Goal: Information Seeking & Learning: Find specific page/section

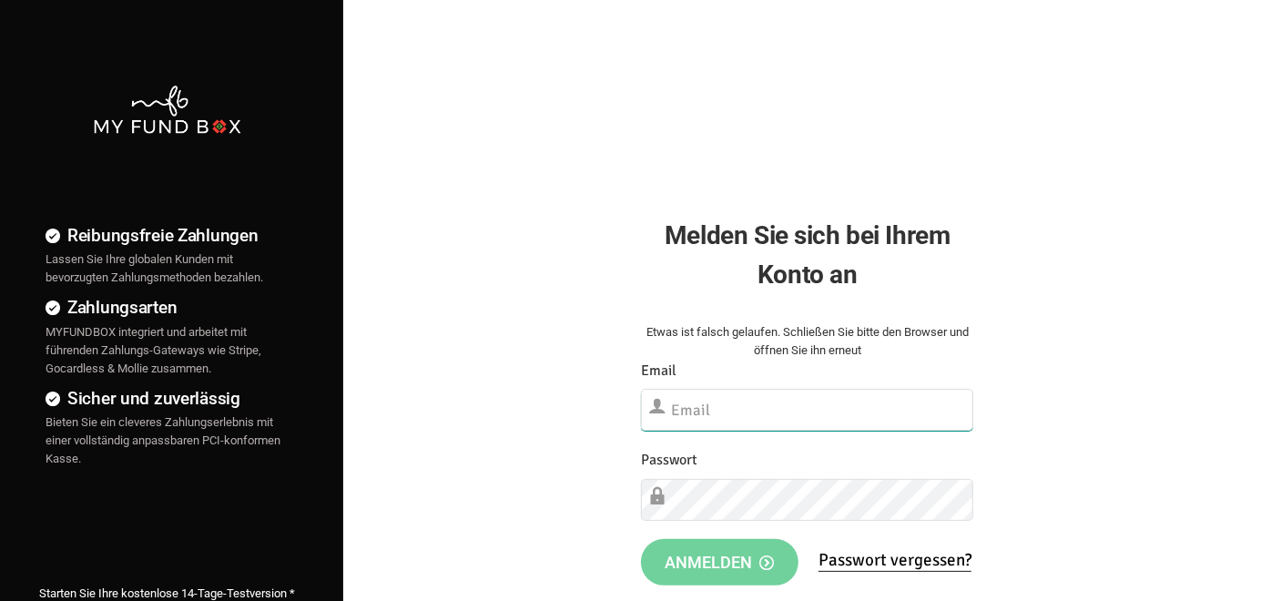
click at [718, 394] on input "text" at bounding box center [807, 410] width 332 height 42
paste input "[EMAIL_ADDRESS][DOMAIN_NAME]"
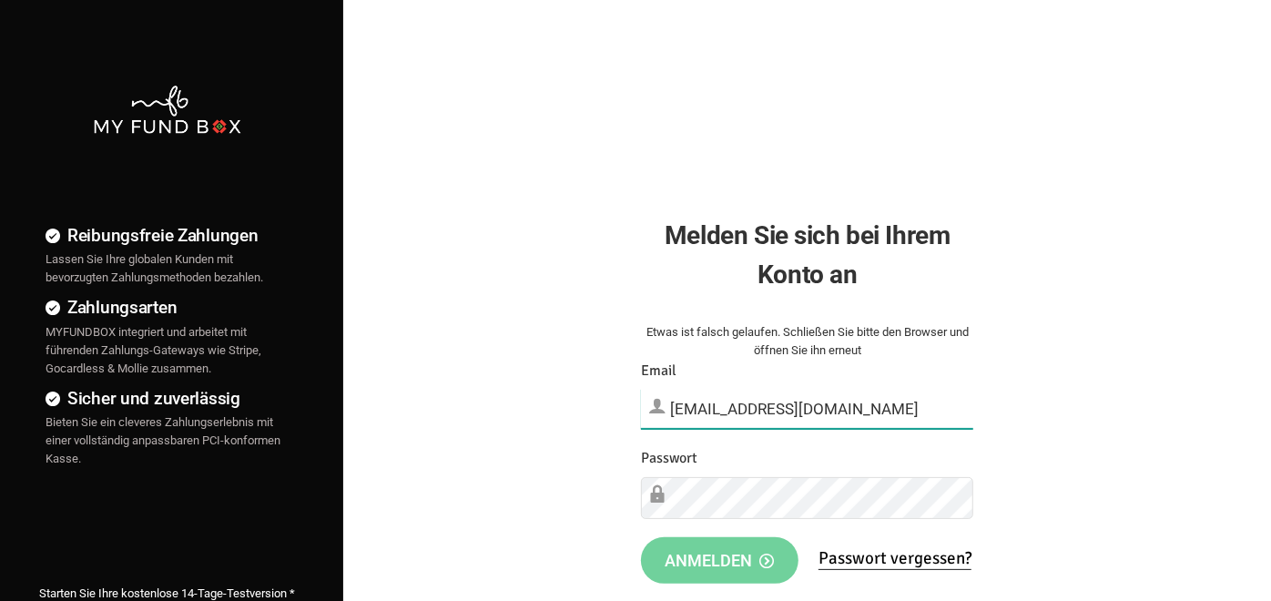
type input "[EMAIL_ADDRESS][DOMAIN_NAME]"
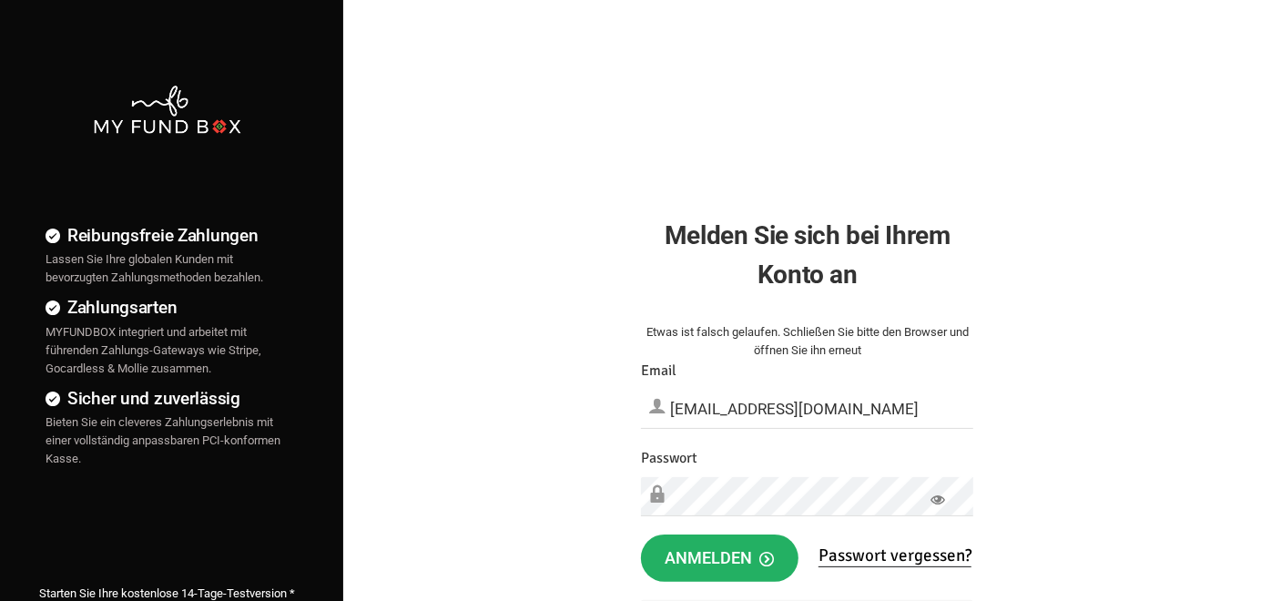
click at [746, 560] on span "Anmelden" at bounding box center [719, 557] width 109 height 19
click at [601, 473] on div "Reibungsfreie Zahlungen Lassen Sie Ihre globalen Kunden mit bevorzugten Zahlung…" at bounding box center [635, 466] width 1289 height 933
click at [938, 499] on icon at bounding box center [937, 499] width 15 height 15
click at [714, 541] on button "Anmelden" at bounding box center [719, 557] width 157 height 47
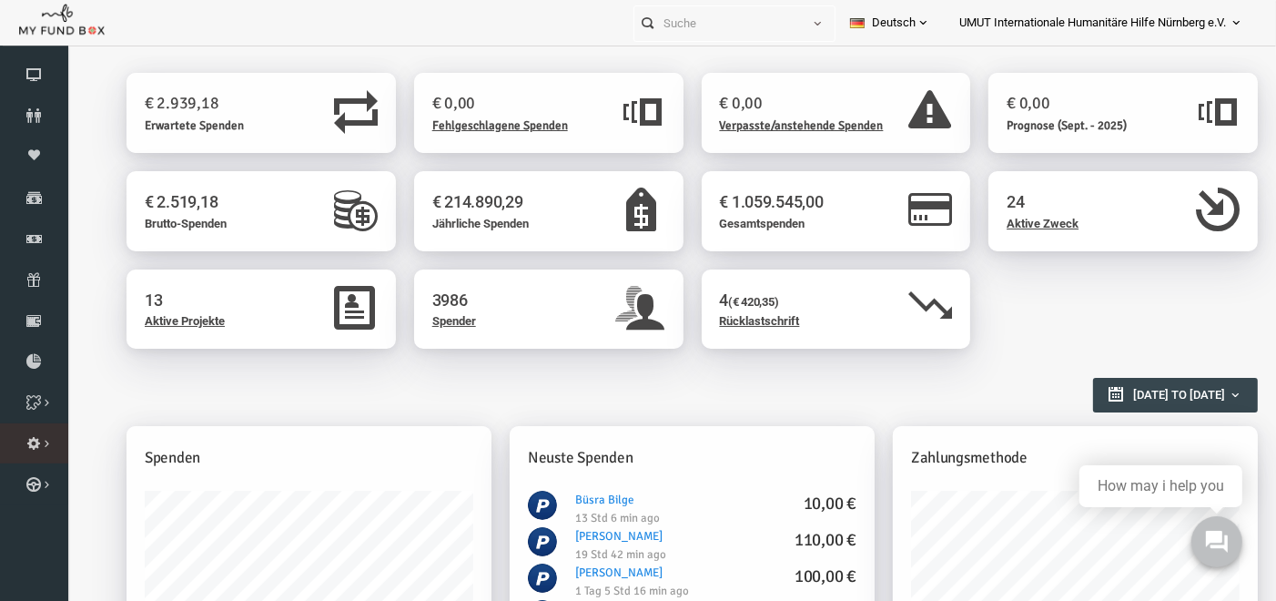
click at [0, 0] on span "Verwaltung" at bounding box center [0, 0] width 0 height 0
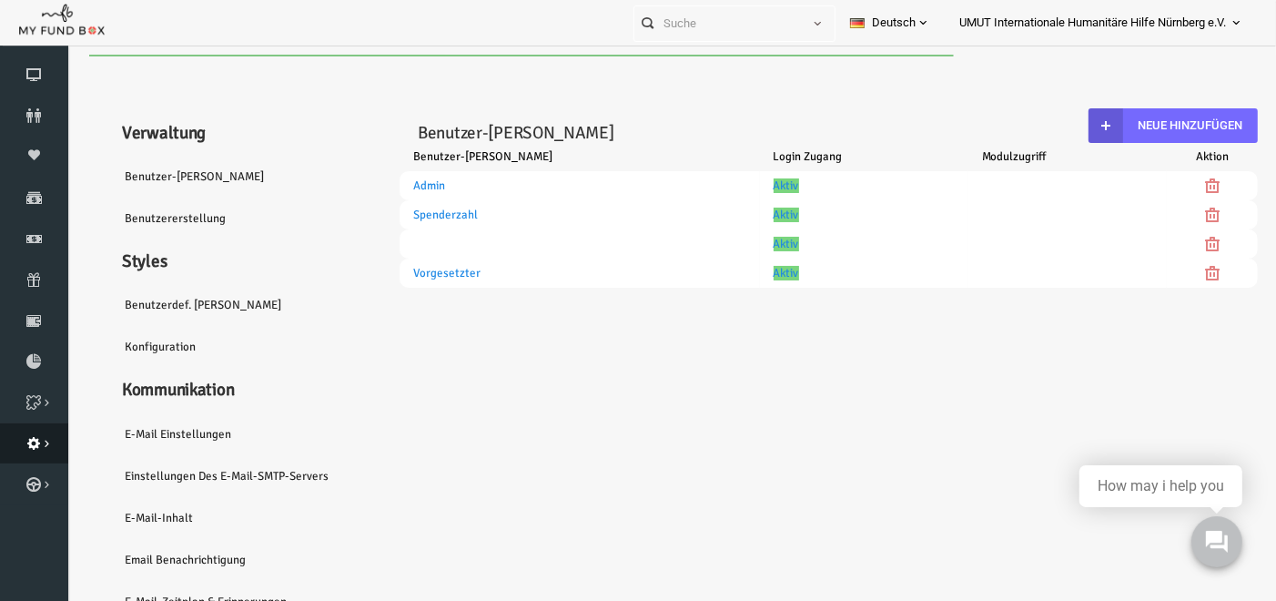
select select "100"
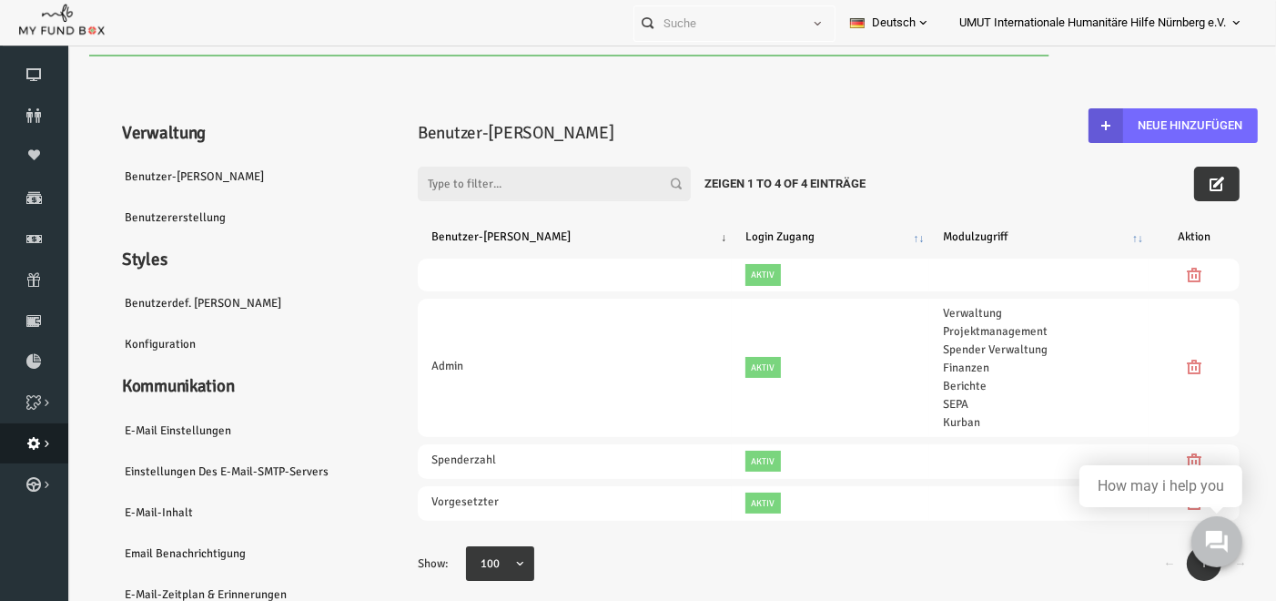
click at [38, 447] on icon at bounding box center [34, 443] width 68 height 15
click at [0, 0] on icon at bounding box center [0, 0] width 0 height 0
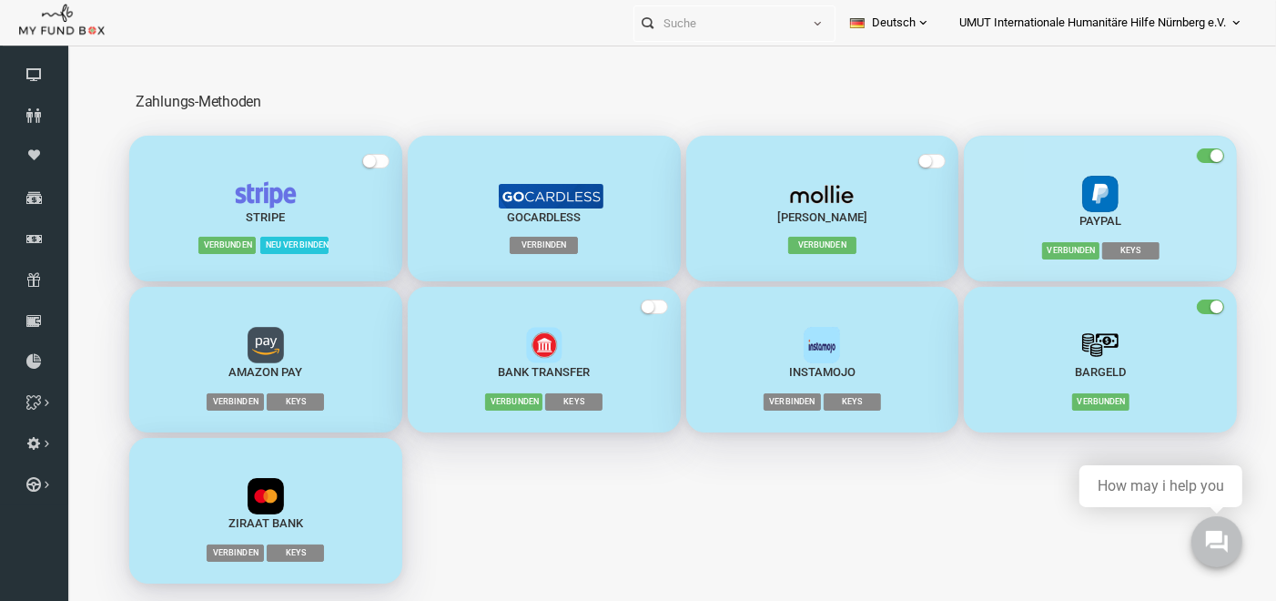
click at [1076, 183] on img "button" at bounding box center [1076, 193] width 36 height 36
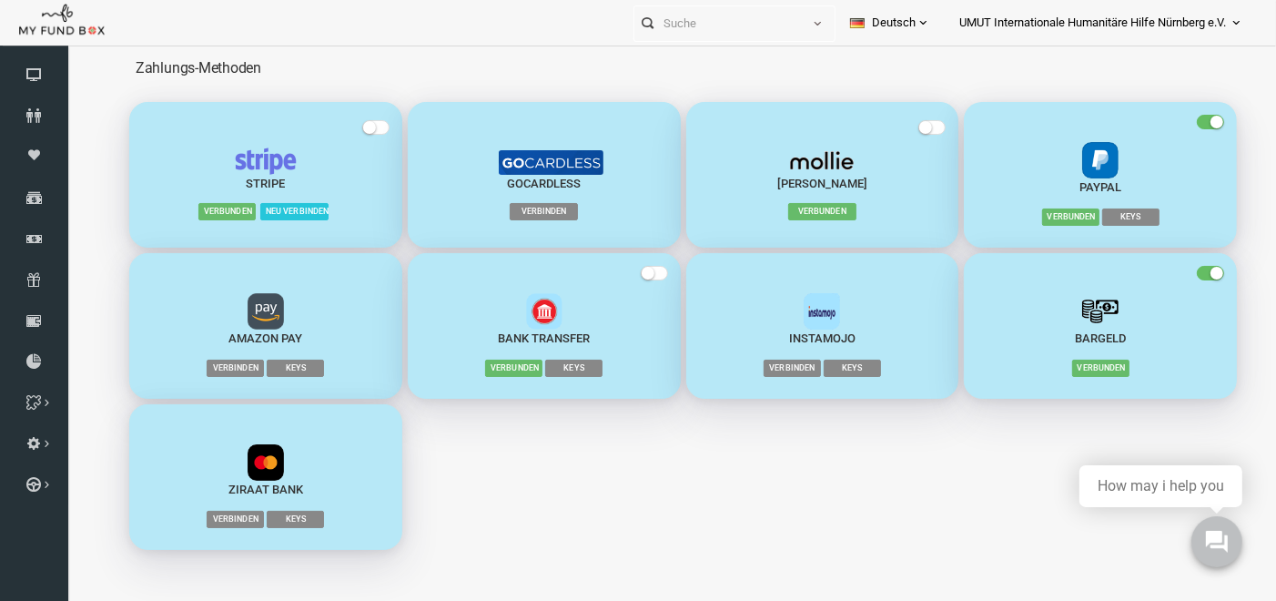
scroll to position [59, 0]
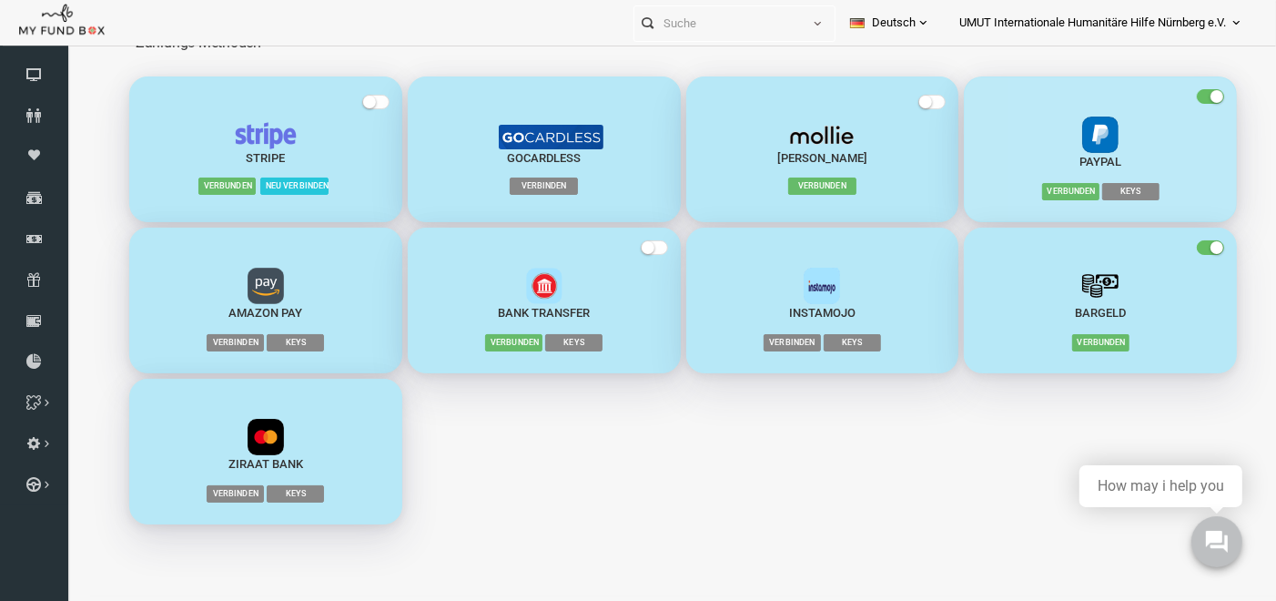
click at [1060, 134] on img "button" at bounding box center [1076, 134] width 36 height 36
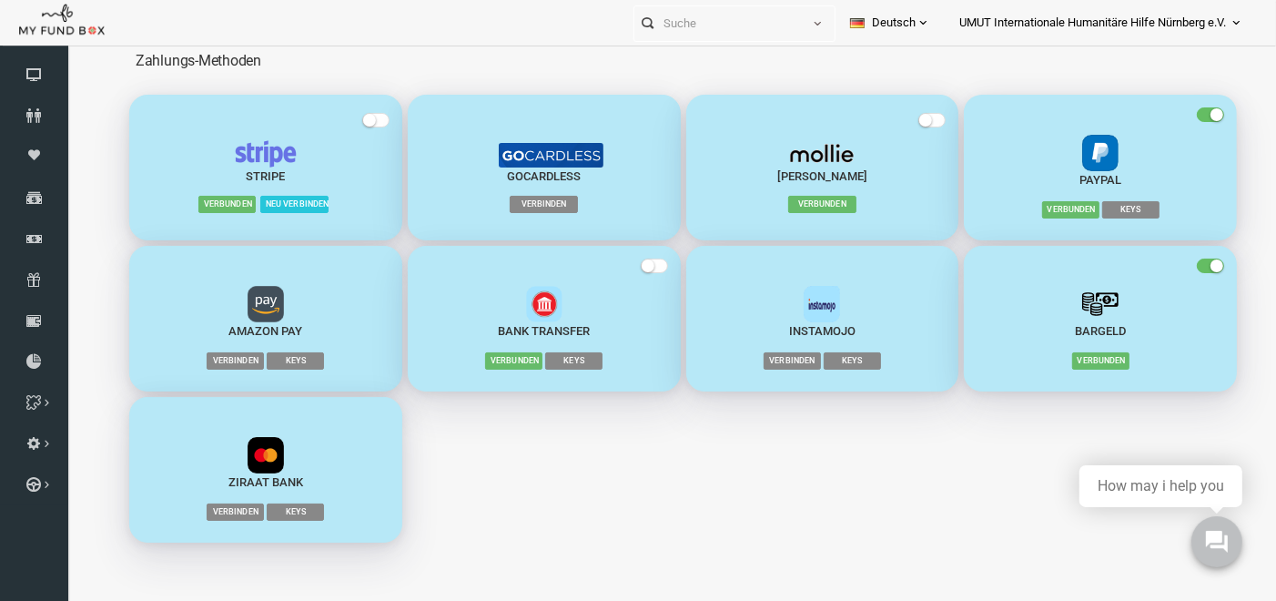
scroll to position [0, 0]
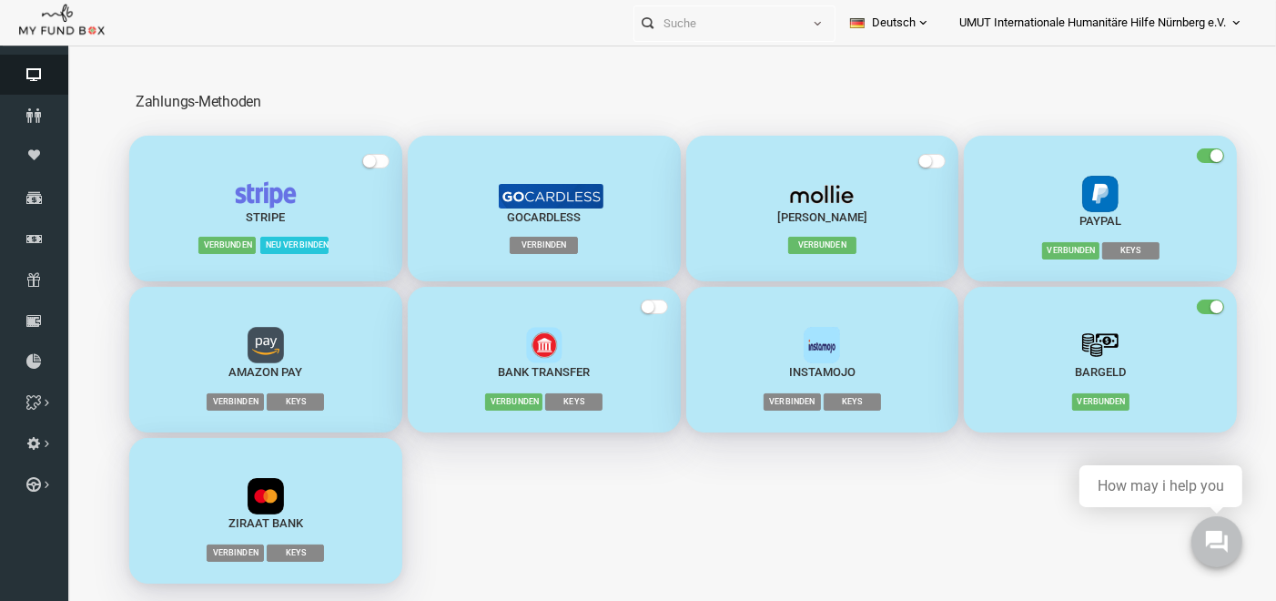
click at [37, 82] on link "Dashboard" at bounding box center [34, 75] width 68 height 40
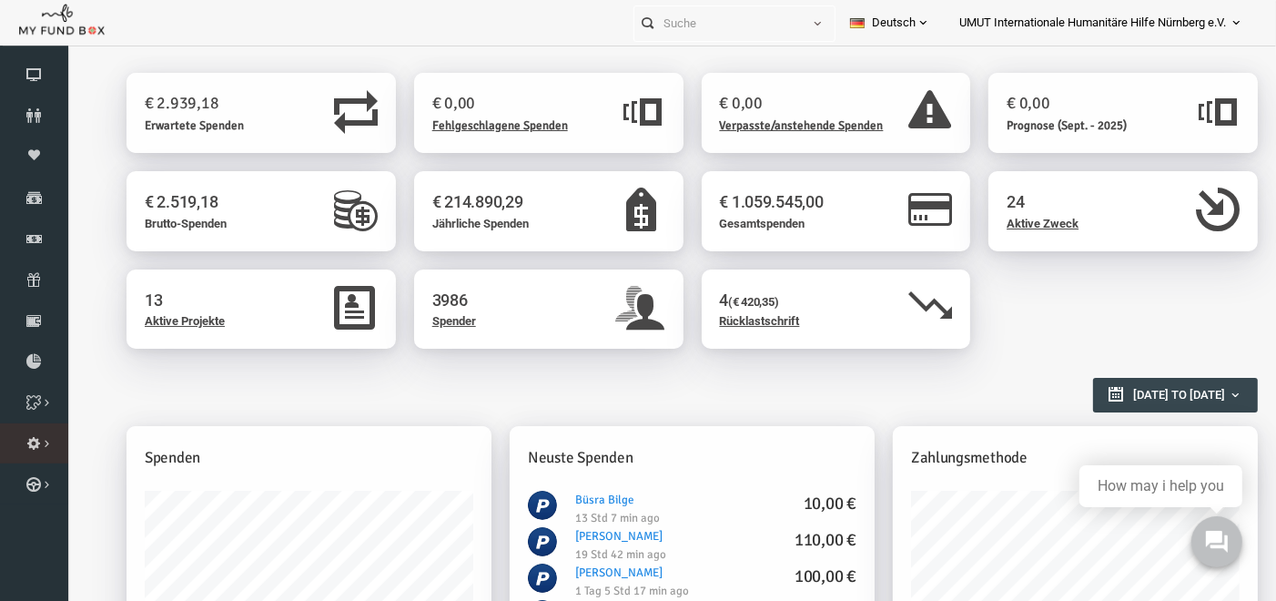
click at [0, 0] on icon at bounding box center [0, 0] width 0 height 0
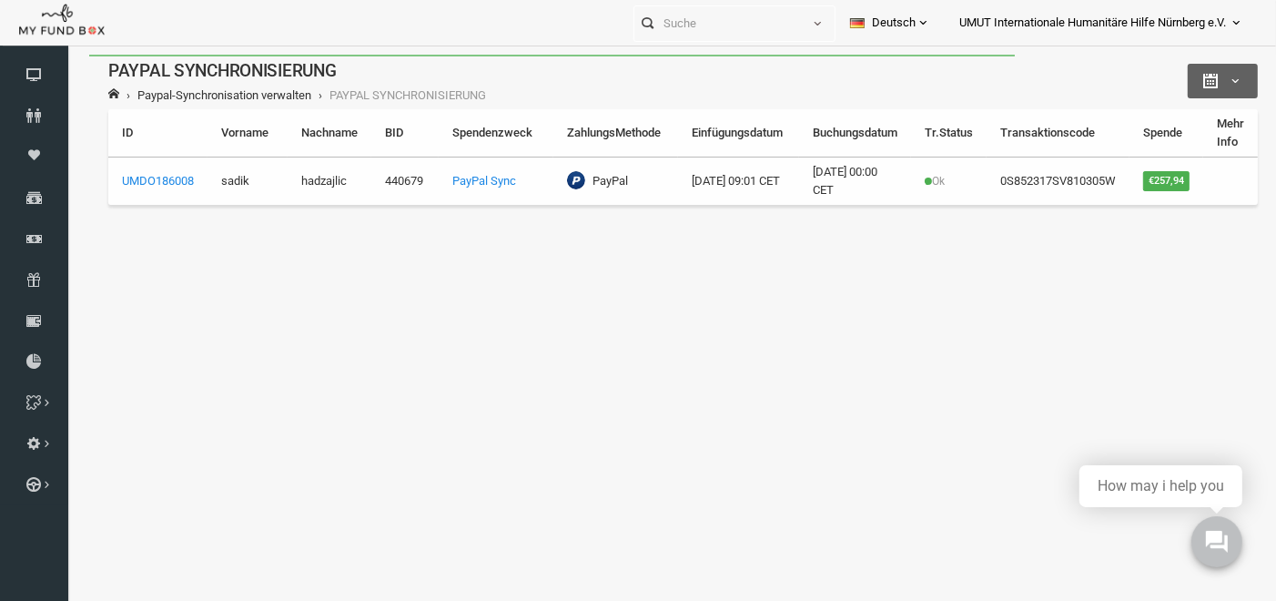
click at [1203, 85] on span "button" at bounding box center [1203, 80] width 0 height 14
select select "100"
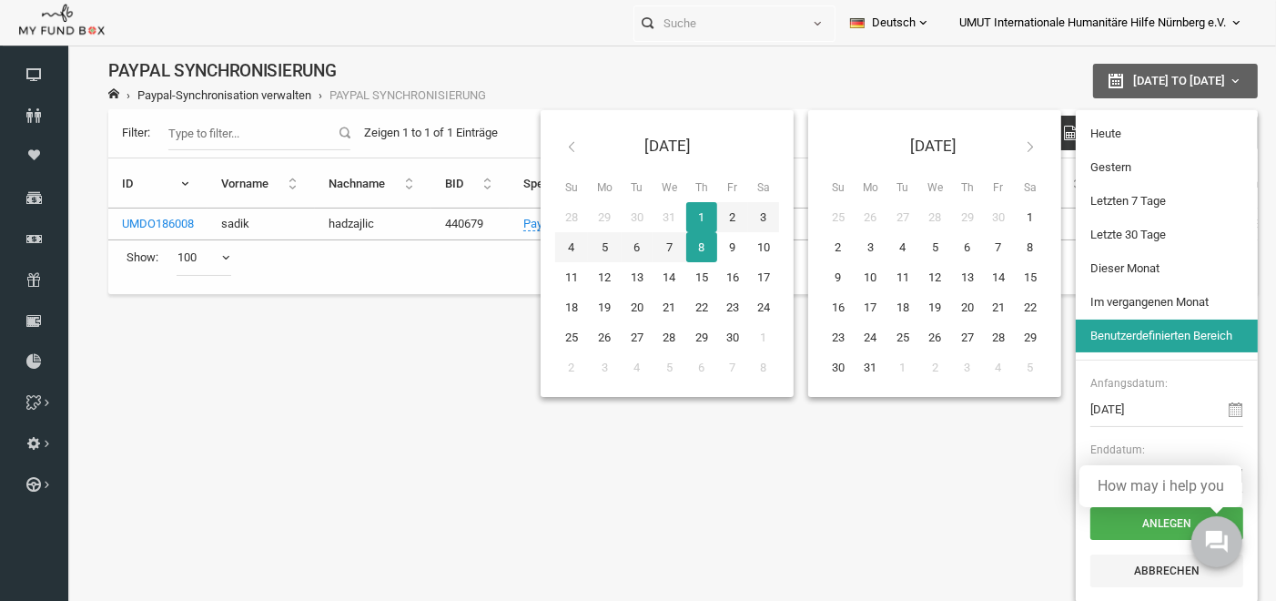
type input "[DATE]"
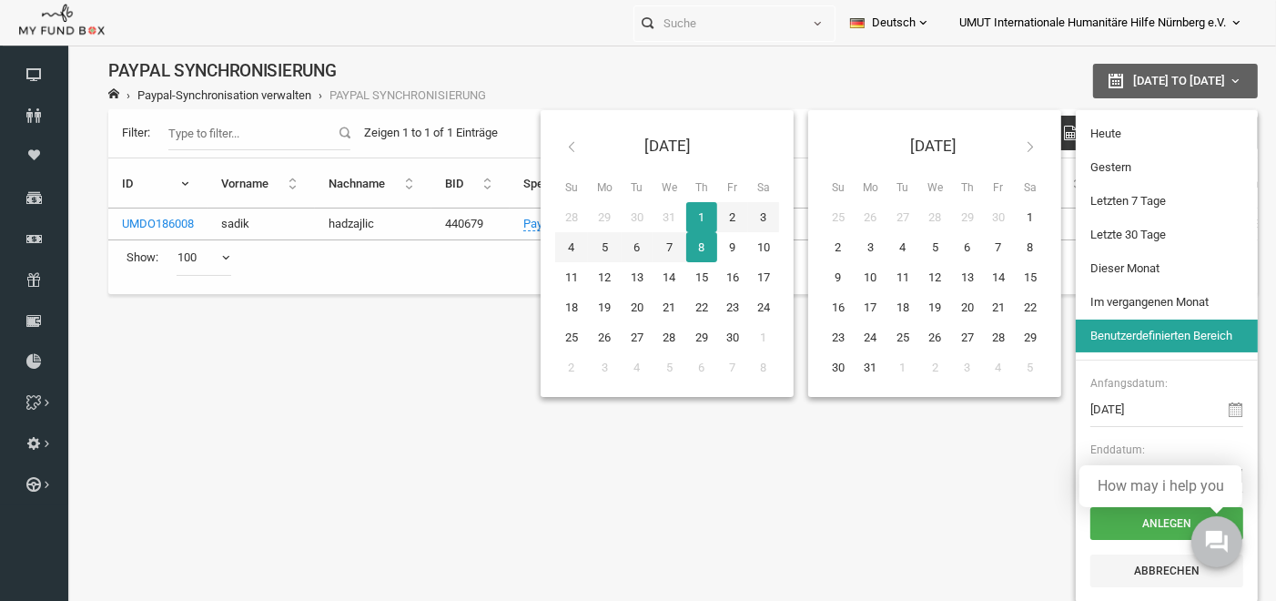
type input "[DATE]"
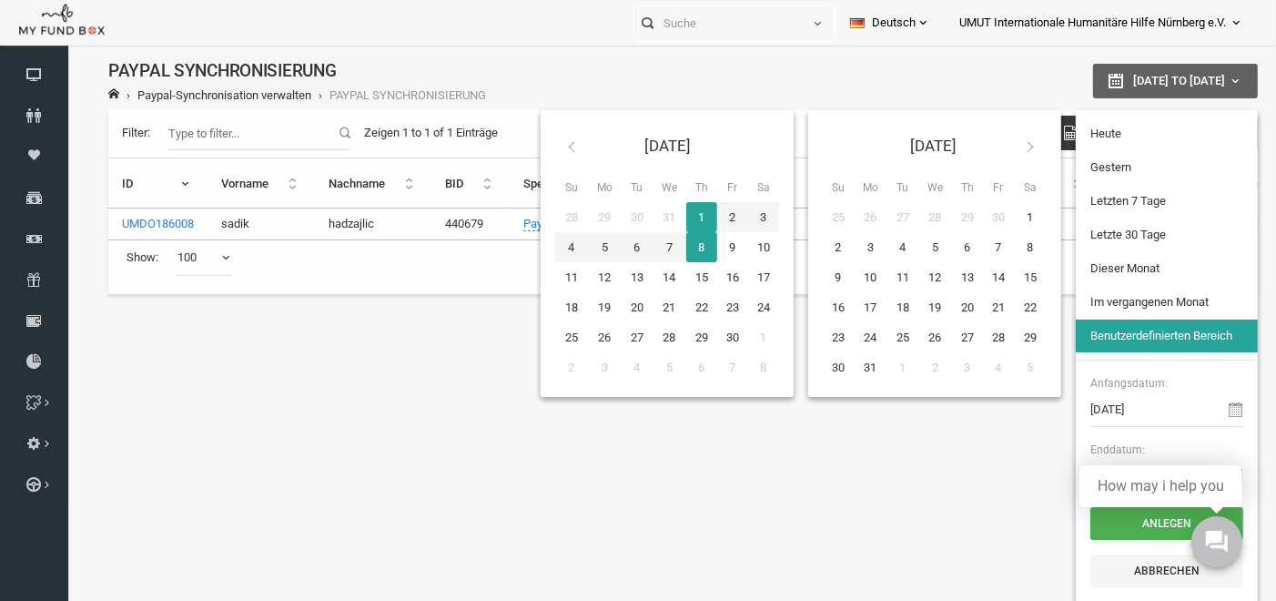
type input "[DATE]"
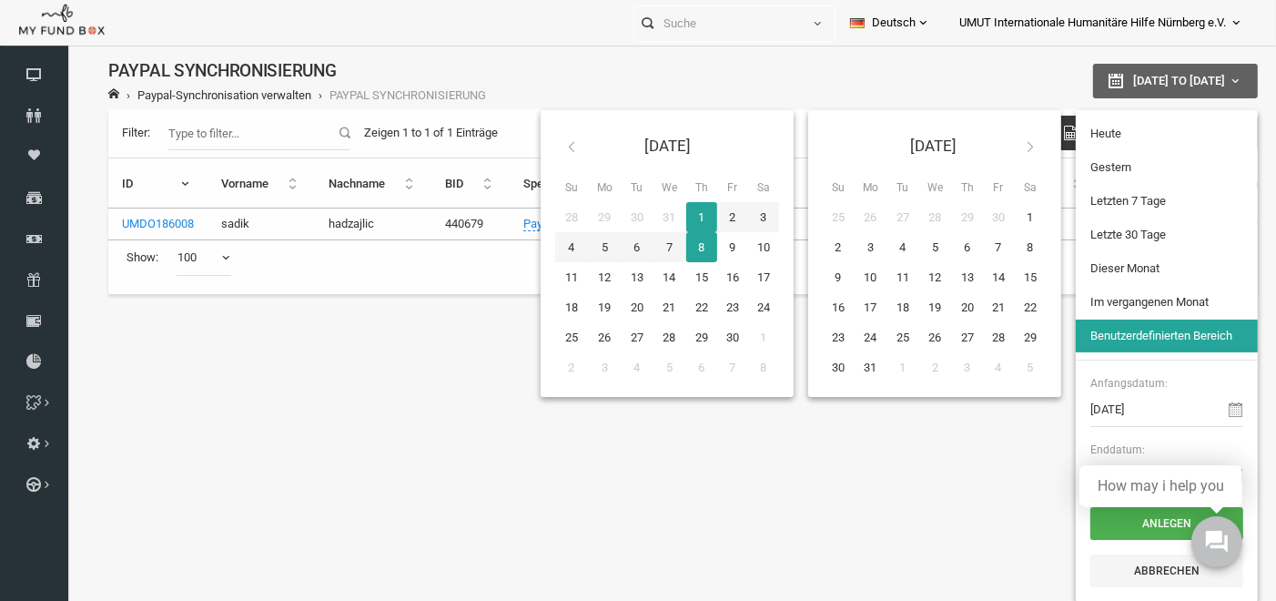
type input "[DATE]"
click at [1161, 411] on input "[DATE]" at bounding box center [1142, 408] width 153 height 35
click at [1097, 407] on input "[DATE]" at bounding box center [1142, 408] width 153 height 35
type input "[DATE]"
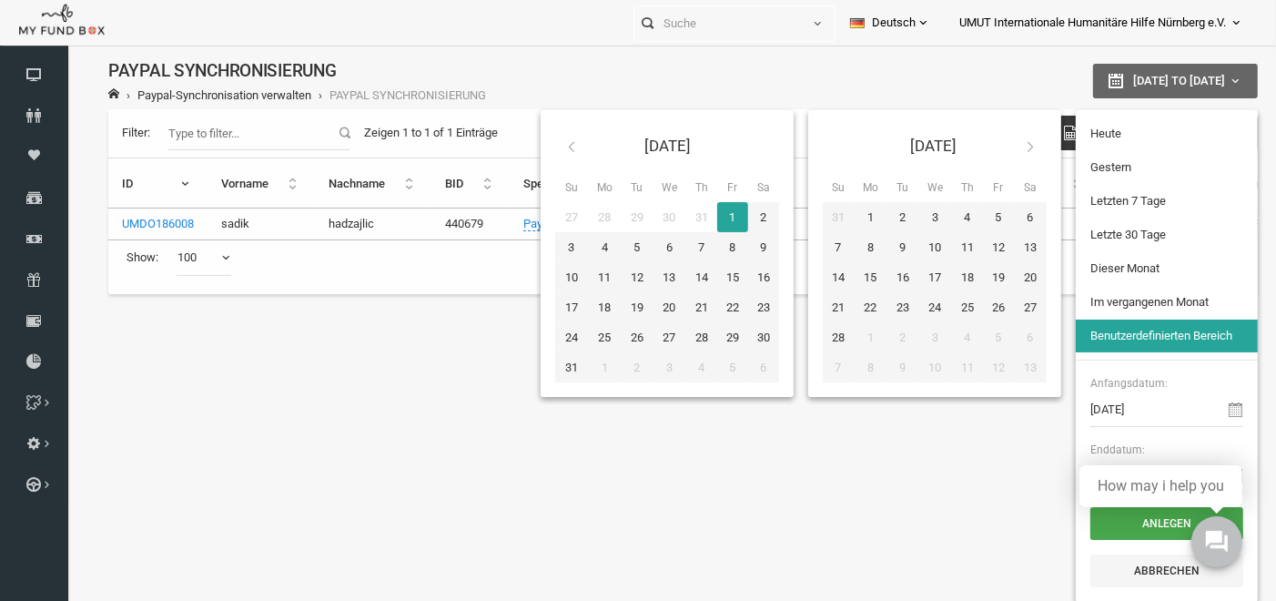
click at [1142, 517] on button "Anlegen" at bounding box center [1142, 522] width 153 height 33
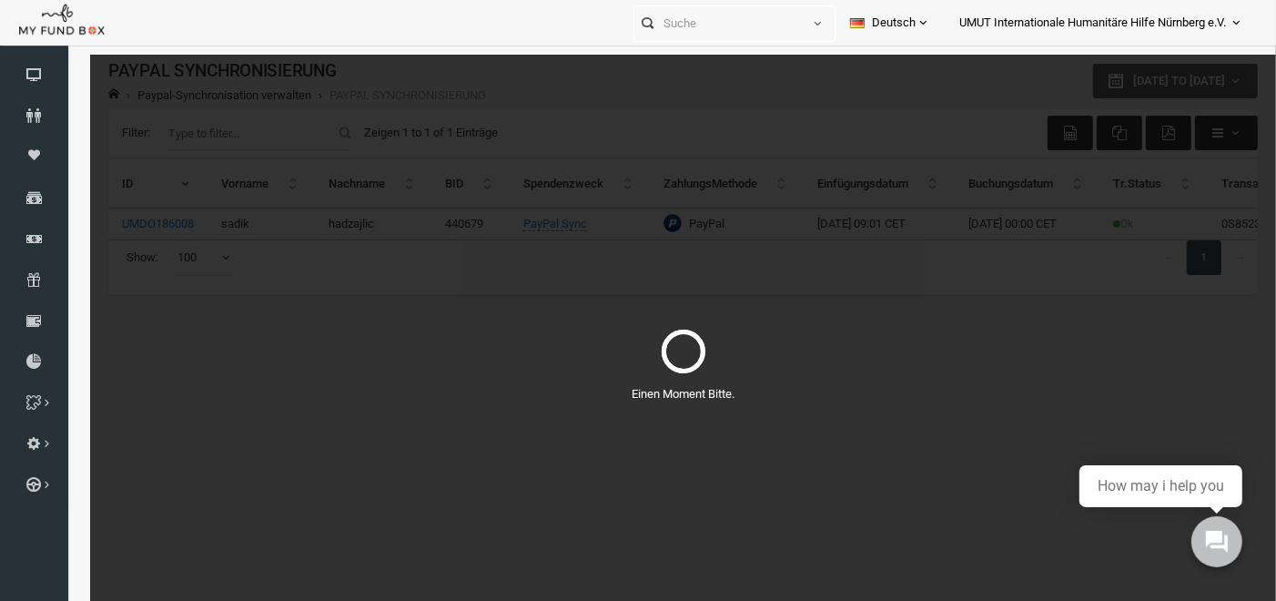
select select "100"
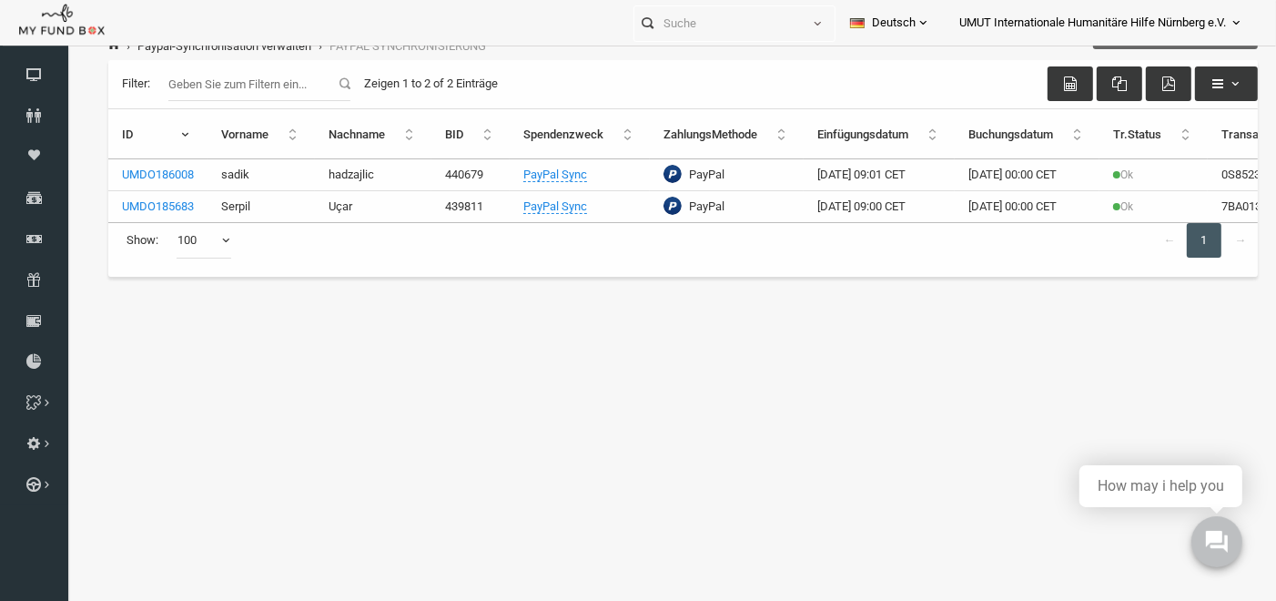
scroll to position [56, 0]
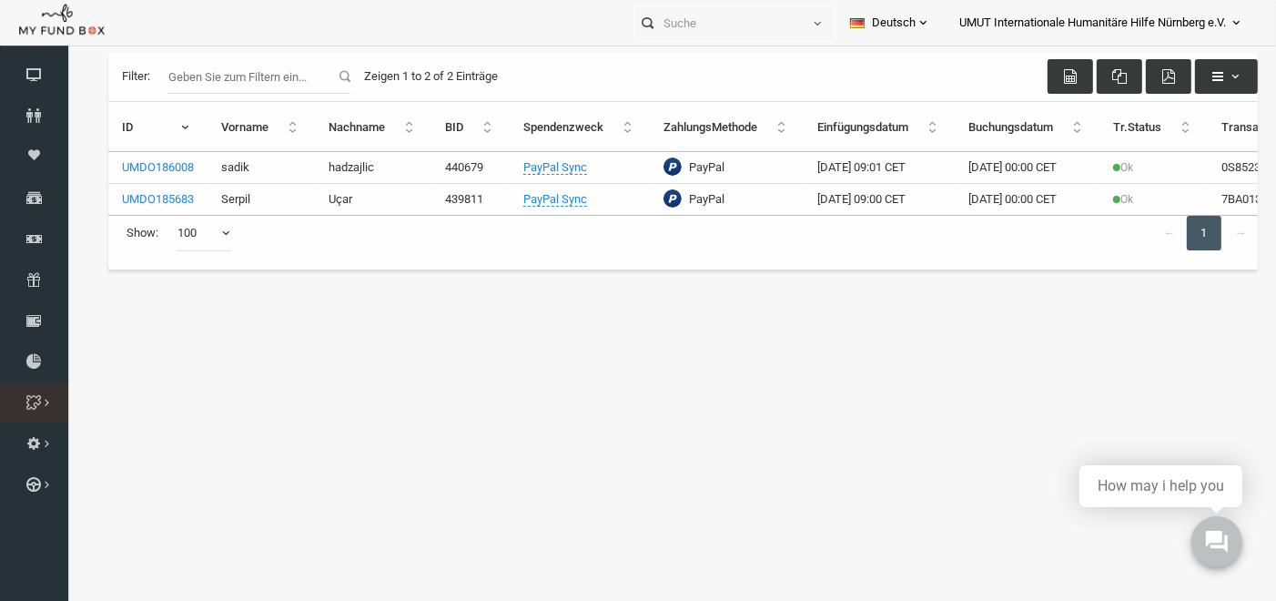
click at [0, 0] on link "Zweck Liste" at bounding box center [0, 0] width 0 height 0
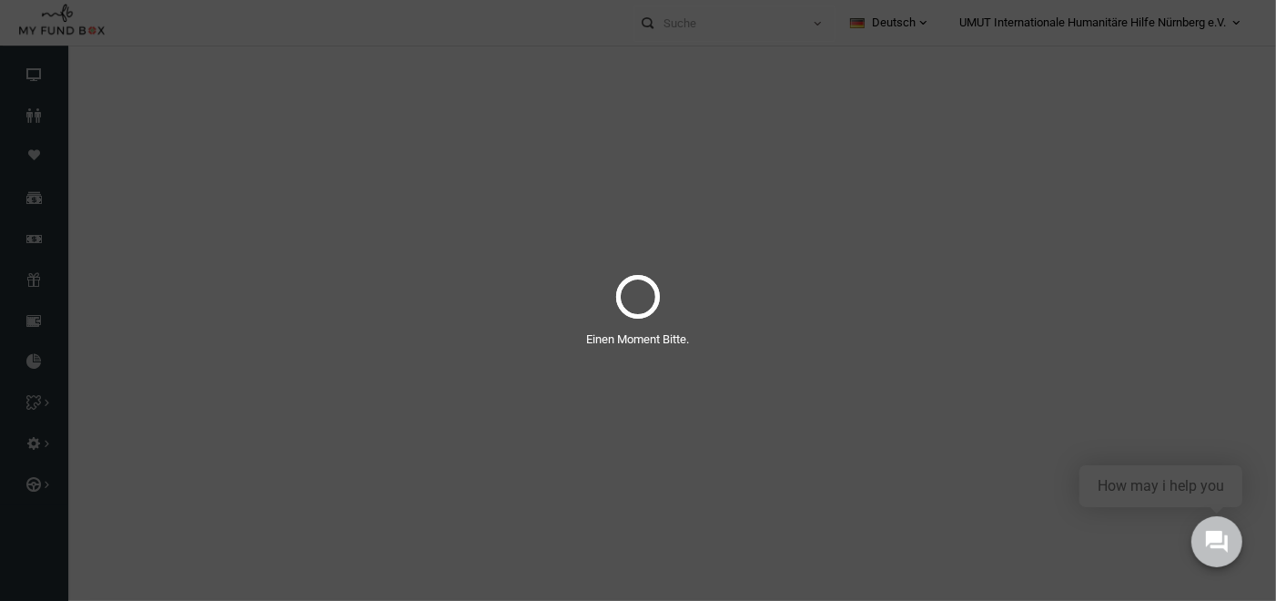
scroll to position [0, 0]
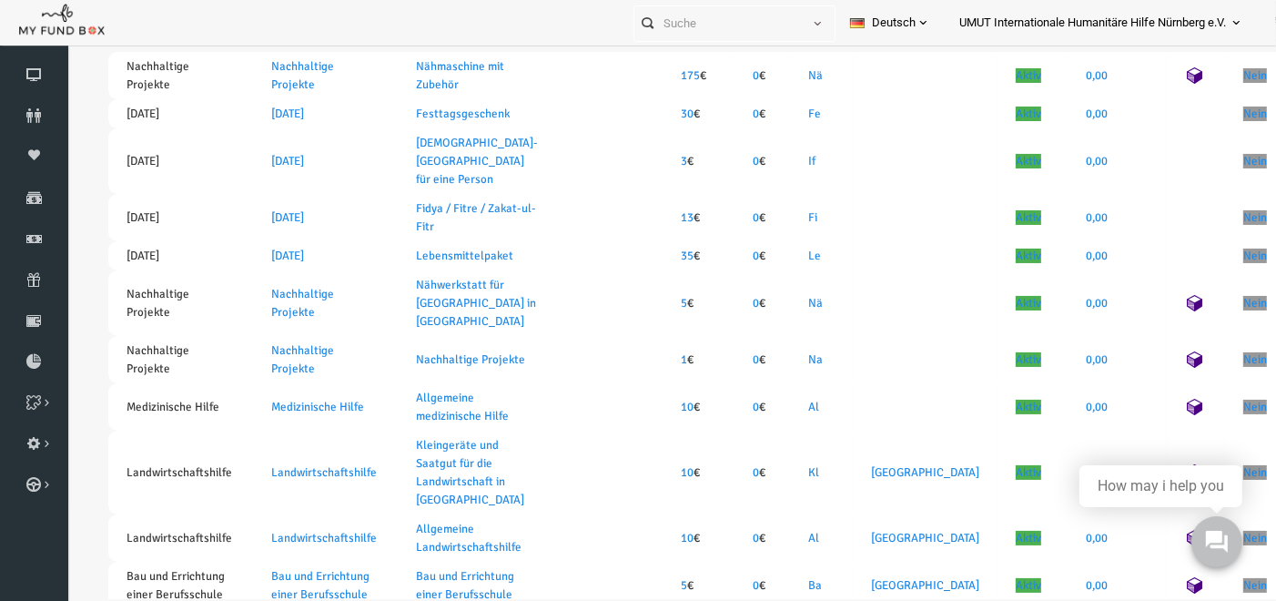
select select "100"
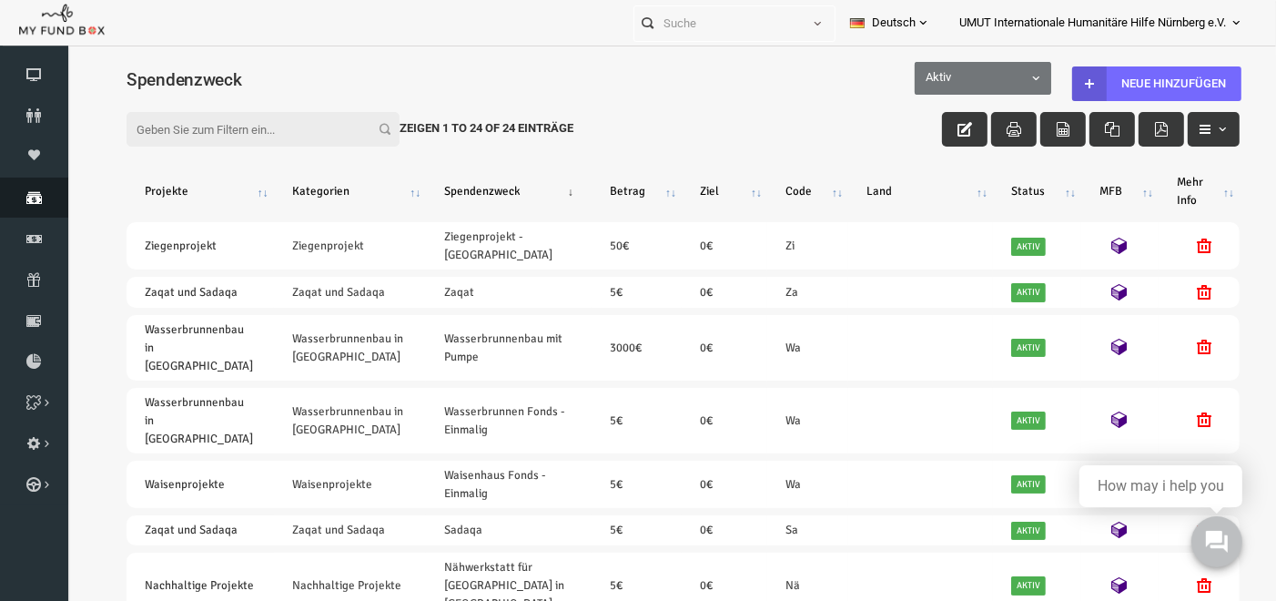
click at [36, 198] on icon at bounding box center [34, 197] width 68 height 15
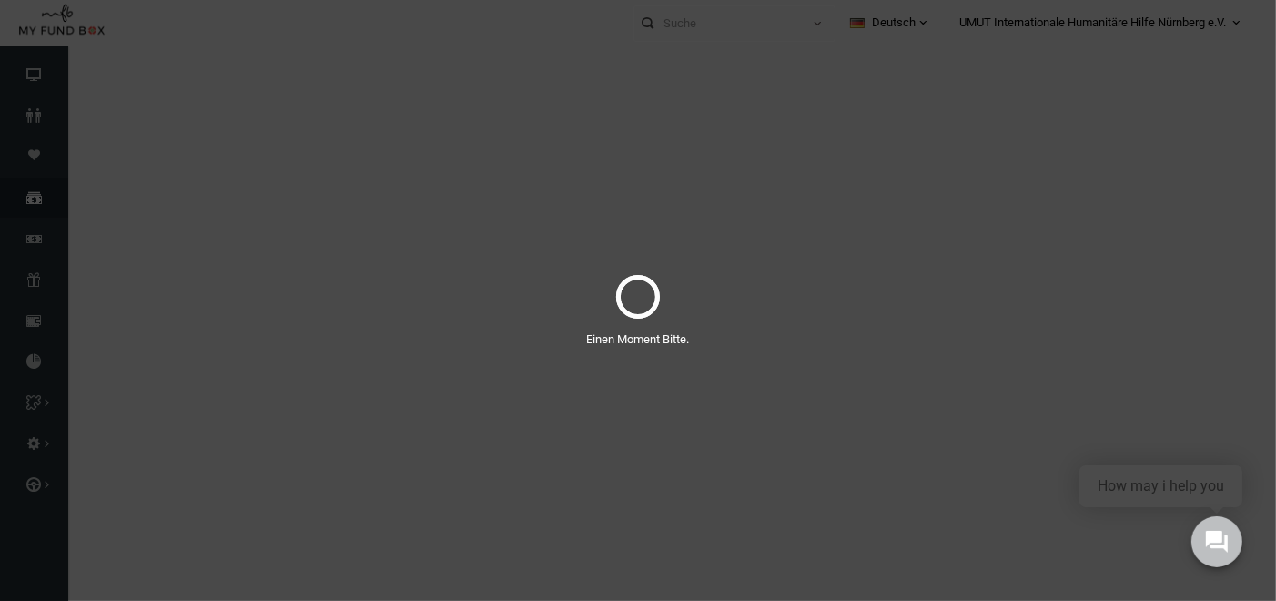
select select "100"
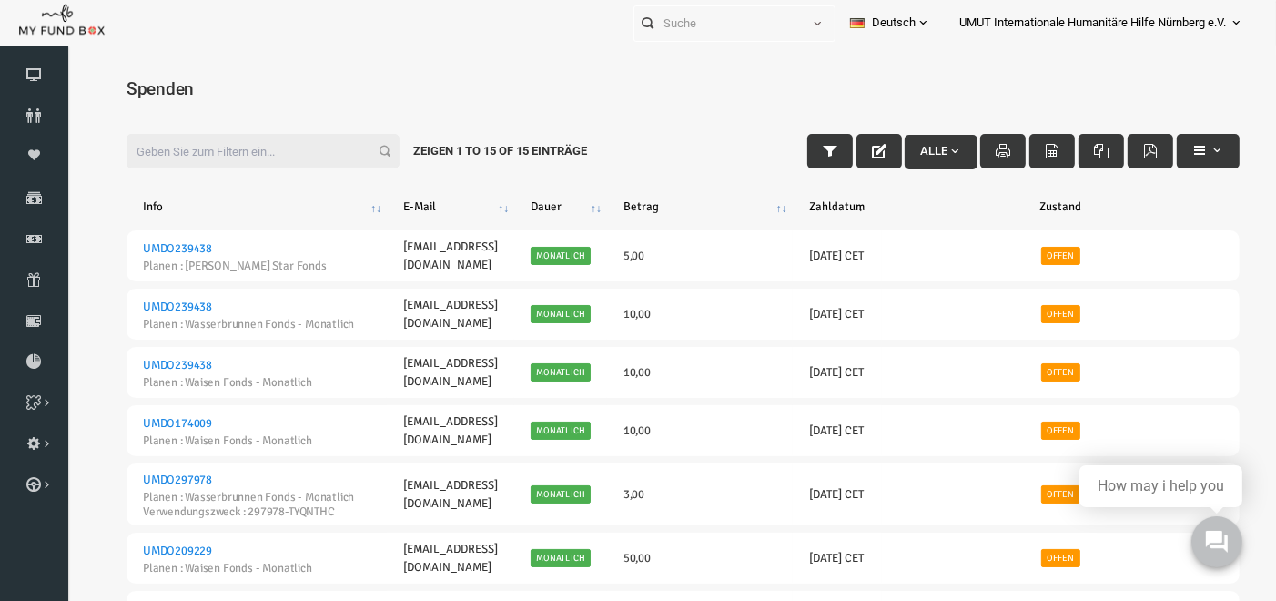
click at [927, 145] on span "button" at bounding box center [930, 150] width 15 height 15
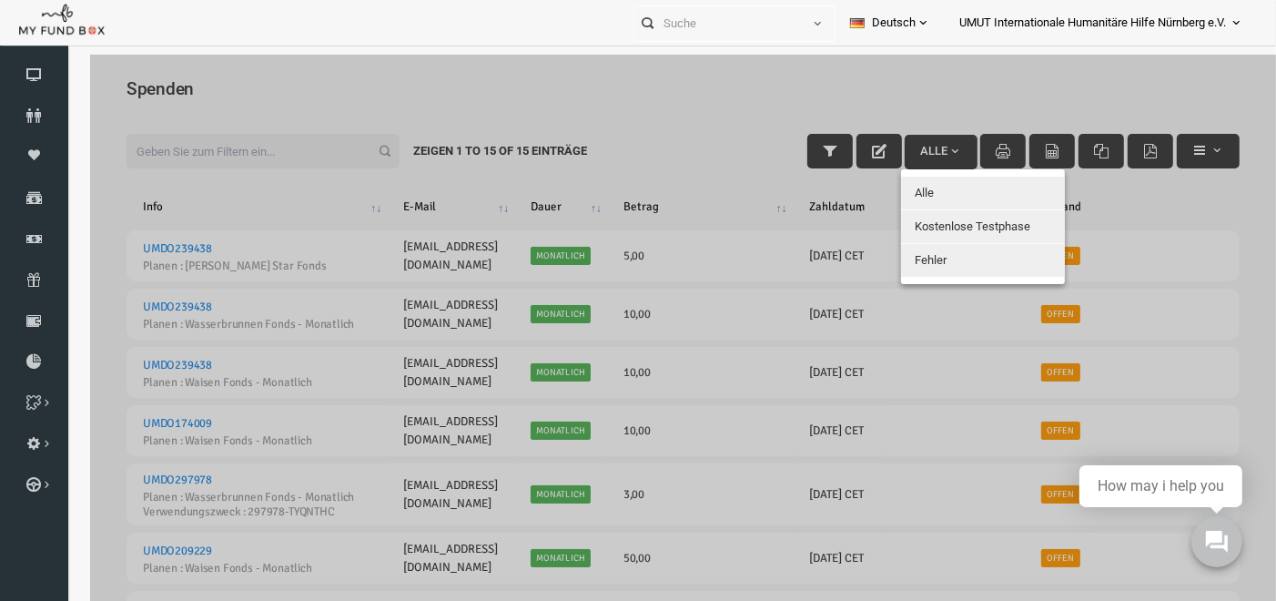
click at [938, 90] on div at bounding box center [659, 354] width 1186 height 601
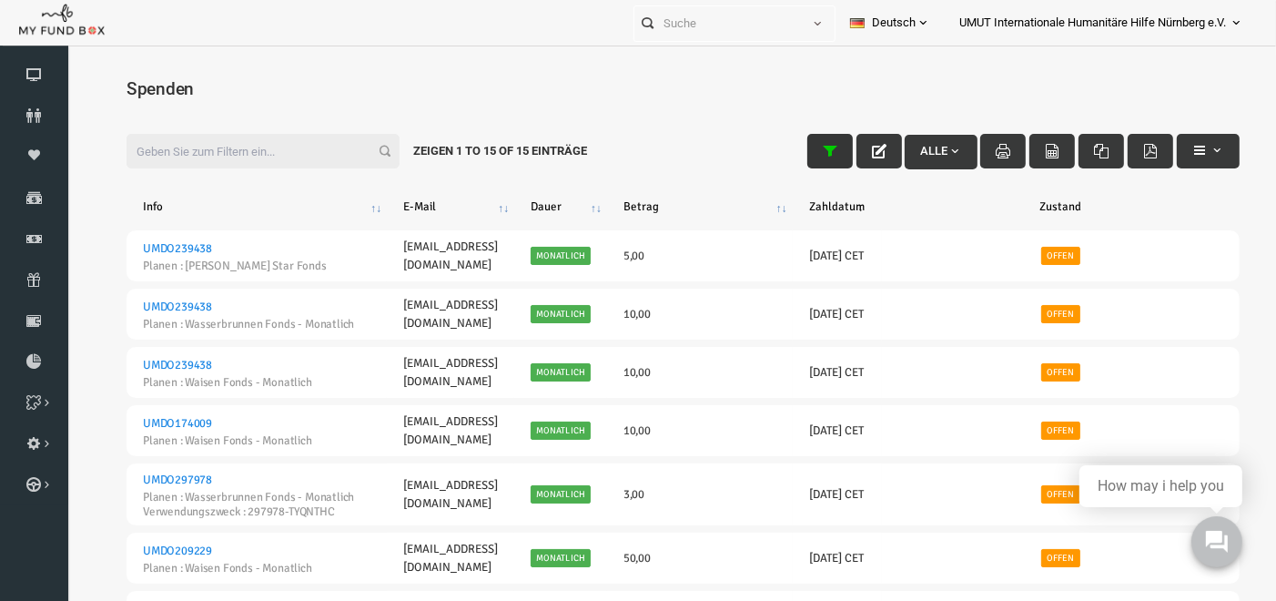
click at [801, 157] on button "button" at bounding box center [806, 150] width 46 height 35
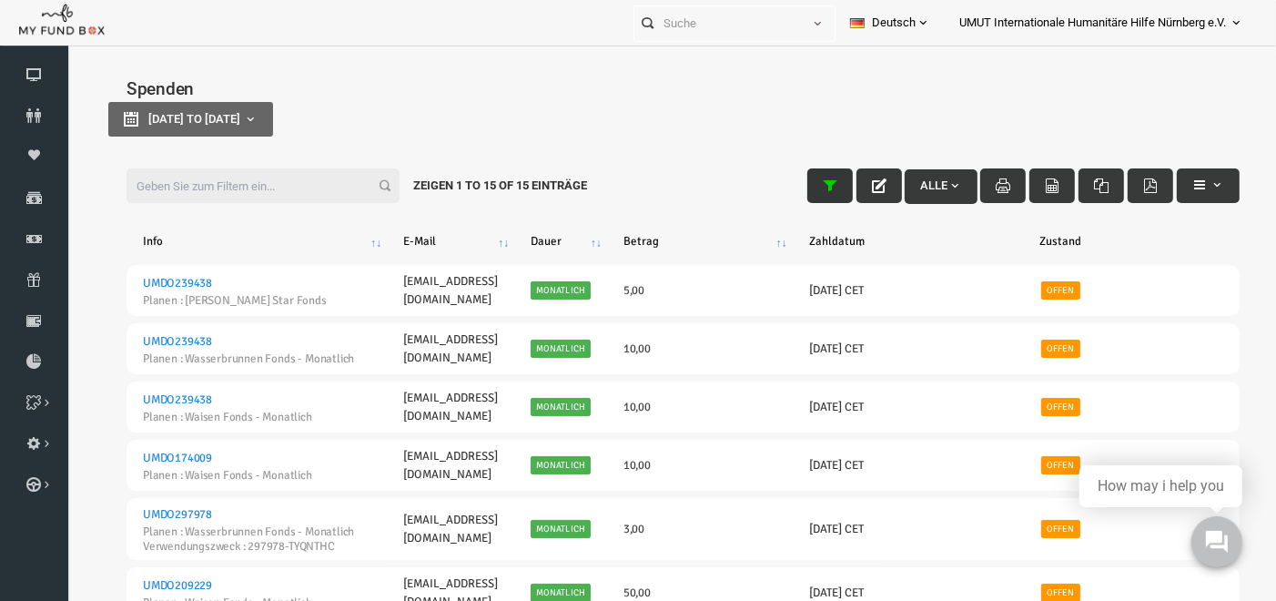
click at [798, 177] on span "button" at bounding box center [805, 184] width 15 height 14
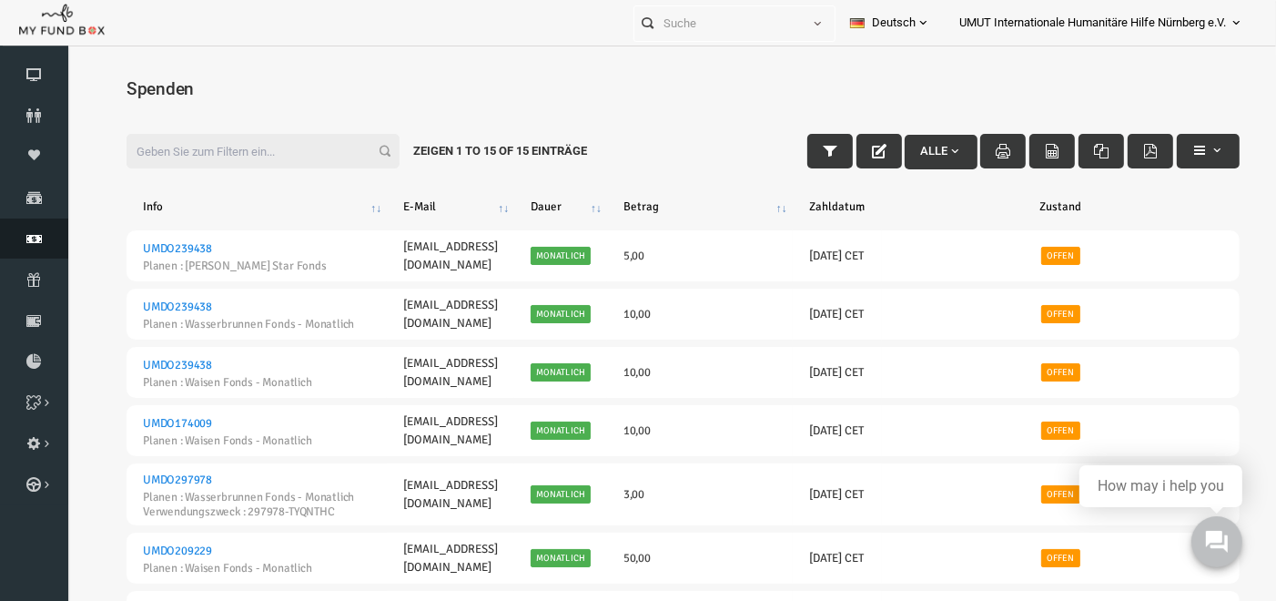
click at [36, 239] on icon at bounding box center [34, 238] width 68 height 15
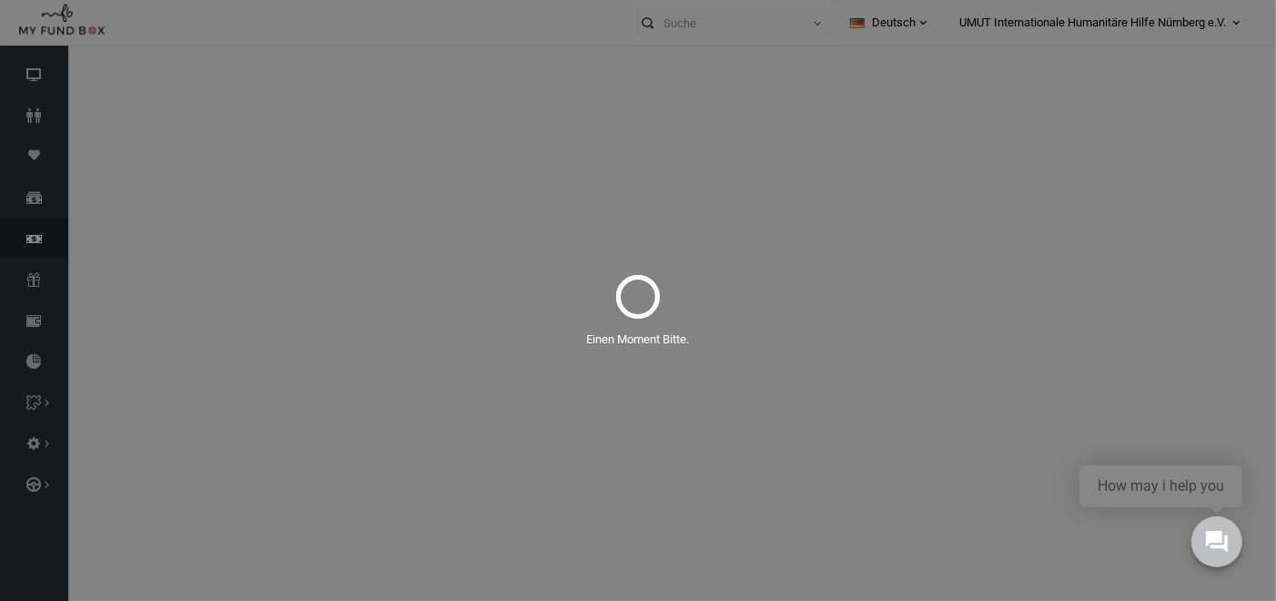
select select "100"
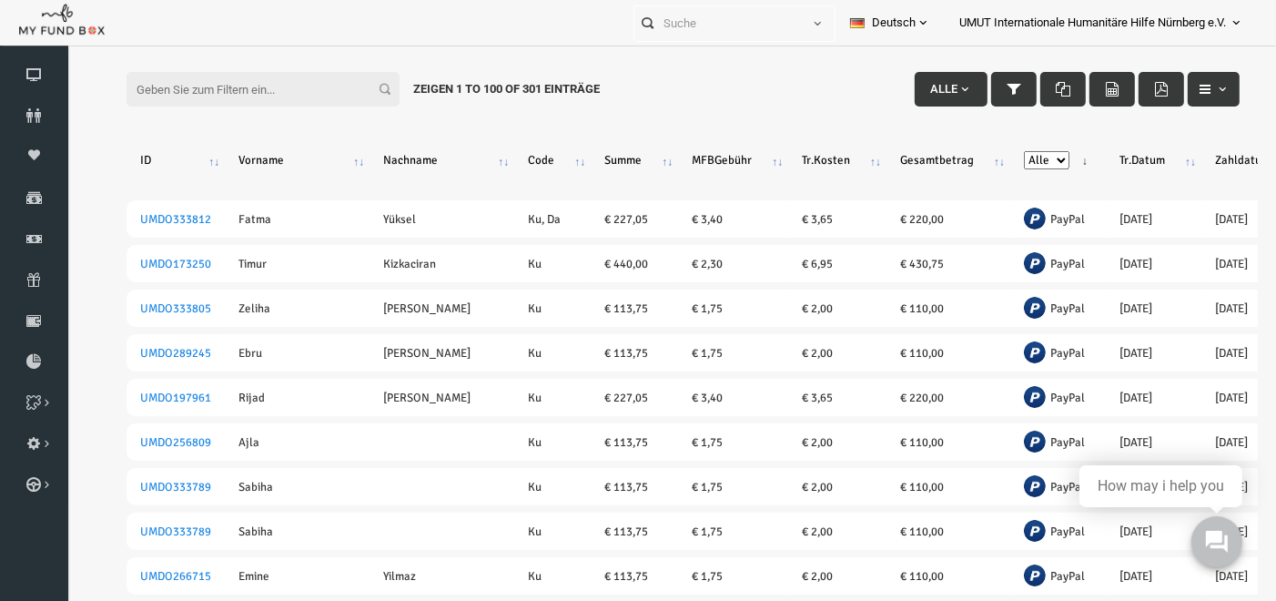
click at [999, 151] on select "Alle Banküberweisung PayPal" at bounding box center [1022, 160] width 46 height 18
select select "PayPal"
click at [999, 151] on select "Alle Banküberweisung PayPal" at bounding box center [1022, 160] width 46 height 18
click at [924, 78] on button "Alle" at bounding box center [926, 89] width 73 height 35
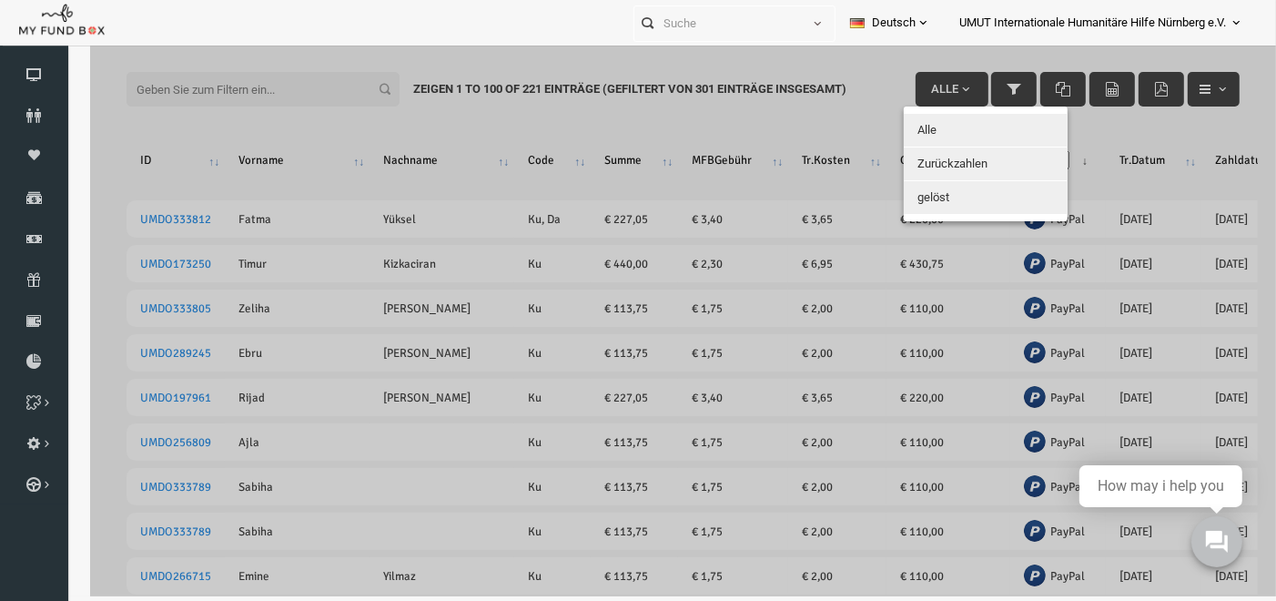
click at [819, 96] on div at bounding box center [659, 295] width 1186 height 601
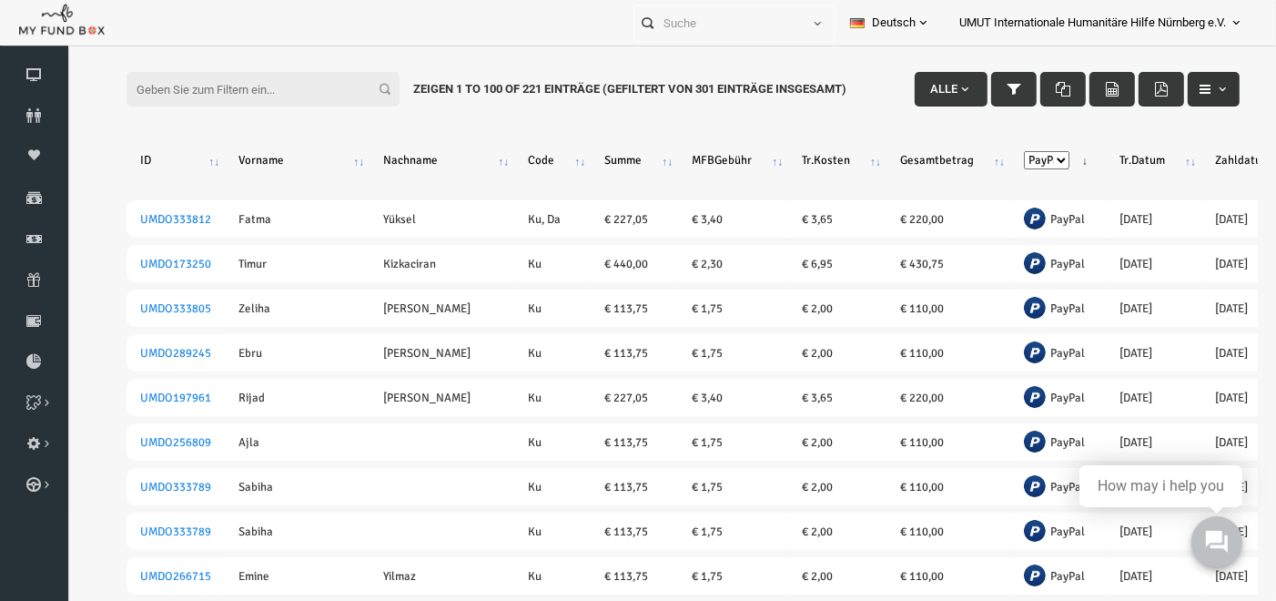
click at [1193, 87] on span "button" at bounding box center [1197, 89] width 15 height 15
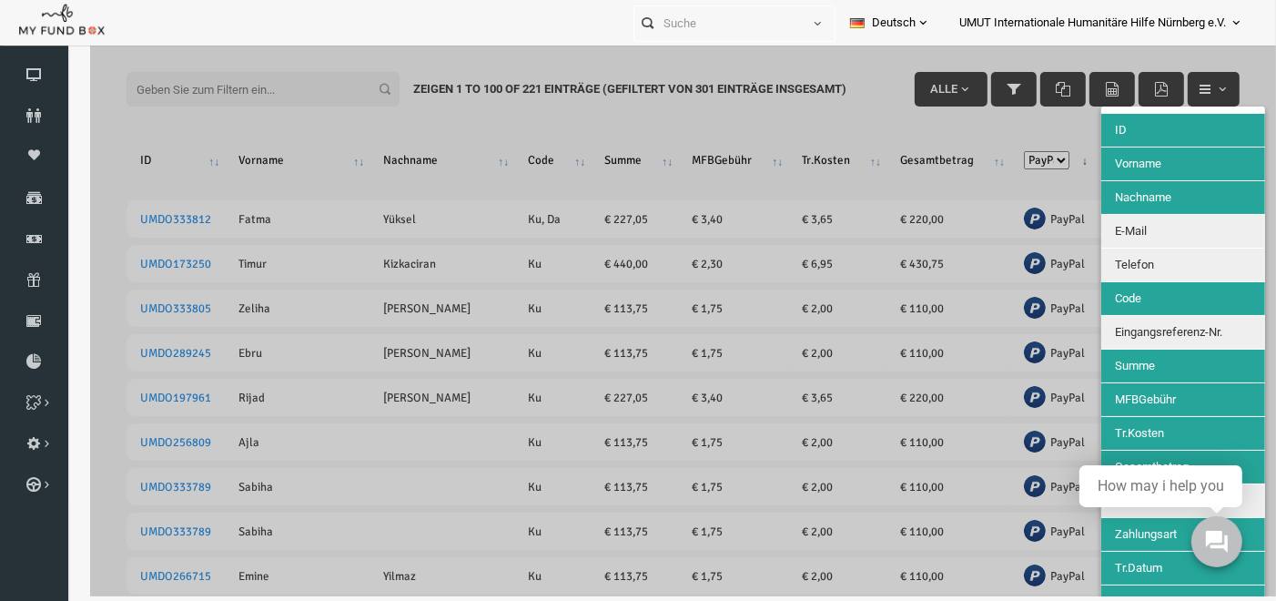
click at [1108, 301] on span "Code" at bounding box center [1103, 298] width 26 height 14
select select "PayPal"
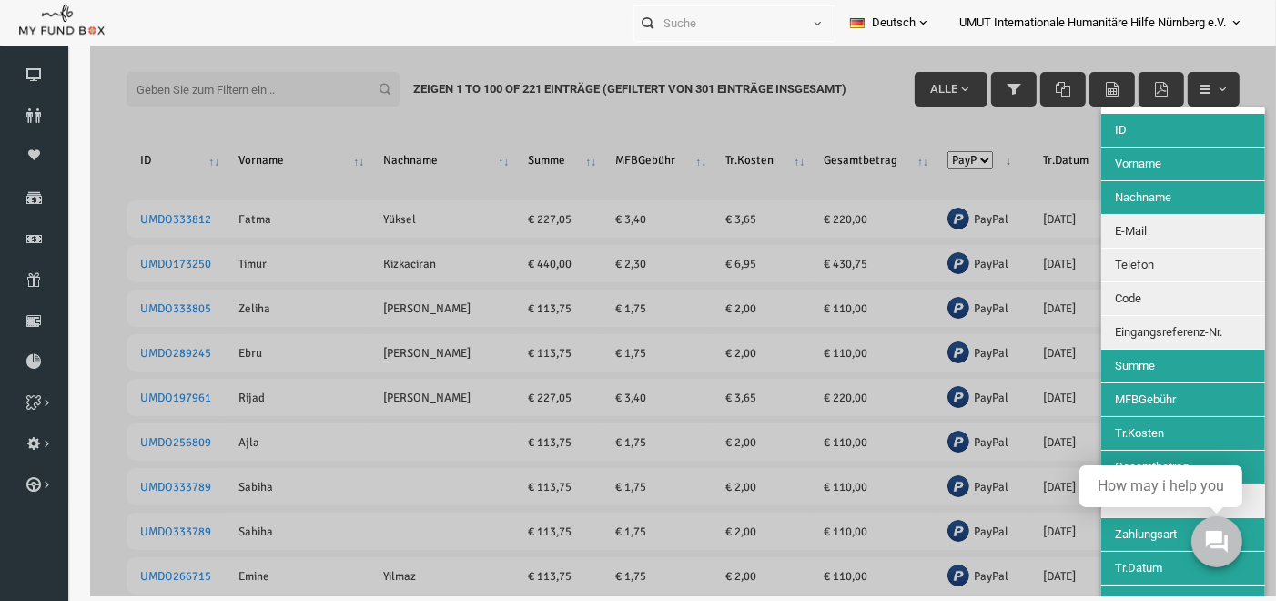
click at [1108, 301] on span "Code" at bounding box center [1103, 298] width 26 height 14
select select "PayPal"
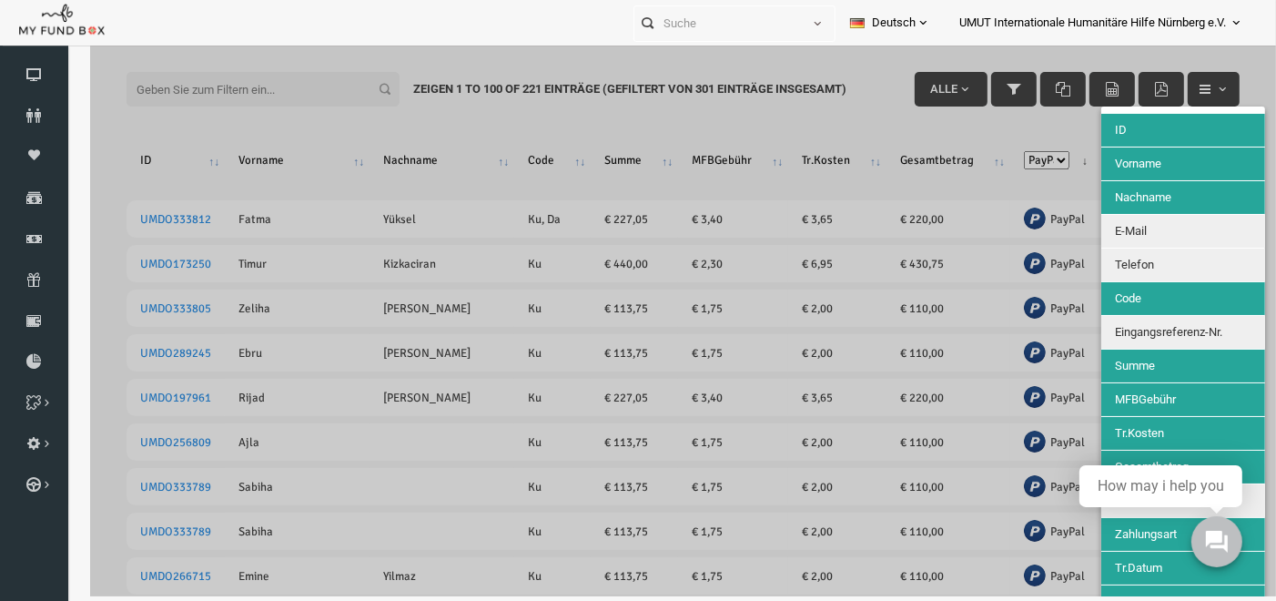
click at [752, 70] on div at bounding box center [659, 295] width 1186 height 601
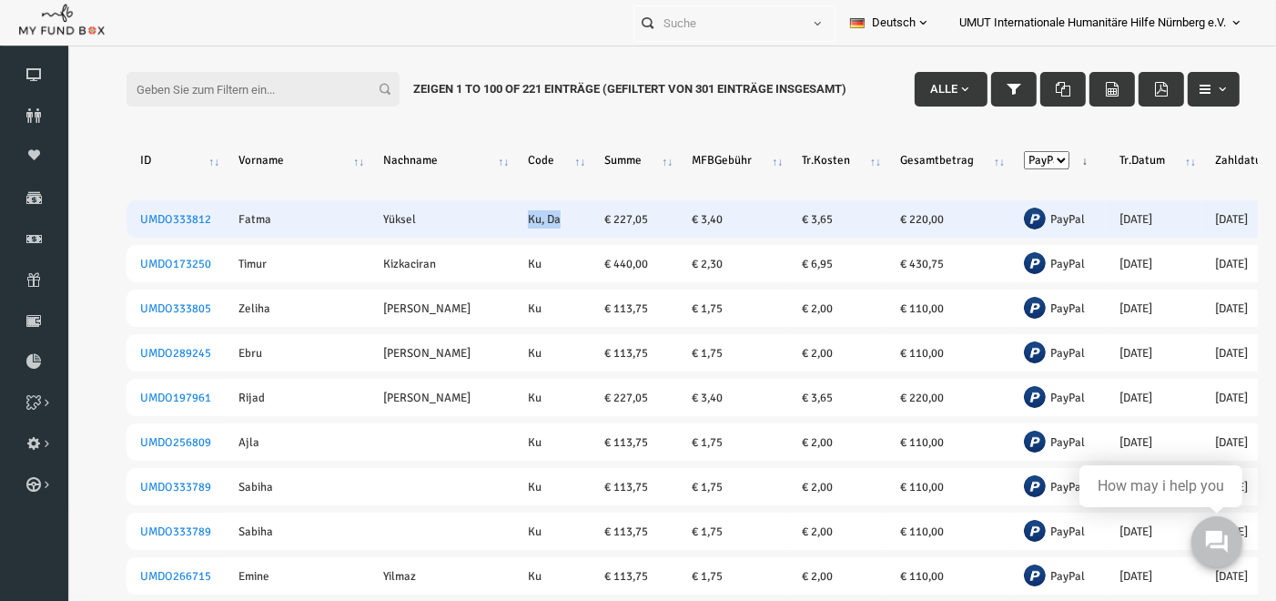
drag, startPoint x: 449, startPoint y: 200, endPoint x: 409, endPoint y: 209, distance: 41.1
click at [490, 209] on td "Ku, Da" at bounding box center [528, 218] width 76 height 37
click at [490, 204] on td "Ku, Da" at bounding box center [528, 218] width 76 height 37
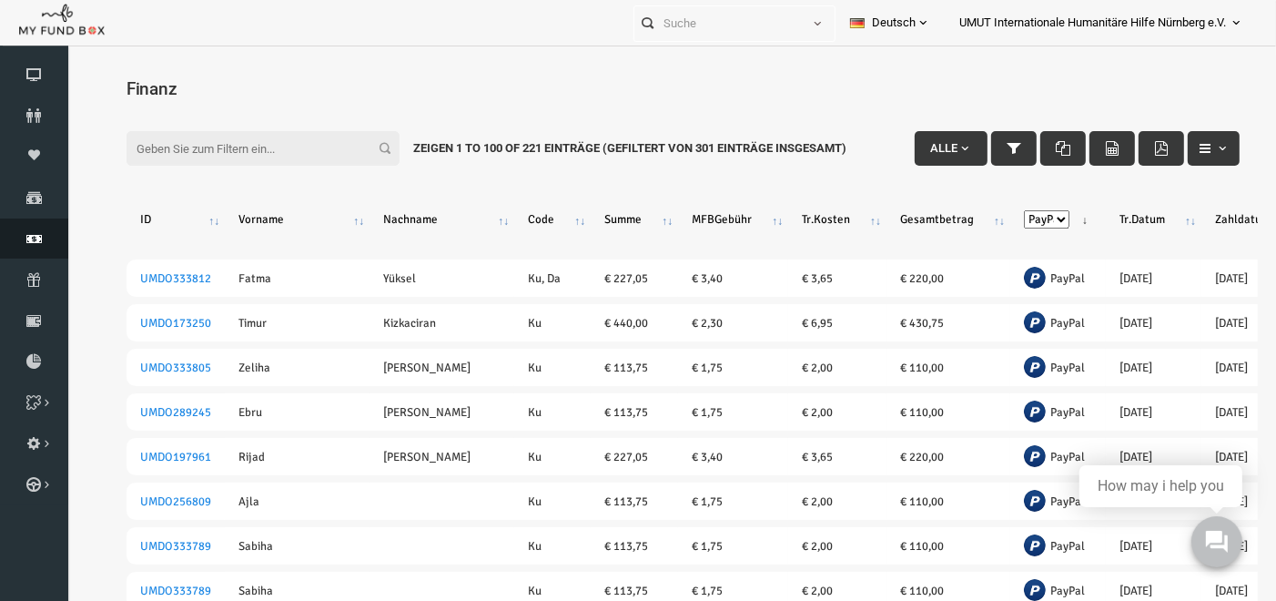
click at [32, 232] on icon at bounding box center [34, 238] width 68 height 15
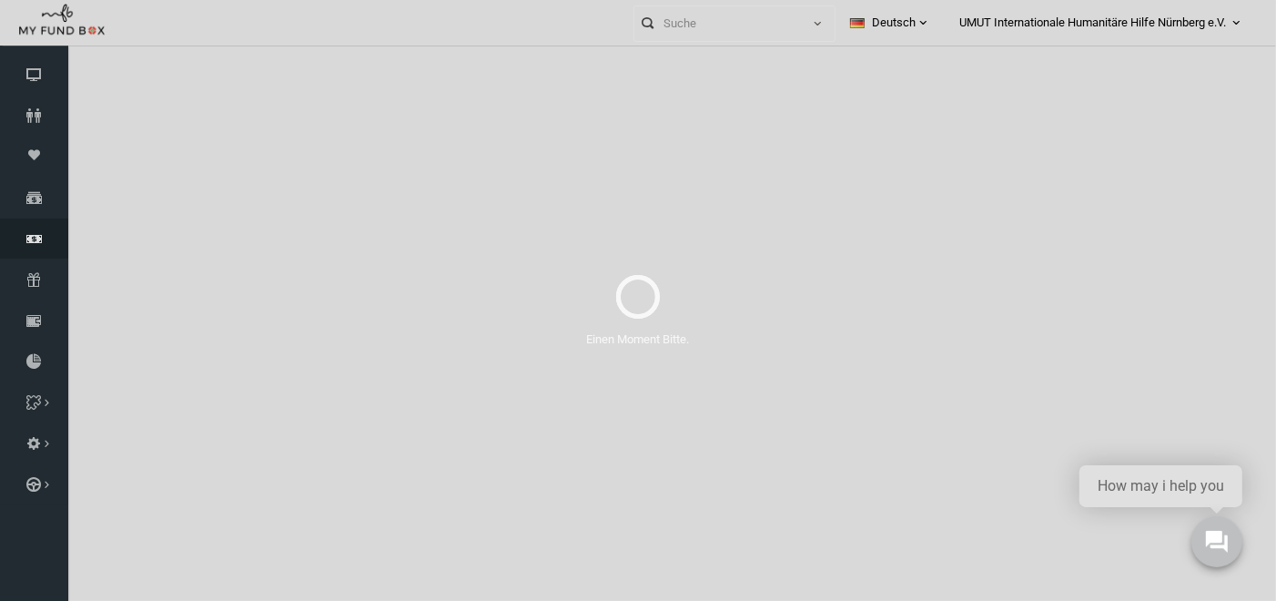
select select "100"
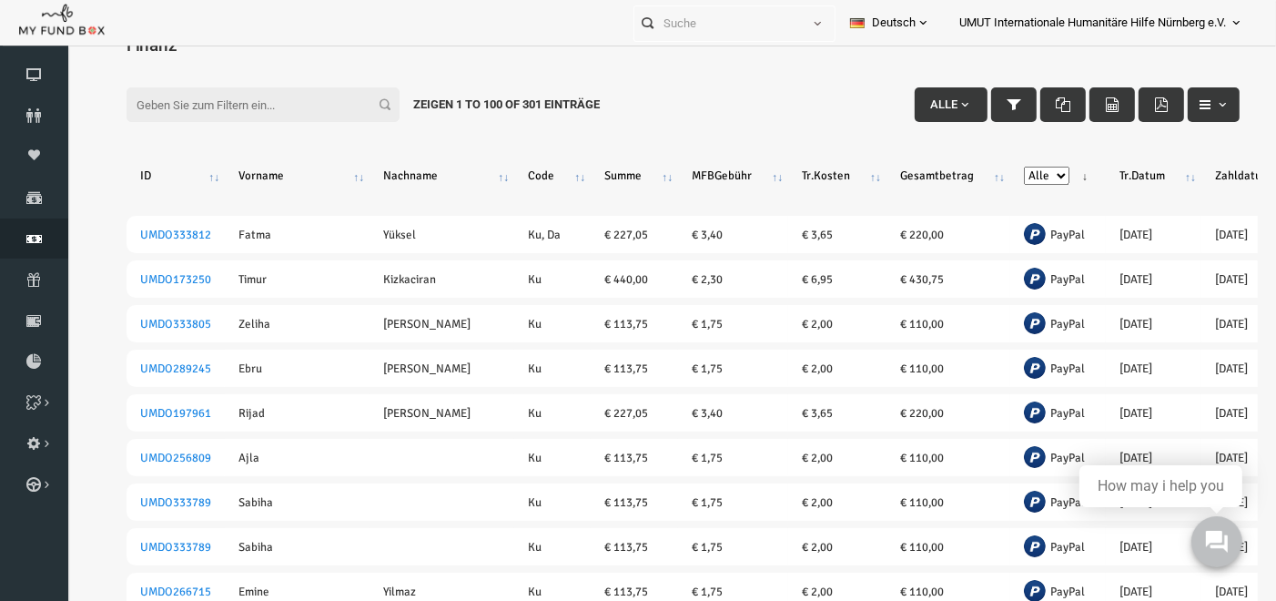
scroll to position [59, 0]
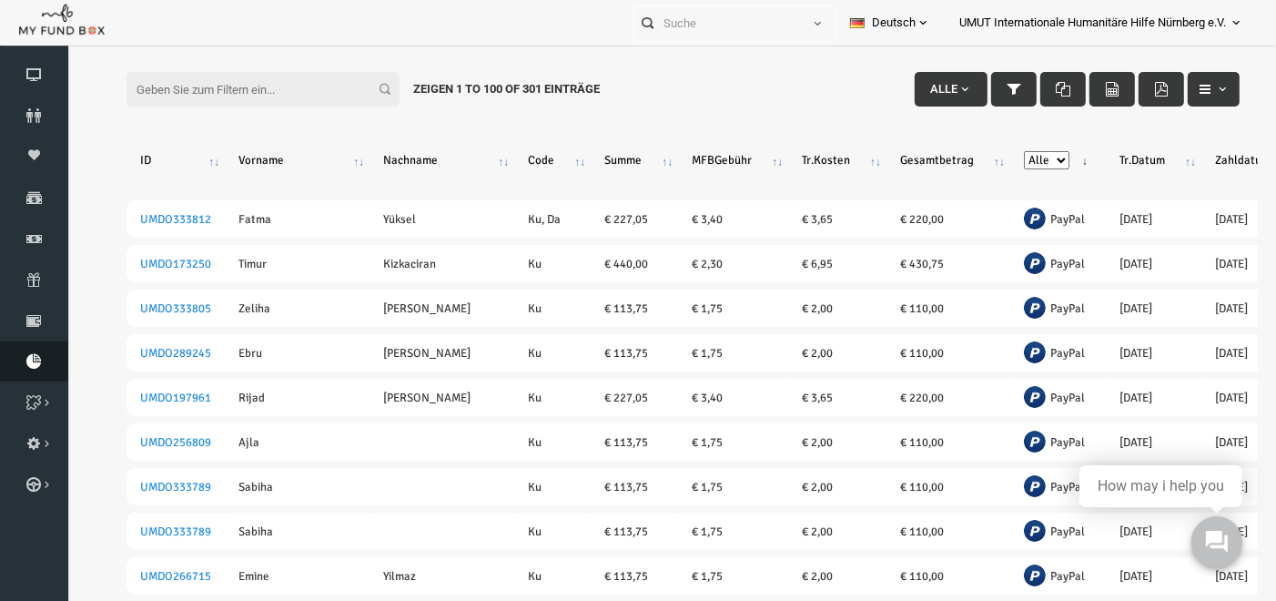
click at [33, 359] on icon at bounding box center [34, 361] width 68 height 15
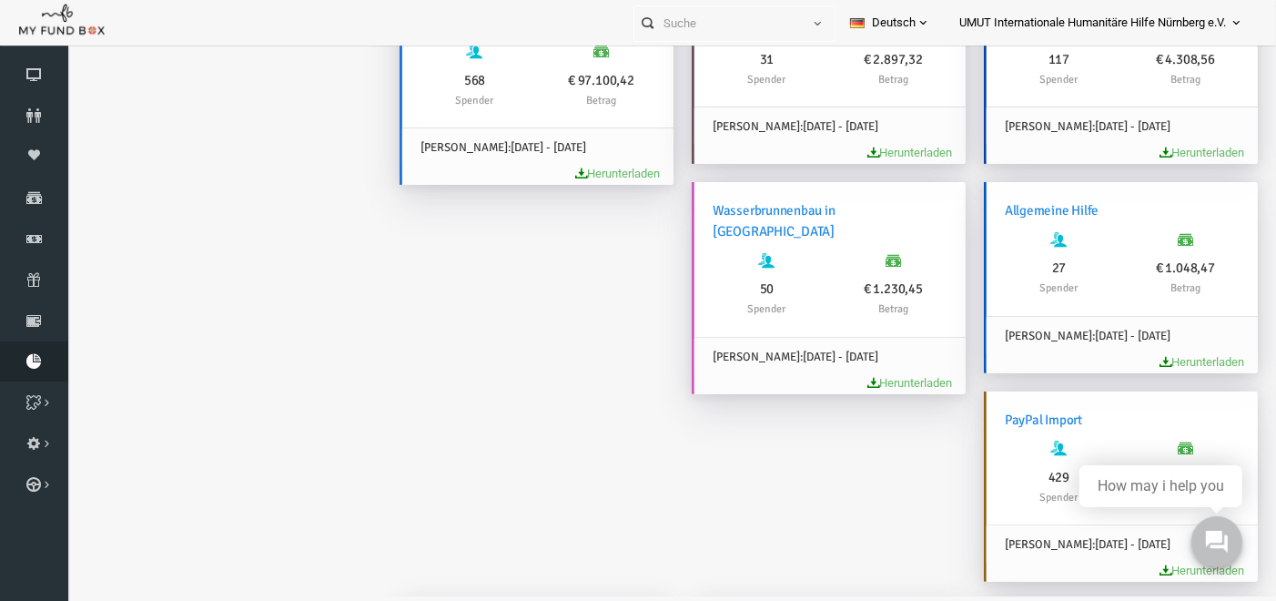
scroll to position [395, 0]
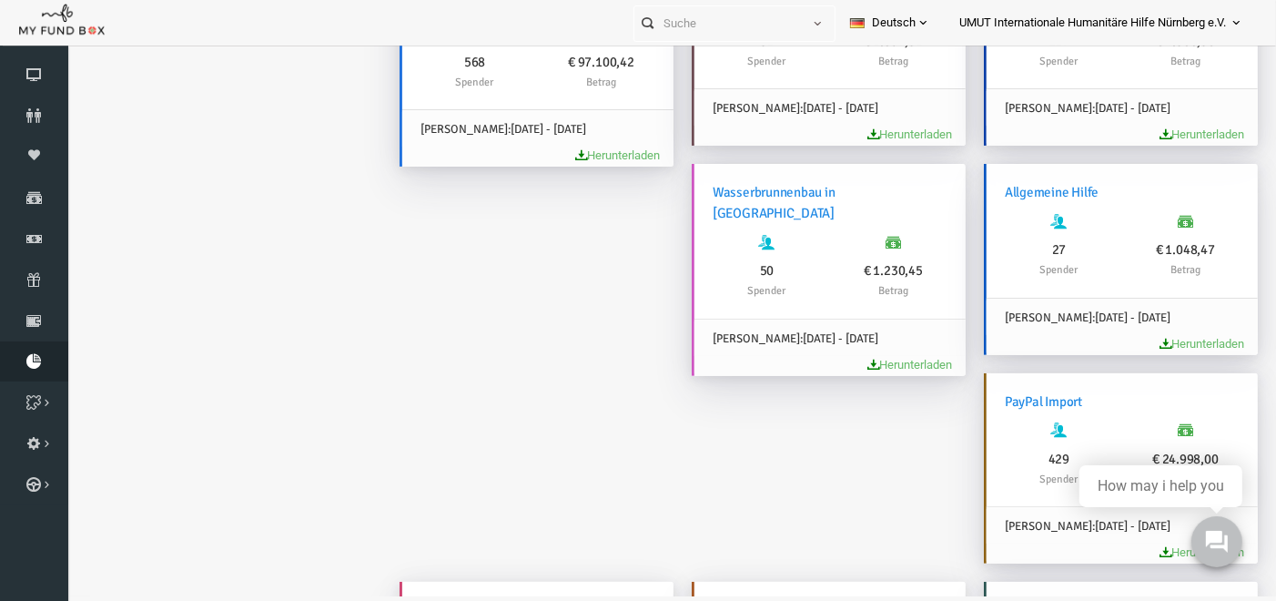
drag, startPoint x: 1248, startPoint y: 272, endPoint x: 1344, endPoint y: 529, distance: 274.2
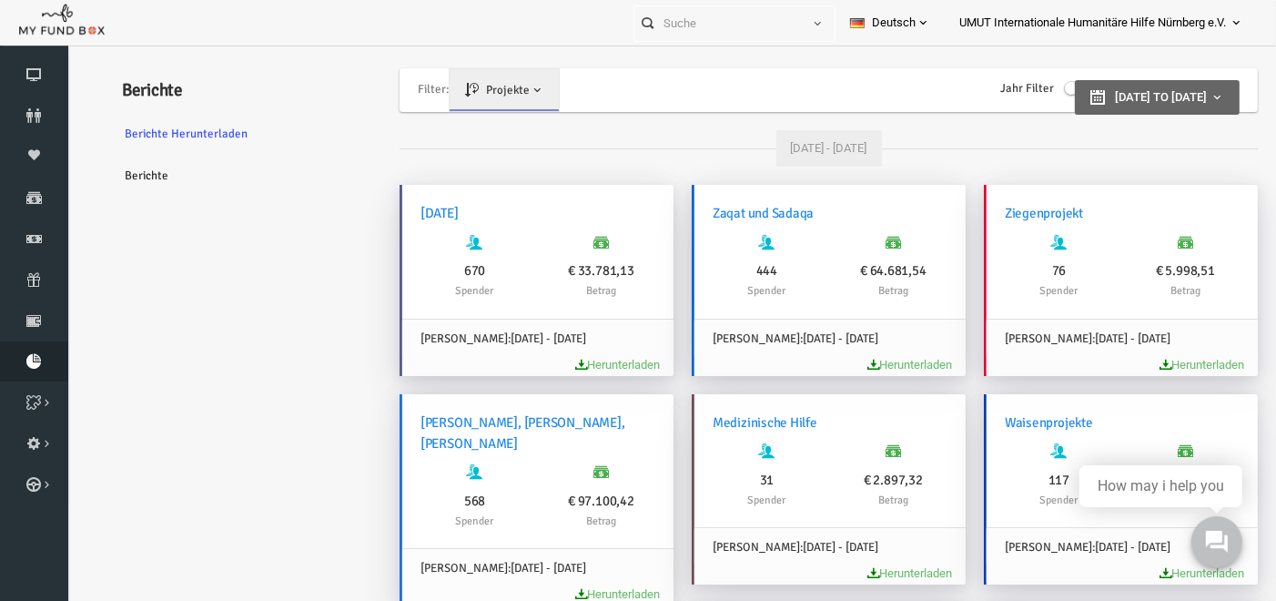
scroll to position [0, 0]
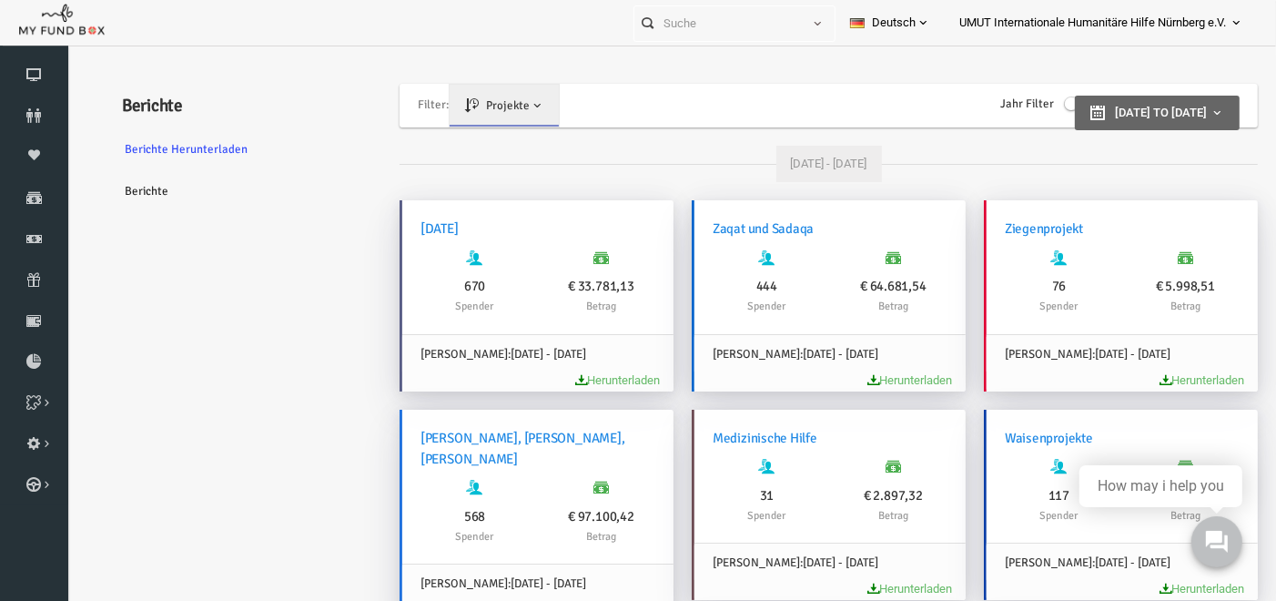
click at [520, 106] on link "Projekte" at bounding box center [479, 105] width 109 height 42
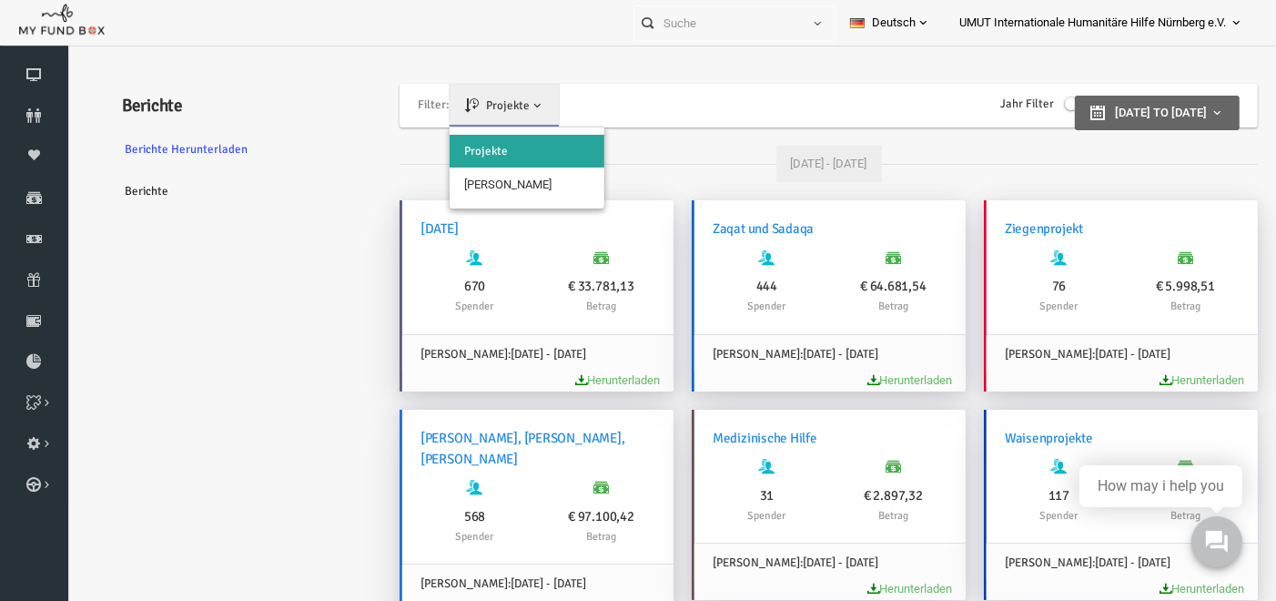
click at [322, 194] on link "Berichte" at bounding box center [220, 190] width 273 height 42
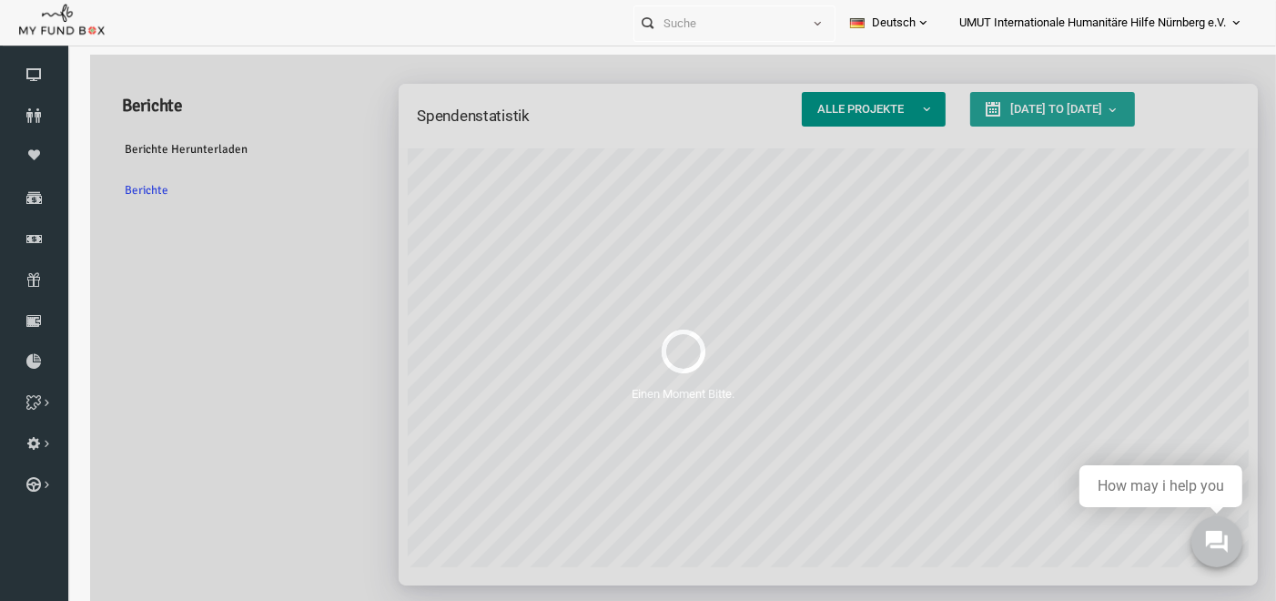
scroll to position [437, 859]
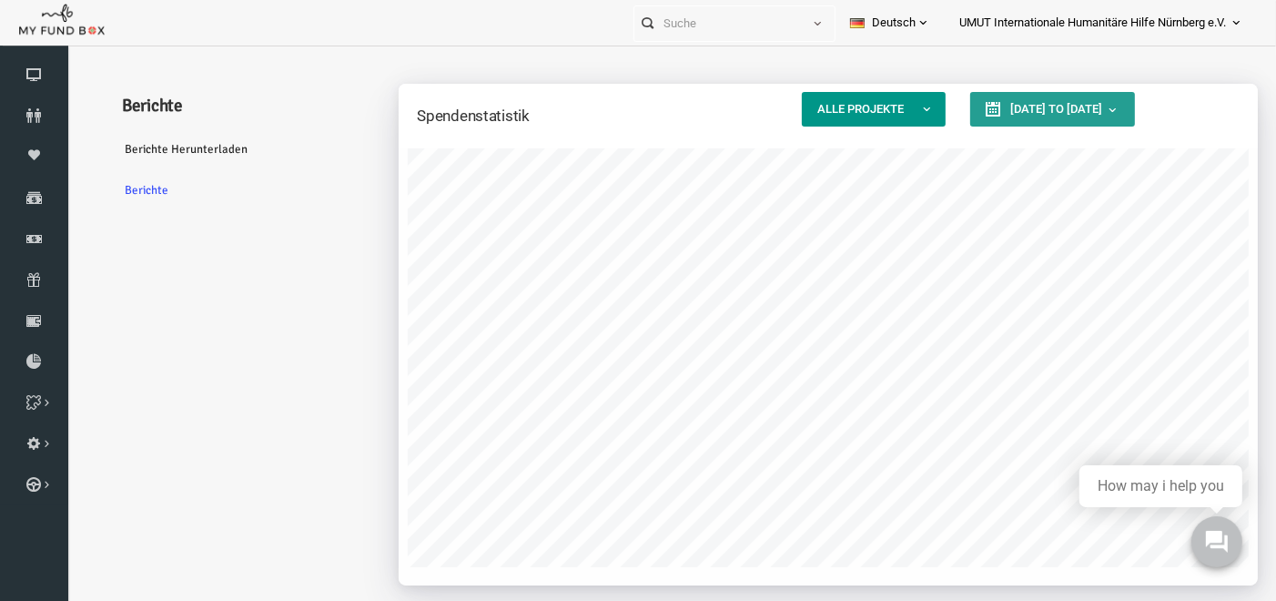
type input "[DATE]"
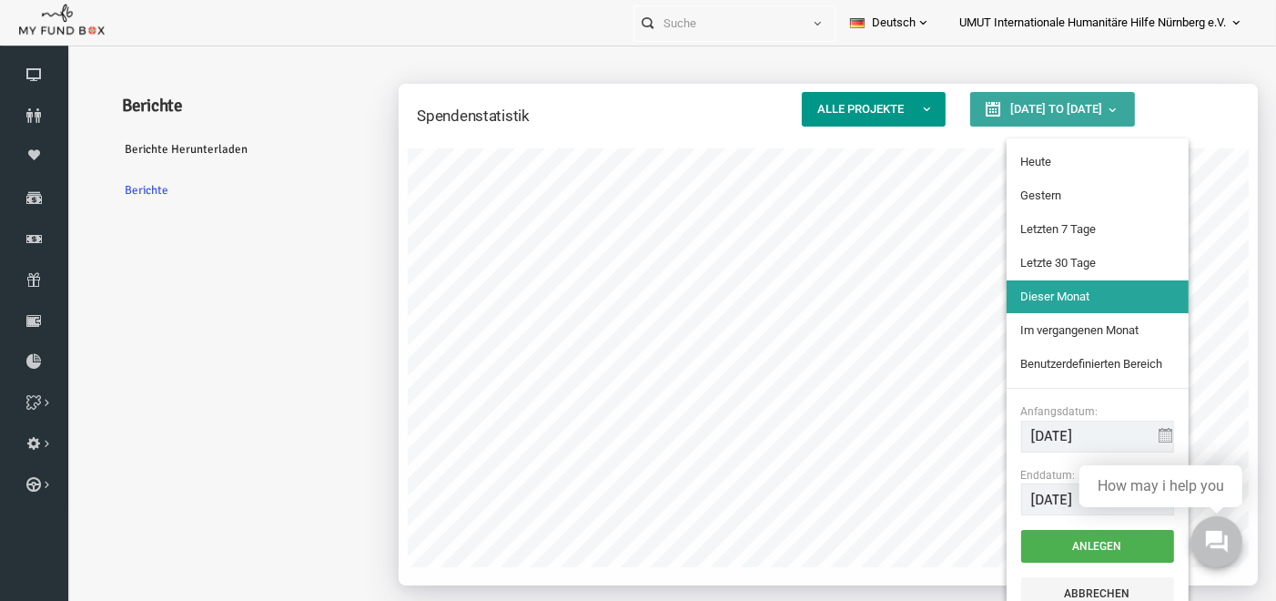
click at [1110, 116] on button "[DATE] to [DATE]" at bounding box center [1028, 108] width 165 height 35
type input "[DATE]"
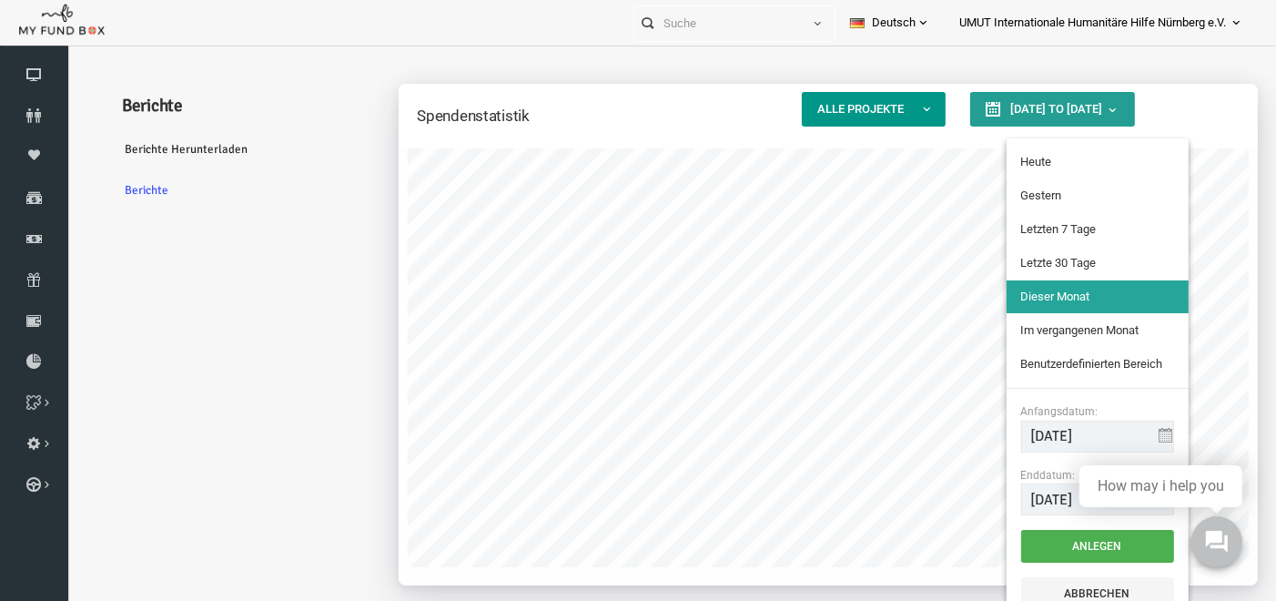
type input "[DATE]"
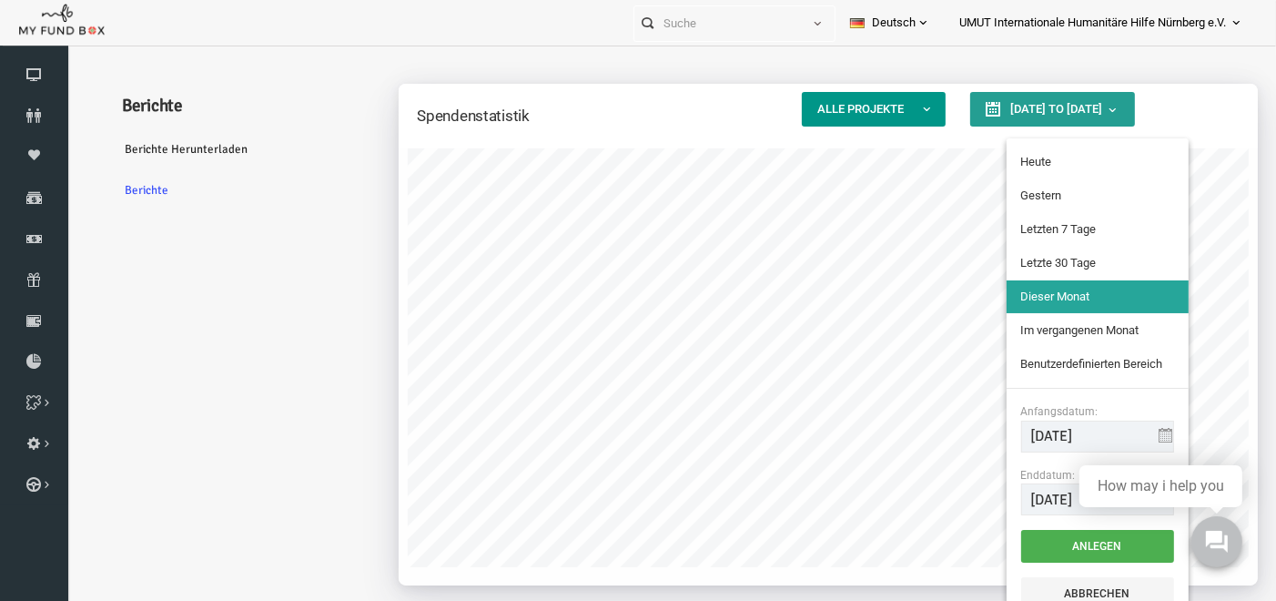
type input "[DATE]"
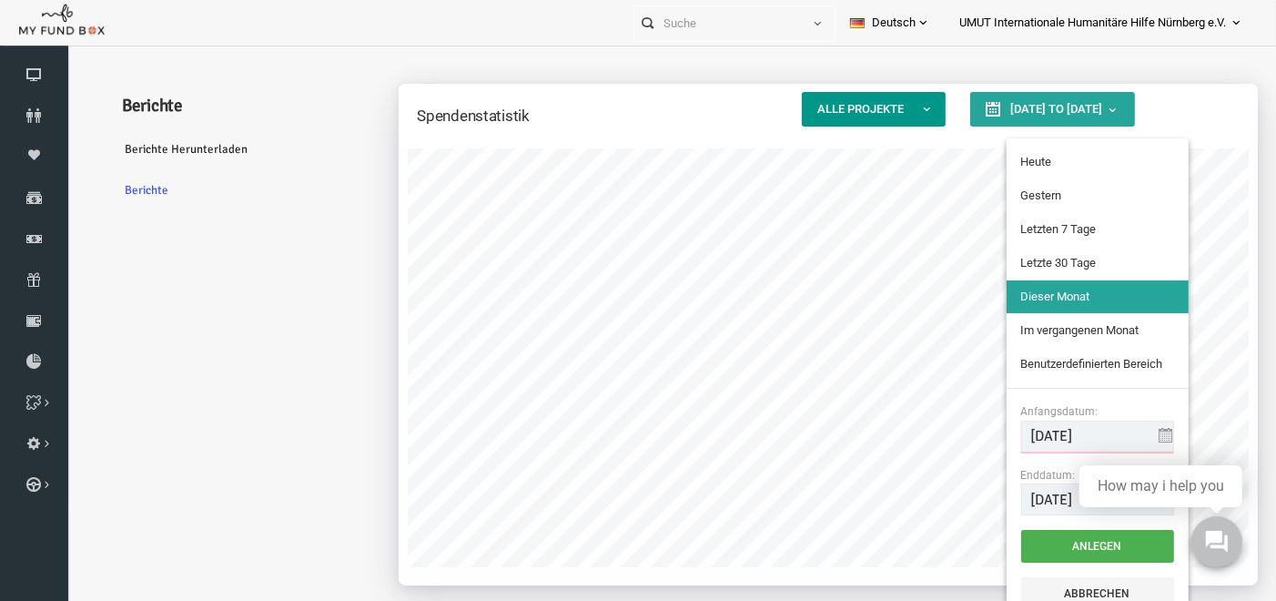
click at [1073, 441] on input "[DATE]" at bounding box center [1073, 436] width 153 height 32
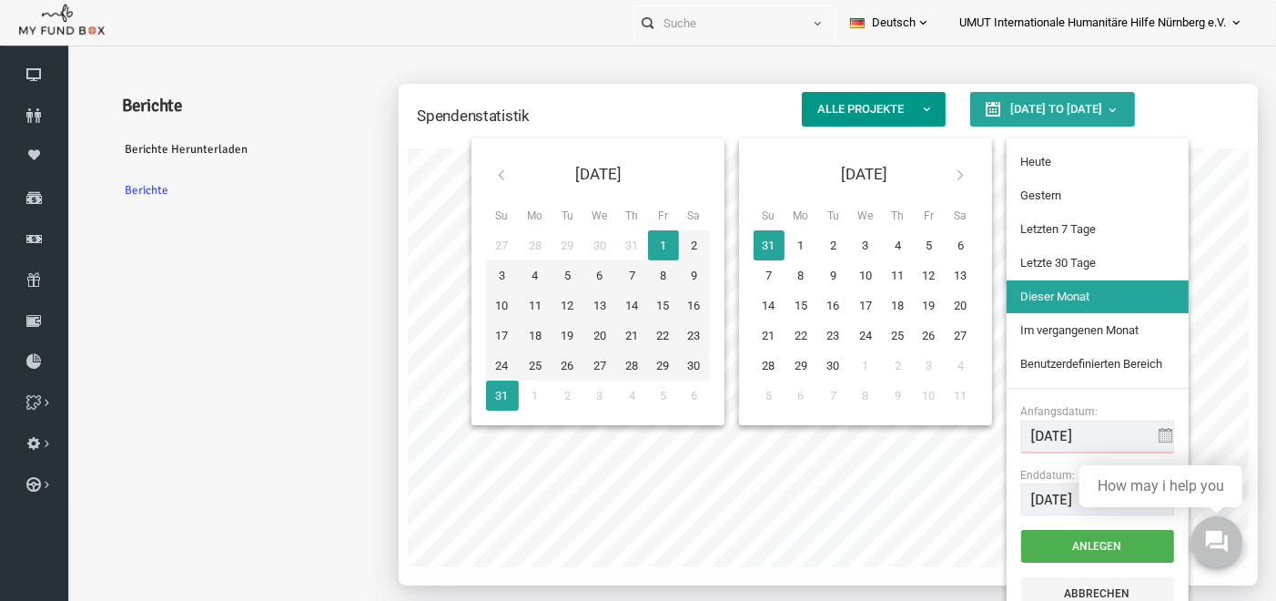
click at [1027, 438] on input "[DATE]" at bounding box center [1073, 436] width 153 height 32
type input "[DATE]"
click at [1224, 211] on div "Spendenstatistik Alle Projekte Alle Projekte Nachhaltige Projekte Landwirtschaf…" at bounding box center [803, 333] width 877 height 501
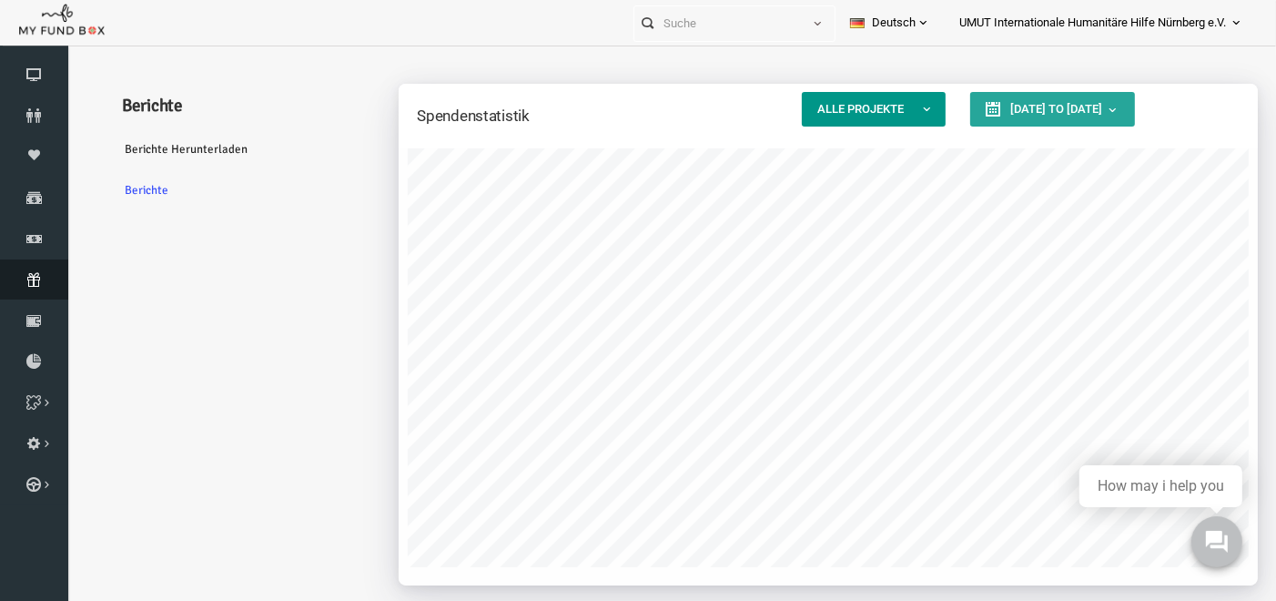
click at [33, 278] on icon at bounding box center [34, 279] width 68 height 15
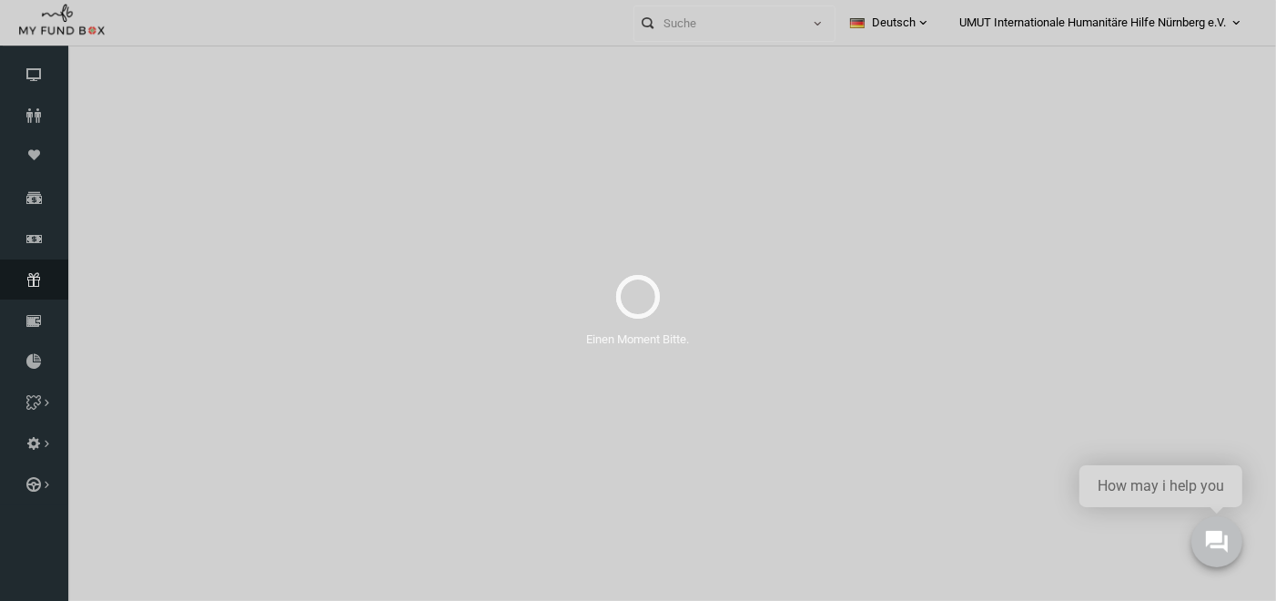
select select "100"
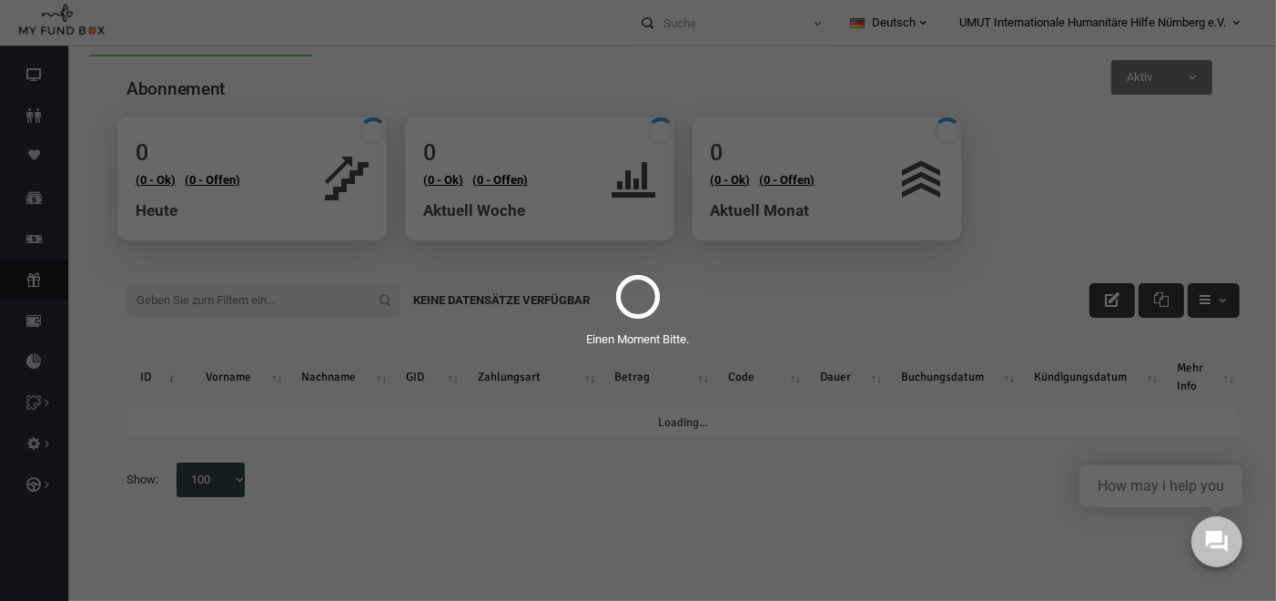
scroll to position [0, 0]
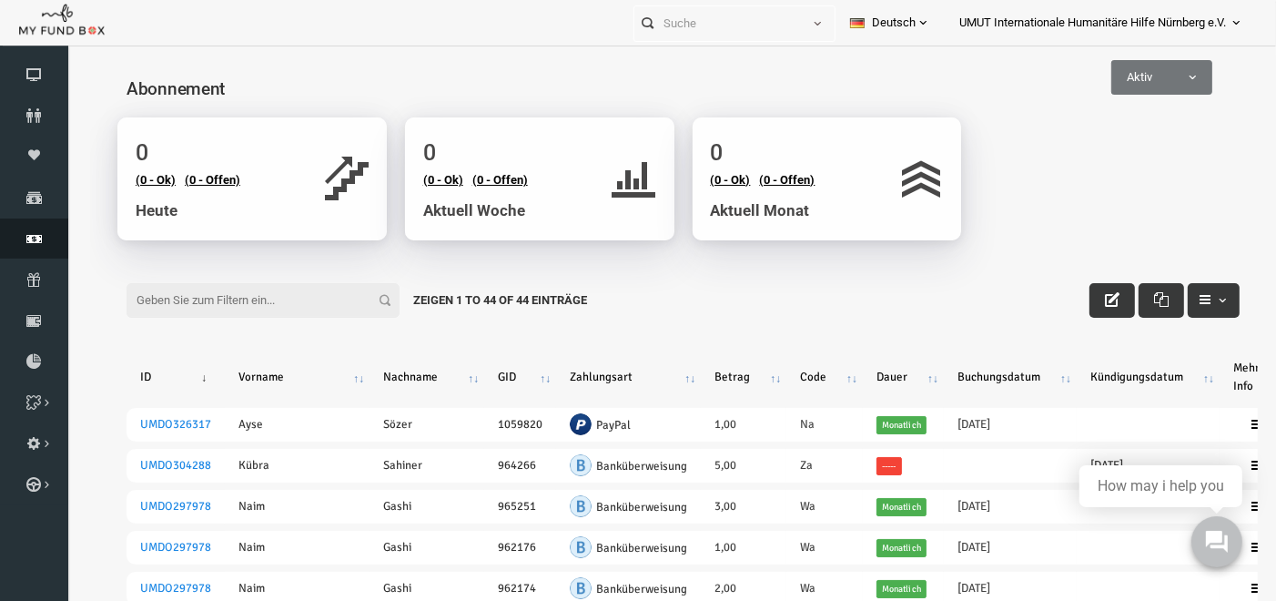
click at [40, 229] on link "Finanz" at bounding box center [34, 238] width 68 height 40
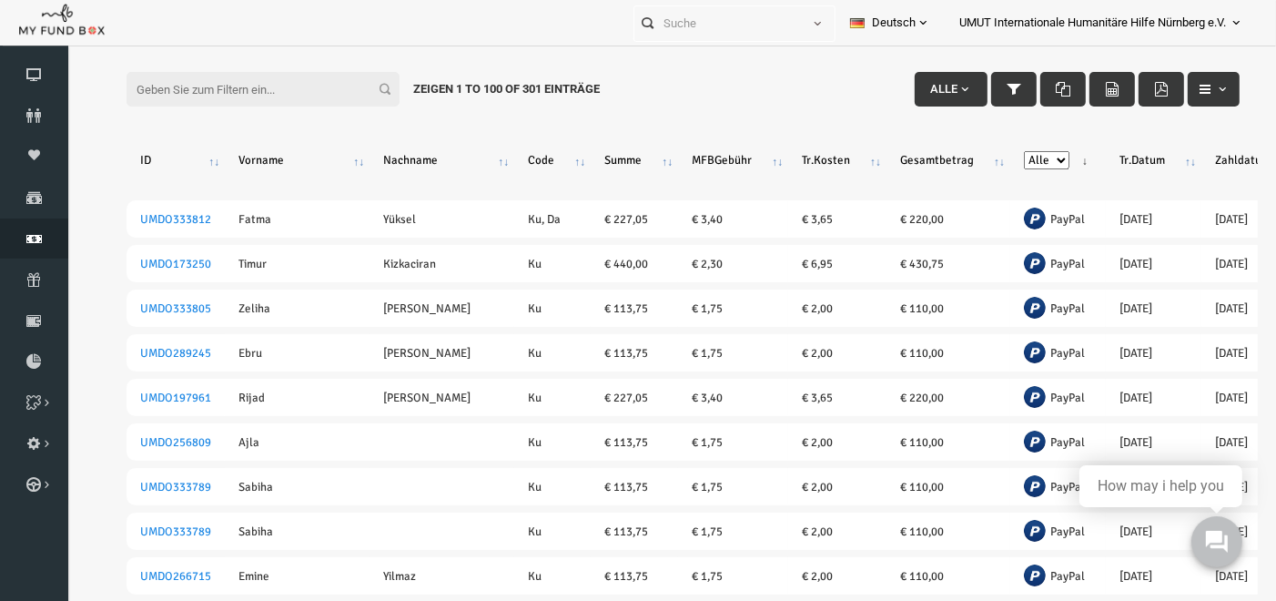
drag, startPoint x: 1244, startPoint y: 71, endPoint x: 1351, endPoint y: 16, distance: 119.7
click at [490, 146] on th "Code" at bounding box center [528, 160] width 76 height 66
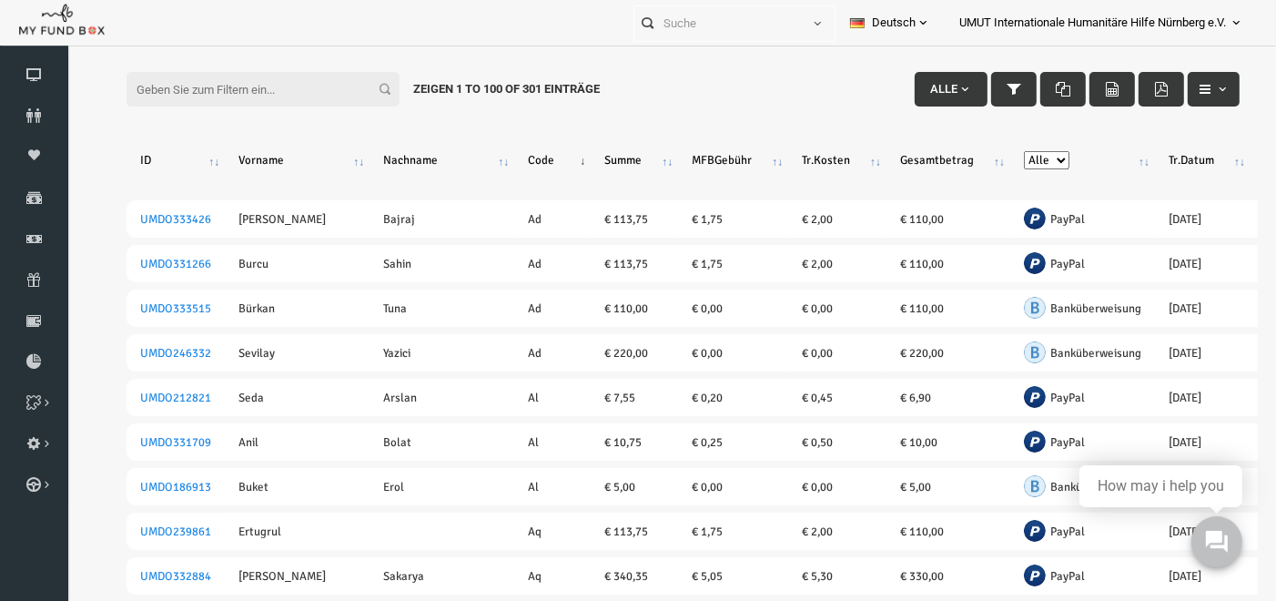
click at [490, 146] on th "Code" at bounding box center [528, 160] width 76 height 66
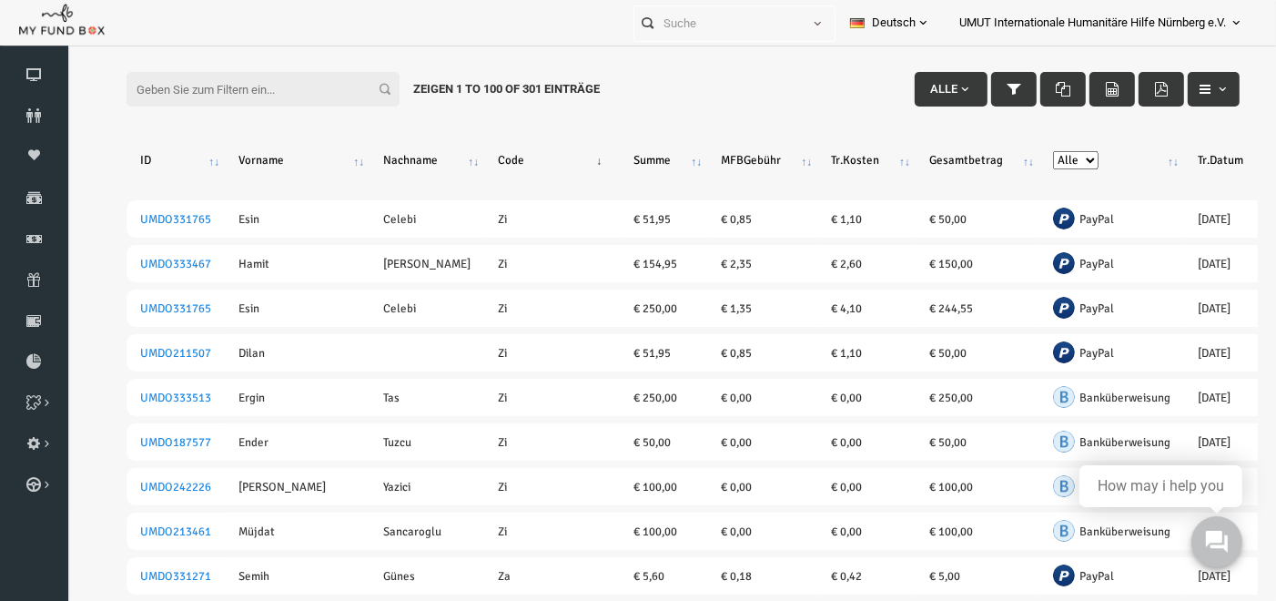
click at [460, 146] on th "Code" at bounding box center [528, 160] width 136 height 66
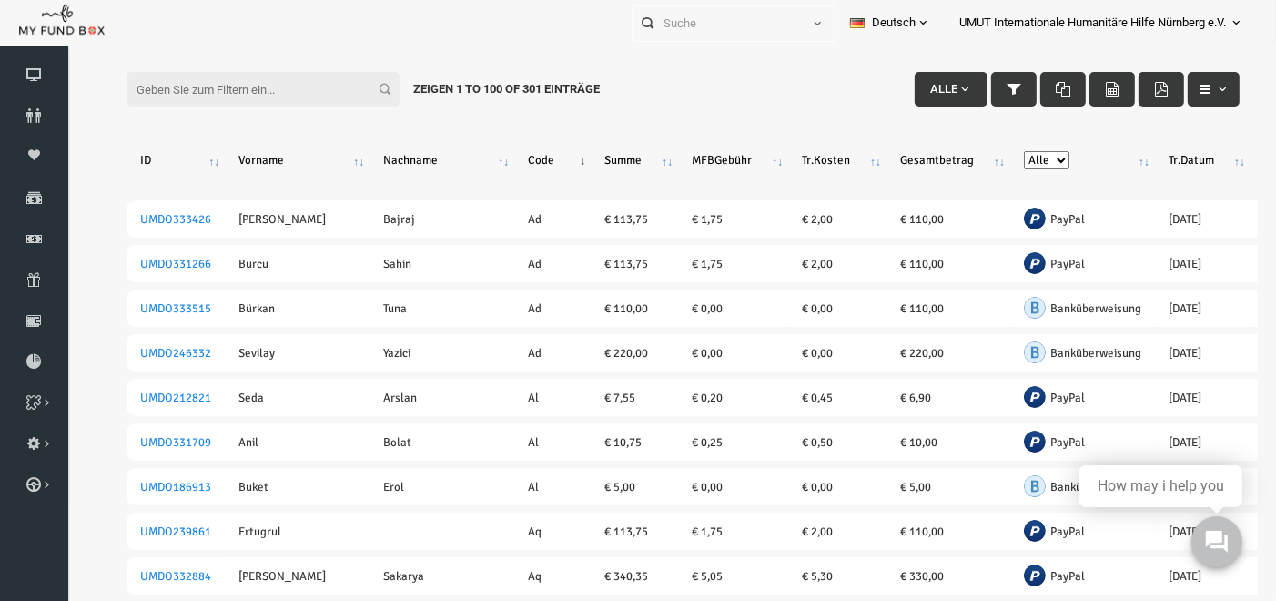
click at [490, 146] on th "Code" at bounding box center [528, 160] width 76 height 66
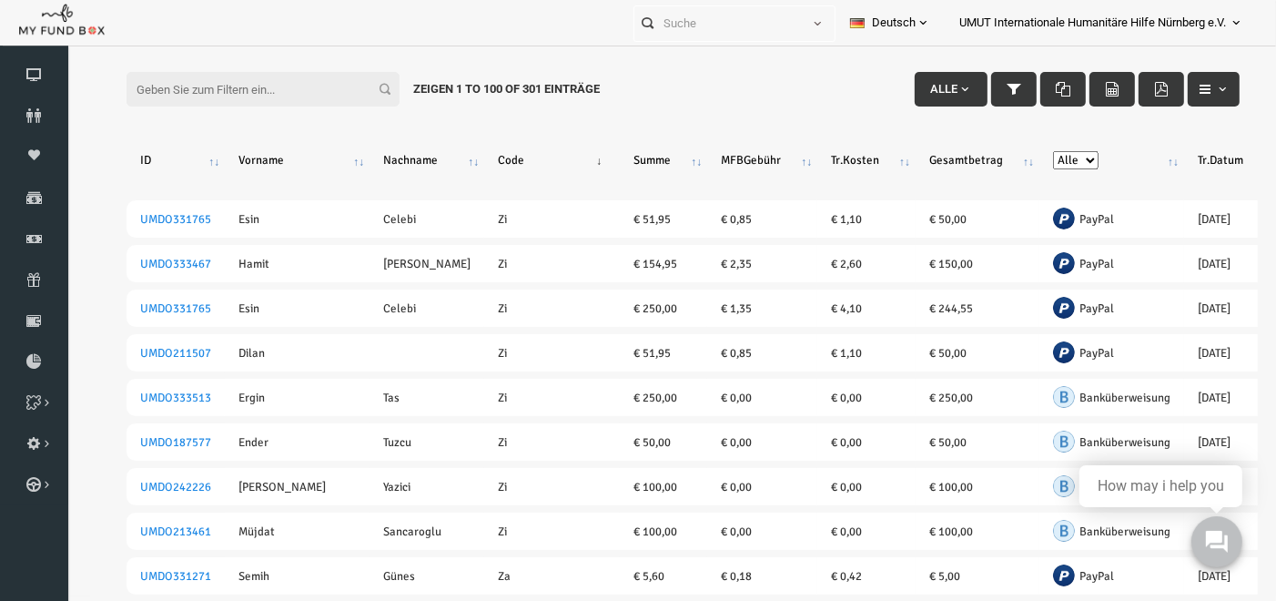
click at [460, 146] on th "Code" at bounding box center [528, 160] width 136 height 66
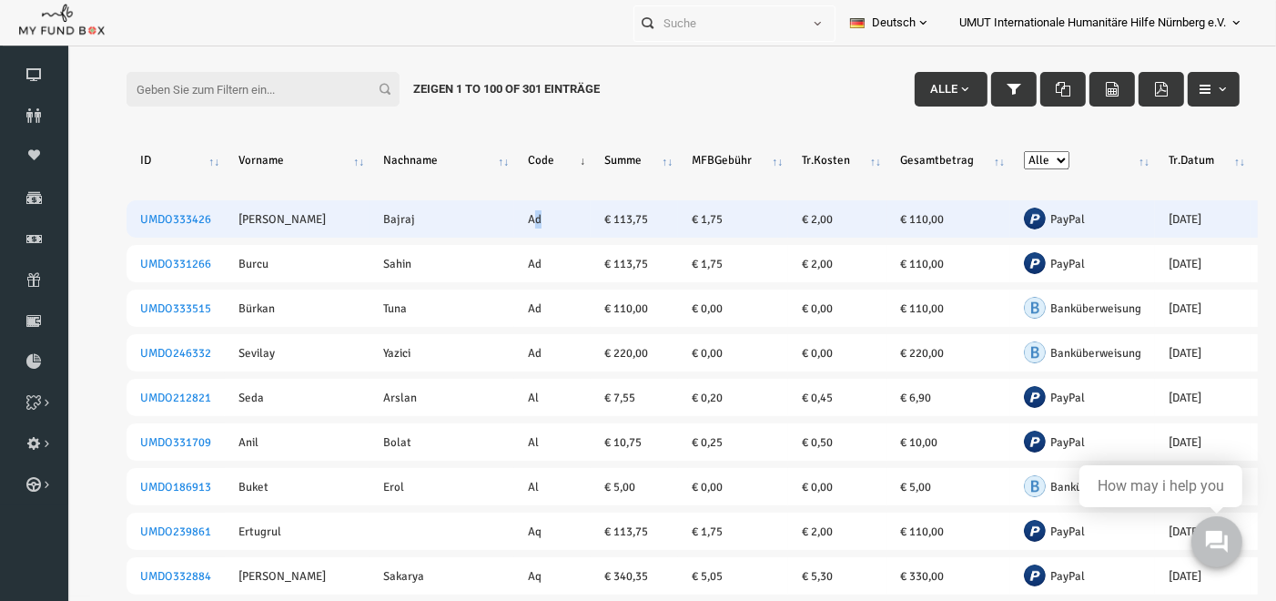
drag, startPoint x: 428, startPoint y: 200, endPoint x: 441, endPoint y: 198, distance: 13.9
click at [490, 200] on td "Ad" at bounding box center [528, 218] width 76 height 37
drag, startPoint x: 441, startPoint y: 198, endPoint x: 385, endPoint y: 195, distance: 56.5
click at [385, 200] on tr "UMDO333426 [PERSON_NAME] Bajraj Ad € 113,75 € 1,75 € 2,00 € 110,00 PayPal 20250…" at bounding box center [932, 218] width 1661 height 37
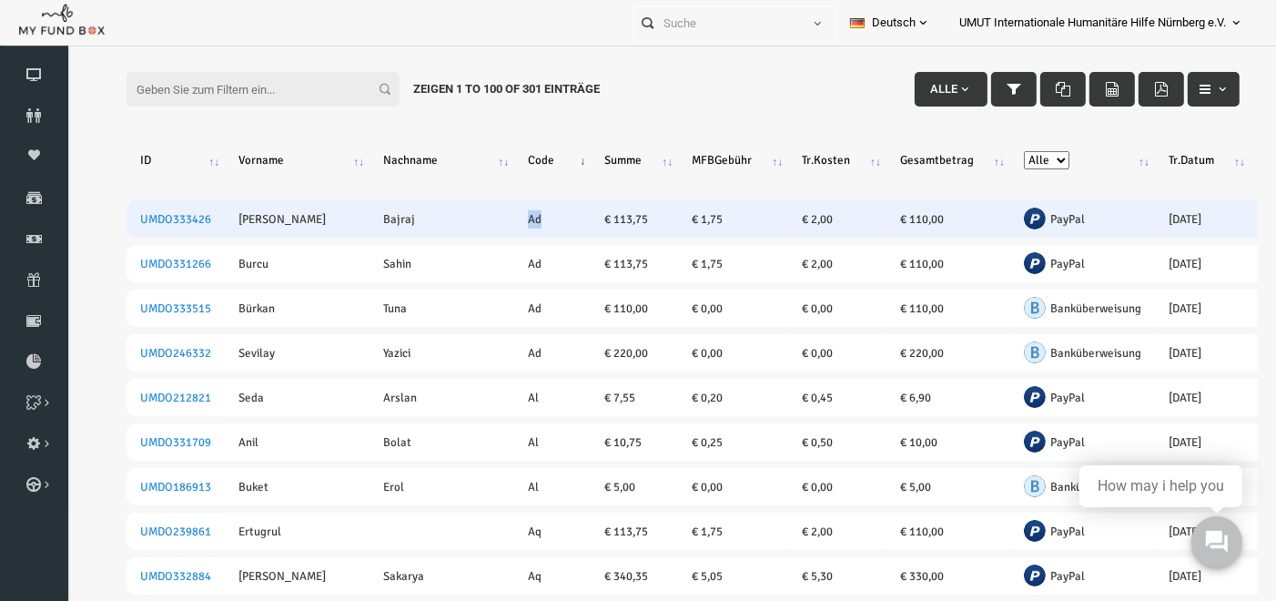
click at [490, 200] on td "Ad" at bounding box center [528, 218] width 76 height 37
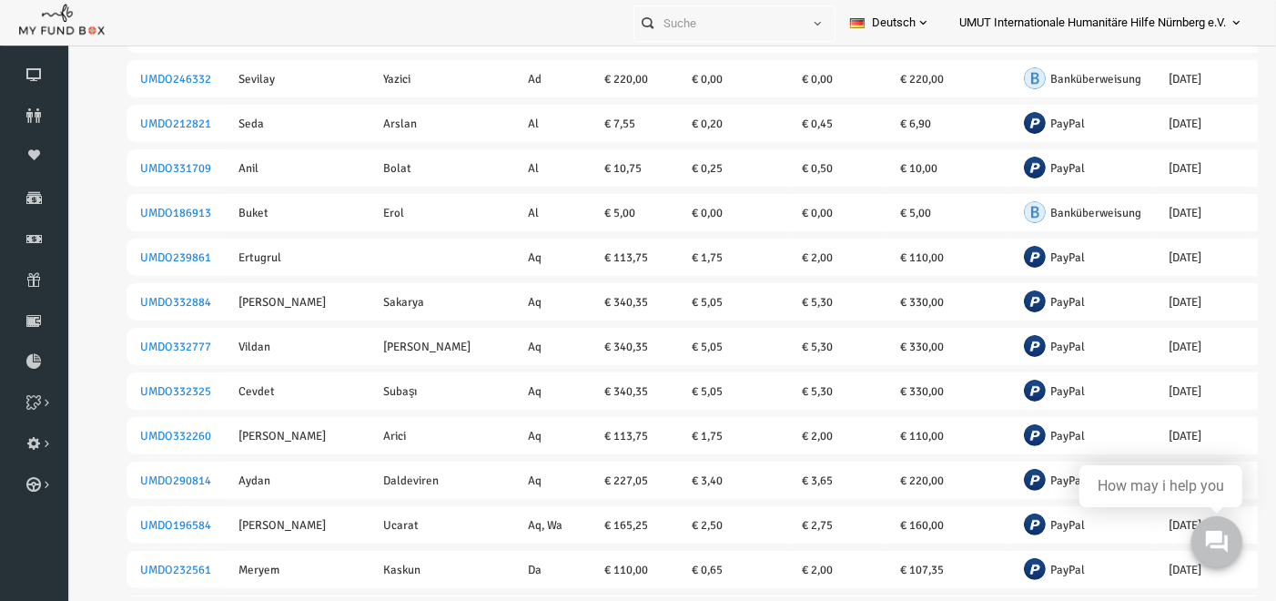
scroll to position [364, 0]
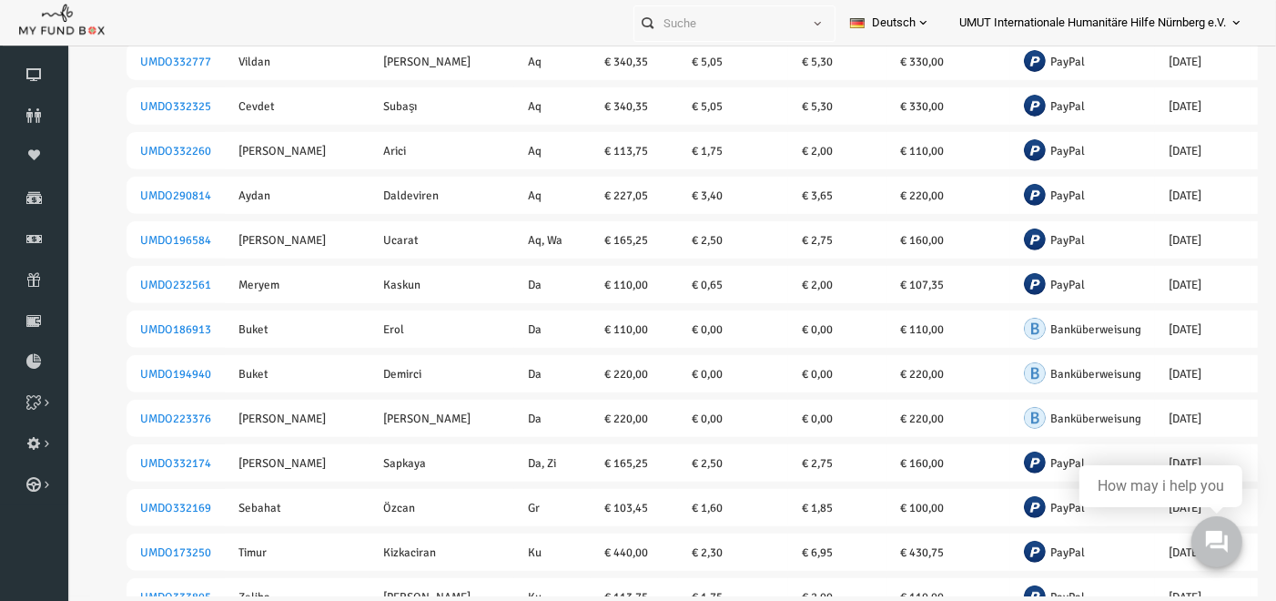
drag, startPoint x: 1250, startPoint y: 61, endPoint x: 1351, endPoint y: 124, distance: 119.0
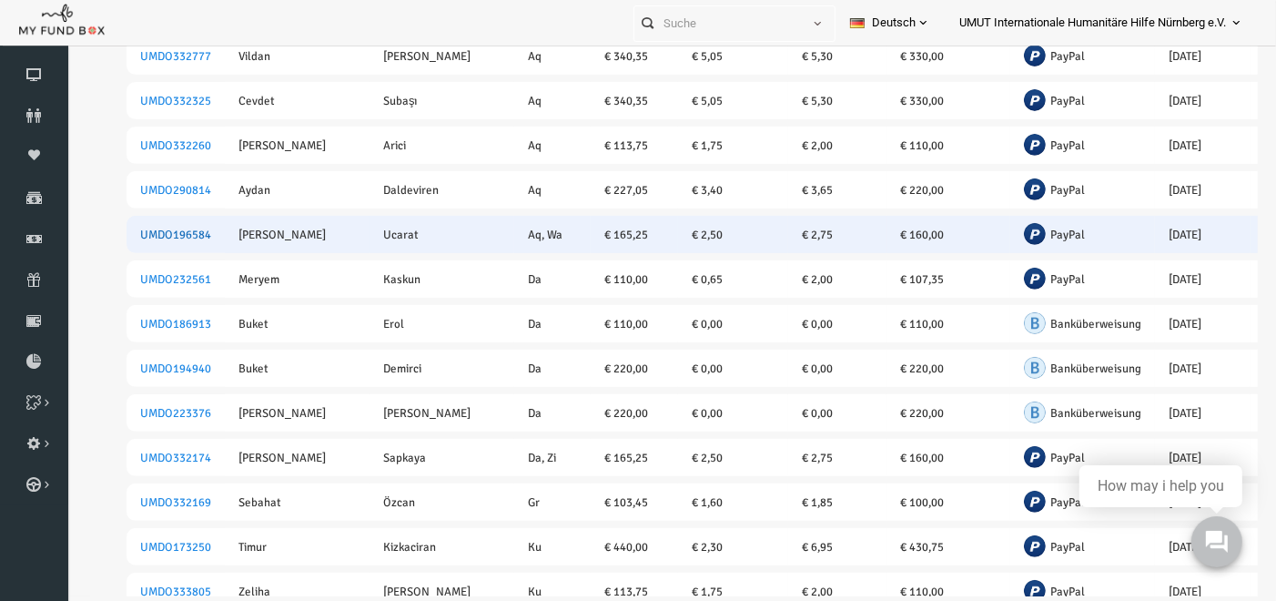
click at [159, 228] on link "UMDO196584" at bounding box center [151, 235] width 71 height 15
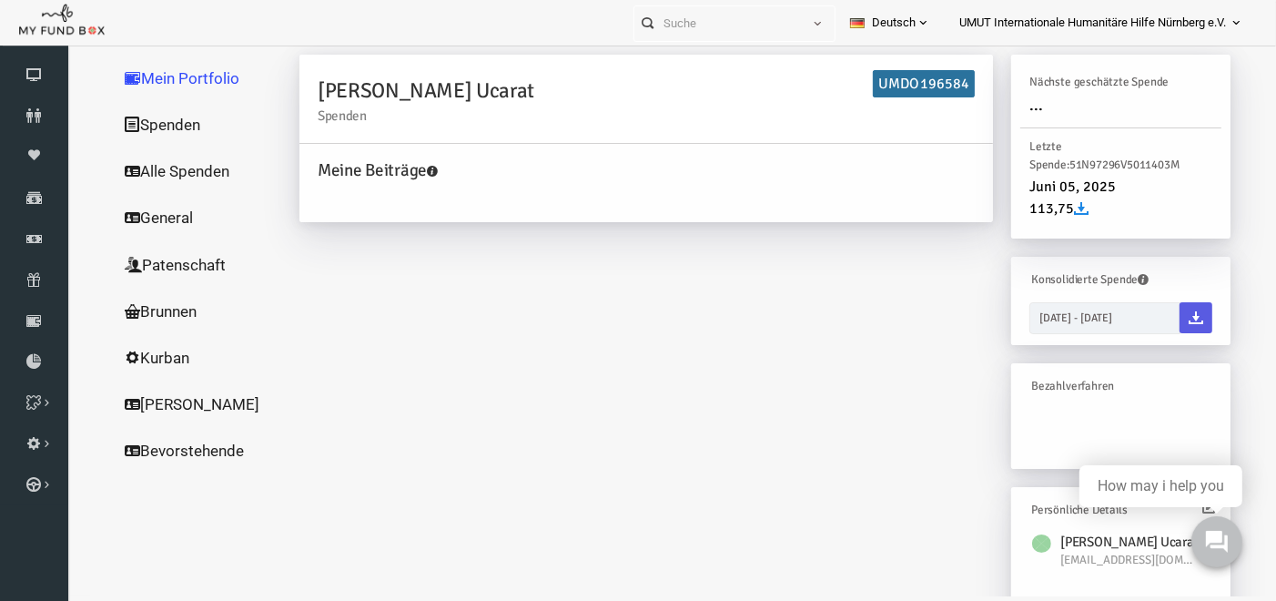
scroll to position [0, 0]
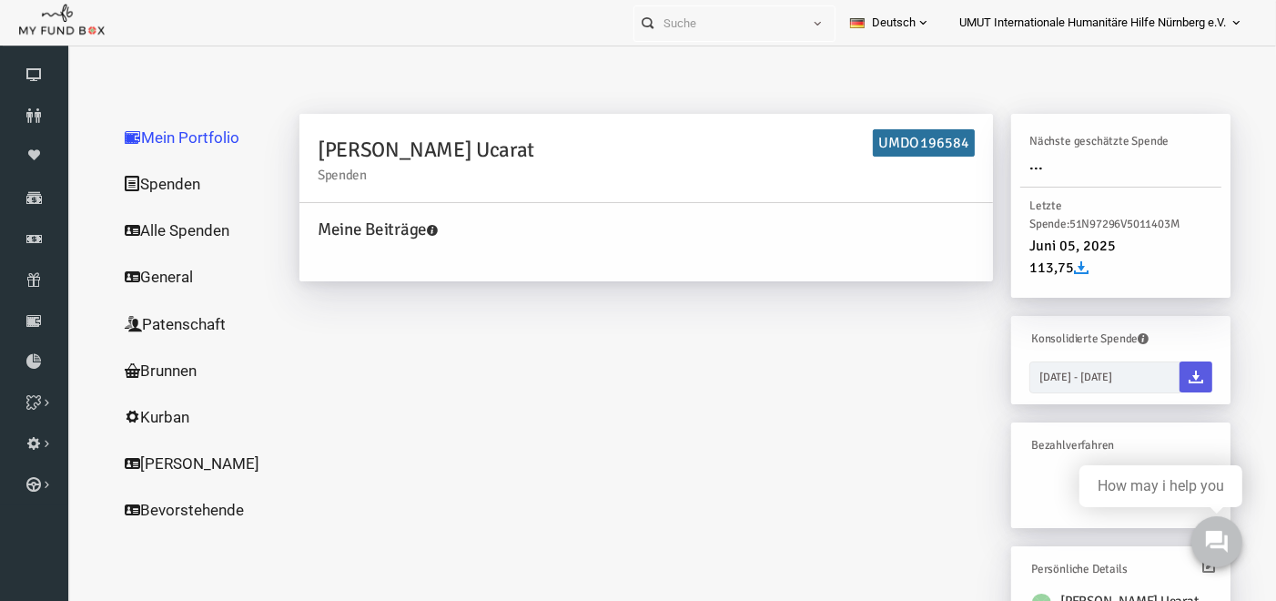
click at [161, 231] on link "Alle Spenden" at bounding box center [175, 229] width 182 height 47
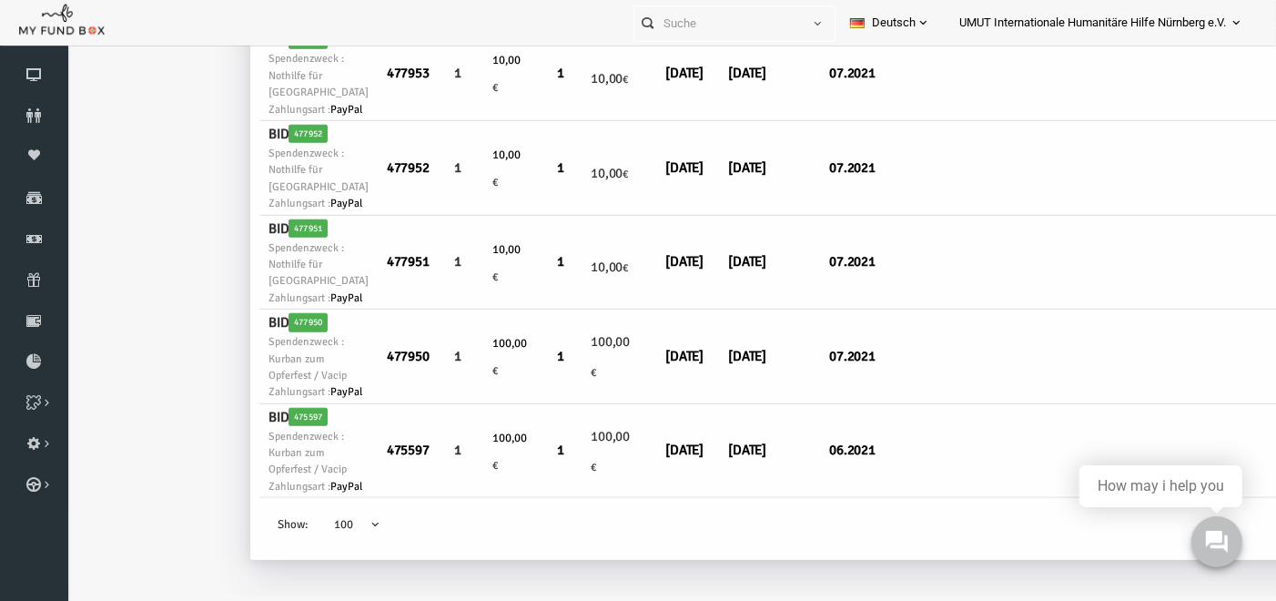
scroll to position [1305, 0]
drag, startPoint x: 1241, startPoint y: 106, endPoint x: 1351, endPoint y: 428, distance: 339.3
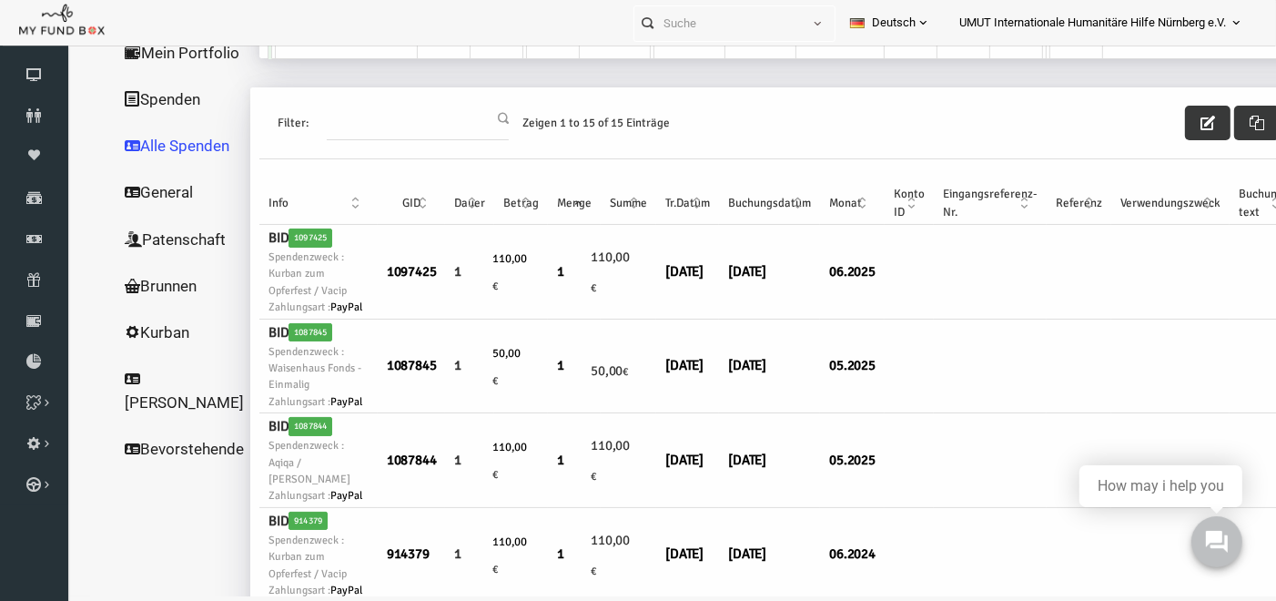
scroll to position [0, 0]
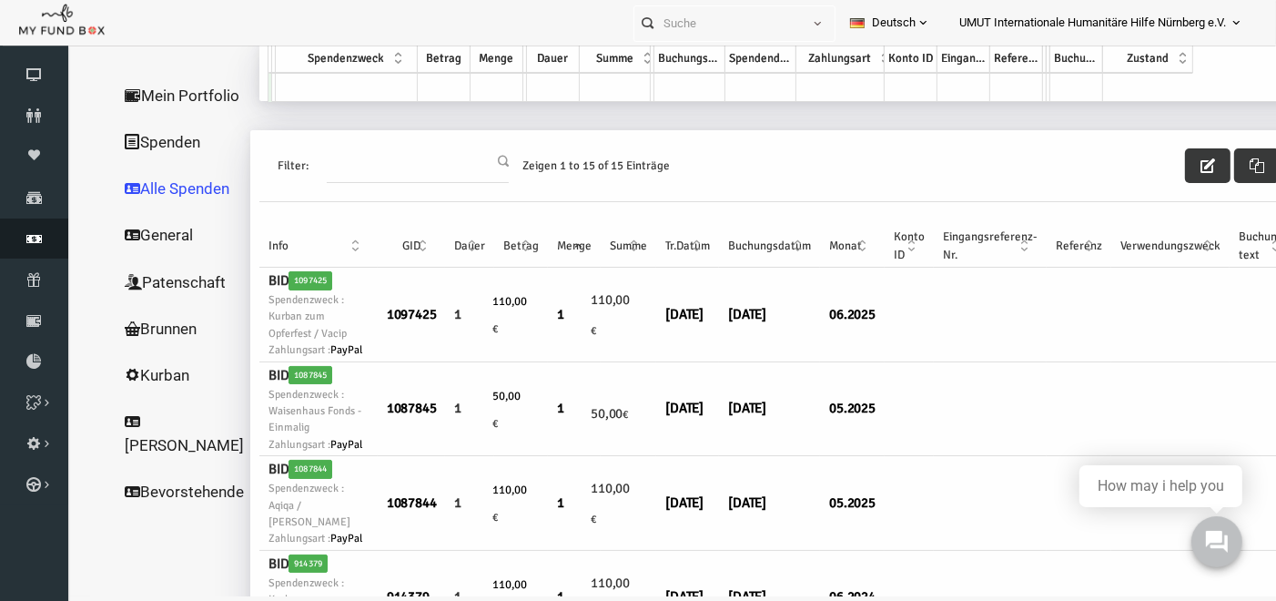
click at [35, 233] on icon at bounding box center [34, 238] width 68 height 15
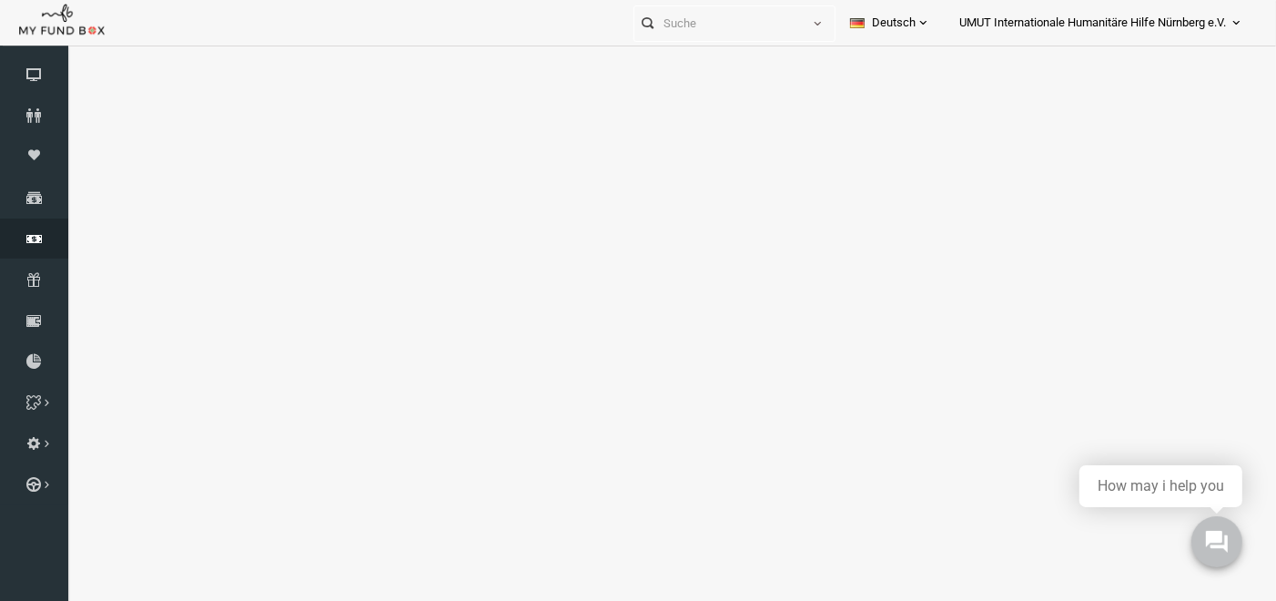
select select "100"
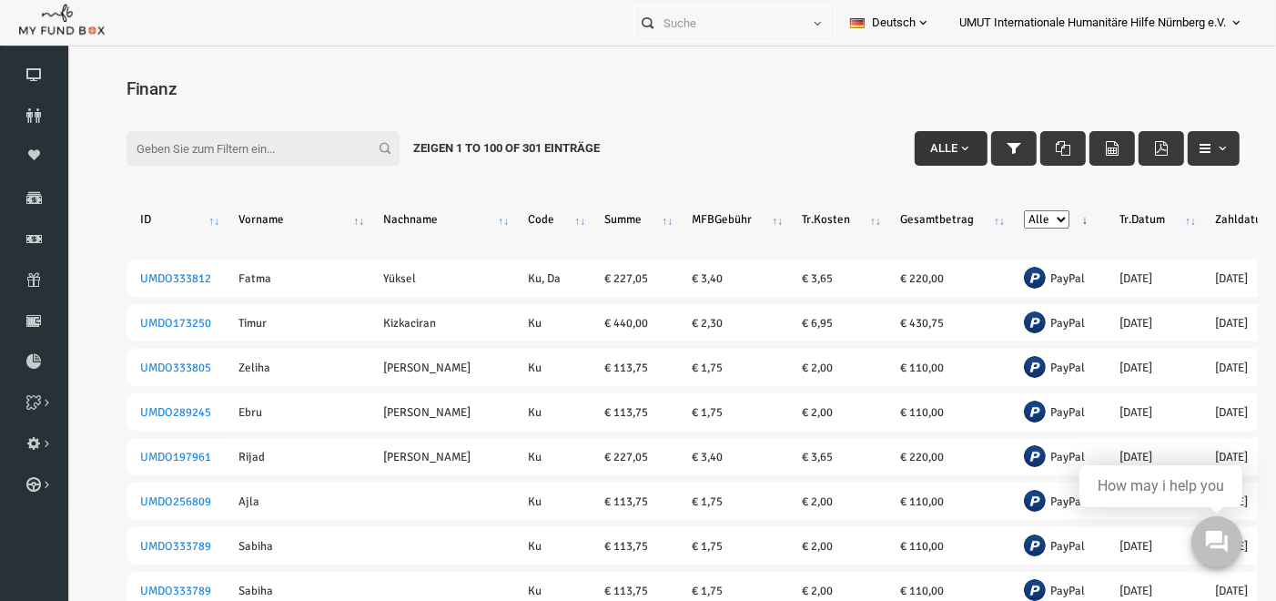
click at [933, 149] on span "button" at bounding box center [940, 147] width 15 height 15
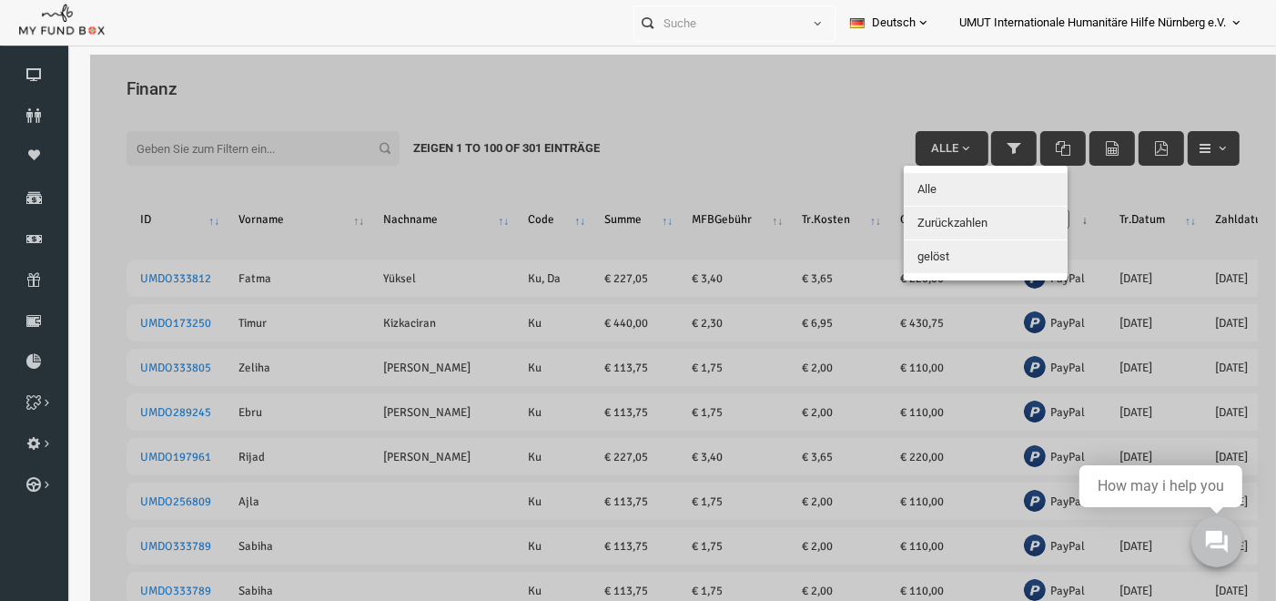
click at [793, 107] on div at bounding box center [659, 354] width 1186 height 601
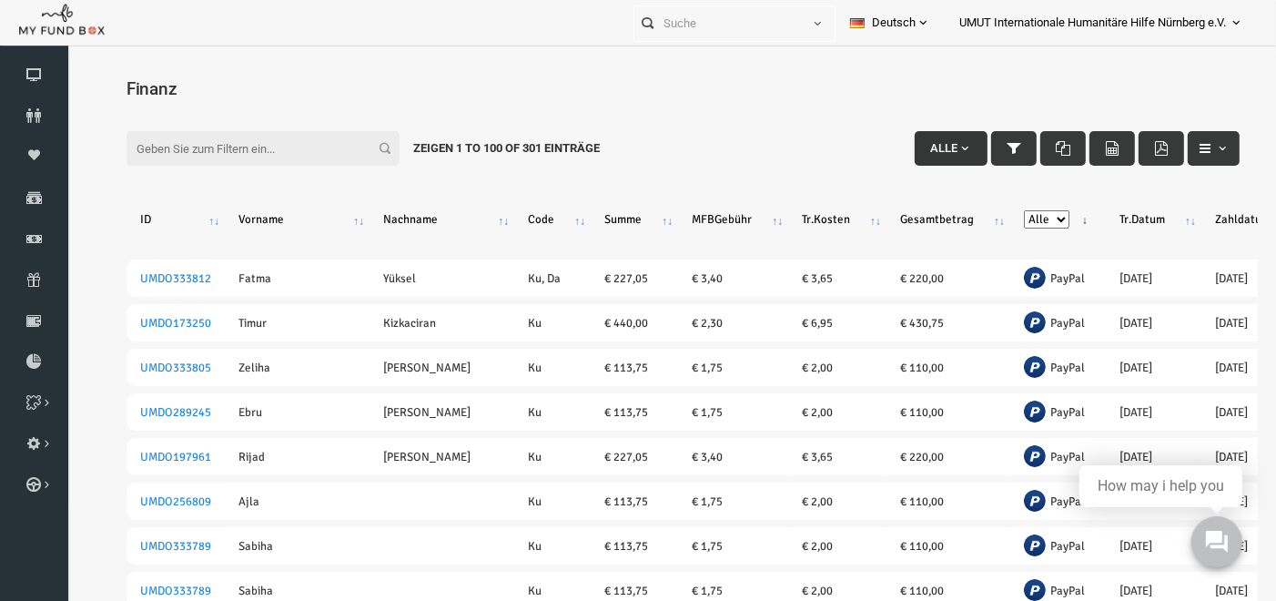
click at [920, 143] on span "Alle" at bounding box center [919, 147] width 27 height 14
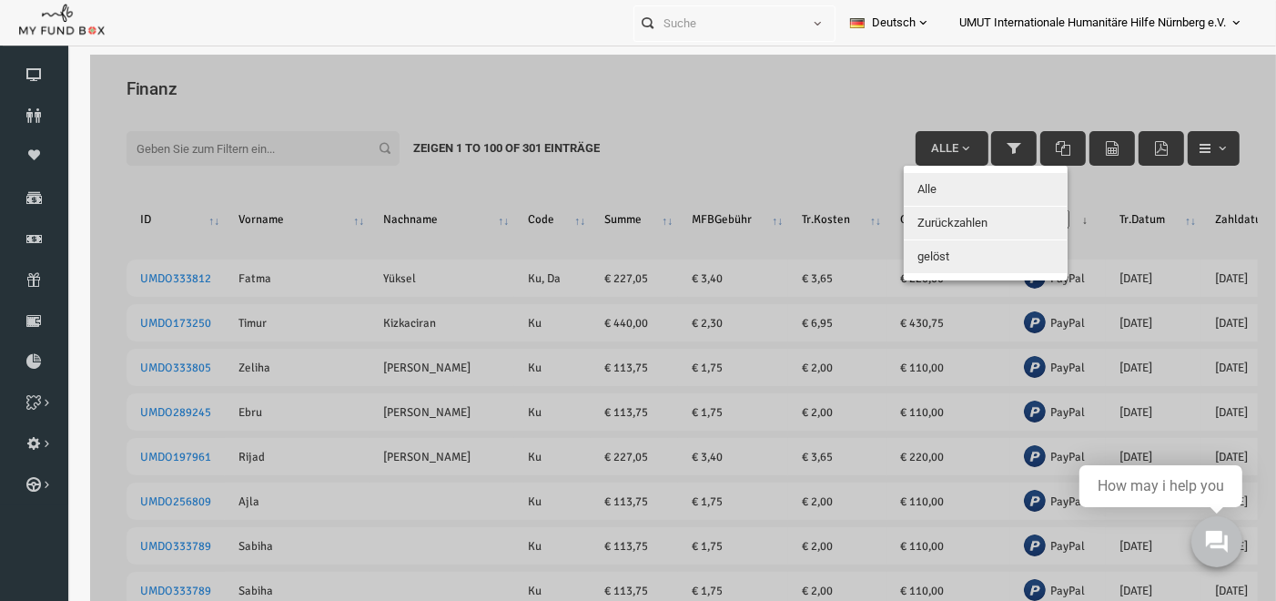
click at [803, 113] on div at bounding box center [659, 354] width 1186 height 601
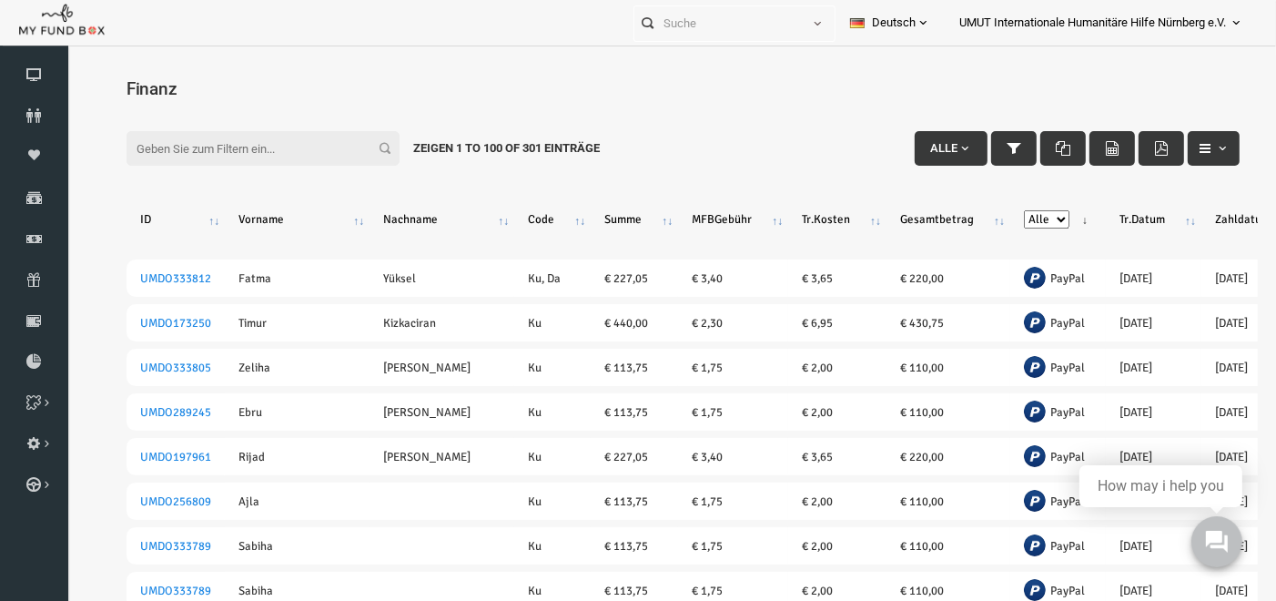
click at [999, 209] on select "Alle Banküberweisung PayPal" at bounding box center [1022, 218] width 46 height 18
select select "PayPal"
click at [999, 209] on select "Alle Banküberweisung PayPal" at bounding box center [1022, 218] width 46 height 18
click at [988, 151] on button "button" at bounding box center [990, 147] width 46 height 35
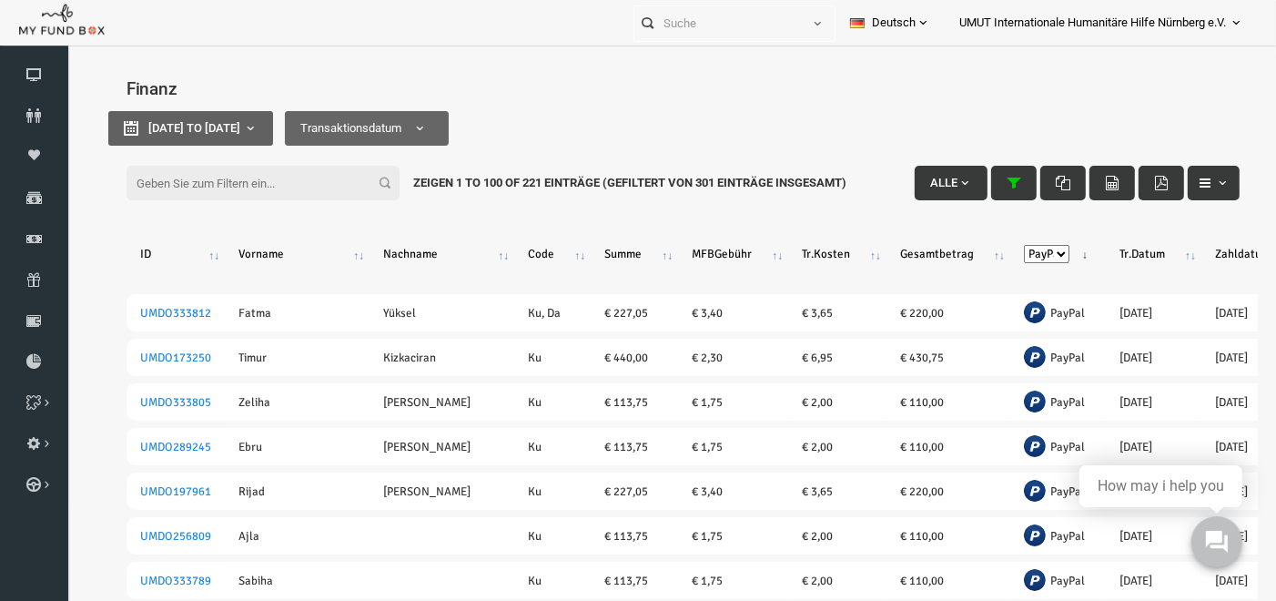
click at [233, 124] on b "button" at bounding box center [225, 127] width 15 height 15
type input "[DATE]"
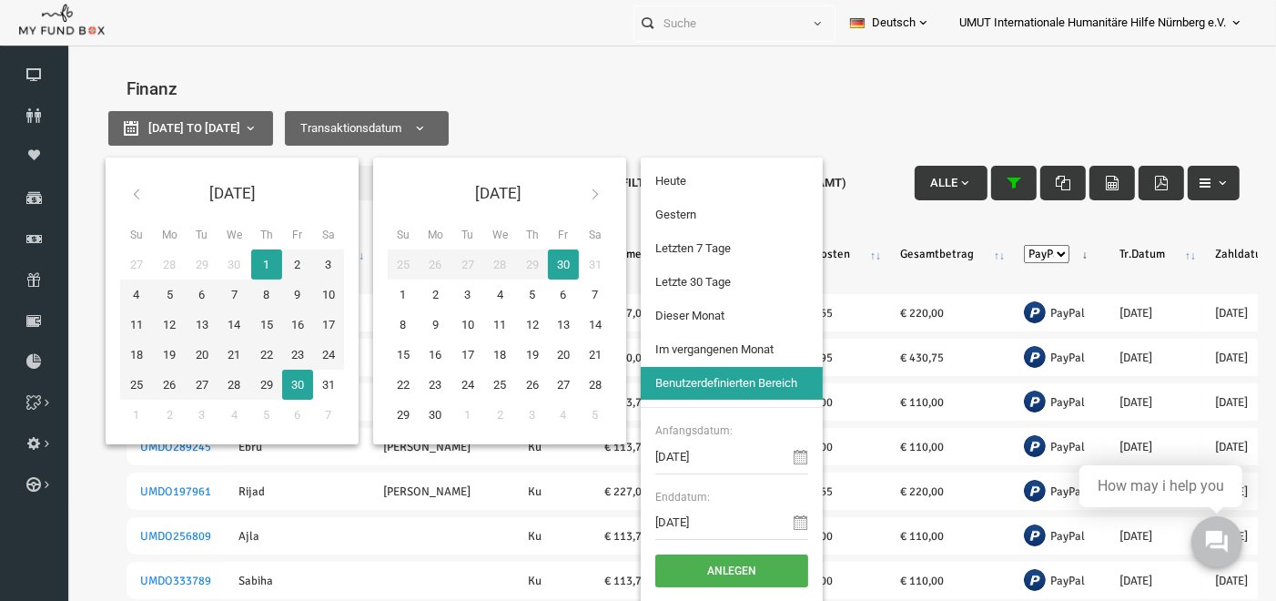
click at [194, 194] on th "[DATE]" at bounding box center [208, 192] width 160 height 43
click at [220, 193] on th "[DATE]" at bounding box center [208, 192] width 160 height 43
type input "[DATE]"
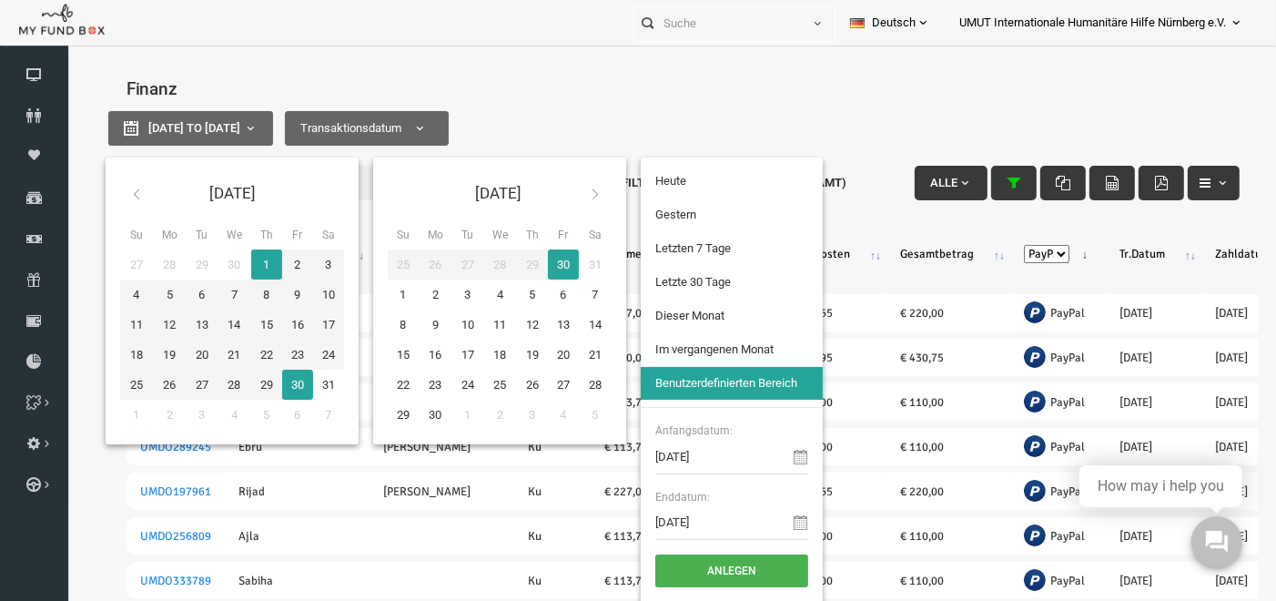
type input "[DATE]"
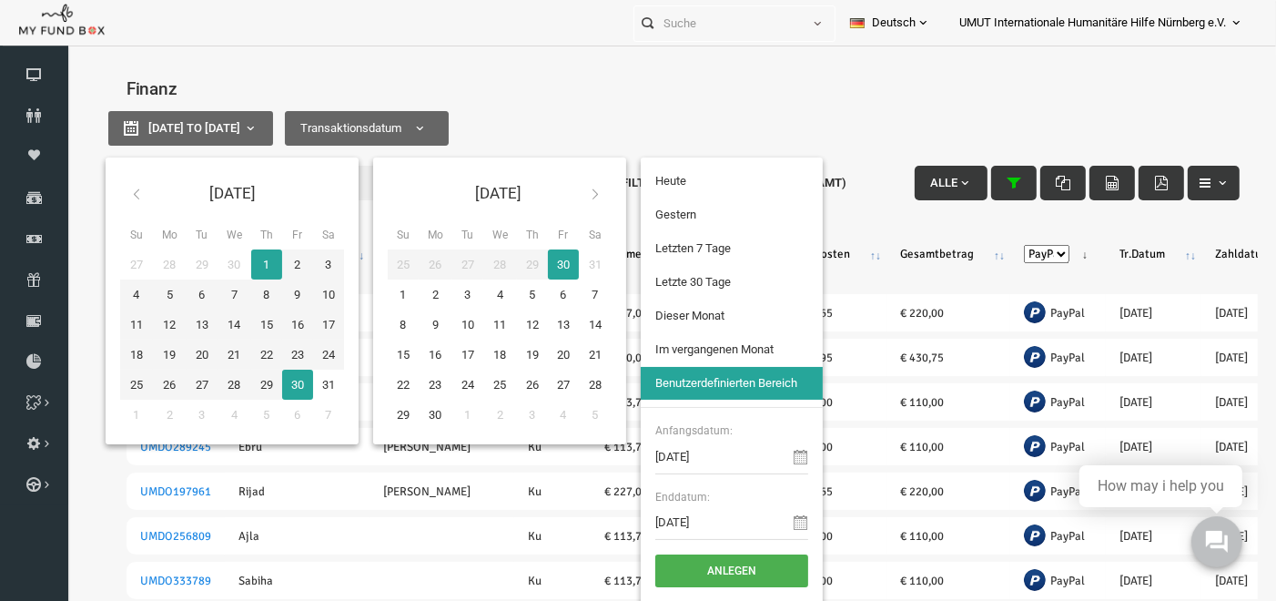
type input "[DATE]"
click at [696, 458] on input "[DATE]" at bounding box center [707, 456] width 153 height 35
drag, startPoint x: 665, startPoint y: 459, endPoint x: 690, endPoint y: 472, distance: 28.1
click at [664, 459] on input "[DATE]" at bounding box center [707, 456] width 153 height 35
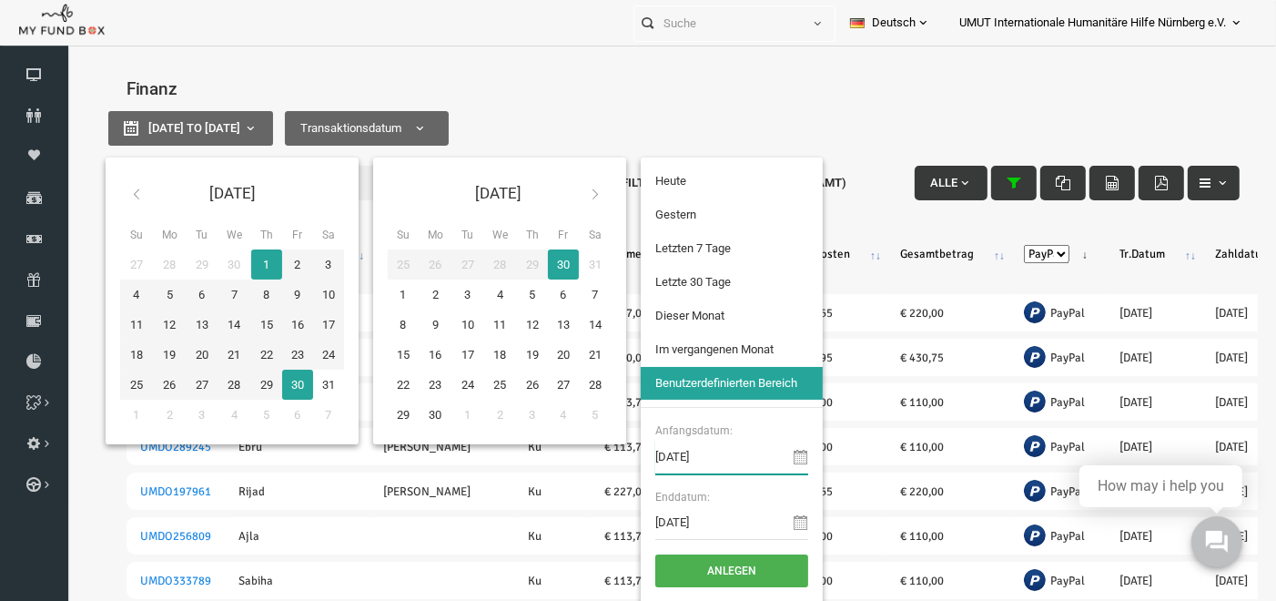
type input "[DATE]"
click at [699, 519] on input "[DATE]" at bounding box center [707, 521] width 153 height 35
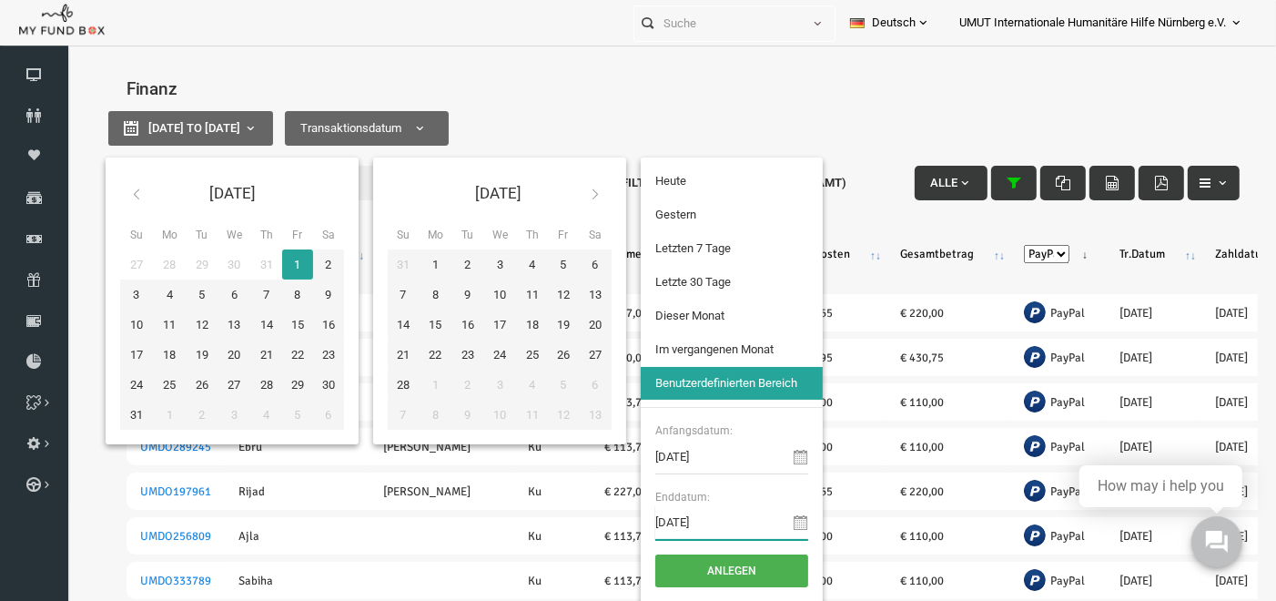
drag, startPoint x: 646, startPoint y: 522, endPoint x: 711, endPoint y: 539, distance: 66.9
click at [647, 521] on input "[DATE]" at bounding box center [707, 521] width 153 height 35
type input "[DATE]"
click at [710, 567] on button "Anlegen" at bounding box center [707, 569] width 153 height 33
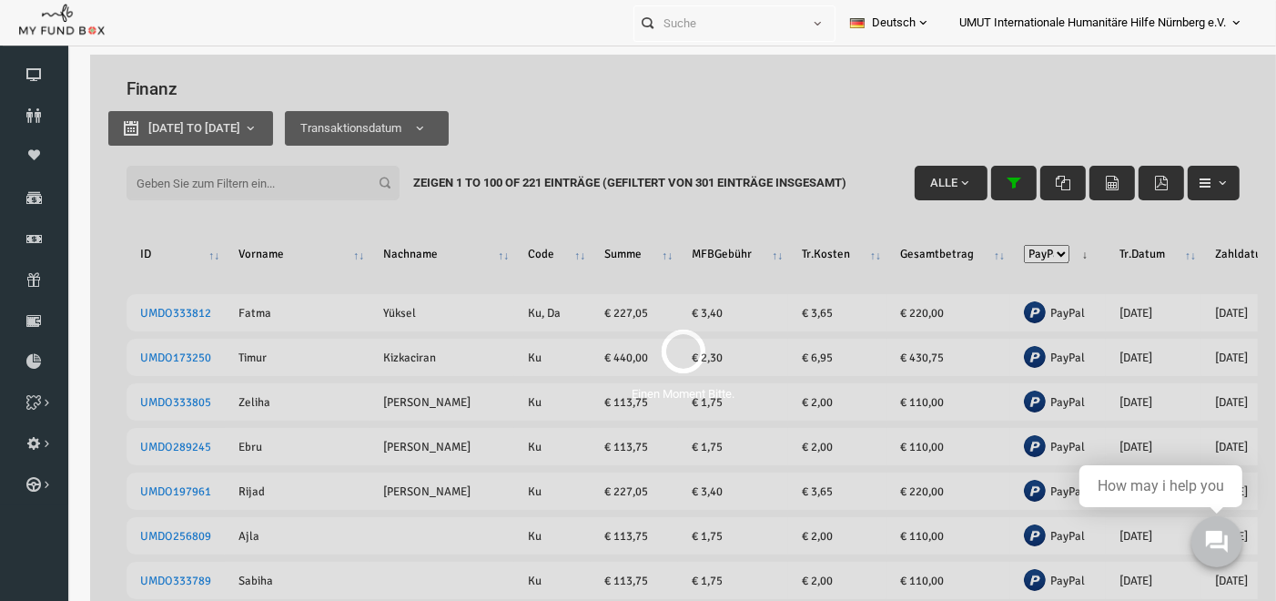
select select "100"
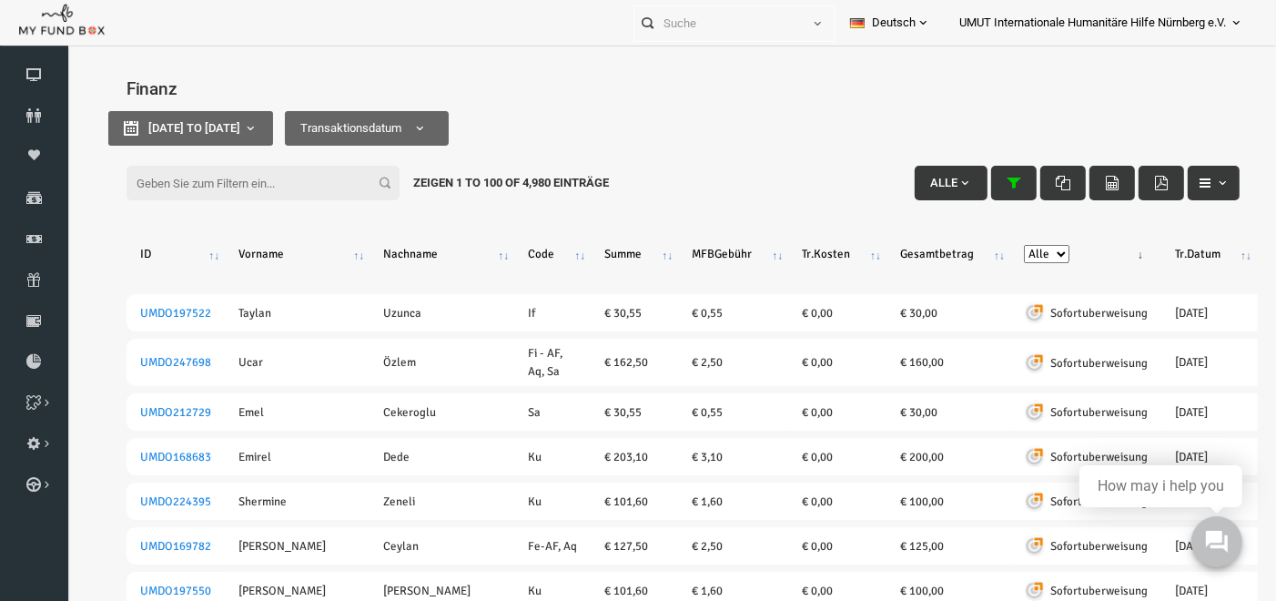
click at [999, 244] on select "Alle Banküberweisung KreditKarte Bargeld Kreditkarte (Offline) PayPal Sepa Sofo…" at bounding box center [1022, 253] width 46 height 18
select select "PayPal"
click at [999, 244] on select "Alle Banküberweisung KreditKarte Bargeld Kreditkarte (Offline) PayPal Sepa Sofo…" at bounding box center [1022, 253] width 46 height 18
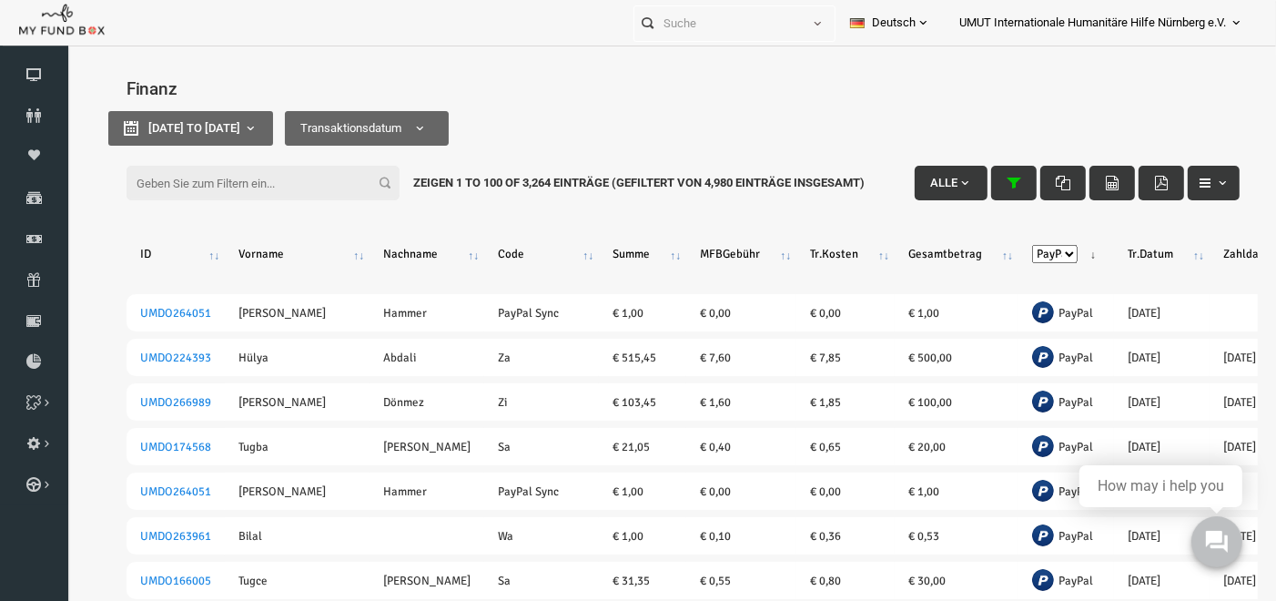
click at [262, 131] on div "Filter: Alle Zeigen 1 to 100 of 3,264 Einträge (Gefiltert von 4,980 Einträge in…" at bounding box center [659, 152] width 1150 height 49
click at [216, 122] on span "[DATE] to [DATE]" at bounding box center [170, 127] width 92 height 14
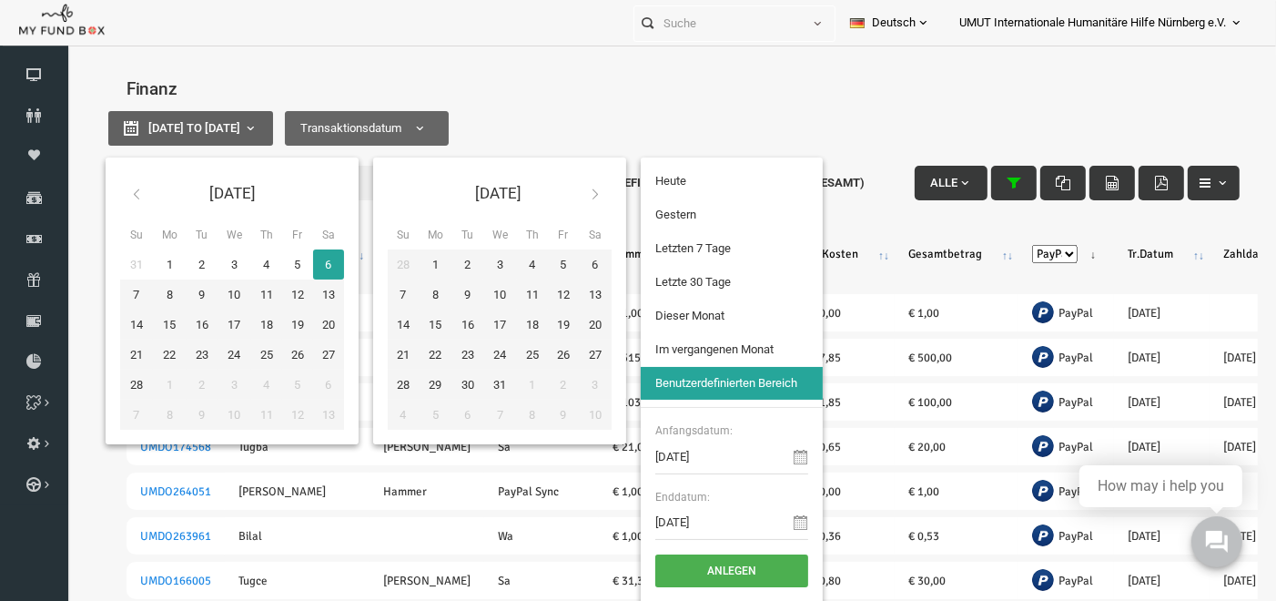
type input "[DATE]"
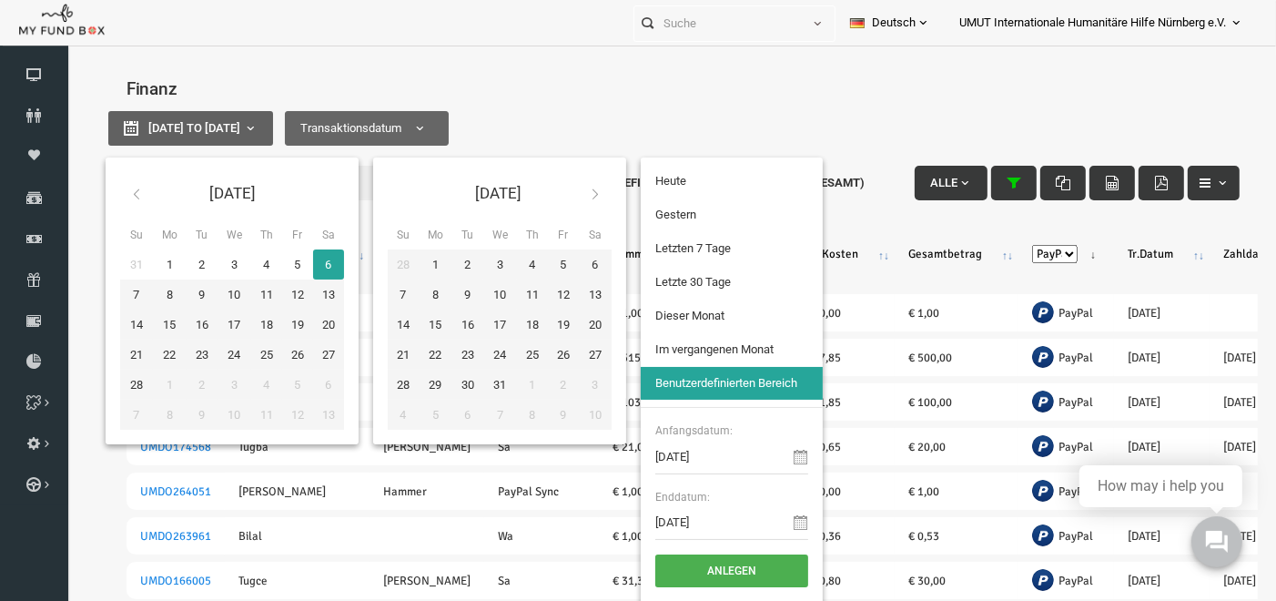
type input "[DATE]"
click at [647, 457] on input "[DATE]" at bounding box center [707, 456] width 153 height 35
click at [663, 456] on input "[DATE]" at bounding box center [707, 456] width 153 height 35
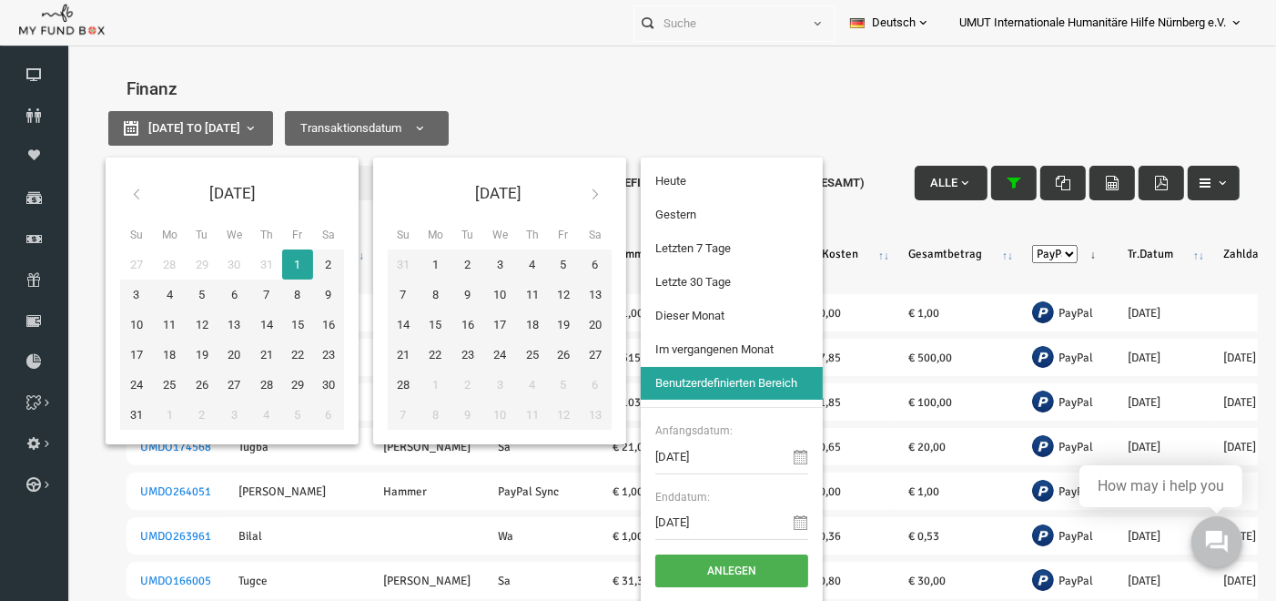
type input "[DATE]"
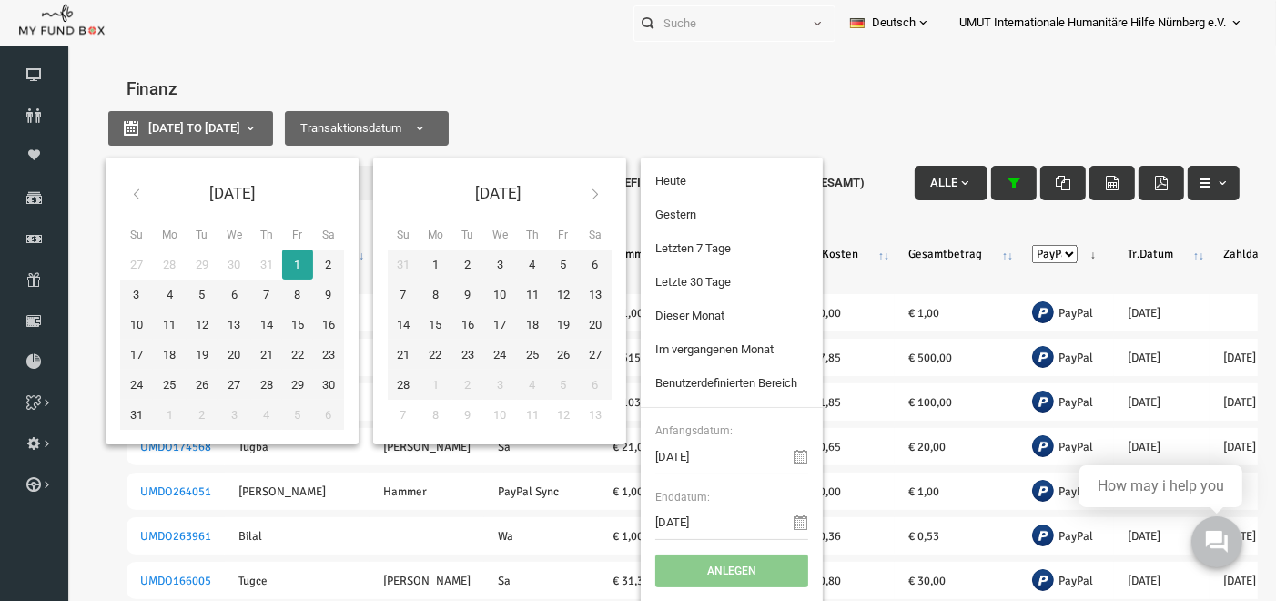
type input "[DATE]"
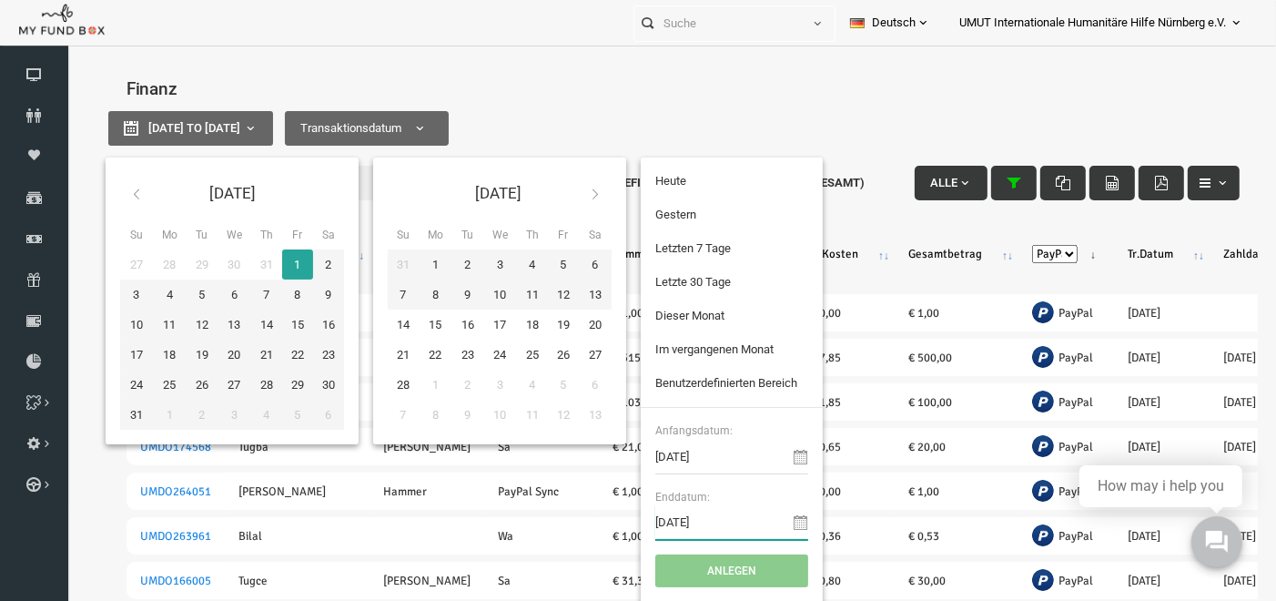
click at [703, 519] on input "[DATE]" at bounding box center [707, 521] width 153 height 35
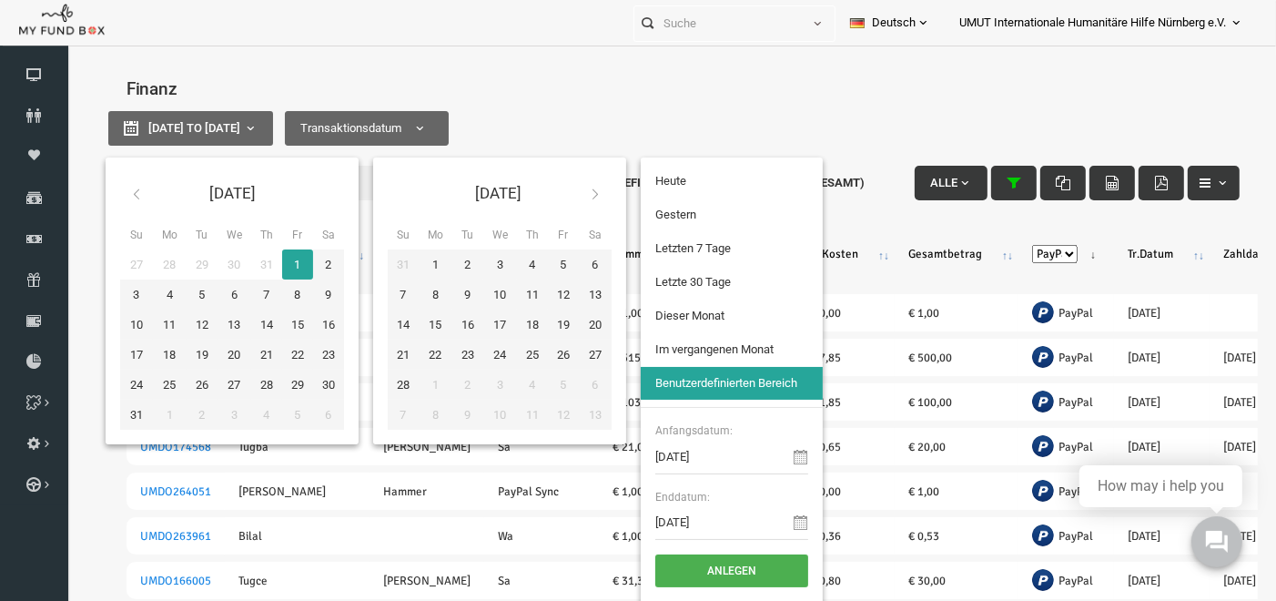
click at [578, 189] on icon at bounding box center [570, 193] width 15 height 15
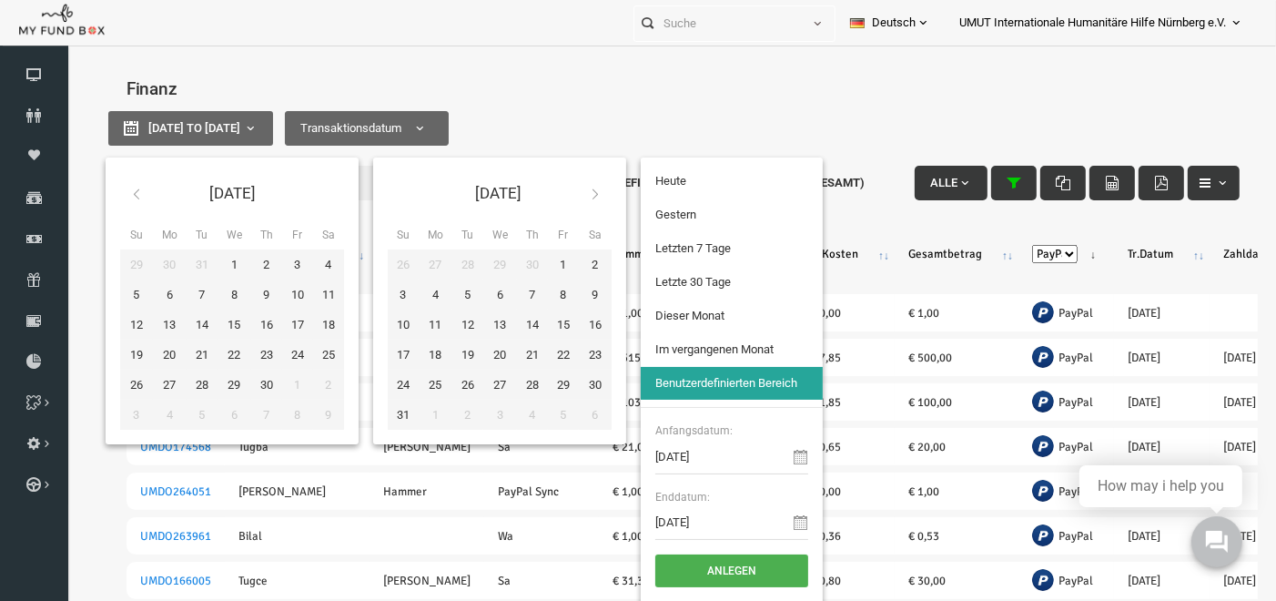
click at [578, 189] on icon at bounding box center [570, 193] width 15 height 15
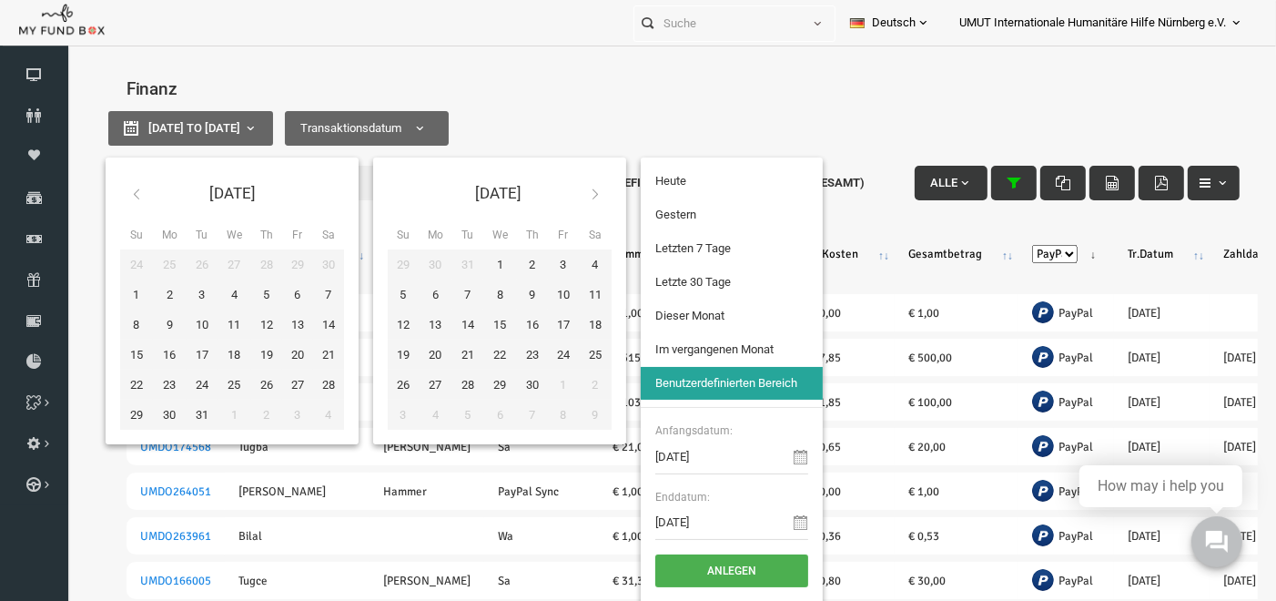
click at [578, 189] on icon at bounding box center [570, 193] width 15 height 15
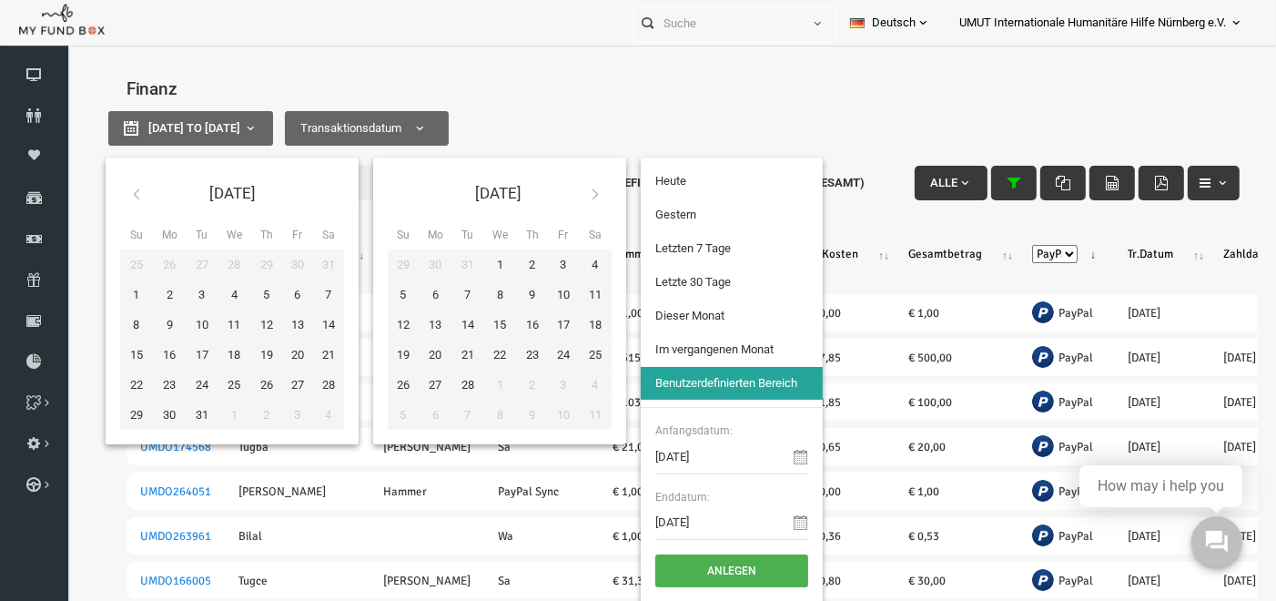
click at [578, 189] on icon at bounding box center [570, 193] width 15 height 15
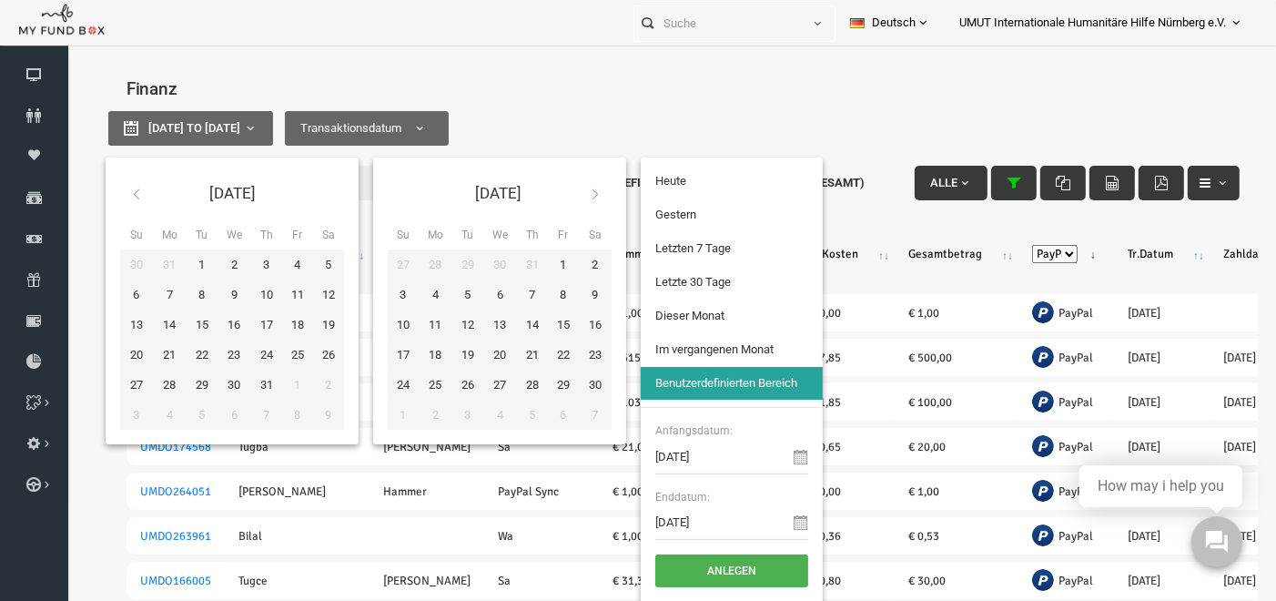
click at [578, 189] on icon at bounding box center [570, 193] width 15 height 15
click at [699, 518] on input "[DATE]" at bounding box center [707, 521] width 153 height 35
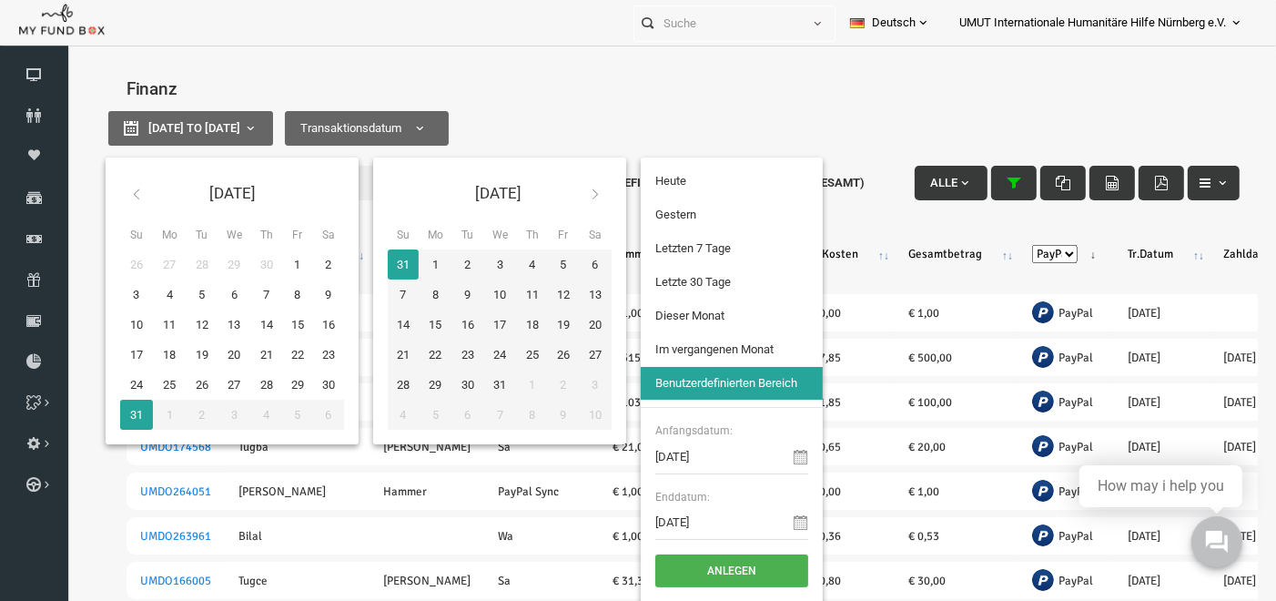
type input "[DATE]"
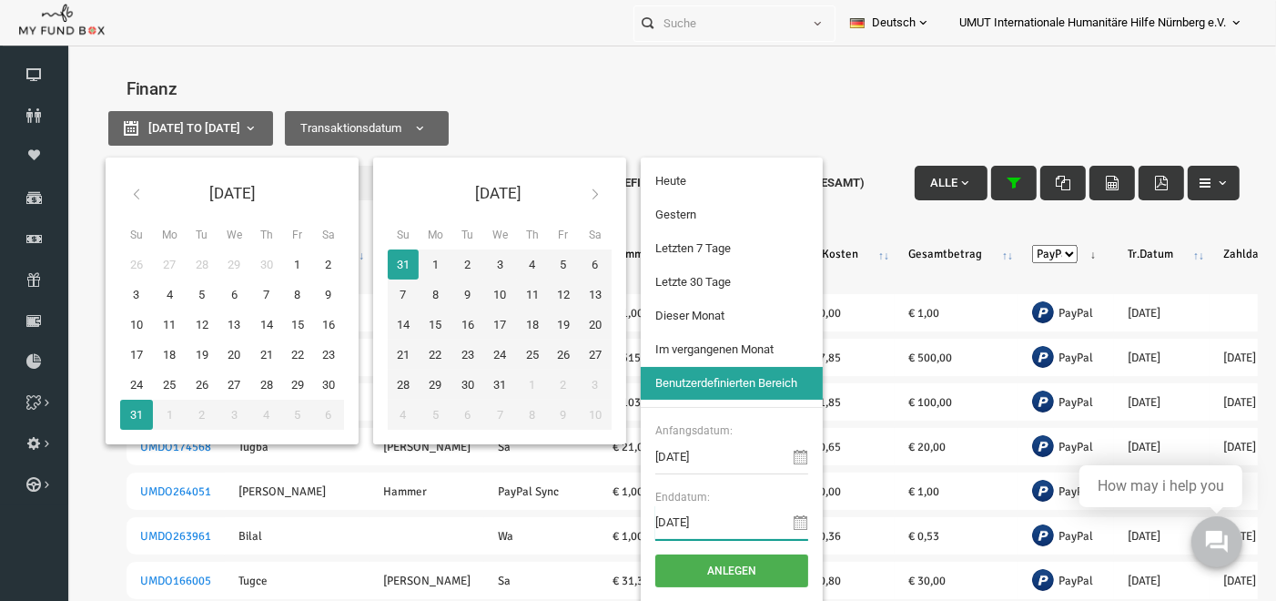
click at [705, 524] on input "[DATE]" at bounding box center [707, 521] width 153 height 35
click at [664, 516] on input "[DATE]" at bounding box center [707, 521] width 153 height 35
click at [702, 522] on input "[DATE]" at bounding box center [707, 521] width 153 height 35
type input "[DATE]"
click at [648, 451] on input "[DATE]" at bounding box center [707, 456] width 153 height 35
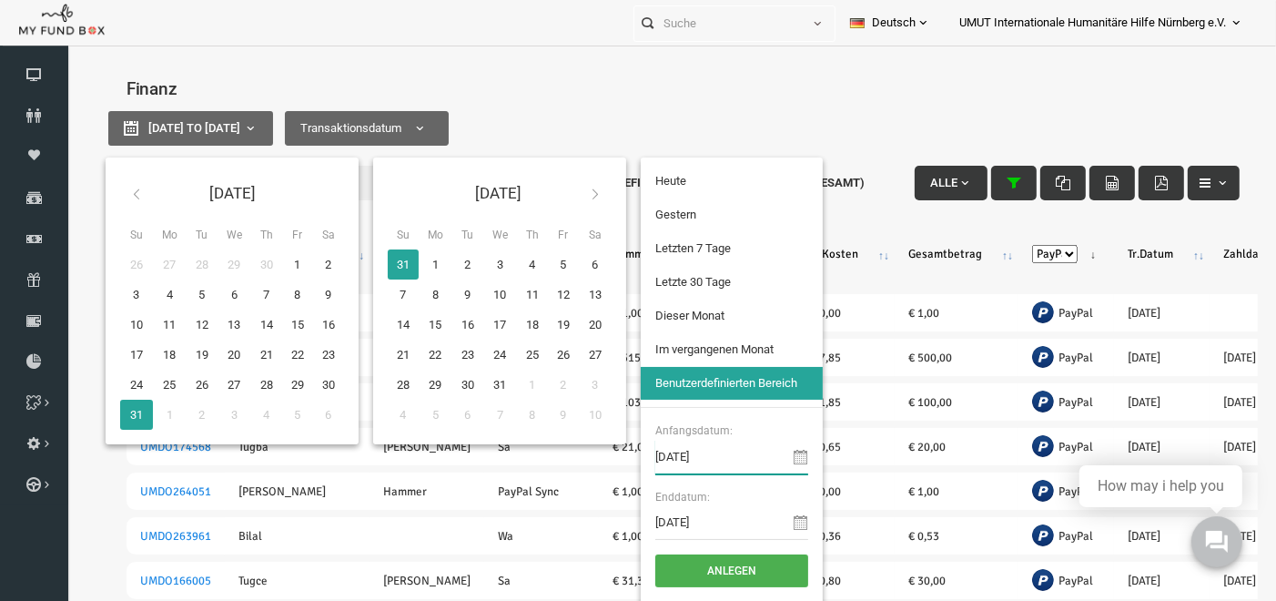
click at [662, 451] on input "[DATE]" at bounding box center [707, 456] width 153 height 35
click at [704, 453] on input "[DATE]" at bounding box center [707, 456] width 153 height 35
type input "[DATE]"
click at [724, 558] on button "Anlegen" at bounding box center [707, 569] width 153 height 33
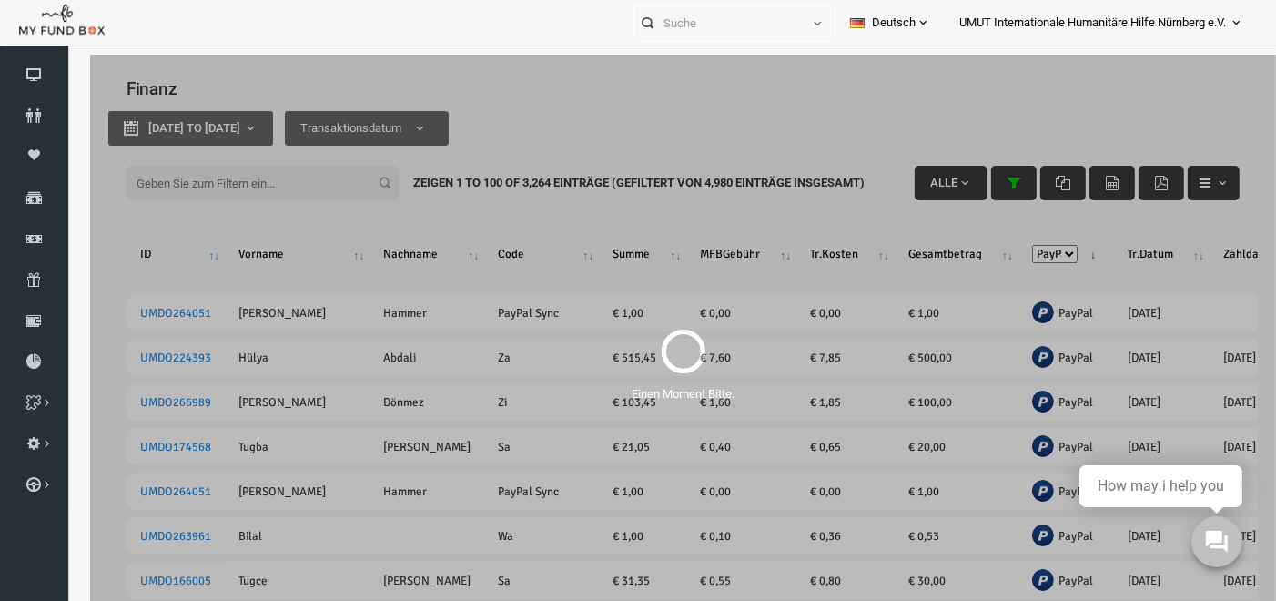
select select "100"
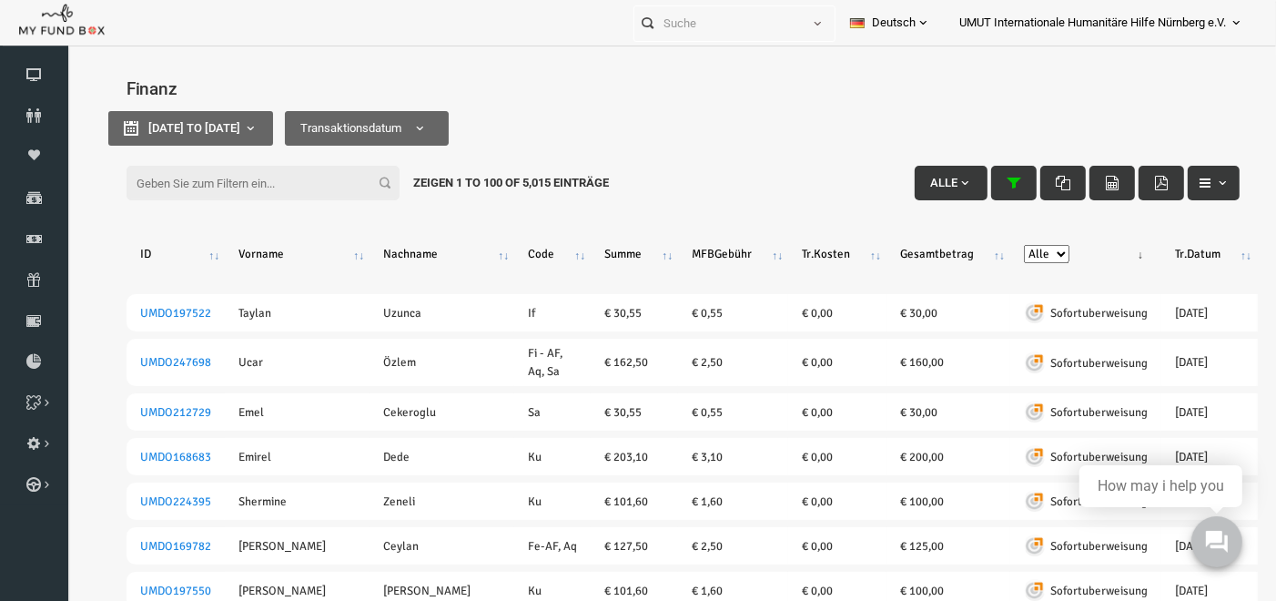
click at [999, 244] on select "Alle Banküberweisung KreditKarte Bargeld Kreditkarte (Offline) PayPal Sepa Sofo…" at bounding box center [1022, 253] width 46 height 18
select select "PayPal"
click at [999, 244] on select "Alle Banküberweisung KreditKarte Bargeld Kreditkarte (Offline) PayPal Sepa Sofo…" at bounding box center [1022, 253] width 46 height 18
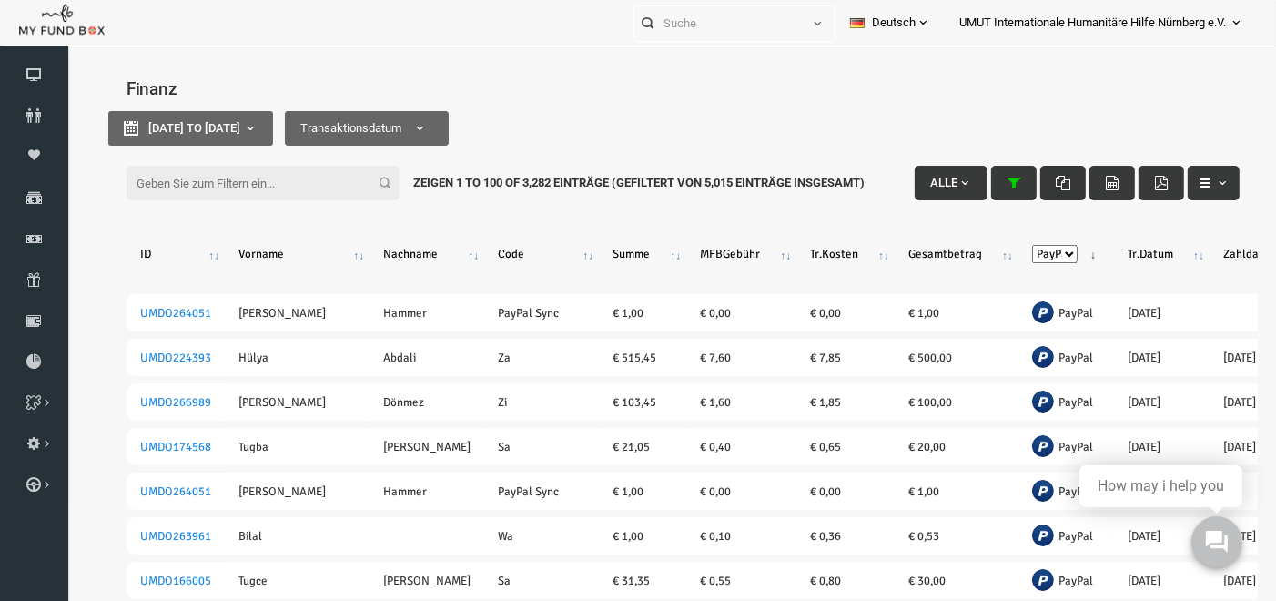
click at [1031, 179] on icon "button" at bounding box center [1038, 182] width 15 height 15
click at [0, 0] on link "Projekt" at bounding box center [0, 0] width 0 height 0
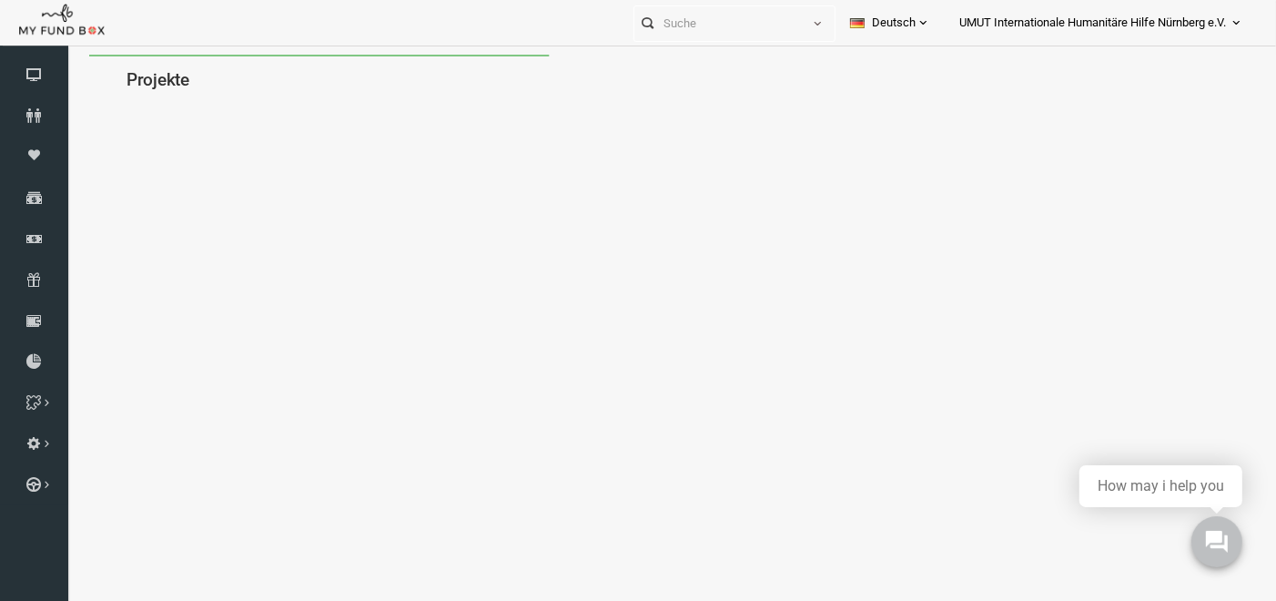
select select "100"
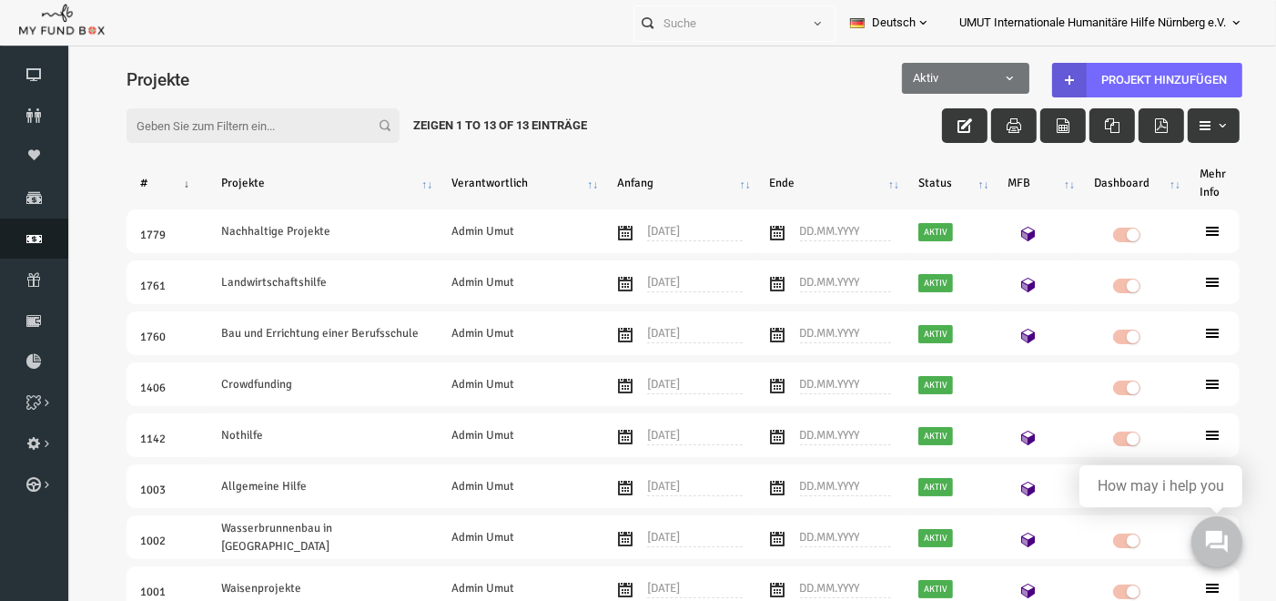
click at [34, 234] on icon at bounding box center [34, 238] width 68 height 15
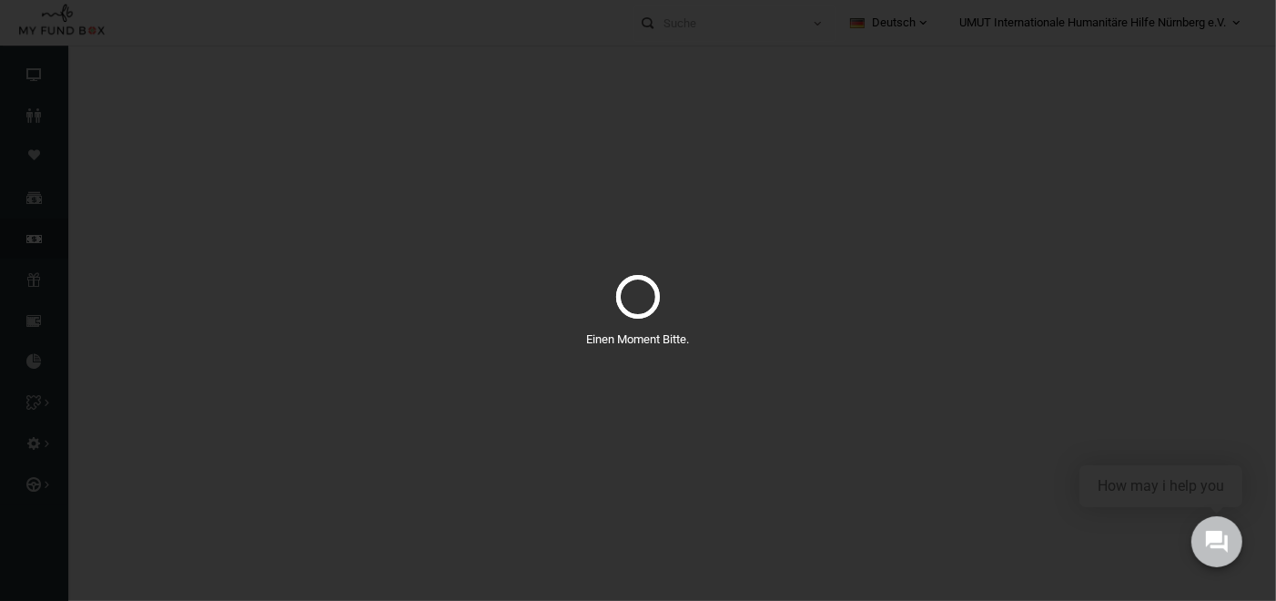
select select "100"
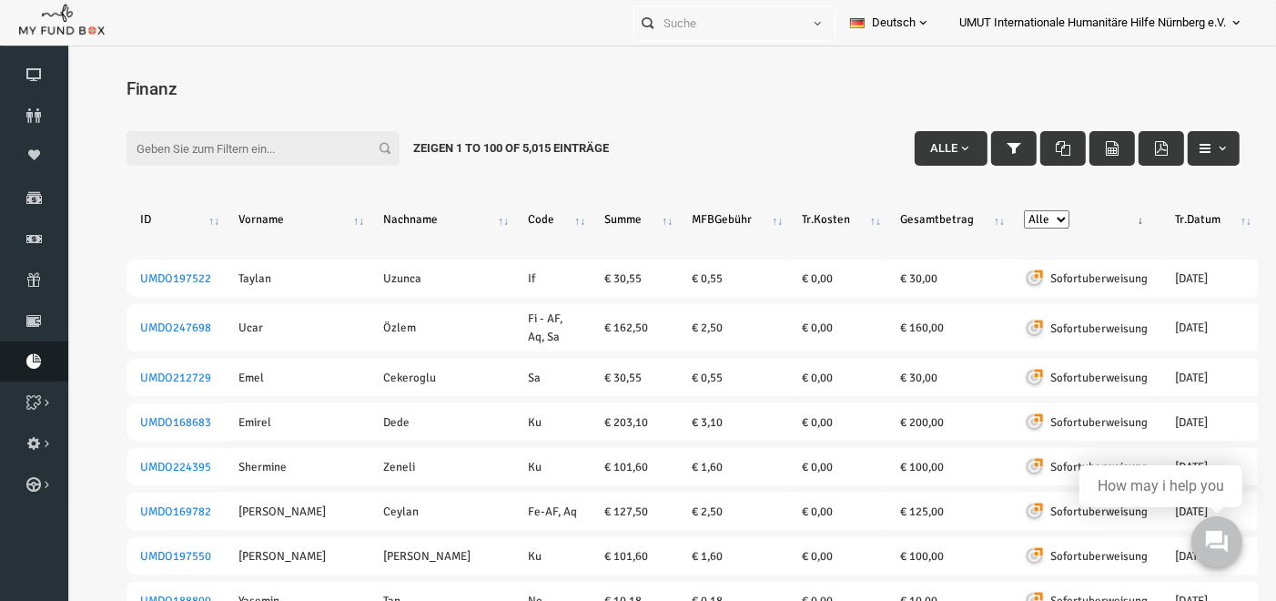
click at [31, 366] on icon at bounding box center [34, 361] width 68 height 15
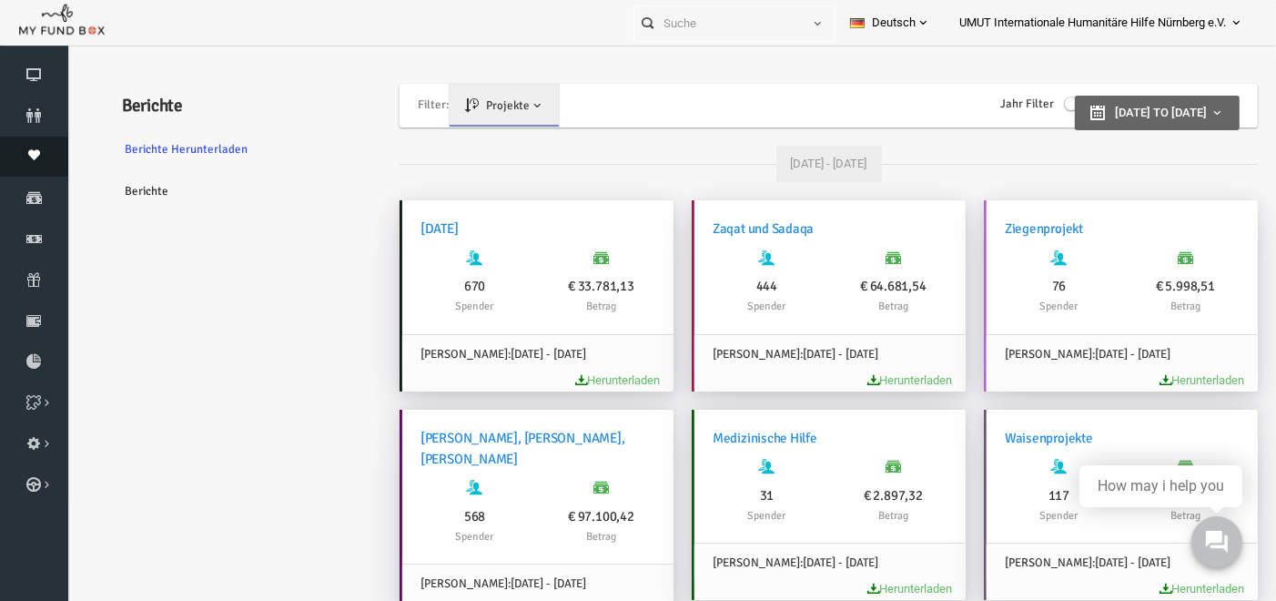
click at [28, 146] on link "Moneypool" at bounding box center [34, 157] width 68 height 40
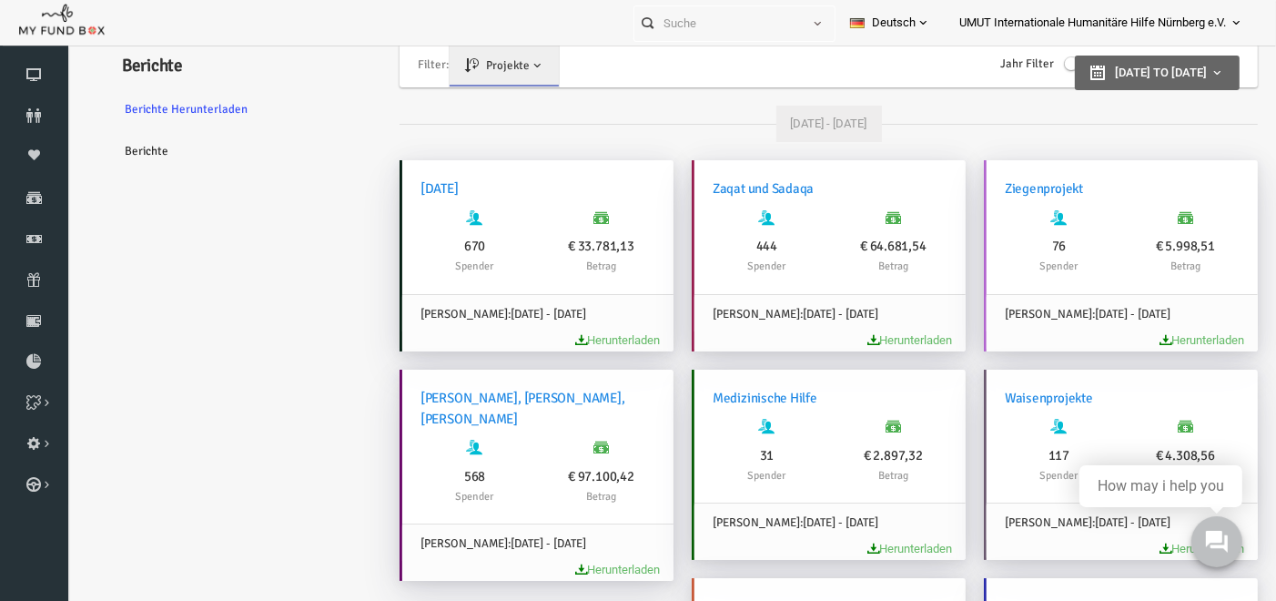
scroll to position [59, 0]
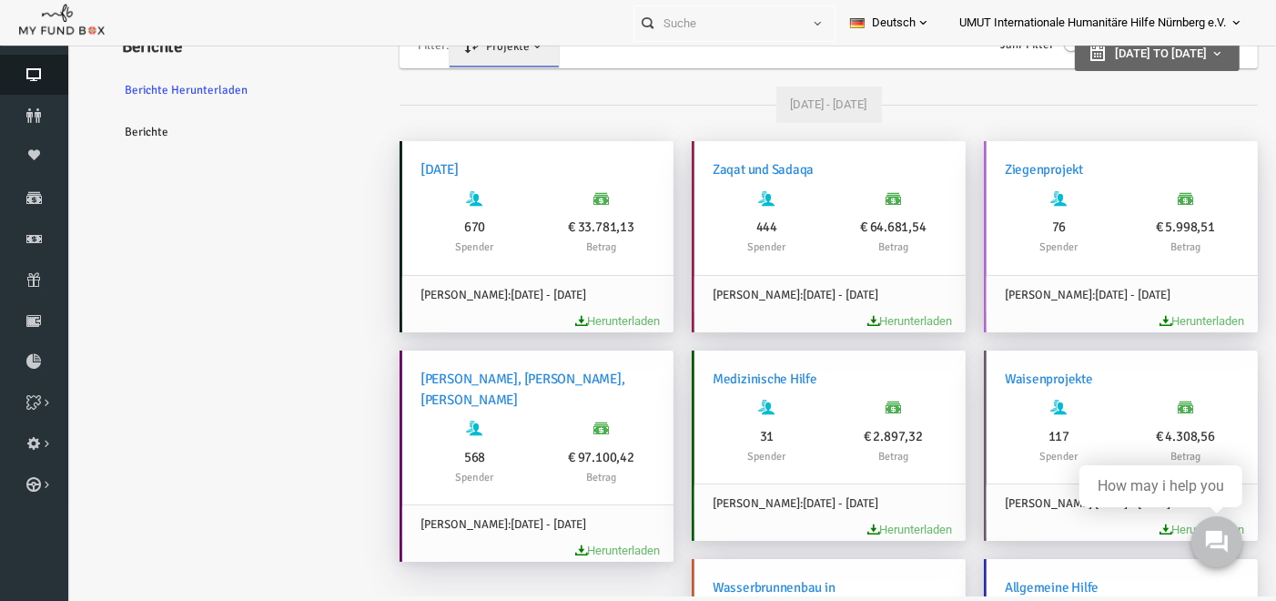
click at [36, 73] on icon at bounding box center [34, 74] width 68 height 15
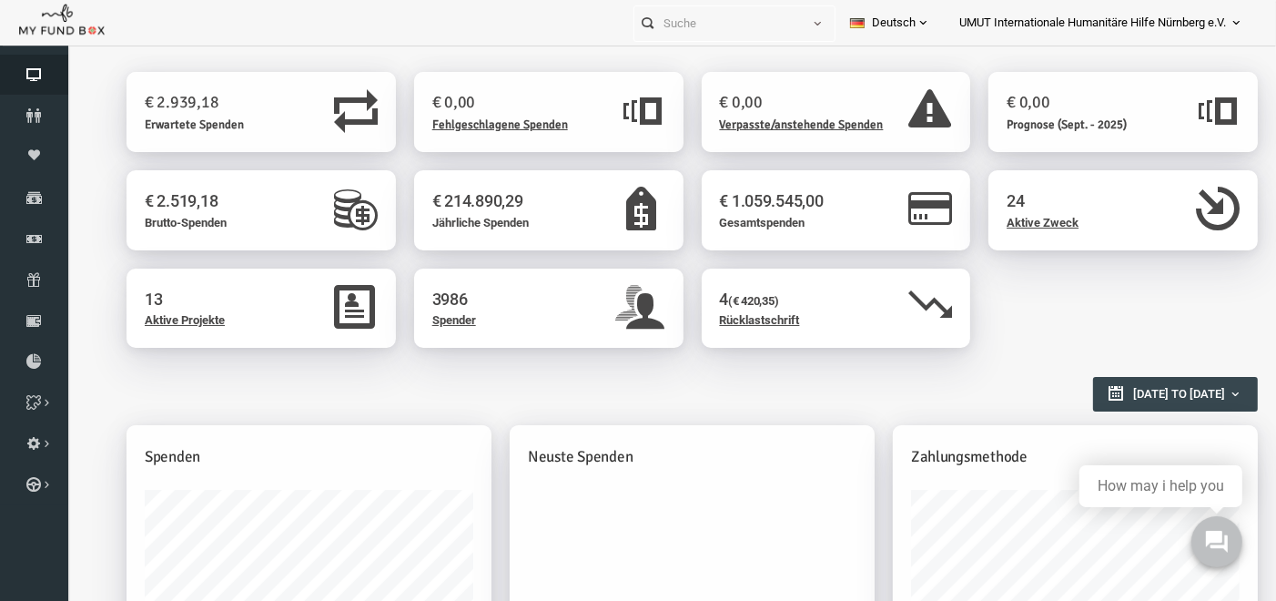
scroll to position [0, 0]
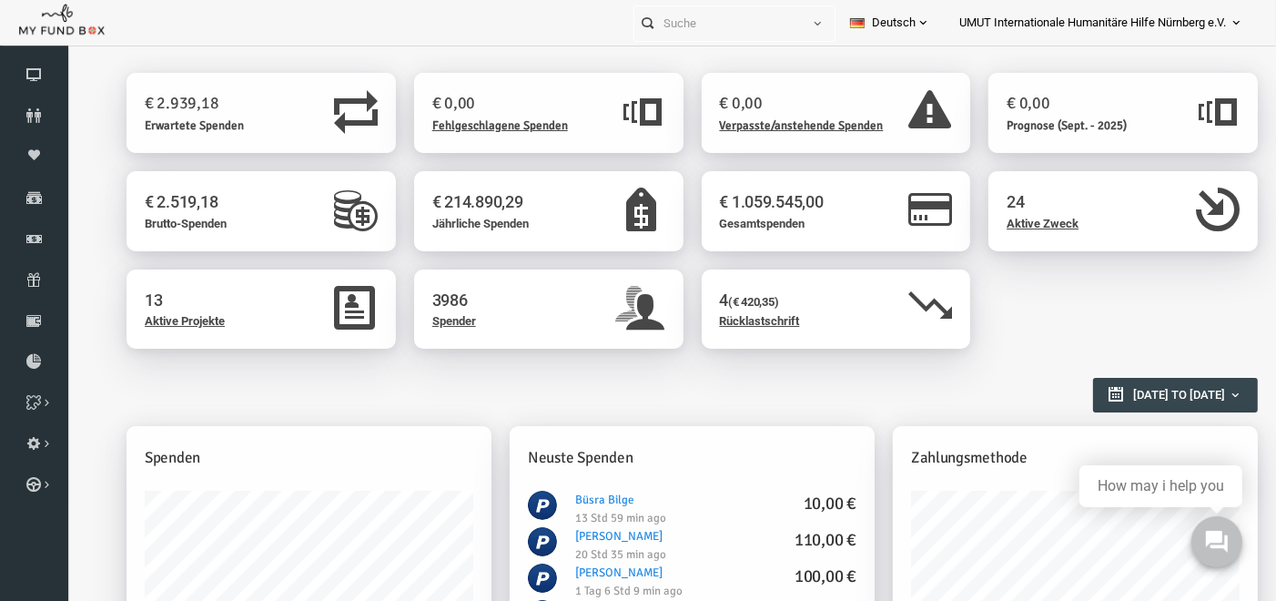
click at [1023, 219] on span "Aktive Zweck" at bounding box center [1018, 223] width 72 height 14
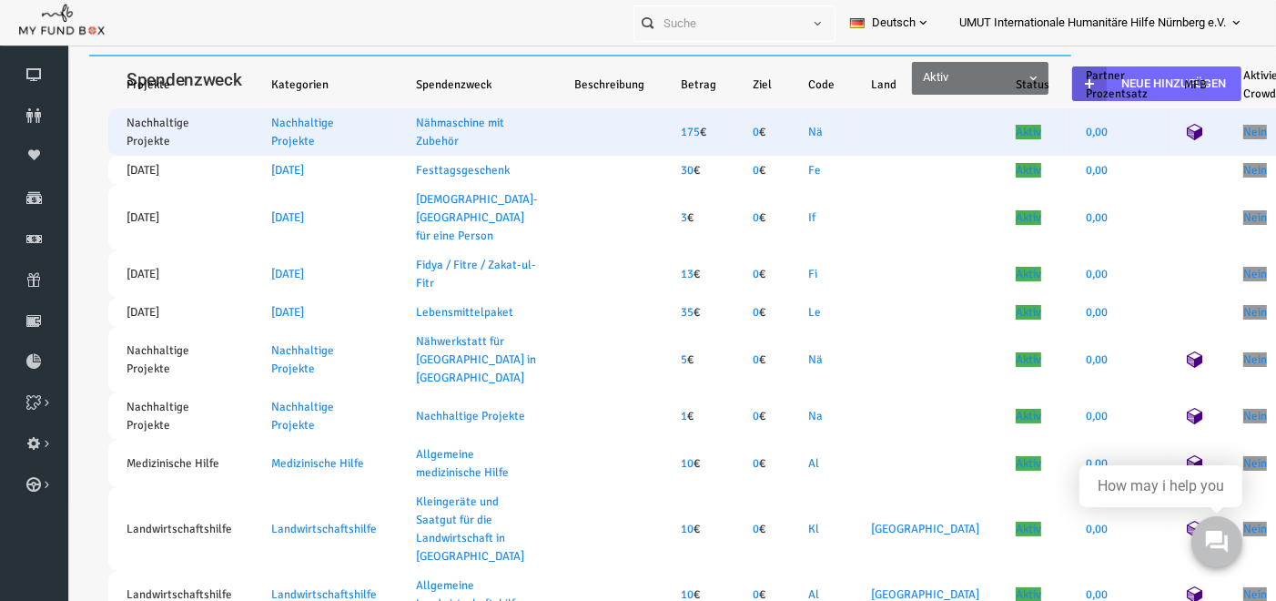
select select "100"
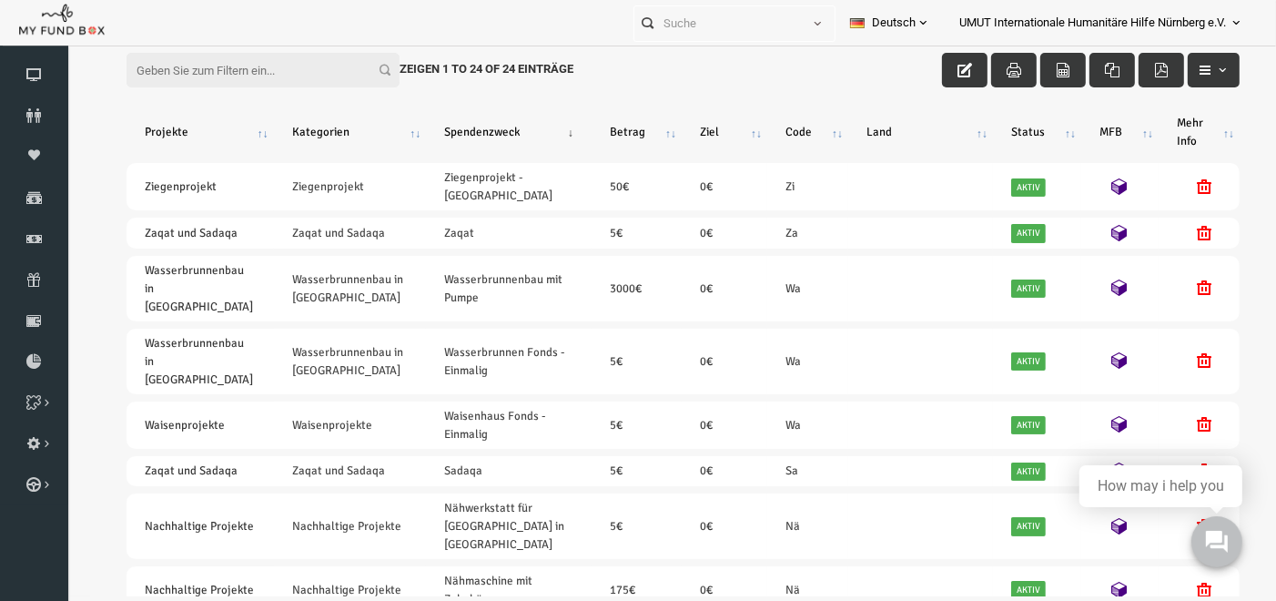
drag, startPoint x: 1245, startPoint y: 393, endPoint x: 1351, endPoint y: 24, distance: 384.3
click at [821, 123] on th "Code" at bounding box center [783, 131] width 81 height 47
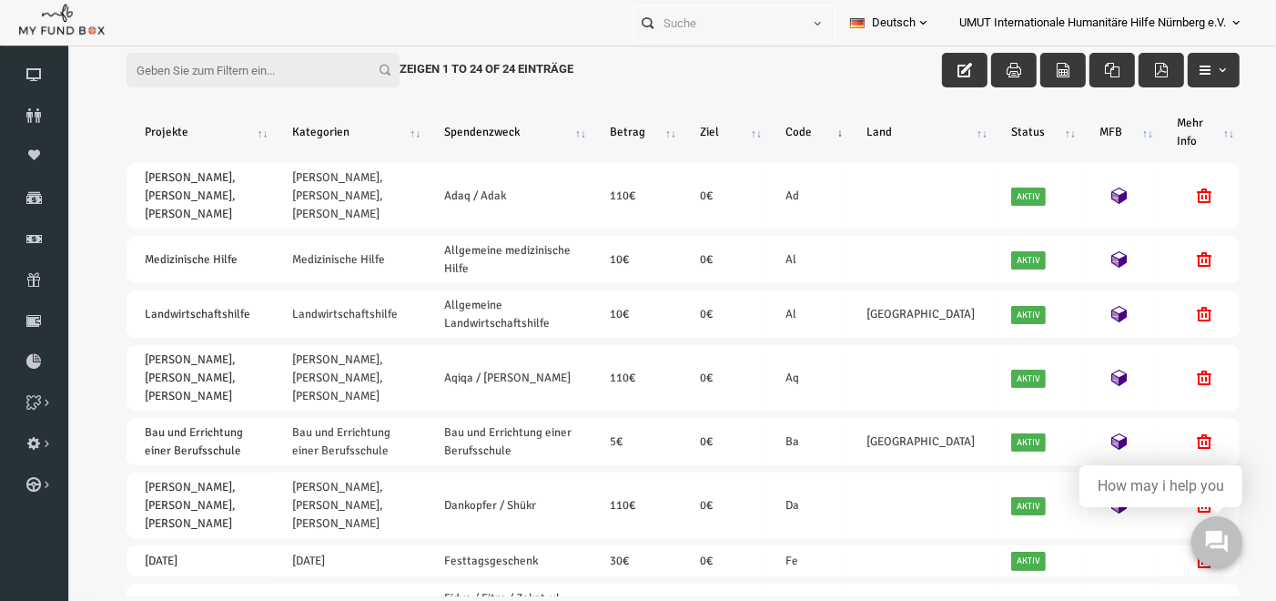
click at [821, 123] on th "Code" at bounding box center [783, 131] width 81 height 47
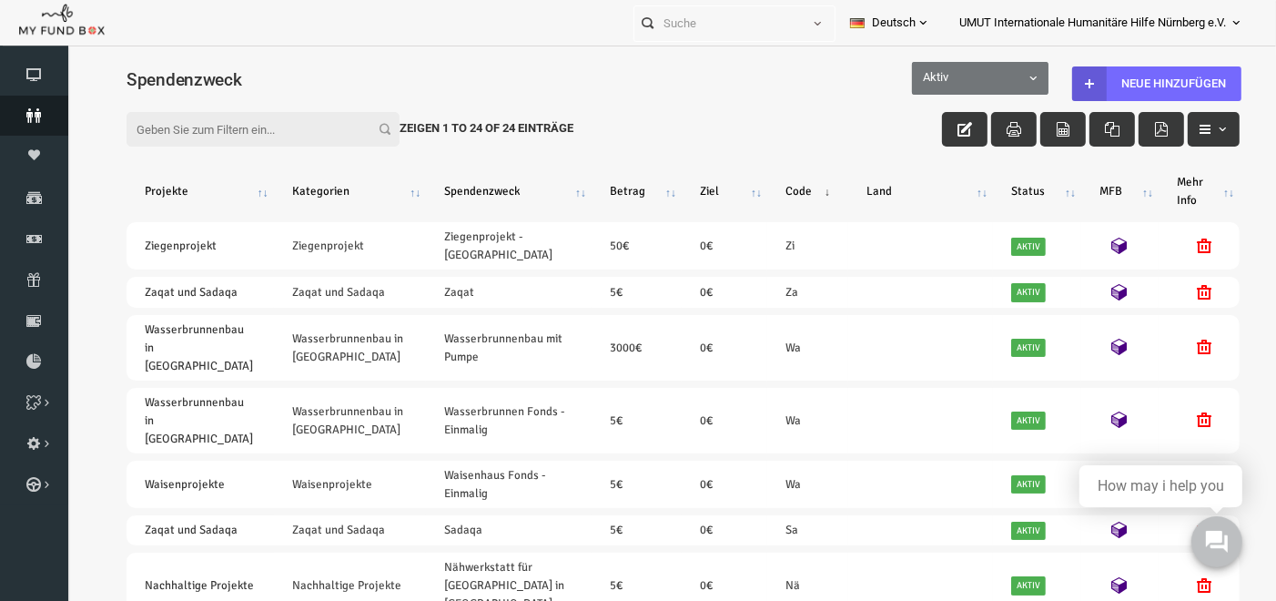
click at [29, 101] on link "Spender" at bounding box center [34, 116] width 68 height 40
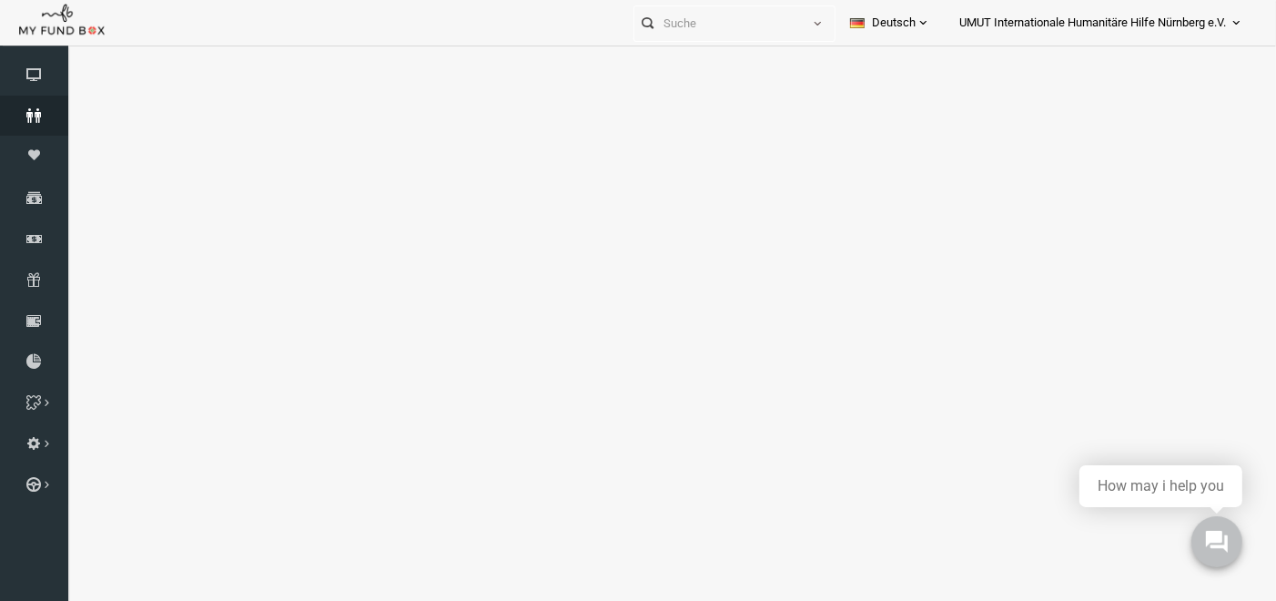
select select "100"
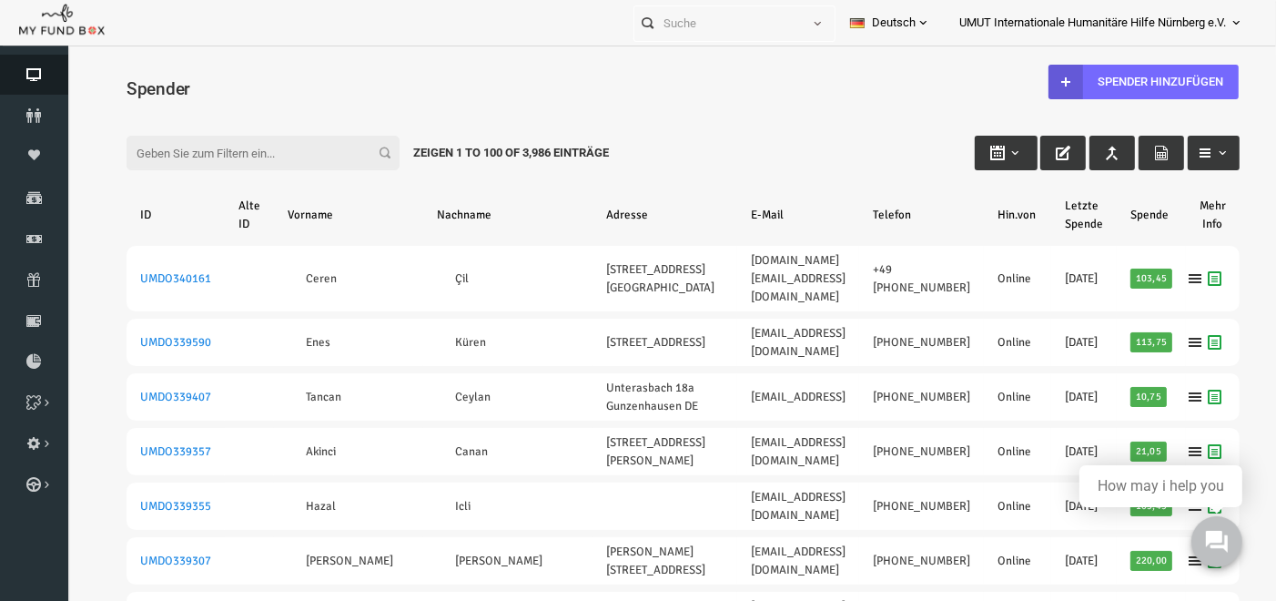
click at [38, 78] on icon at bounding box center [34, 74] width 68 height 15
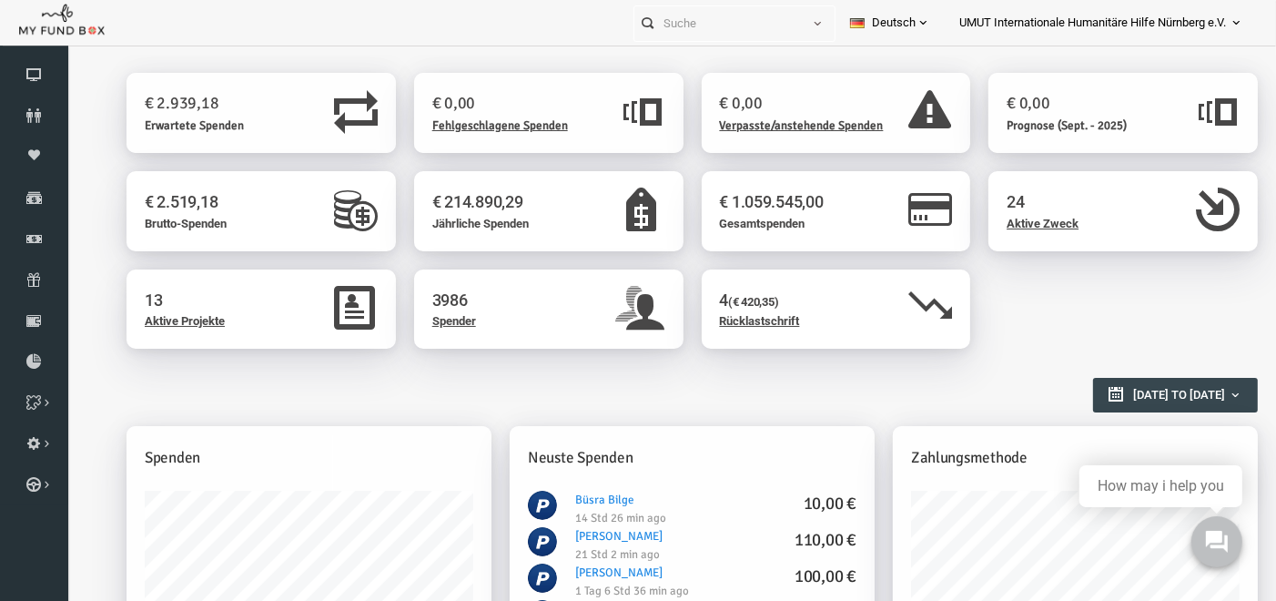
click at [134, 319] on span "Aktive Projekte" at bounding box center [160, 320] width 80 height 14
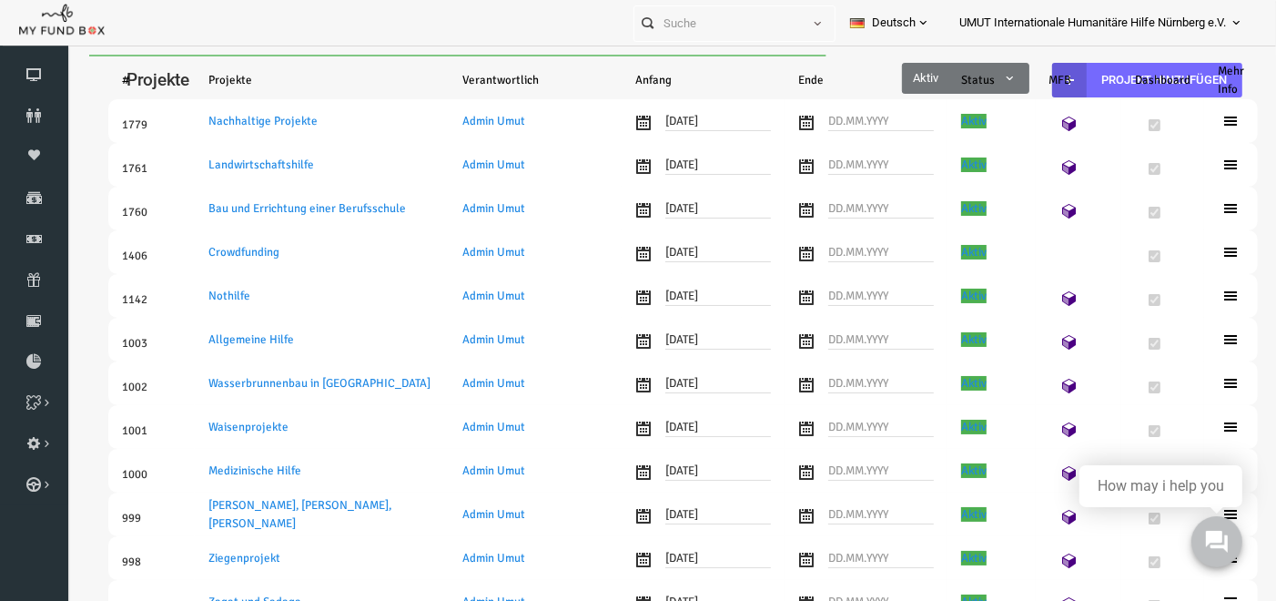
select select "100"
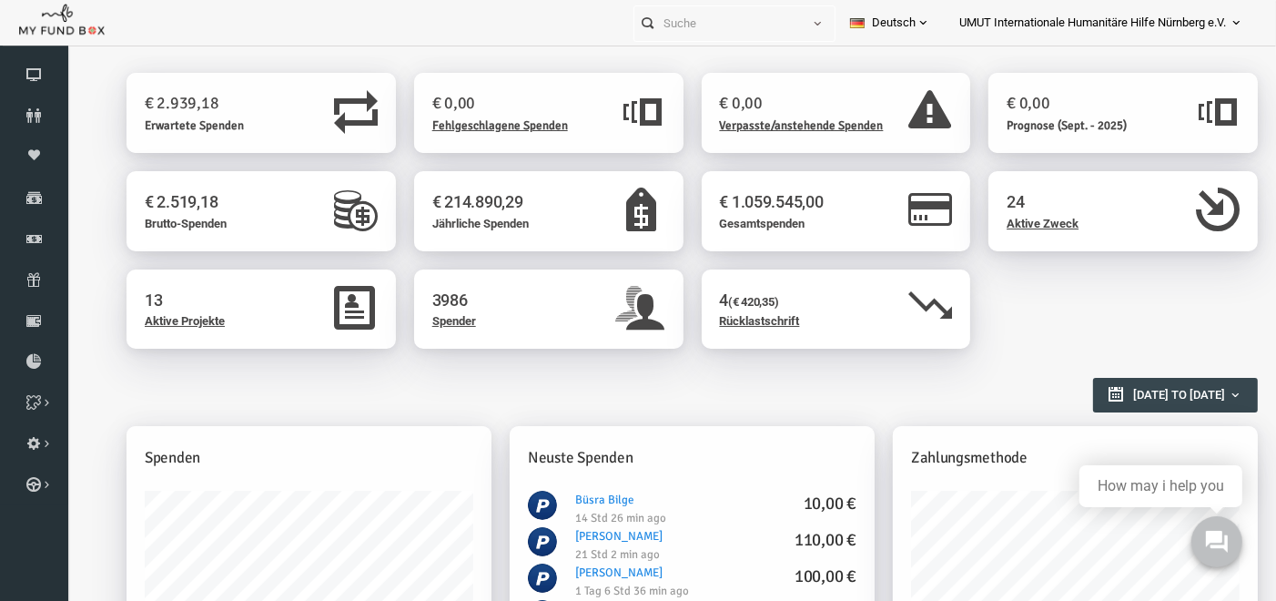
click at [431, 319] on span "Spender" at bounding box center [430, 320] width 44 height 14
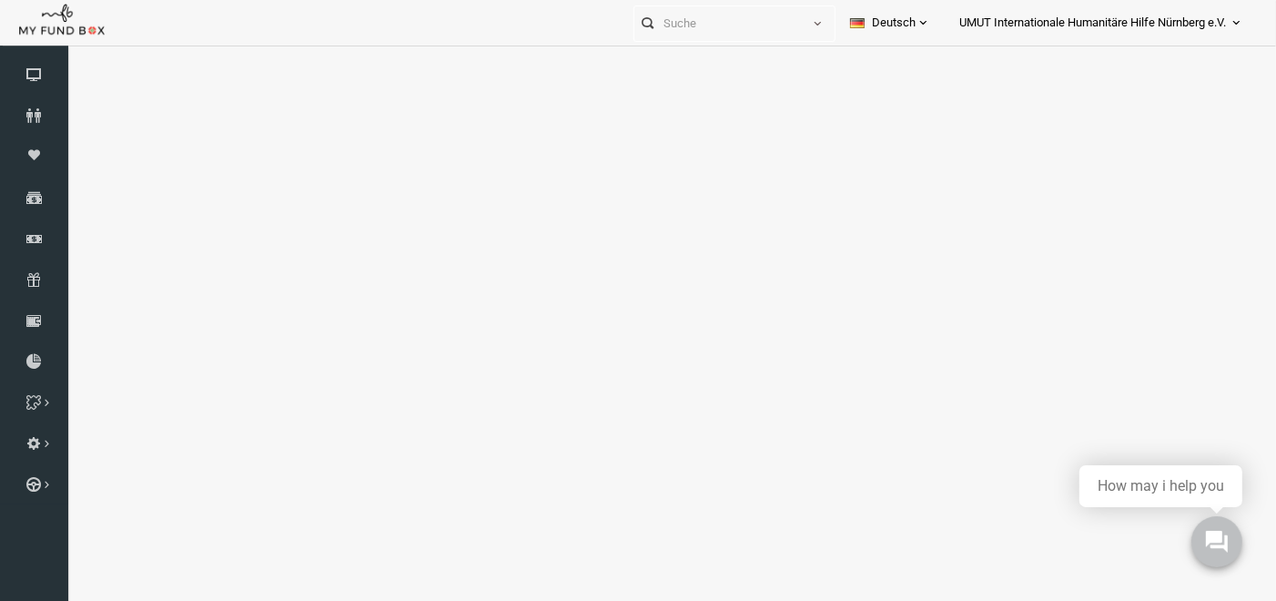
select select "100"
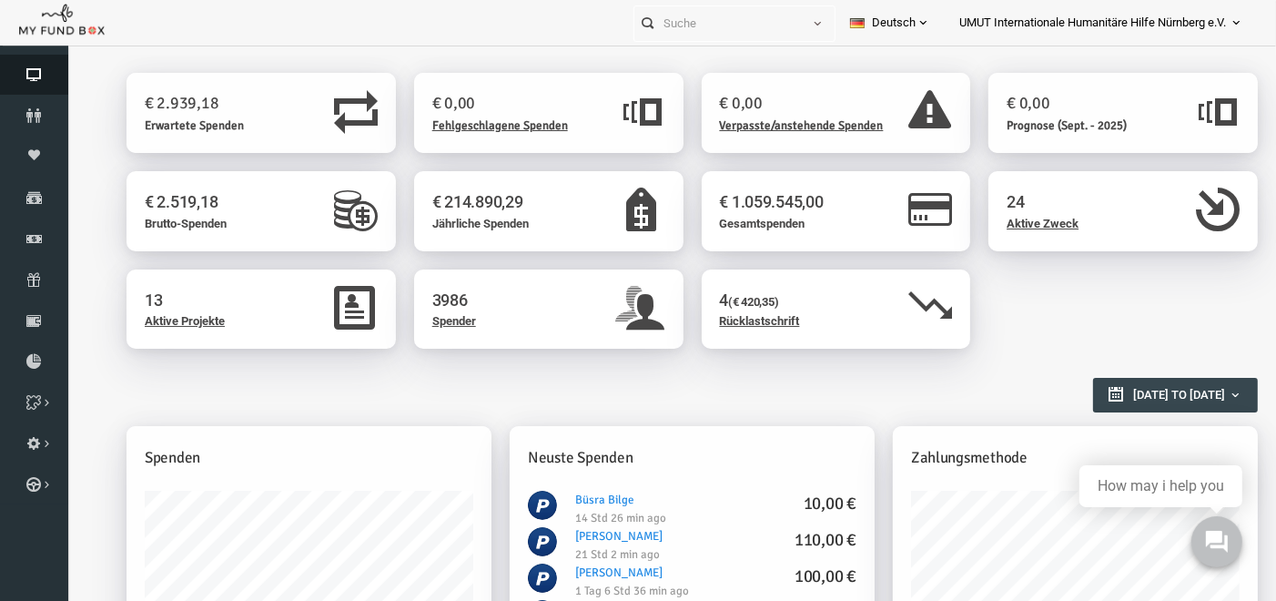
click at [26, 67] on icon at bounding box center [34, 74] width 68 height 15
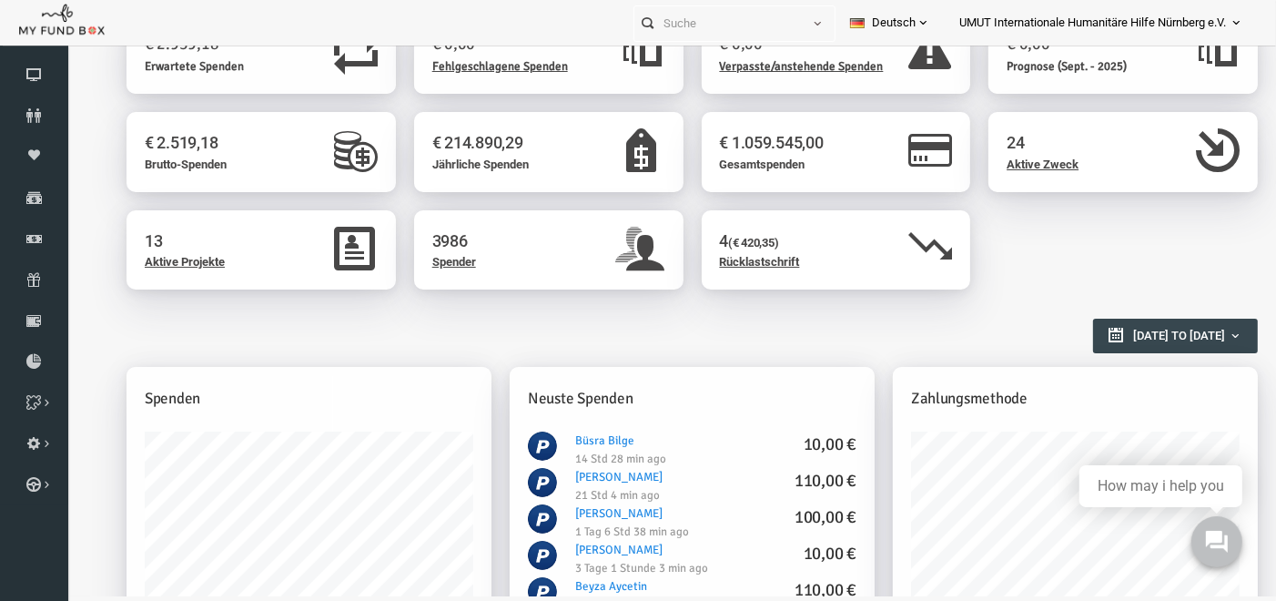
click at [166, 268] on span "Aktive Projekte" at bounding box center [160, 262] width 80 height 14
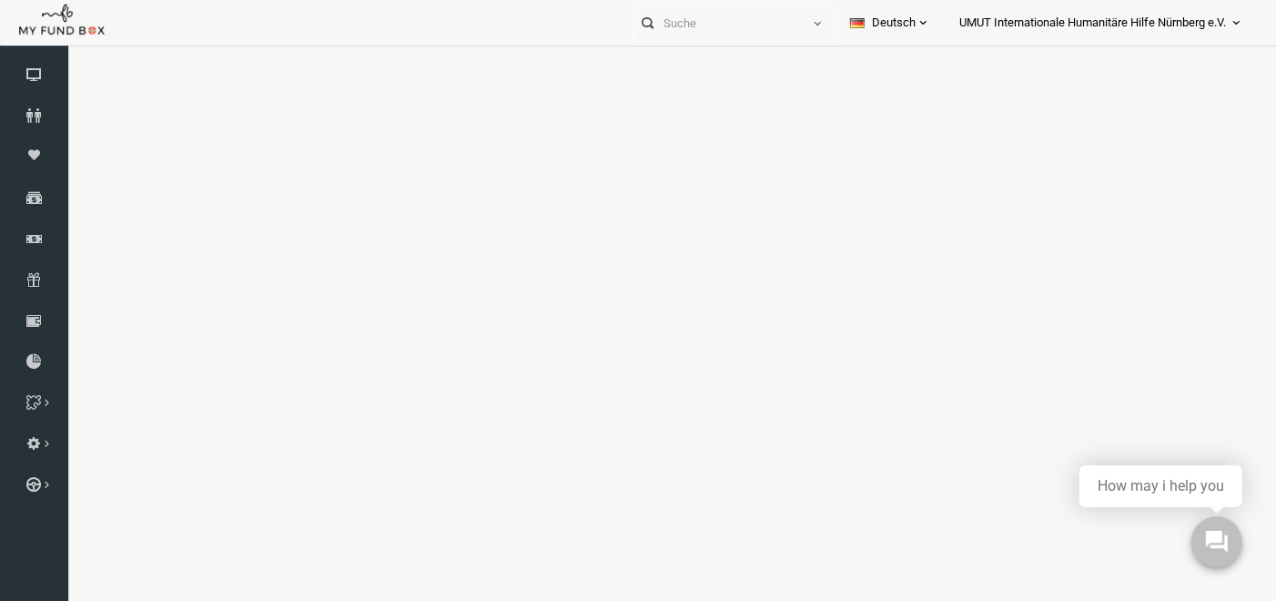
scroll to position [0, 0]
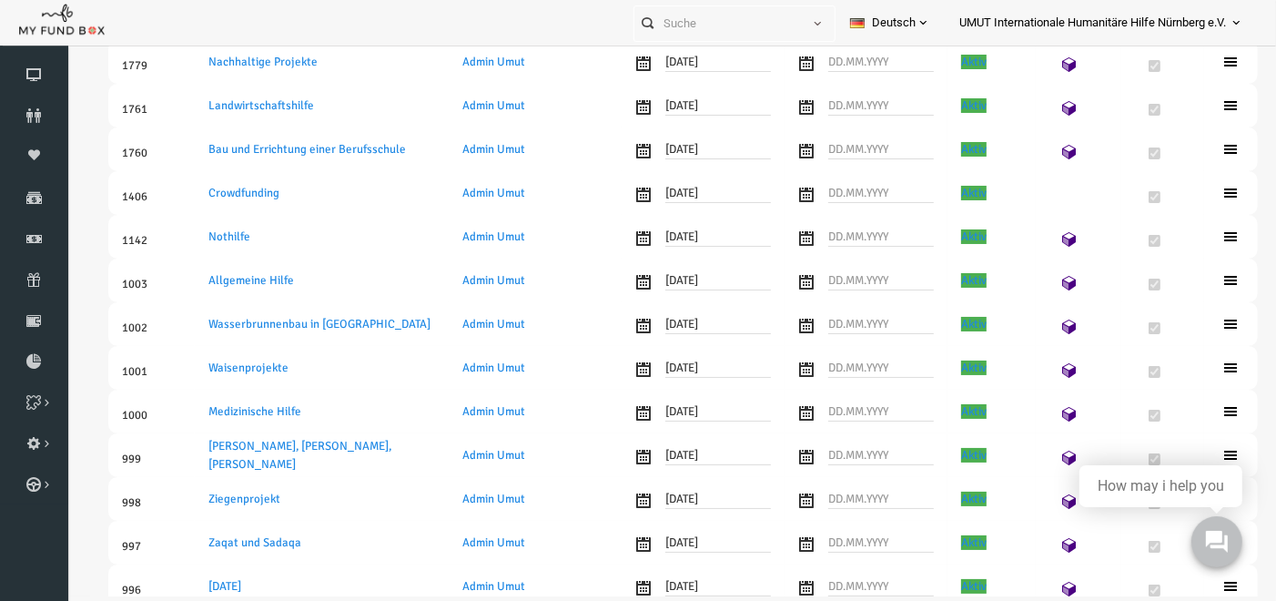
select select "100"
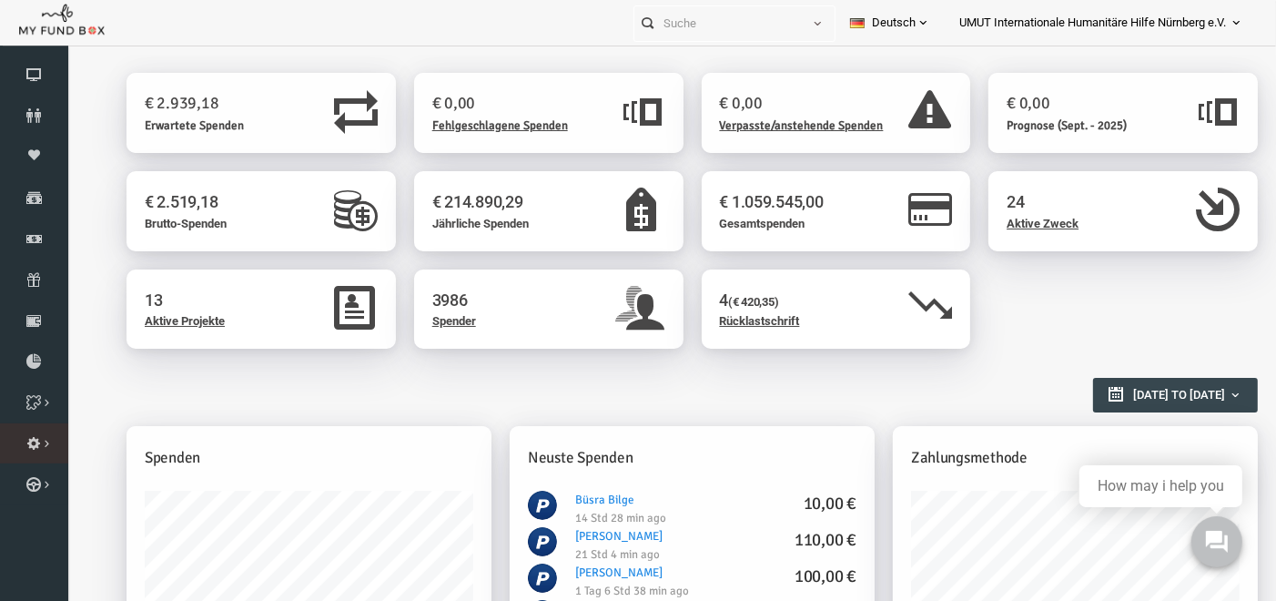
click at [0, 0] on span "Verwaltung" at bounding box center [0, 0] width 0 height 0
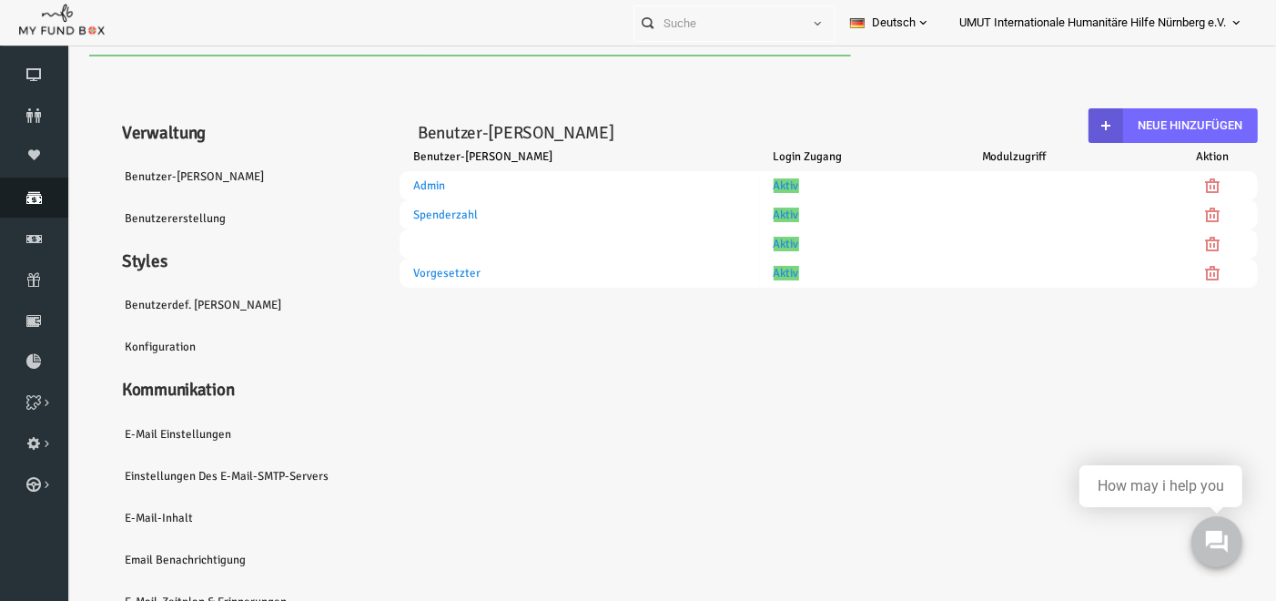
select select "100"
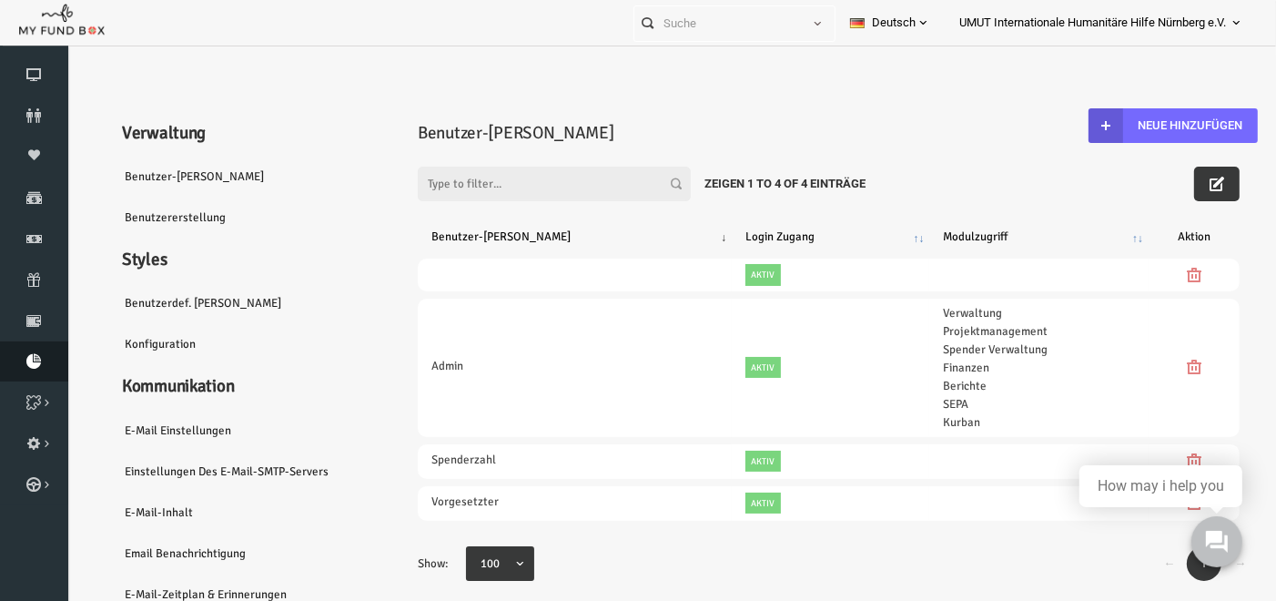
click at [41, 354] on icon at bounding box center [34, 361] width 68 height 15
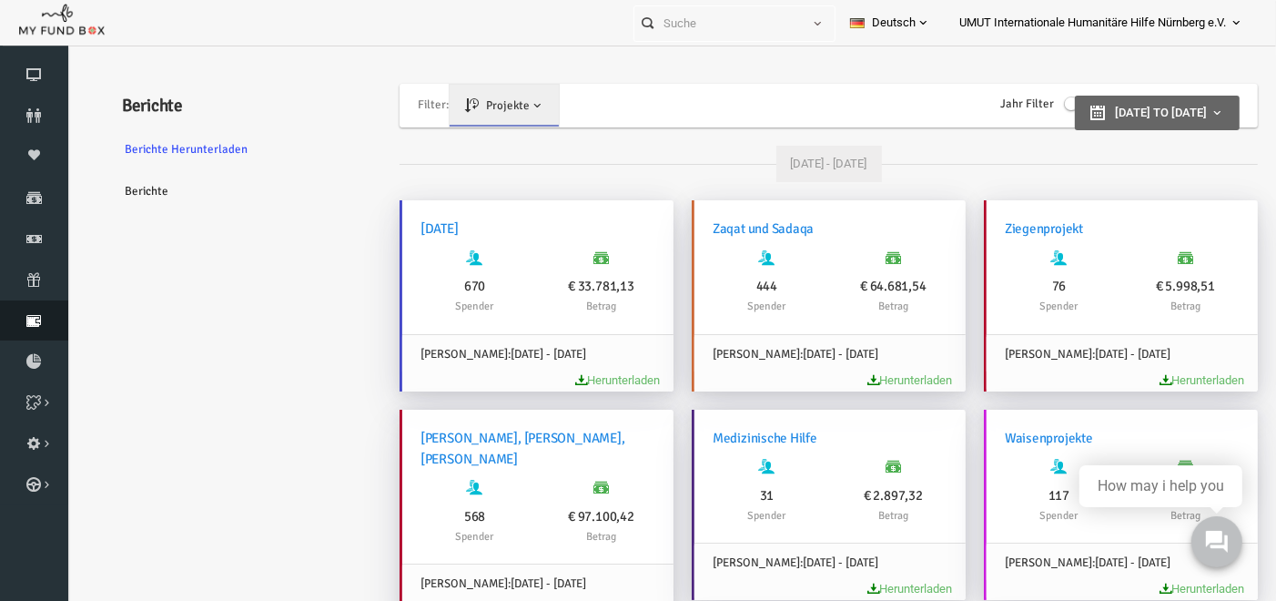
click at [35, 300] on link "Rücklastschrift" at bounding box center [34, 320] width 68 height 40
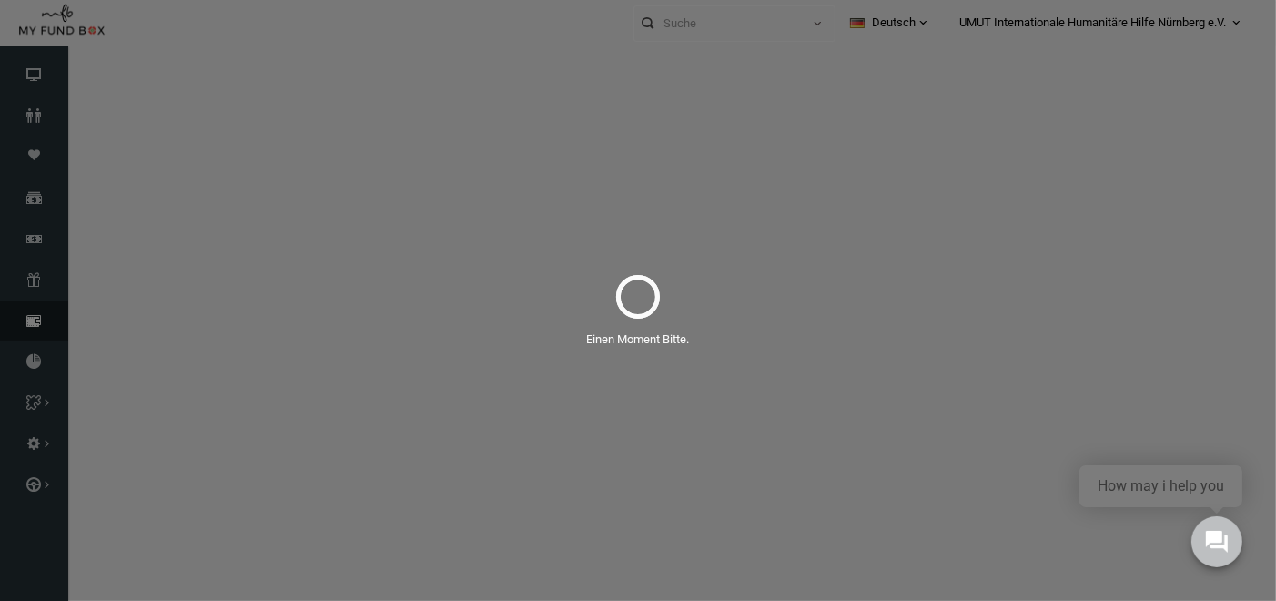
select select "100"
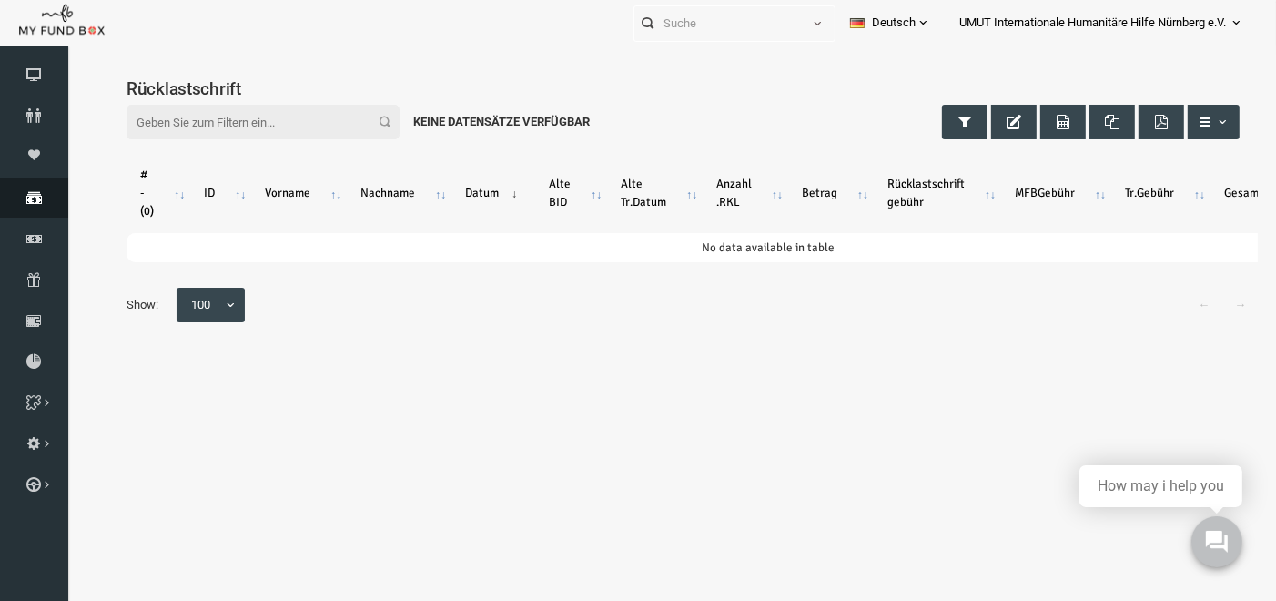
click at [30, 202] on icon at bounding box center [34, 197] width 68 height 15
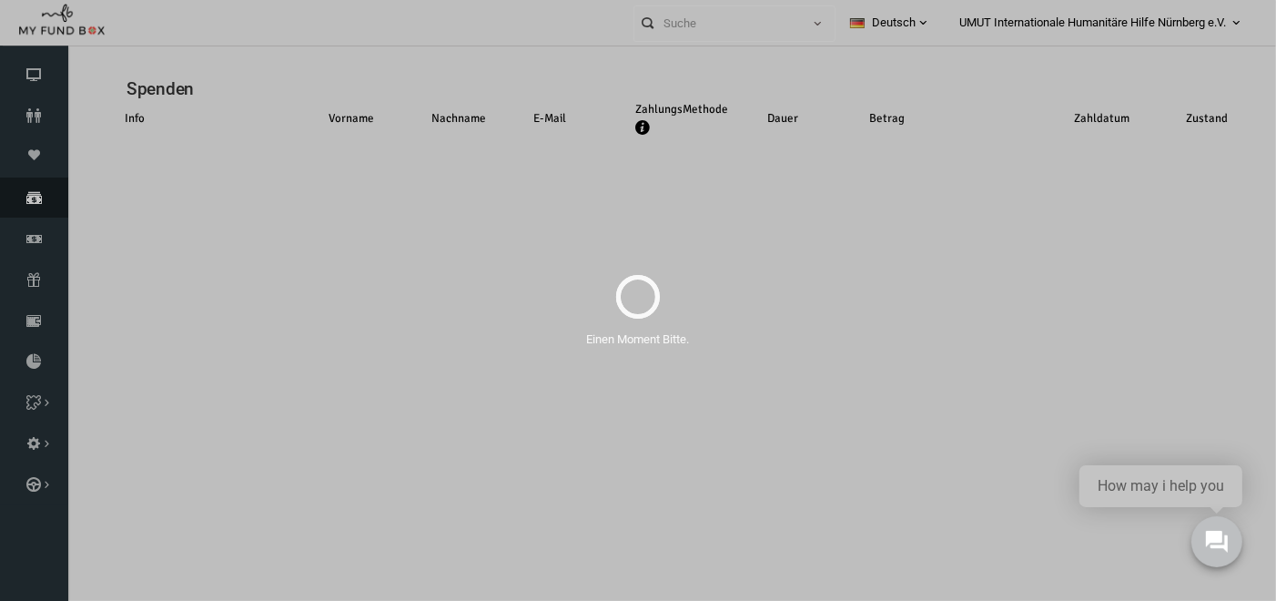
select select "100"
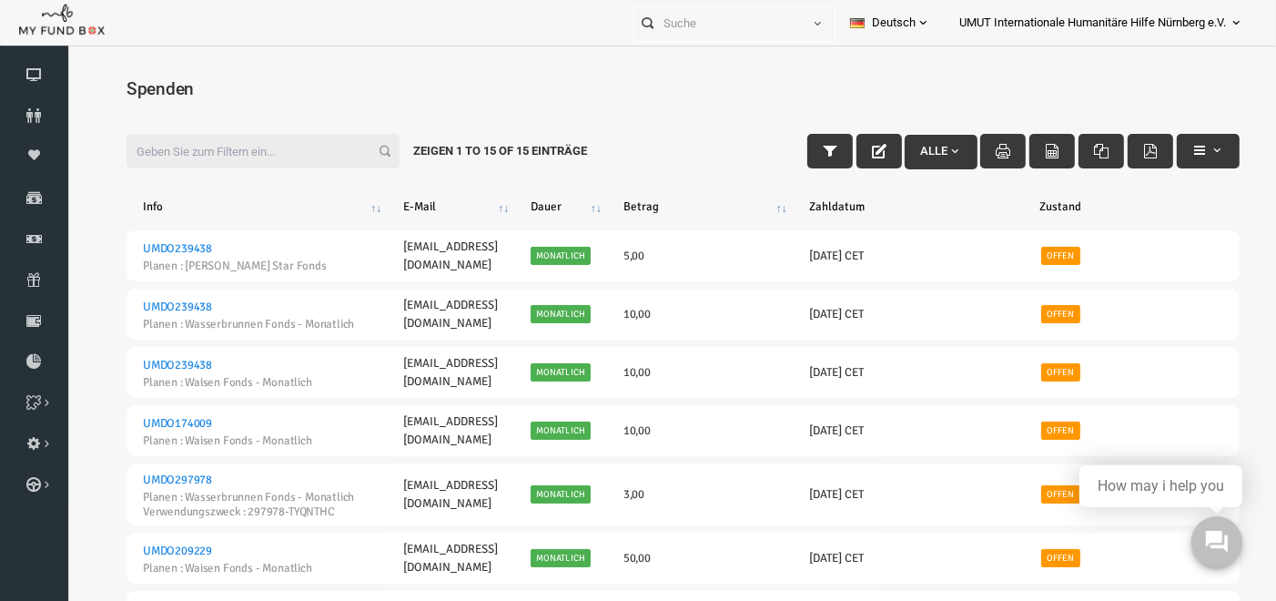
click at [927, 151] on span "button" at bounding box center [930, 150] width 15 height 15
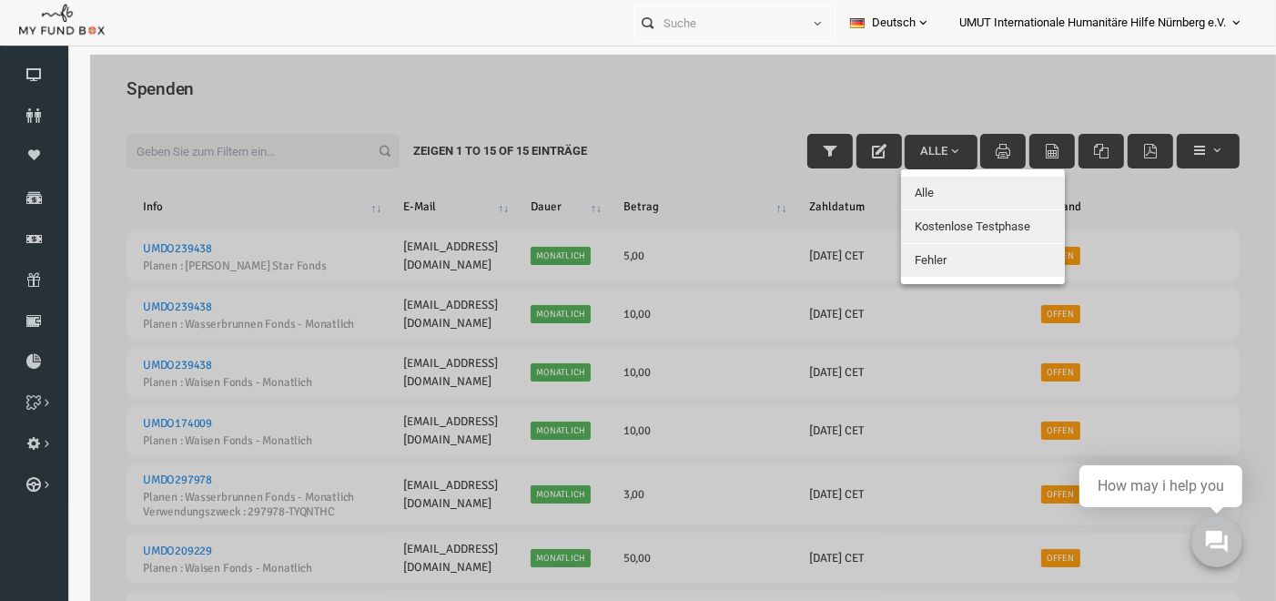
click at [910, 184] on button "Alle" at bounding box center [958, 192] width 164 height 33
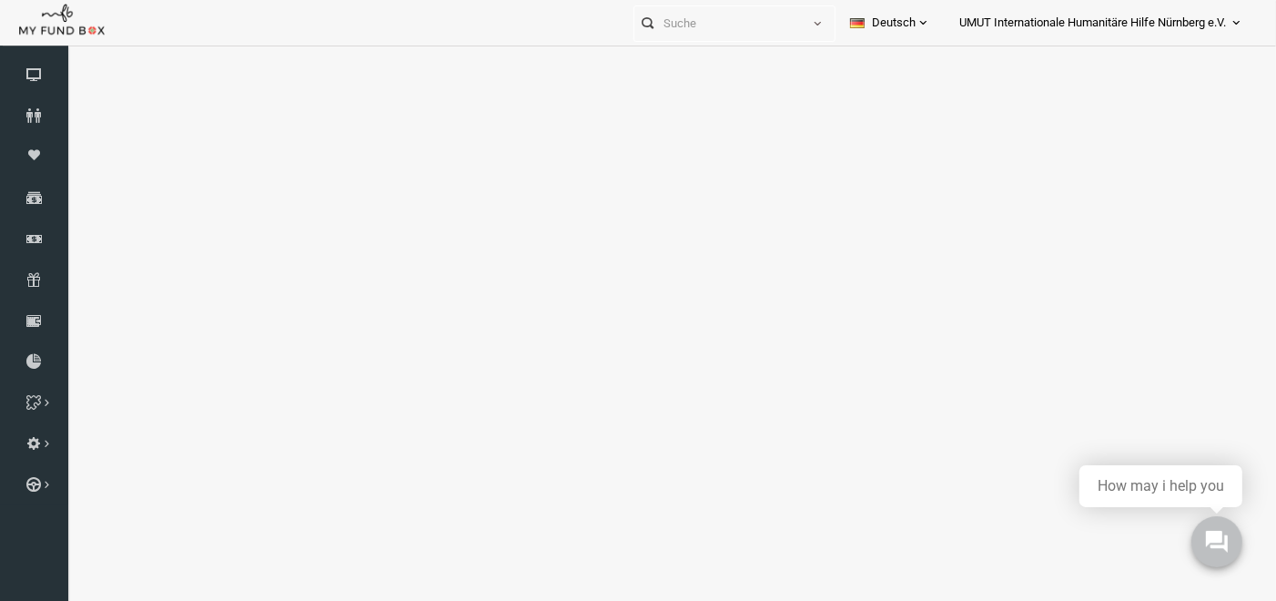
select select "100"
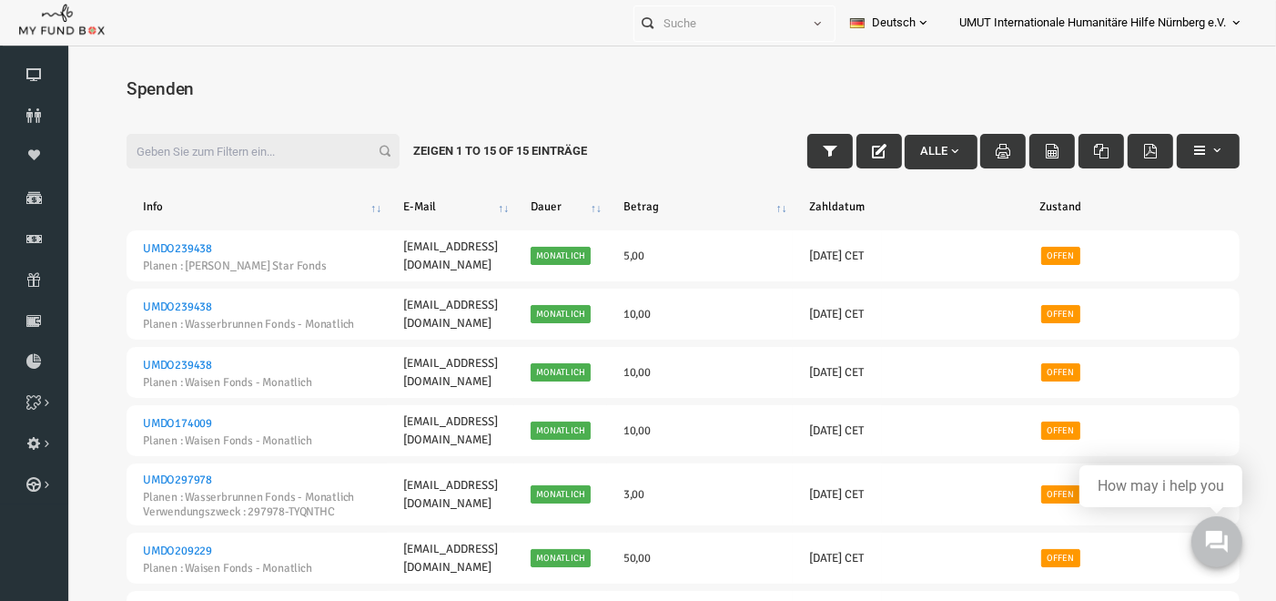
click at [181, 147] on input "Filter:" at bounding box center [238, 150] width 273 height 35
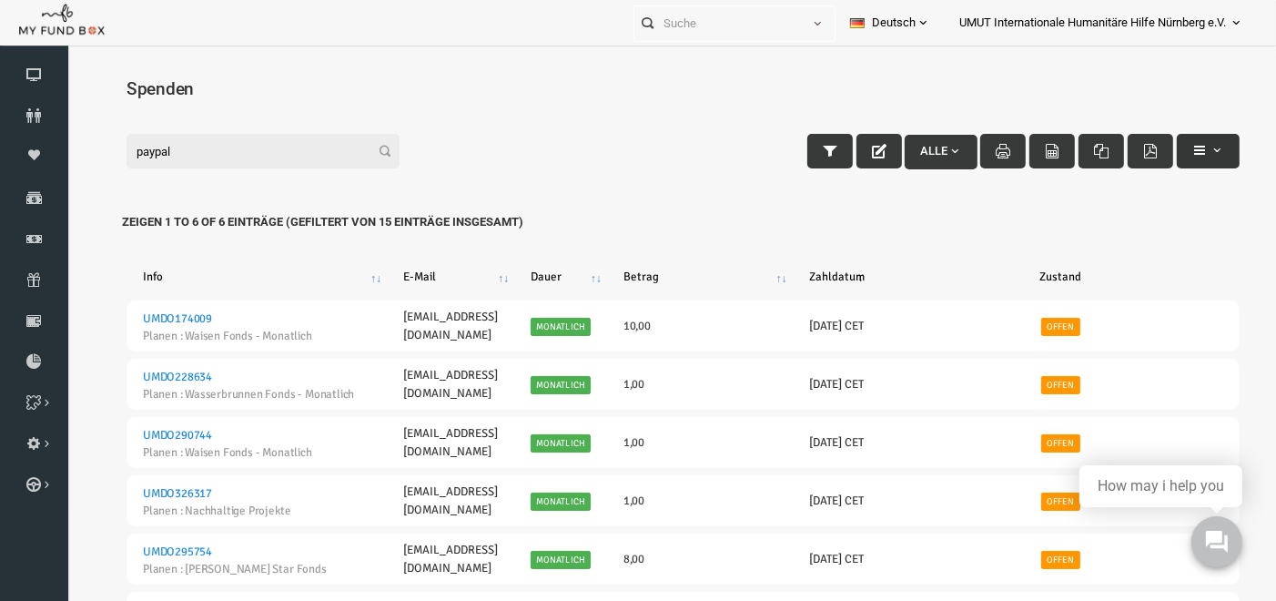
type input "paypal"
click at [1182, 151] on span "button" at bounding box center [1184, 149] width 32 height 14
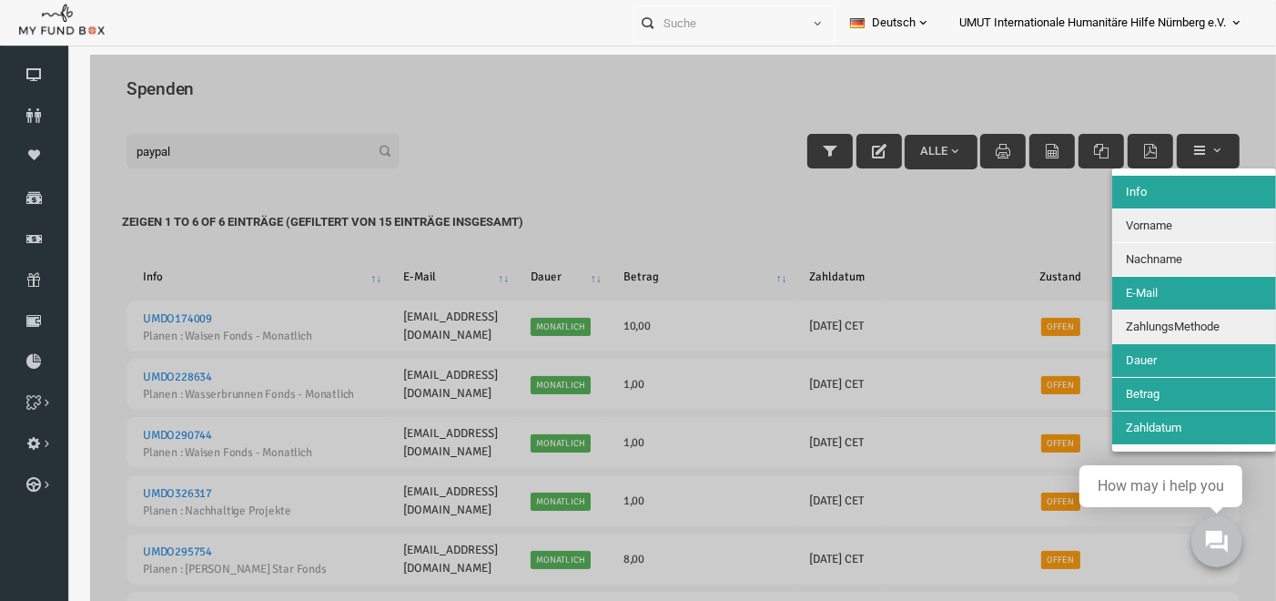
click at [1149, 327] on span "ZahlungsMethode" at bounding box center [1148, 326] width 94 height 14
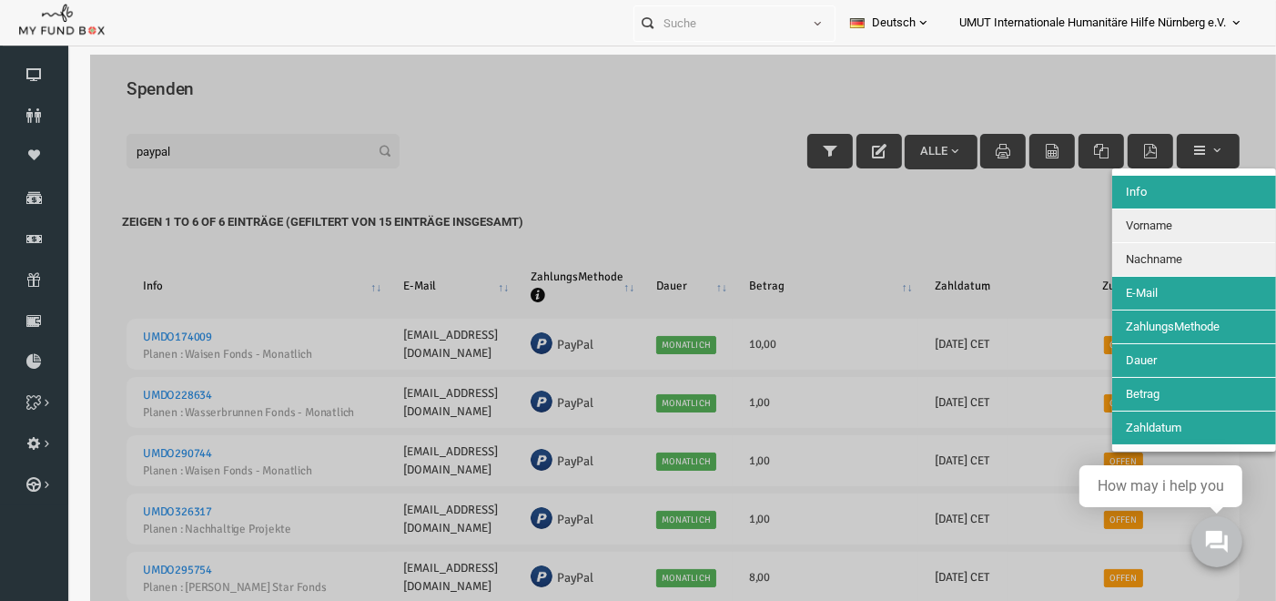
click at [906, 220] on div at bounding box center [659, 354] width 1186 height 601
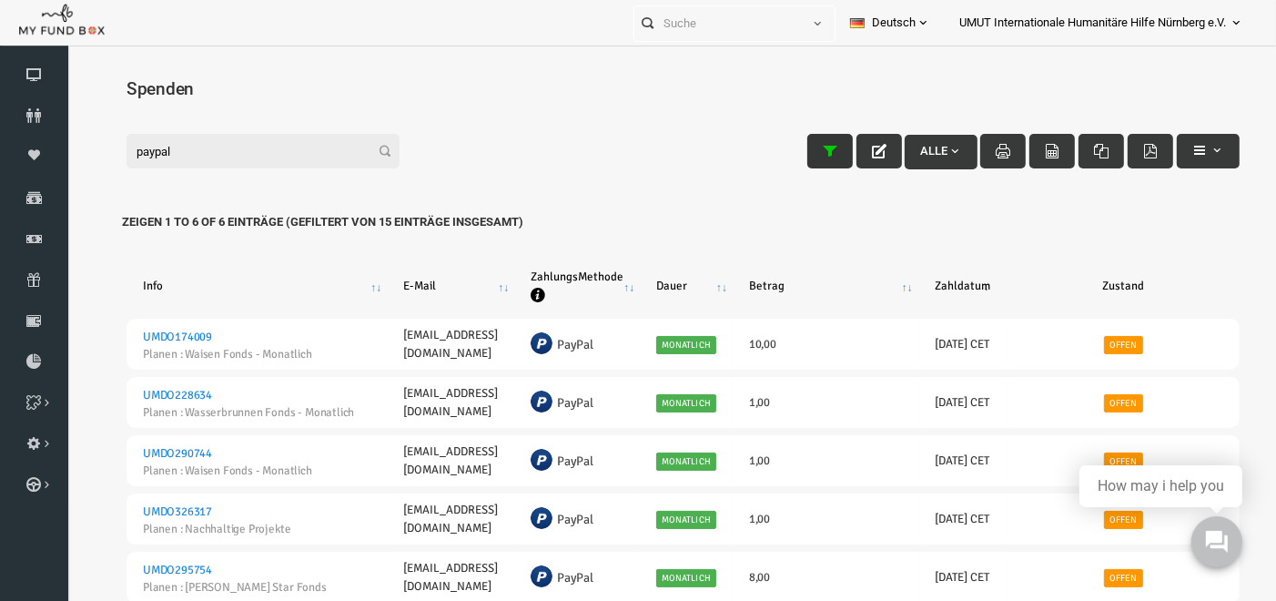
click at [804, 149] on icon "button" at bounding box center [805, 150] width 15 height 15
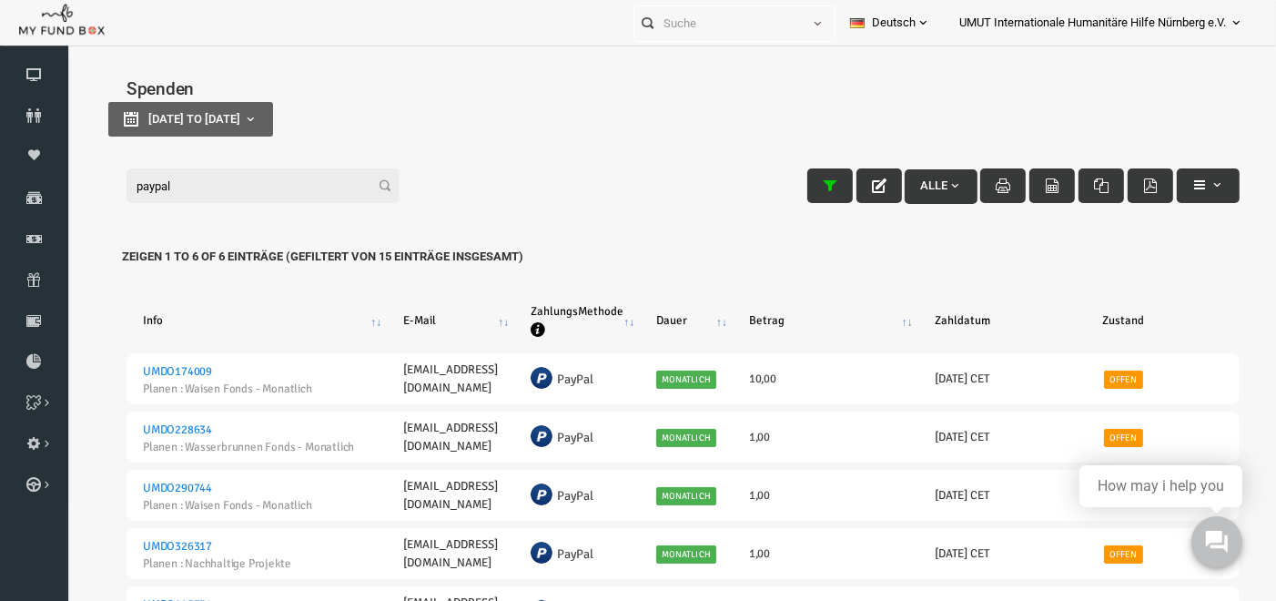
type input "[DATE]"
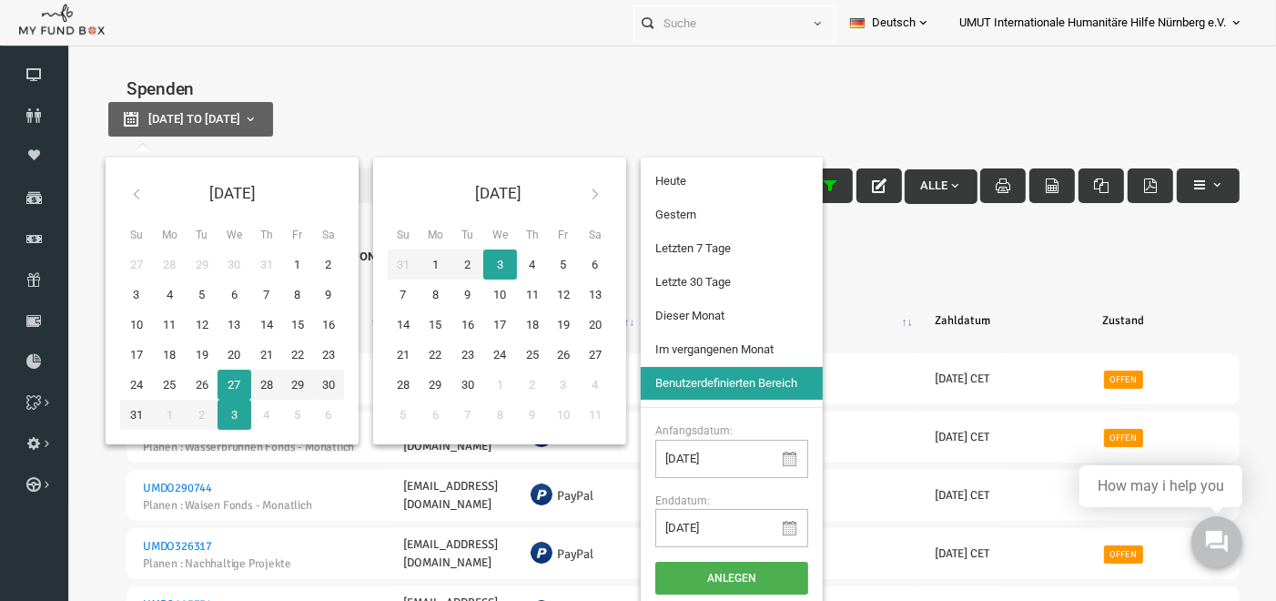
click at [248, 118] on button "[DATE] to [DATE]" at bounding box center [166, 118] width 165 height 35
click at [653, 454] on input "[DATE]" at bounding box center [707, 458] width 153 height 38
type input "[DATE]"
click at [714, 517] on input "[DATE]" at bounding box center [707, 527] width 153 height 38
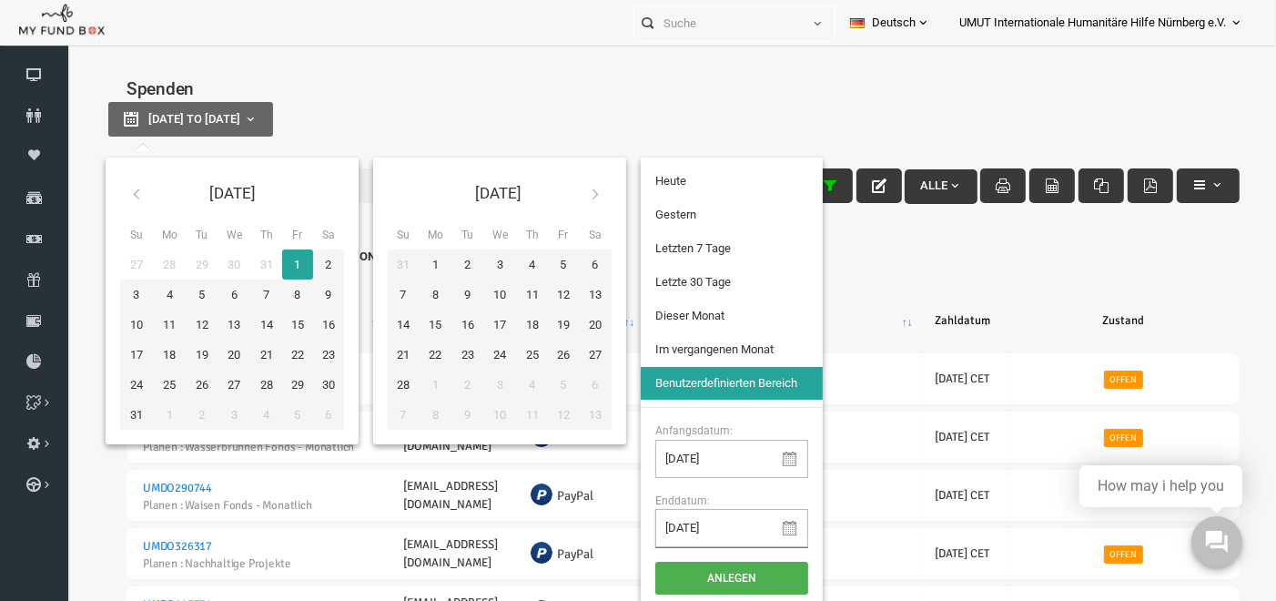
click at [673, 524] on input "[DATE]" at bounding box center [707, 527] width 153 height 38
click at [656, 530] on input "[DATE]" at bounding box center [707, 527] width 153 height 38
type input "[DATE]"
click at [712, 577] on button "Anlegen" at bounding box center [707, 577] width 153 height 33
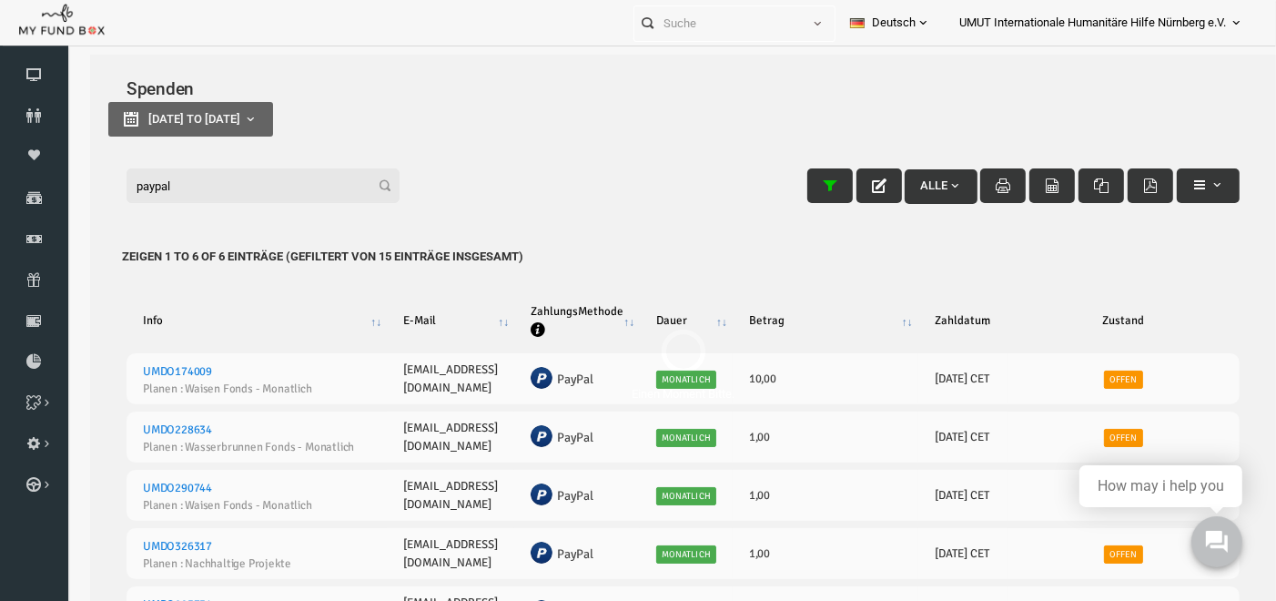
select select "100"
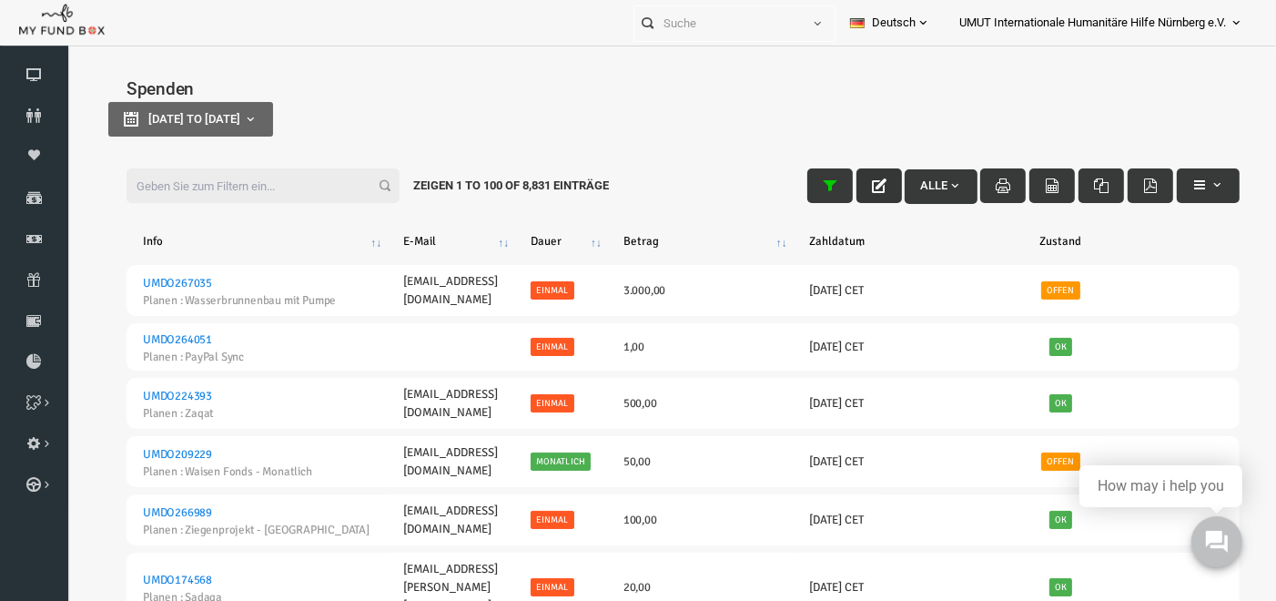
click at [856, 184] on icon "button" at bounding box center [854, 184] width 15 height 15
click at [929, 182] on span "button" at bounding box center [930, 184] width 15 height 15
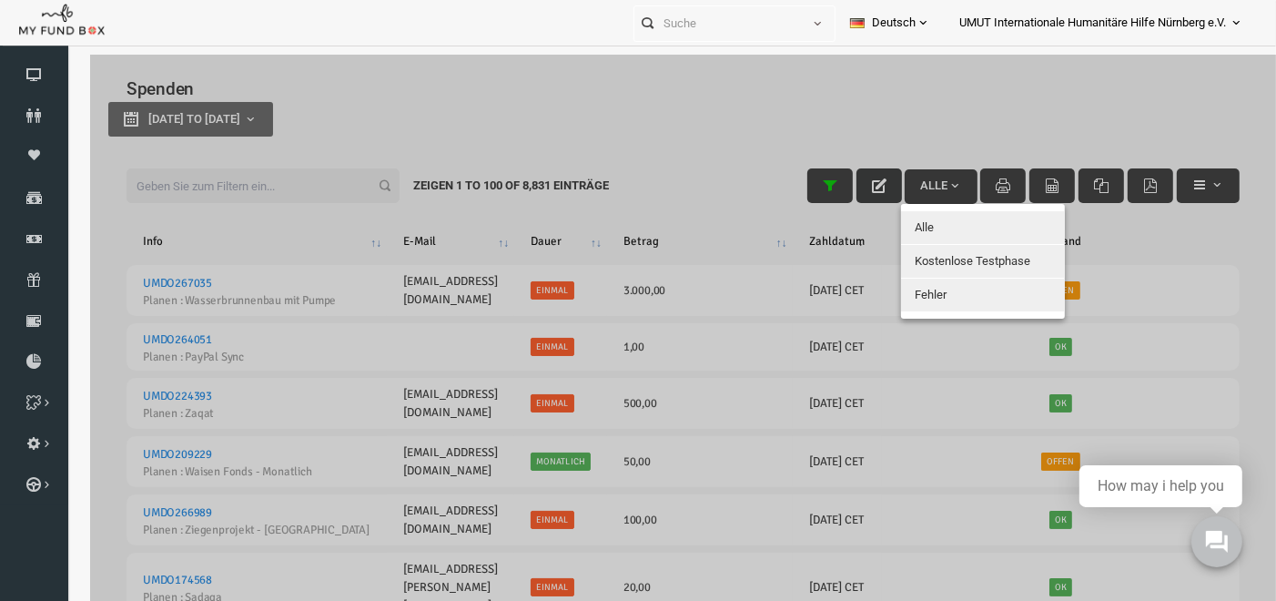
click at [936, 175] on div at bounding box center [659, 354] width 1186 height 601
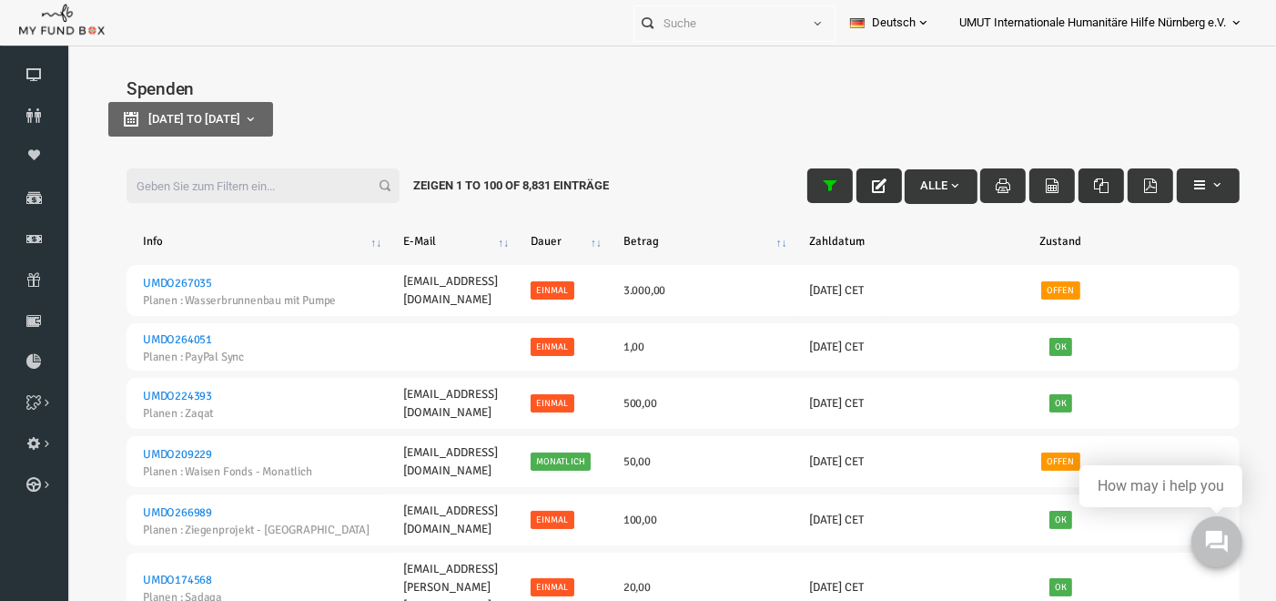
click at [1077, 191] on button "button" at bounding box center [1077, 184] width 46 height 35
click at [1202, 124] on div "[DATE] to [DATE]" at bounding box center [659, 118] width 1150 height 35
click at [926, 184] on span "button" at bounding box center [930, 184] width 15 height 15
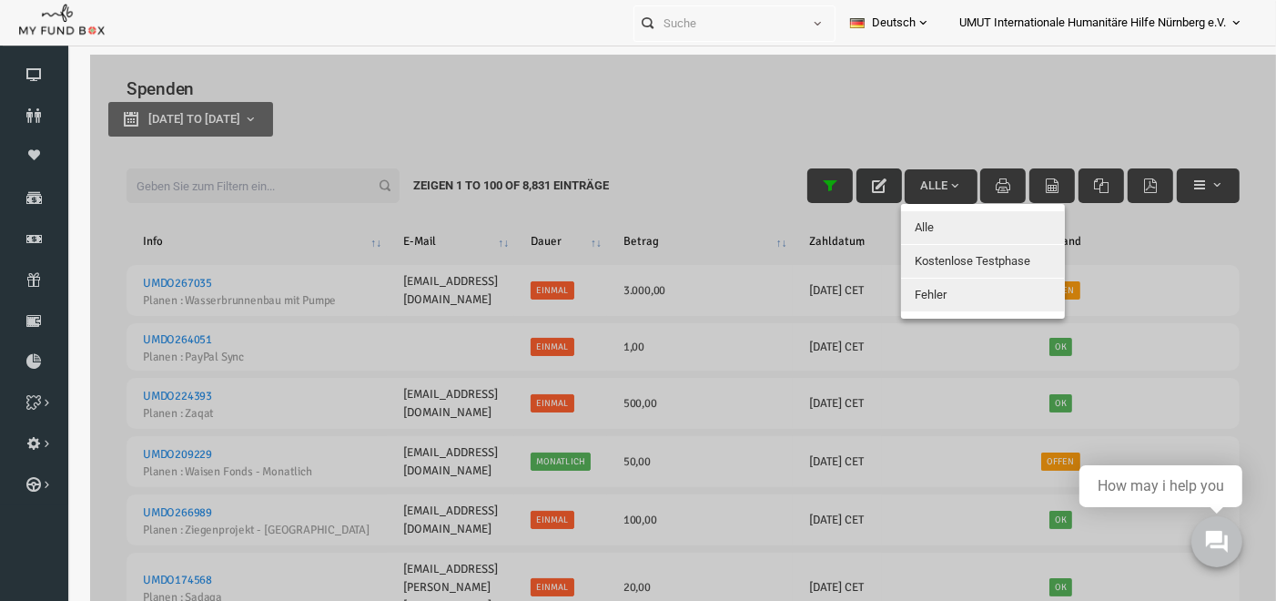
click at [1022, 82] on div at bounding box center [659, 354] width 1186 height 601
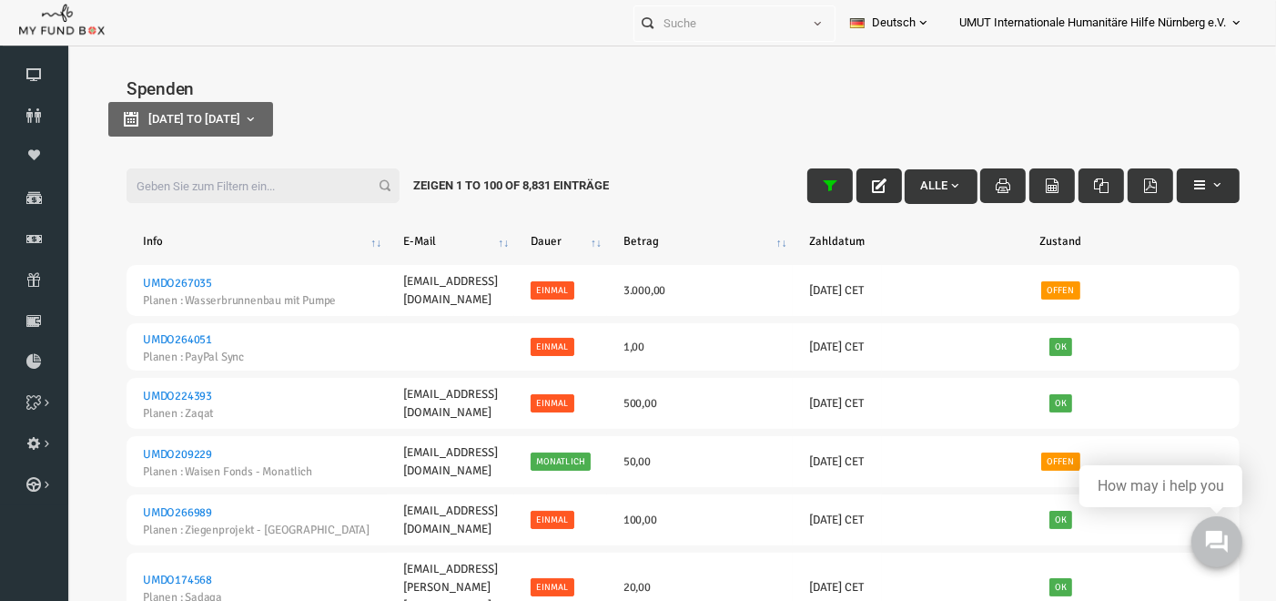
click at [1204, 174] on button "button" at bounding box center [1183, 184] width 63 height 35
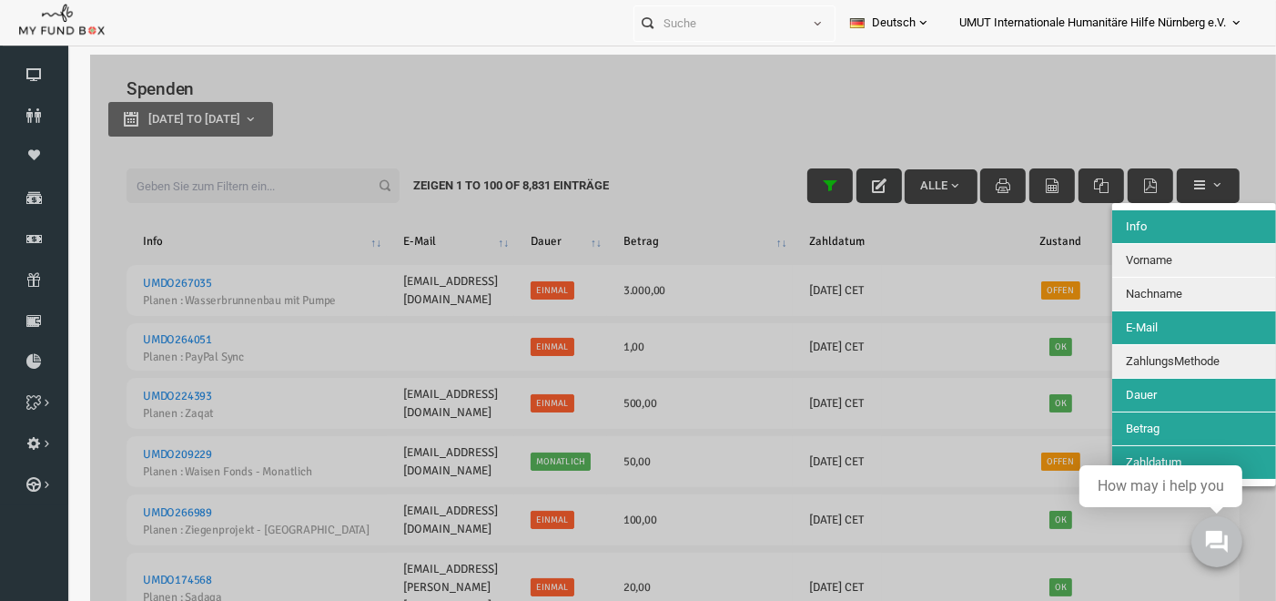
click at [1151, 358] on span "ZahlungsMethode" at bounding box center [1148, 360] width 94 height 14
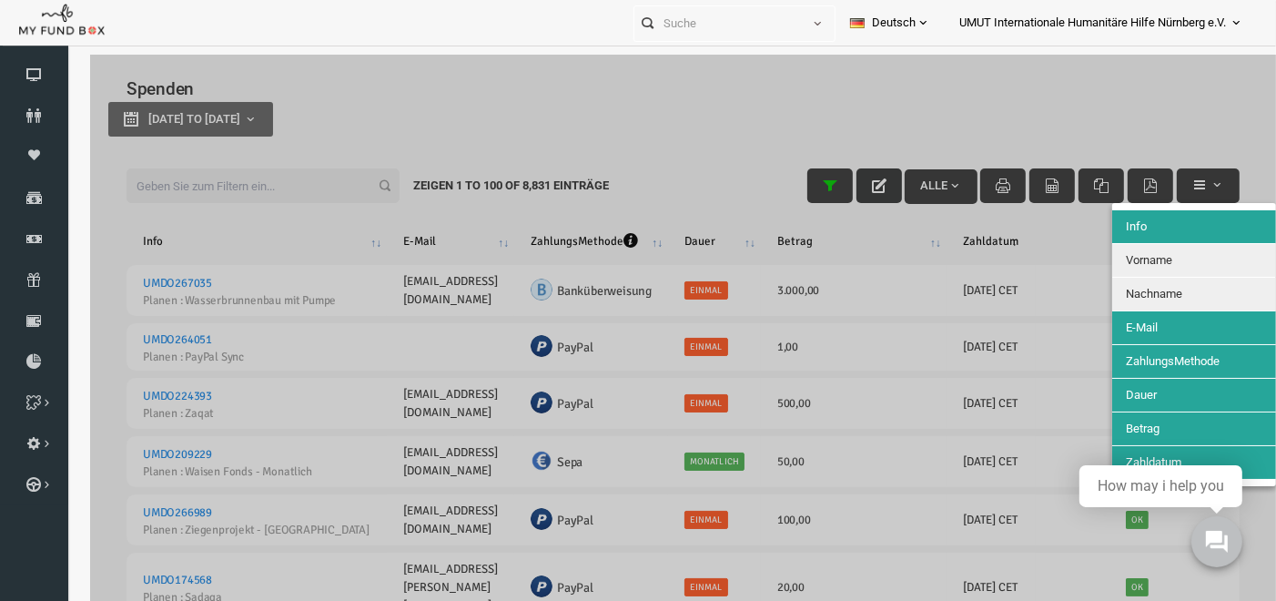
click at [957, 88] on div at bounding box center [659, 354] width 1186 height 601
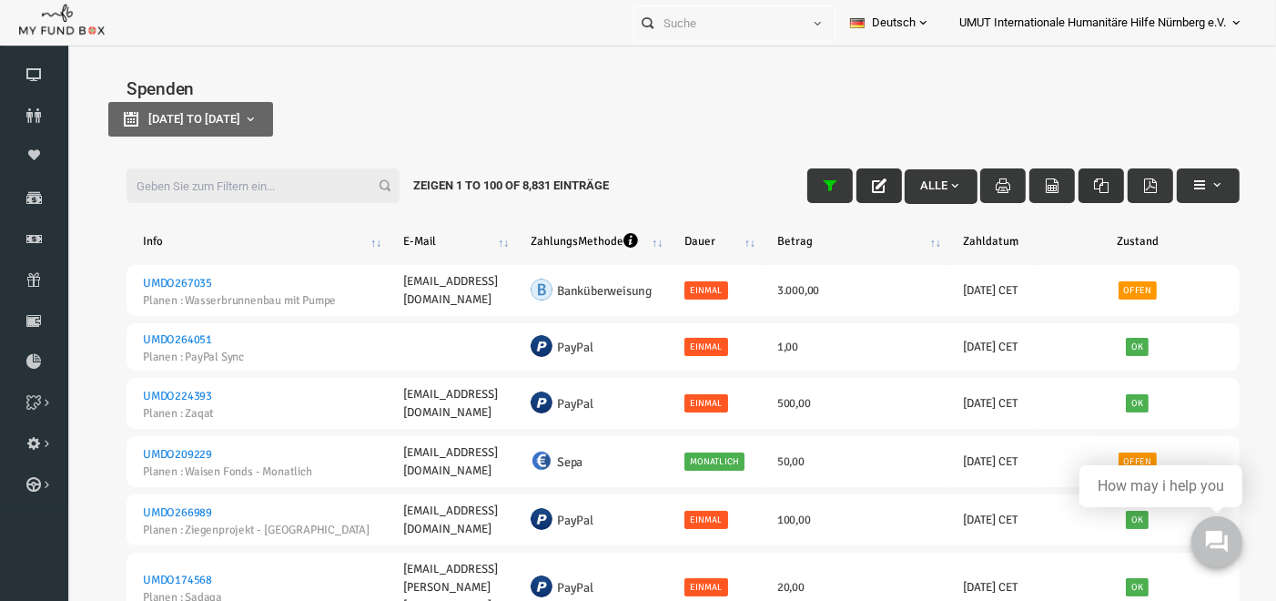
click at [1071, 179] on icon "button" at bounding box center [1076, 184] width 15 height 15
click at [1198, 174] on button "button" at bounding box center [1183, 184] width 63 height 35
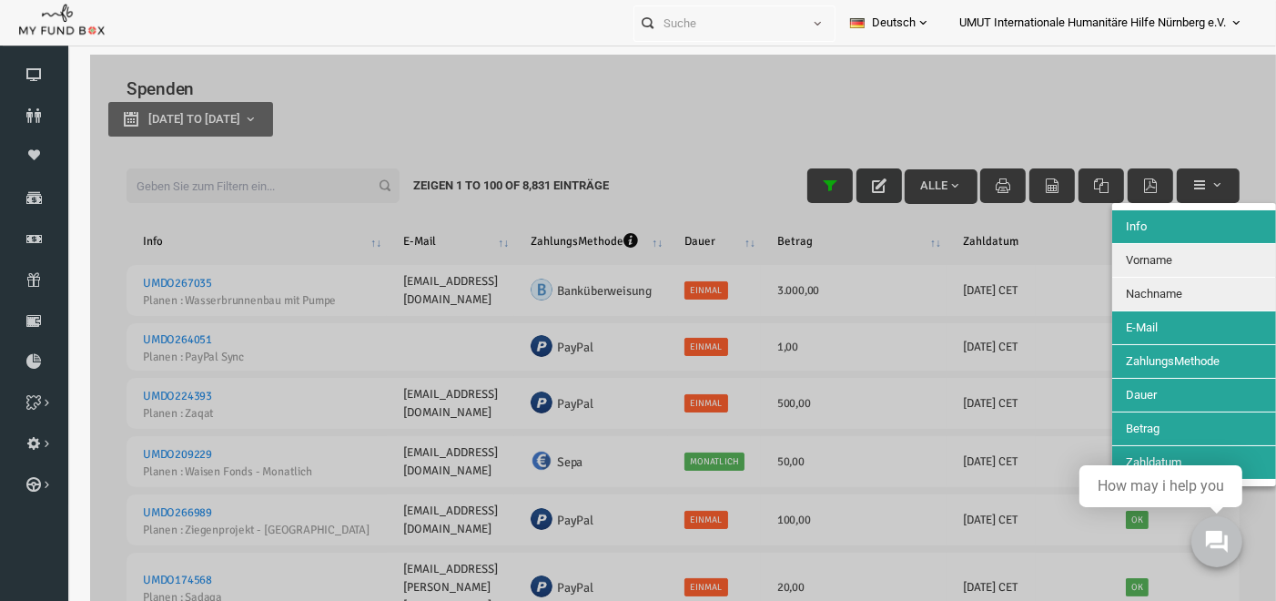
click at [1209, 128] on div at bounding box center [659, 354] width 1186 height 601
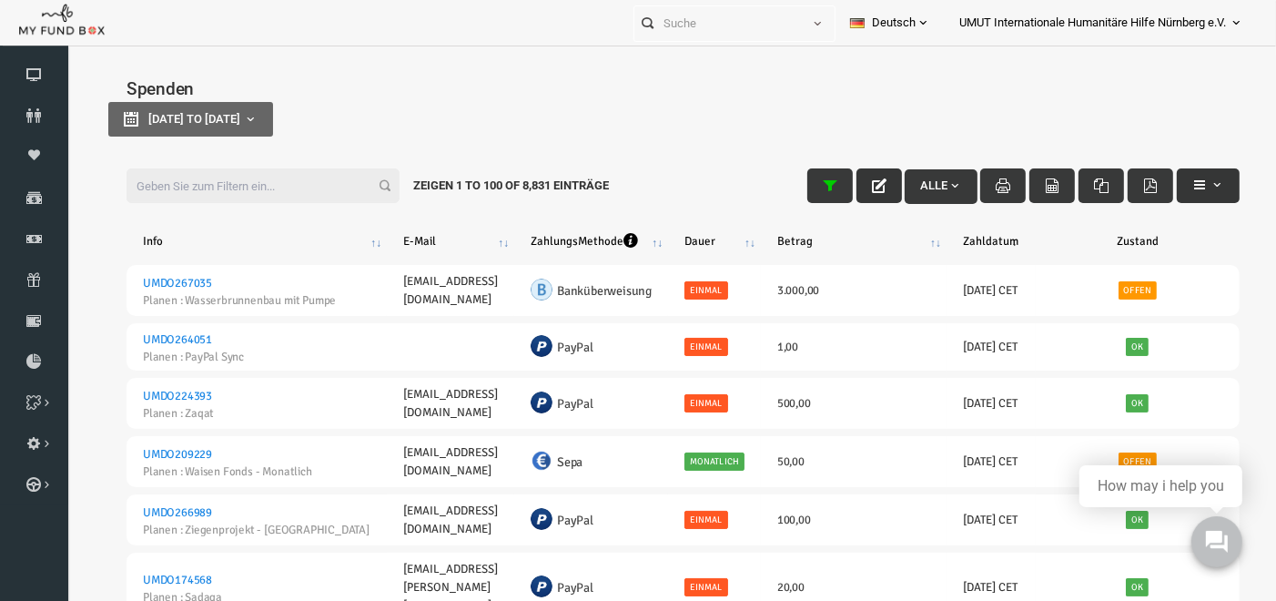
click at [1206, 181] on button "button" at bounding box center [1183, 184] width 63 height 35
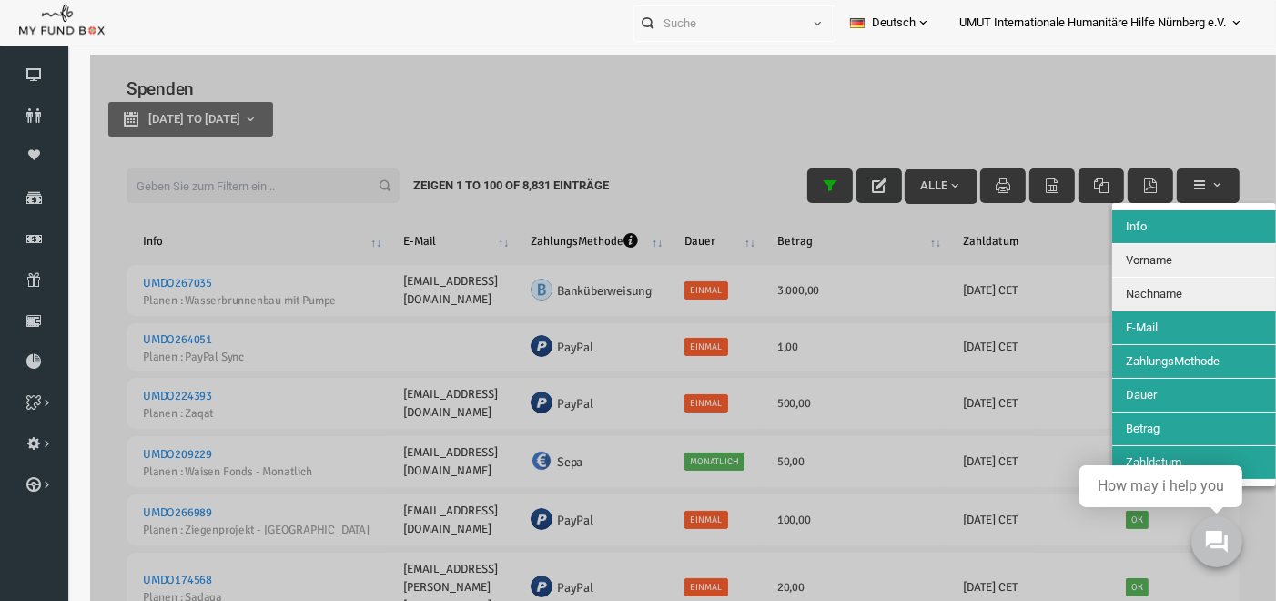
click at [1180, 79] on div at bounding box center [659, 354] width 1186 height 601
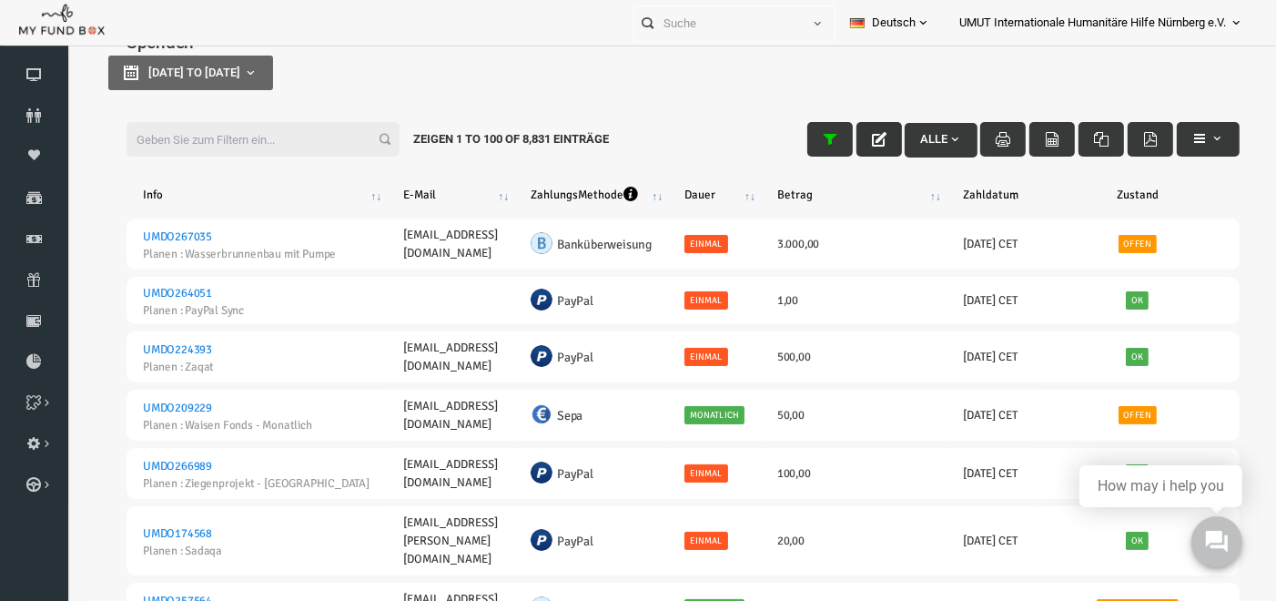
scroll to position [59, 0]
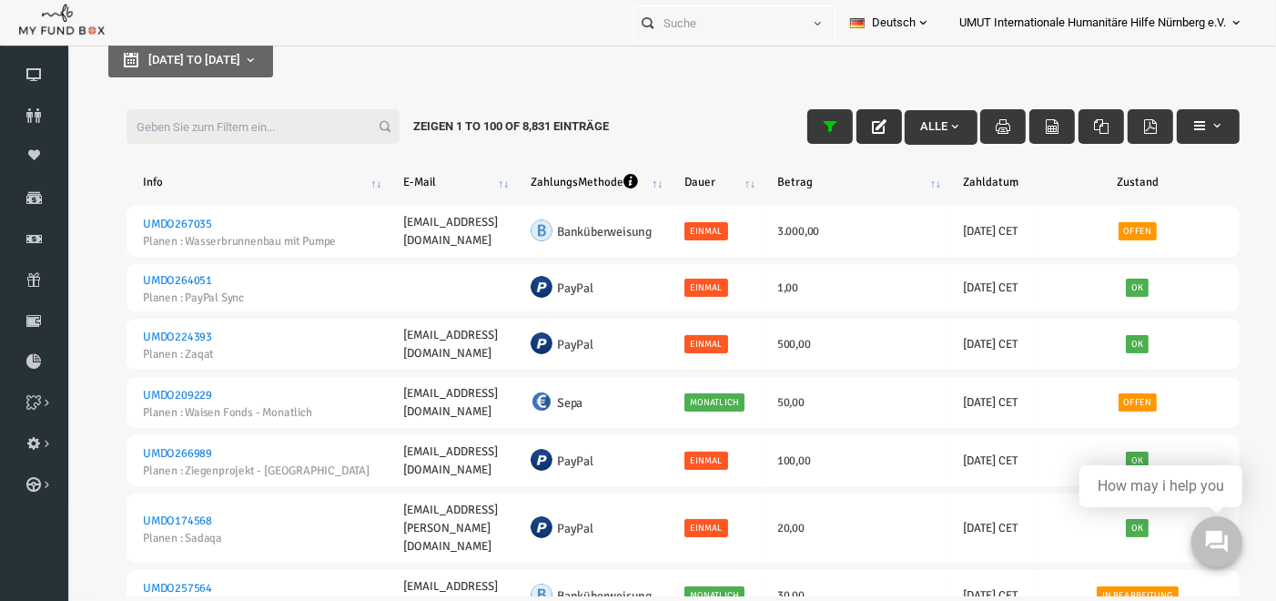
click at [941, 125] on button "Alle" at bounding box center [916, 127] width 73 height 35
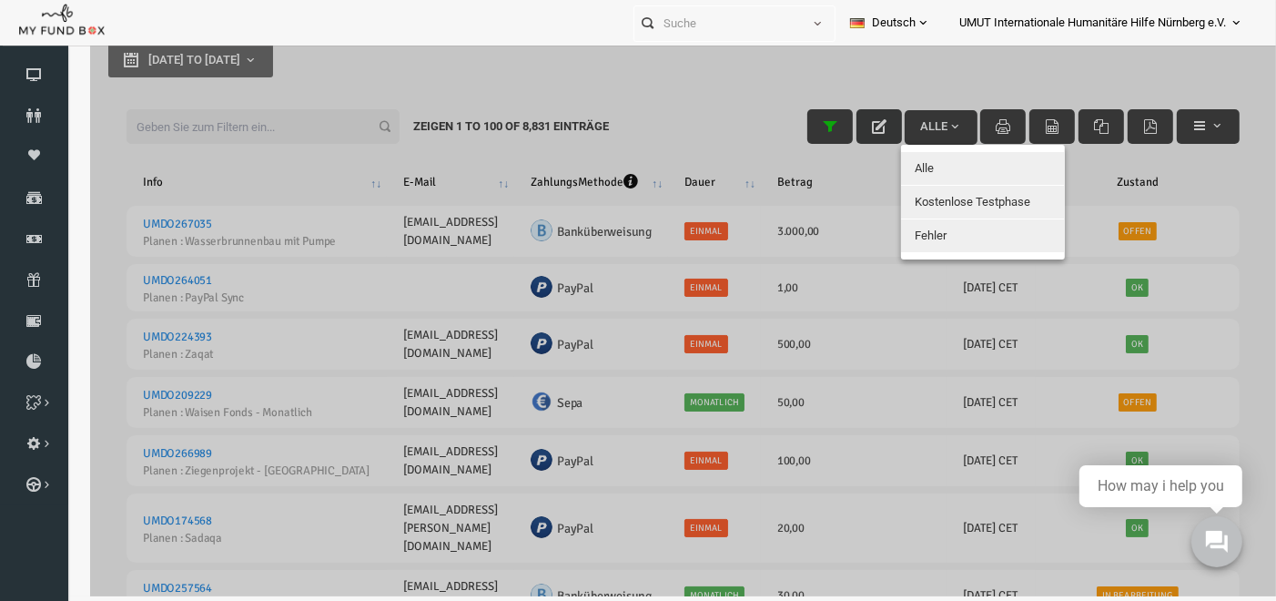
click at [918, 59] on div at bounding box center [659, 295] width 1186 height 601
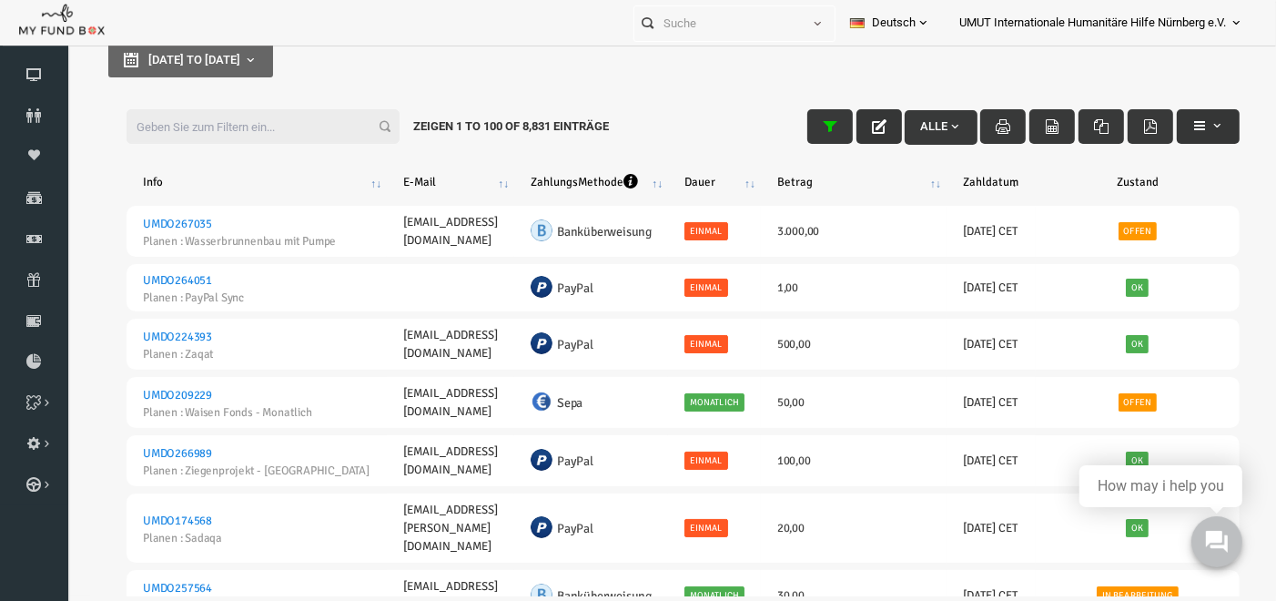
click at [1200, 116] on button "button" at bounding box center [1183, 126] width 63 height 35
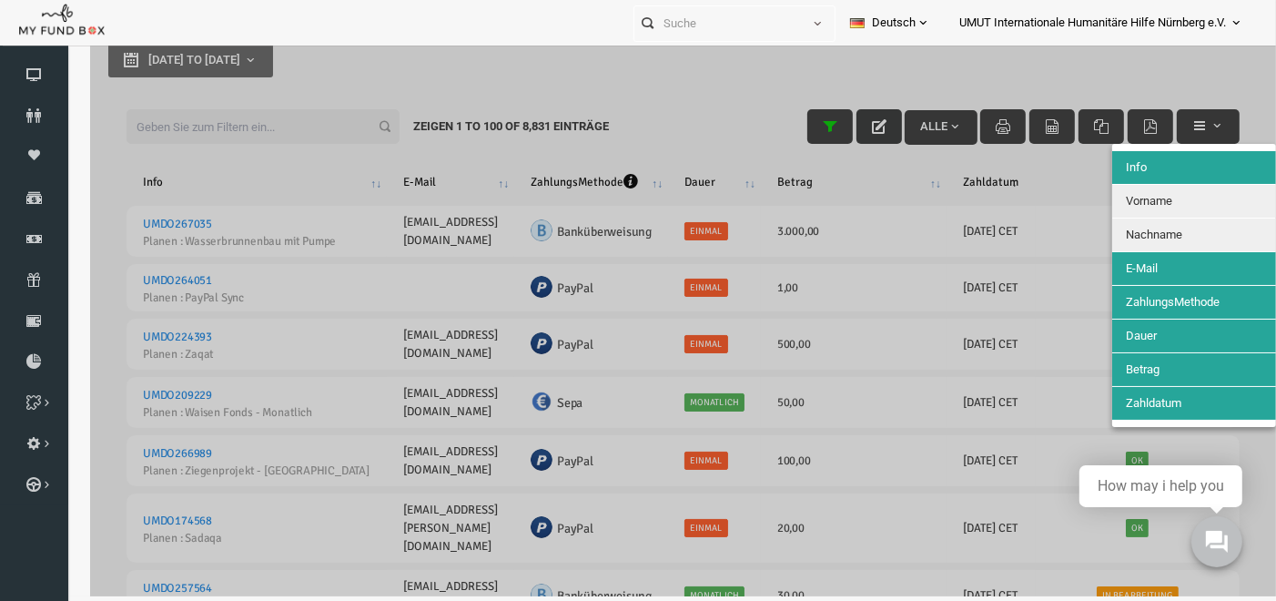
click at [1184, 299] on span "ZahlungsMethode" at bounding box center [1148, 302] width 94 height 14
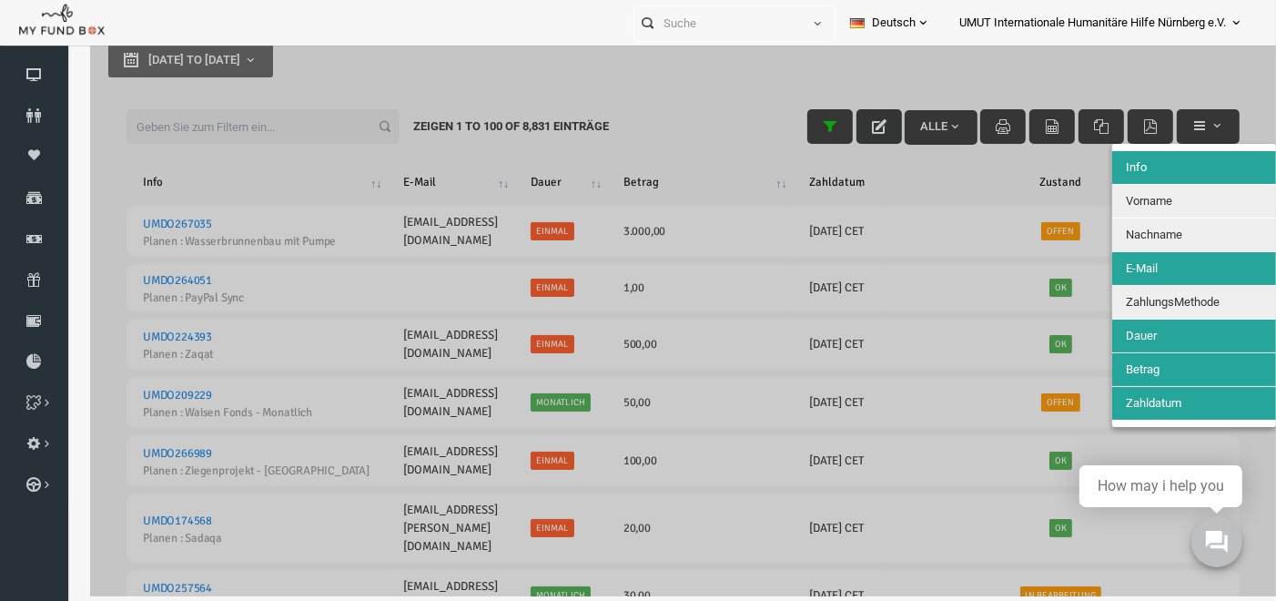
click at [1163, 301] on span "ZahlungsMethode" at bounding box center [1148, 302] width 94 height 14
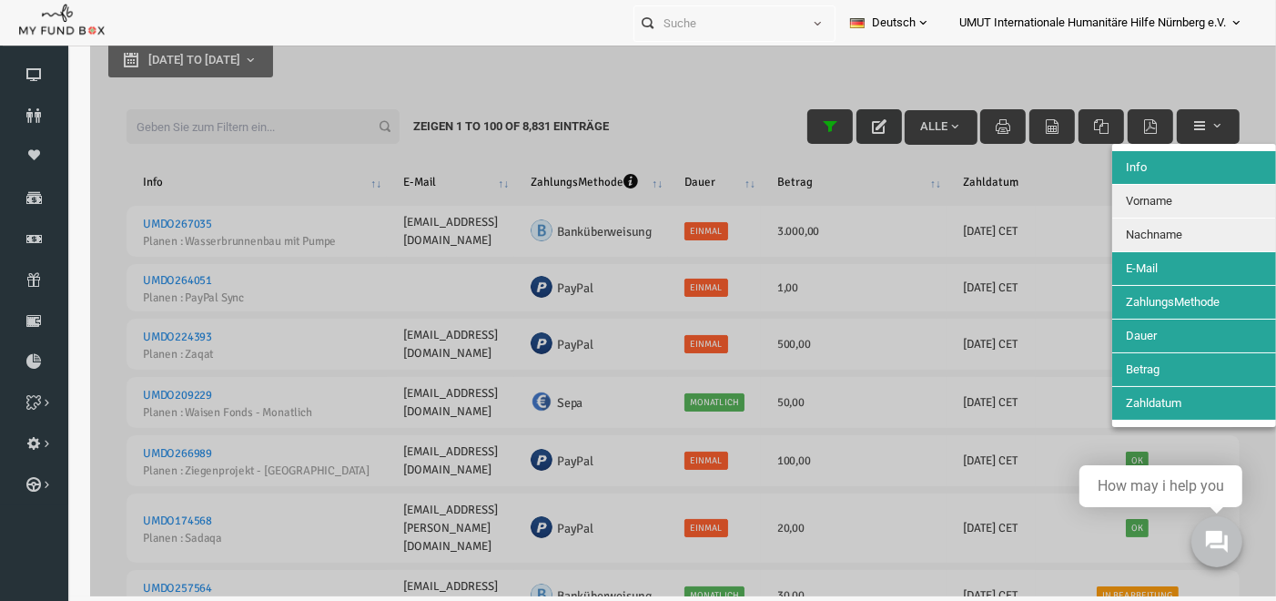
click at [1153, 364] on button "Betrag" at bounding box center [1170, 369] width 164 height 33
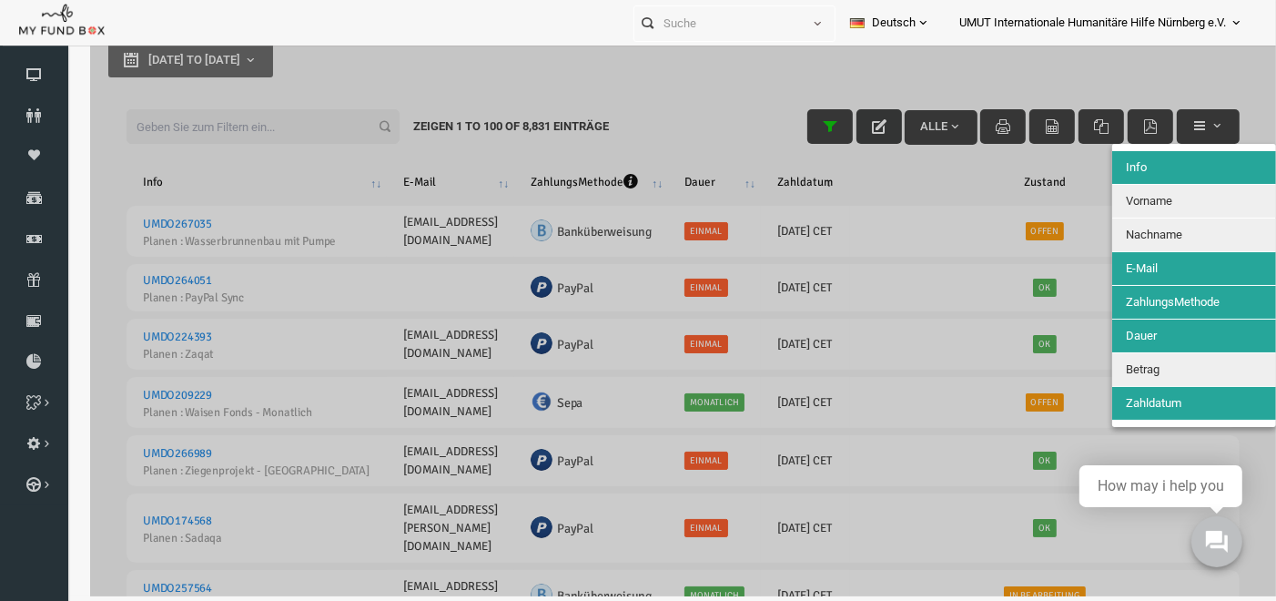
click at [1153, 364] on button "Betrag" at bounding box center [1170, 369] width 164 height 33
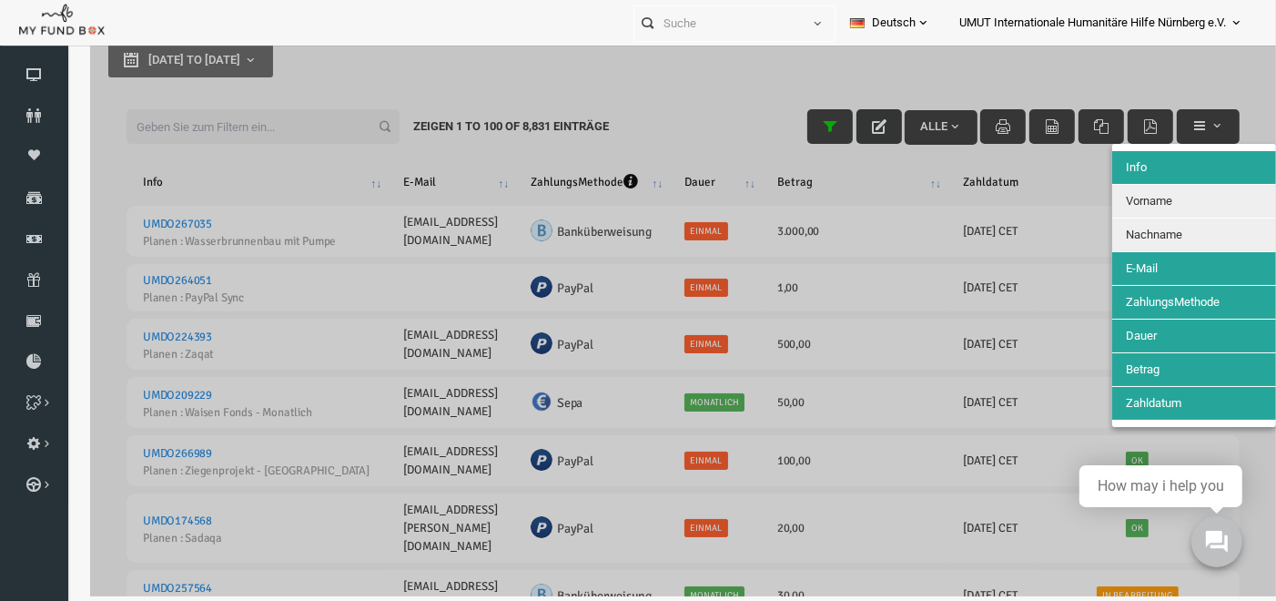
click at [1142, 329] on button "Dauer" at bounding box center [1170, 335] width 164 height 33
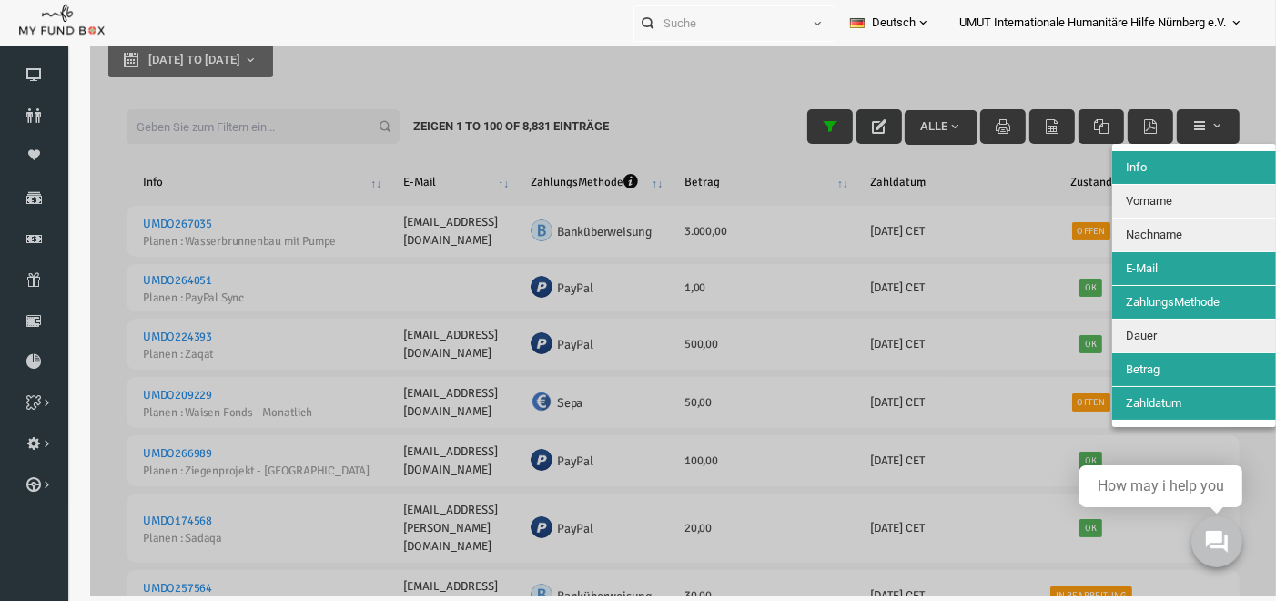
click at [1142, 329] on button "Dauer" at bounding box center [1170, 335] width 164 height 33
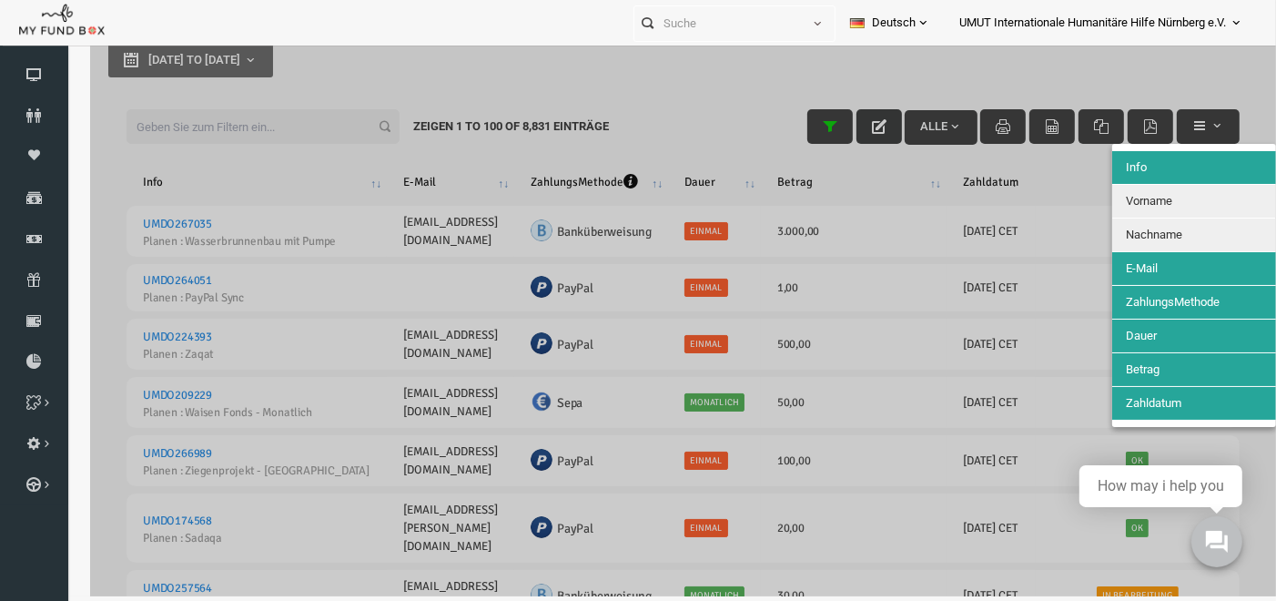
click at [1144, 399] on span "Zahldatum" at bounding box center [1129, 403] width 56 height 14
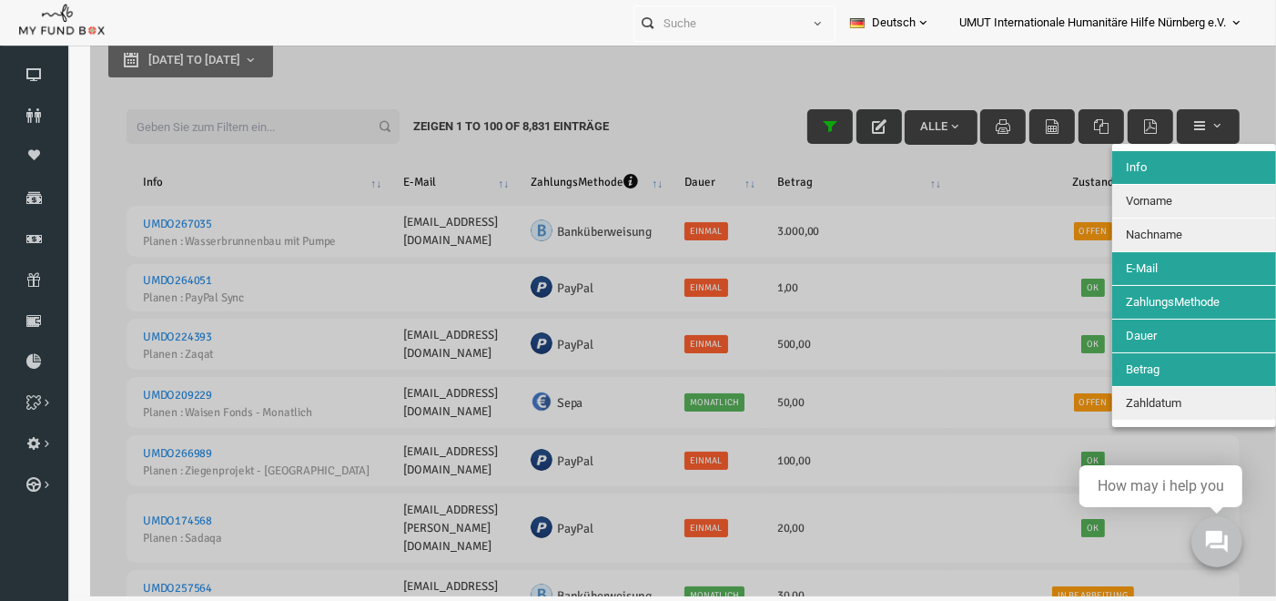
click at [1144, 399] on span "Zahldatum" at bounding box center [1129, 403] width 56 height 14
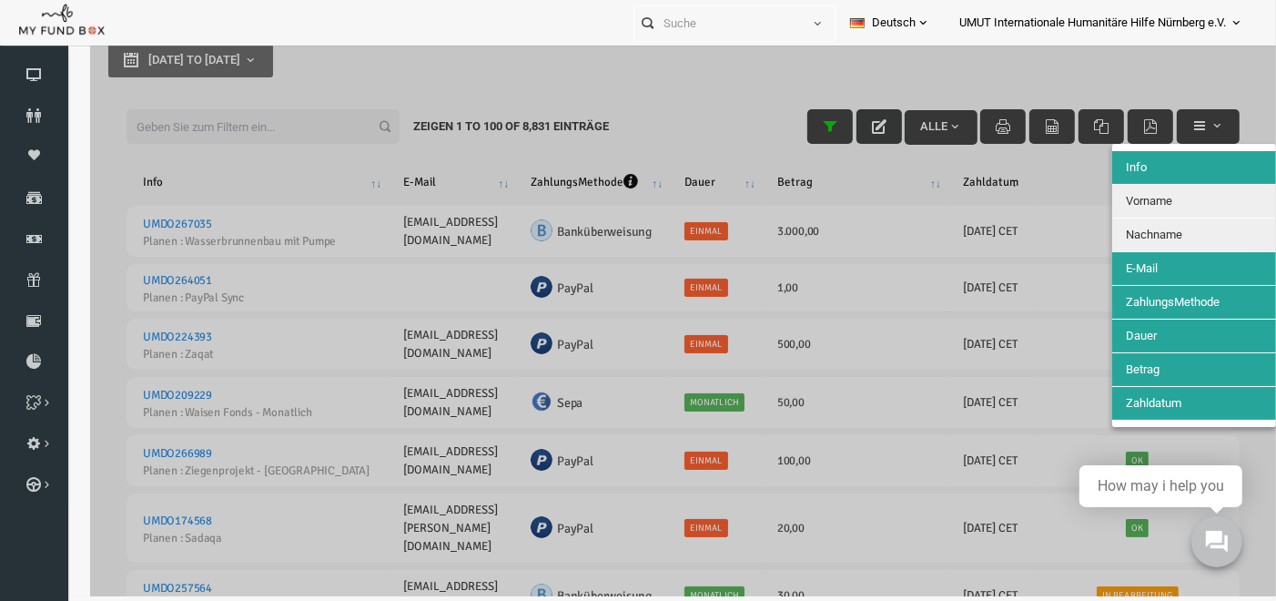
click at [996, 49] on div at bounding box center [659, 295] width 1186 height 601
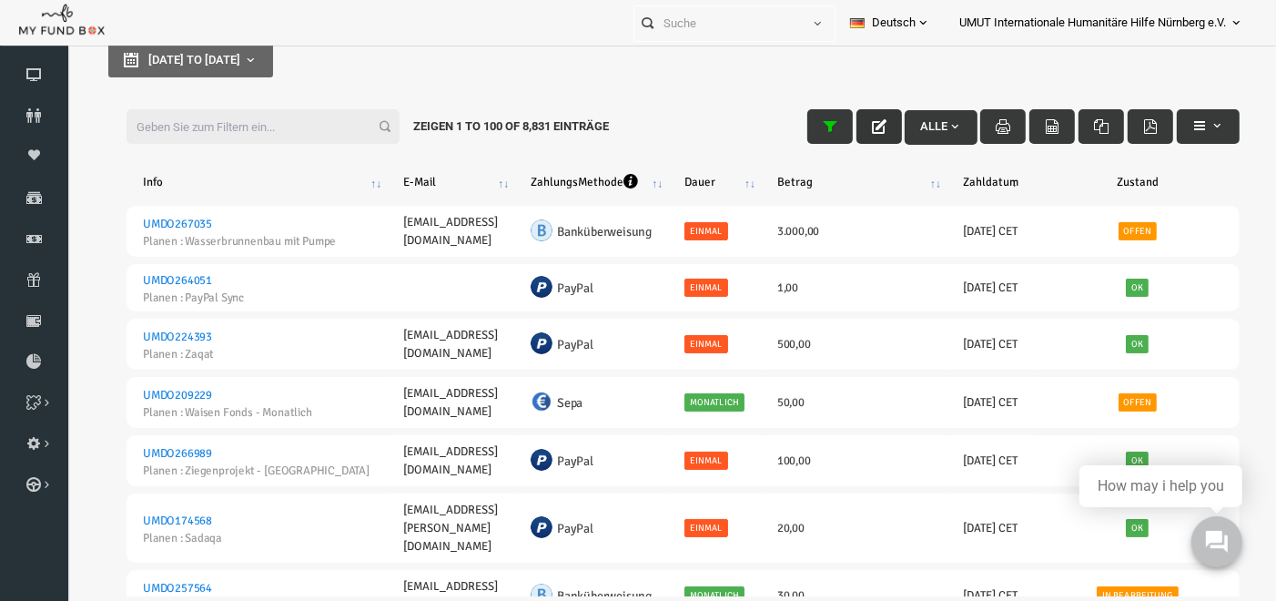
click at [915, 124] on span "Alle" at bounding box center [917, 126] width 42 height 14
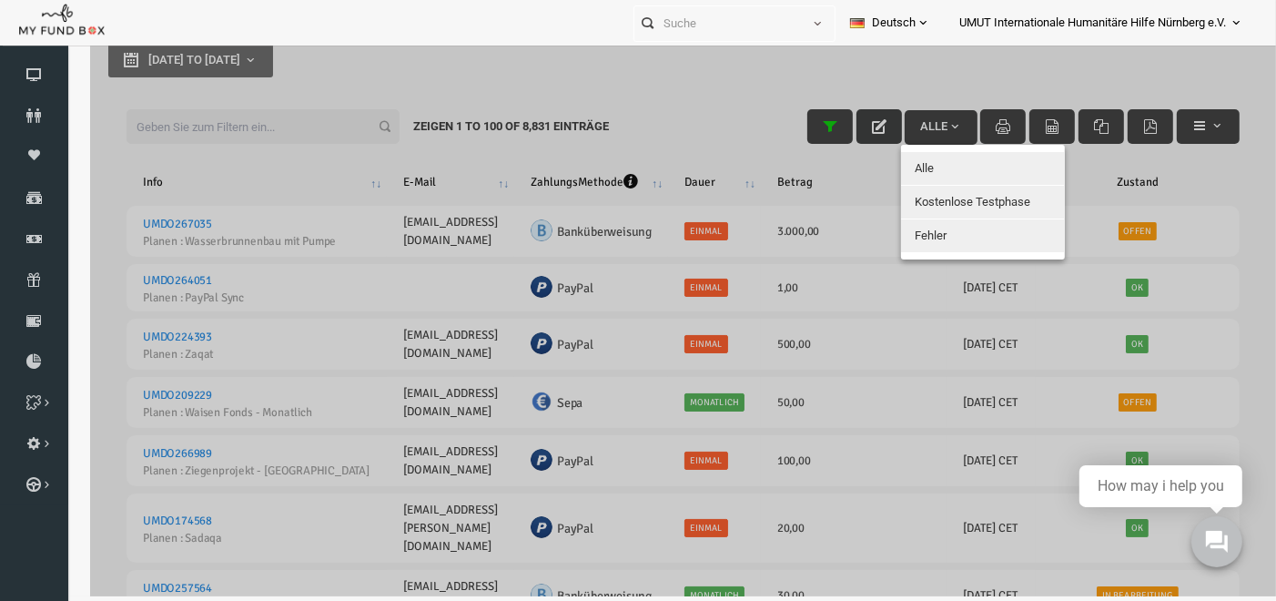
click at [933, 66] on div at bounding box center [659, 295] width 1186 height 601
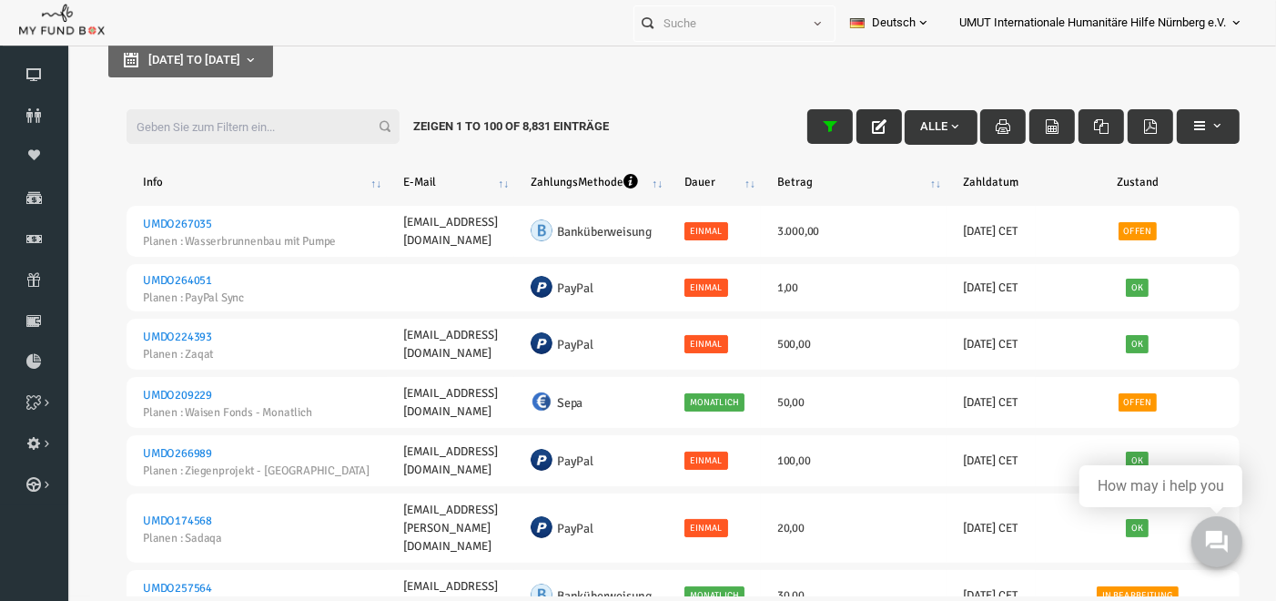
click at [936, 125] on span "button" at bounding box center [930, 126] width 15 height 15
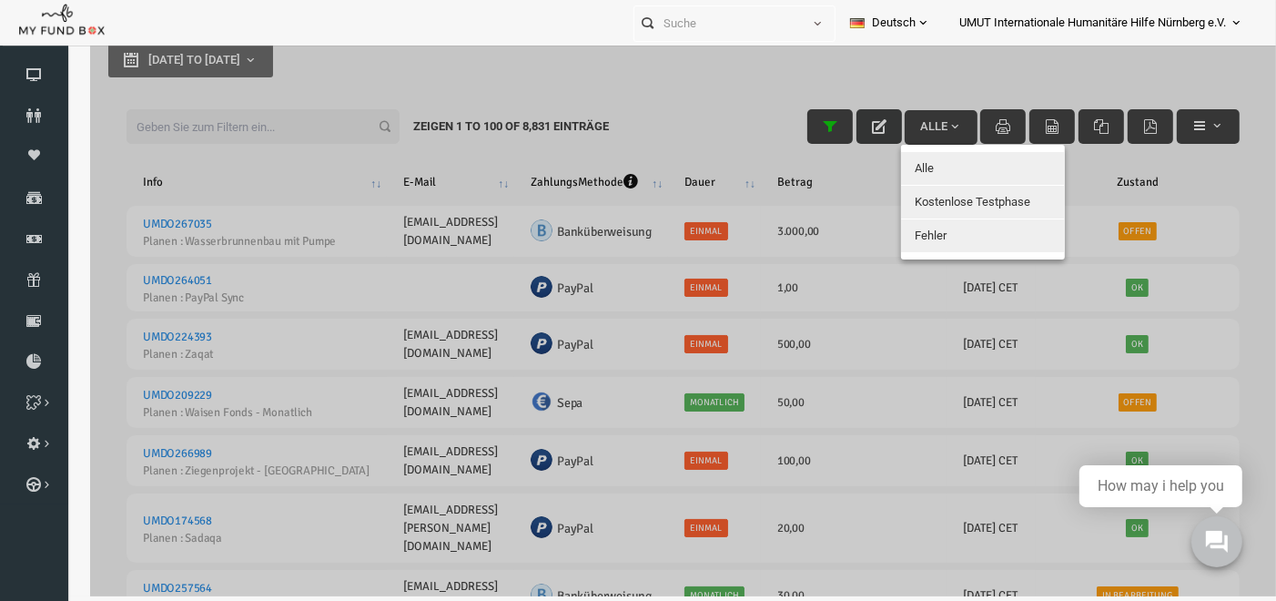
click at [923, 229] on button "Fehler" at bounding box center [958, 235] width 164 height 33
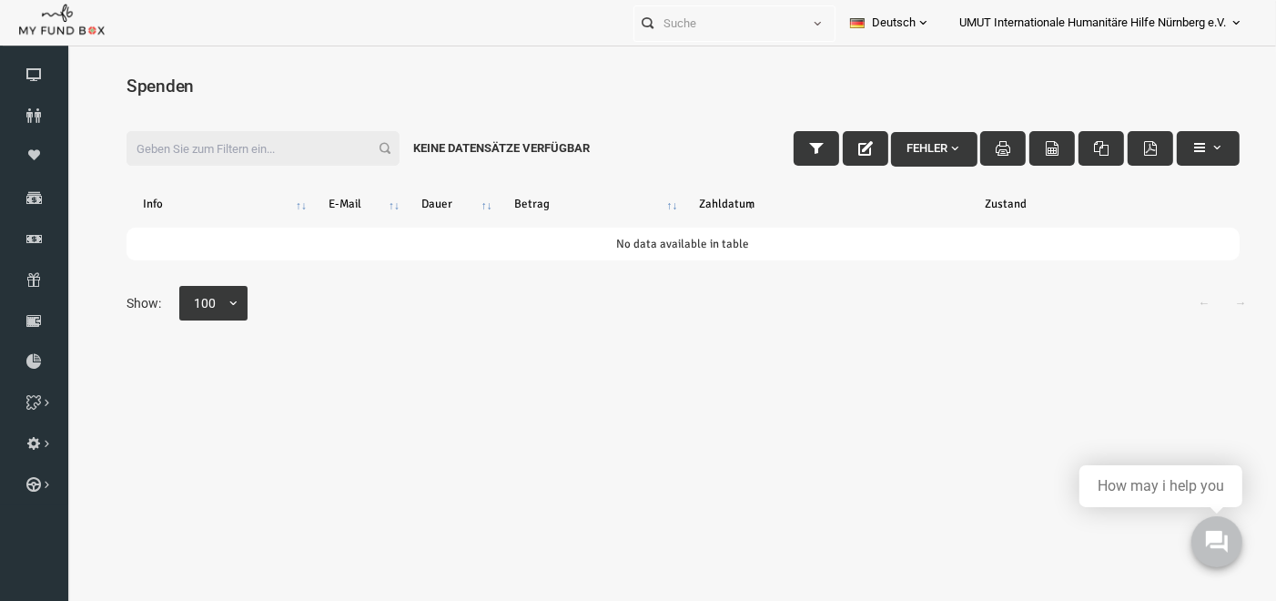
scroll to position [0, 0]
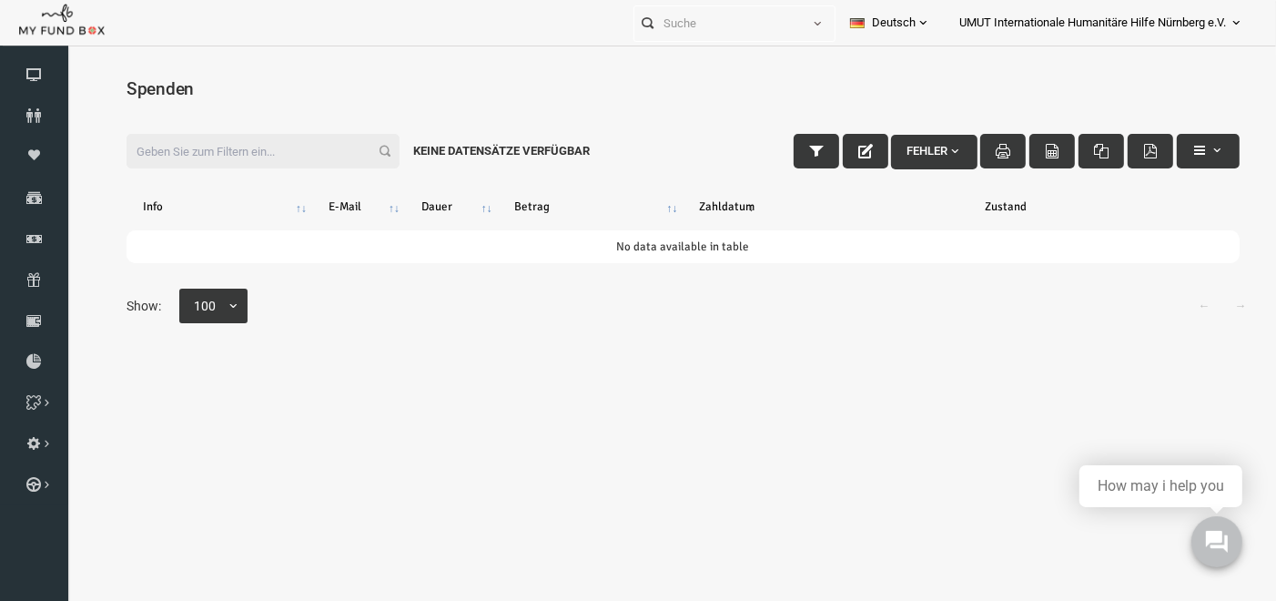
click at [907, 145] on span "Fehler" at bounding box center [910, 150] width 56 height 14
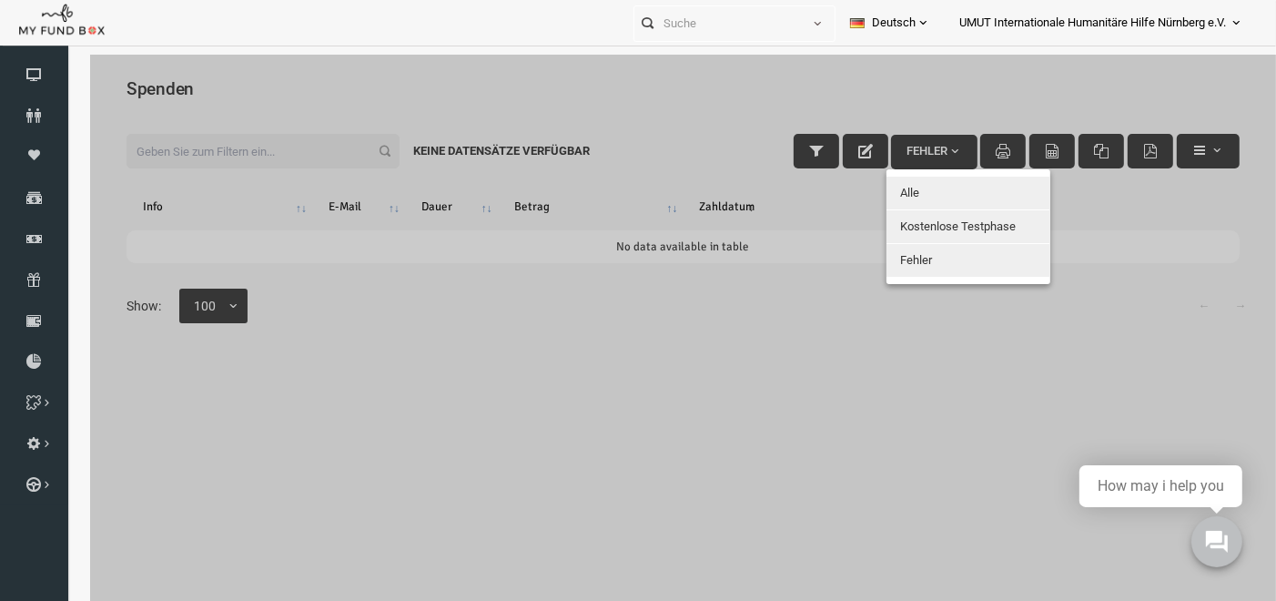
click at [903, 180] on button "Alle" at bounding box center [944, 192] width 164 height 33
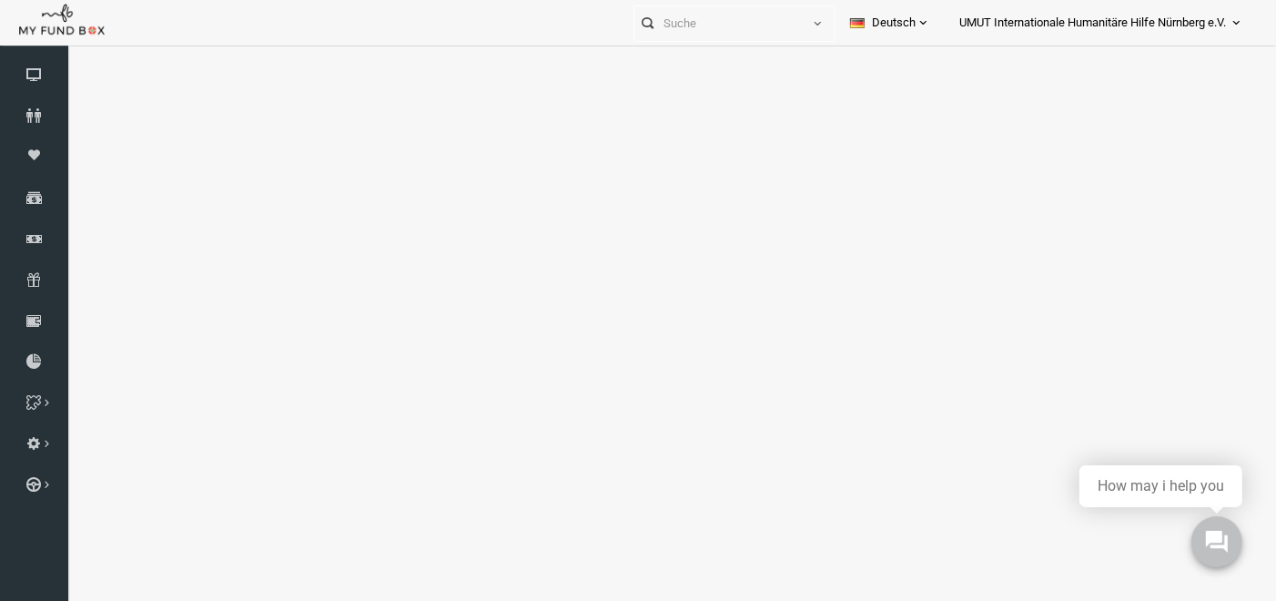
select select "100"
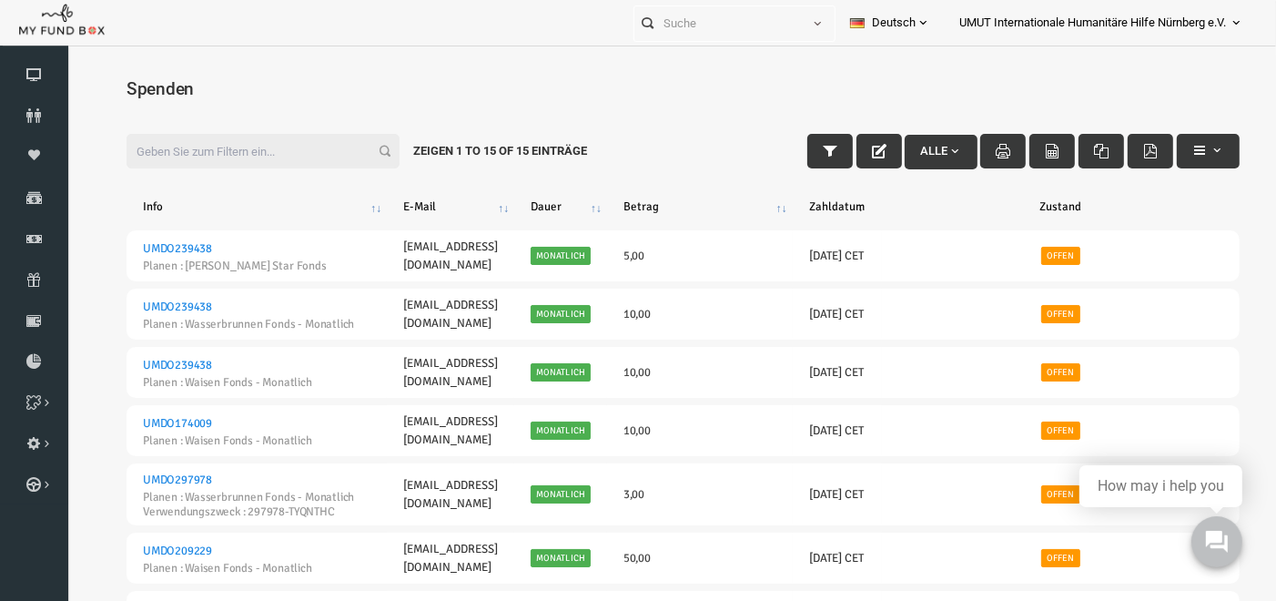
click at [923, 148] on span "button" at bounding box center [930, 150] width 15 height 15
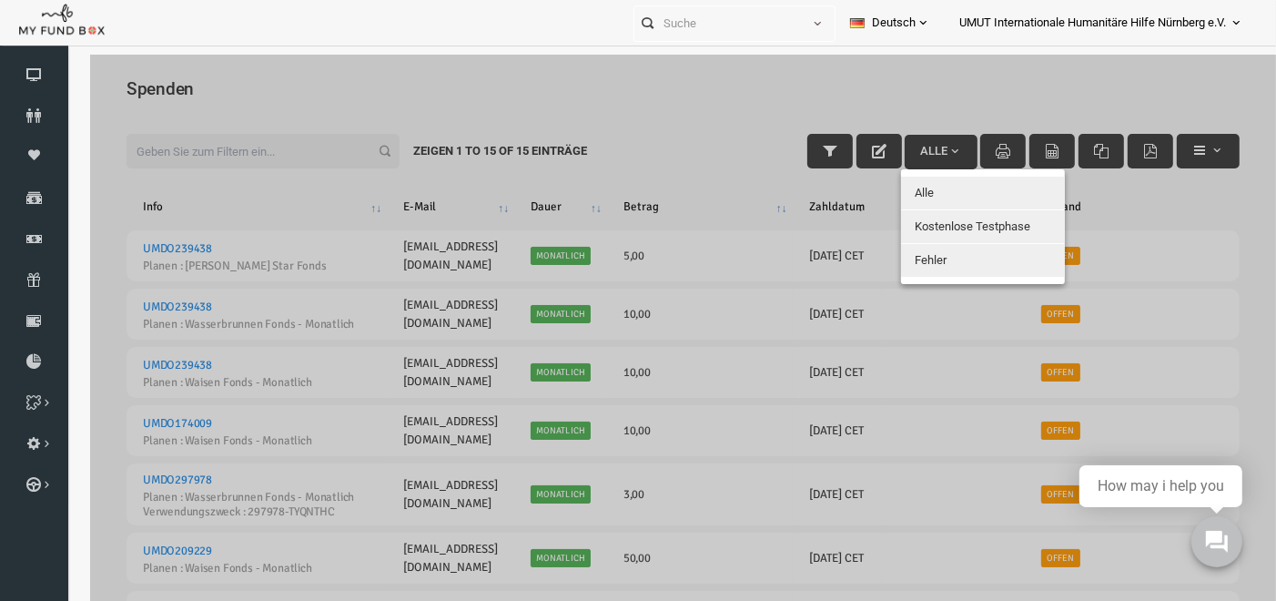
click at [915, 93] on div at bounding box center [659, 354] width 1186 height 601
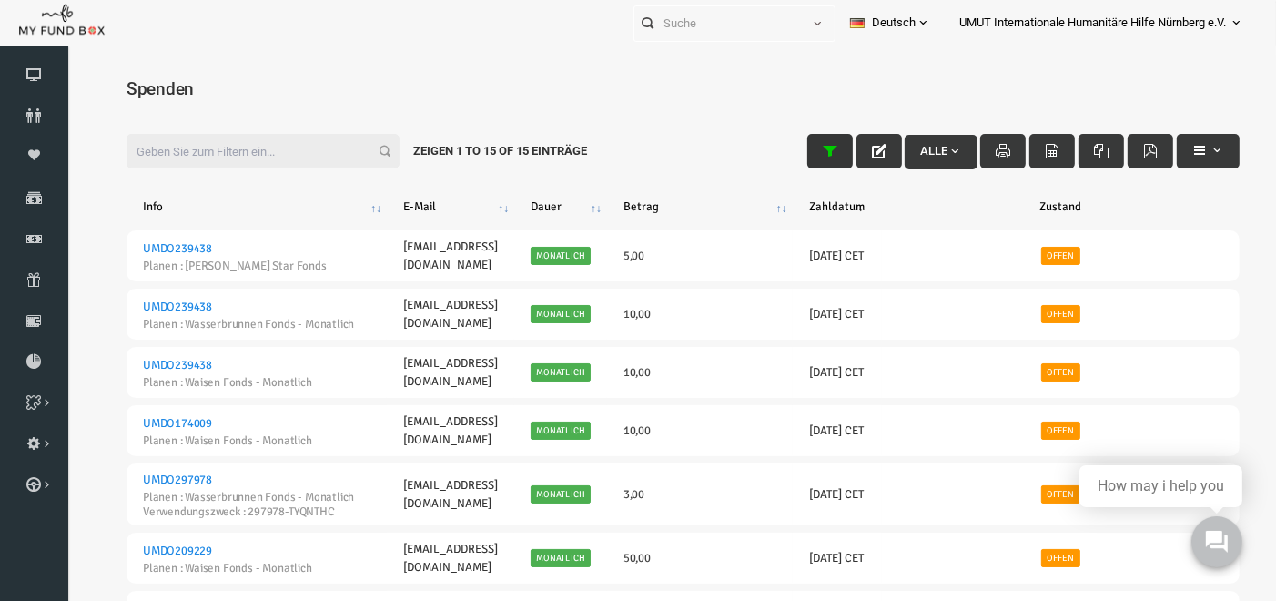
click at [811, 157] on button "button" at bounding box center [806, 150] width 46 height 35
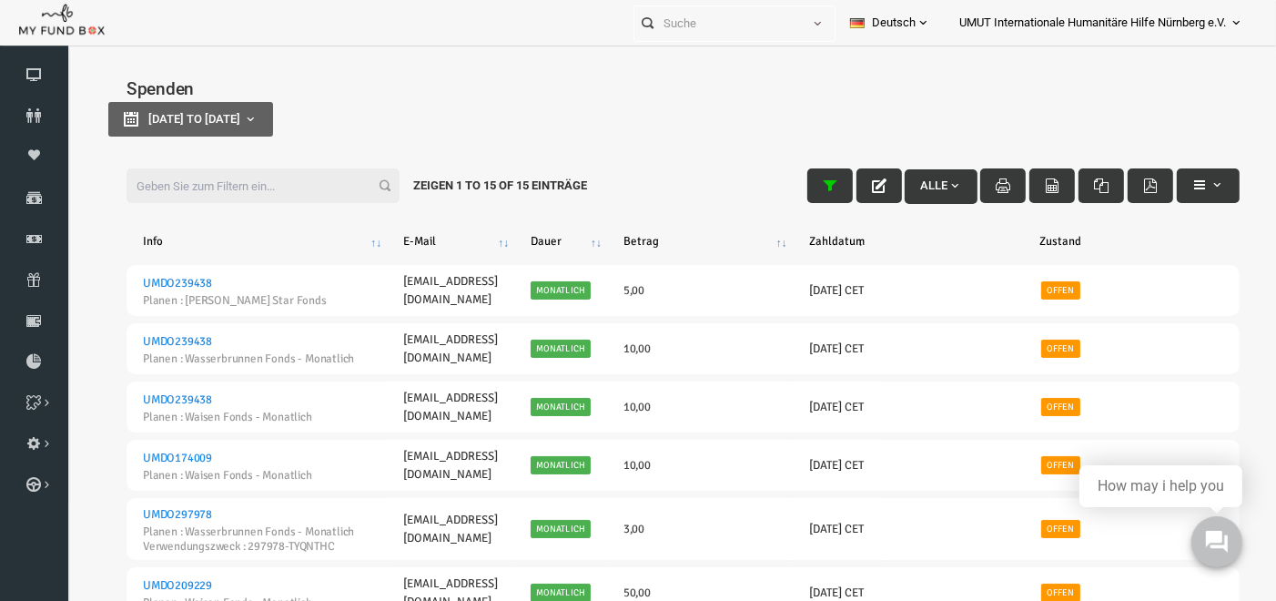
type input "[DATE]"
click at [233, 116] on b "button" at bounding box center [225, 118] width 15 height 15
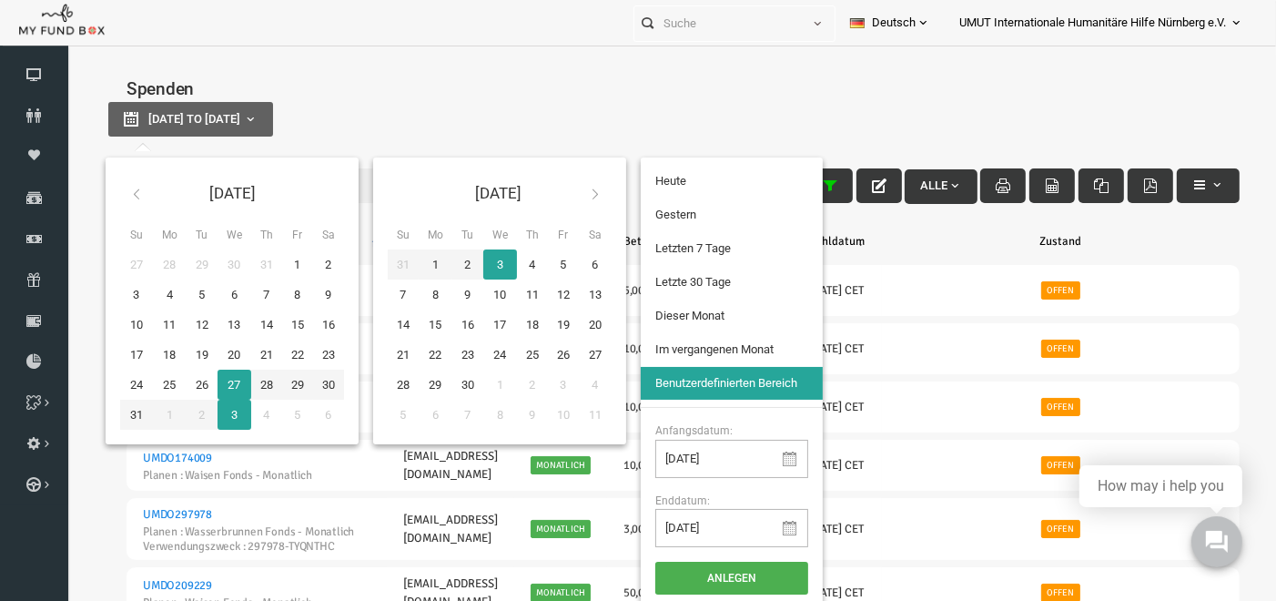
type input "[DATE]"
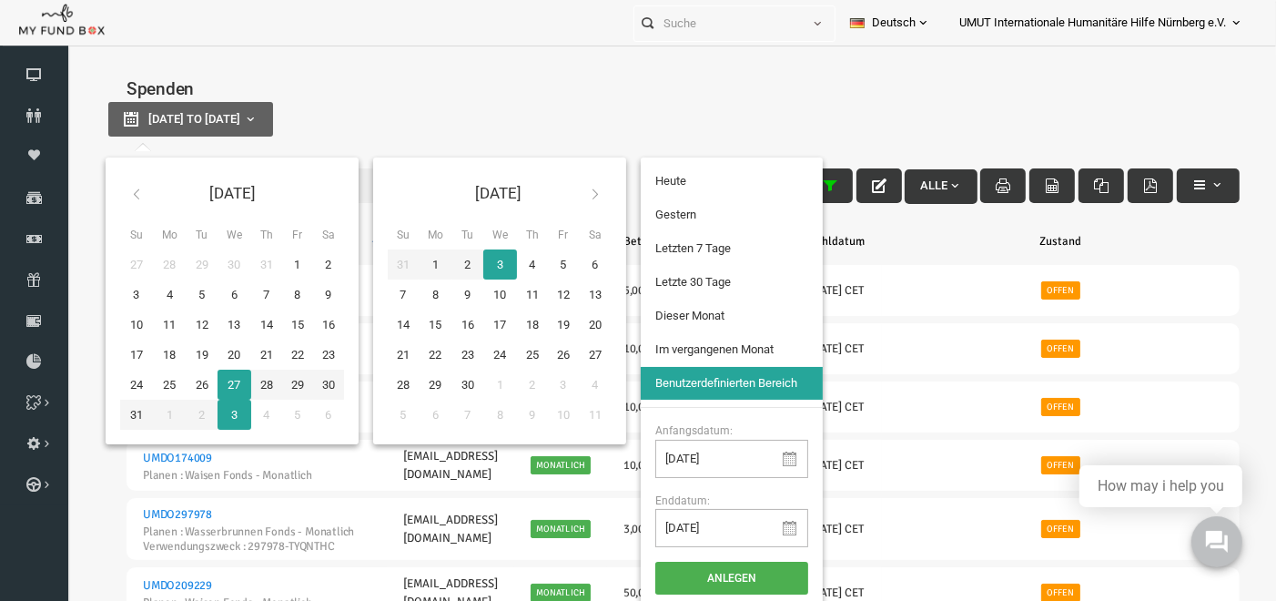
type input "[DATE]"
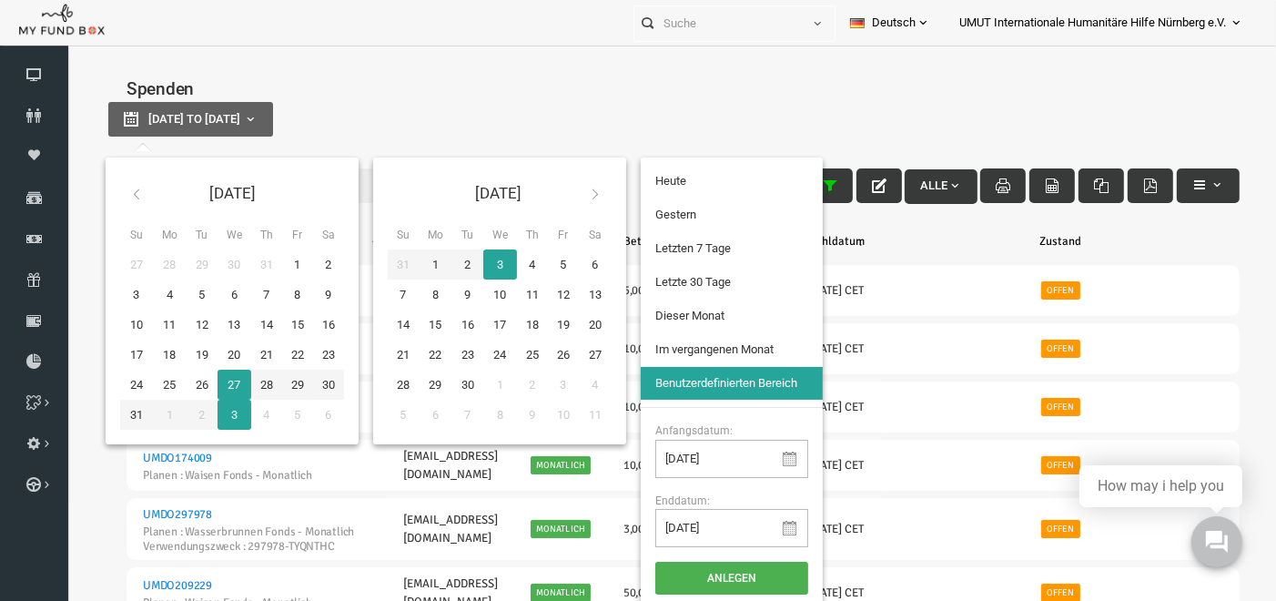
type input "[DATE]"
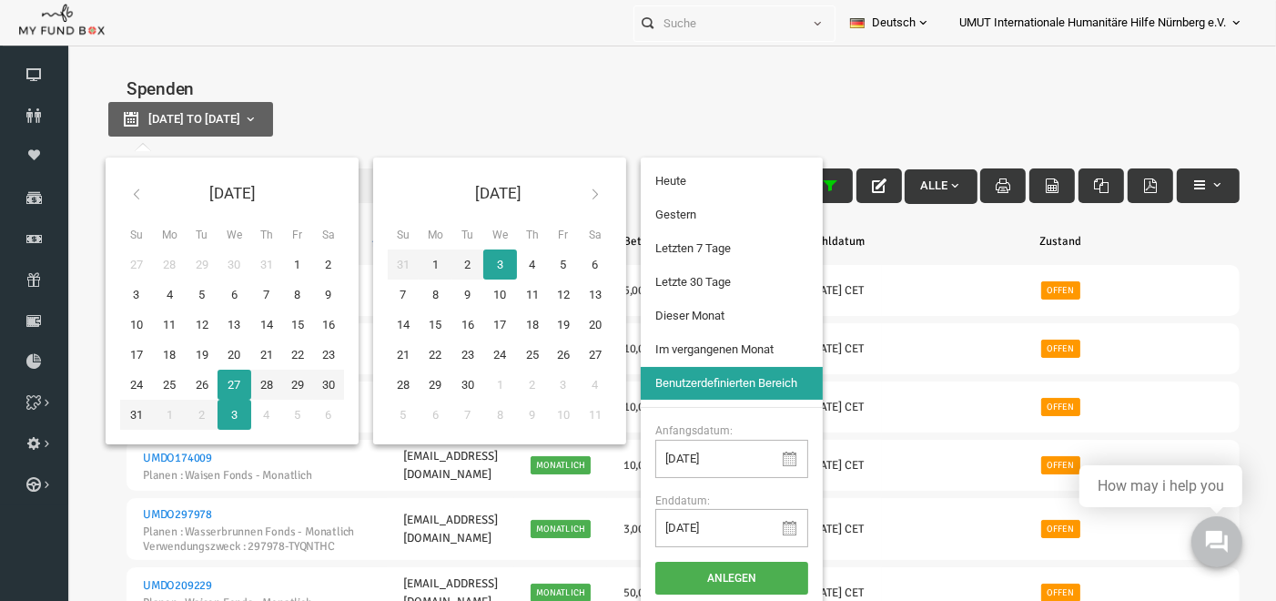
type input "[DATE]"
click at [895, 54] on html "Spender nicht gefunden Patenschaft nicht gefunden Partner nicht gefunden !!!! B…" at bounding box center [659, 354] width 1186 height 601
click at [591, 105] on div "[DATE] to [DATE]" at bounding box center [659, 118] width 1150 height 35
click at [35, 186] on link "Spenden" at bounding box center [34, 197] width 68 height 40
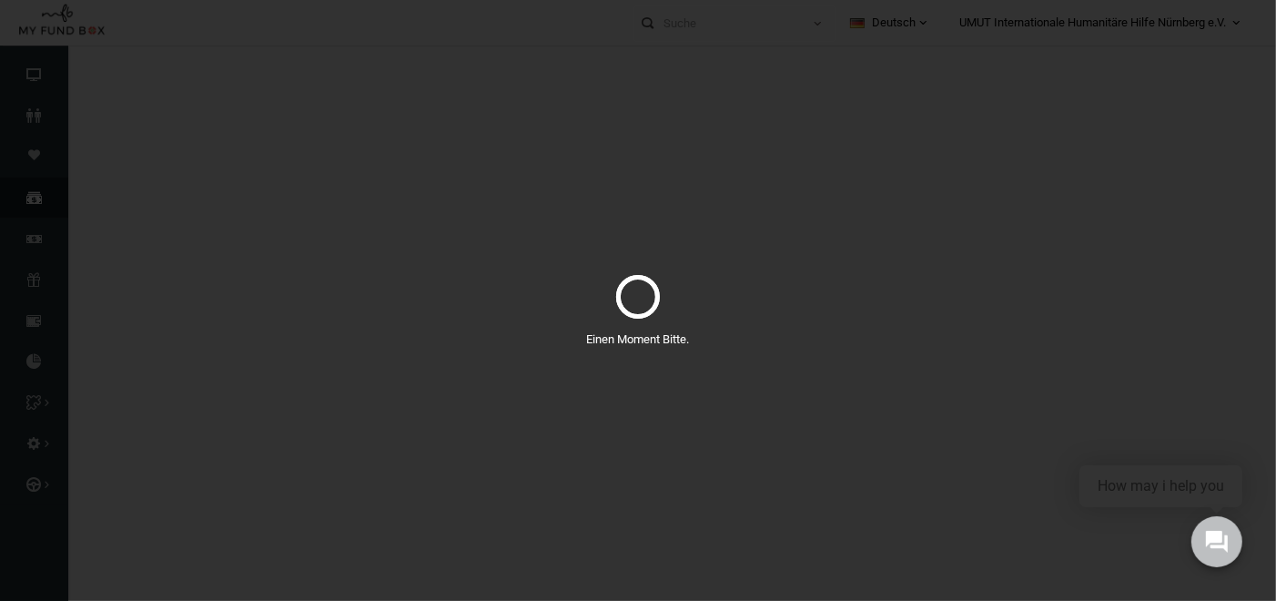
select select "100"
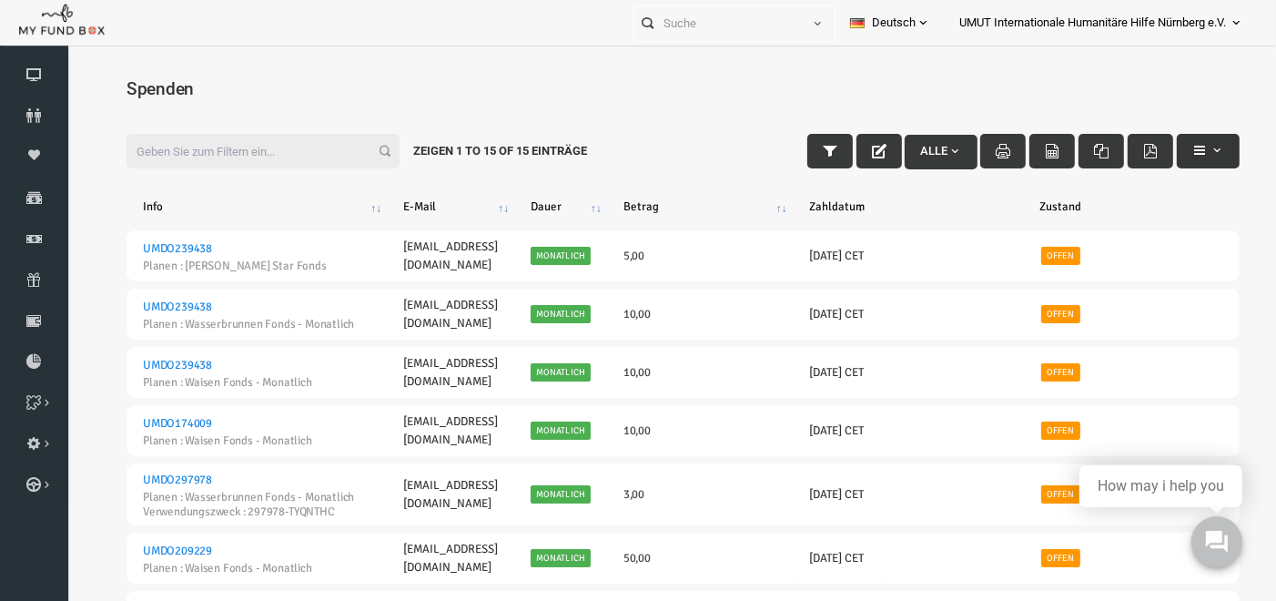
click at [1203, 151] on button "button" at bounding box center [1183, 150] width 63 height 35
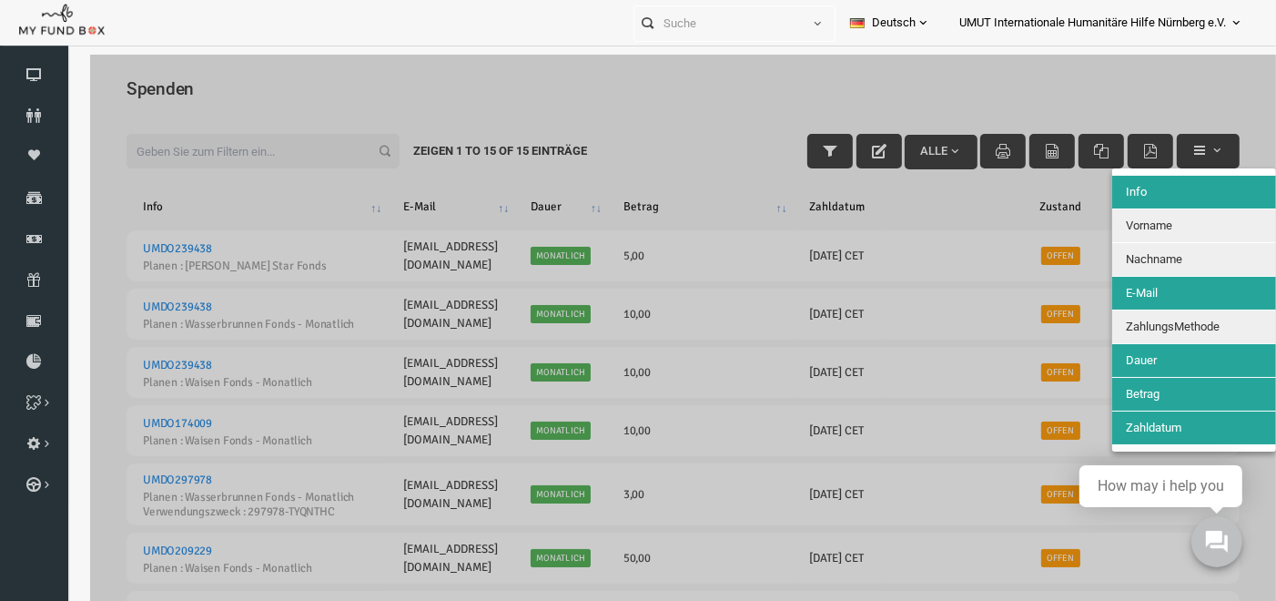
click at [1182, 444] on div "Info Vorname Nachname E-Mail ZahlungsMethode [PERSON_NAME] Betrag Zahldatum" at bounding box center [1170, 308] width 164 height 283
click at [1181, 445] on div "Info Vorname Nachname E-Mail ZahlungsMethode [PERSON_NAME] Betrag Zahldatum" at bounding box center [1170, 308] width 164 height 283
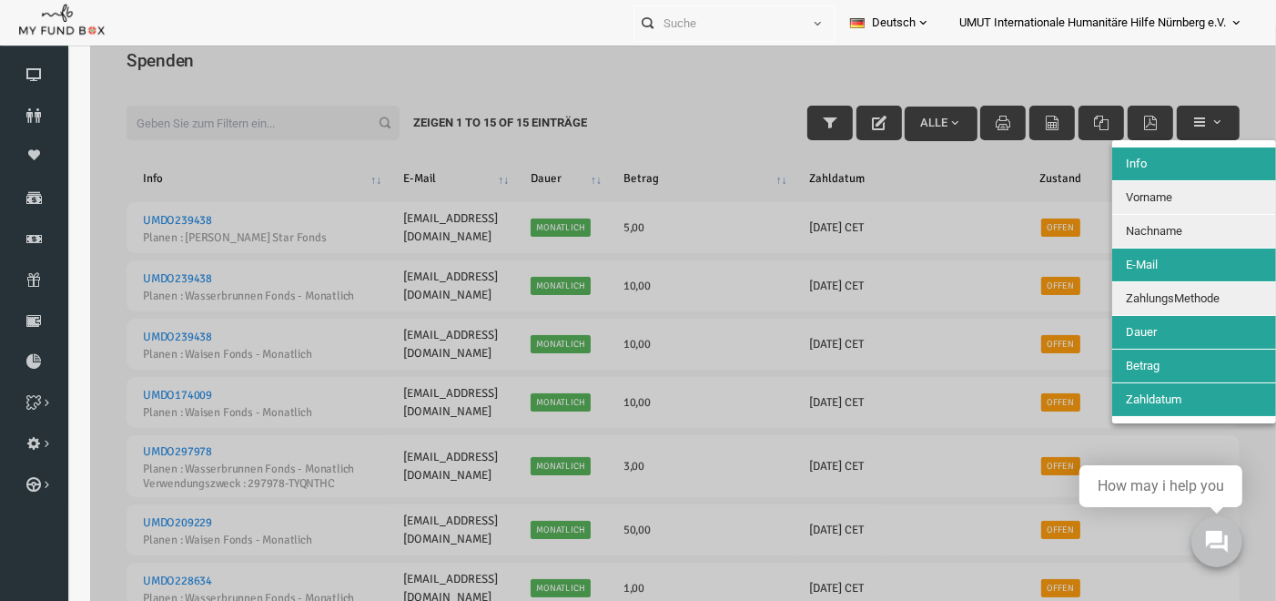
scroll to position [33, 0]
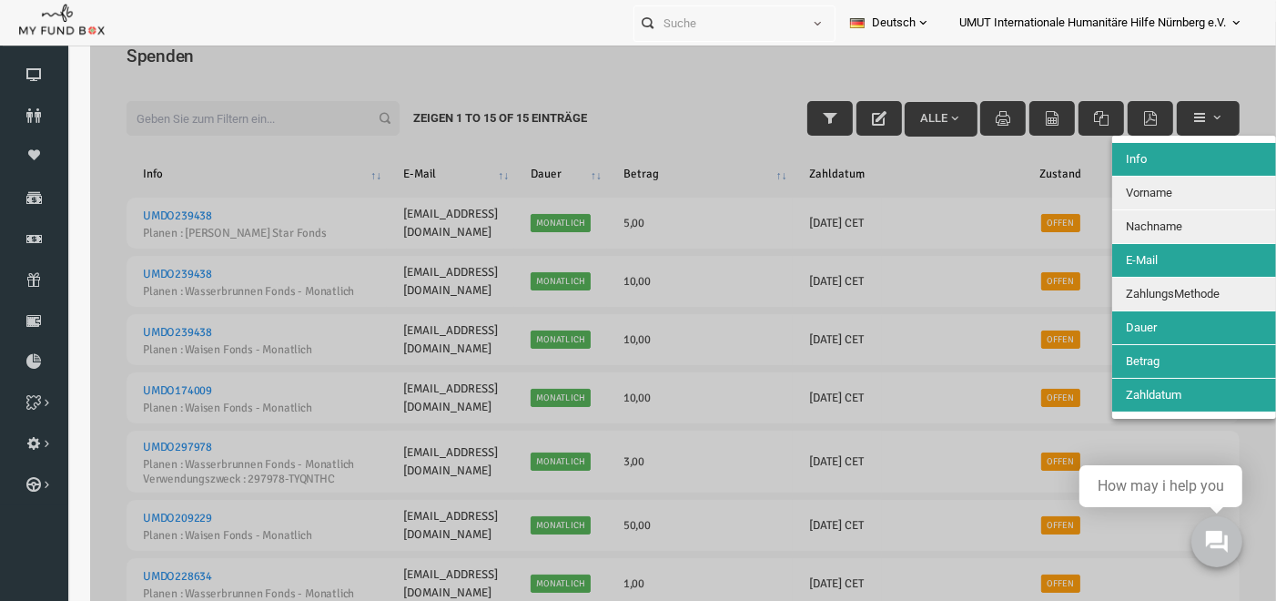
click at [1153, 390] on span "Zahldatum" at bounding box center [1129, 395] width 56 height 14
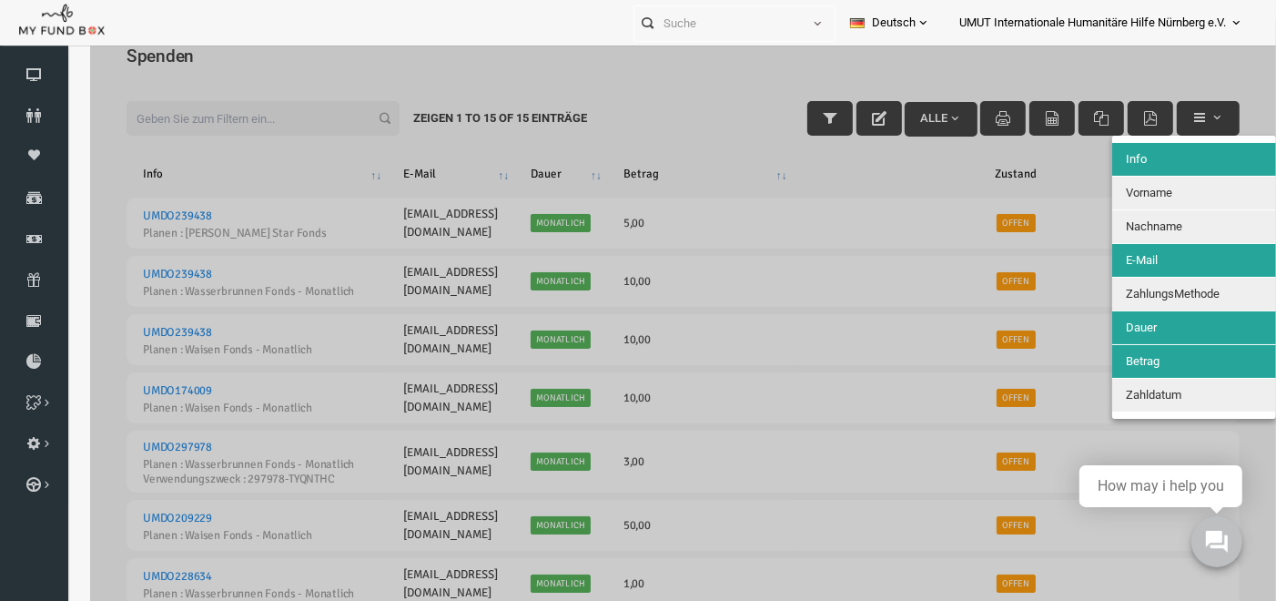
click at [1153, 390] on span "Zahldatum" at bounding box center [1129, 395] width 56 height 14
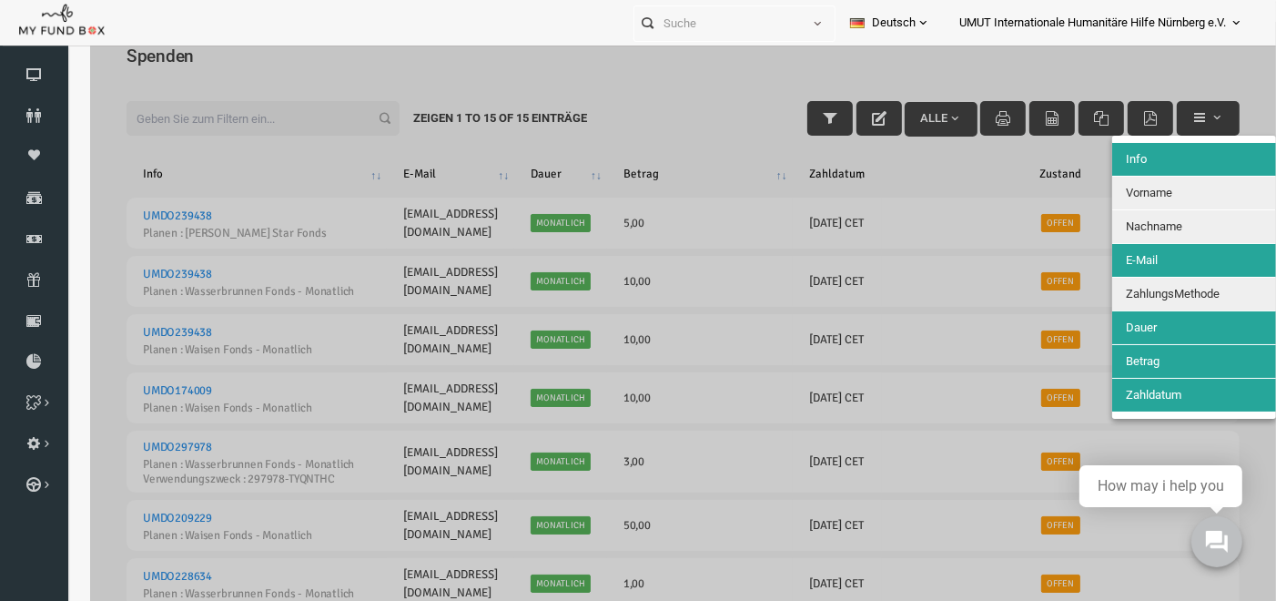
click at [1045, 58] on div at bounding box center [659, 322] width 1186 height 601
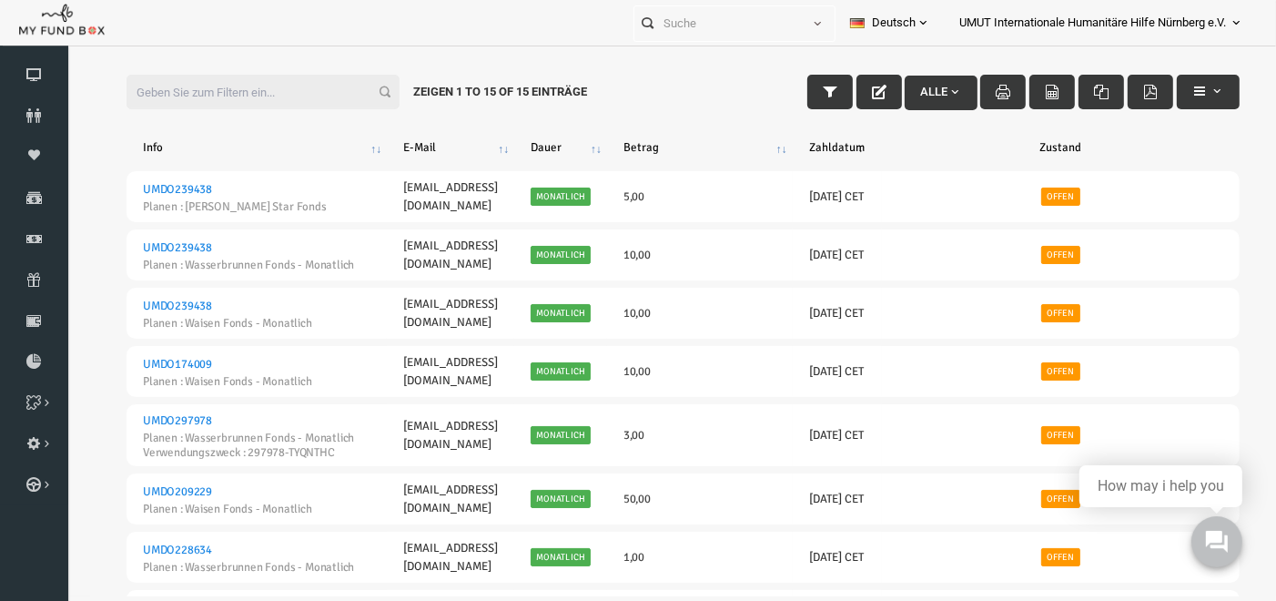
scroll to position [0, 0]
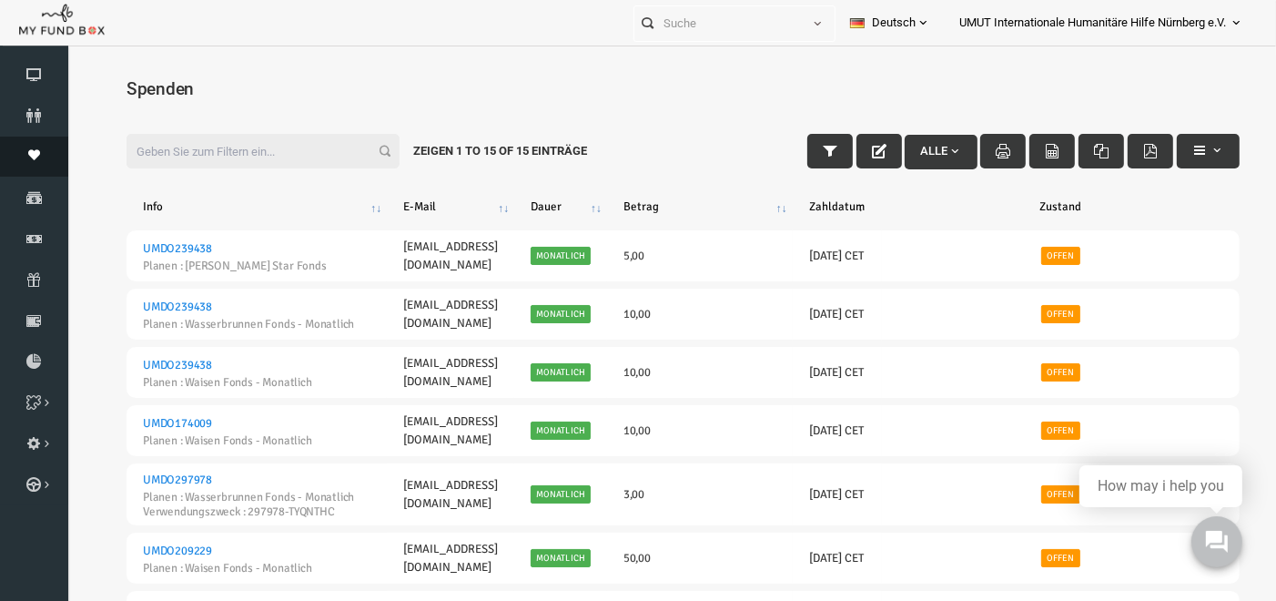
click at [40, 151] on icon at bounding box center [34, 155] width 68 height 12
click at [0, 0] on icon at bounding box center [0, 0] width 0 height 0
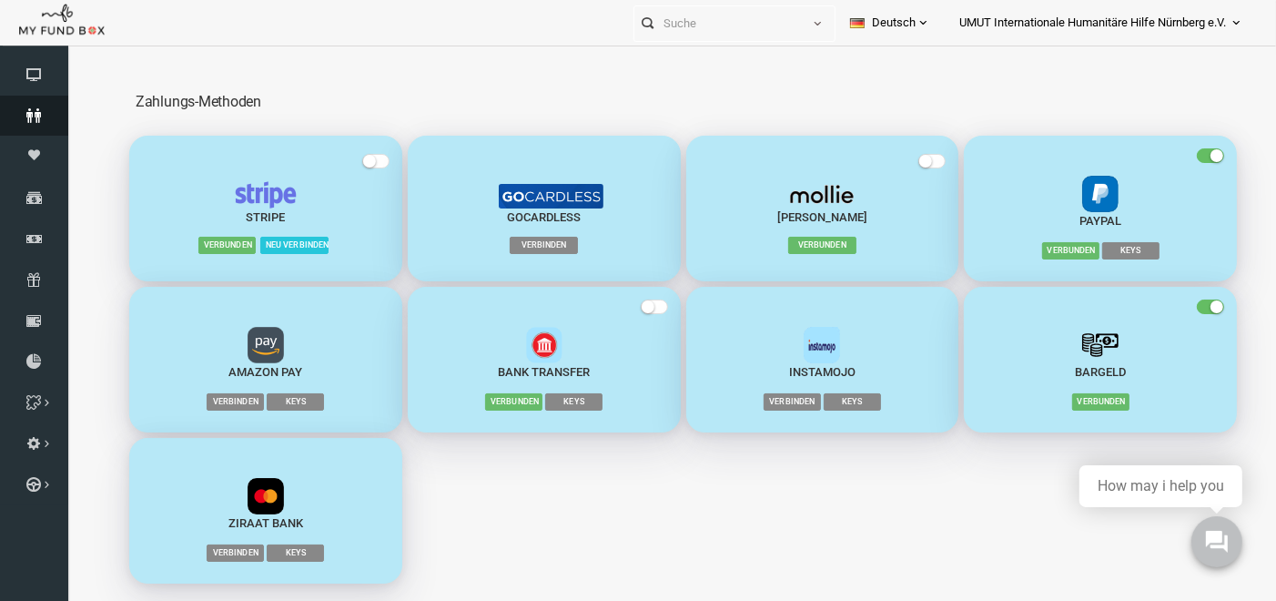
click at [36, 115] on icon at bounding box center [34, 115] width 68 height 15
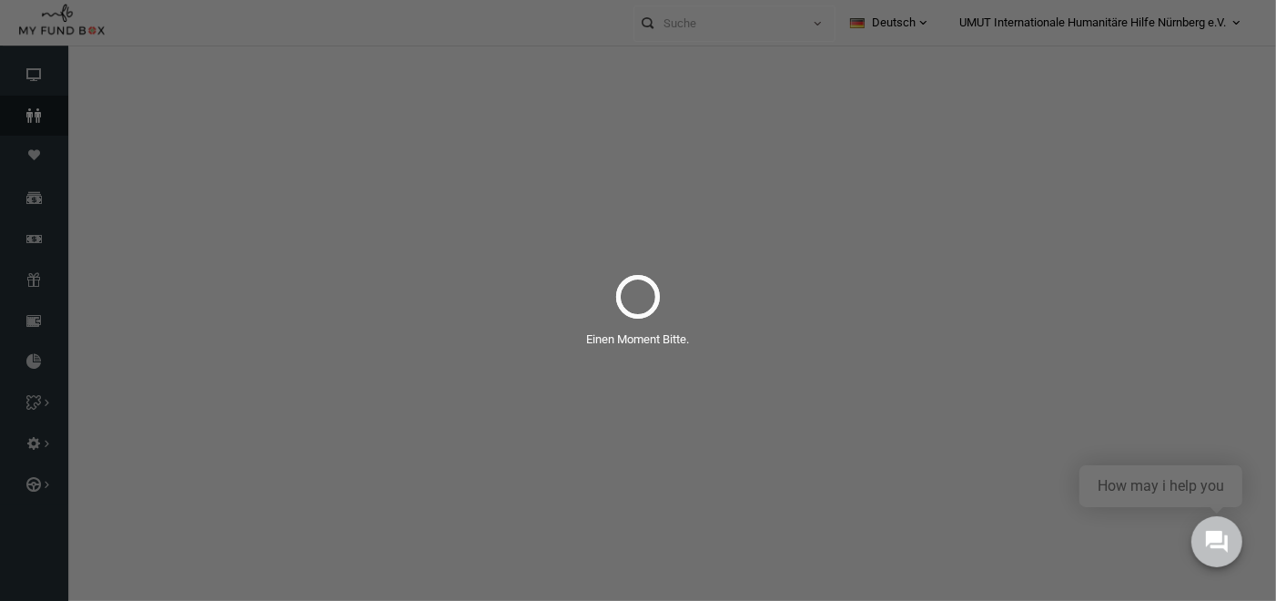
select select "100"
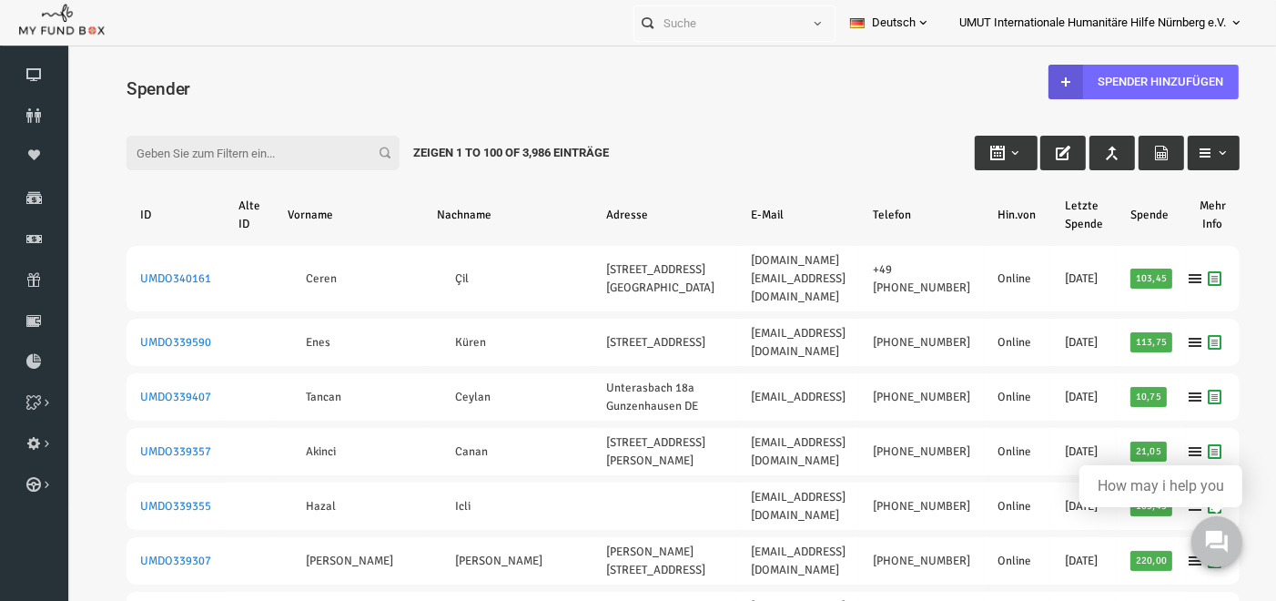
click at [1180, 145] on span "button" at bounding box center [1189, 152] width 32 height 14
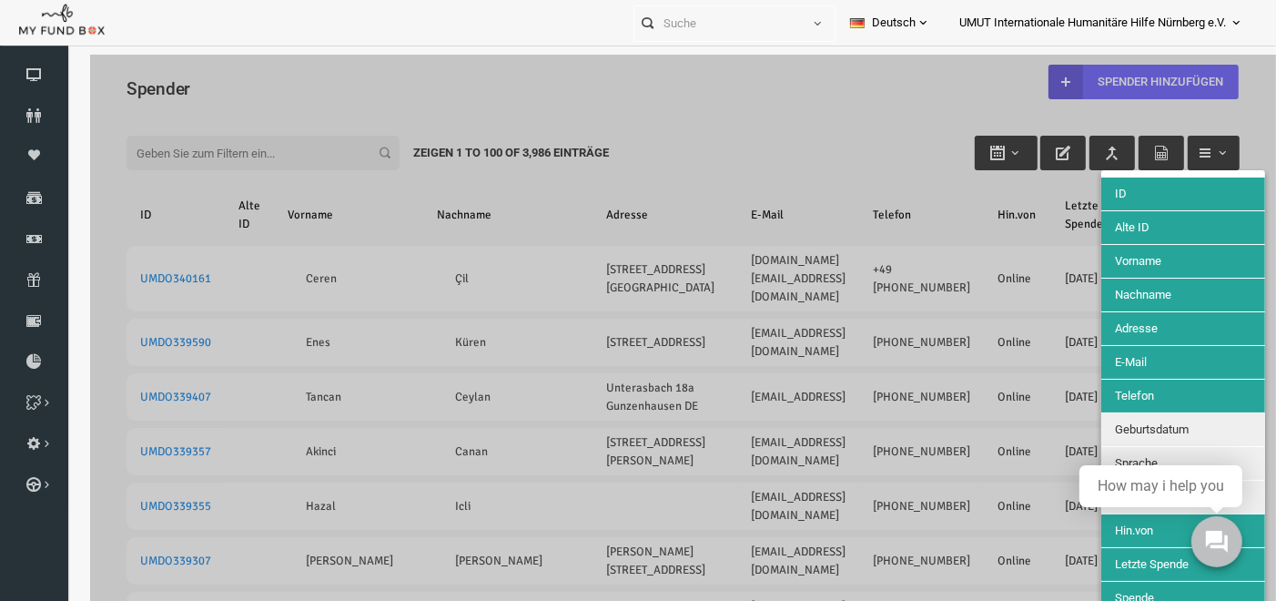
drag, startPoint x: 1242, startPoint y: 96, endPoint x: 1351, endPoint y: 130, distance: 113.7
click at [913, 73] on div at bounding box center [659, 354] width 1186 height 601
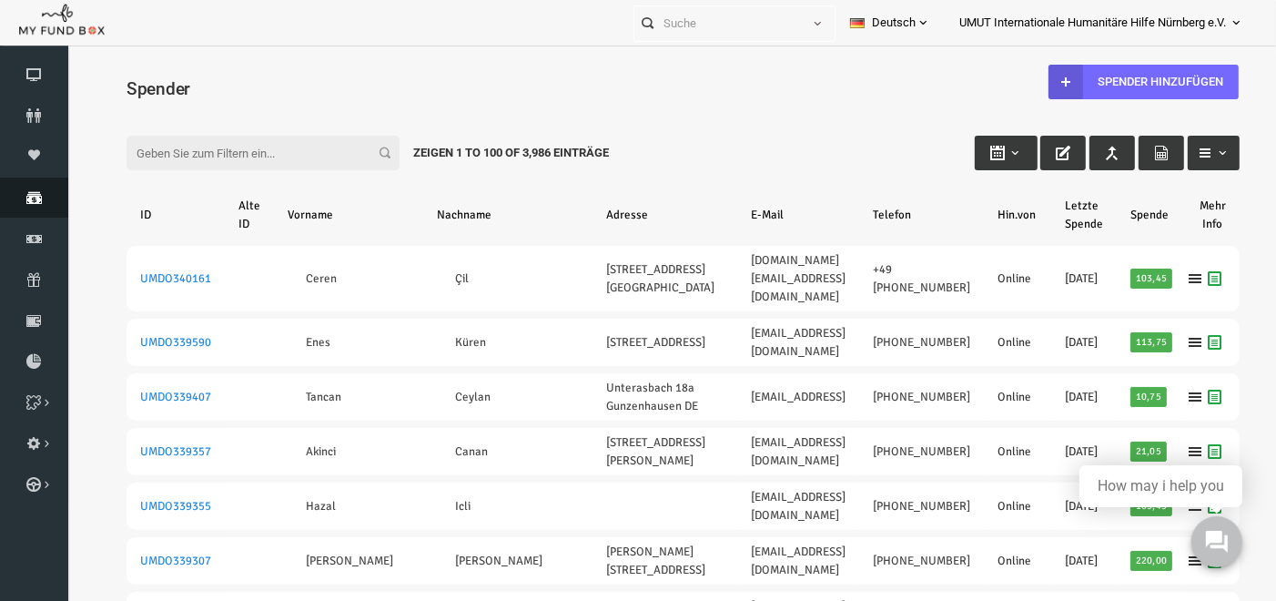
click at [34, 187] on link "Spenden" at bounding box center [34, 197] width 68 height 40
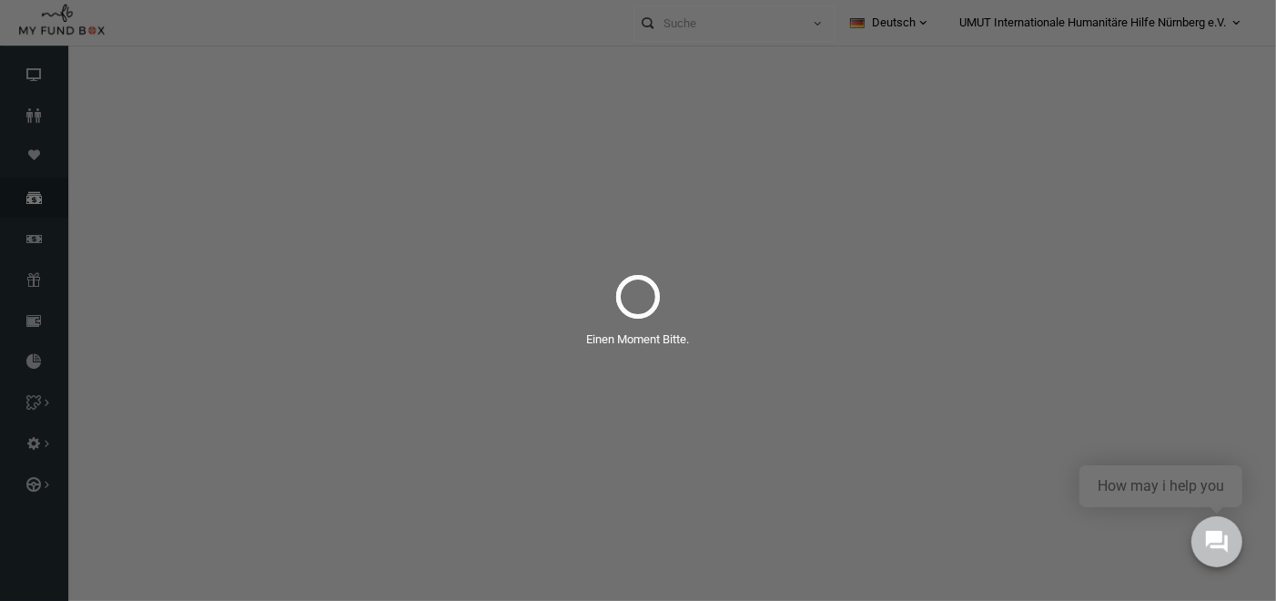
select select "100"
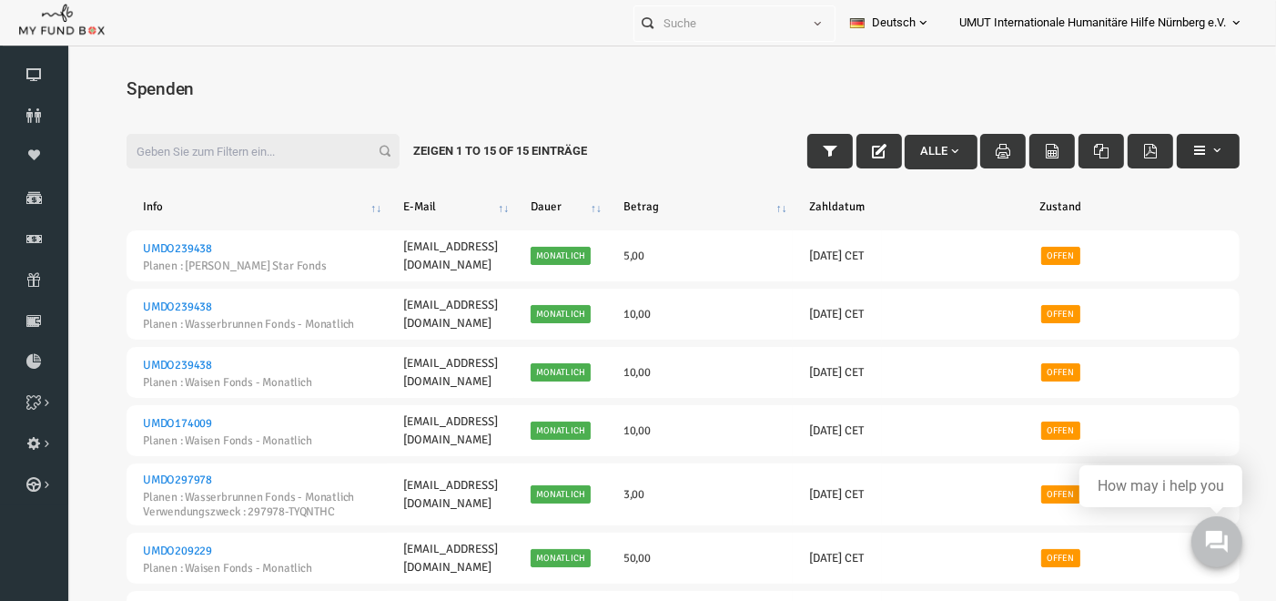
click at [1211, 160] on button "button" at bounding box center [1183, 150] width 63 height 35
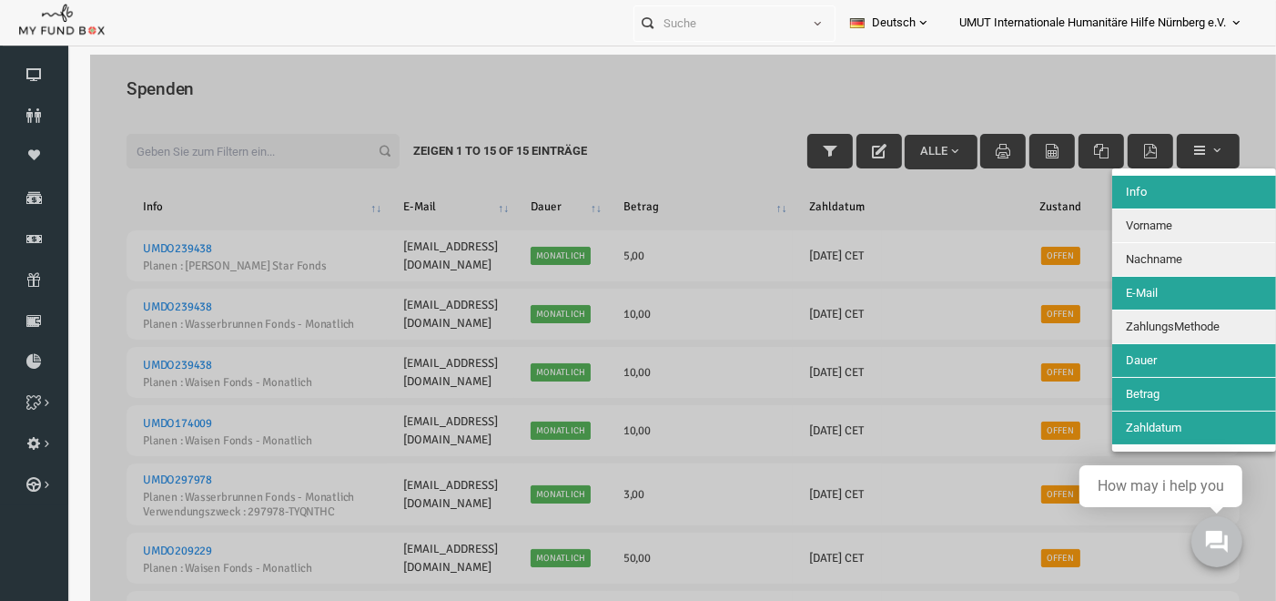
click at [1162, 319] on span "ZahlungsMethode" at bounding box center [1148, 326] width 94 height 14
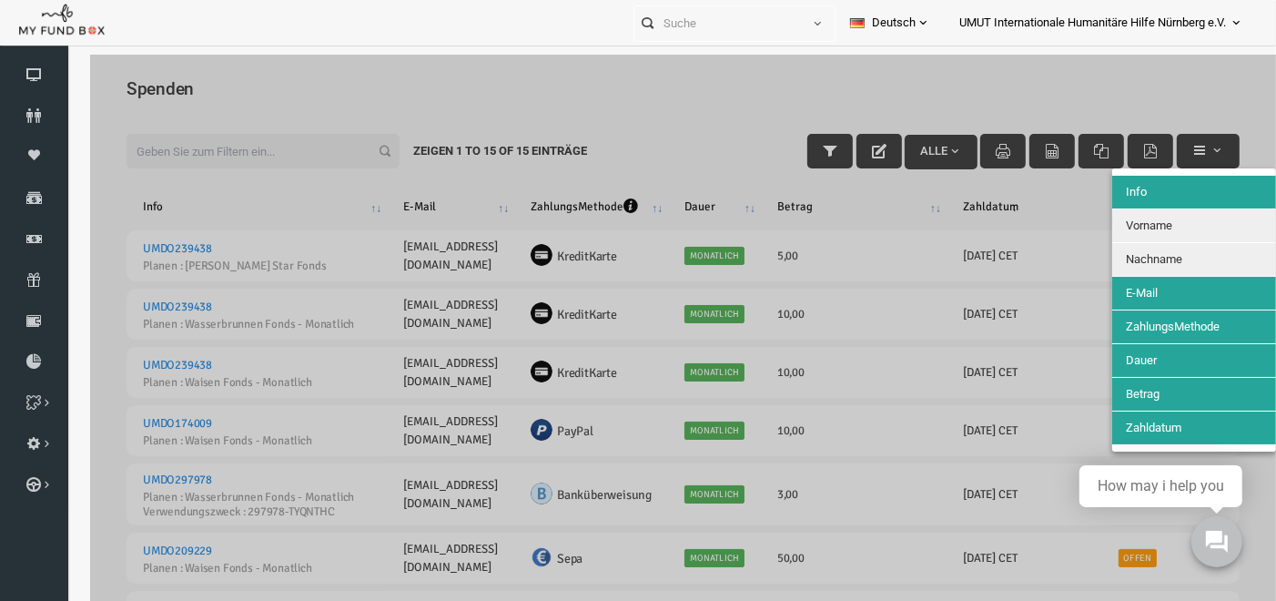
click at [1156, 262] on span "Nachname" at bounding box center [1129, 258] width 56 height 14
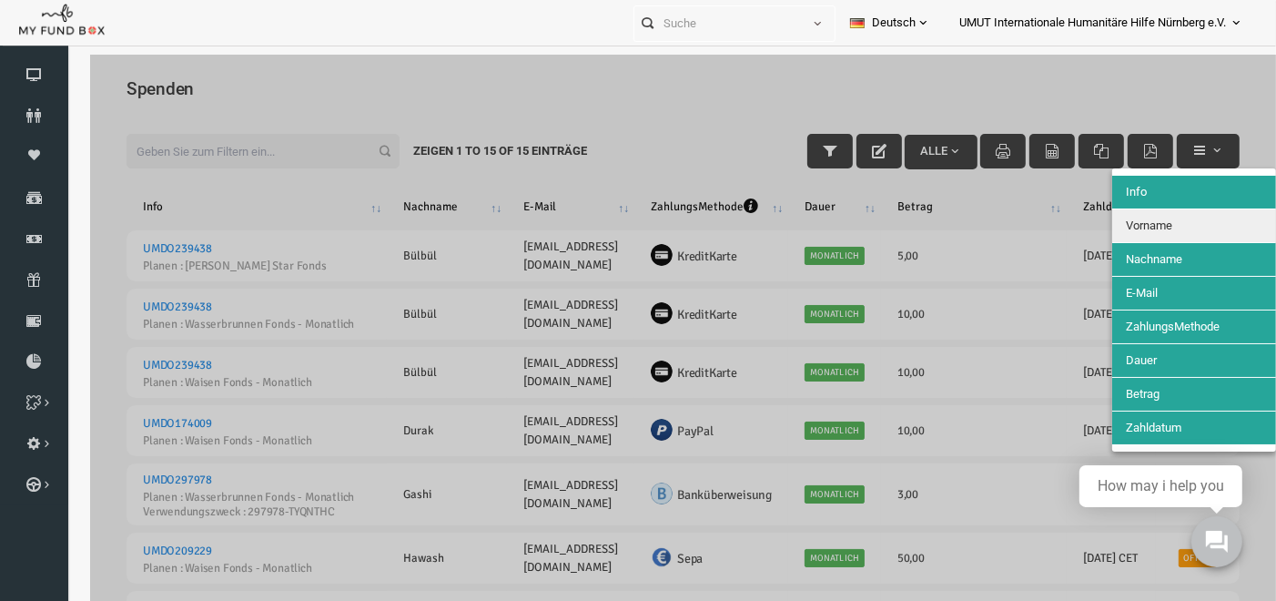
click at [1148, 228] on span "Vorname" at bounding box center [1124, 225] width 46 height 14
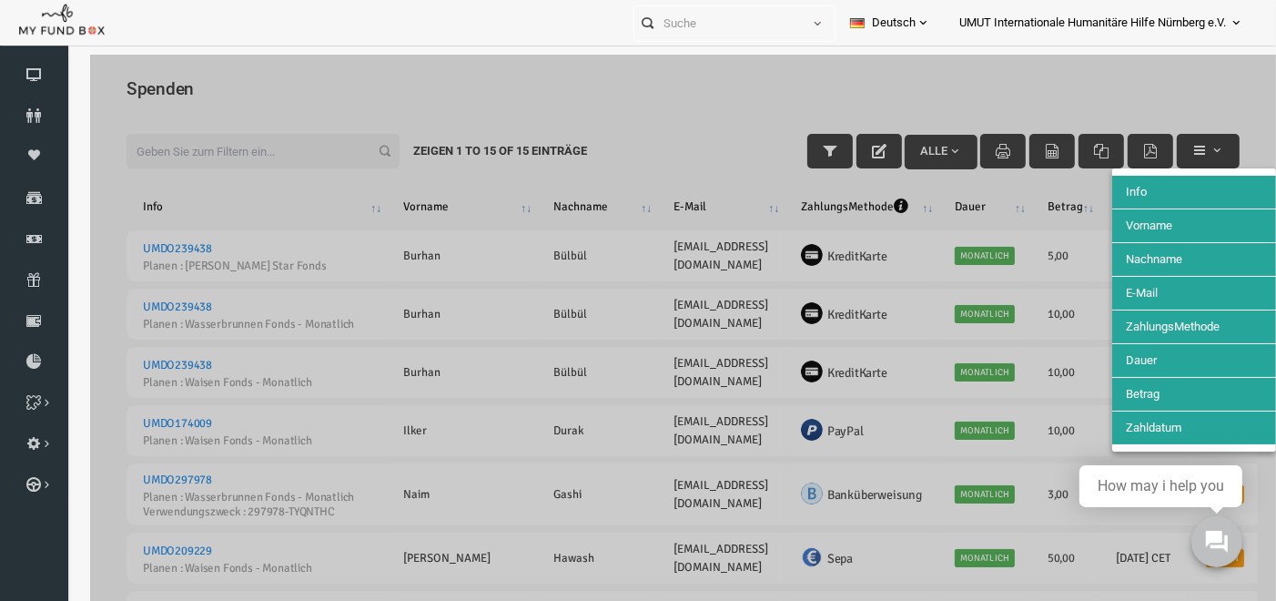
click at [1135, 100] on div at bounding box center [659, 354] width 1186 height 601
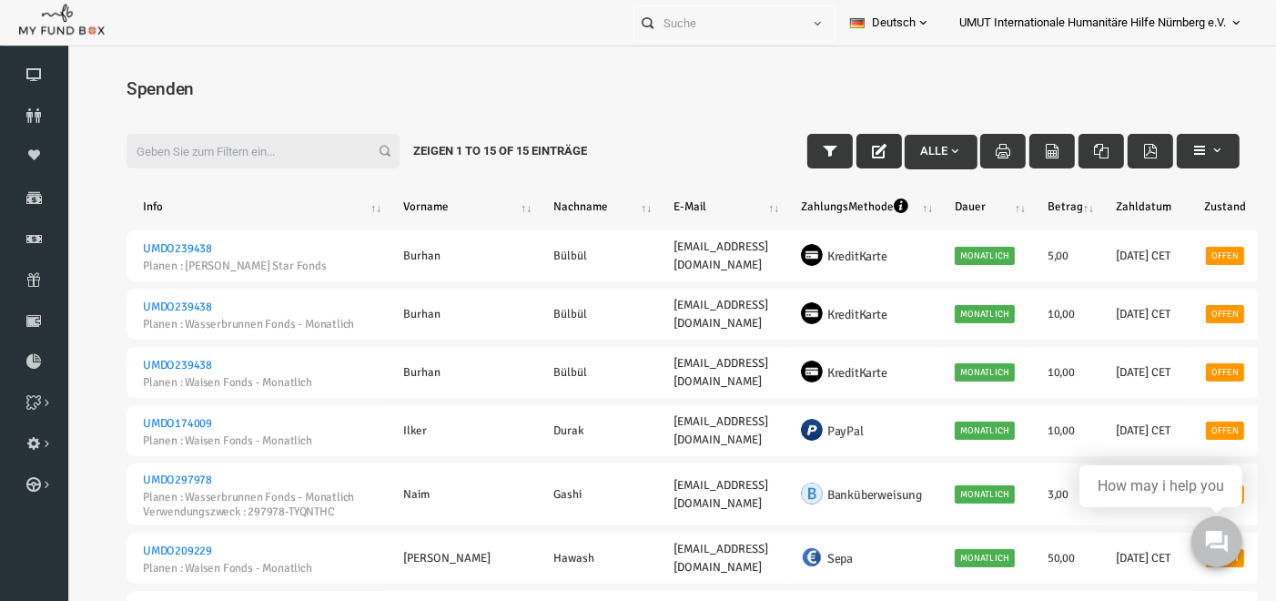
click at [847, 150] on icon "button" at bounding box center [854, 150] width 15 height 15
click at [1176, 203] on th "Zustand" at bounding box center [1200, 205] width 75 height 33
click at [850, 147] on icon "button" at bounding box center [854, 150] width 15 height 15
click at [1030, 152] on icon "button" at bounding box center [1027, 150] width 15 height 15
click at [600, 57] on html "Spender nicht gefunden Patenschaft nicht gefunden Partner nicht gefunden !!!! B…" at bounding box center [659, 354] width 1186 height 601
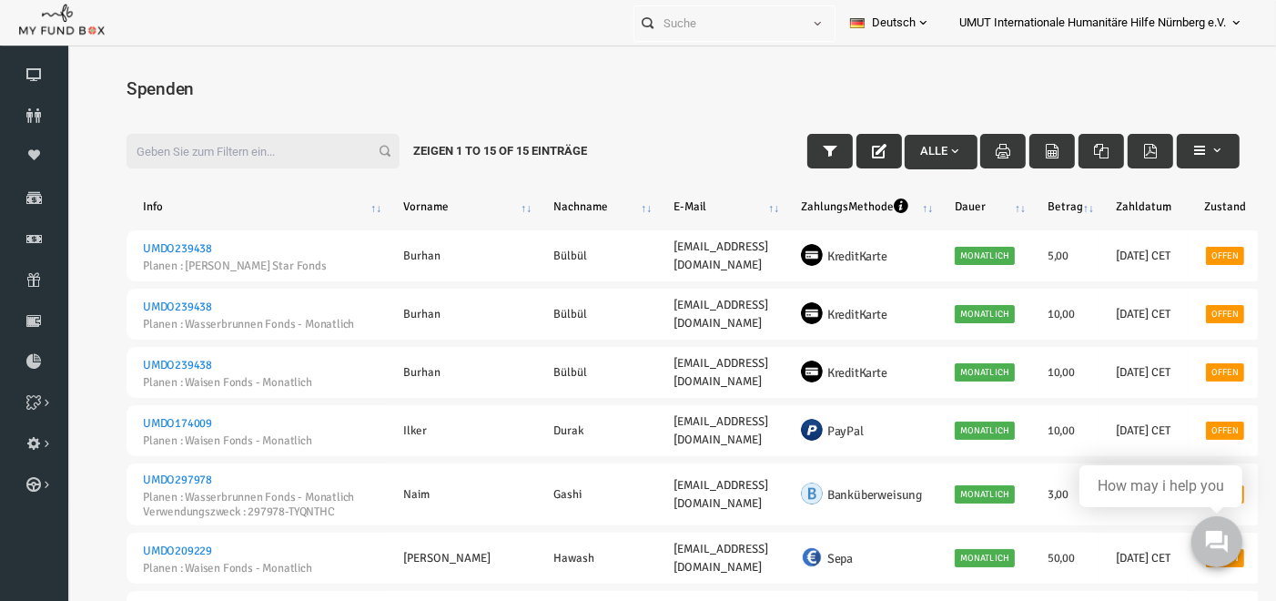
click at [909, 153] on span "Alle" at bounding box center [917, 150] width 42 height 14
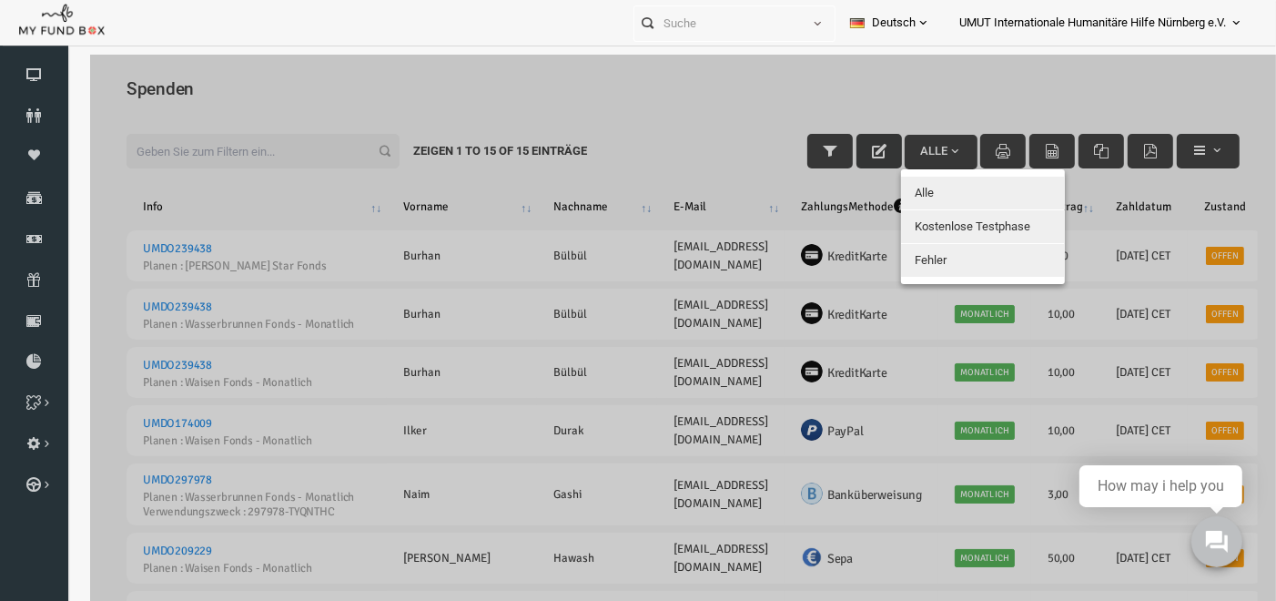
click at [766, 85] on div at bounding box center [659, 354] width 1186 height 601
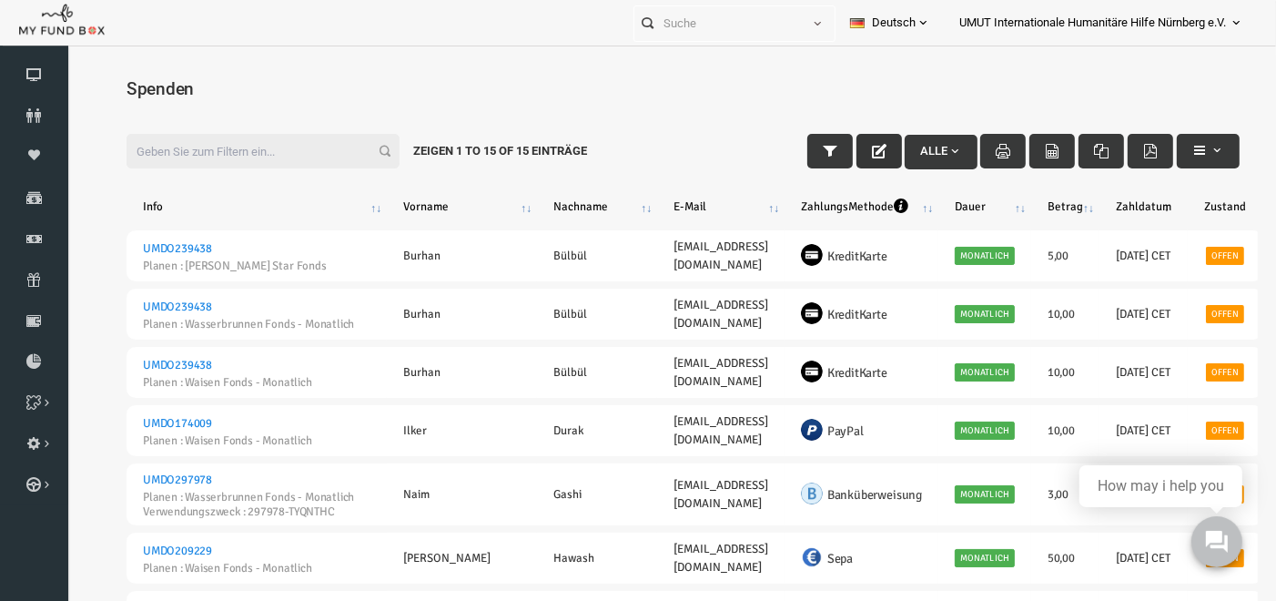
click at [914, 147] on span "Alle" at bounding box center [917, 150] width 42 height 14
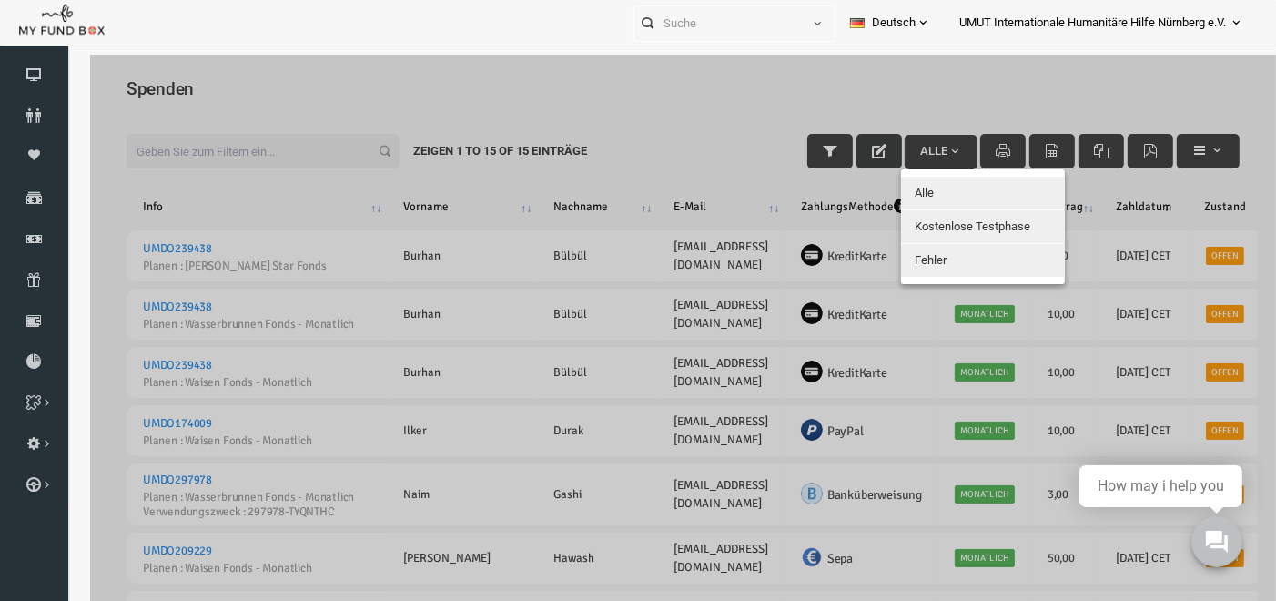
click at [790, 149] on div at bounding box center [659, 354] width 1186 height 601
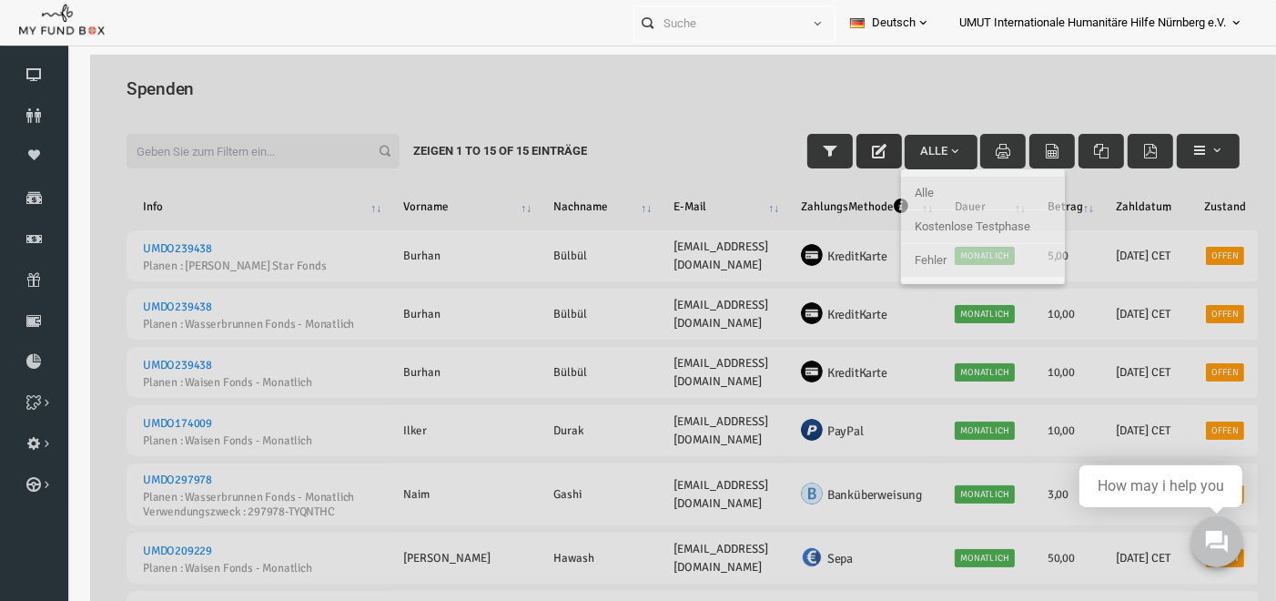
click at [790, 149] on div at bounding box center [659, 354] width 1186 height 601
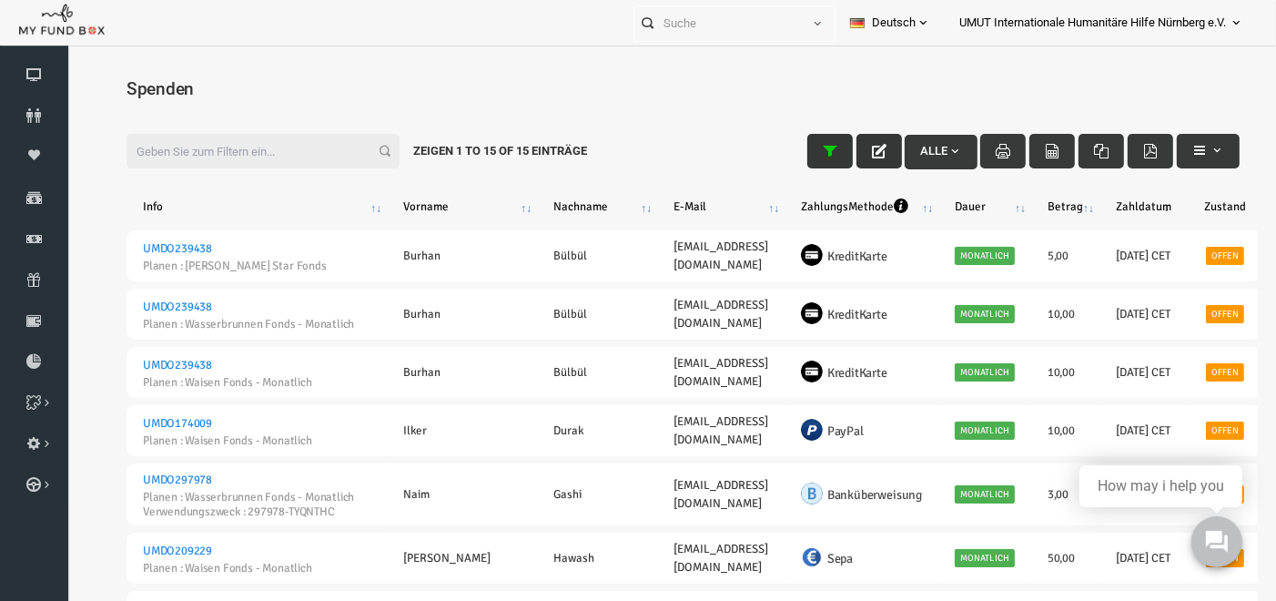
click at [790, 149] on button "button" at bounding box center [806, 150] width 46 height 35
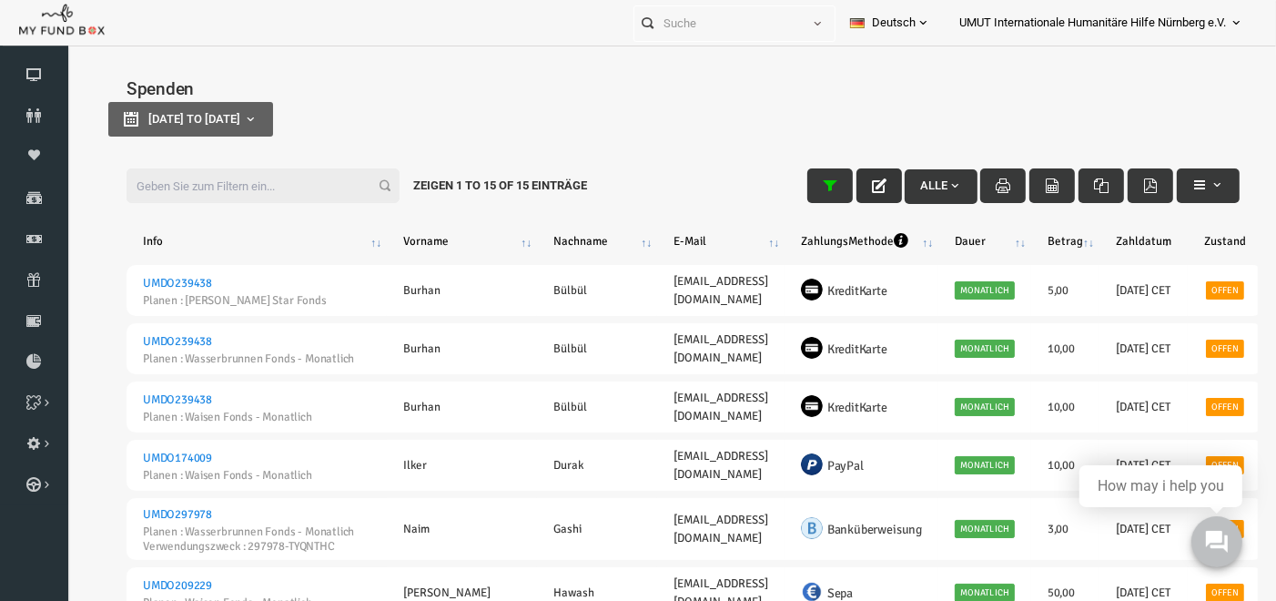
type input "[DATE]"
click at [233, 111] on b "button" at bounding box center [225, 118] width 15 height 15
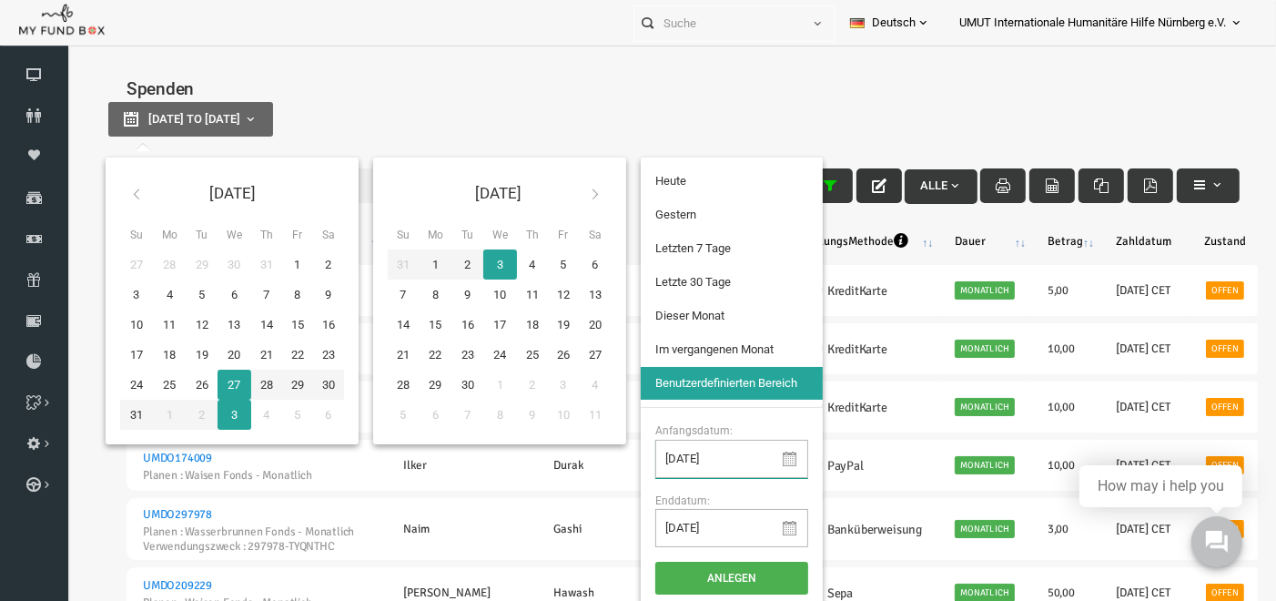
click at [653, 457] on input "[DATE]" at bounding box center [707, 458] width 153 height 38
type input "[DATE]"
click at [655, 529] on input "[DATE]" at bounding box center [707, 527] width 153 height 38
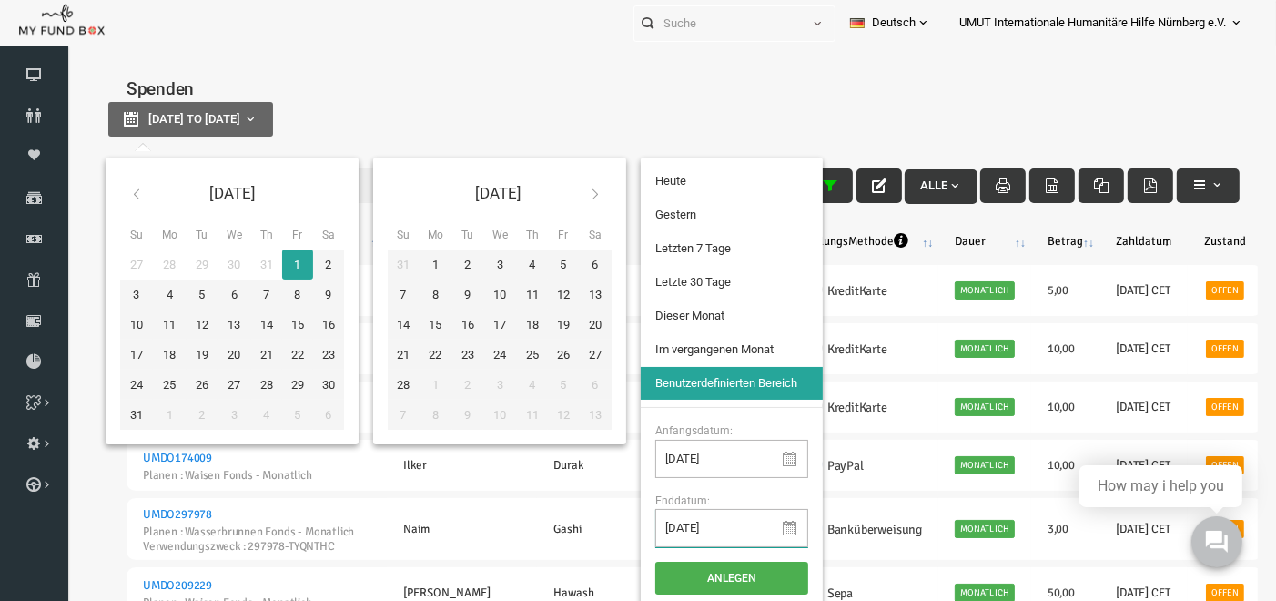
click at [721, 524] on input "[DATE]" at bounding box center [707, 527] width 153 height 38
type input "[DATE]"
click at [701, 577] on button "Anlegen" at bounding box center [707, 577] width 153 height 33
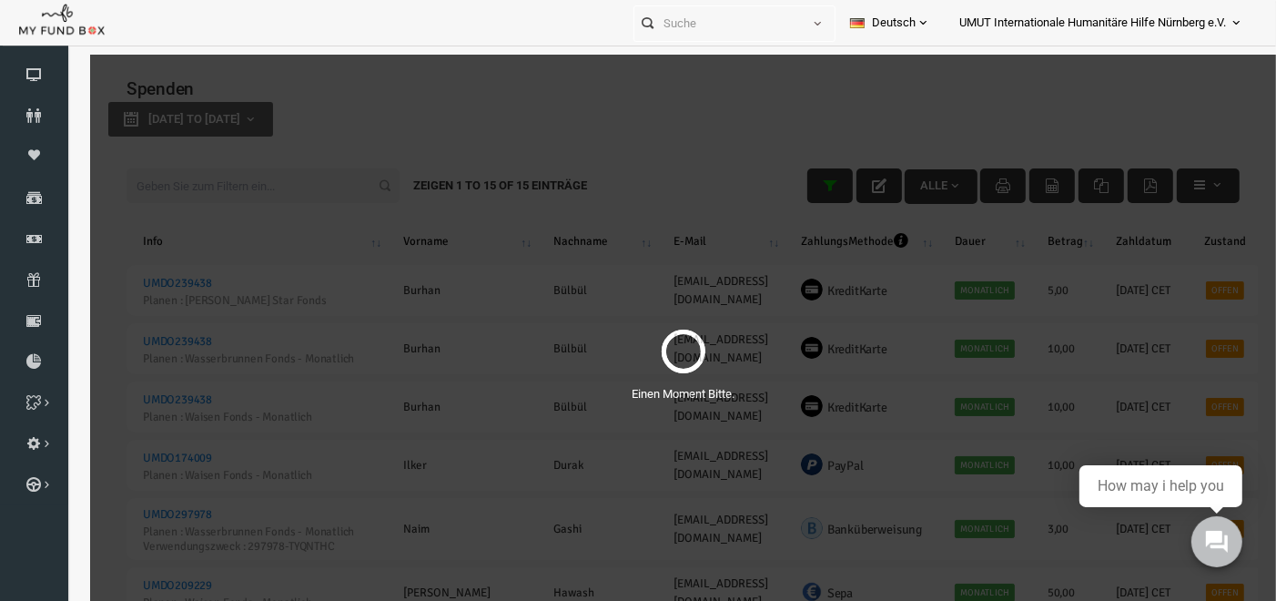
select select "100"
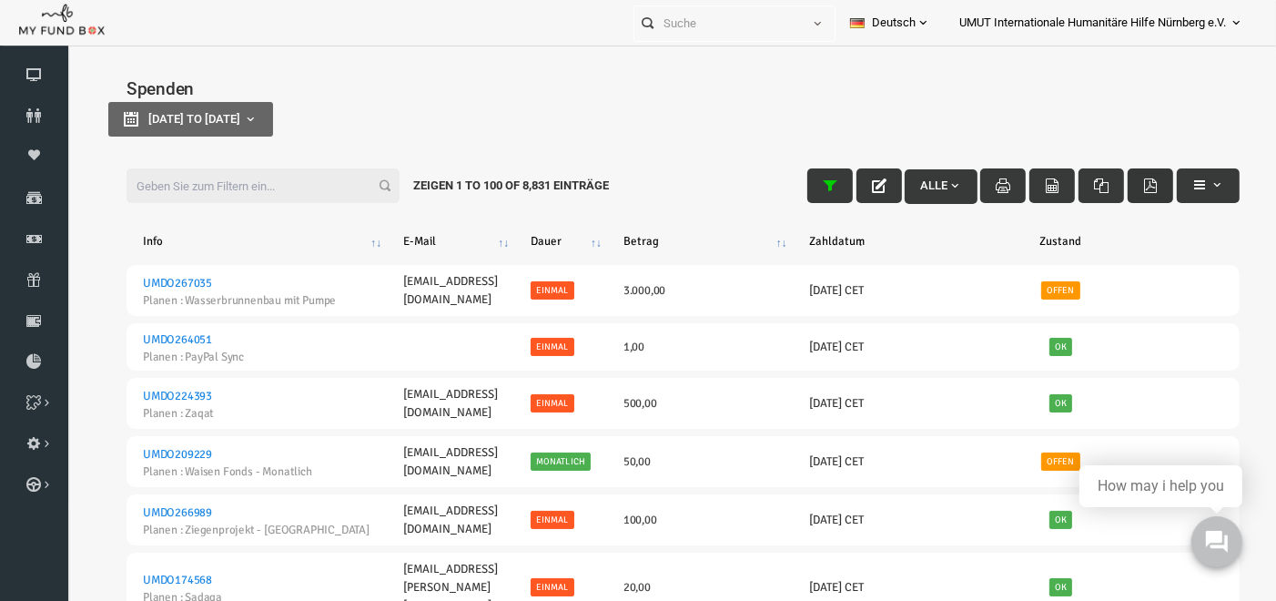
drag, startPoint x: 1139, startPoint y: 179, endPoint x: 876, endPoint y: 55, distance: 290.3
click at [1139, 178] on button "button" at bounding box center [1126, 184] width 46 height 35
click at [1189, 186] on span "button" at bounding box center [1192, 184] width 15 height 15
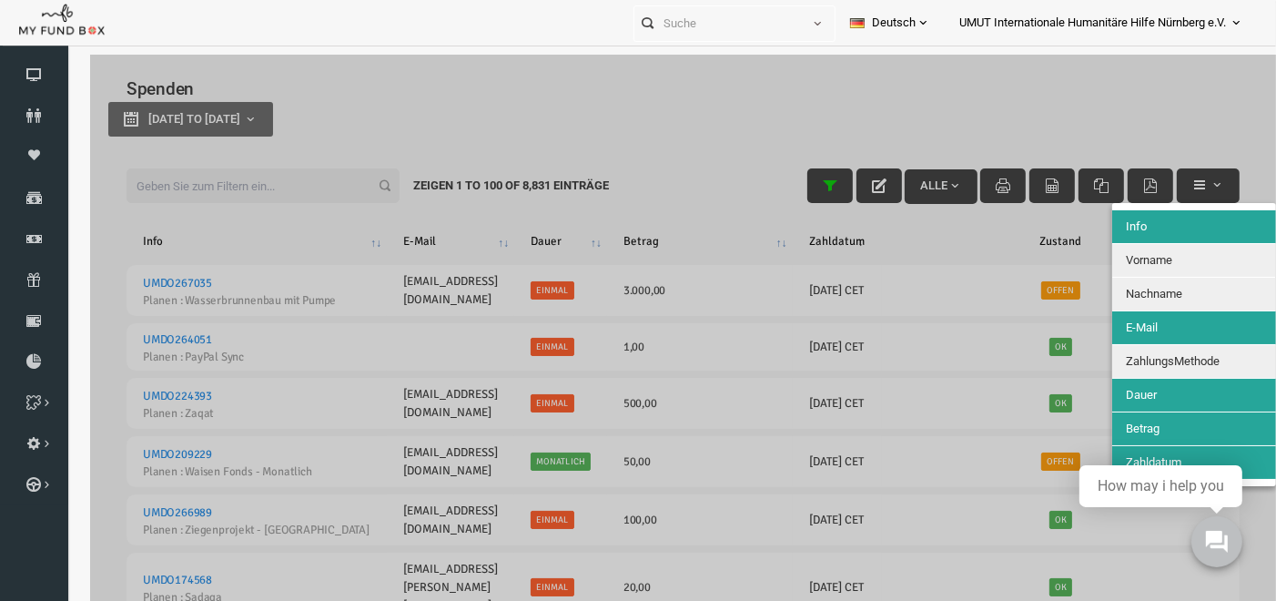
click at [1150, 252] on button "Vorname" at bounding box center [1170, 259] width 164 height 33
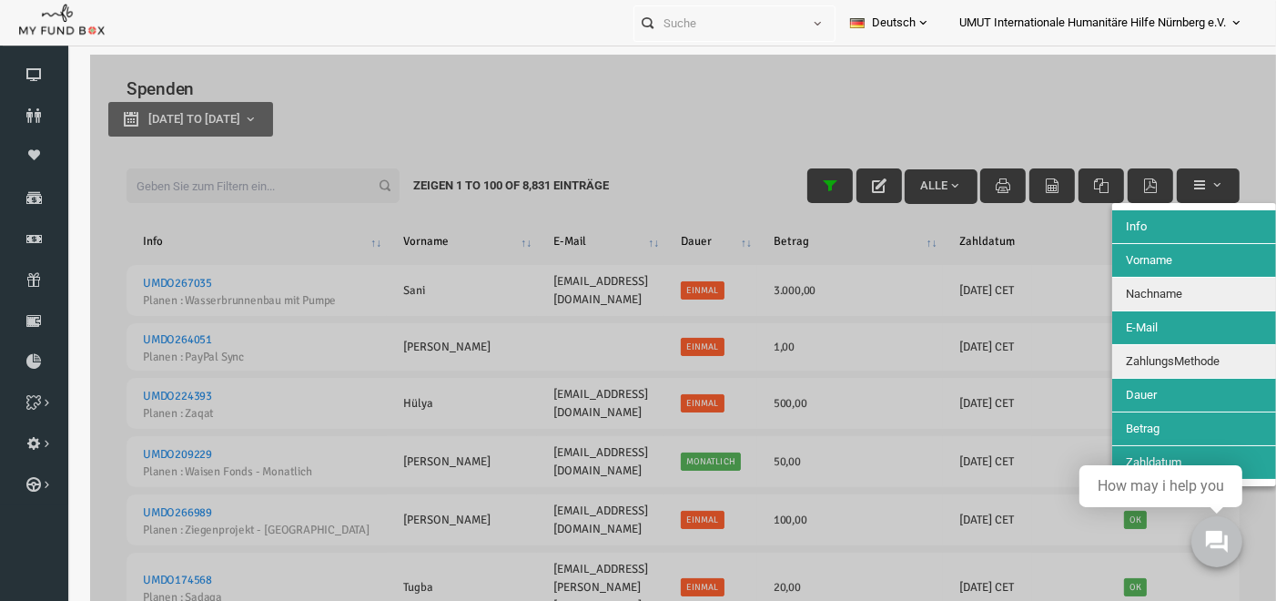
click at [1146, 282] on button "Nachname" at bounding box center [1170, 293] width 164 height 33
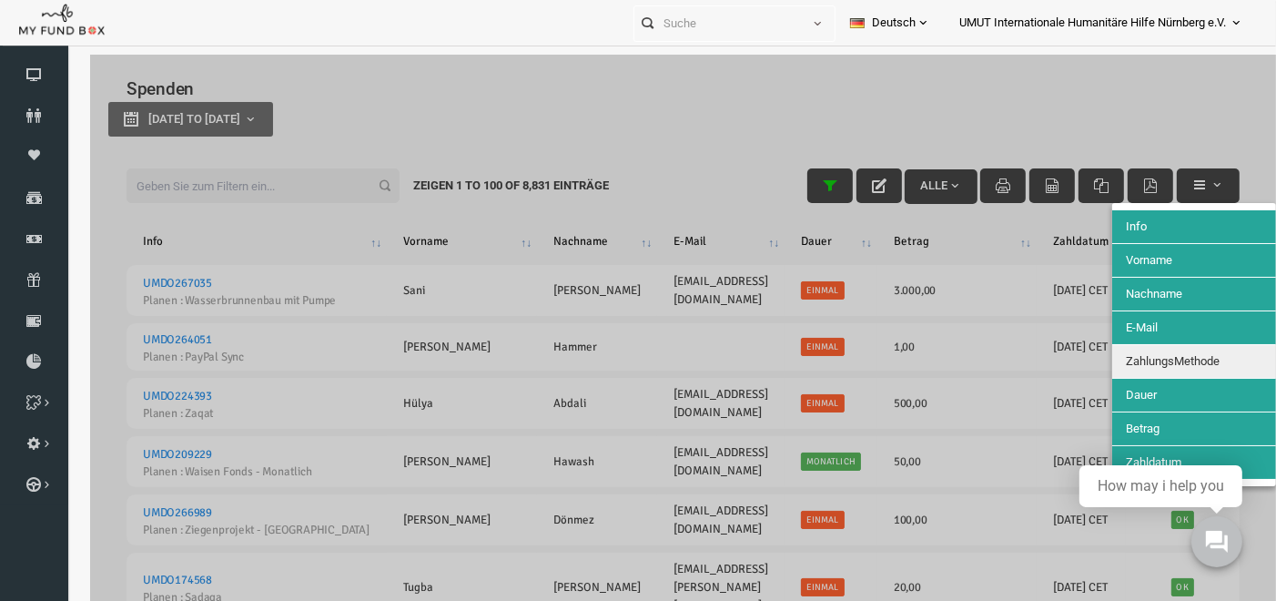
click at [1144, 359] on span "ZahlungsMethode" at bounding box center [1148, 360] width 94 height 14
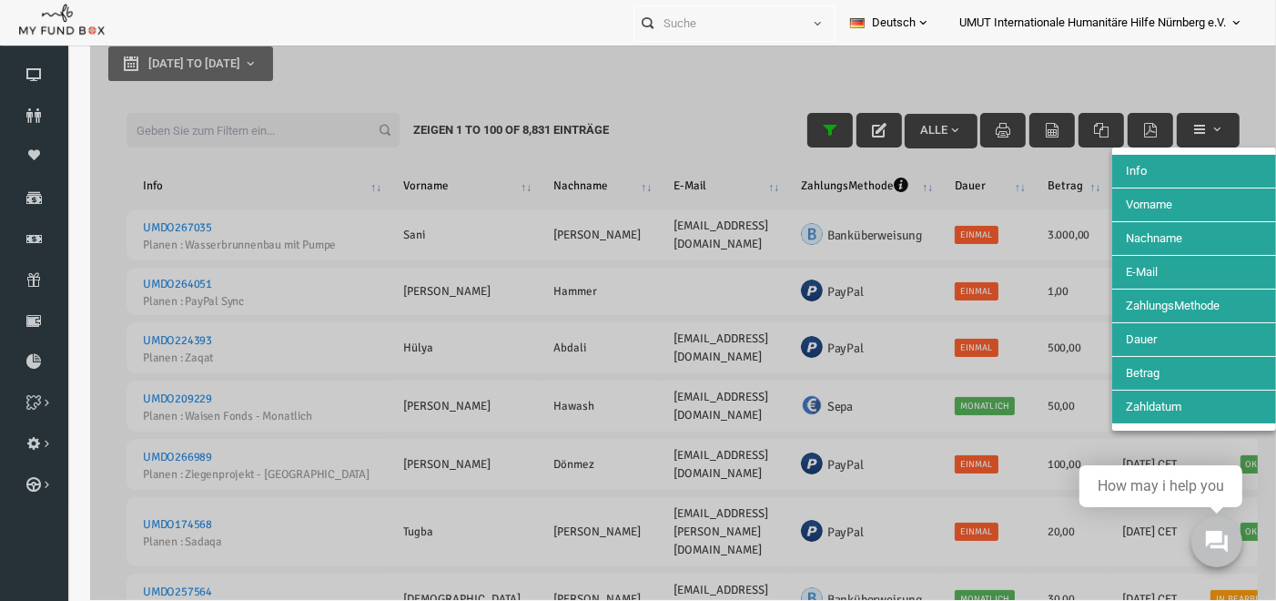
scroll to position [59, 0]
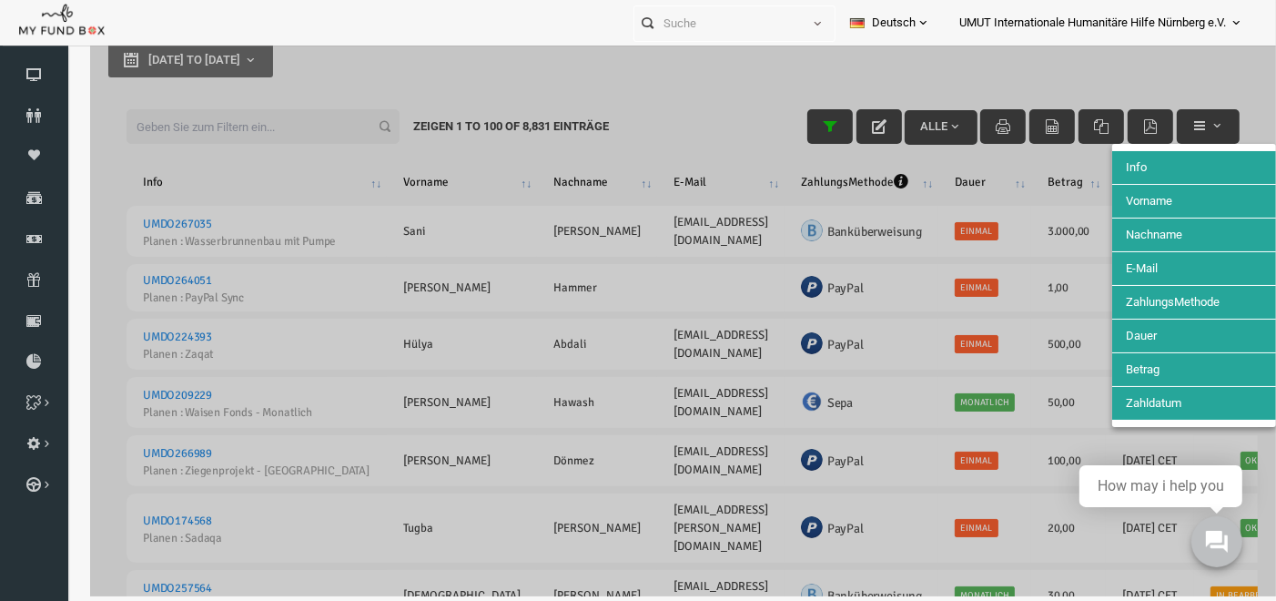
click at [1121, 51] on div at bounding box center [659, 295] width 1186 height 601
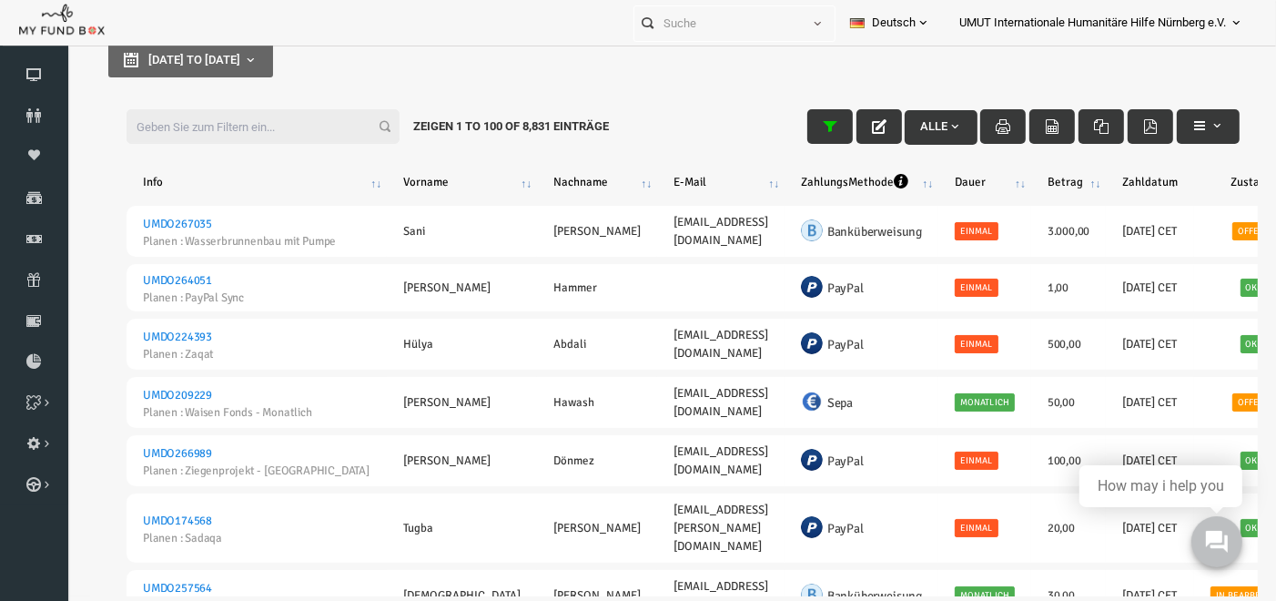
click at [933, 119] on span "button" at bounding box center [930, 126] width 15 height 15
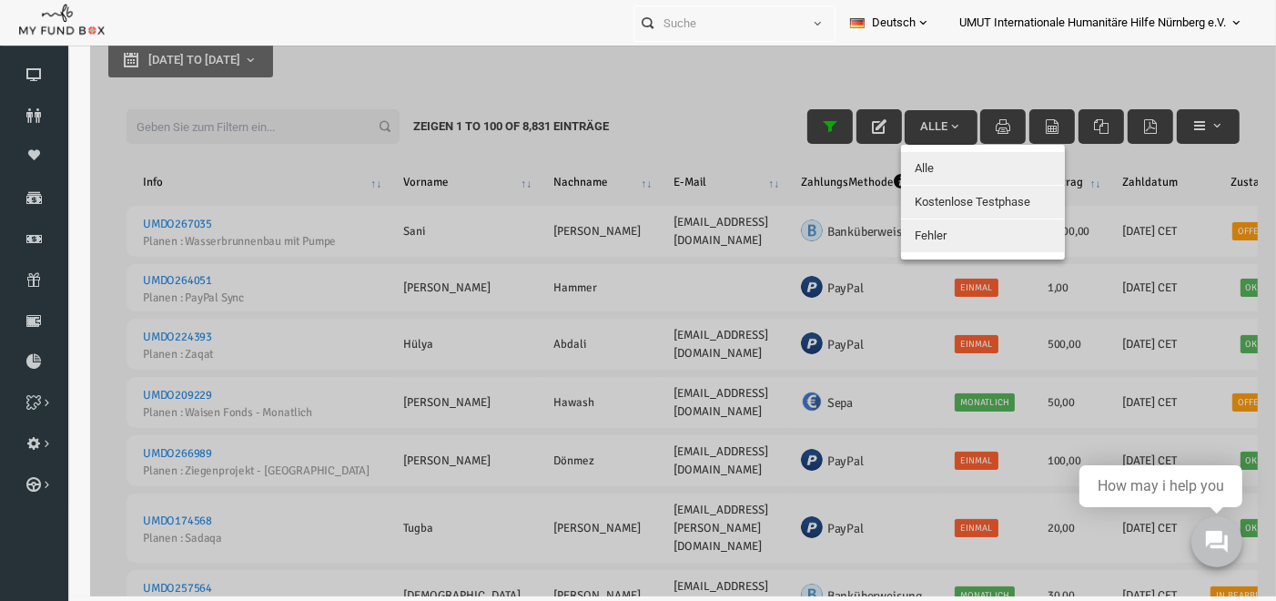
click at [917, 86] on div at bounding box center [659, 295] width 1186 height 601
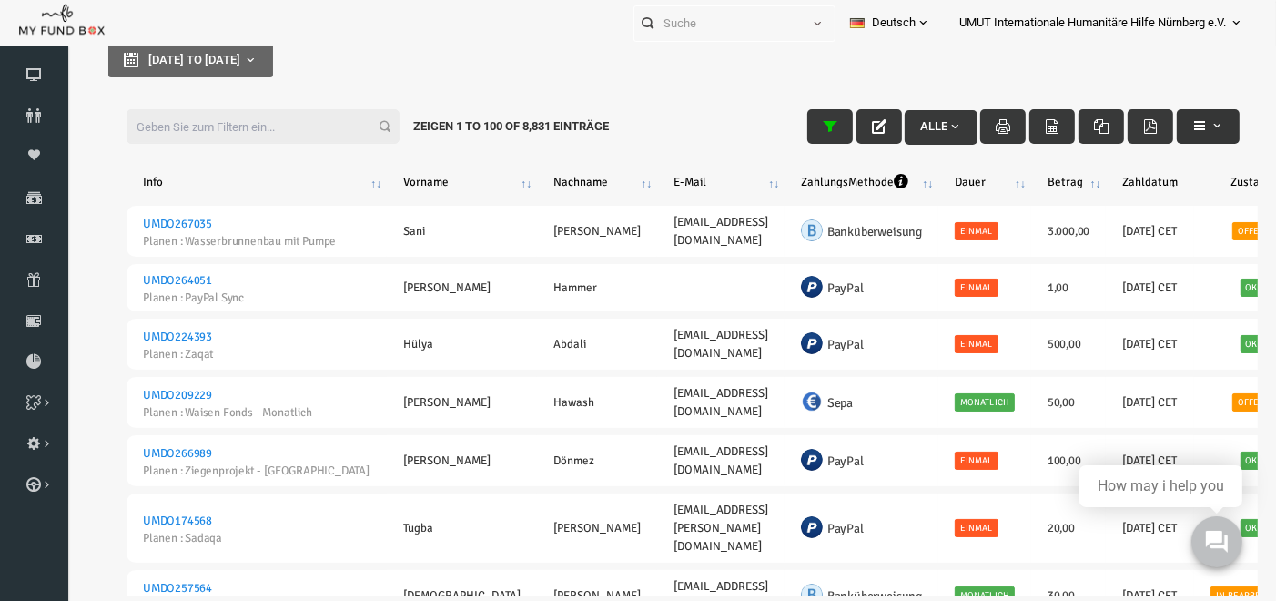
click at [1172, 124] on icon "button" at bounding box center [1175, 125] width 15 height 15
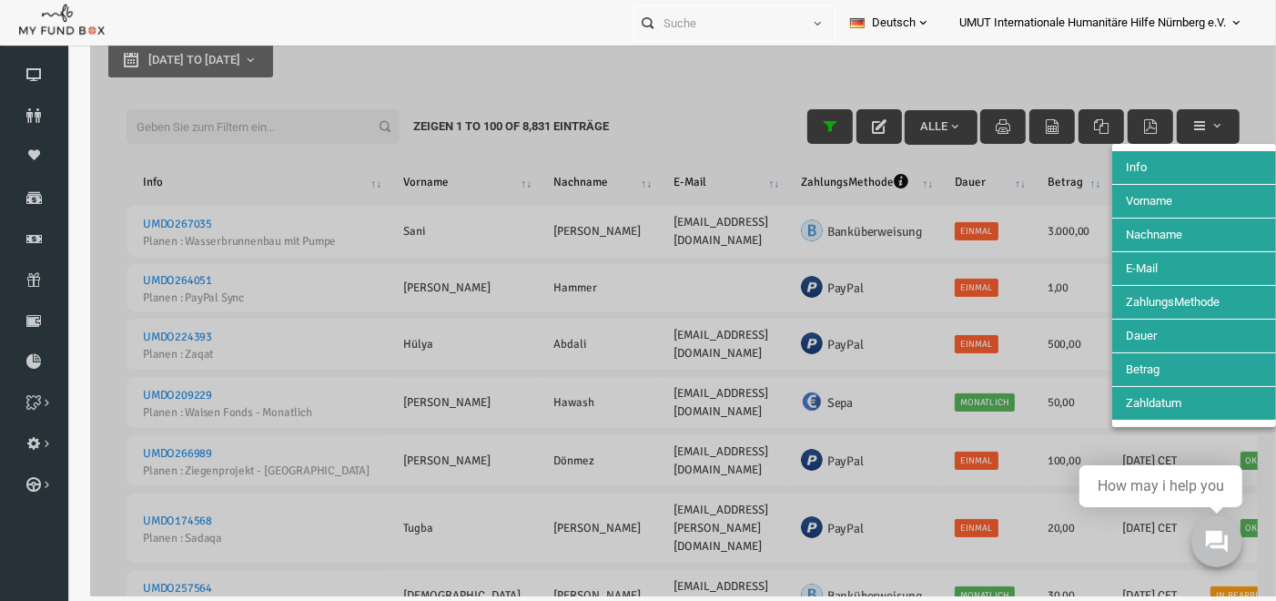
click at [1074, 51] on div at bounding box center [659, 295] width 1186 height 601
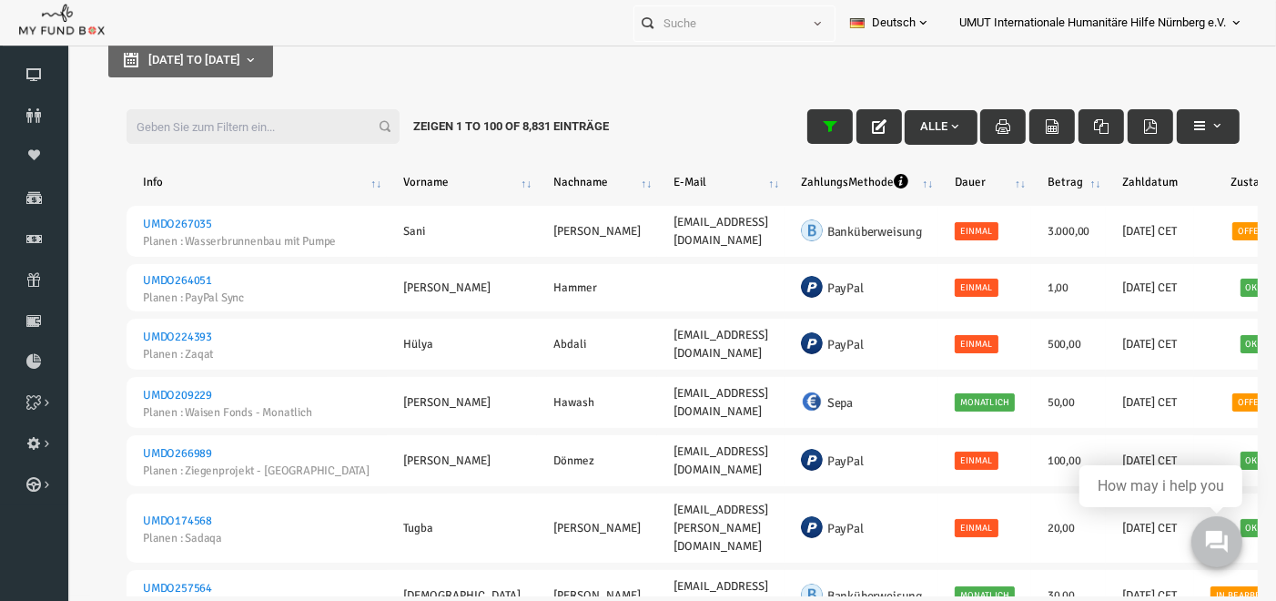
click at [836, 177] on th "ZahlungsMethode" at bounding box center [837, 182] width 154 height 33
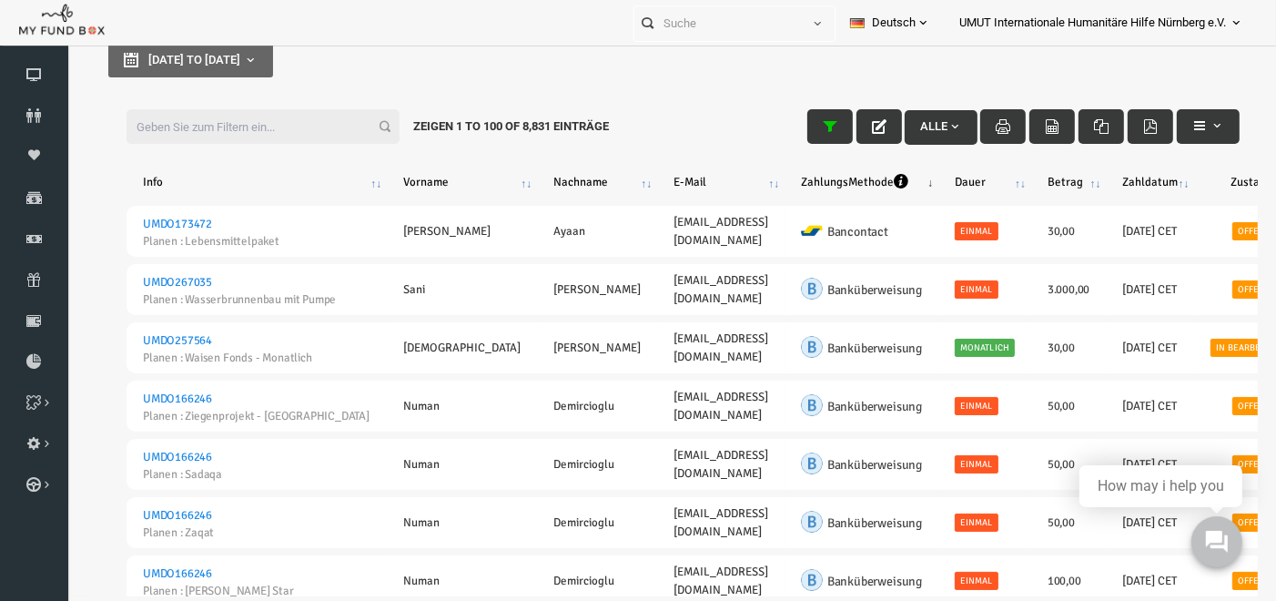
click at [836, 177] on th "ZahlungsMethode" at bounding box center [837, 182] width 154 height 33
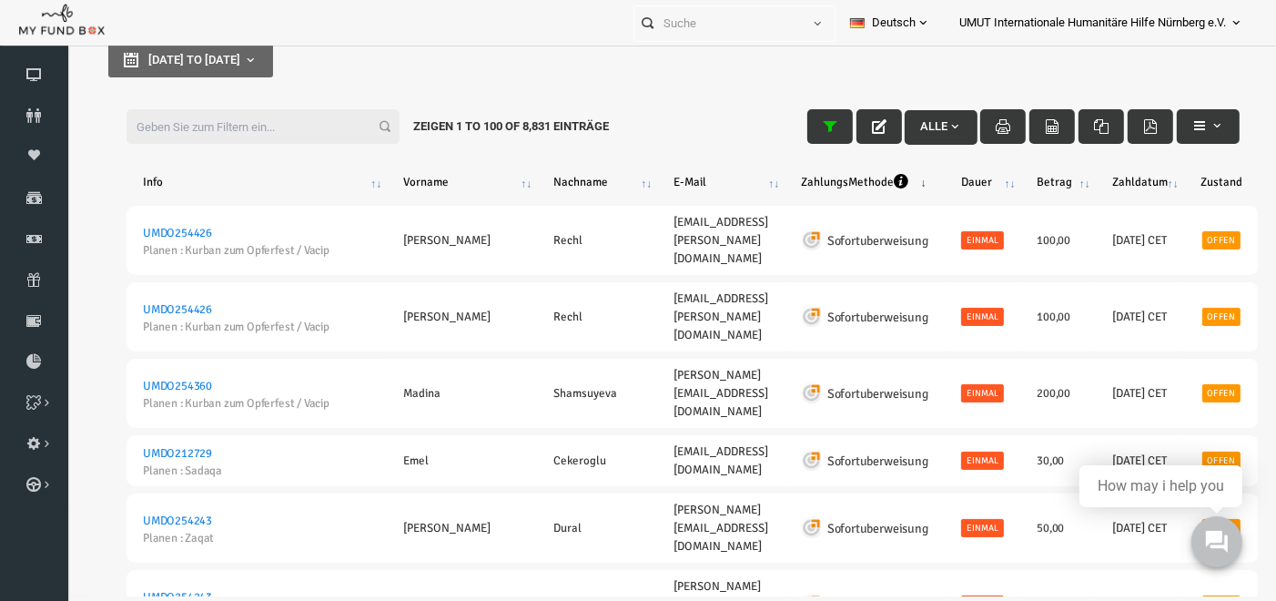
click at [836, 177] on th "ZahlungsMethode" at bounding box center [840, 182] width 160 height 33
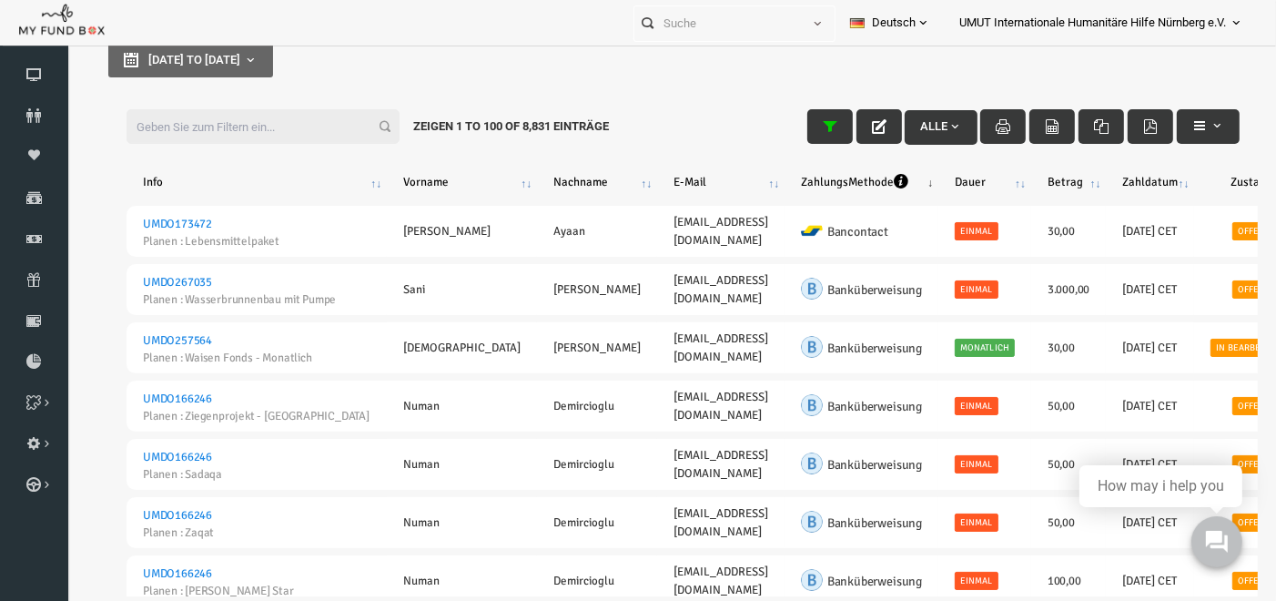
click at [836, 177] on th "ZahlungsMethode" at bounding box center [837, 182] width 154 height 33
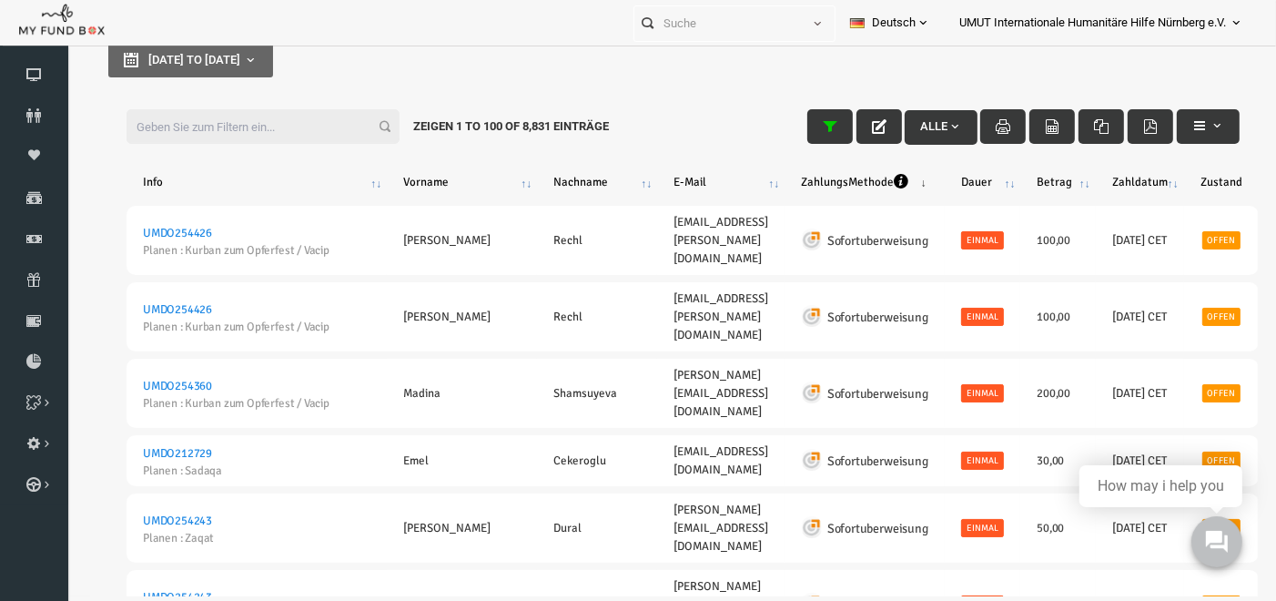
click at [905, 180] on th "ZahlungsMethode" at bounding box center [840, 182] width 160 height 33
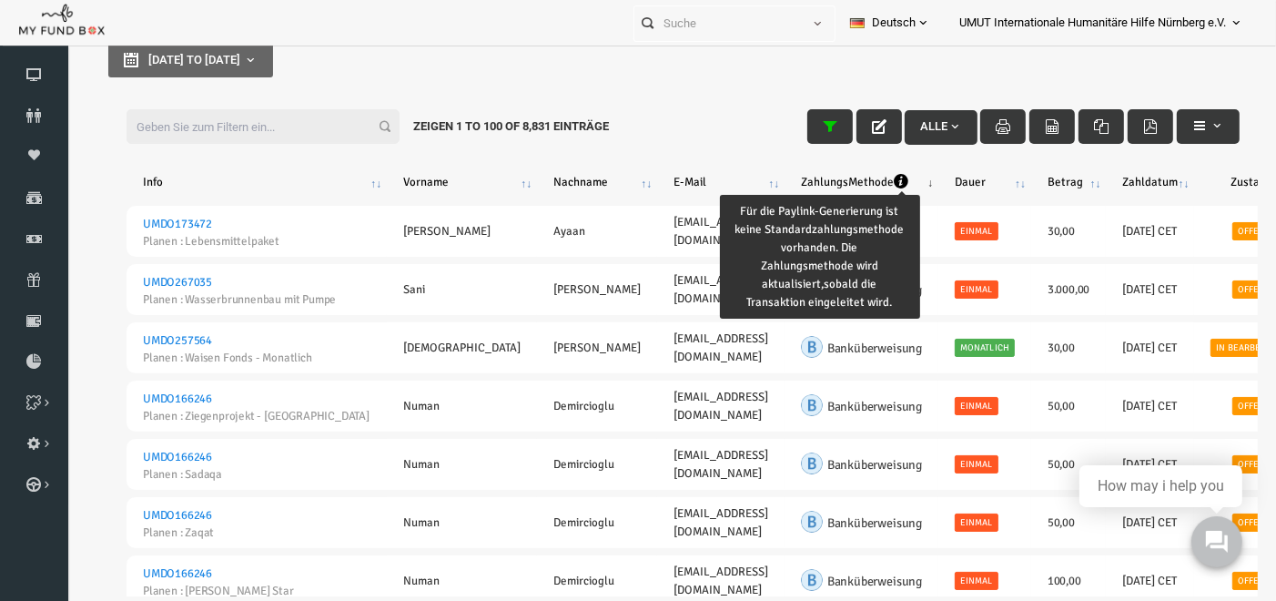
click at [869, 175] on icon "ZahlungsMethode : activate to sort column descending" at bounding box center [876, 181] width 15 height 15
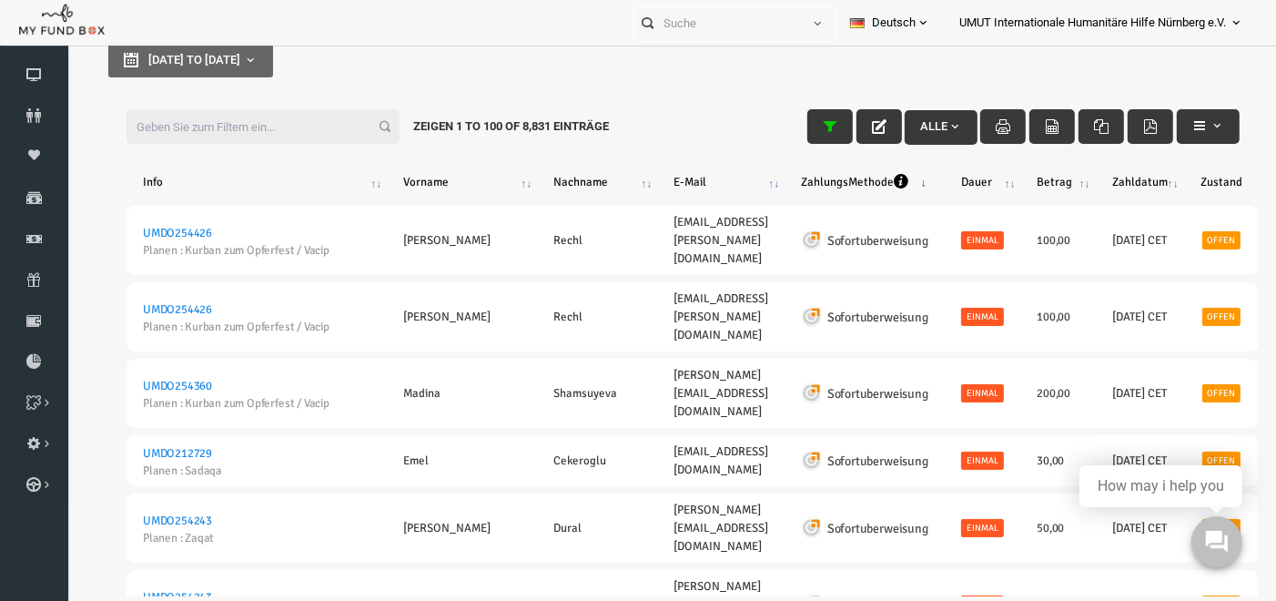
click at [861, 179] on th "ZahlungsMethode" at bounding box center [840, 182] width 160 height 33
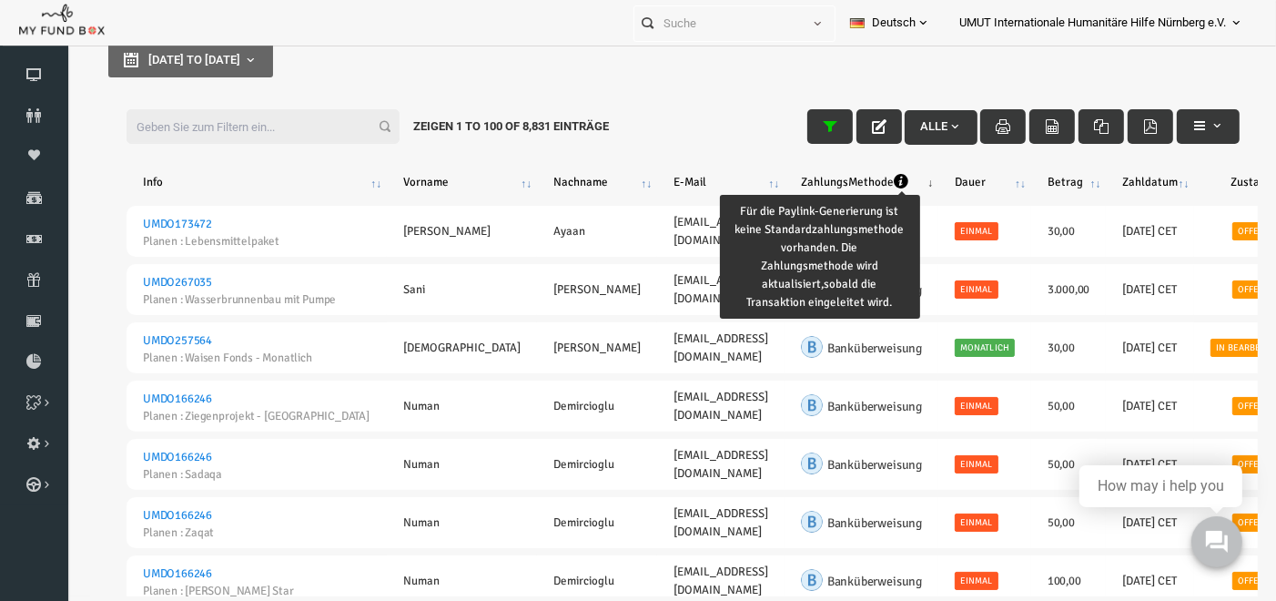
click at [869, 179] on icon "ZahlungsMethode : activate to sort column descending" at bounding box center [876, 181] width 15 height 15
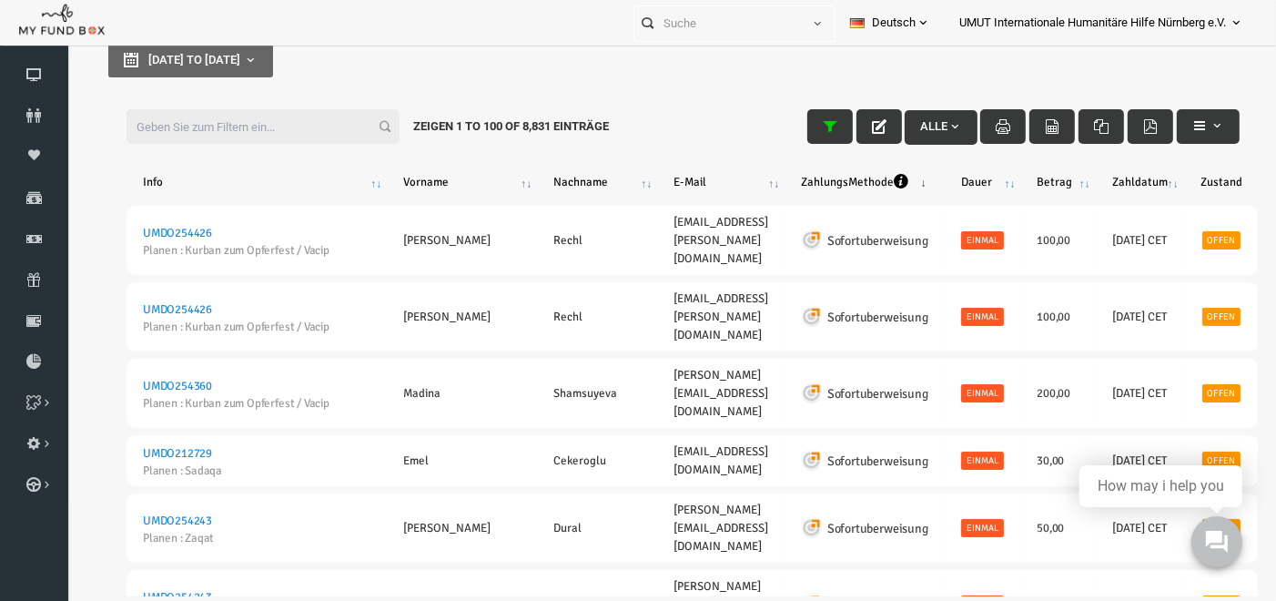
click at [861, 179] on th "ZahlungsMethode" at bounding box center [840, 182] width 160 height 33
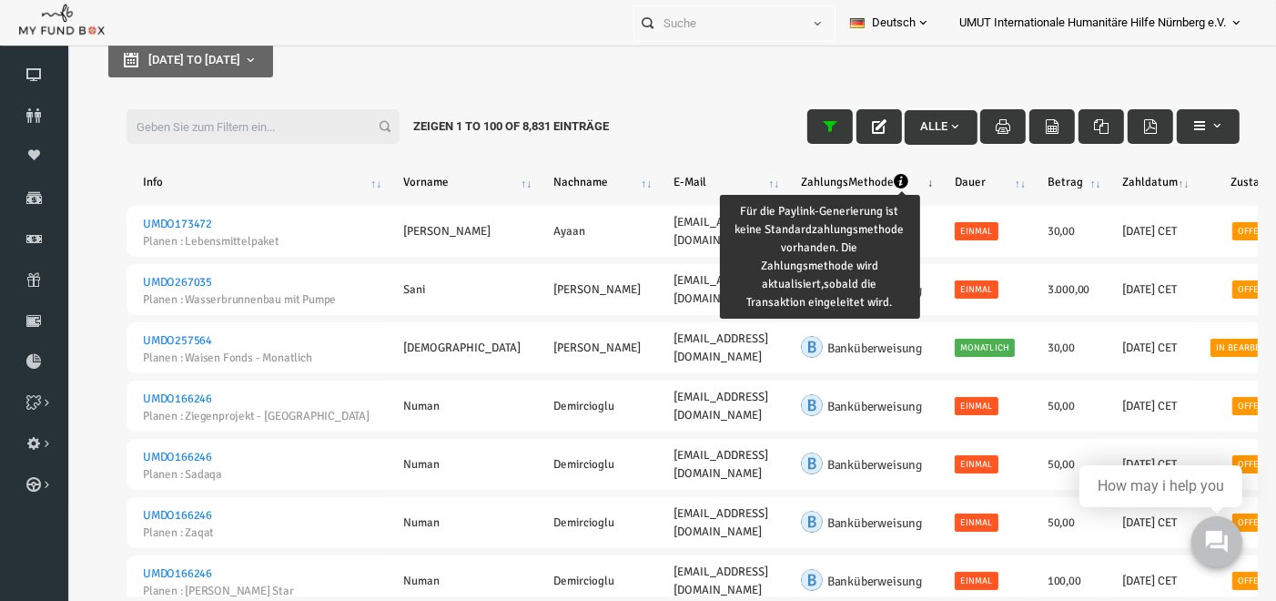
click at [869, 179] on icon "ZahlungsMethode : activate to sort column descending" at bounding box center [876, 181] width 15 height 15
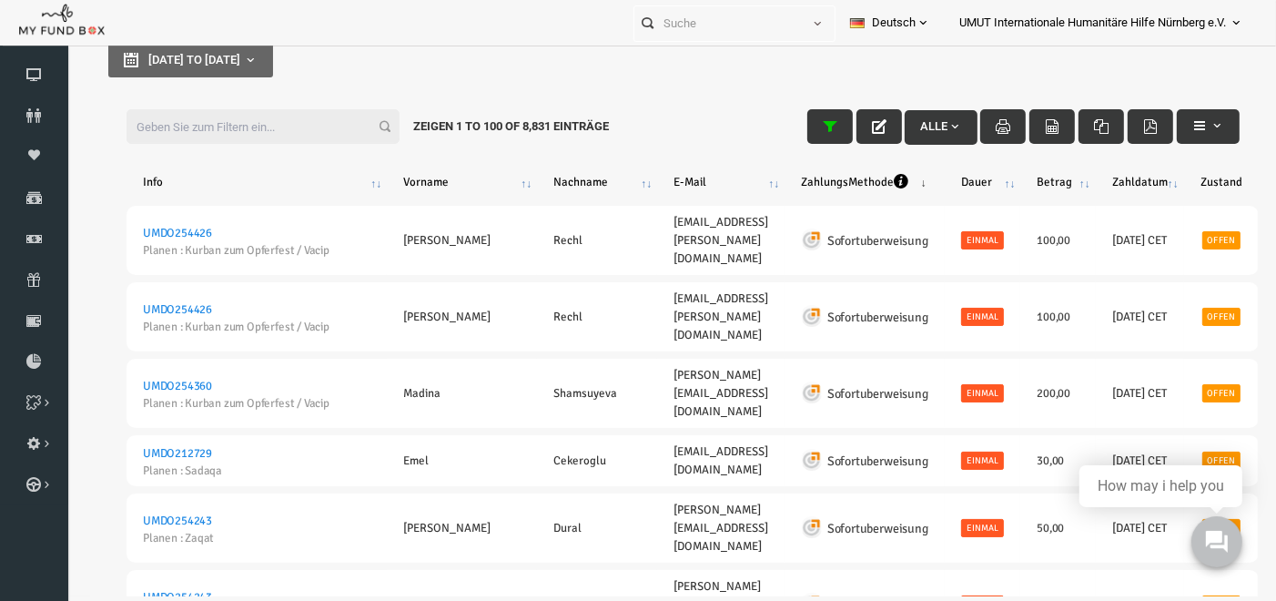
click at [862, 177] on th "ZahlungsMethode" at bounding box center [840, 182] width 160 height 33
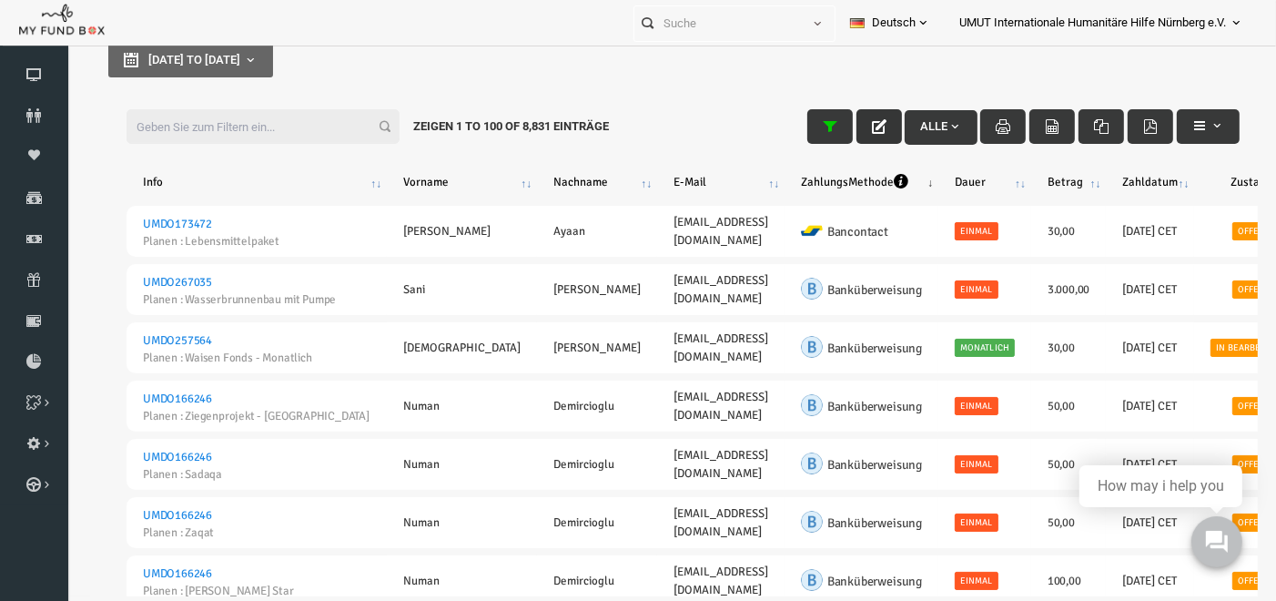
click at [836, 124] on button "button" at bounding box center [855, 126] width 46 height 35
click at [938, 131] on button "Alle" at bounding box center [916, 127] width 73 height 35
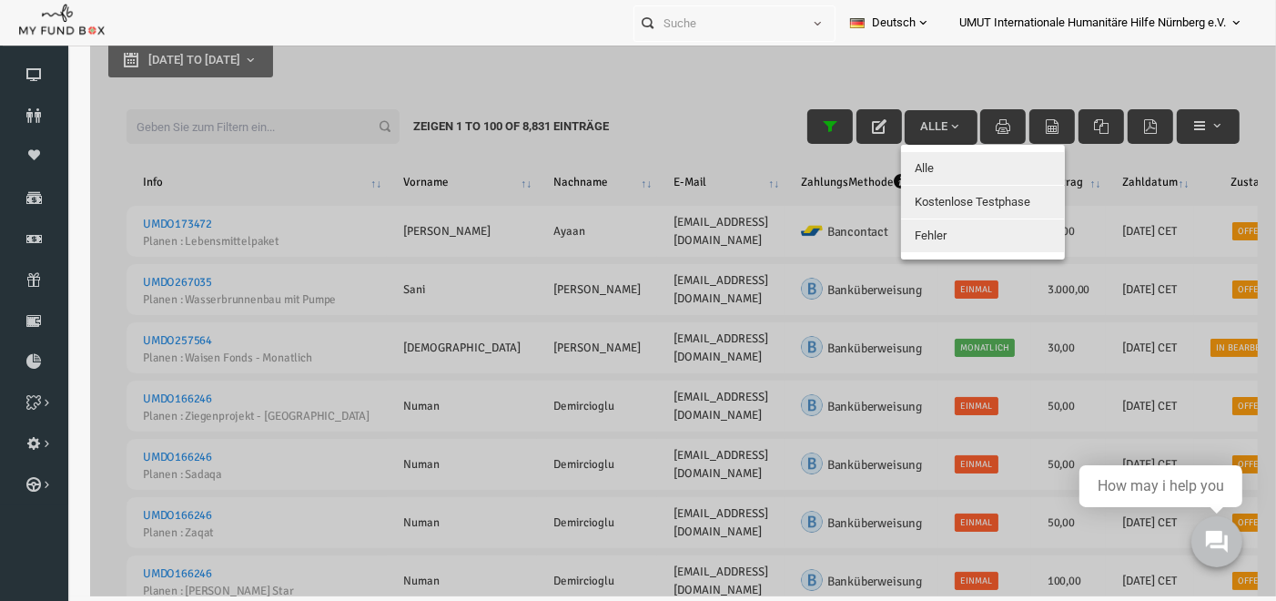
click at [654, 86] on div at bounding box center [659, 295] width 1186 height 601
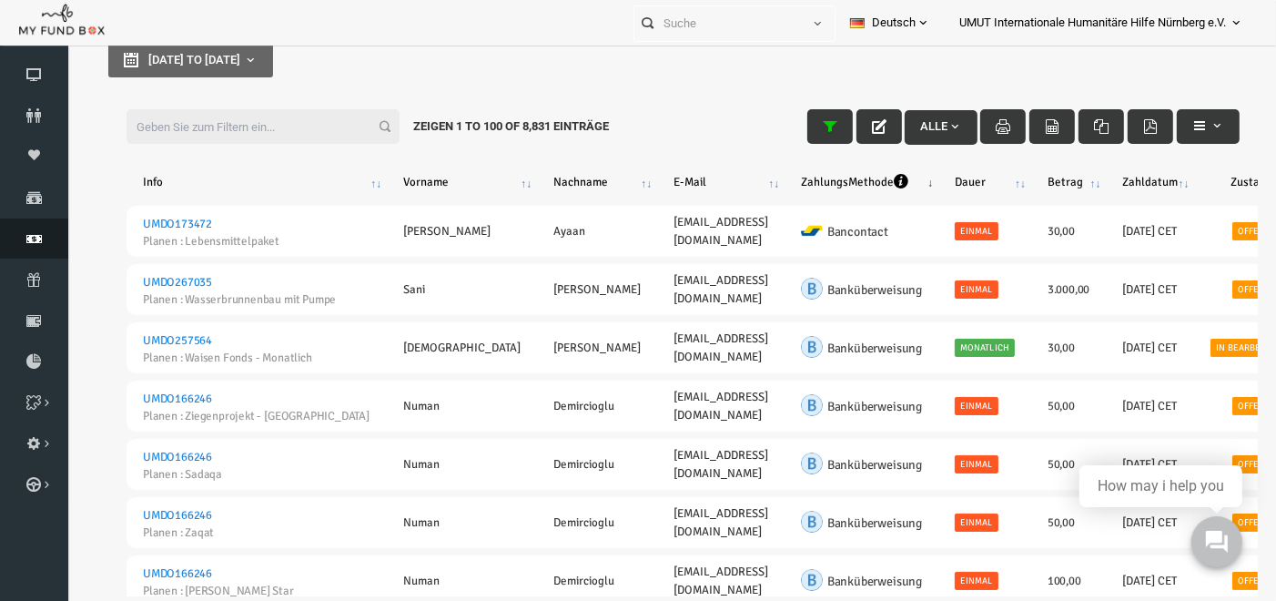
click at [43, 245] on icon at bounding box center [34, 238] width 68 height 15
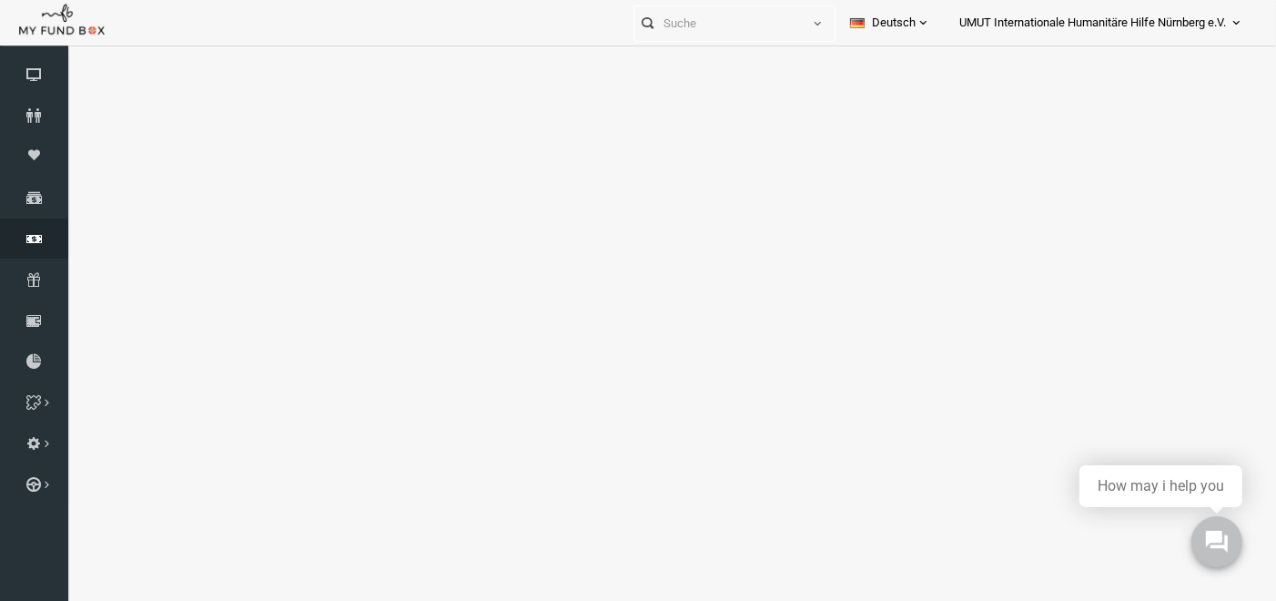
select select "100"
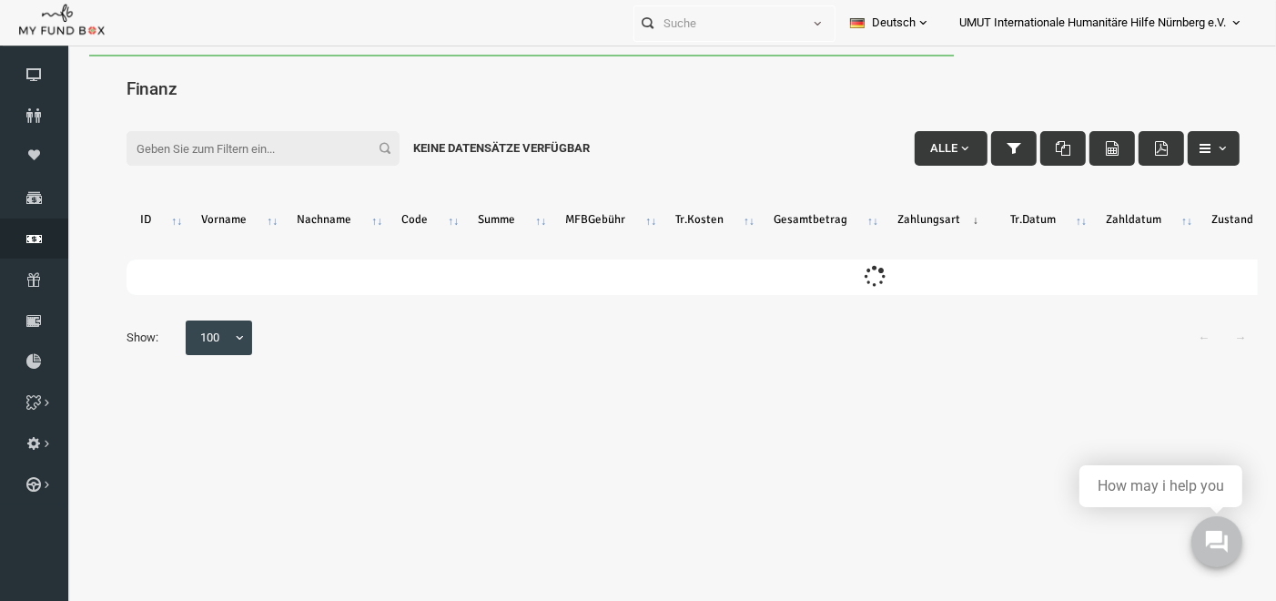
scroll to position [0, 0]
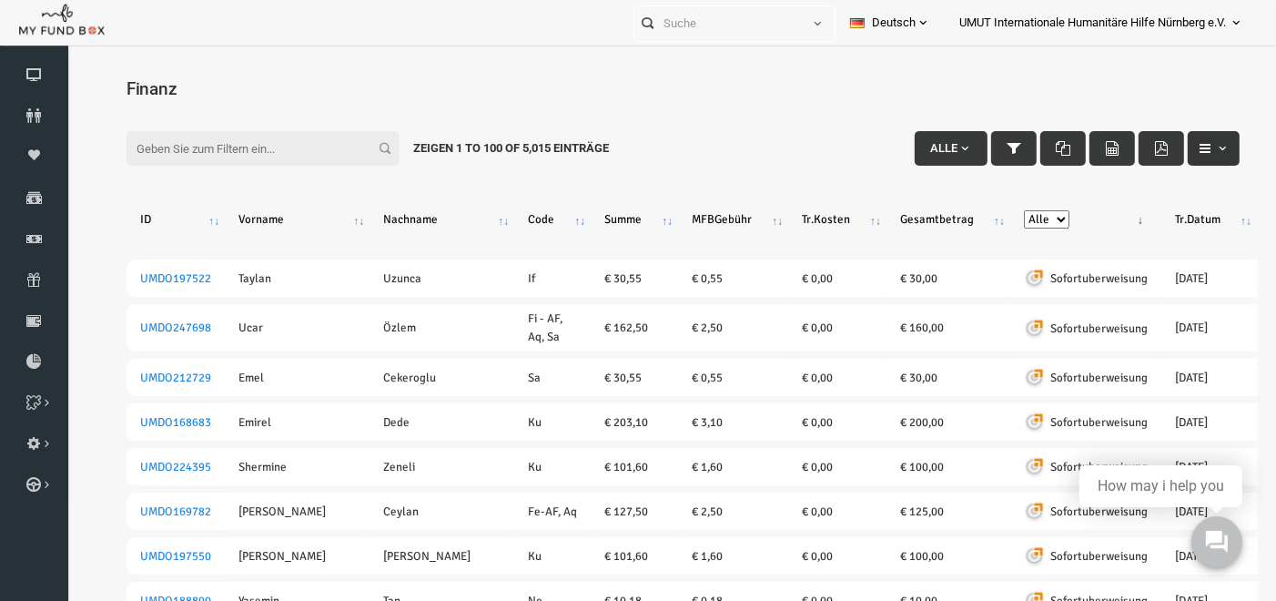
click at [1193, 150] on span "button" at bounding box center [1197, 147] width 15 height 15
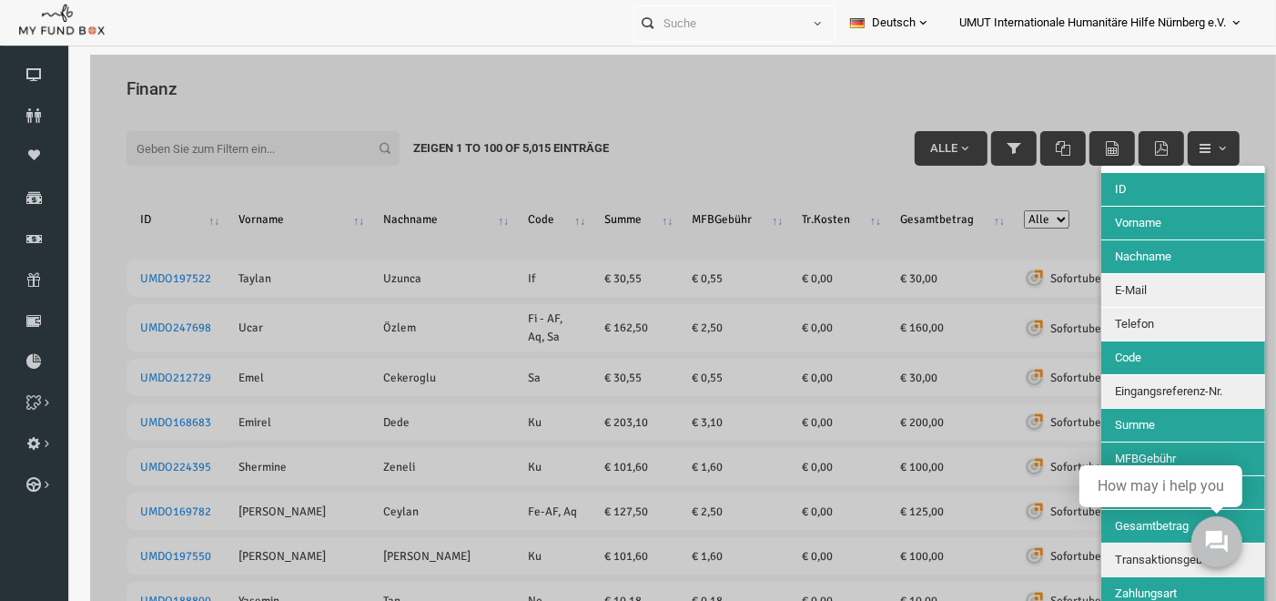
click at [1133, 389] on span "Eingangsreferenz-Nr." at bounding box center [1143, 390] width 107 height 14
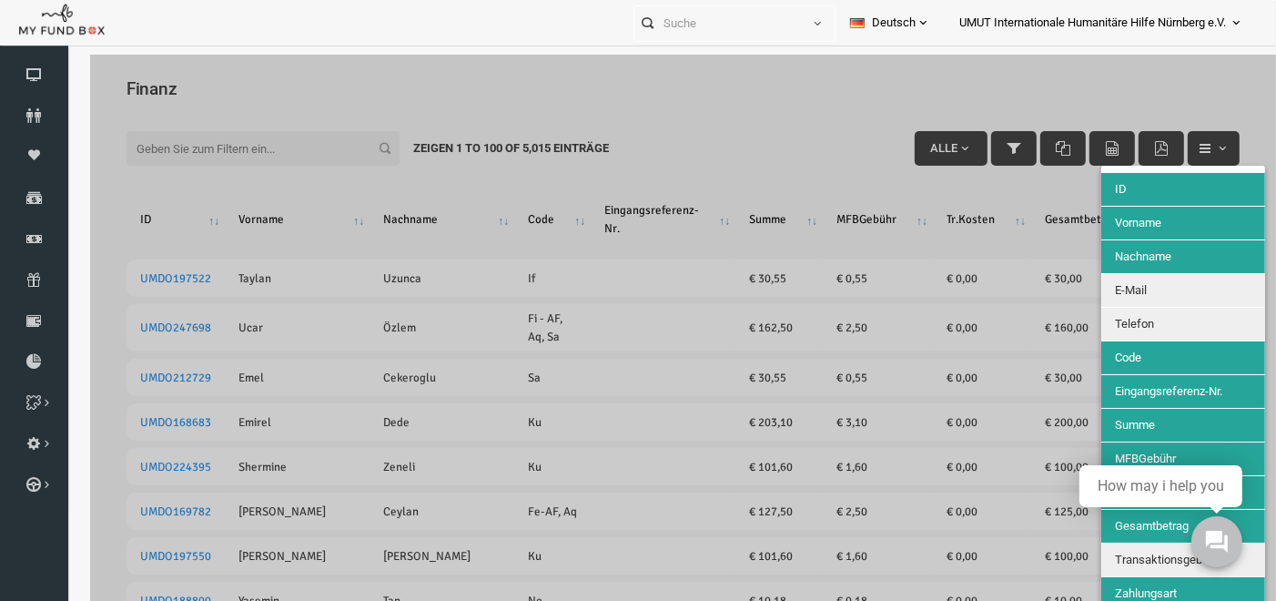
click at [1133, 389] on span "Eingangsreferenz-Nr." at bounding box center [1143, 390] width 107 height 14
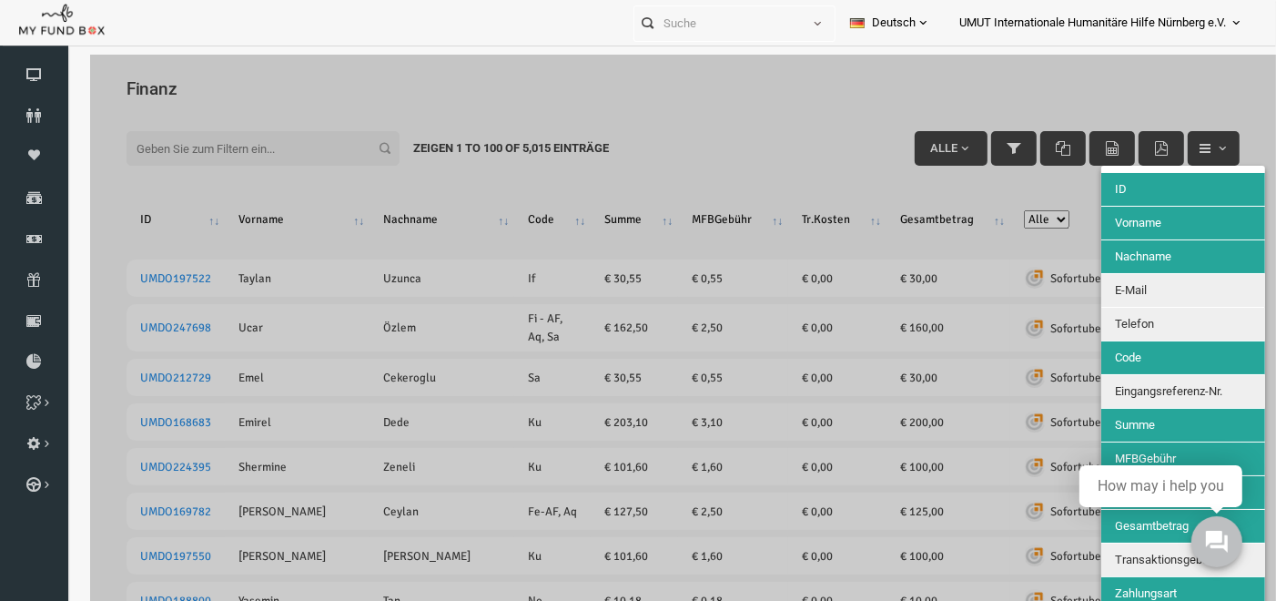
drag, startPoint x: 1250, startPoint y: 124, endPoint x: 1349, endPoint y: 154, distance: 103.7
click at [775, 87] on div at bounding box center [659, 354] width 1186 height 601
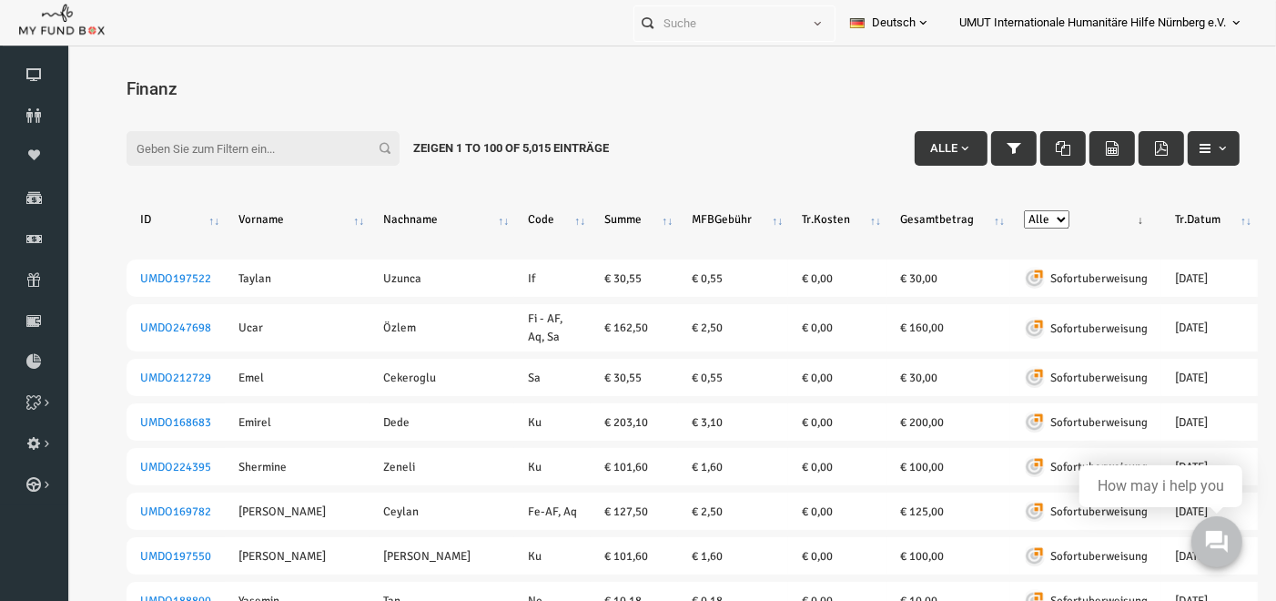
click at [999, 213] on select "Alle Banküberweisung KreditKarte Bargeld Kreditkarte (Offline) PayPal Sepa Sofo…" at bounding box center [1022, 218] width 46 height 18
select select "PayPal"
click at [999, 209] on select "Alle Banküberweisung KreditKarte Bargeld Kreditkarte (Offline) PayPal Sepa Sofo…" at bounding box center [1022, 218] width 46 height 18
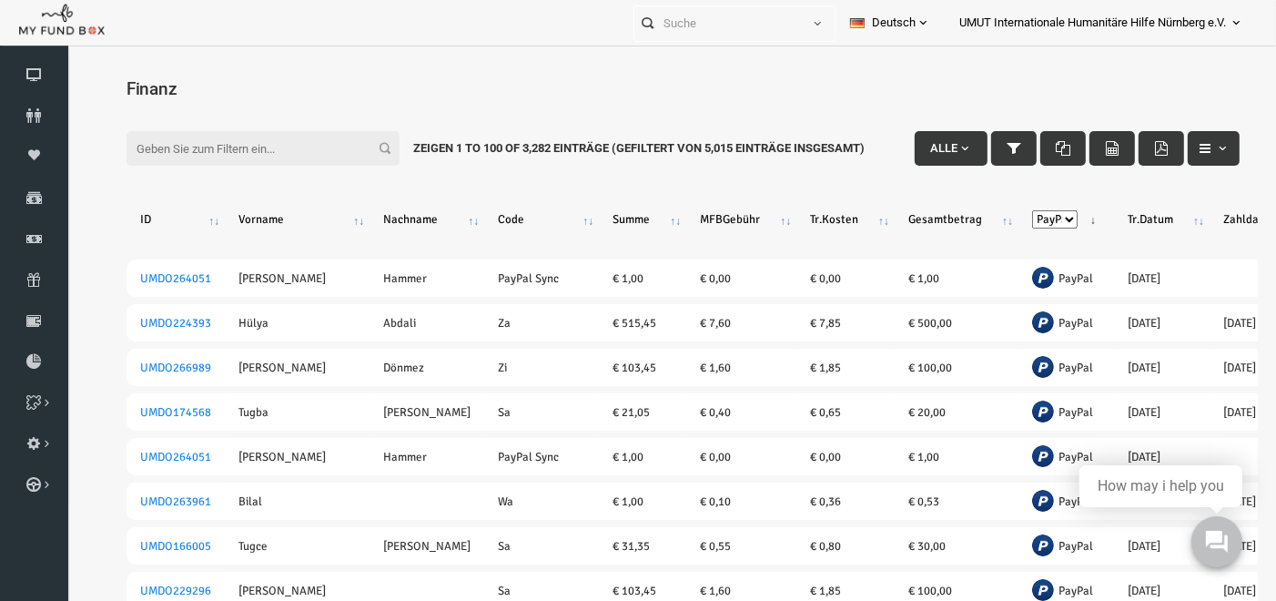
click at [460, 203] on th "Code" at bounding box center [517, 219] width 115 height 66
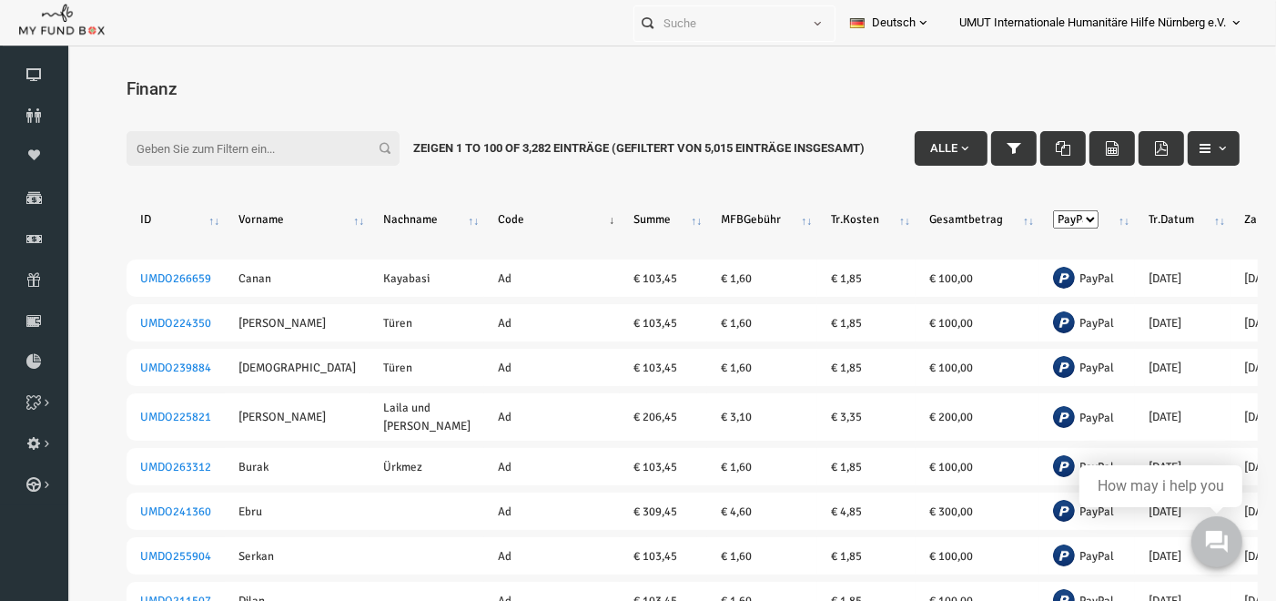
click at [460, 203] on th "Code" at bounding box center [528, 219] width 136 height 66
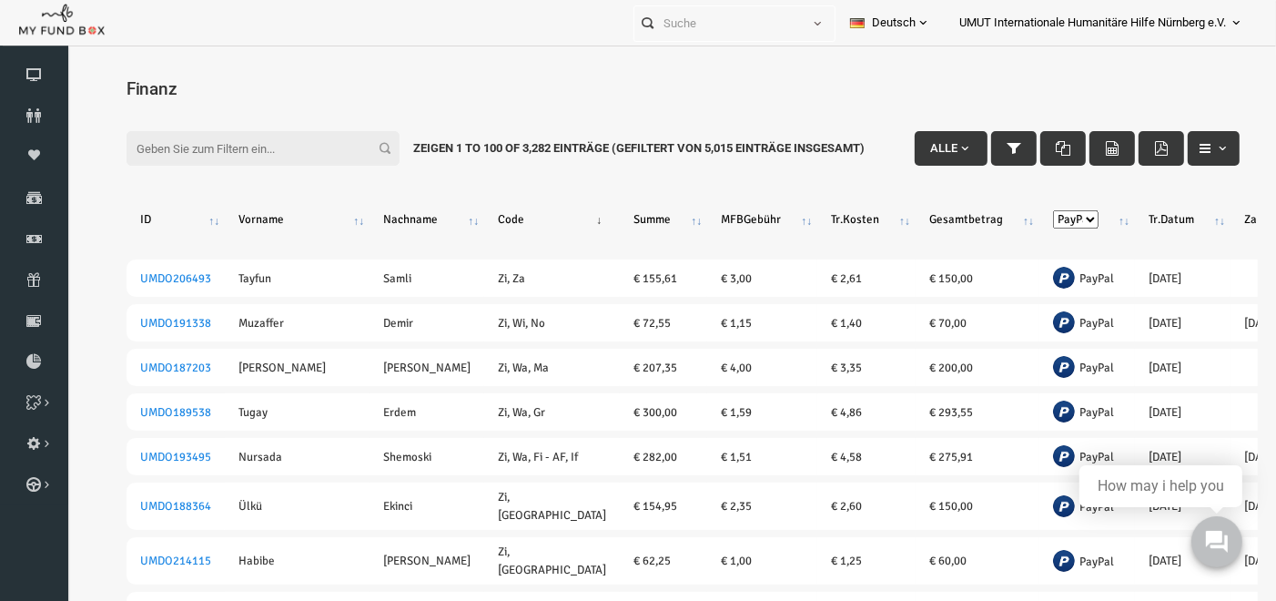
click at [460, 203] on th "Code" at bounding box center [528, 219] width 136 height 66
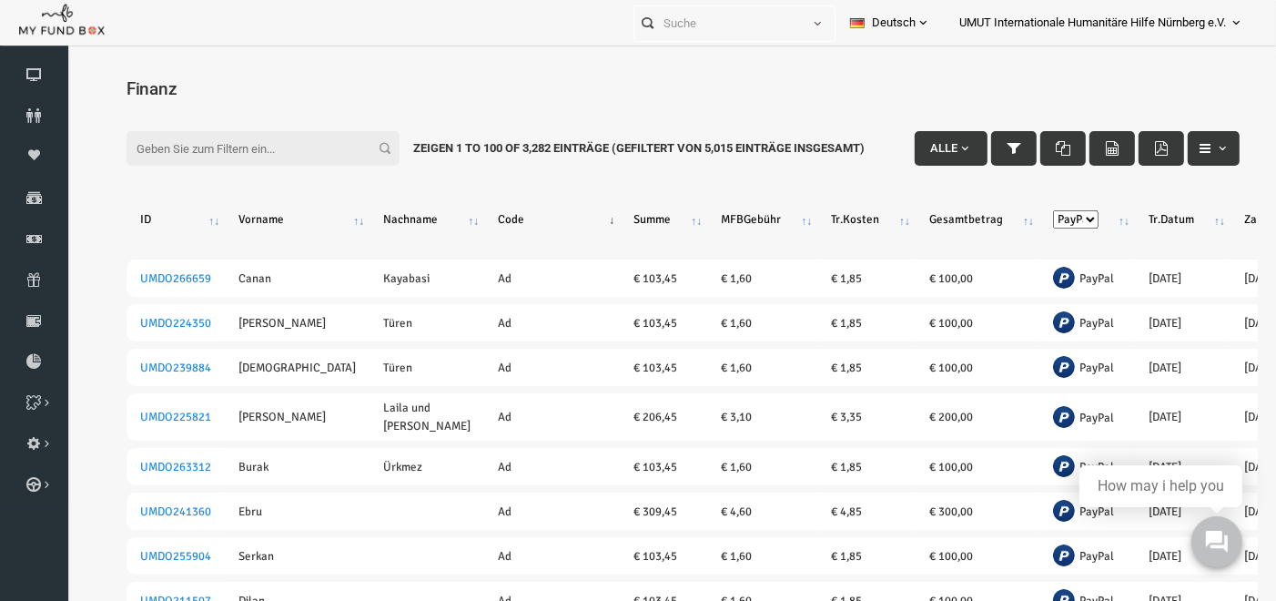
click at [460, 203] on th "Code" at bounding box center [528, 219] width 136 height 66
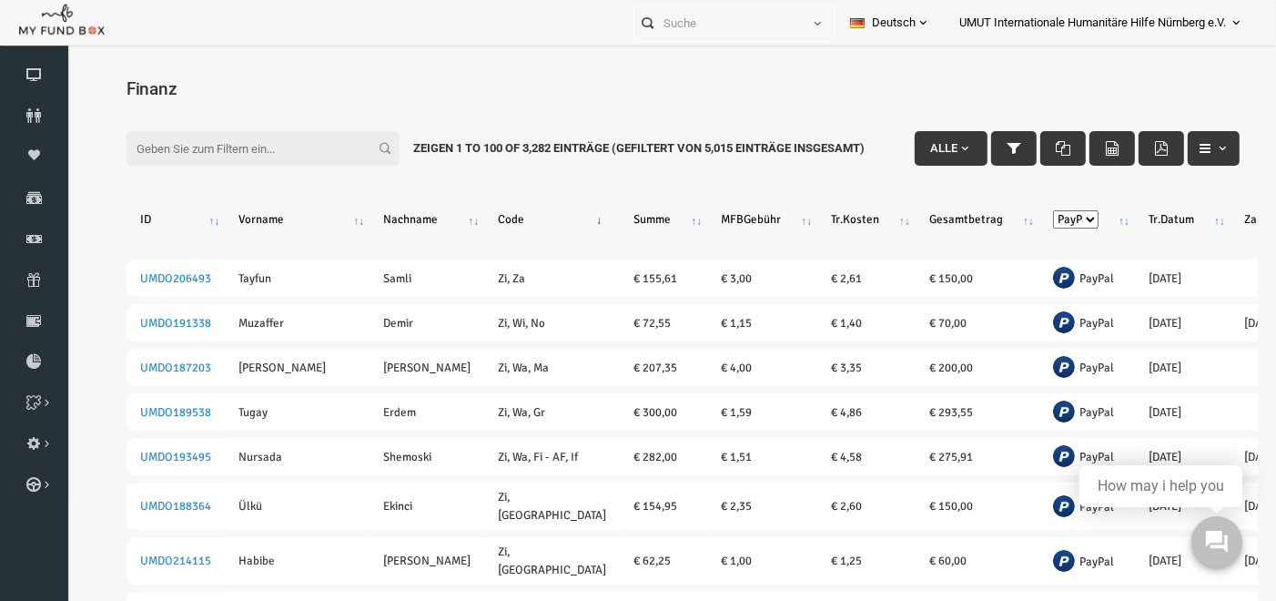
click at [460, 203] on th "Code" at bounding box center [528, 219] width 136 height 66
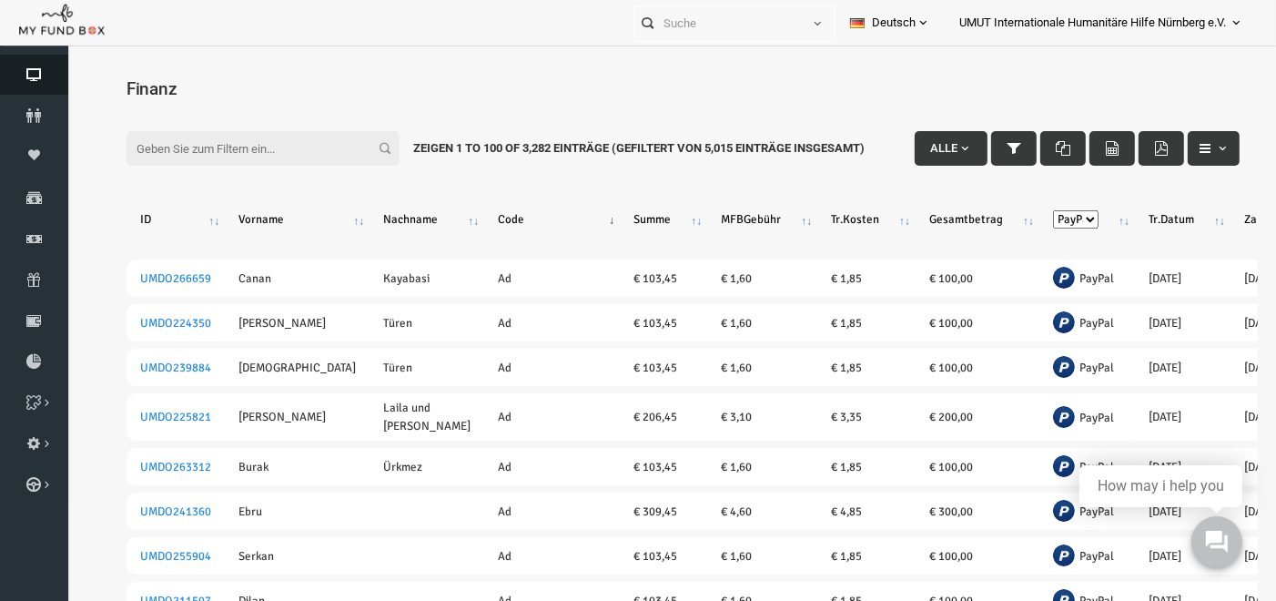
click at [38, 85] on link "Dashboard" at bounding box center [34, 75] width 68 height 40
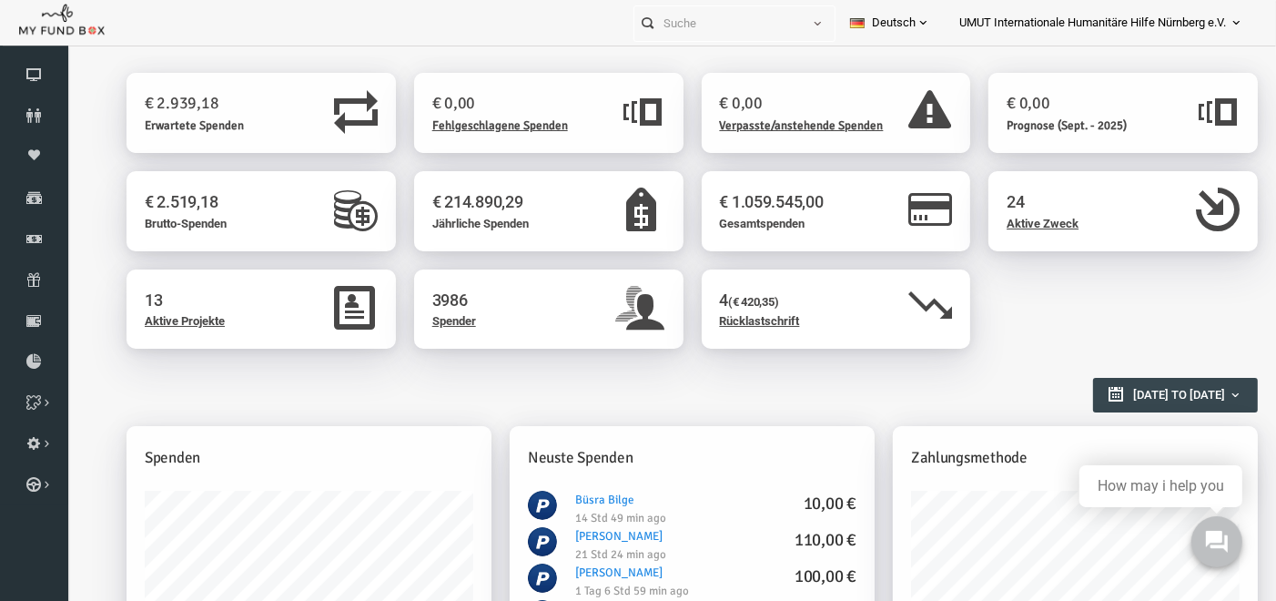
click at [311, 306] on icon at bounding box center [331, 302] width 44 height 35
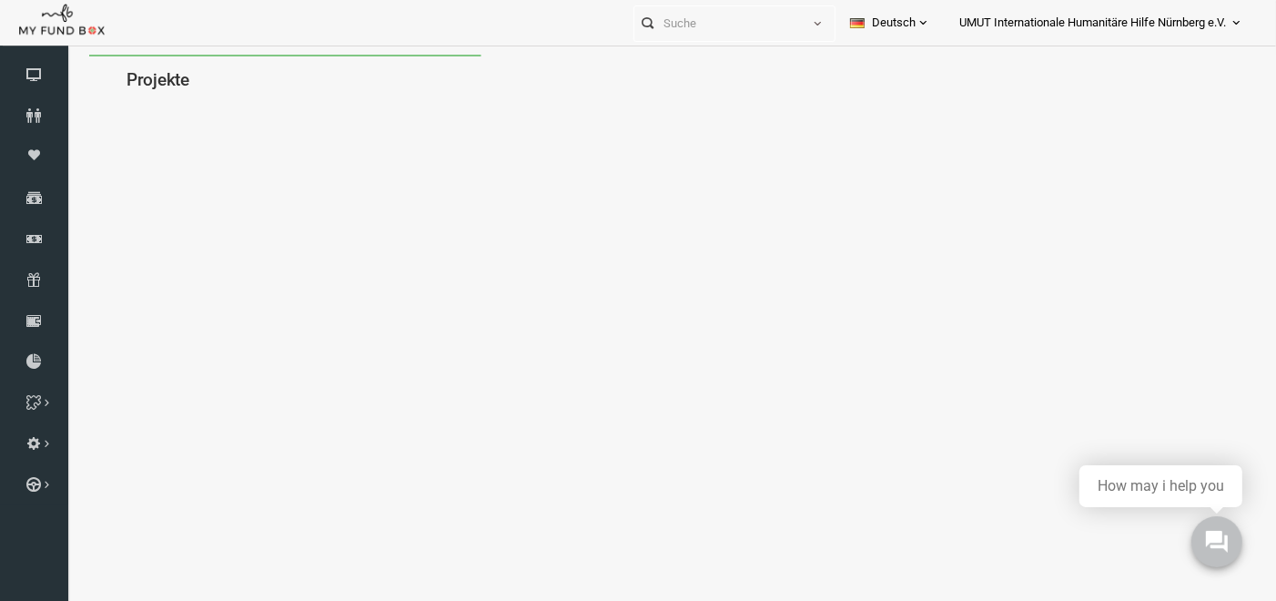
select select "100"
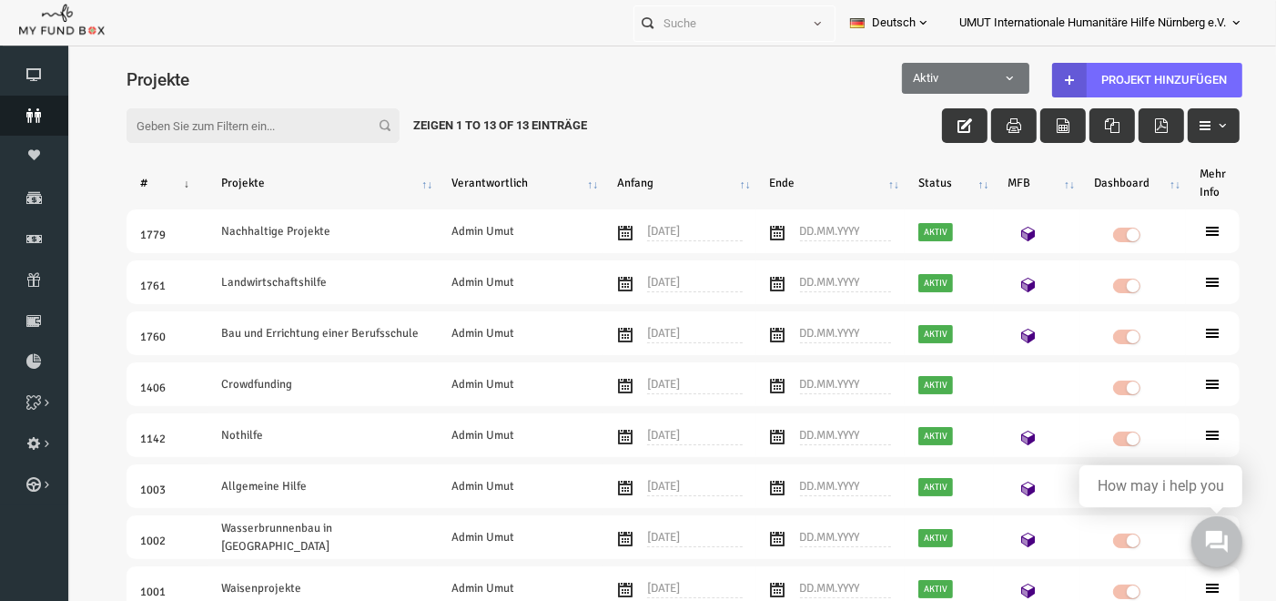
click at [26, 112] on icon at bounding box center [34, 115] width 68 height 15
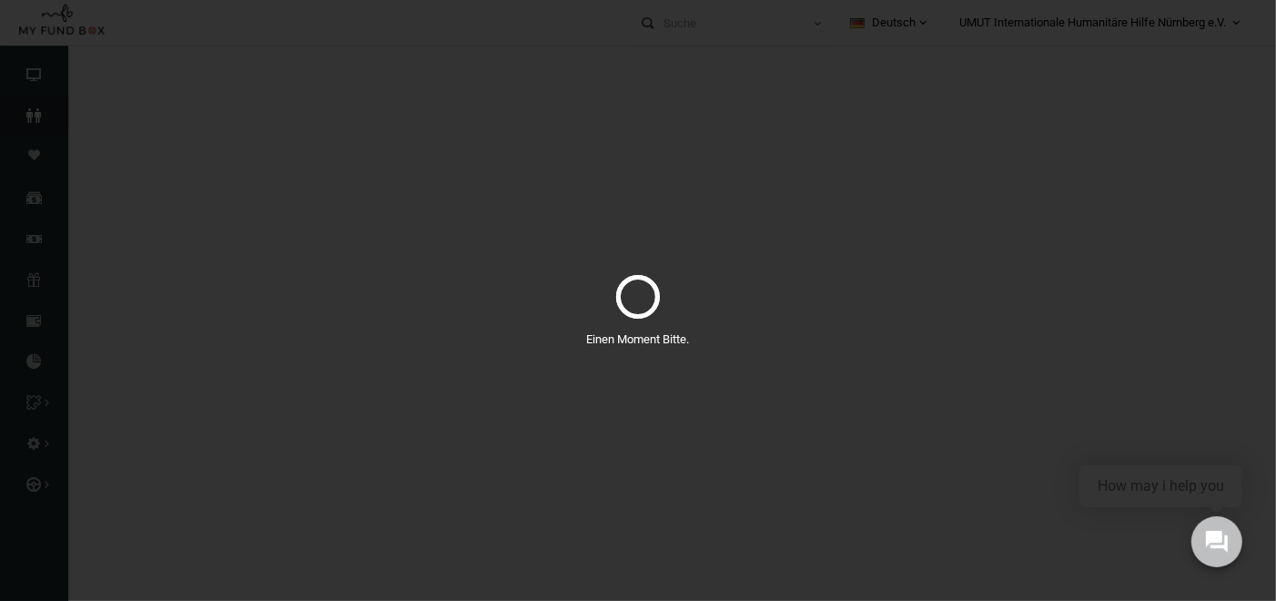
select select "100"
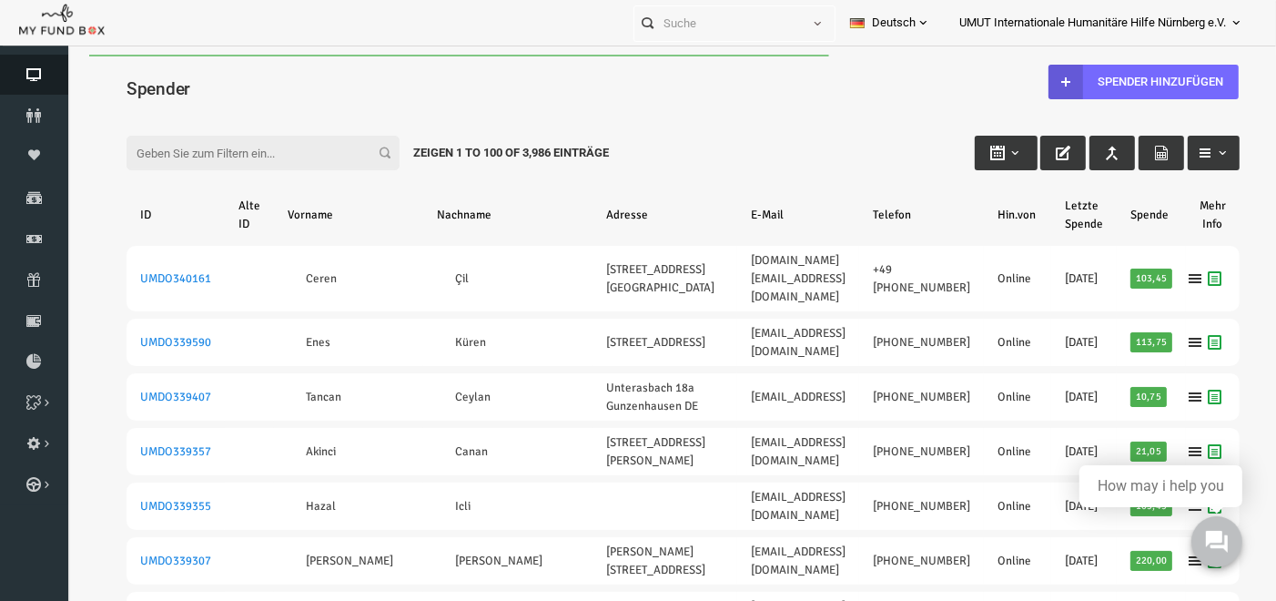
click at [30, 67] on icon at bounding box center [34, 74] width 68 height 15
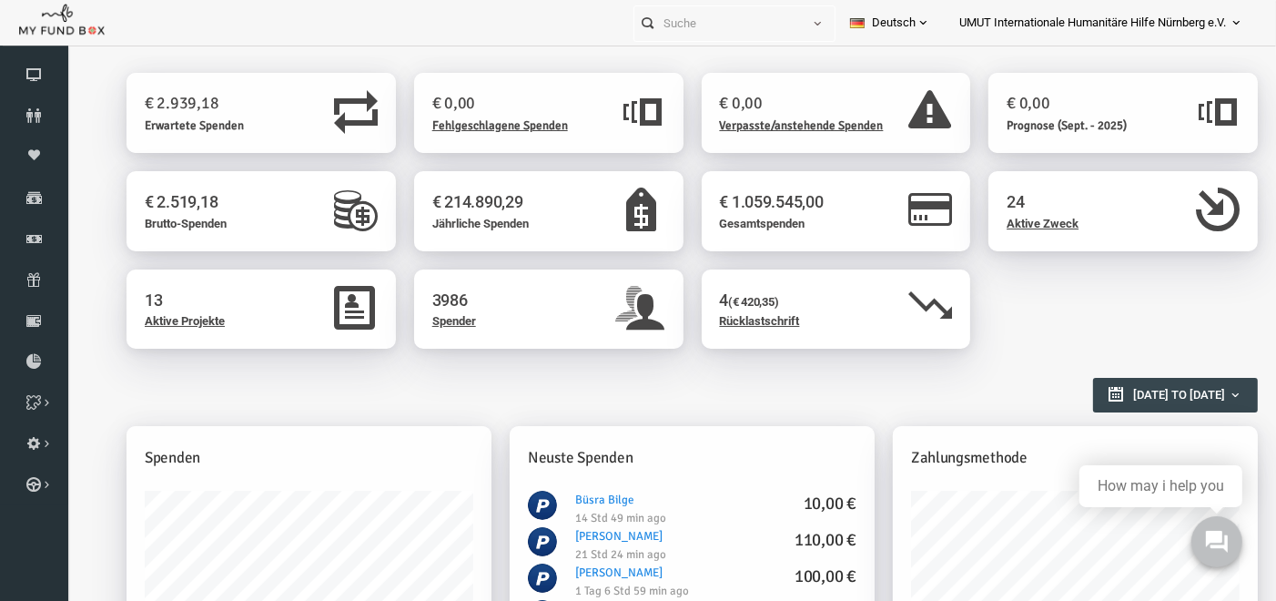
click at [197, 469] on div "Spenden" at bounding box center [284, 457] width 365 height 65
click at [152, 461] on h5 "Spenden" at bounding box center [284, 457] width 329 height 24
click at [0, 0] on icon at bounding box center [0, 0] width 0 height 0
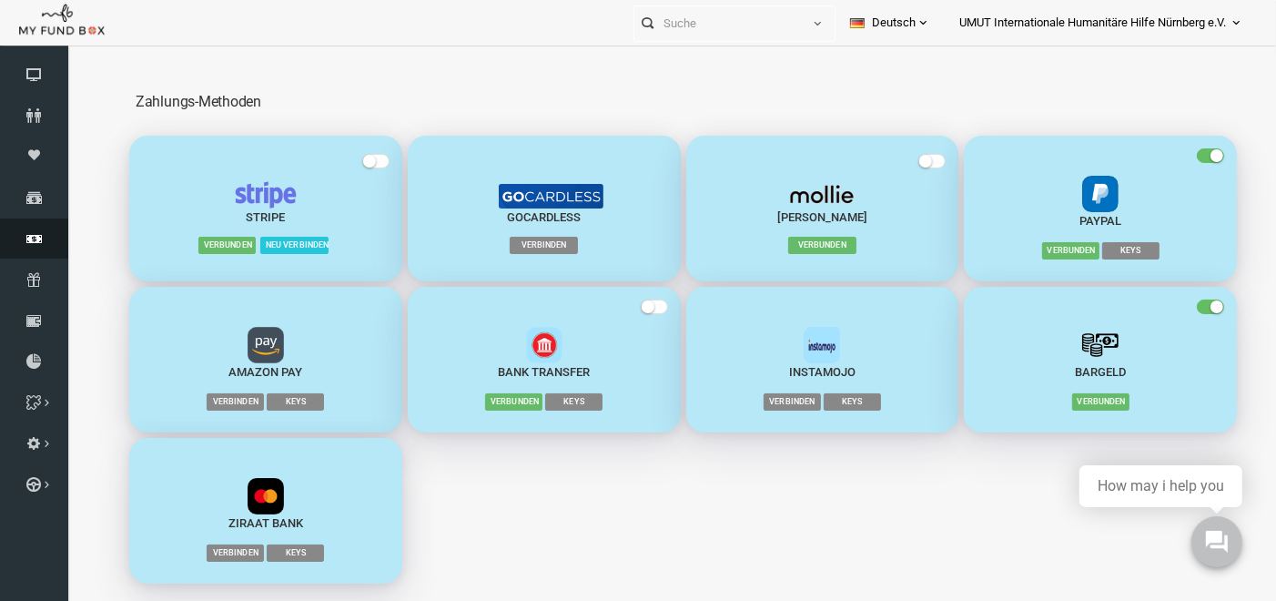
click at [37, 248] on link "Finanz" at bounding box center [34, 238] width 68 height 40
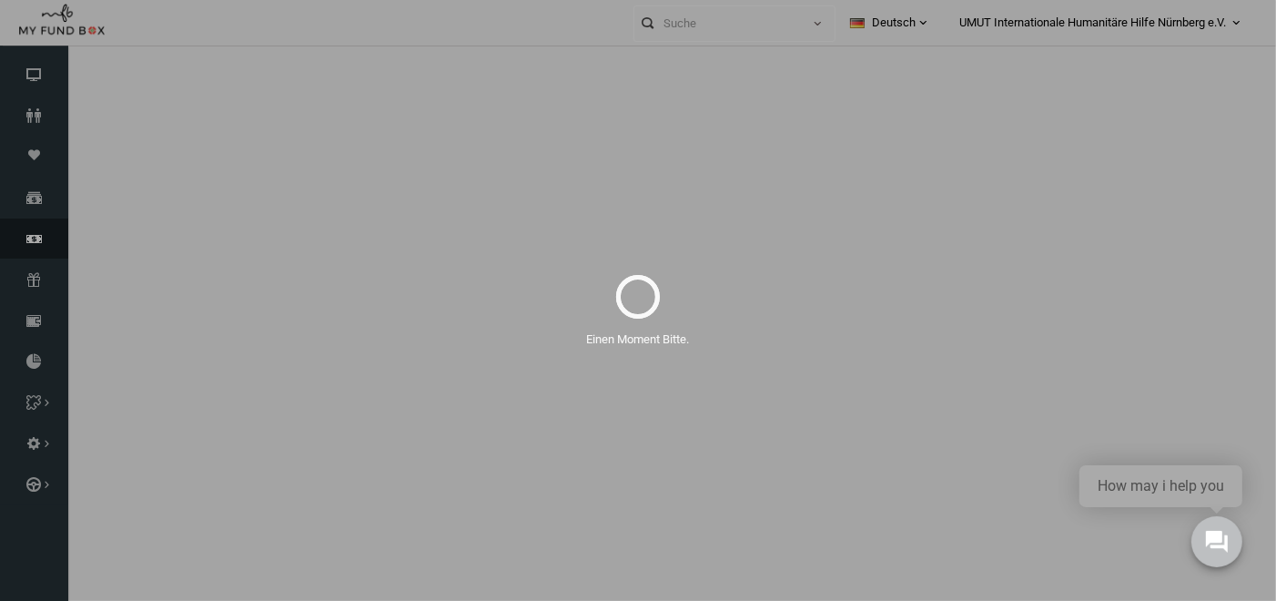
select select "100"
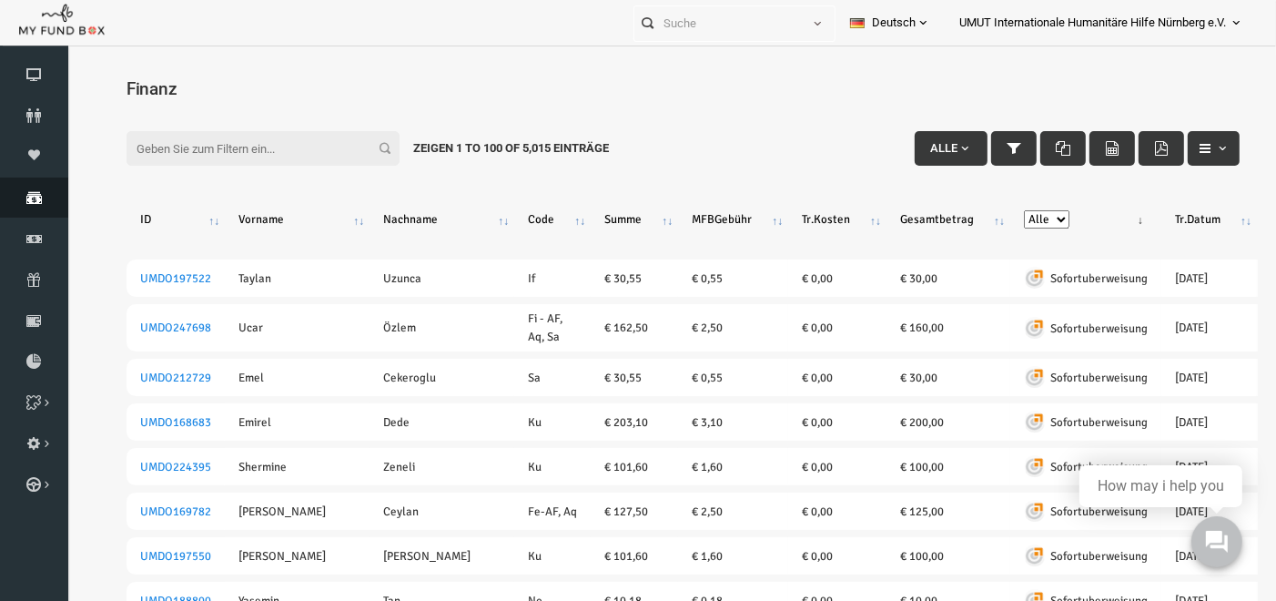
click at [38, 197] on icon at bounding box center [34, 197] width 68 height 15
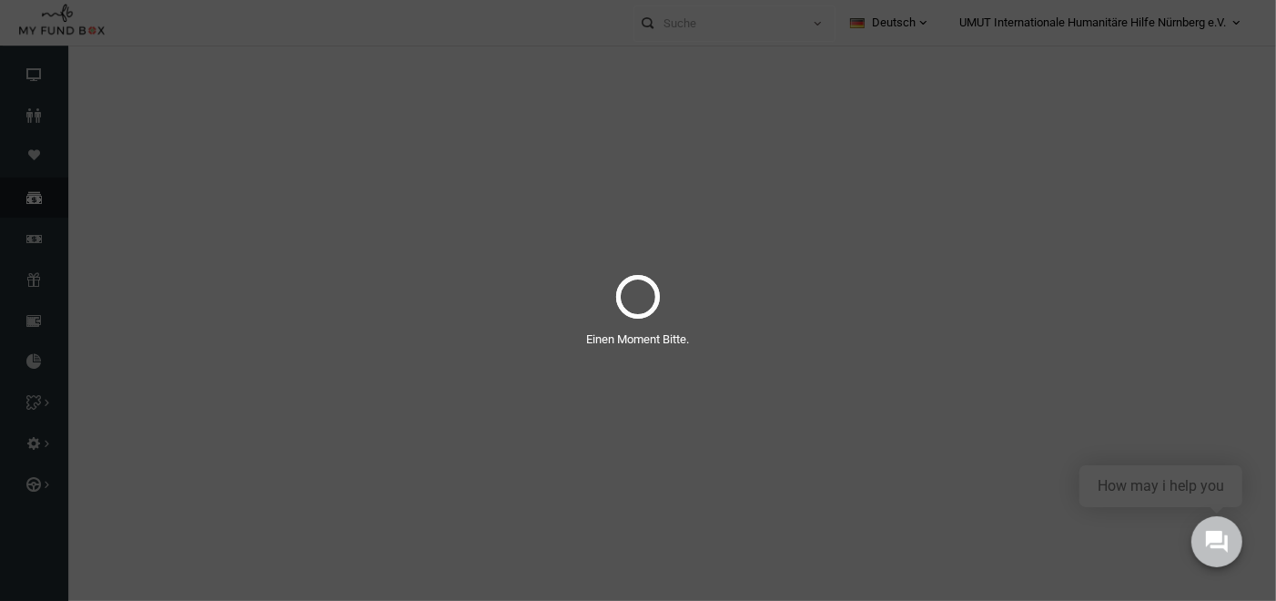
select select "100"
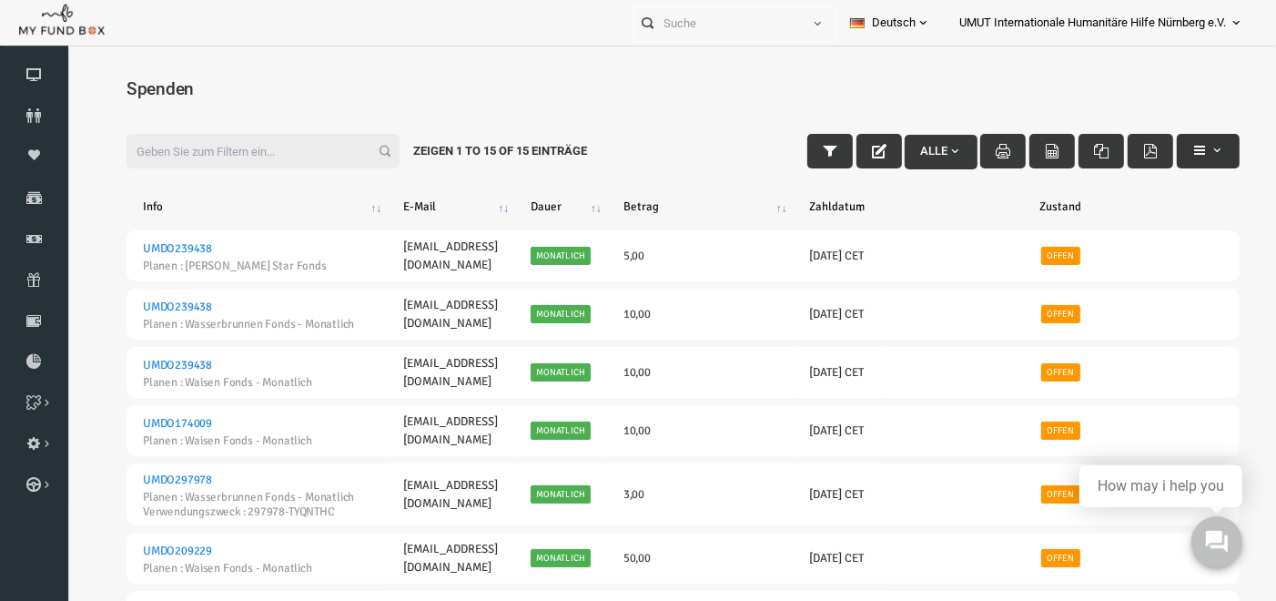
click at [1194, 155] on span "button" at bounding box center [1192, 149] width 15 height 15
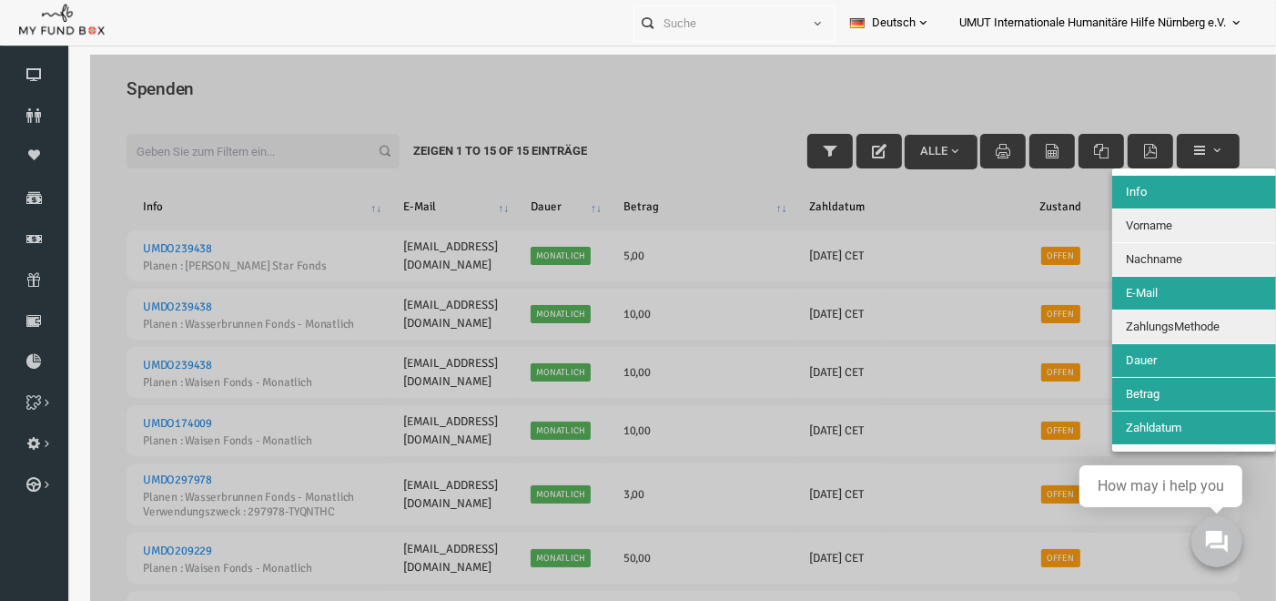
click at [1163, 217] on button "Vorname" at bounding box center [1170, 224] width 164 height 33
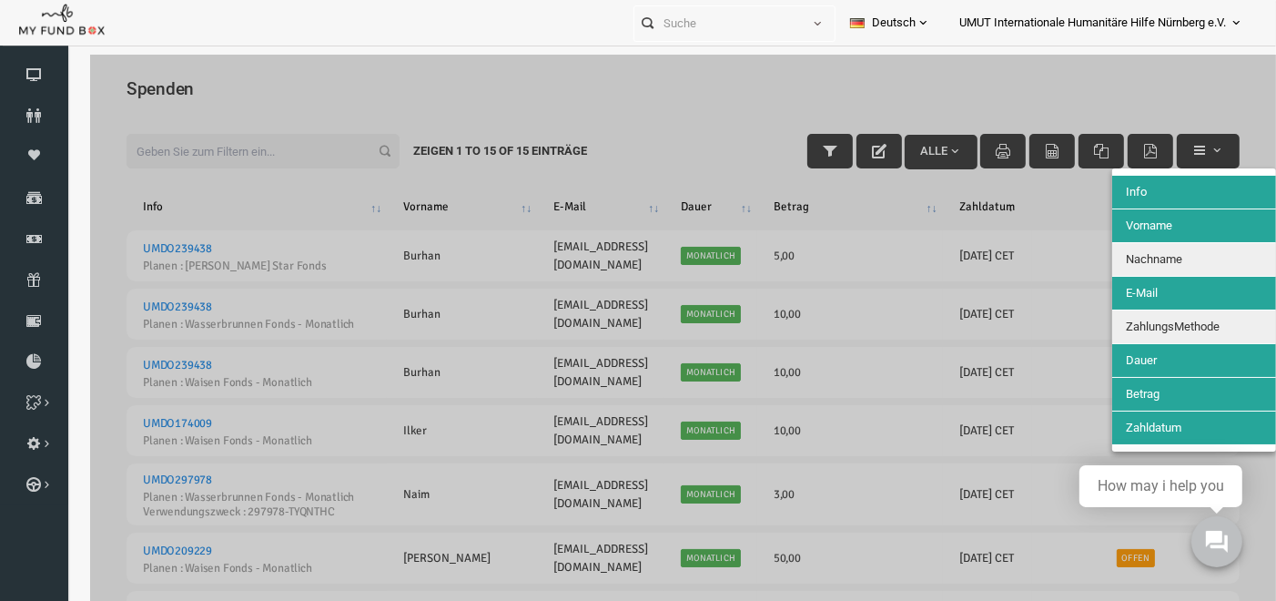
click at [1139, 251] on span "Nachname" at bounding box center [1129, 258] width 56 height 14
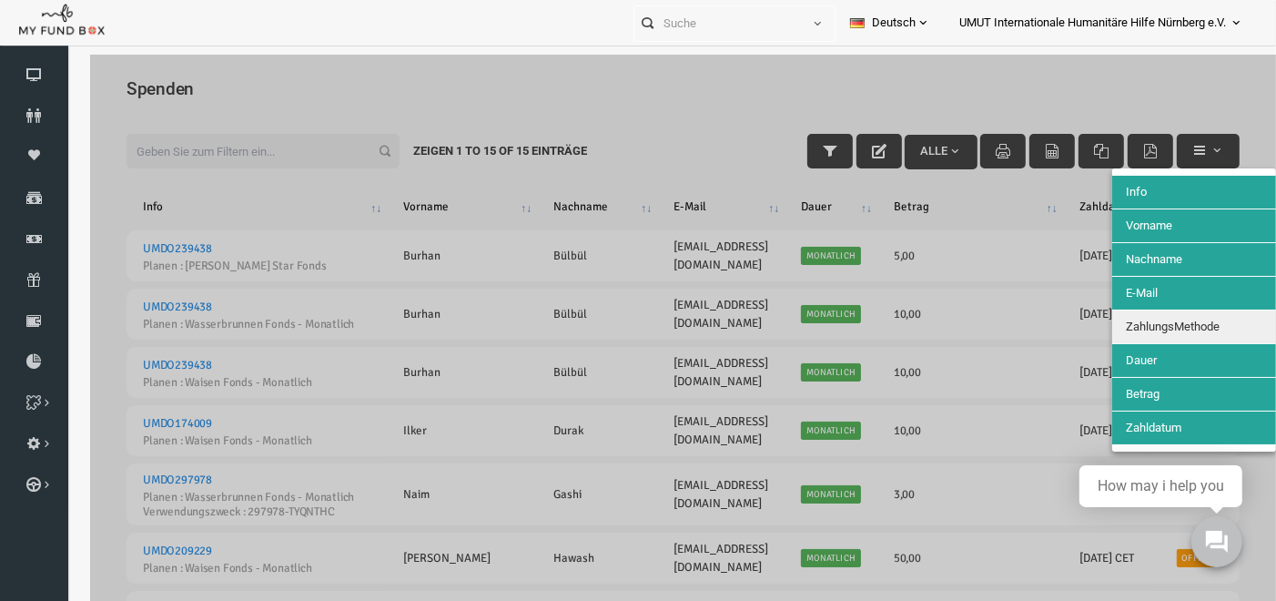
click at [1142, 327] on span "ZahlungsMethode" at bounding box center [1148, 326] width 94 height 14
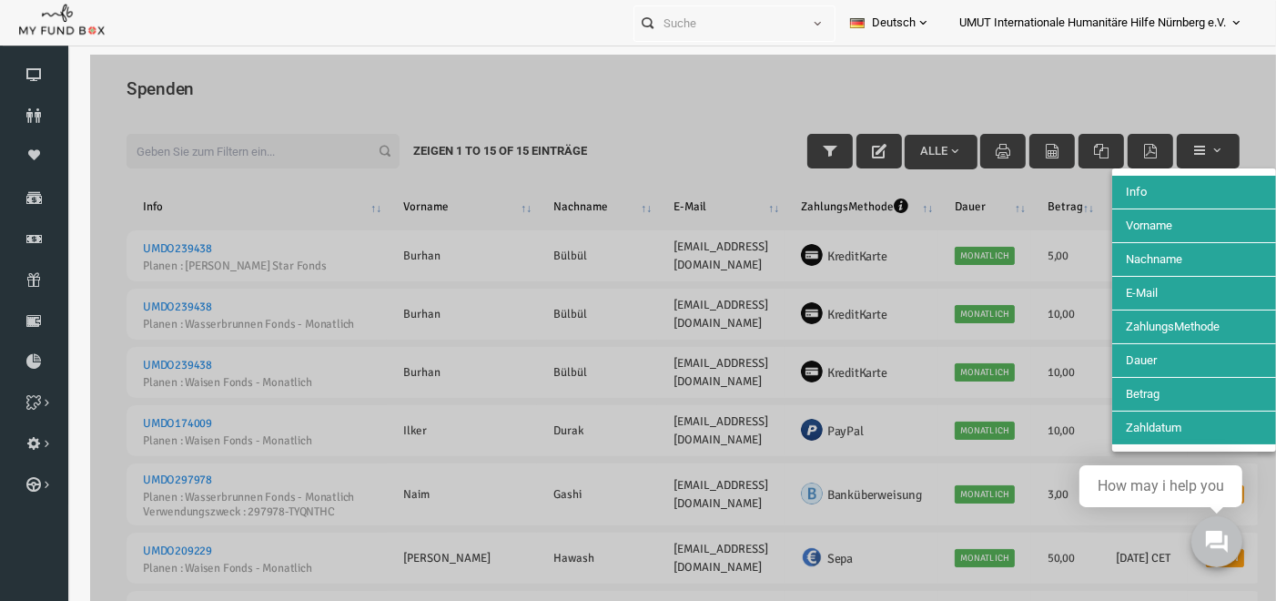
click at [985, 79] on div at bounding box center [659, 354] width 1186 height 601
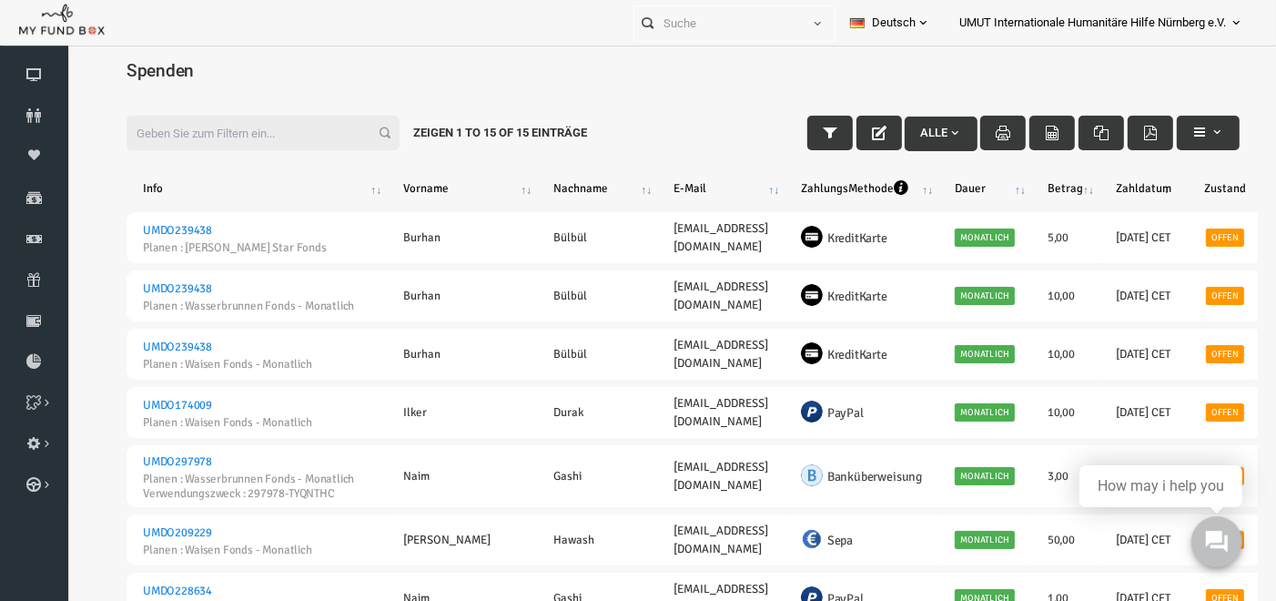
scroll to position [59, 0]
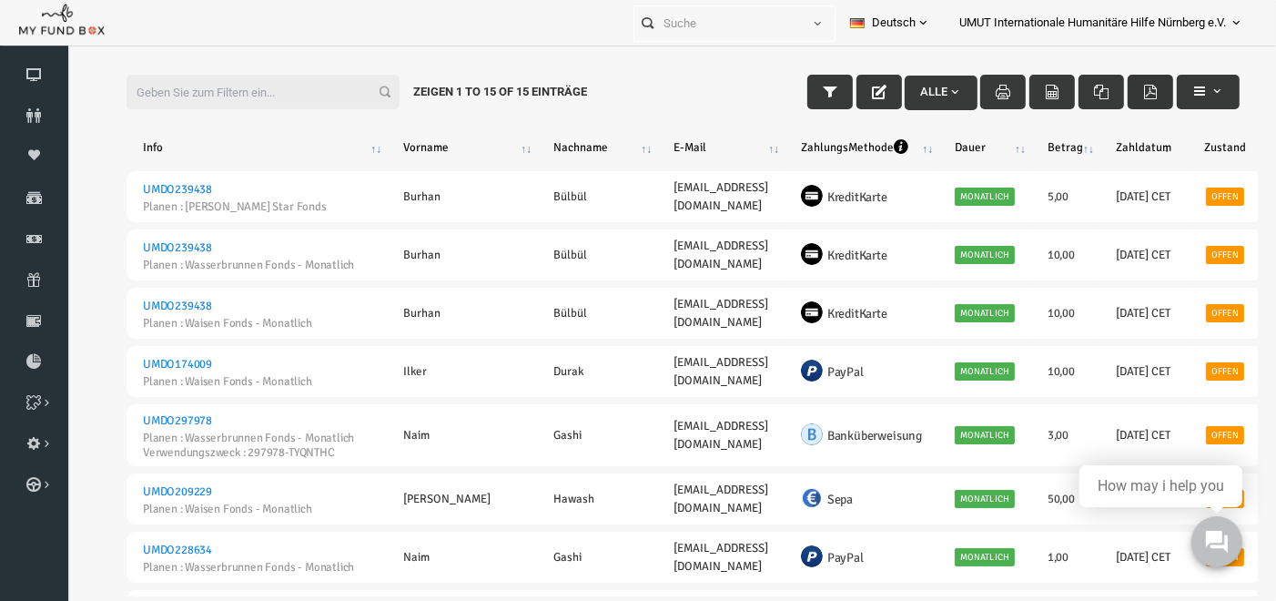
click at [1128, 93] on icon "button" at bounding box center [1126, 92] width 15 height 15
click at [921, 92] on span "Alle" at bounding box center [917, 92] width 42 height 14
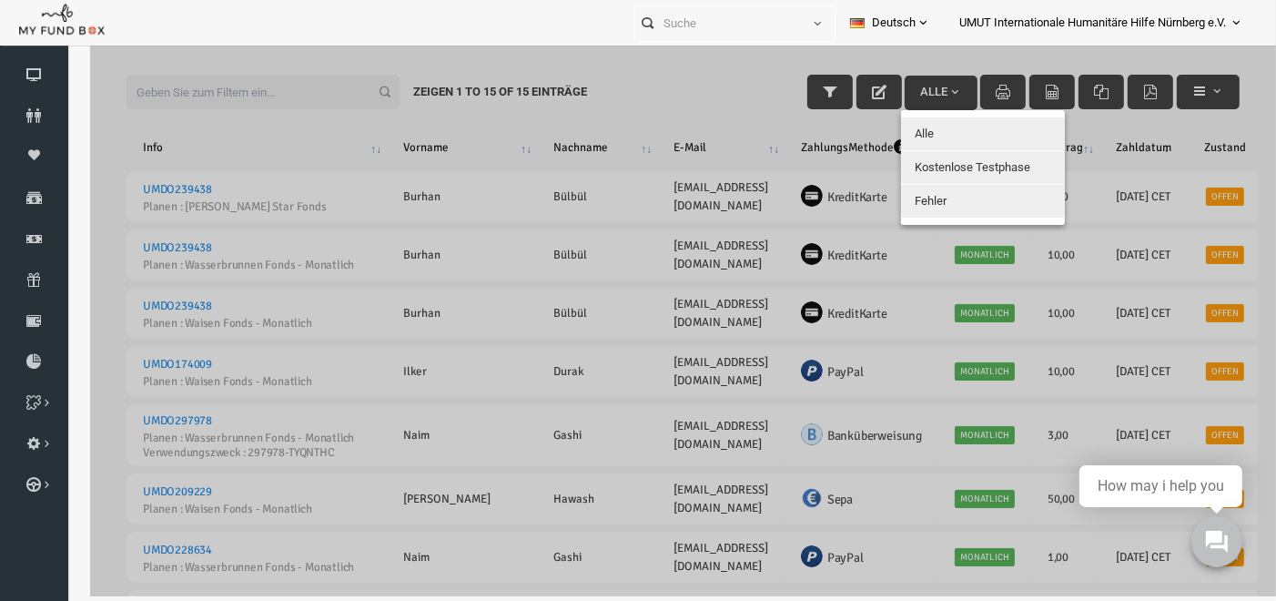
click at [909, 132] on span "Alle" at bounding box center [899, 134] width 19 height 14
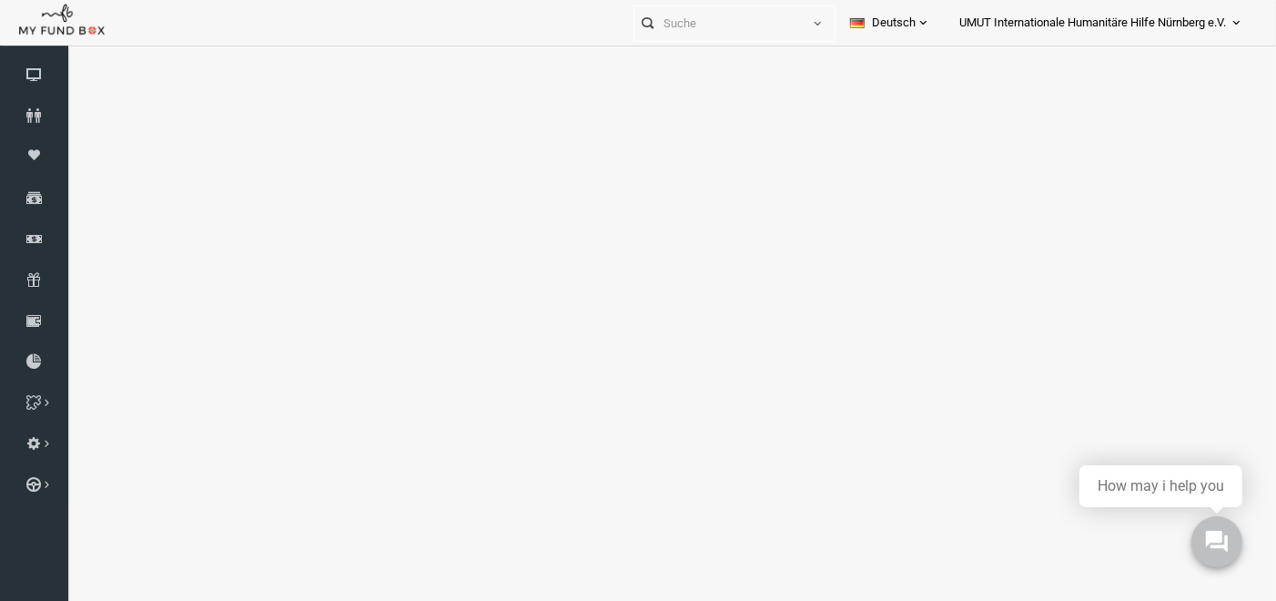
select select "100"
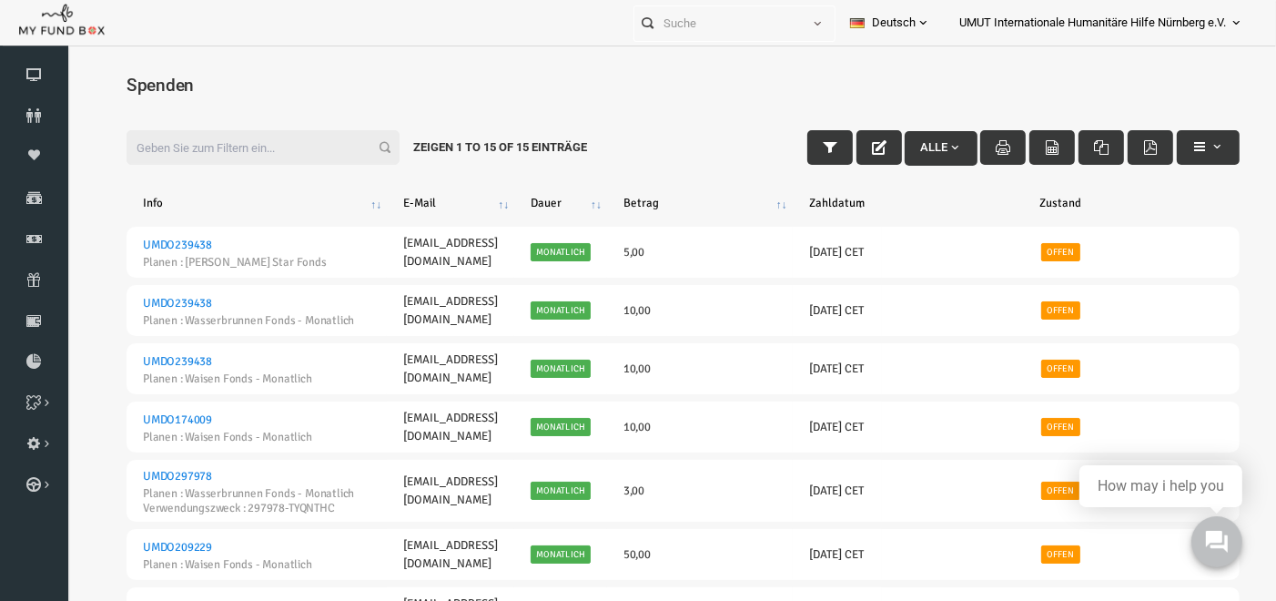
scroll to position [0, 0]
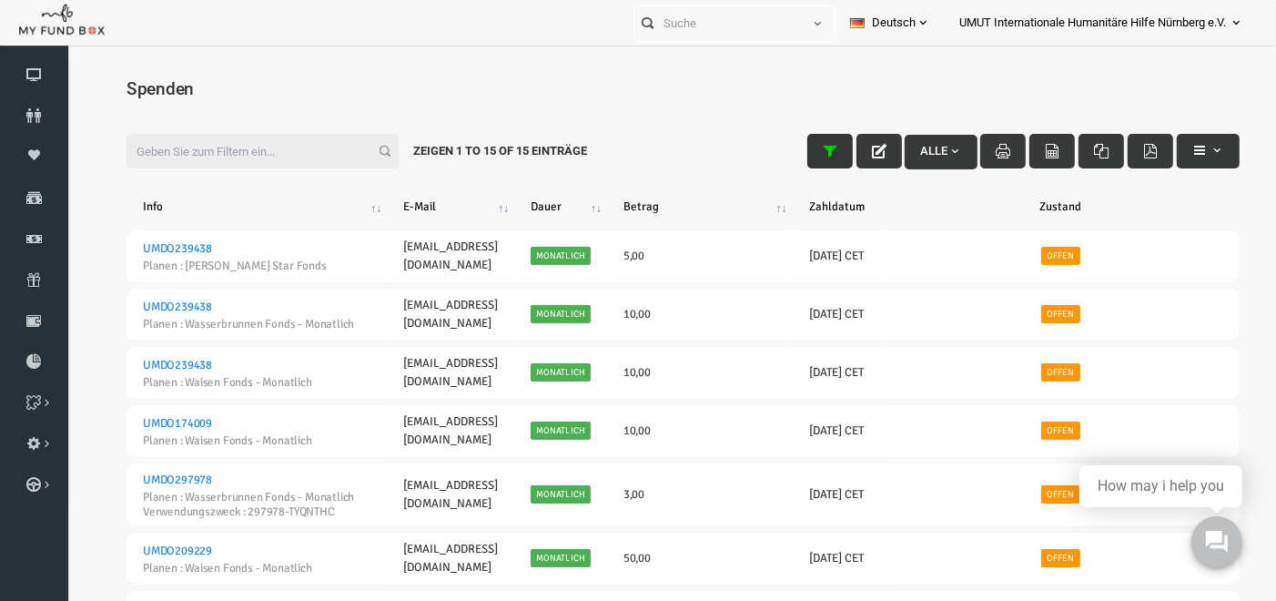
click at [803, 152] on icon "button" at bounding box center [805, 150] width 15 height 15
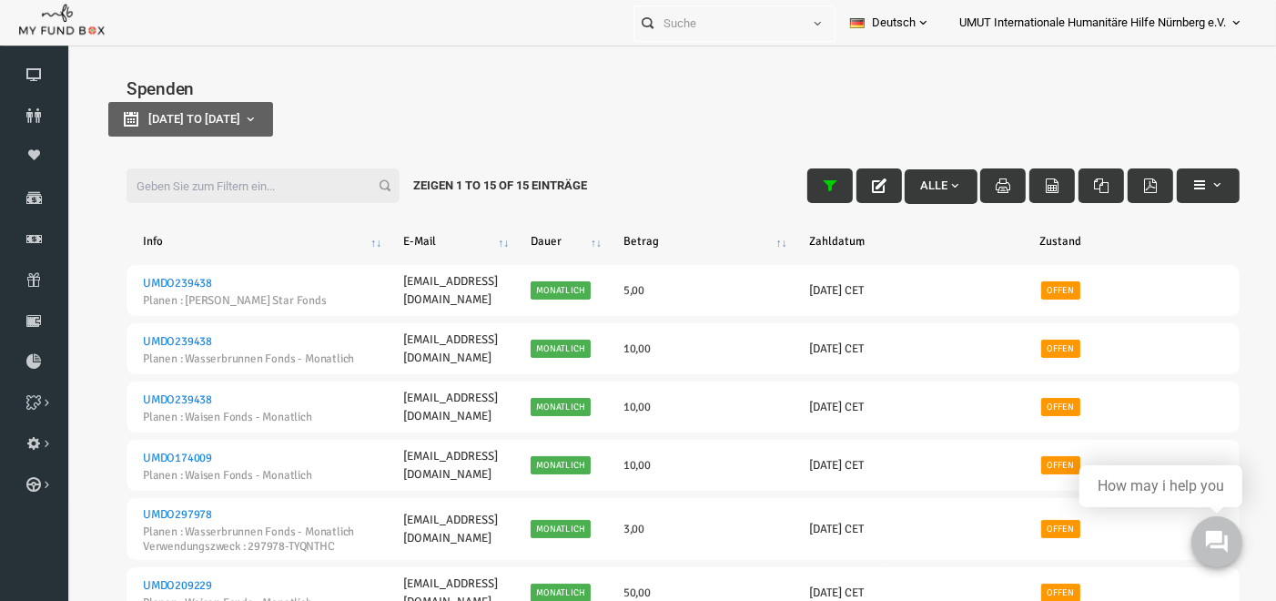
type input "[DATE]"
click at [216, 113] on span "[DATE] to [DATE]" at bounding box center [170, 118] width 92 height 14
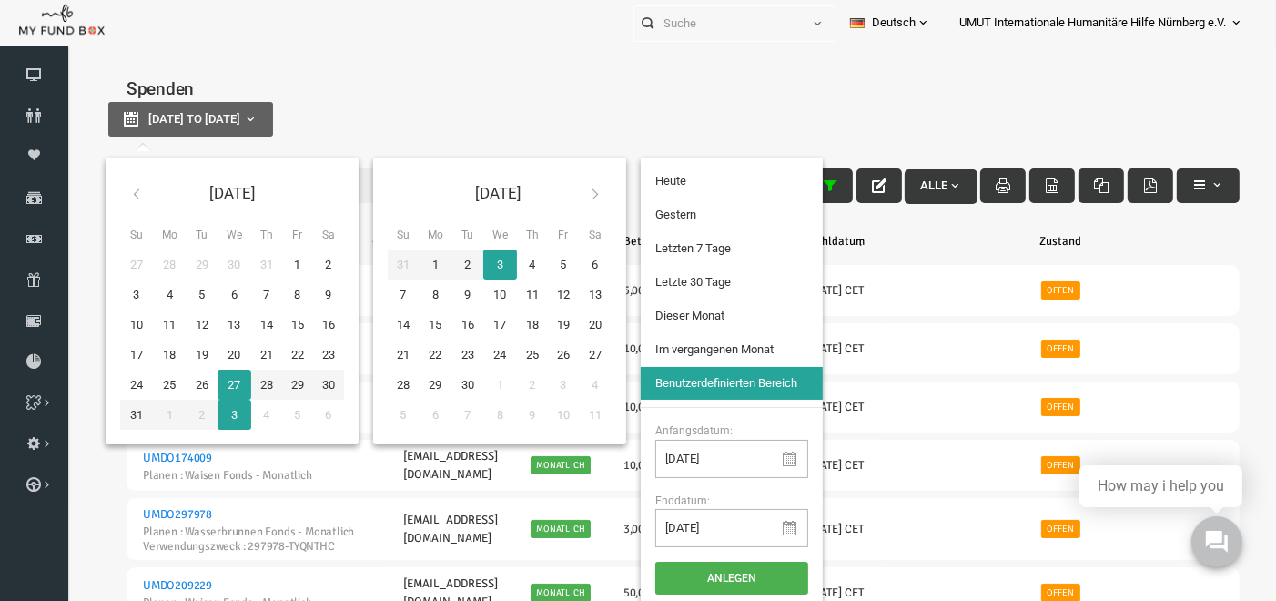
type input "[DATE]"
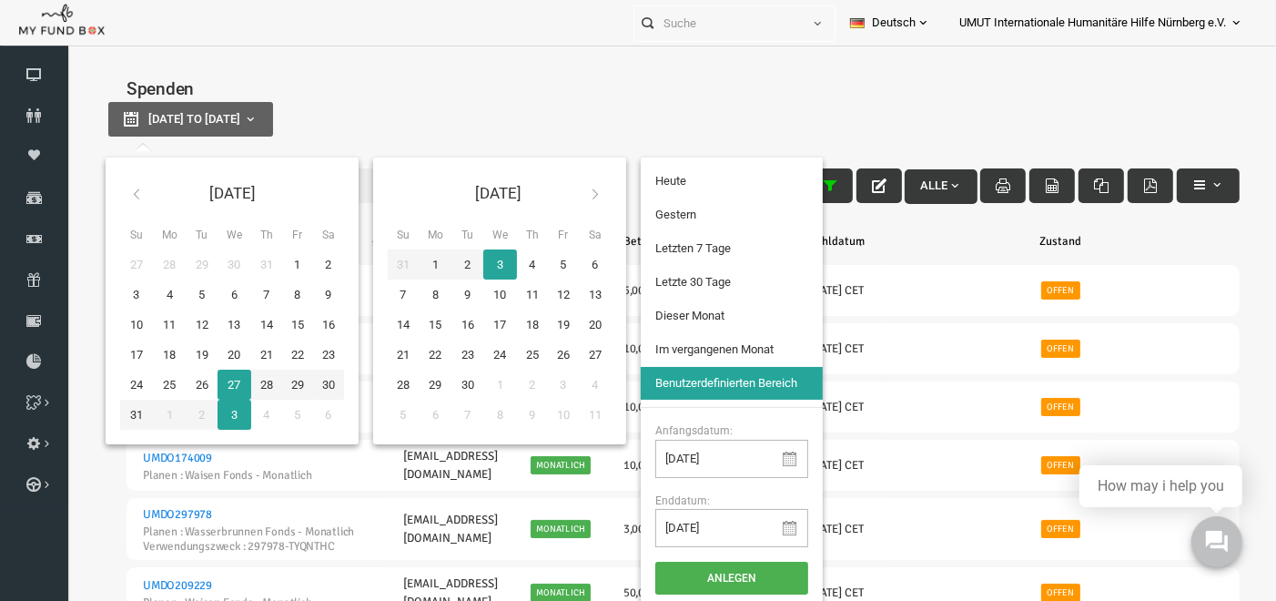
type input "[DATE]"
click at [654, 458] on input "[DATE]" at bounding box center [707, 458] width 153 height 38
click at [720, 456] on input "[DATE]" at bounding box center [707, 458] width 153 height 38
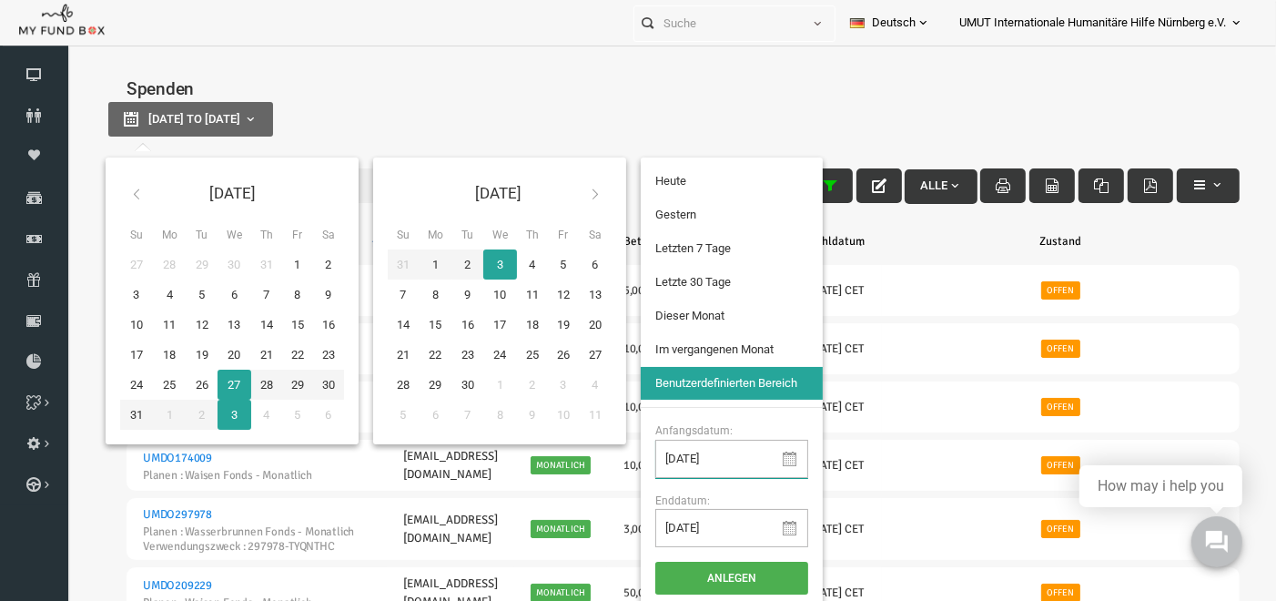
type input "[DATE]"
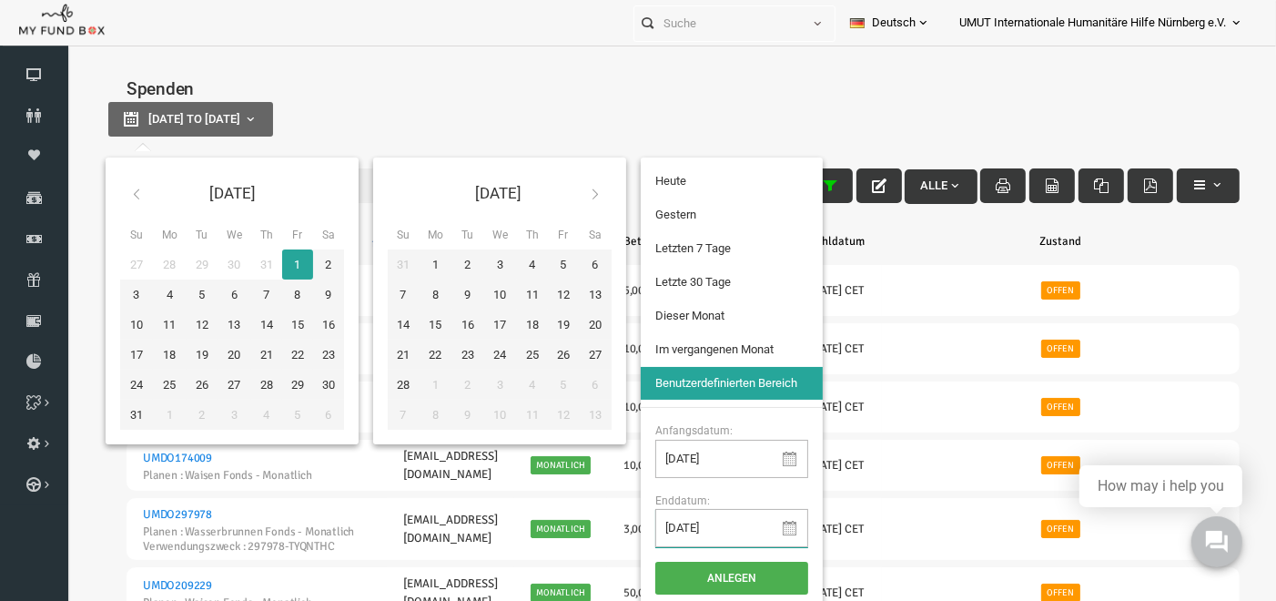
click at [654, 529] on input "[DATE]" at bounding box center [707, 527] width 153 height 38
click at [711, 526] on input "[DATE]" at bounding box center [707, 527] width 153 height 38
type input "[DATE]"
click at [709, 573] on button "Anlegen" at bounding box center [707, 577] width 153 height 33
select select "100"
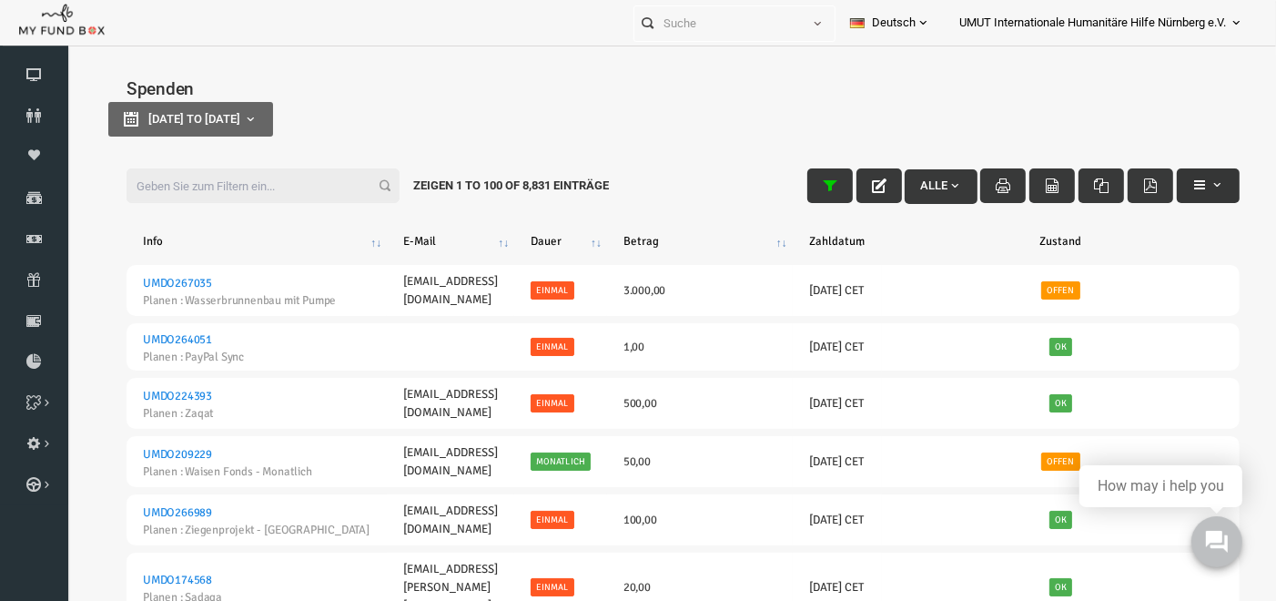
click at [1193, 181] on span "button" at bounding box center [1192, 184] width 15 height 15
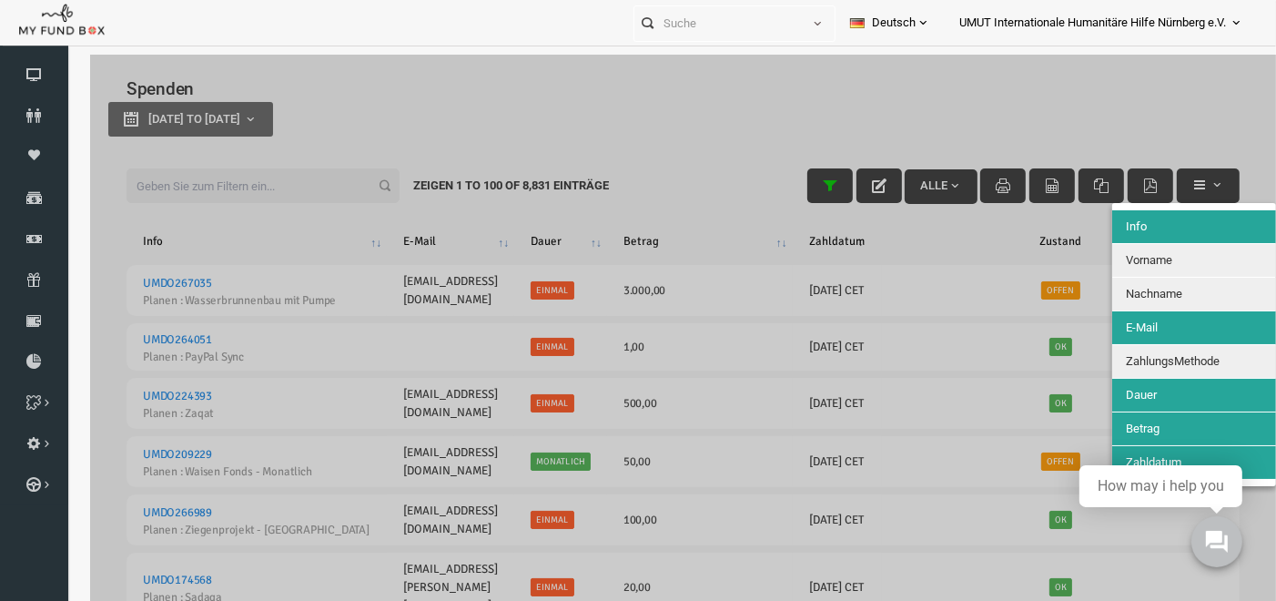
click at [1160, 261] on button "Vorname" at bounding box center [1170, 259] width 164 height 33
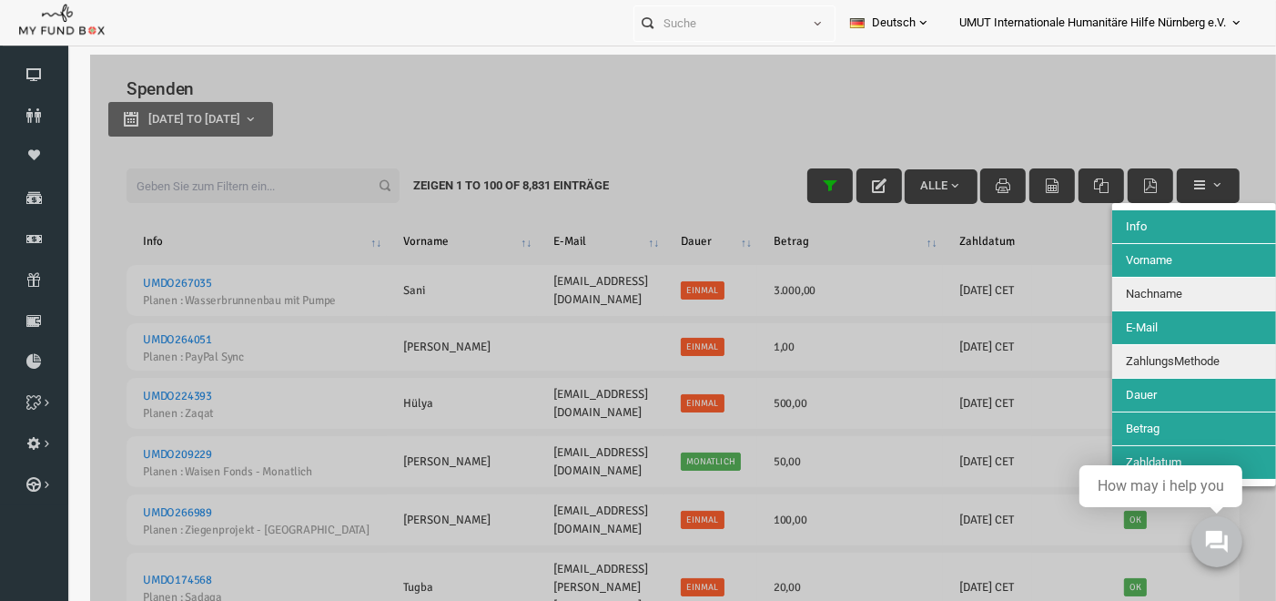
click at [1157, 293] on span "Nachname" at bounding box center [1129, 293] width 56 height 14
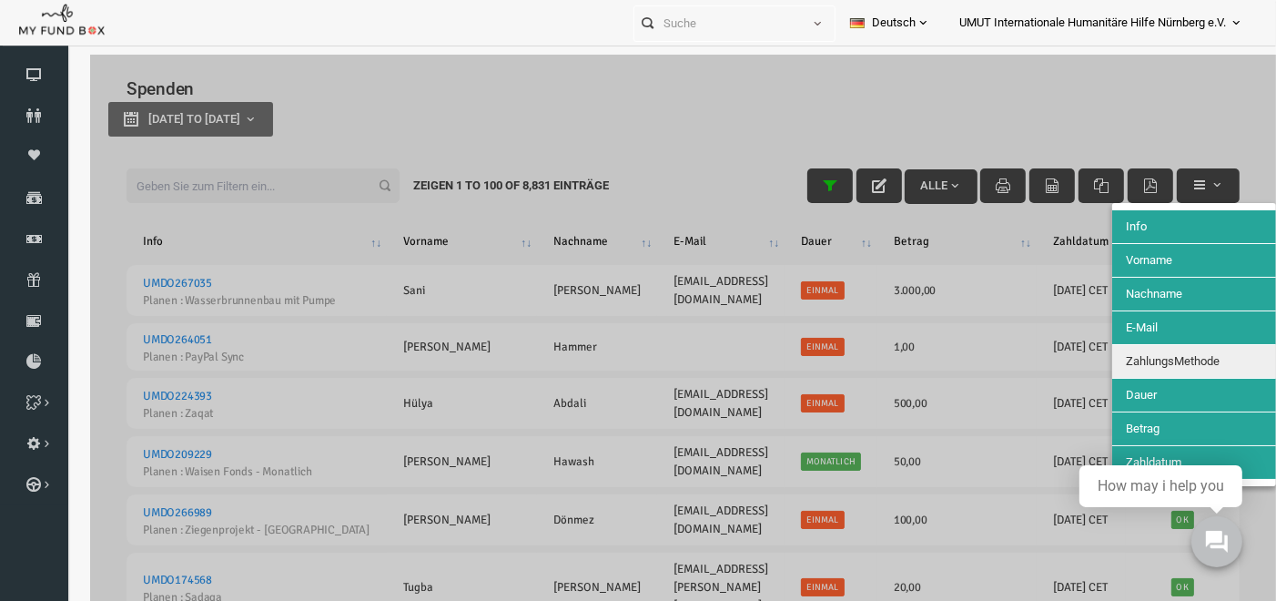
click at [1166, 357] on span "ZahlungsMethode" at bounding box center [1148, 360] width 94 height 14
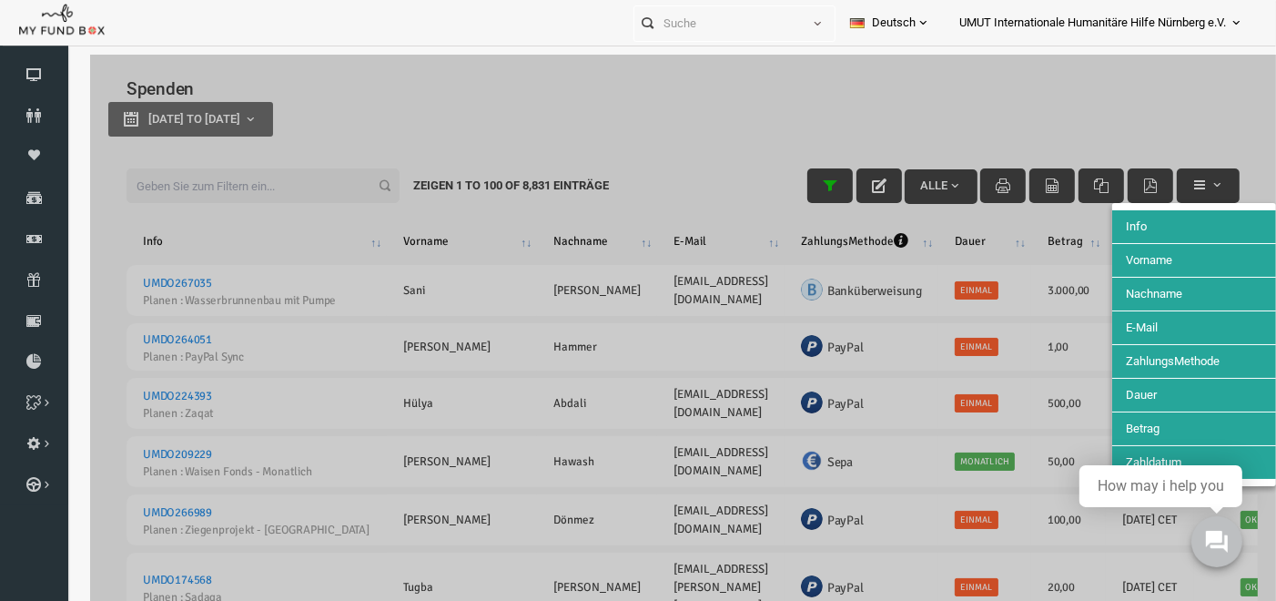
click at [1117, 92] on div at bounding box center [659, 354] width 1186 height 601
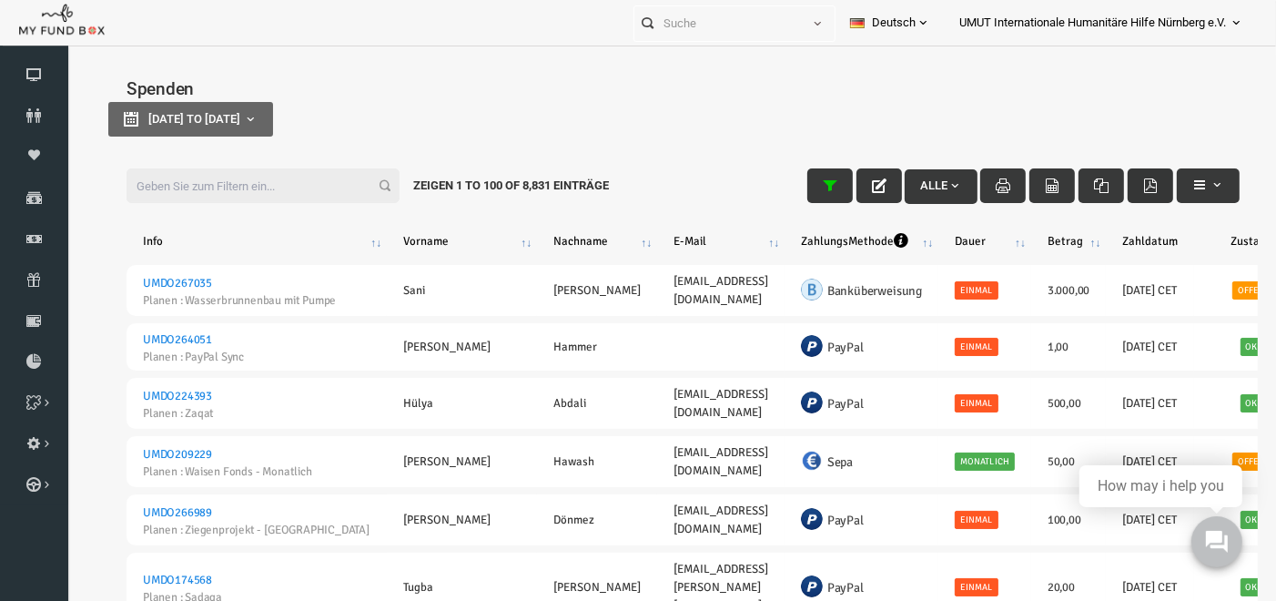
drag, startPoint x: 1112, startPoint y: 184, endPoint x: 903, endPoint y: 201, distance: 210.0
click at [1112, 184] on button "button" at bounding box center [1126, 184] width 46 height 35
click at [1071, 187] on icon "button" at bounding box center [1076, 184] width 15 height 15
click at [36, 233] on icon at bounding box center [34, 238] width 68 height 15
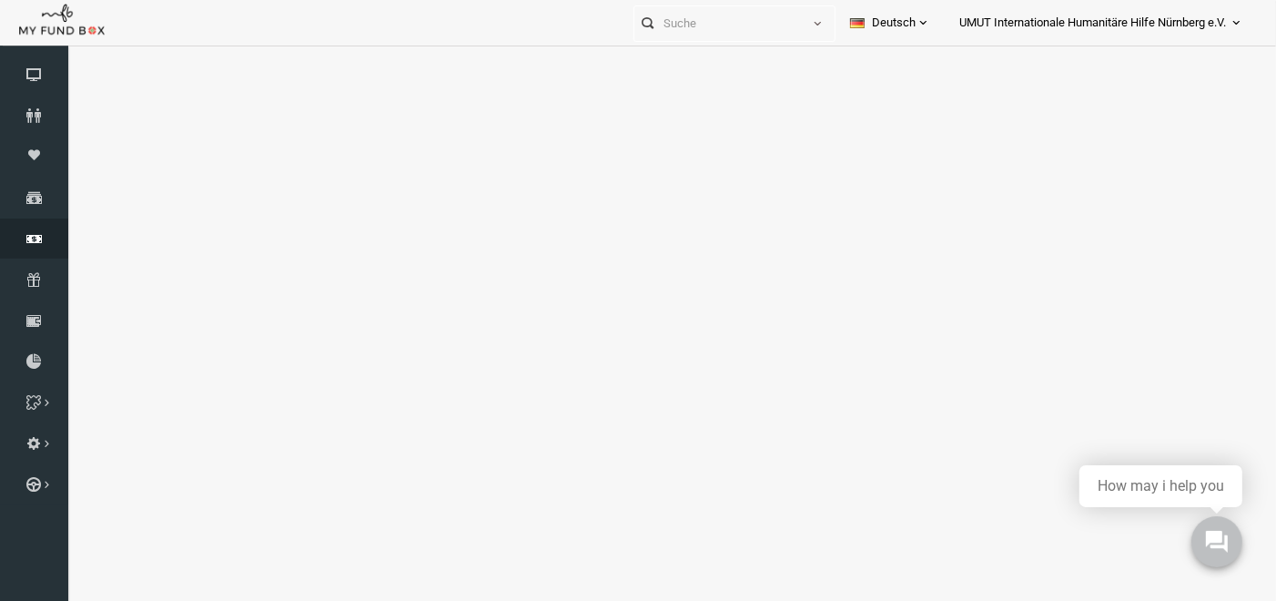
select select "100"
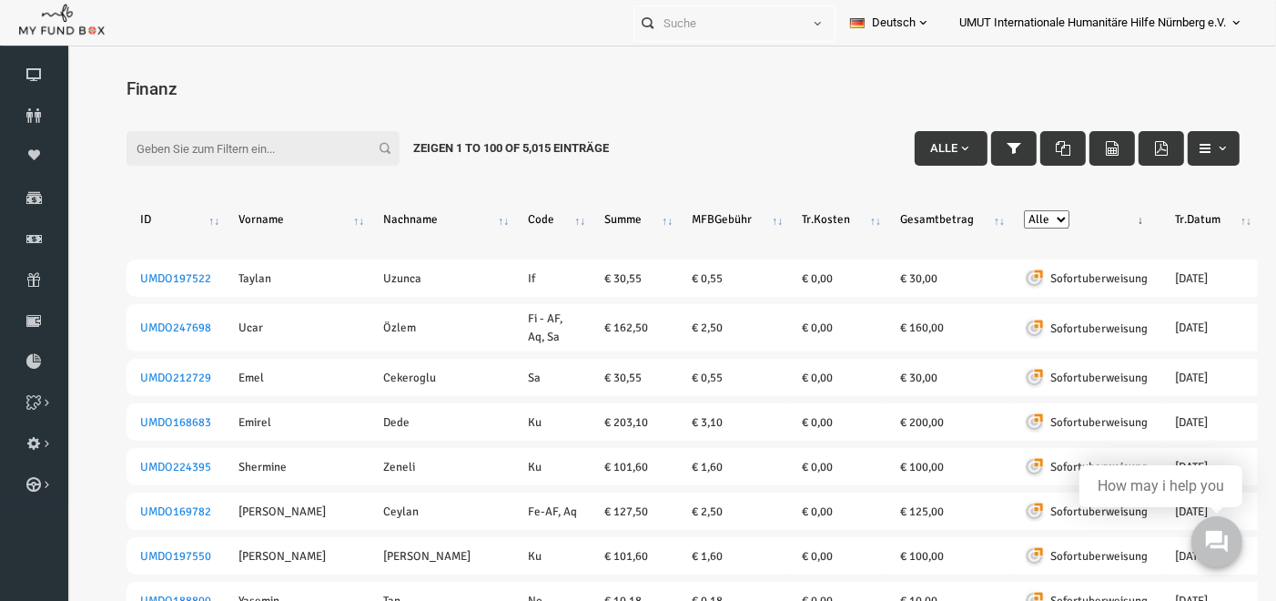
click at [986, 218] on th "Alle Banküberweisung KreditKarte Bargeld Kreditkarte (Offline) PayPal Sepa Sofo…" at bounding box center [1061, 219] width 151 height 66
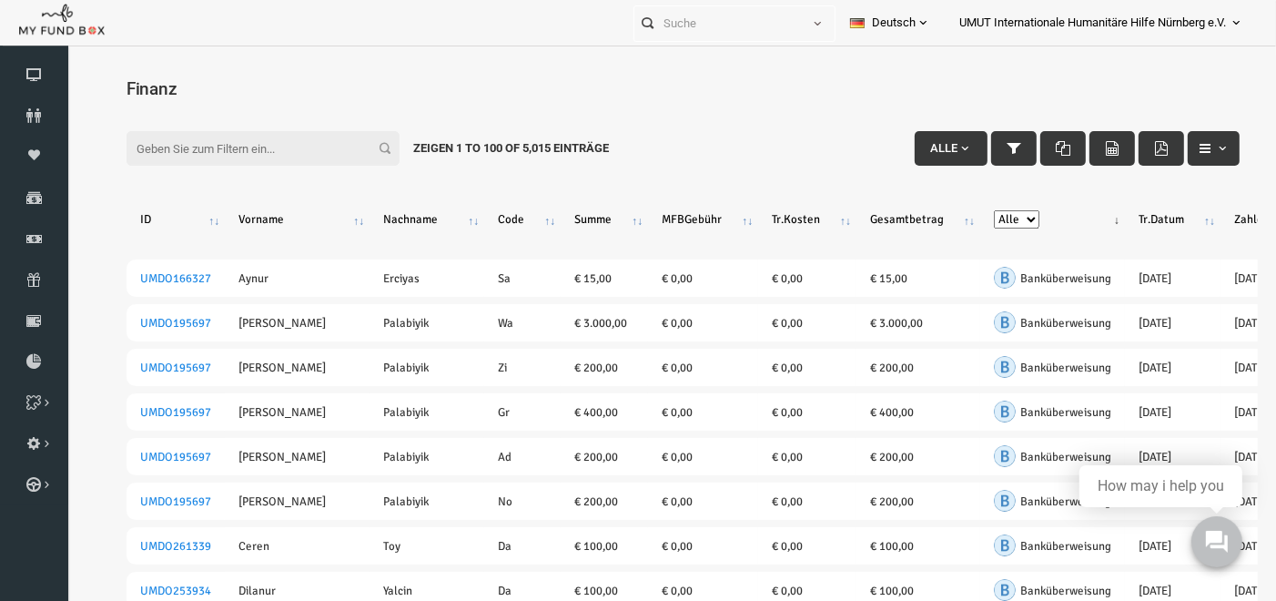
click at [969, 212] on select "Alle Banküberweisung KreditKarte Bargeld Kreditkarte (Offline) PayPal Sepa Sofo…" at bounding box center [992, 218] width 46 height 18
select select "PayPal"
click at [969, 209] on select "Alle Banküberweisung KreditKarte Bargeld Kreditkarte (Offline) PayPal Sepa Sofo…" at bounding box center [992, 218] width 46 height 18
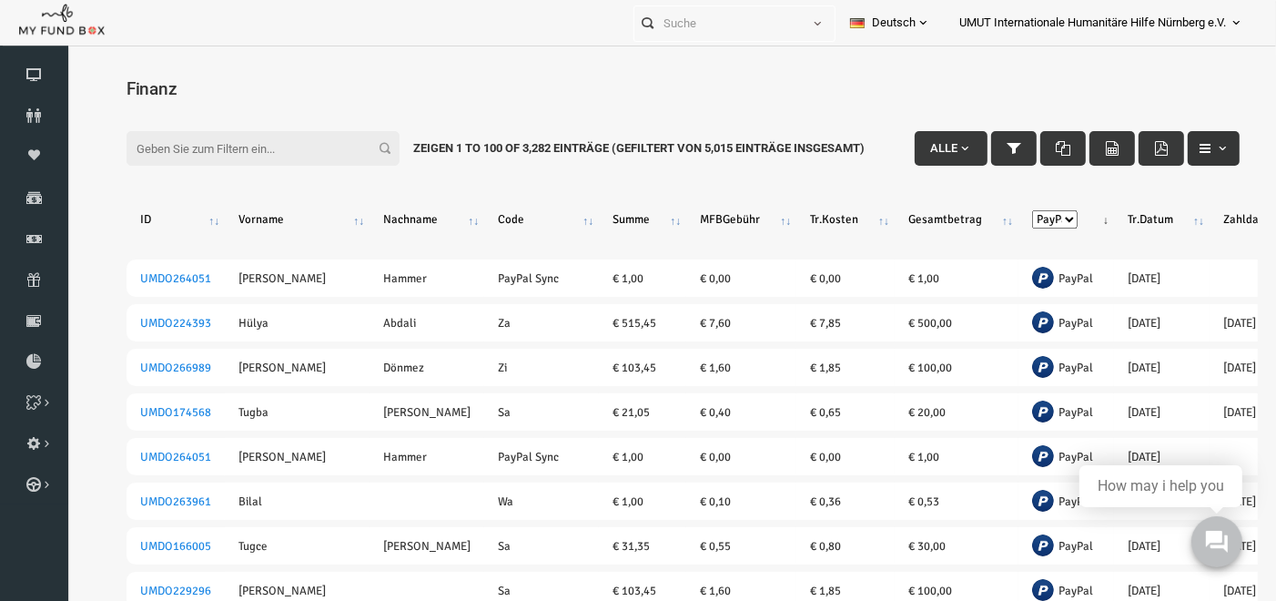
click at [1190, 144] on span "button" at bounding box center [1197, 147] width 15 height 15
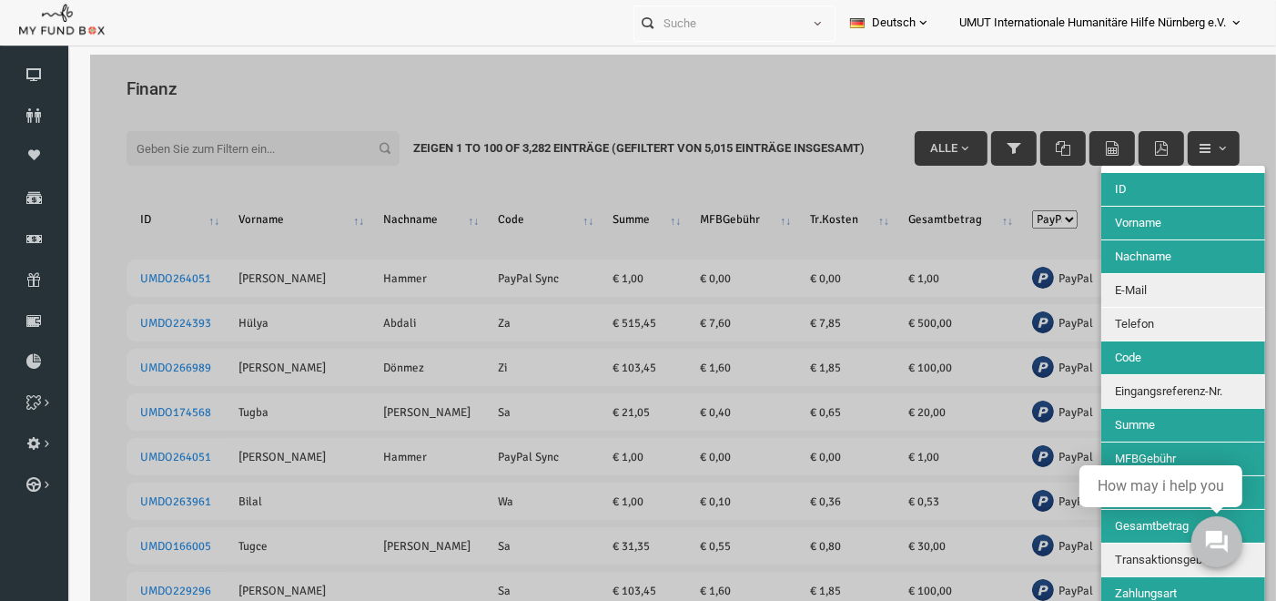
click at [603, 85] on div at bounding box center [659, 354] width 1186 height 601
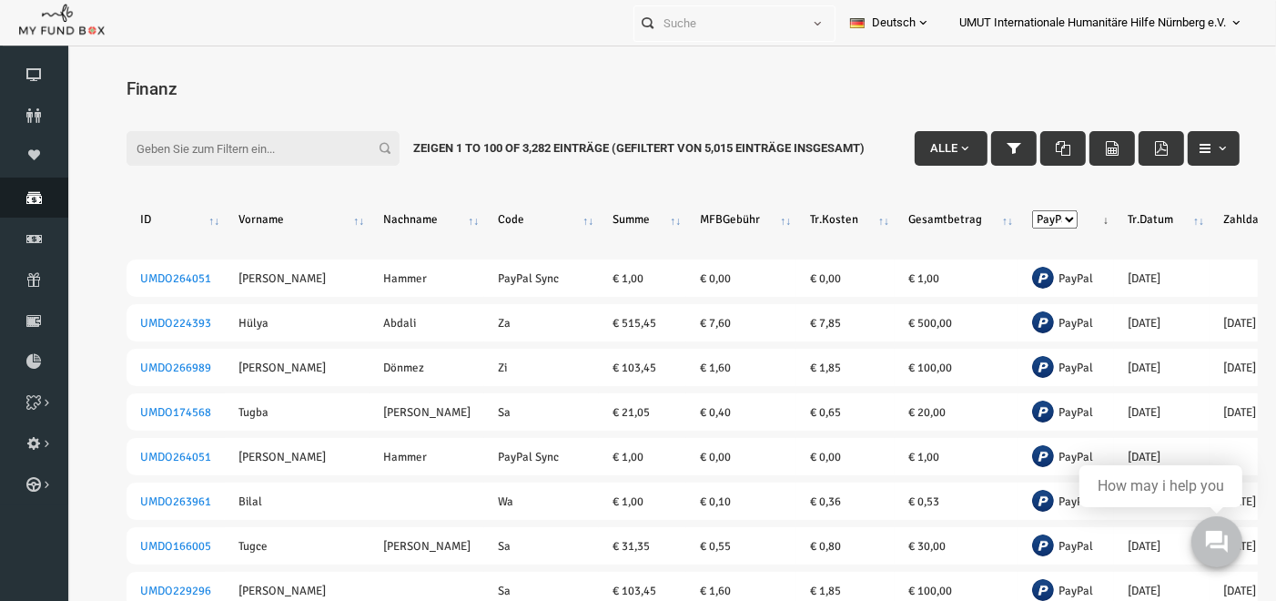
click at [26, 196] on icon at bounding box center [34, 197] width 68 height 15
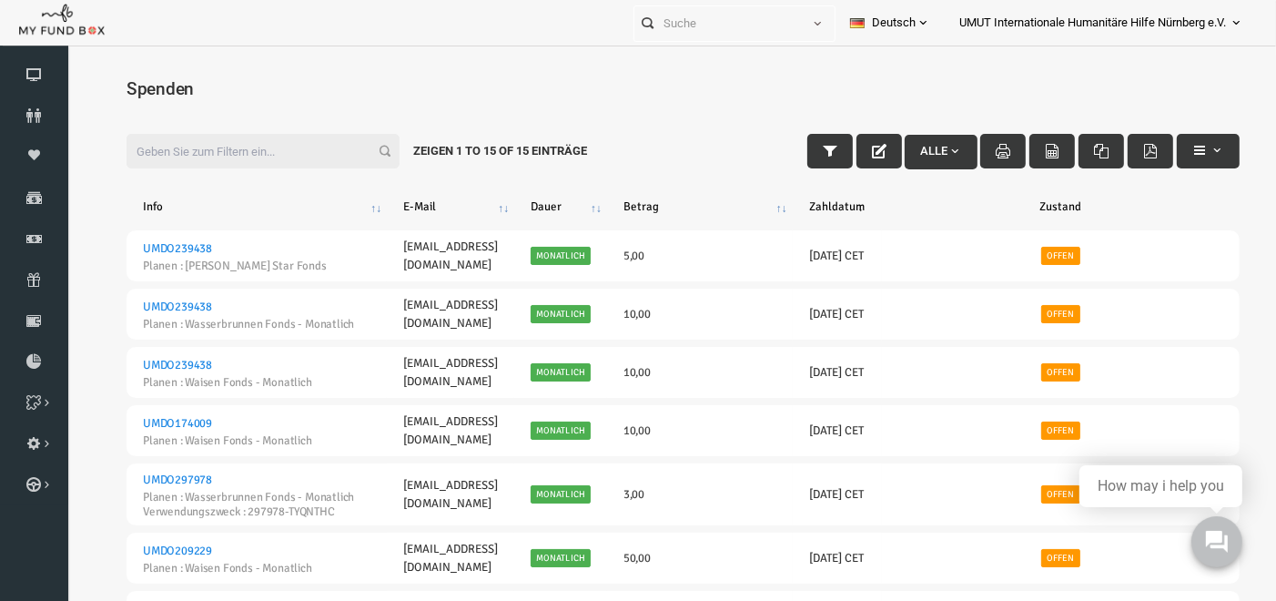
click at [914, 143] on span "Alle" at bounding box center [917, 150] width 42 height 14
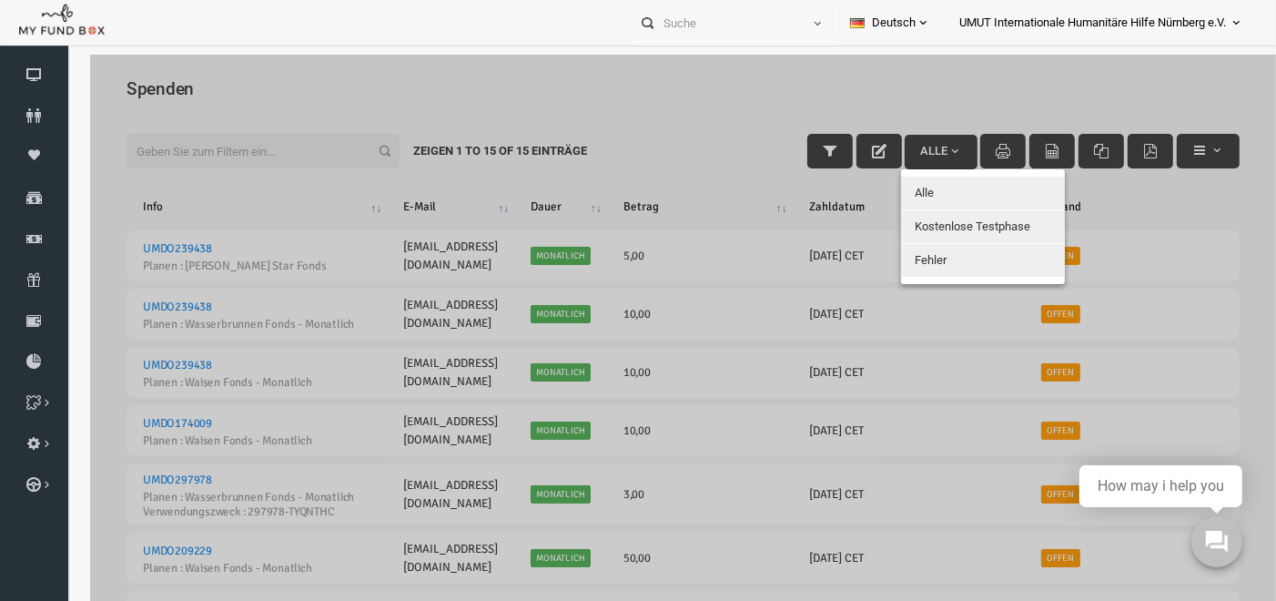
click at [1182, 144] on div at bounding box center [659, 354] width 1186 height 601
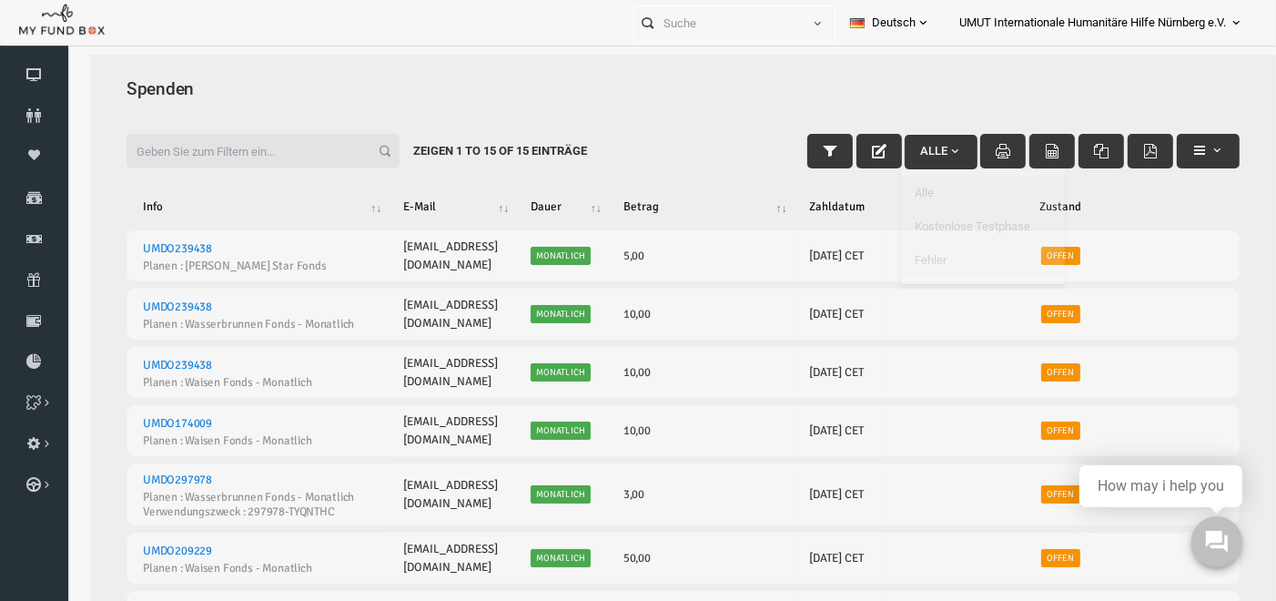
click at [1182, 144] on div at bounding box center [659, 354] width 1186 height 601
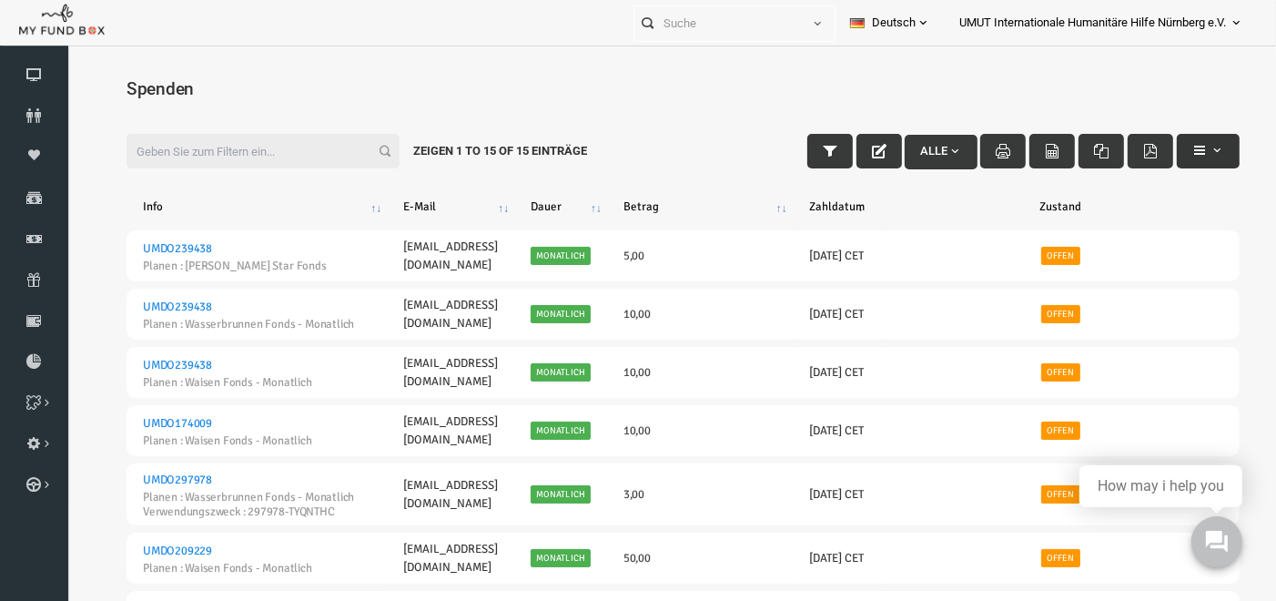
click at [1187, 151] on span "button" at bounding box center [1192, 149] width 15 height 15
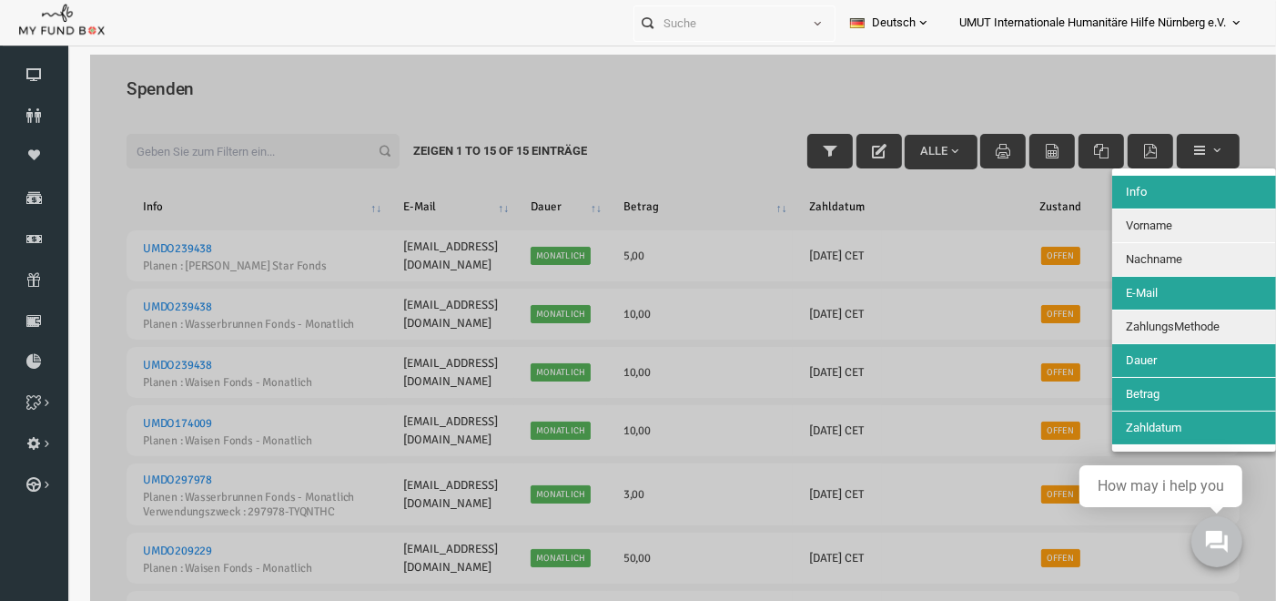
click at [1172, 212] on button "Vorname" at bounding box center [1170, 224] width 164 height 33
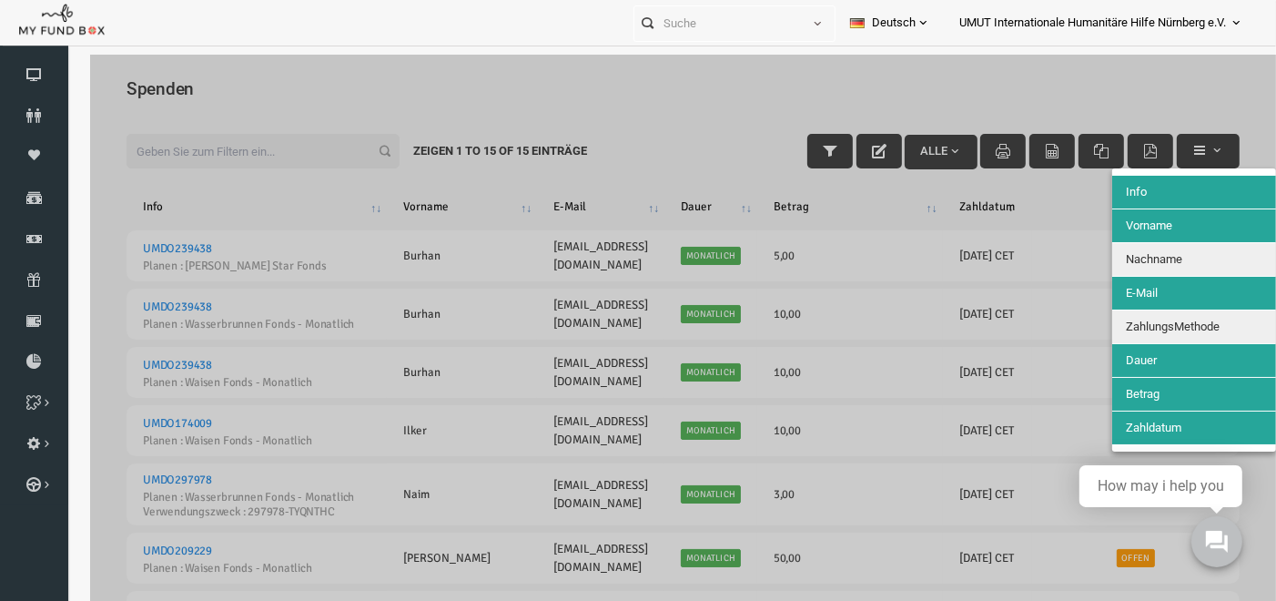
click at [1165, 246] on button "Nachname" at bounding box center [1170, 258] width 164 height 33
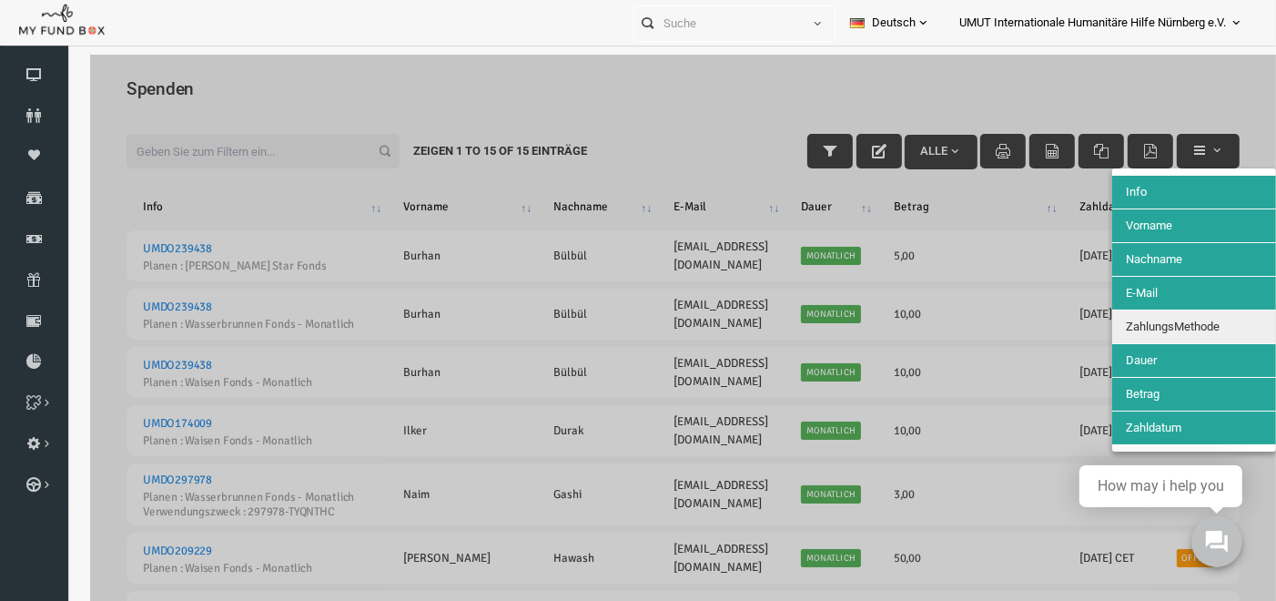
click at [1171, 313] on button "ZahlungsMethode" at bounding box center [1170, 325] width 164 height 33
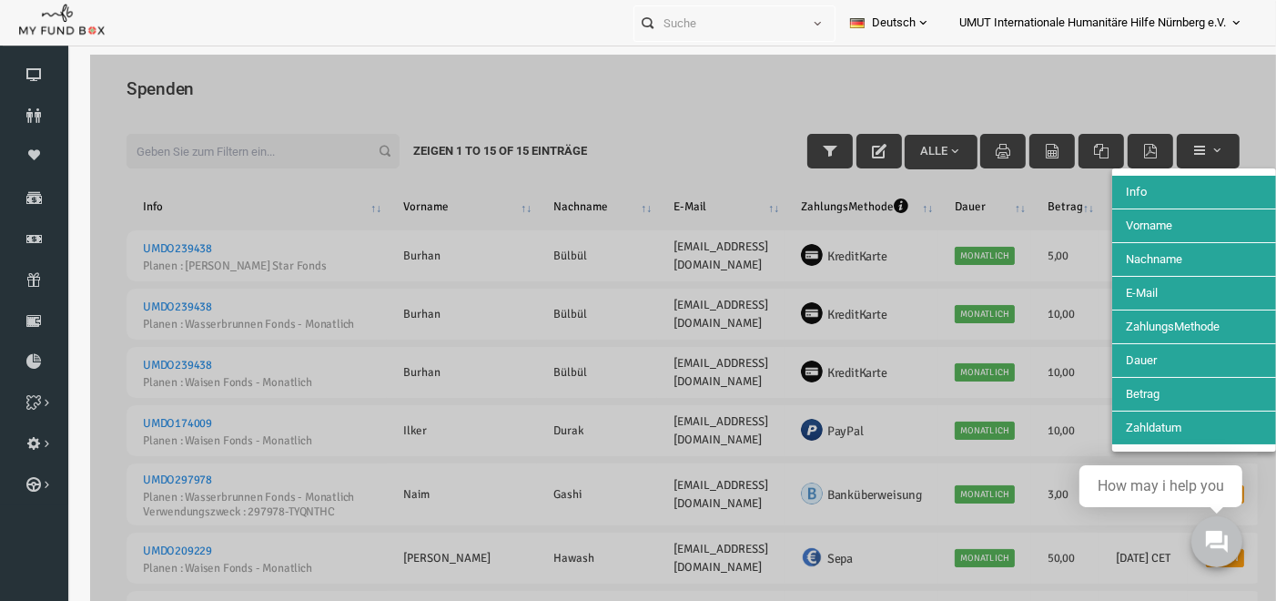
click at [740, 127] on div at bounding box center [659, 354] width 1186 height 601
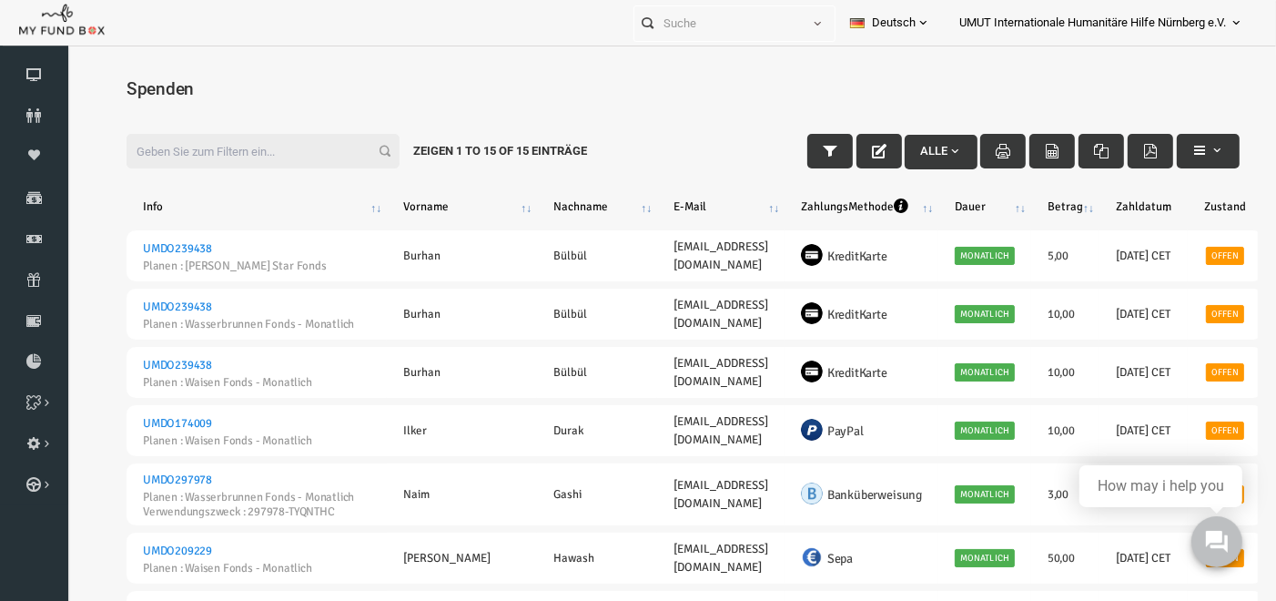
click at [1108, 207] on th "Zahldatum" at bounding box center [1119, 205] width 88 height 33
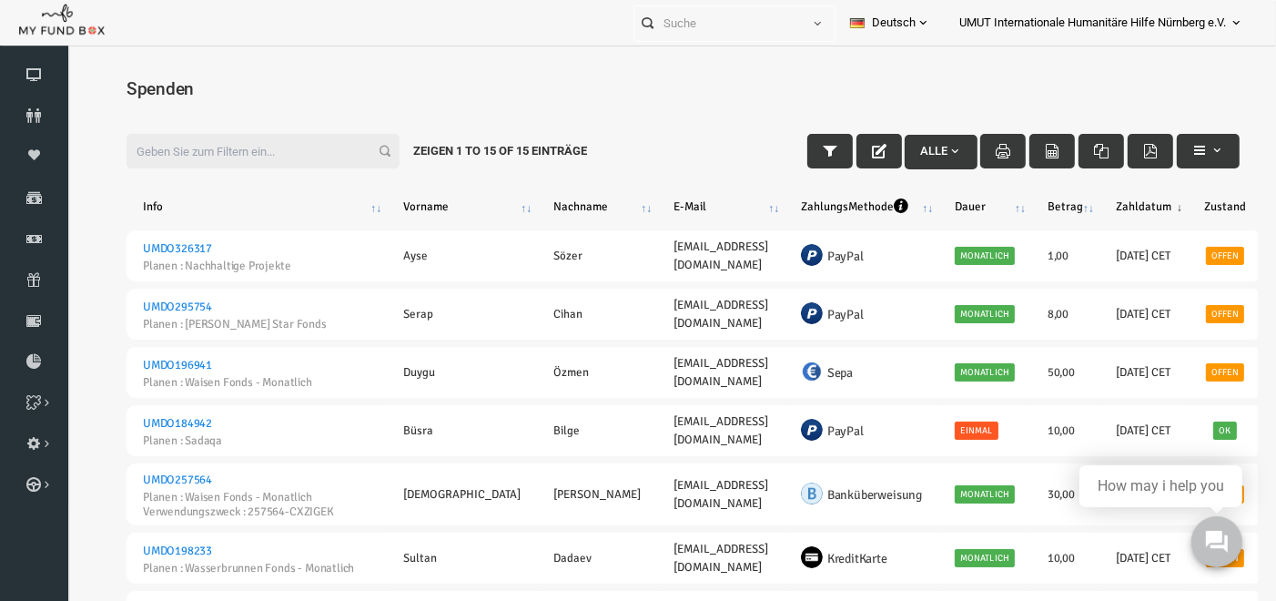
click at [1106, 207] on th "Zahldatum" at bounding box center [1119, 205] width 88 height 33
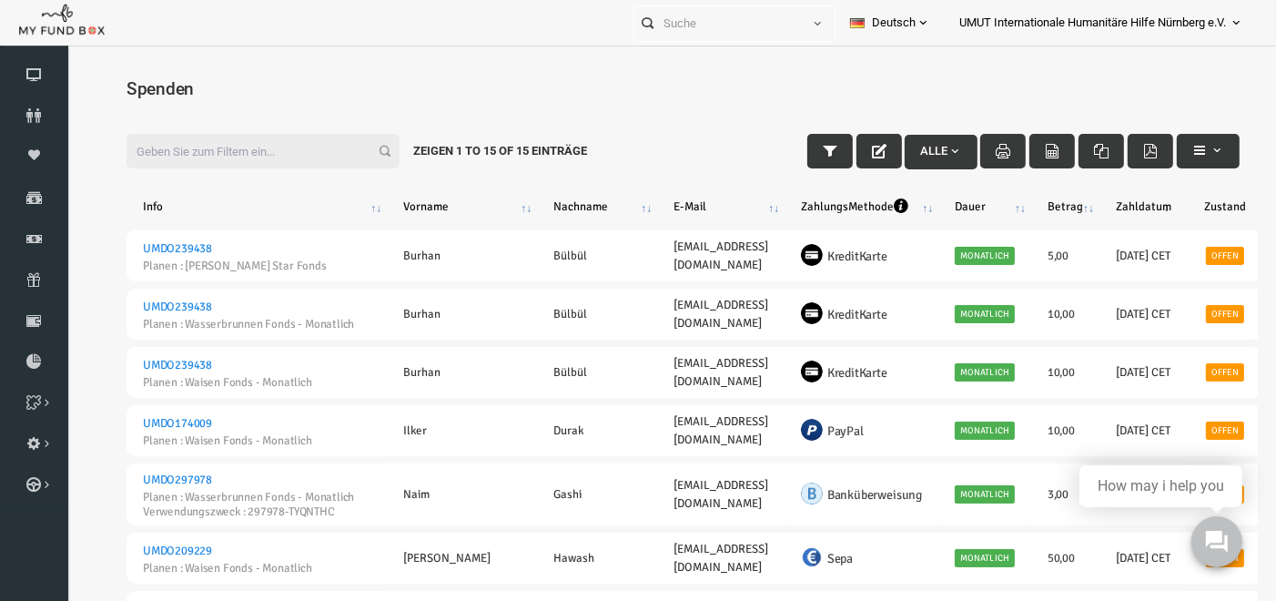
click at [834, 204] on th "ZahlungsMethode" at bounding box center [837, 205] width 154 height 33
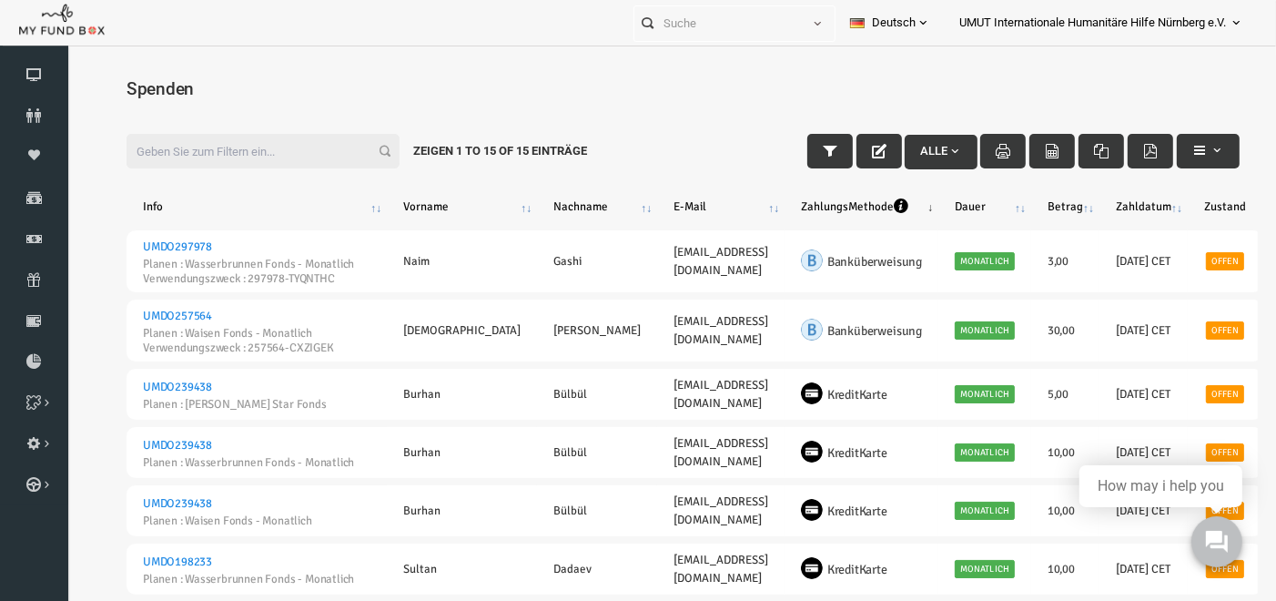
click at [855, 209] on th "ZahlungsMethode" at bounding box center [837, 205] width 154 height 33
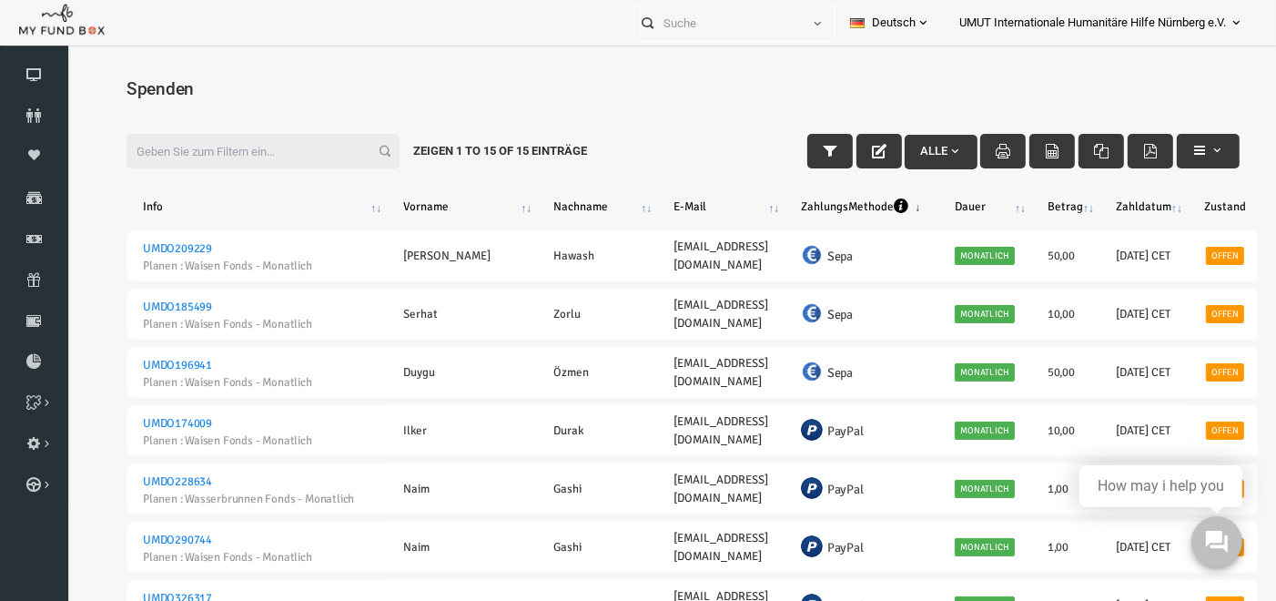
click at [855, 209] on th "ZahlungsMethode" at bounding box center [837, 205] width 154 height 33
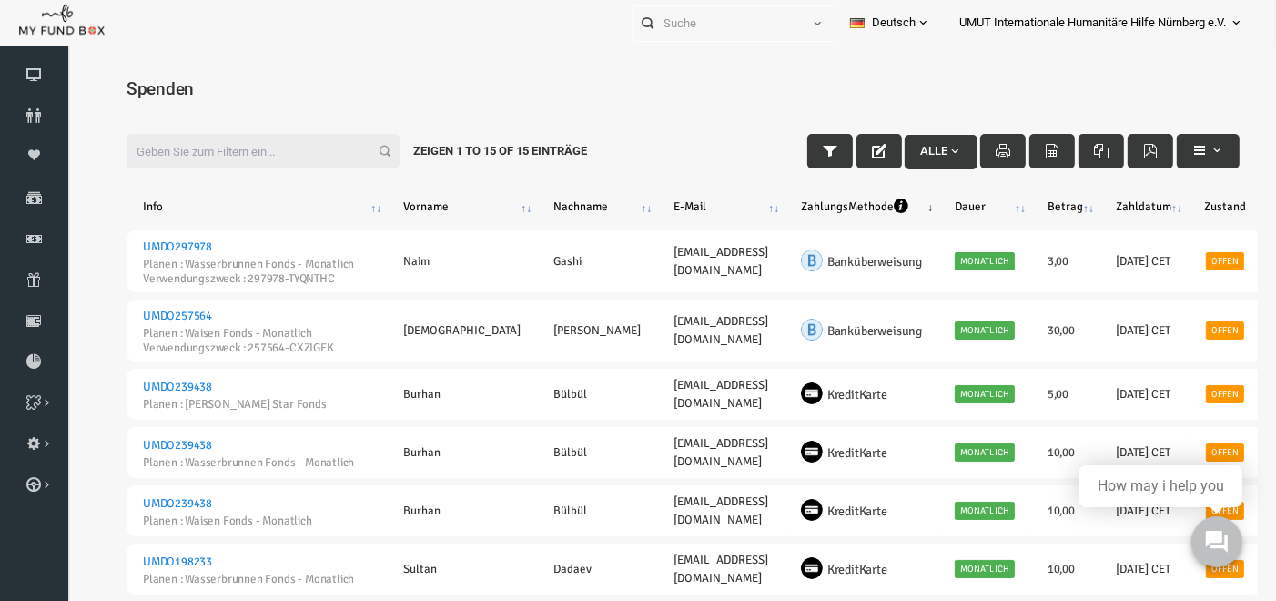
click at [855, 209] on th "ZahlungsMethode" at bounding box center [837, 205] width 154 height 33
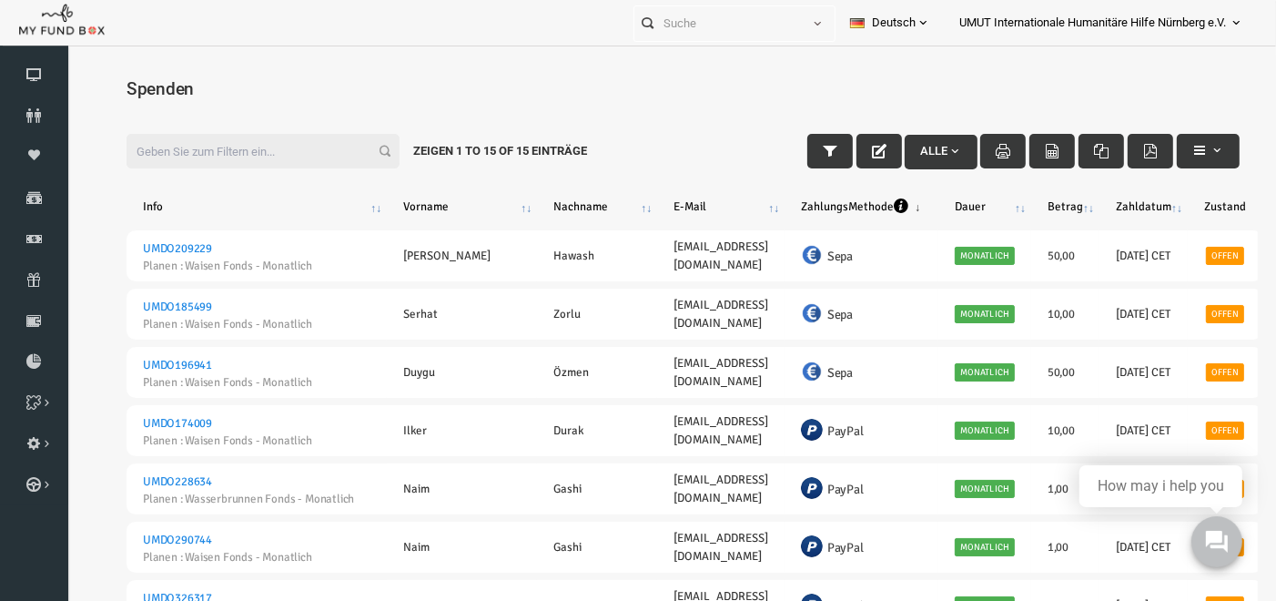
scroll to position [59, 0]
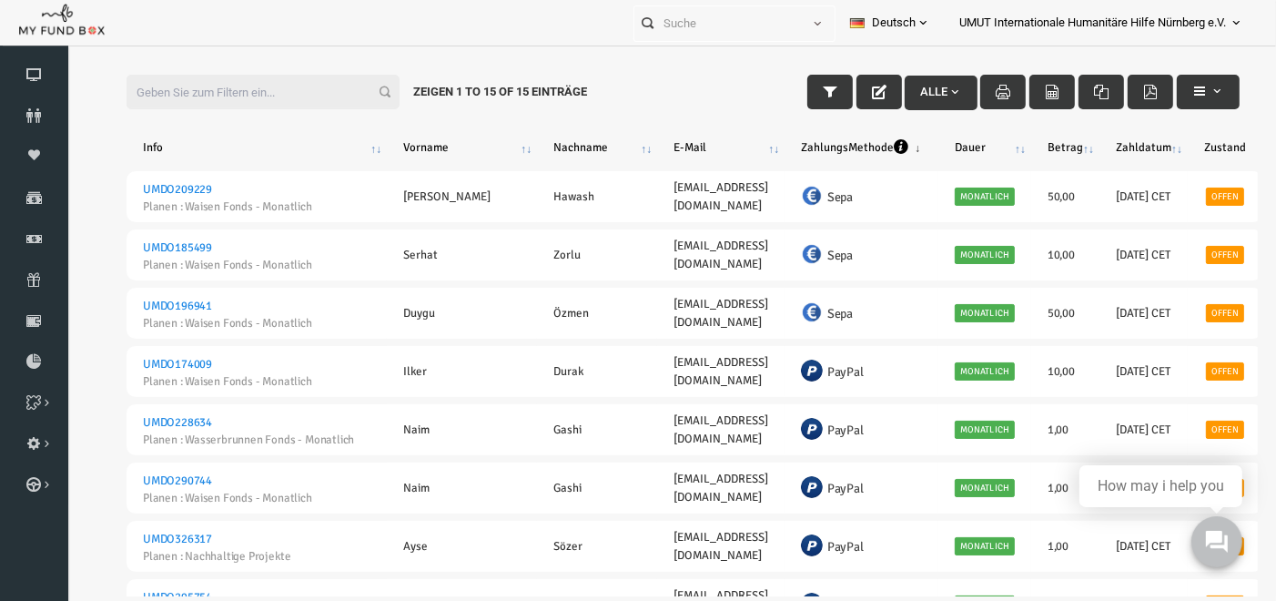
click at [911, 85] on span "Alle" at bounding box center [917, 92] width 42 height 14
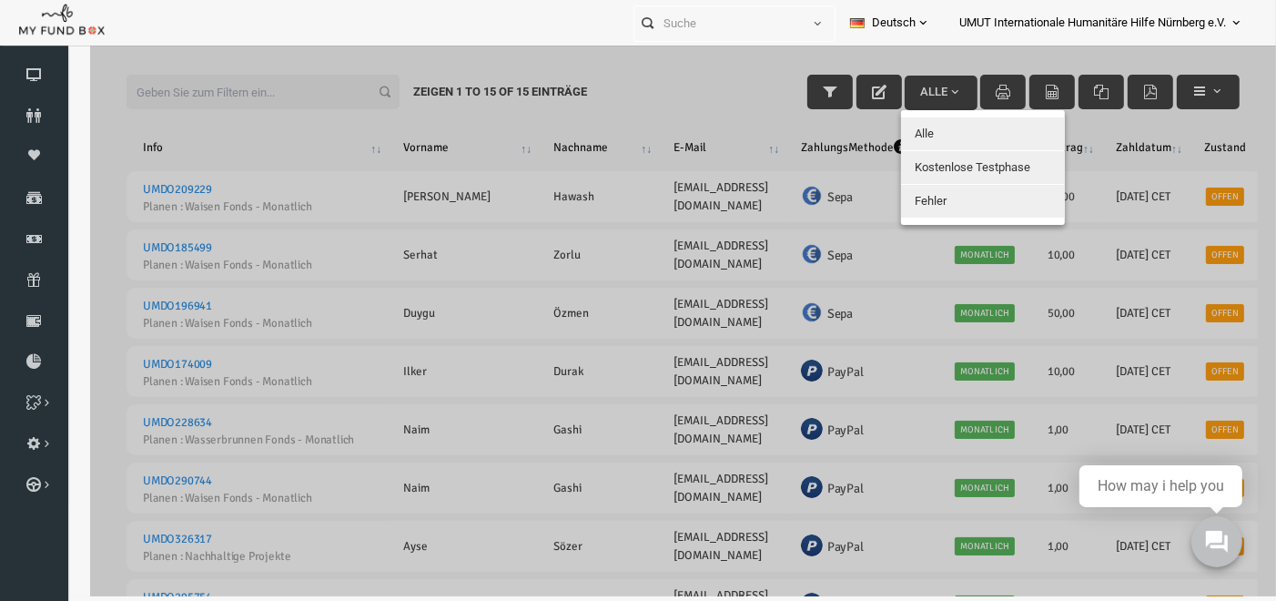
click at [923, 125] on button "Alle" at bounding box center [958, 133] width 164 height 33
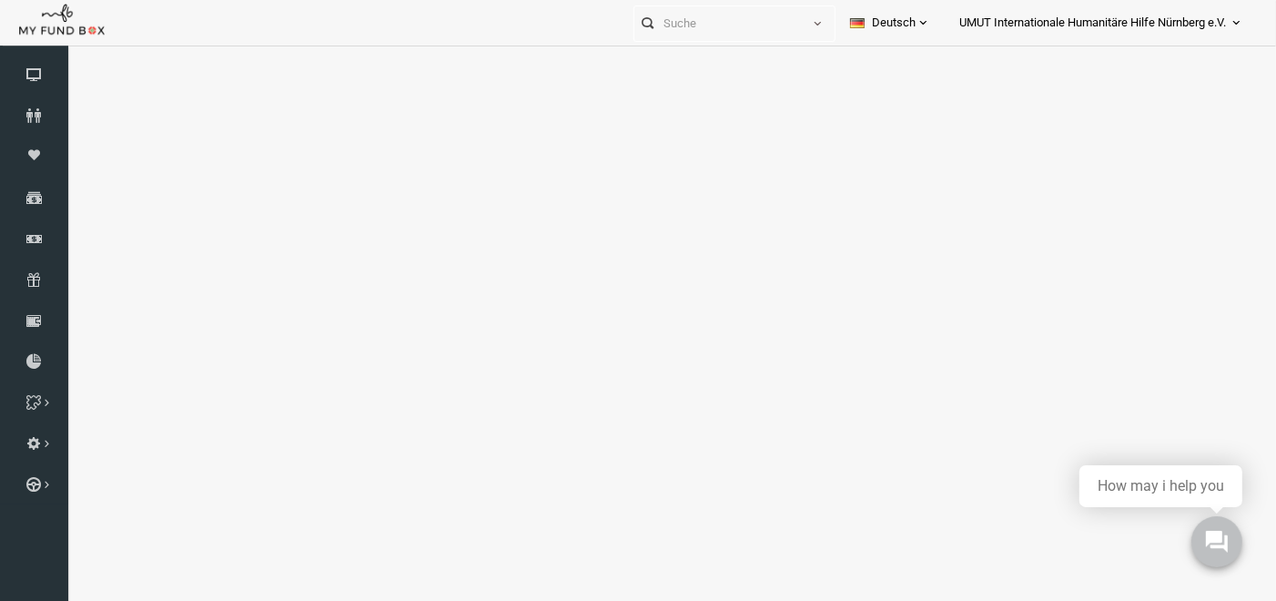
select select "100"
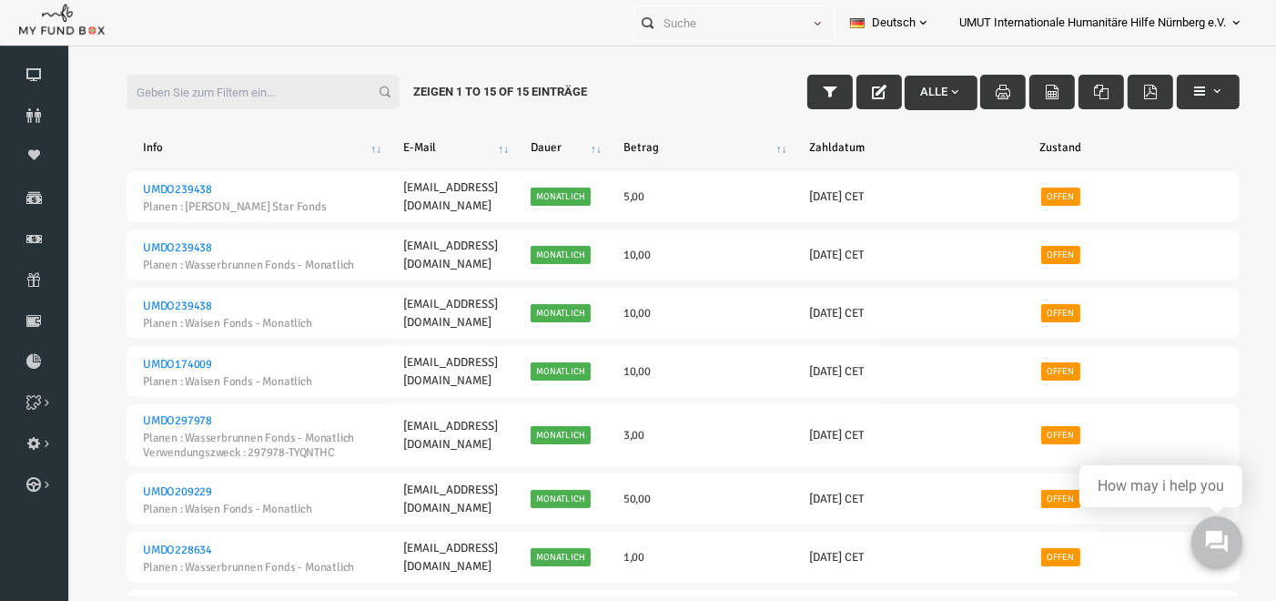
scroll to position [0, 0]
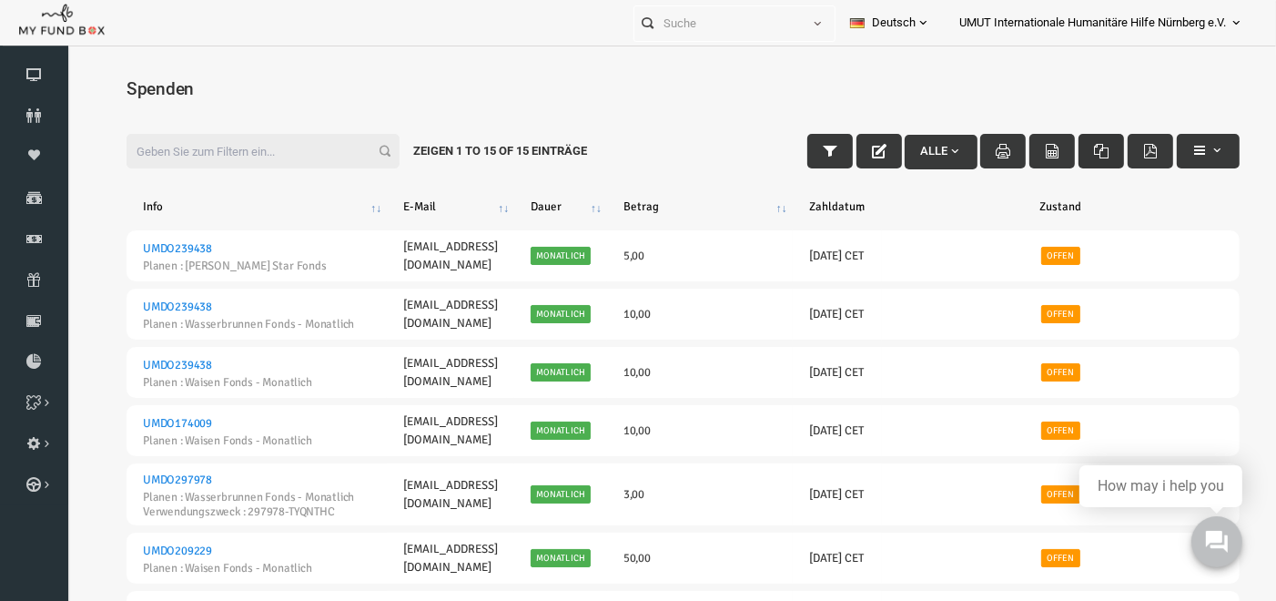
click at [1079, 151] on icon "button" at bounding box center [1076, 150] width 15 height 15
click at [1160, 221] on th "Zustand" at bounding box center [1036, 205] width 358 height 33
click at [805, 150] on icon "button" at bounding box center [805, 150] width 15 height 15
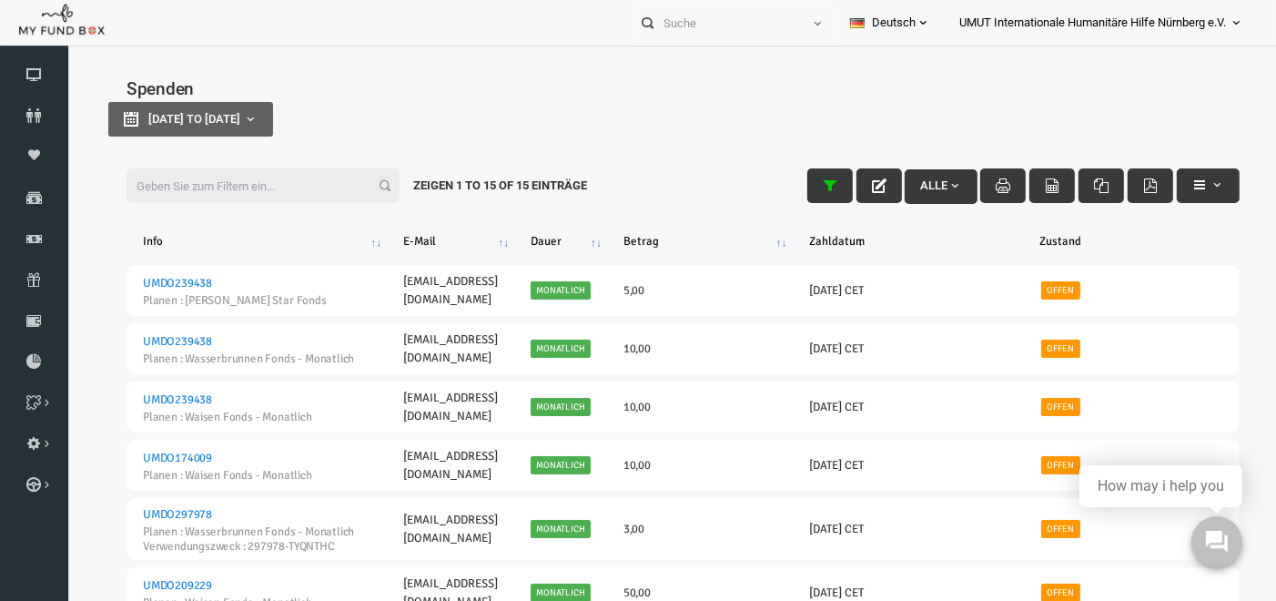
type input "[DATE]"
click at [233, 111] on b "button" at bounding box center [225, 118] width 15 height 15
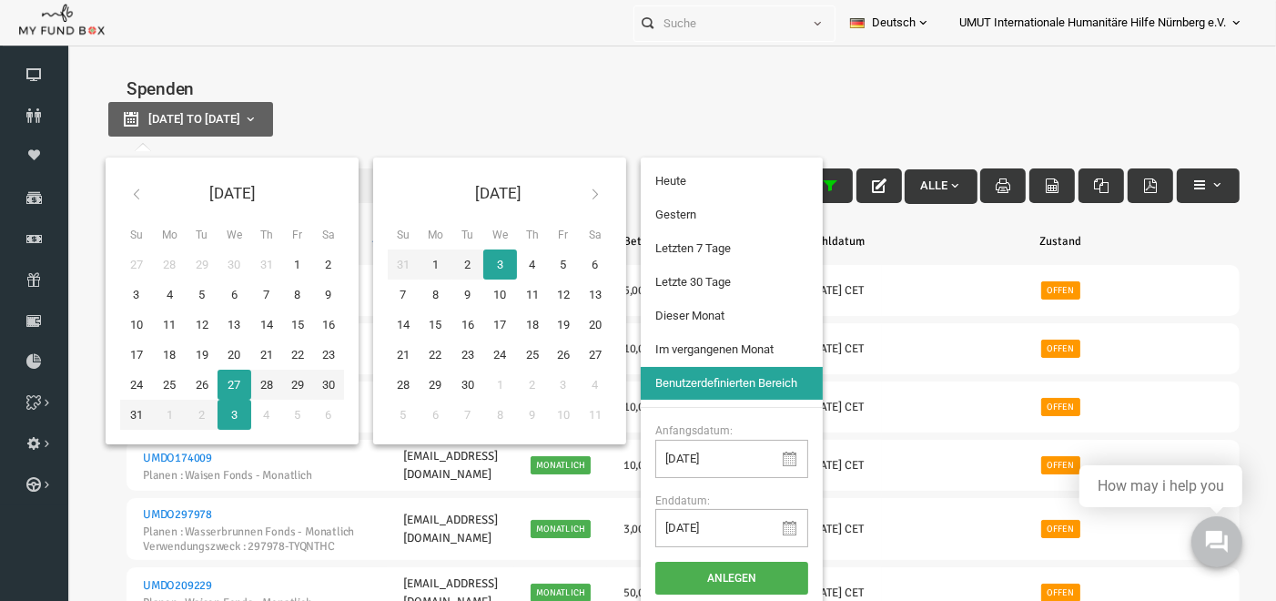
type input "[DATE]"
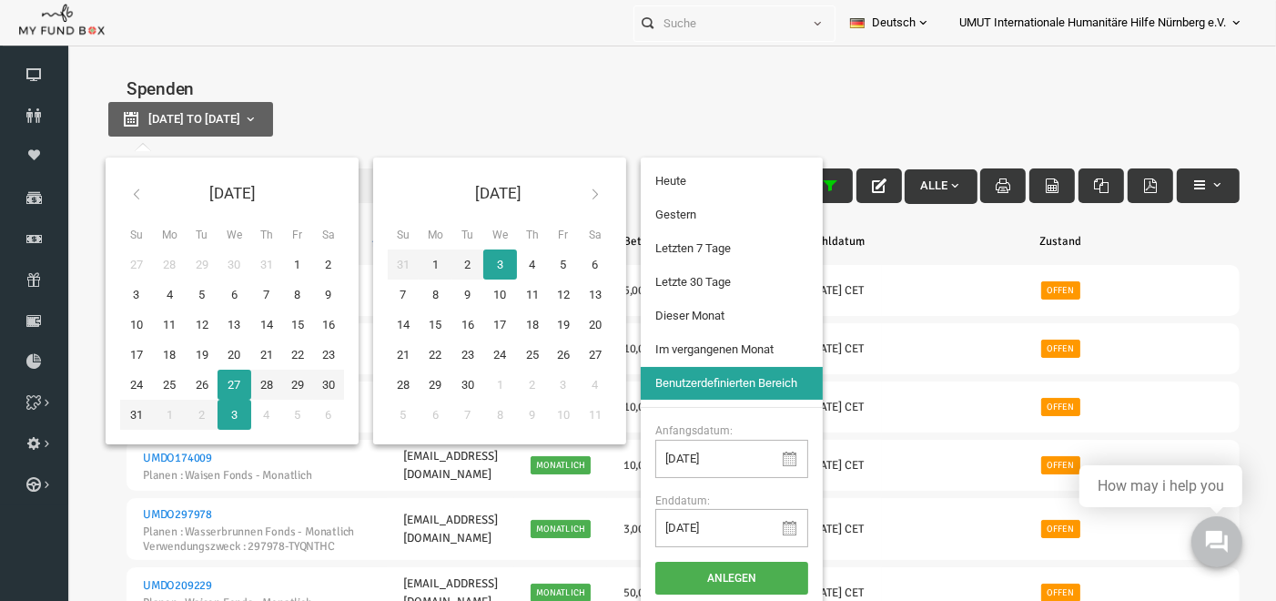
type input "[DATE]"
click at [657, 452] on input "[DATE]" at bounding box center [707, 458] width 153 height 38
click at [668, 460] on input "[DATE]" at bounding box center [707, 458] width 153 height 38
click at [674, 460] on input "[DATE]" at bounding box center [707, 458] width 153 height 38
click at [700, 459] on input "[DATE]" at bounding box center [707, 458] width 153 height 38
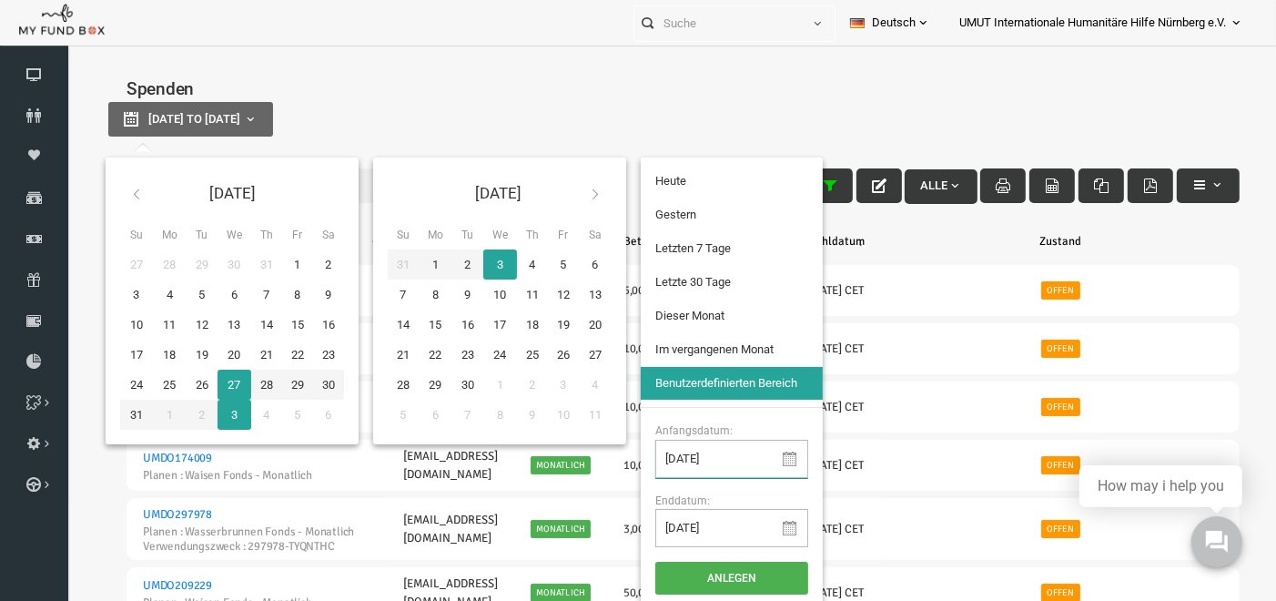
type input "[DATE]"
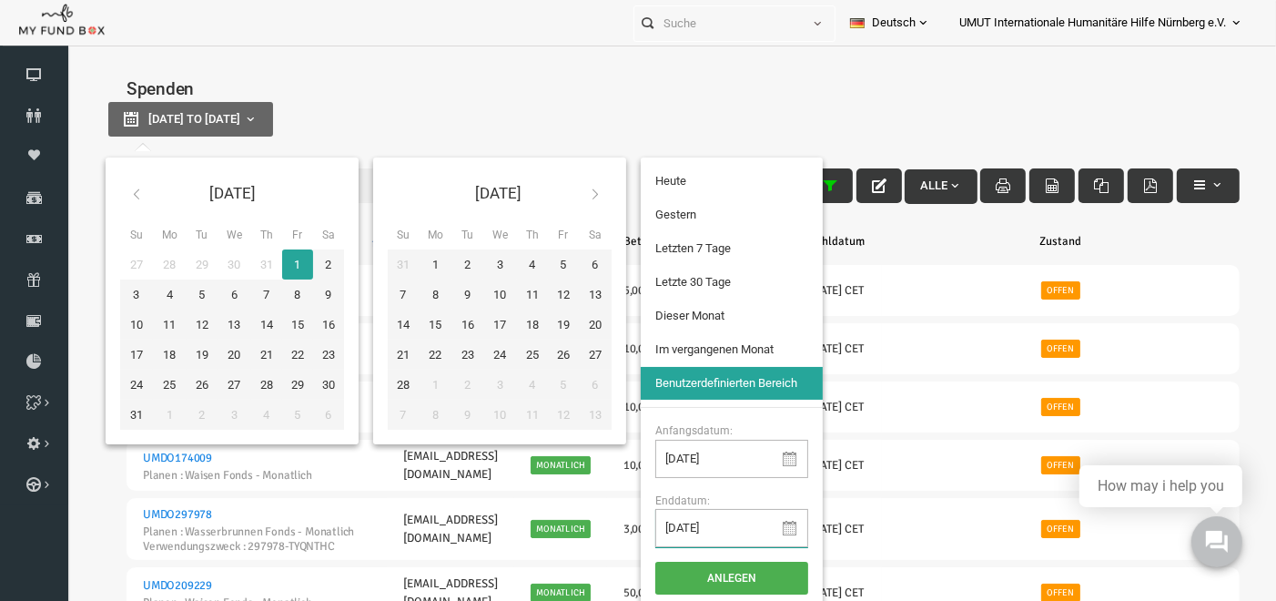
click at [706, 529] on input "[DATE]" at bounding box center [707, 527] width 153 height 38
click at [675, 526] on input "[DATE]" at bounding box center [707, 527] width 153 height 38
type input "[DATE]"
click at [702, 577] on button "Anlegen" at bounding box center [707, 577] width 153 height 33
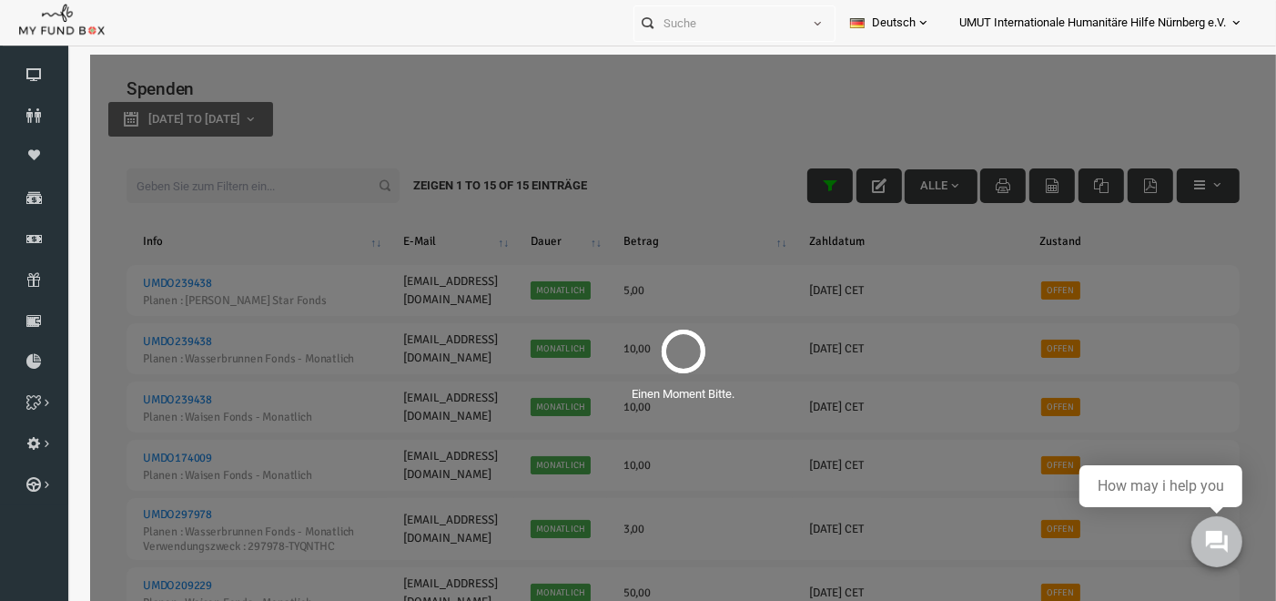
select select "100"
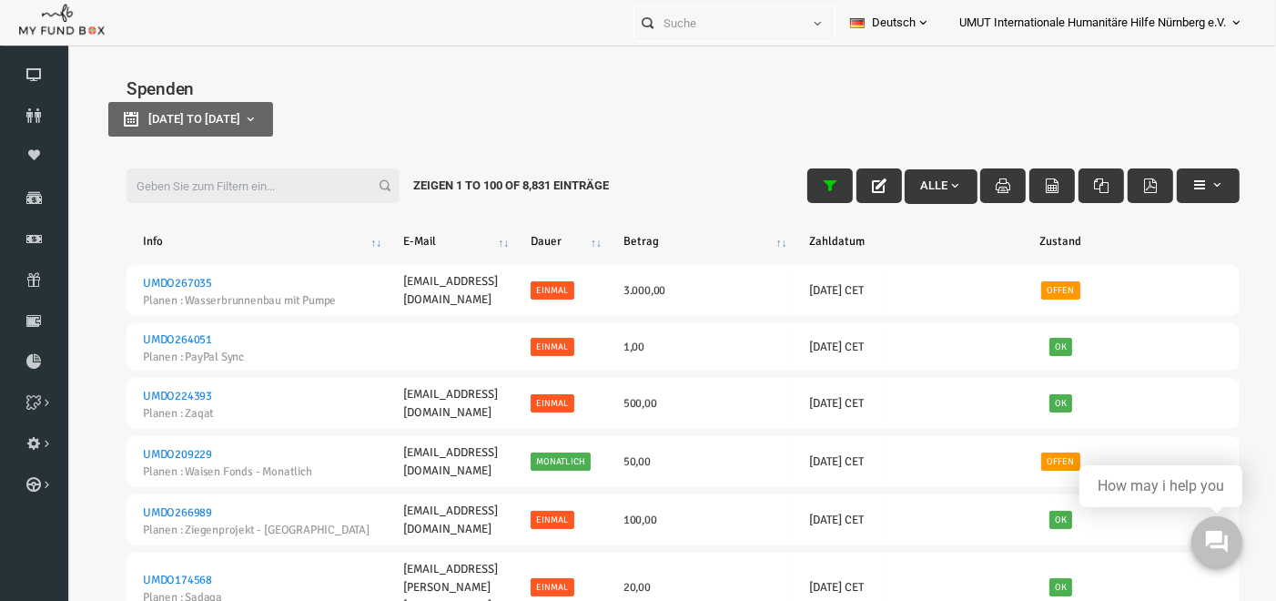
scroll to position [59, 0]
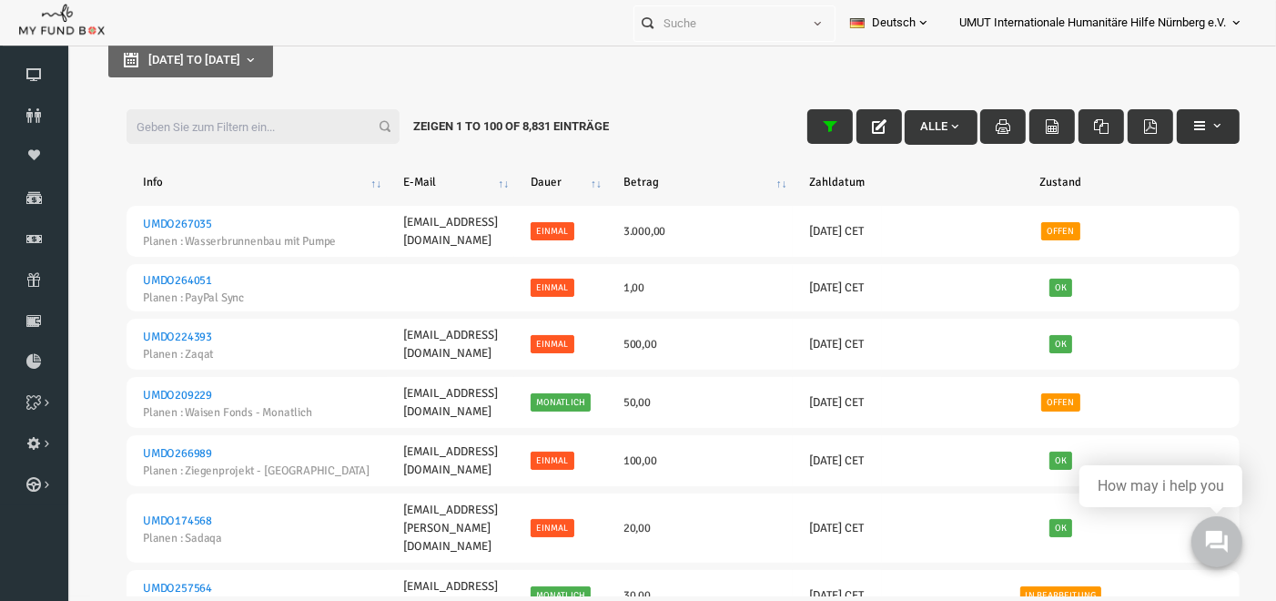
click at [1201, 116] on button "button" at bounding box center [1183, 126] width 63 height 35
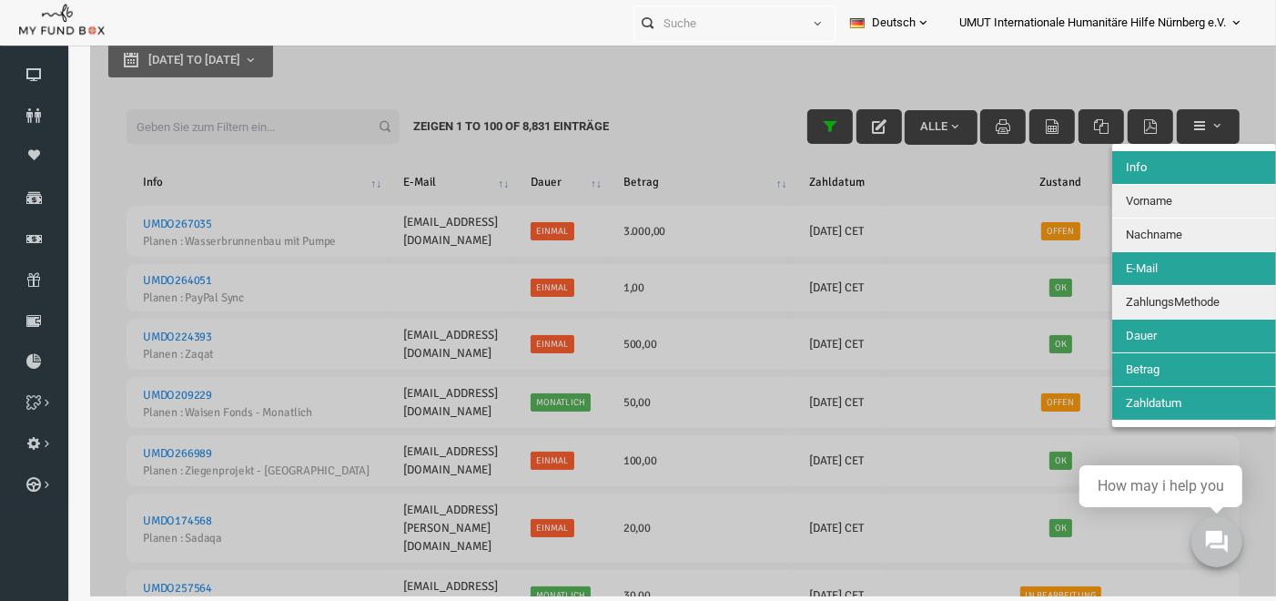
click at [1178, 296] on span "ZahlungsMethode" at bounding box center [1148, 302] width 94 height 14
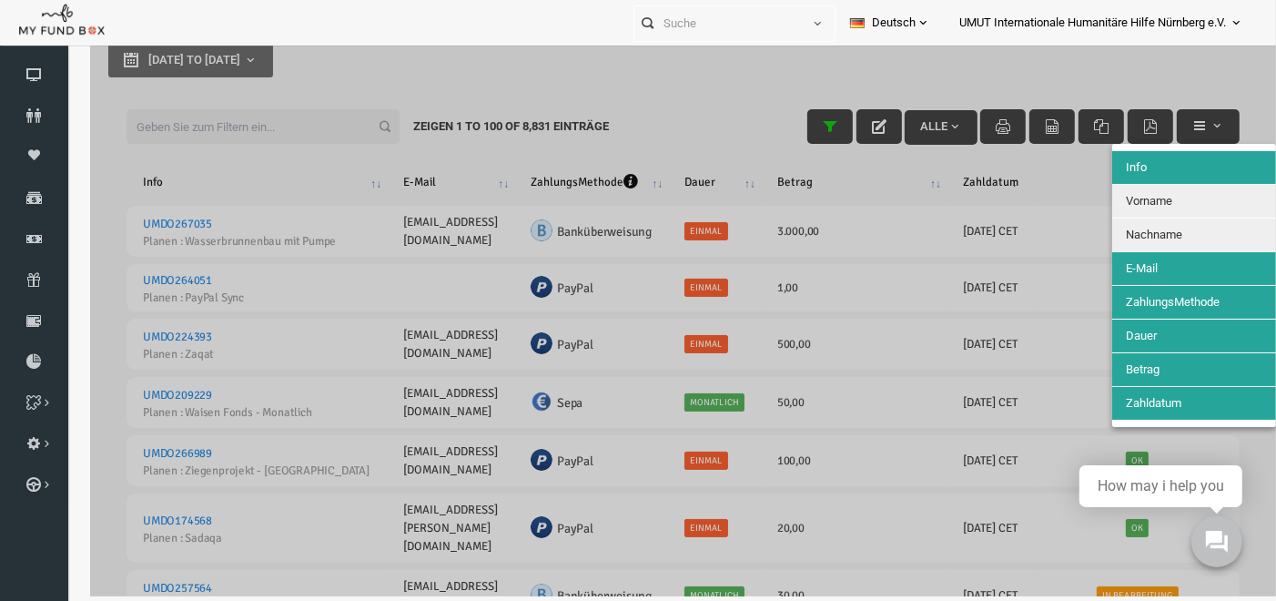
click at [1151, 221] on button "Nachname" at bounding box center [1170, 234] width 164 height 33
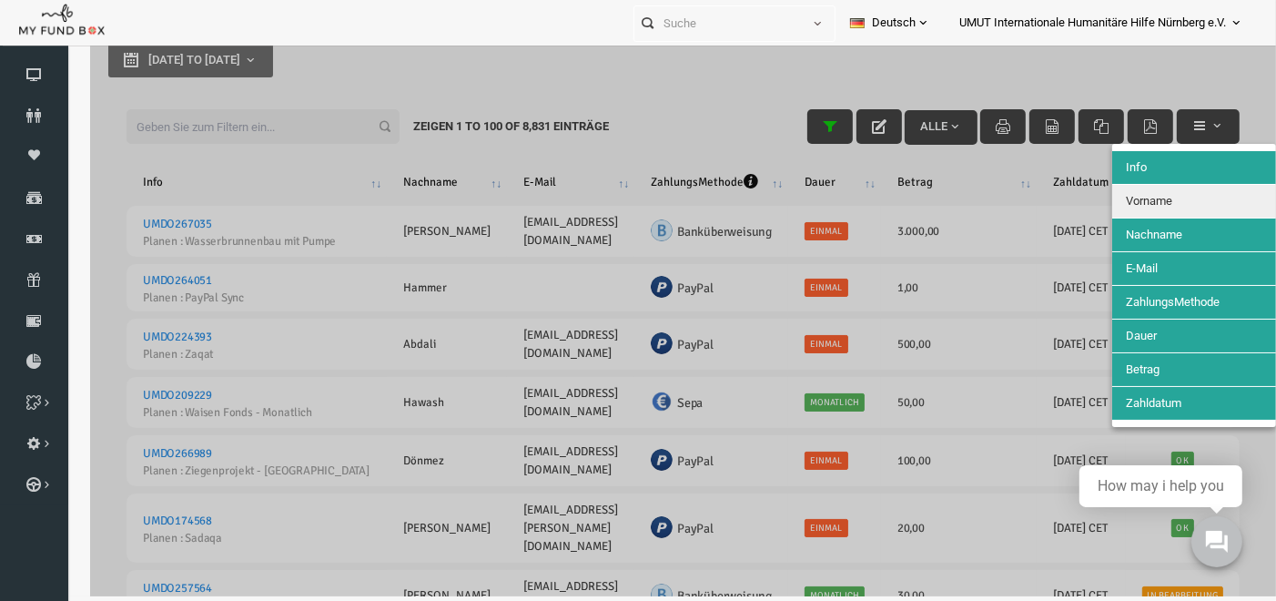
click at [1146, 199] on span "Vorname" at bounding box center [1124, 201] width 46 height 14
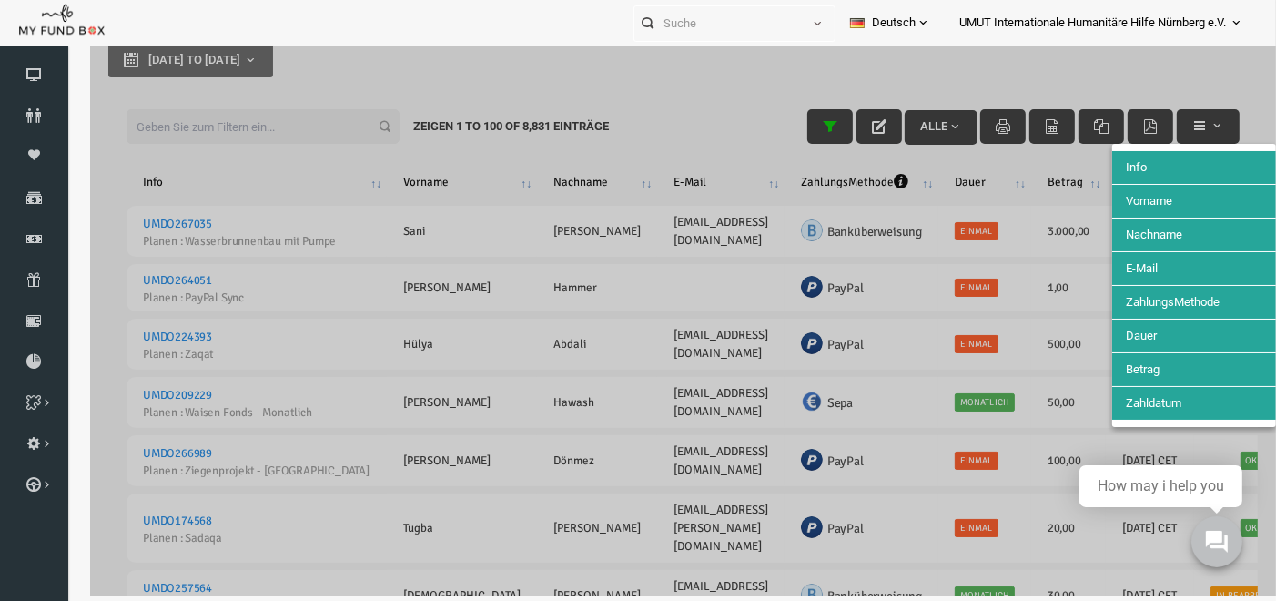
drag, startPoint x: 1176, startPoint y: 74, endPoint x: 1118, endPoint y: 78, distance: 58.4
click at [1118, 78] on div at bounding box center [659, 295] width 1186 height 601
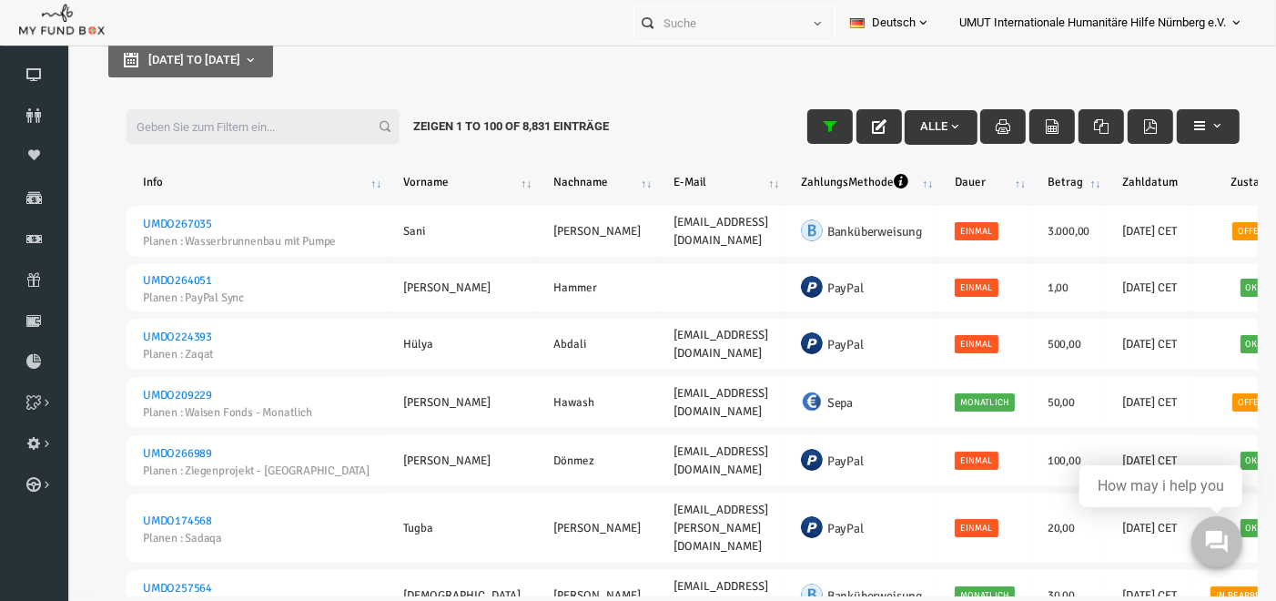
click at [892, 182] on th "ZahlungsMethode" at bounding box center [837, 182] width 154 height 33
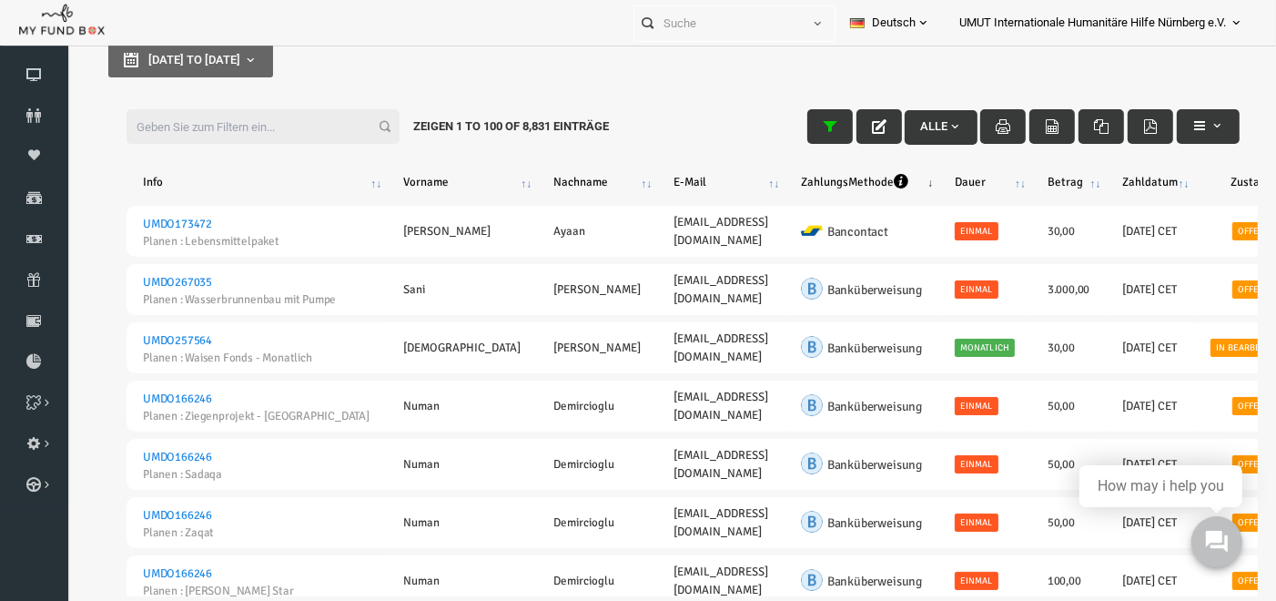
click at [892, 182] on th "ZahlungsMethode" at bounding box center [837, 182] width 154 height 33
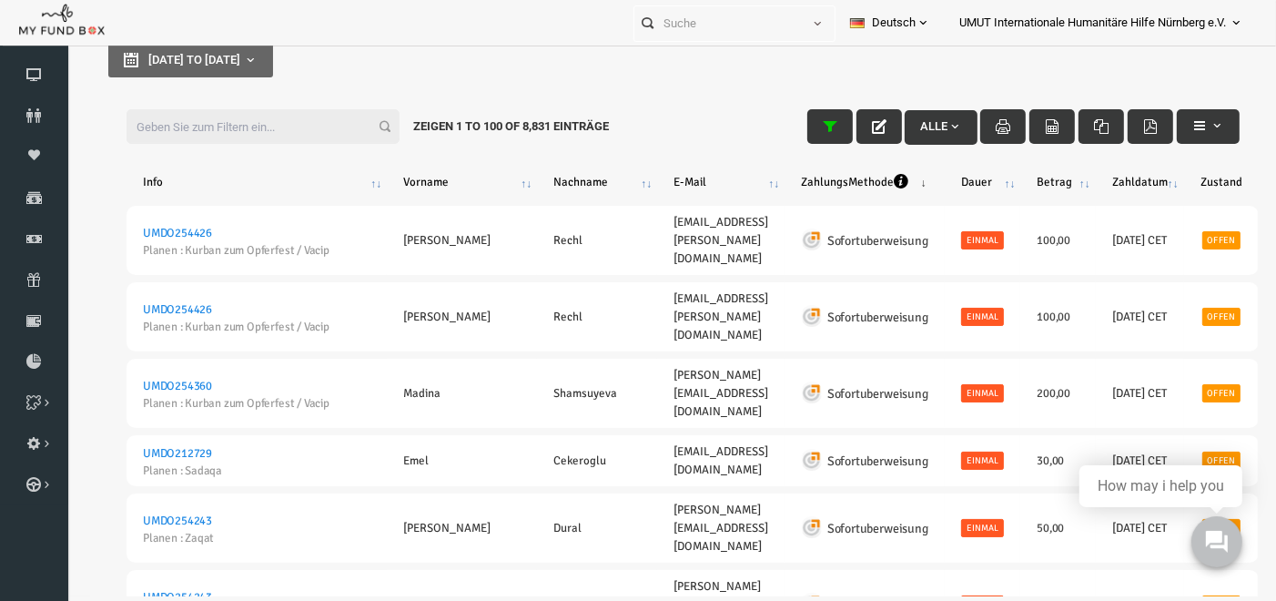
click at [892, 182] on th "ZahlungsMethode" at bounding box center [840, 182] width 160 height 33
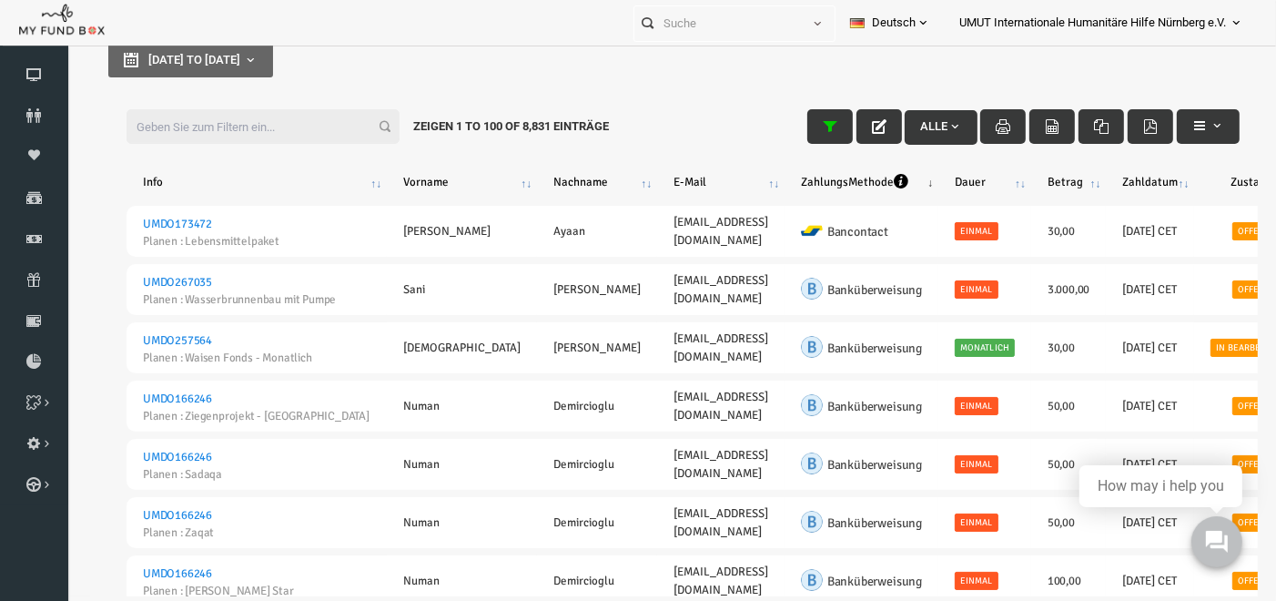
click at [892, 182] on th "ZahlungsMethode" at bounding box center [837, 182] width 154 height 33
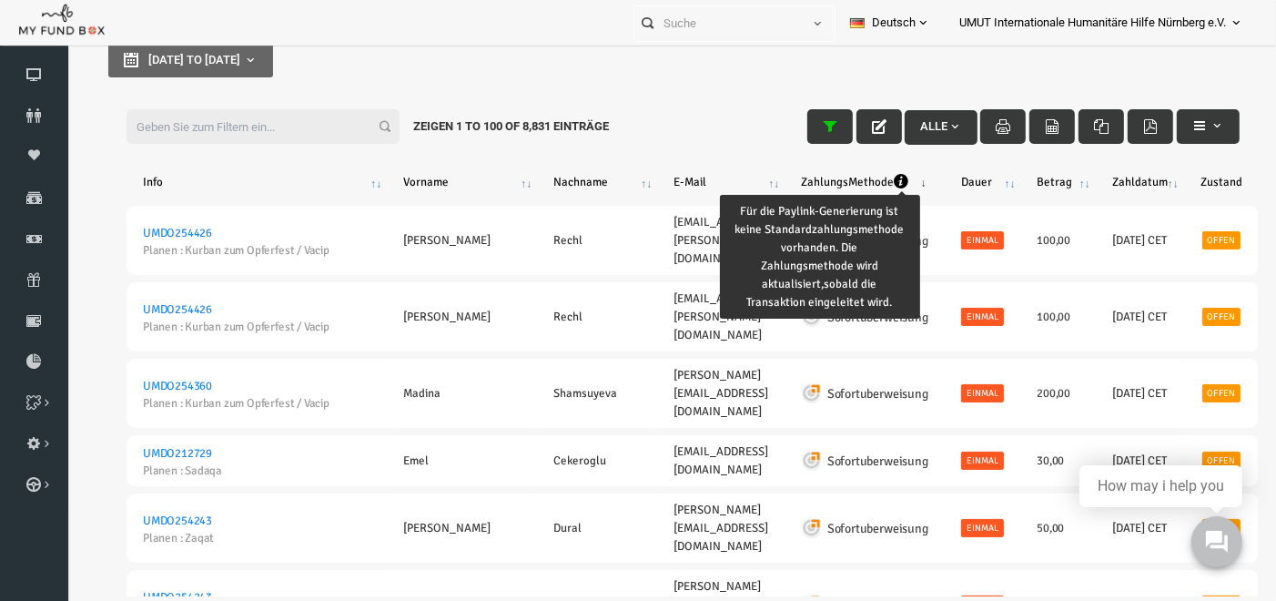
click at [884, 178] on icon "ZahlungsMethode : activate to sort column ascending" at bounding box center [876, 181] width 15 height 15
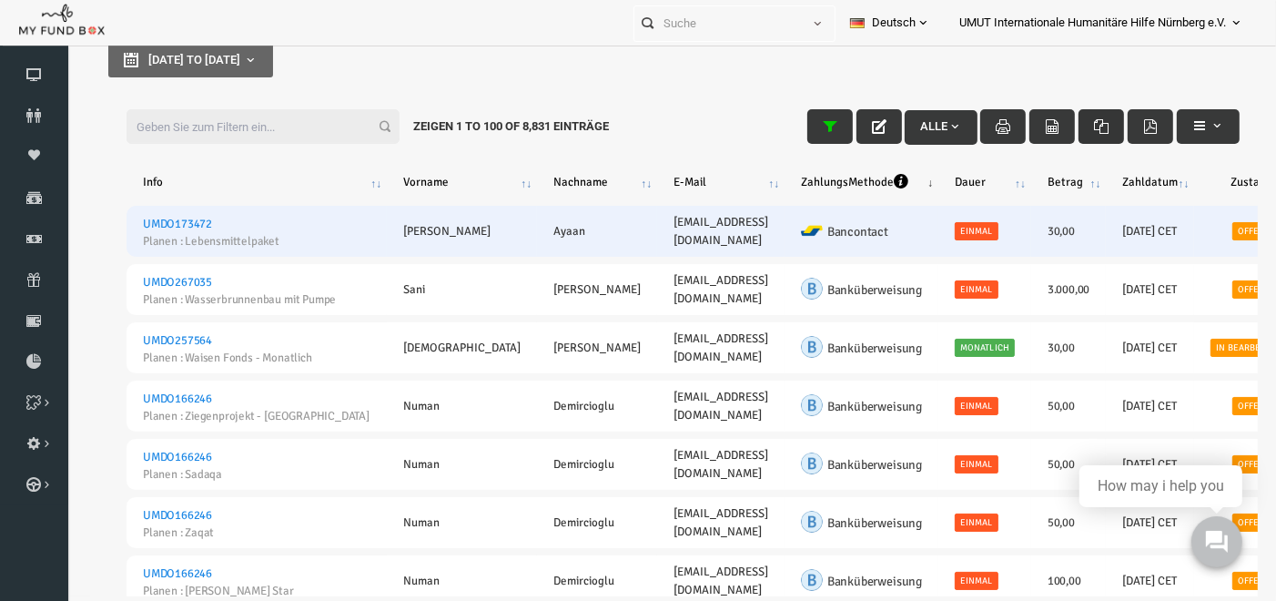
drag, startPoint x: 1073, startPoint y: 120, endPoint x: 630, endPoint y: 243, distance: 460.0
click at [1073, 120] on icon "button" at bounding box center [1076, 126] width 15 height 15
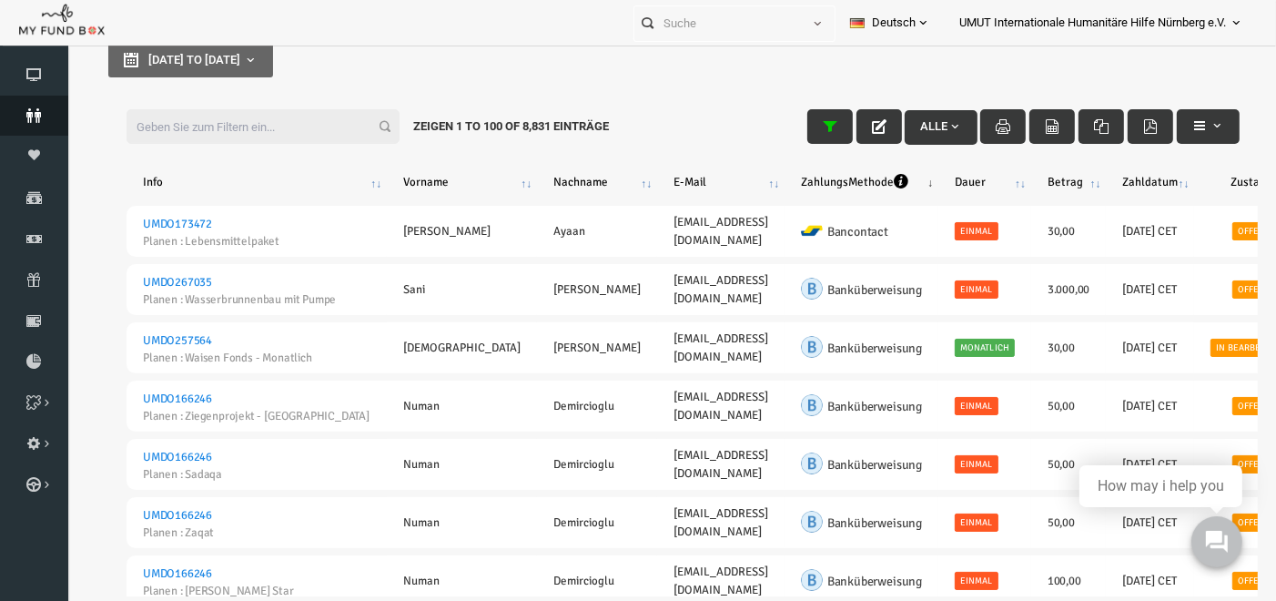
click at [20, 109] on icon at bounding box center [34, 115] width 68 height 15
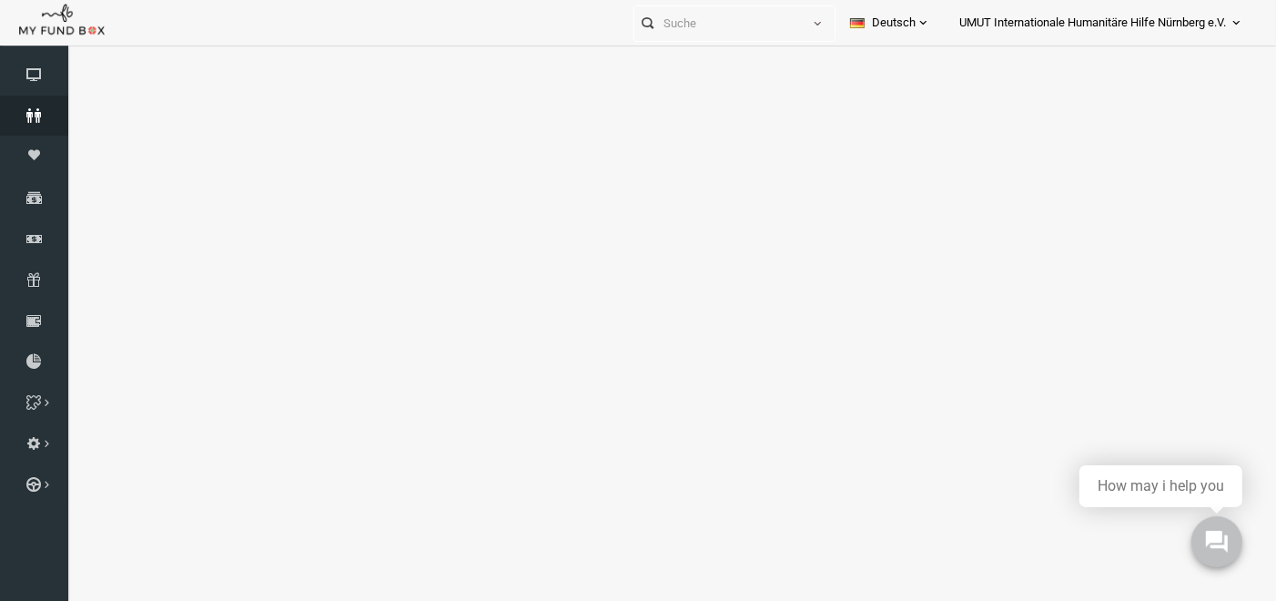
select select "100"
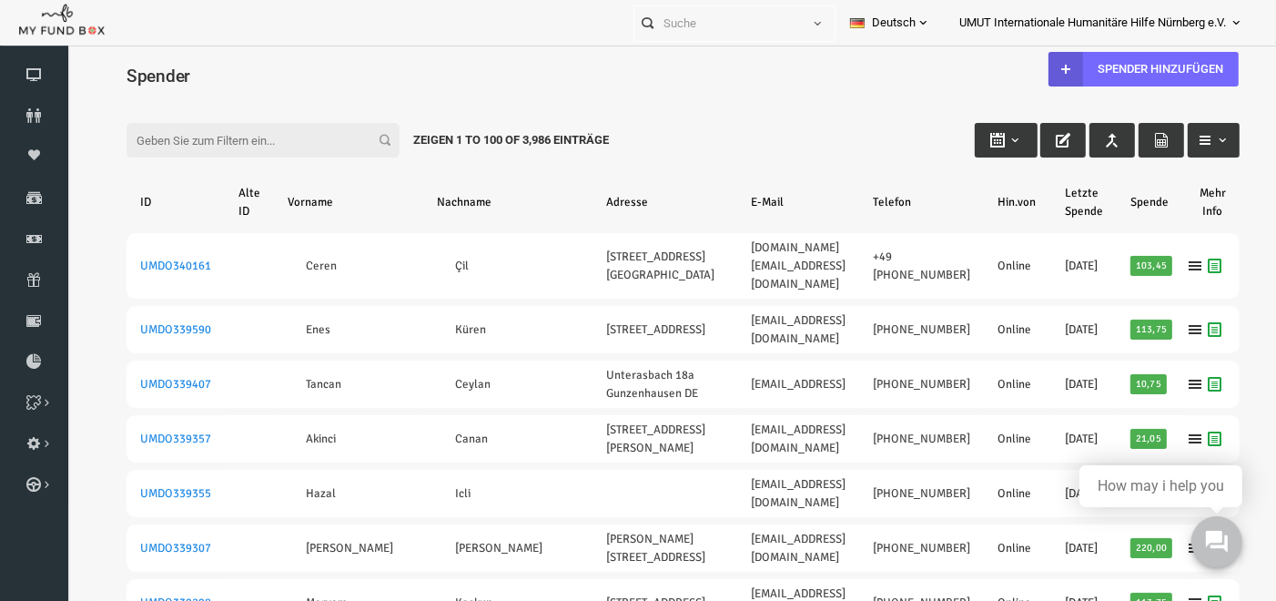
scroll to position [0, 0]
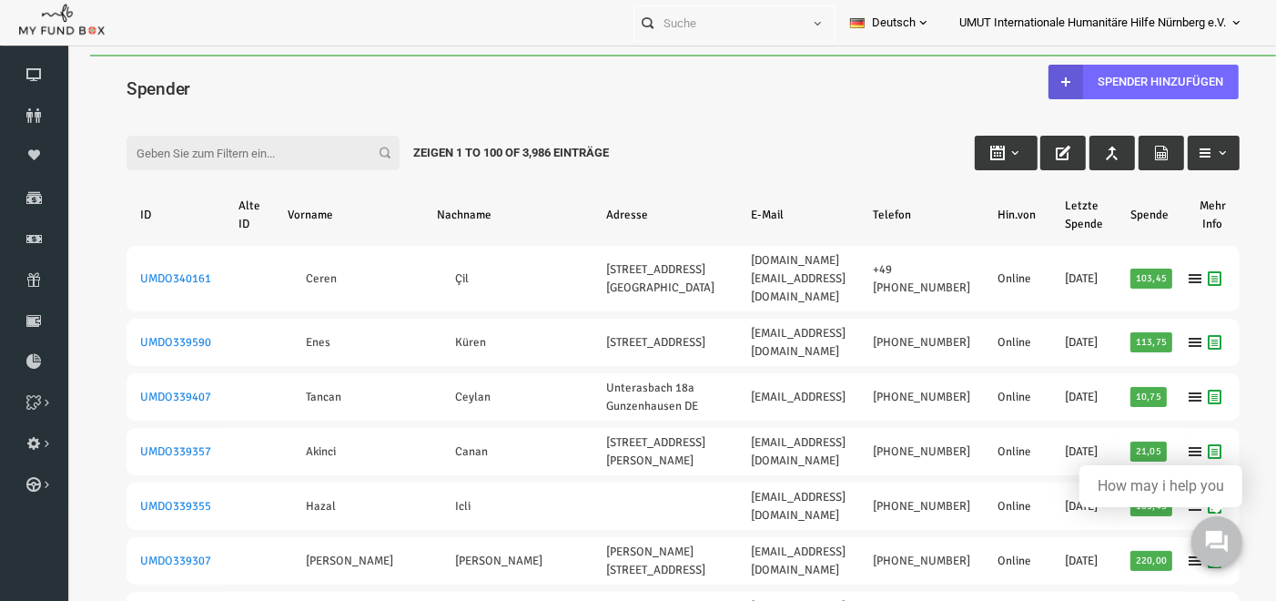
click at [196, 115] on div "Filter: Zeigen 1 to 100 of 3,986 Einträge" at bounding box center [659, 134] width 1150 height 49
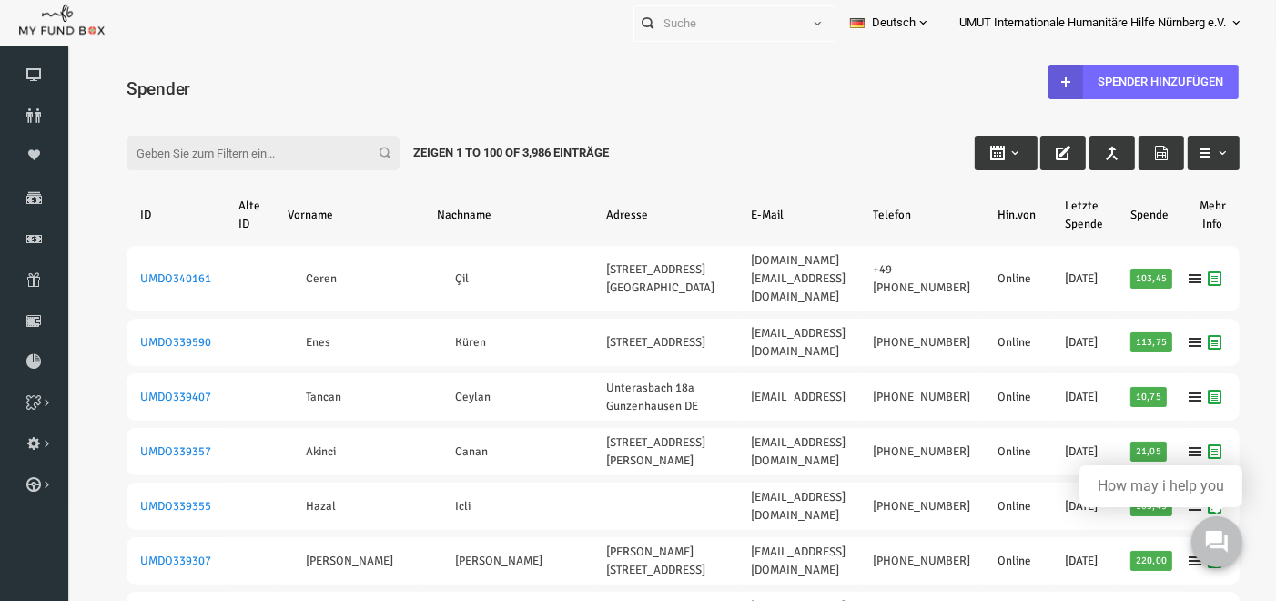
scroll to position [516, 0]
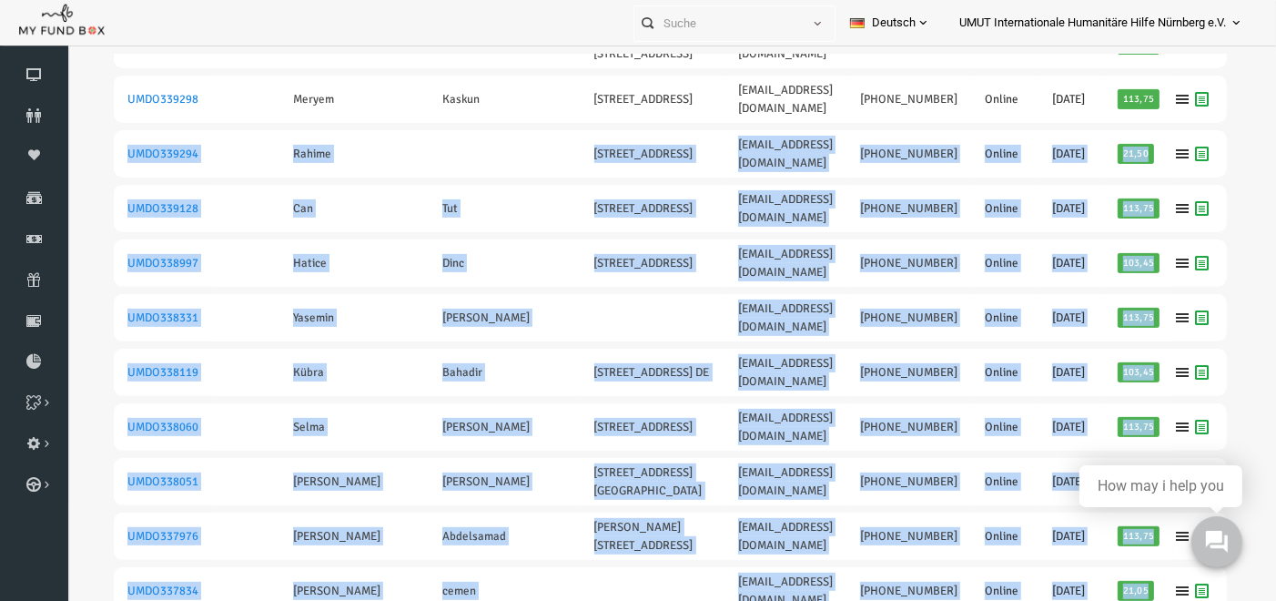
drag, startPoint x: 1238, startPoint y: 132, endPoint x: 1265, endPoint y: 88, distance: 51.5
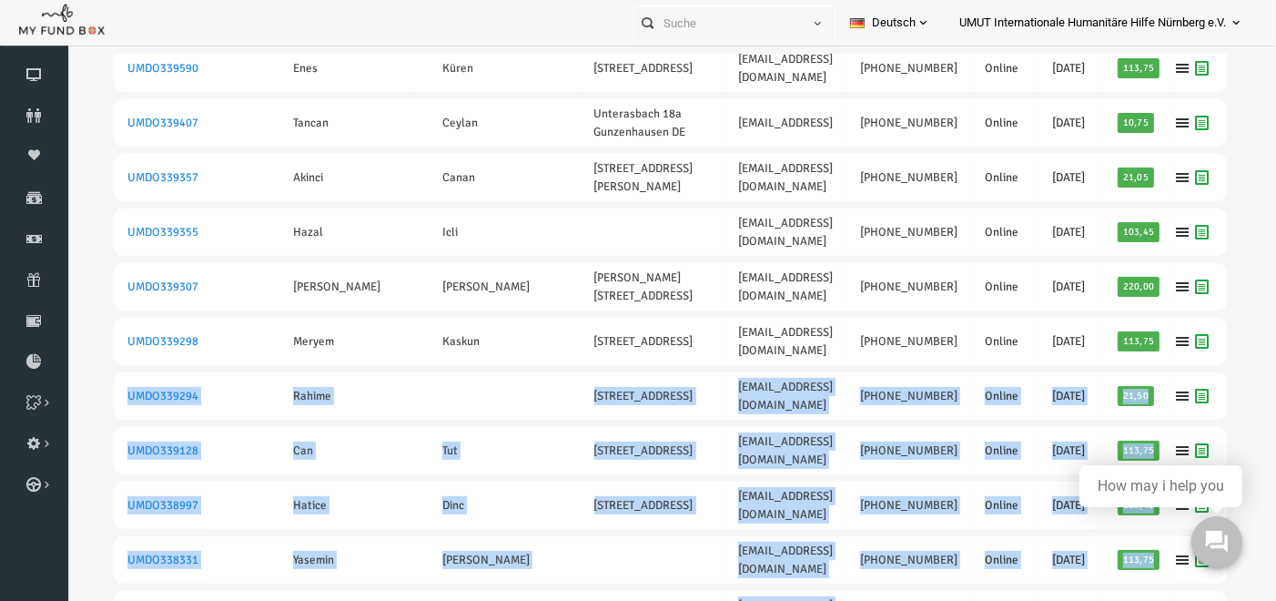
scroll to position [0, 13]
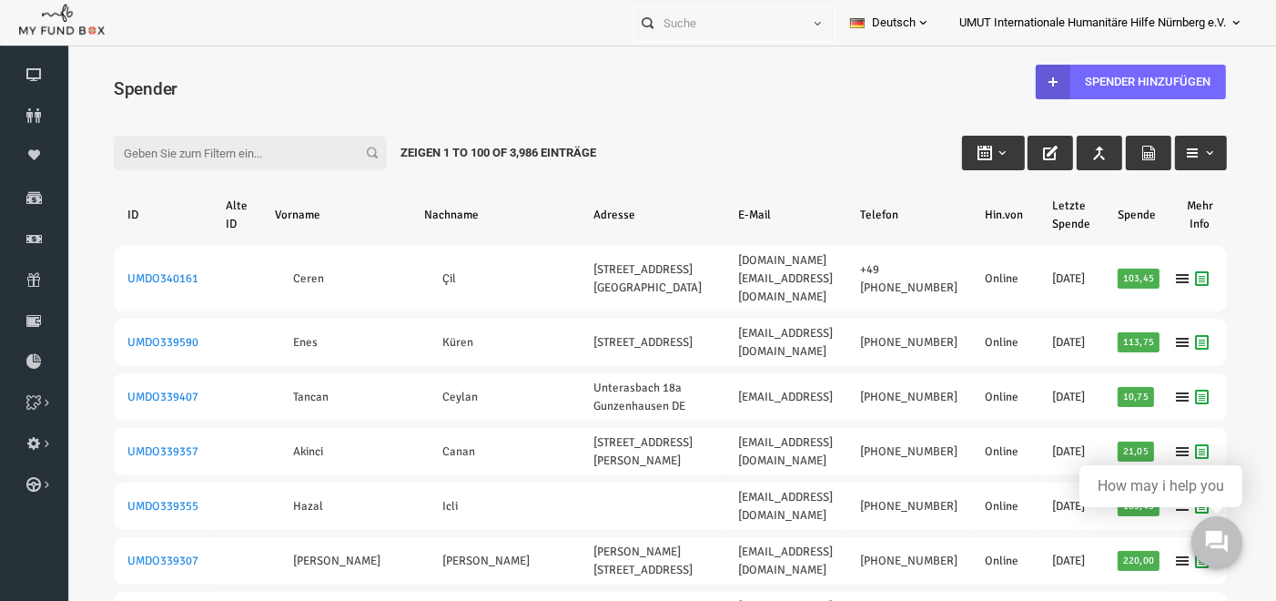
click at [252, 142] on input "Filter:" at bounding box center [225, 152] width 273 height 35
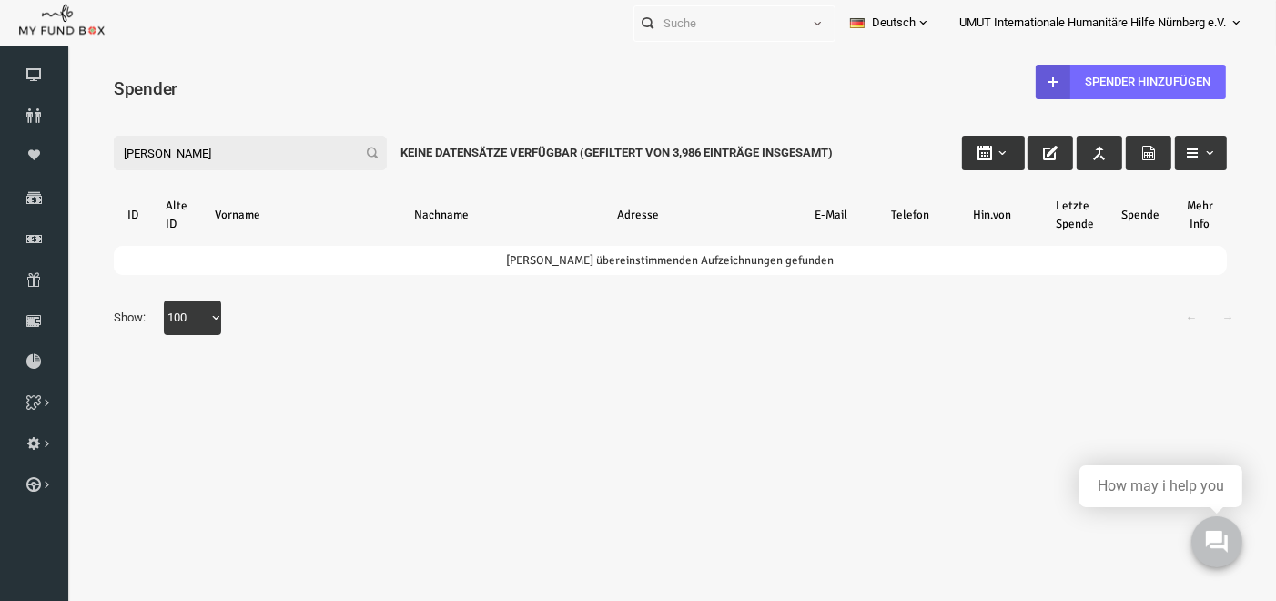
type input "[PERSON_NAME]"
type input "[DATE]"
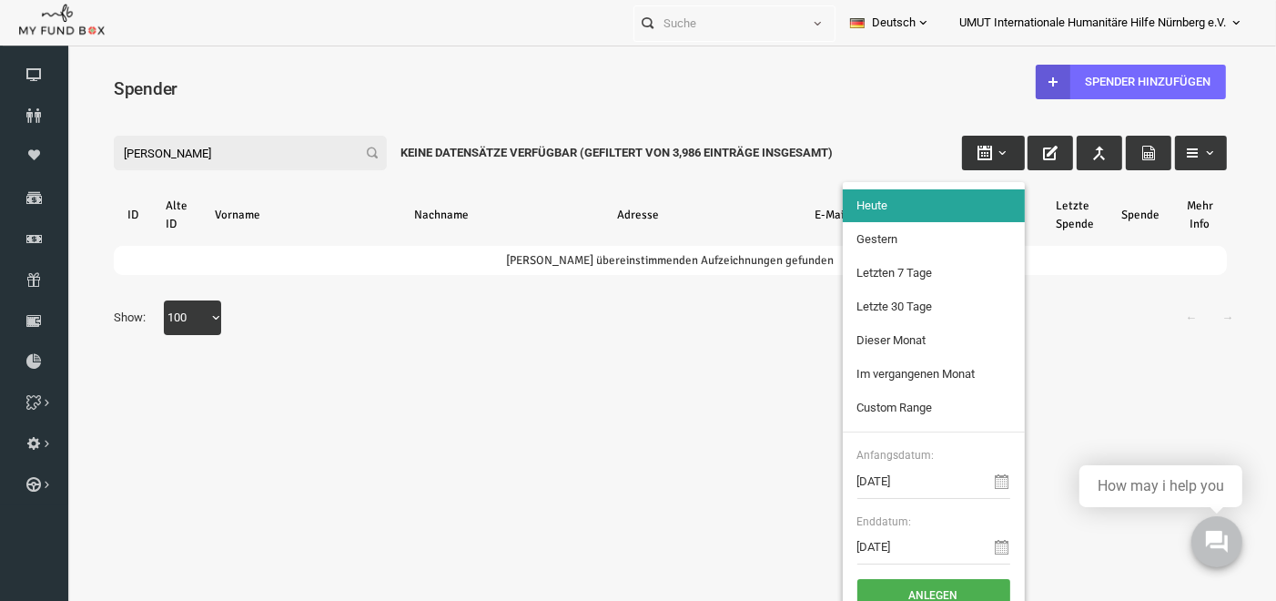
click at [976, 147] on button "button" at bounding box center [968, 152] width 63 height 35
type input "[DATE]"
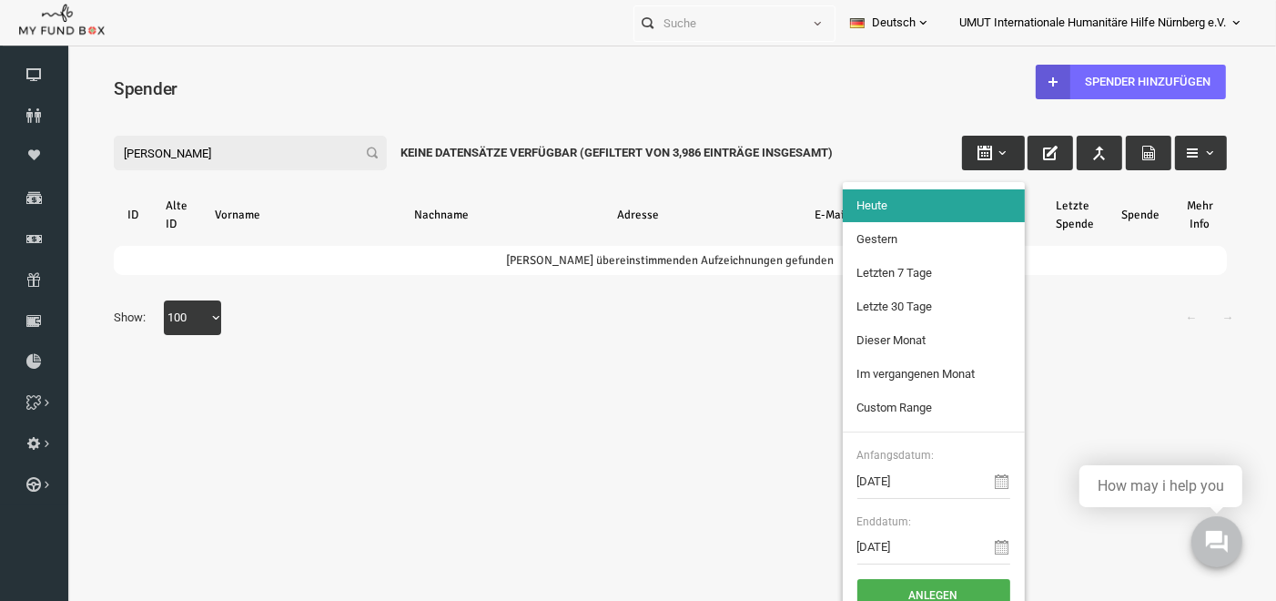
type input "[DATE]"
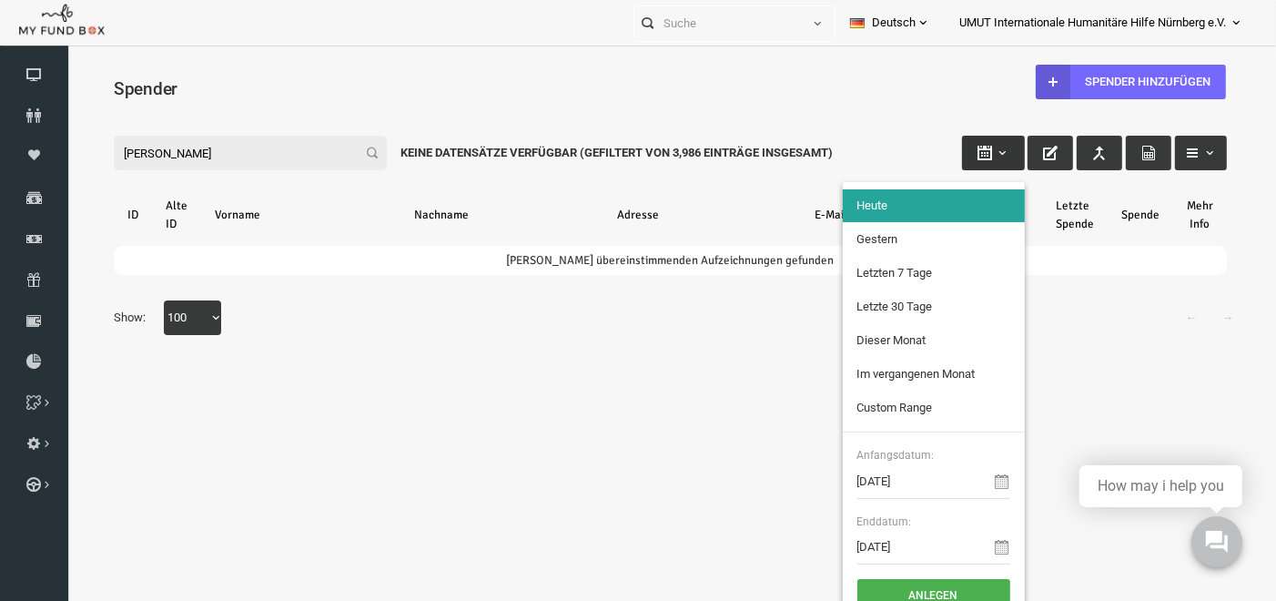
type input "[DATE]"
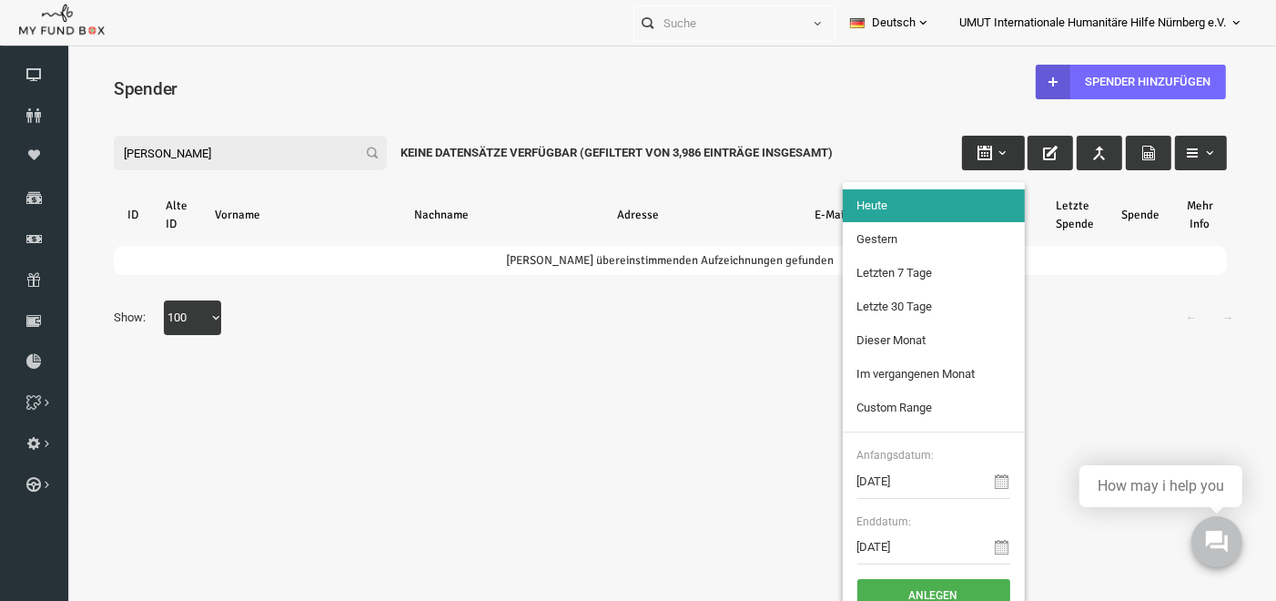
type input "[DATE]"
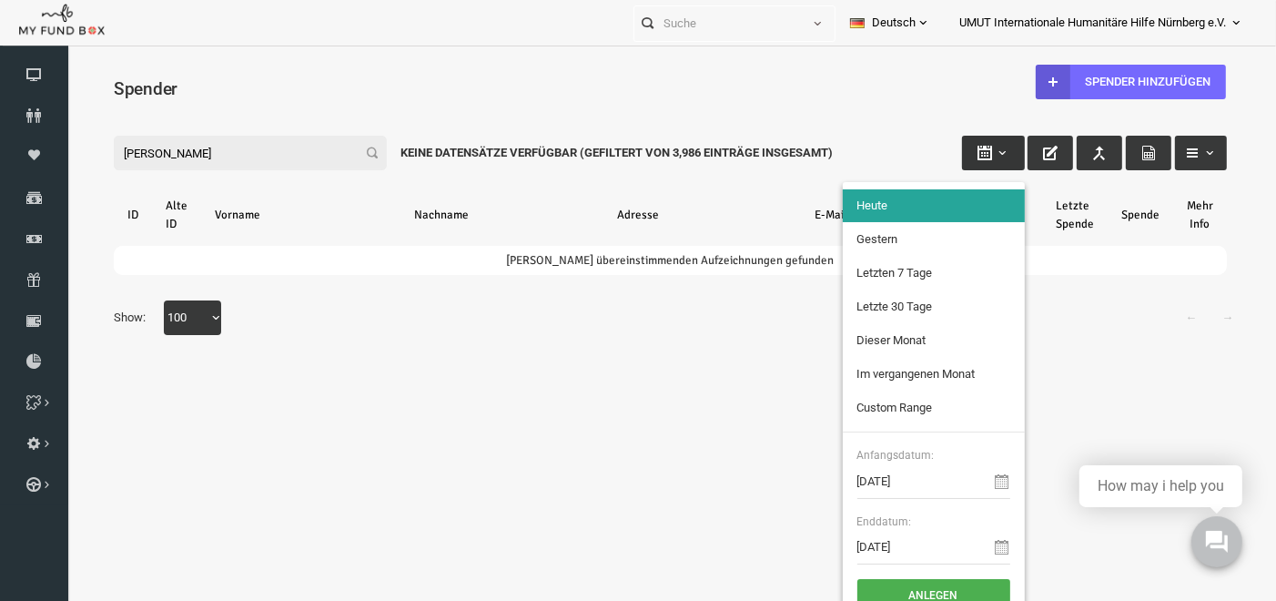
type input "[DATE]"
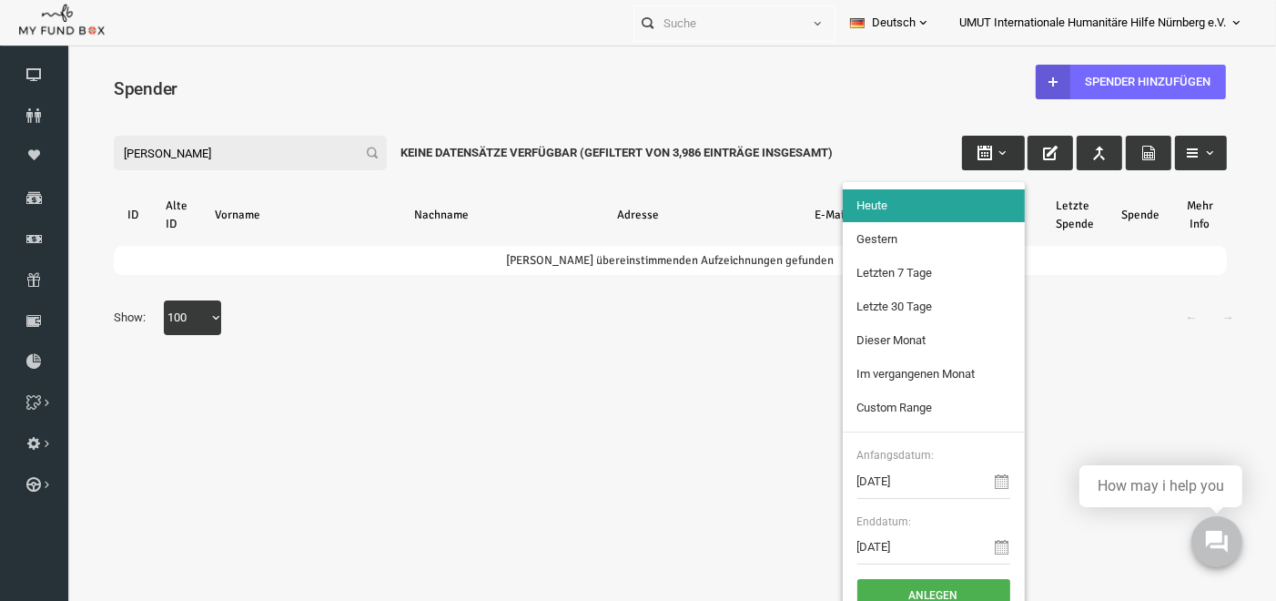
type input "[DATE]"
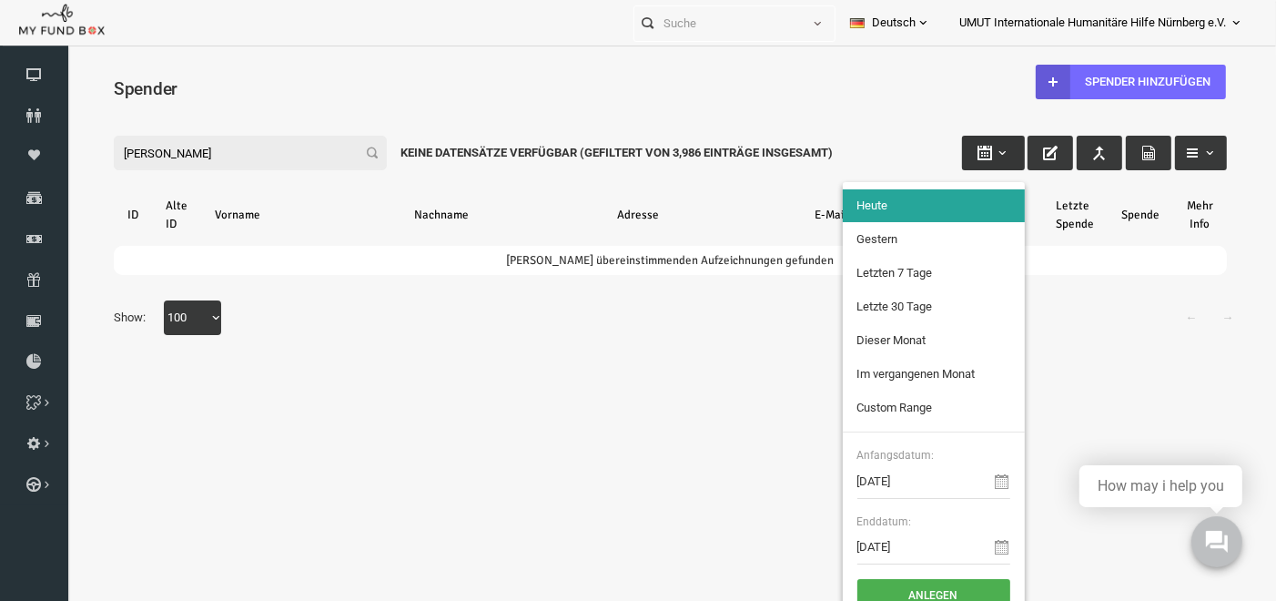
type input "[DATE]"
click at [881, 473] on input "[DATE]" at bounding box center [909, 480] width 153 height 35
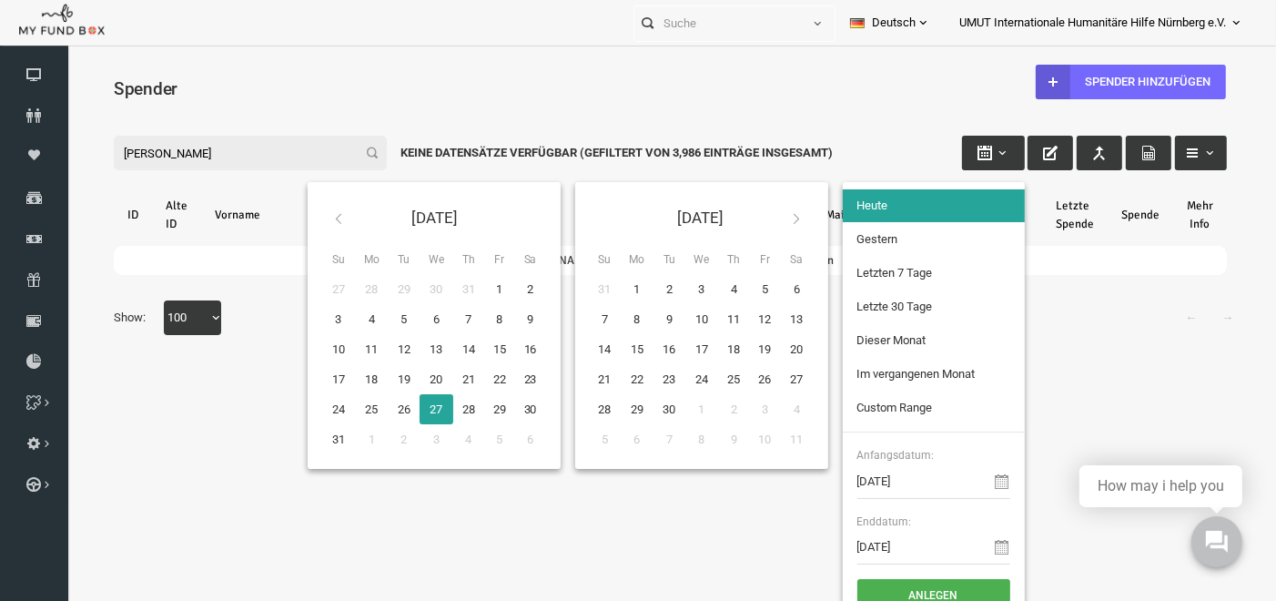
click at [307, 212] on icon at bounding box center [314, 217] width 15 height 15
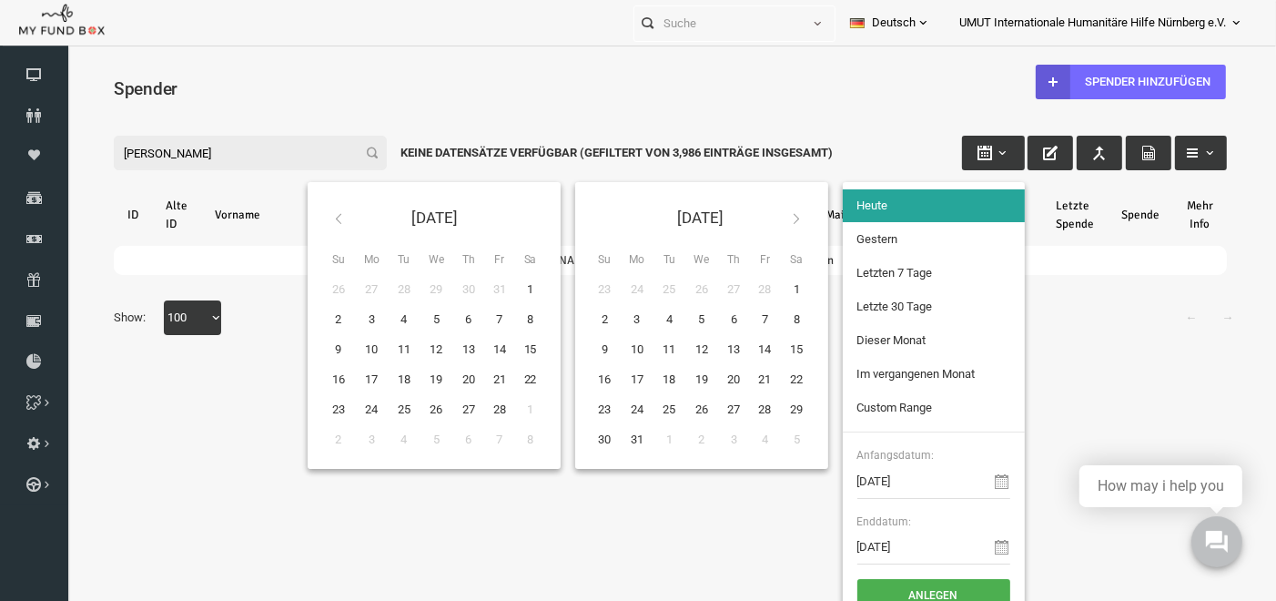
click at [307, 212] on icon at bounding box center [314, 217] width 15 height 15
click at [307, 210] on icon at bounding box center [314, 217] width 15 height 15
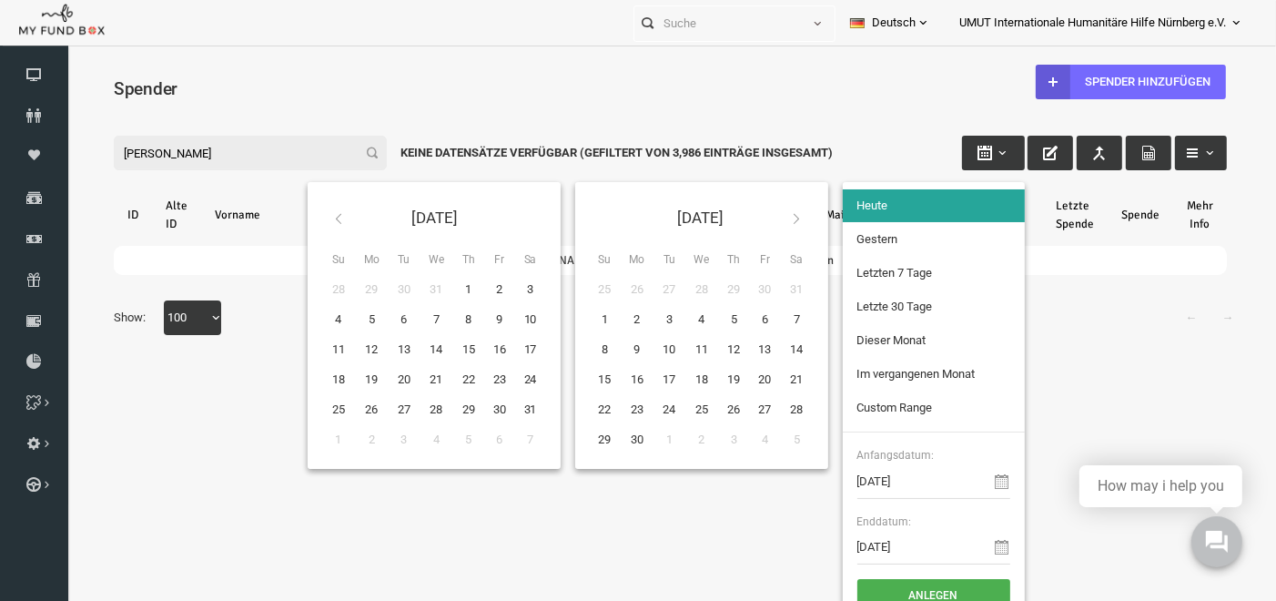
click at [307, 210] on icon at bounding box center [314, 217] width 15 height 15
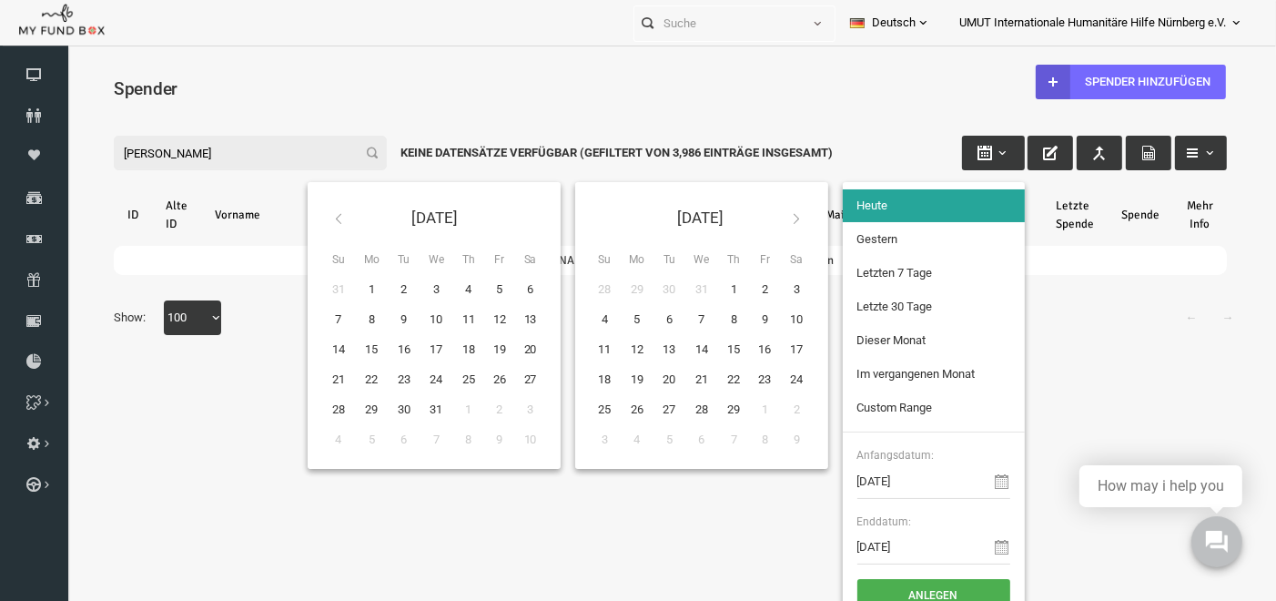
click at [307, 210] on icon at bounding box center [314, 217] width 15 height 15
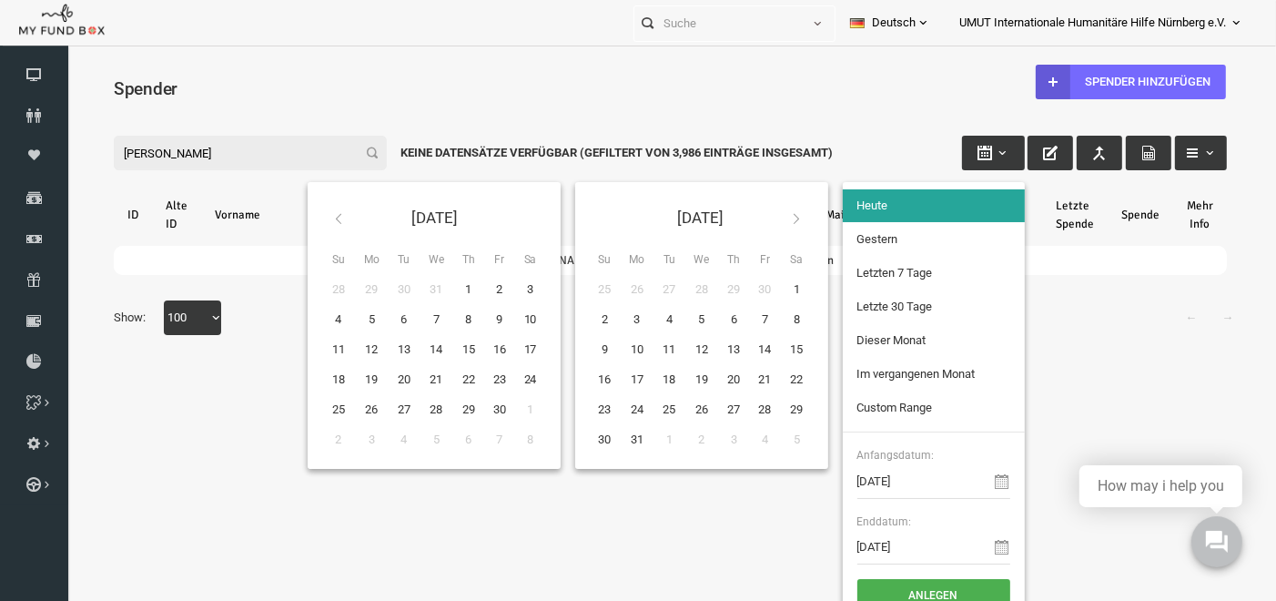
click at [307, 210] on icon at bounding box center [314, 217] width 15 height 15
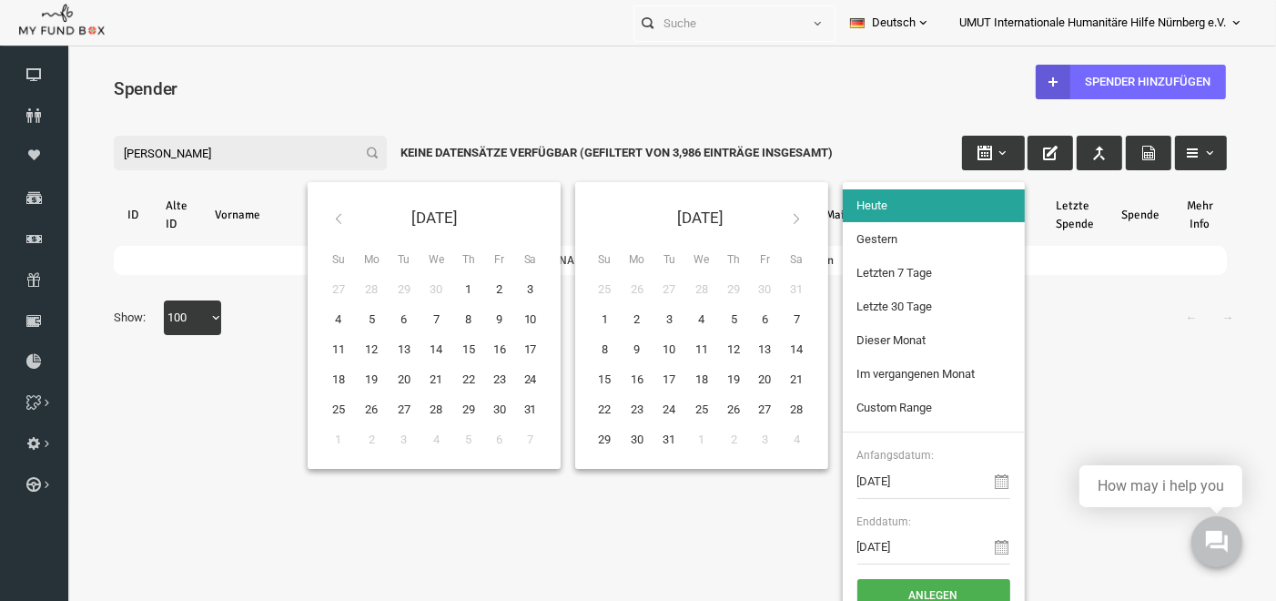
click at [307, 210] on icon at bounding box center [314, 217] width 15 height 15
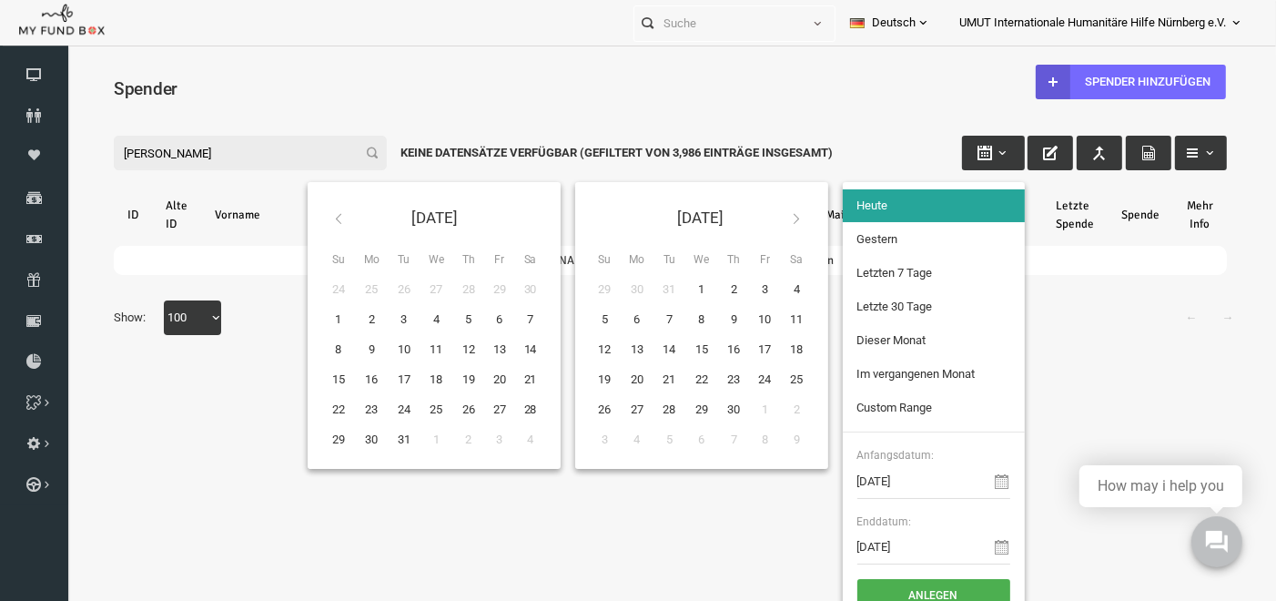
click at [307, 210] on icon at bounding box center [314, 217] width 15 height 15
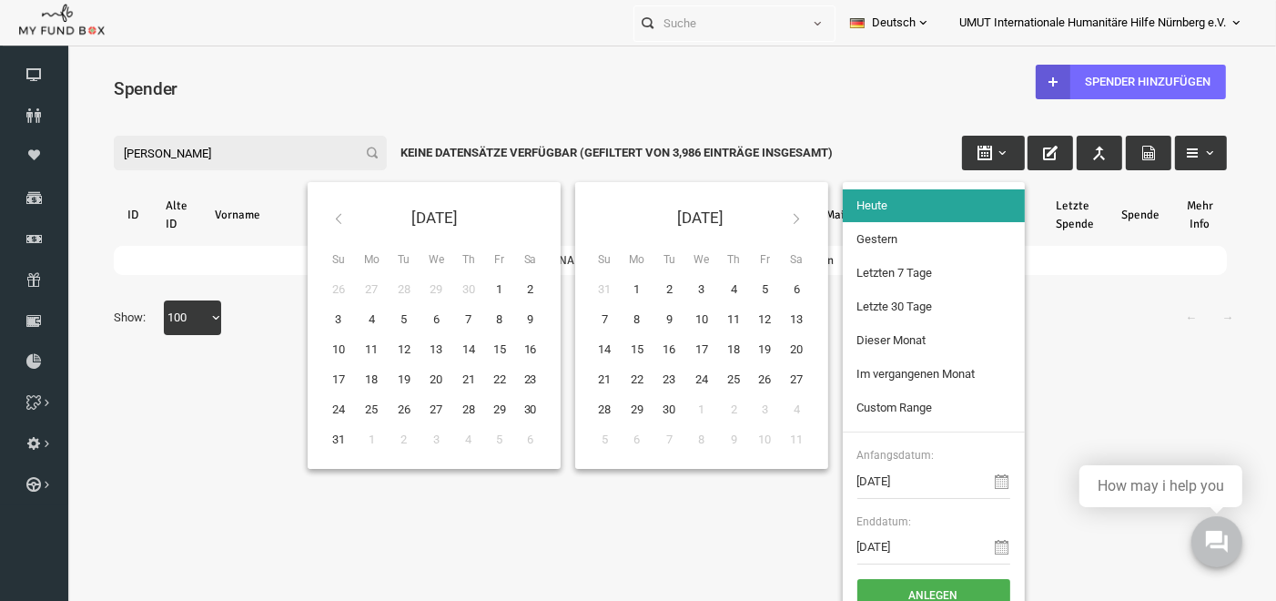
click at [307, 210] on icon at bounding box center [314, 217] width 15 height 15
click at [517, 285] on div "[DATE] Su Mo Tu We Th Fr Sa 25 26 27 28 29 30 1 2 3 4 5 6 7 8 9 10 11 12 13 14 …" at bounding box center [409, 324] width 253 height 287
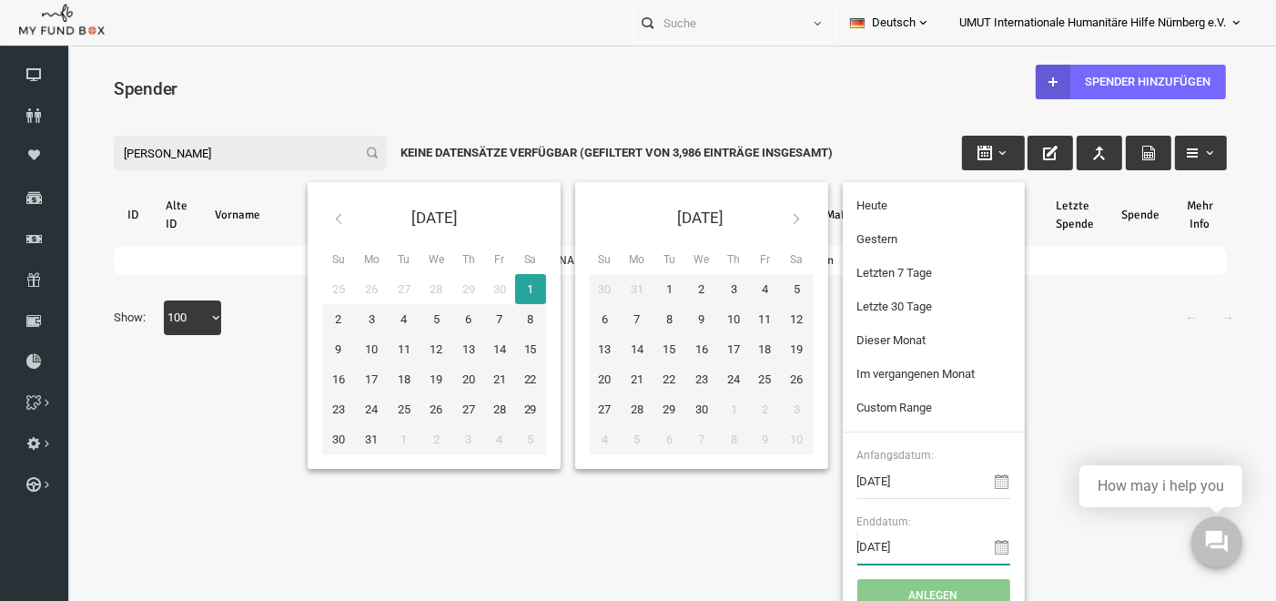
click at [896, 541] on input "[DATE]" at bounding box center [909, 546] width 153 height 35
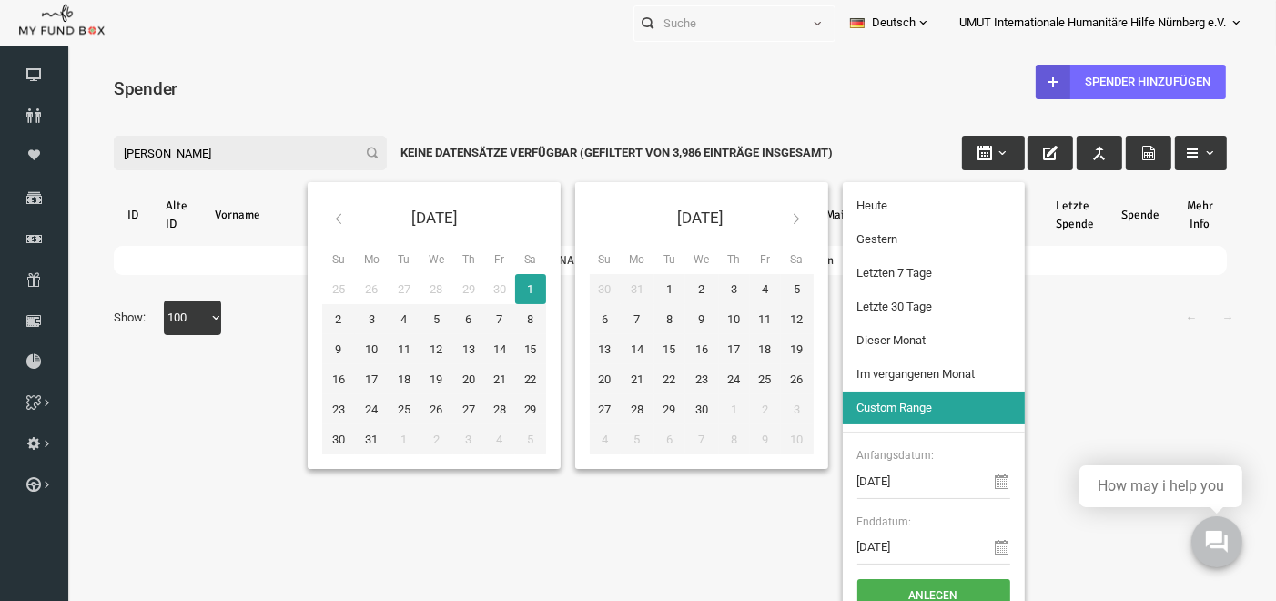
click at [878, 406] on li "Custom Range" at bounding box center [909, 406] width 182 height 33
click at [216, 316] on div "← → Show: 10 25 50 100 100" at bounding box center [646, 325] width 1150 height 53
click at [147, 161] on input "[PERSON_NAME]" at bounding box center [225, 152] width 273 height 35
click at [31, 109] on icon at bounding box center [34, 115] width 68 height 15
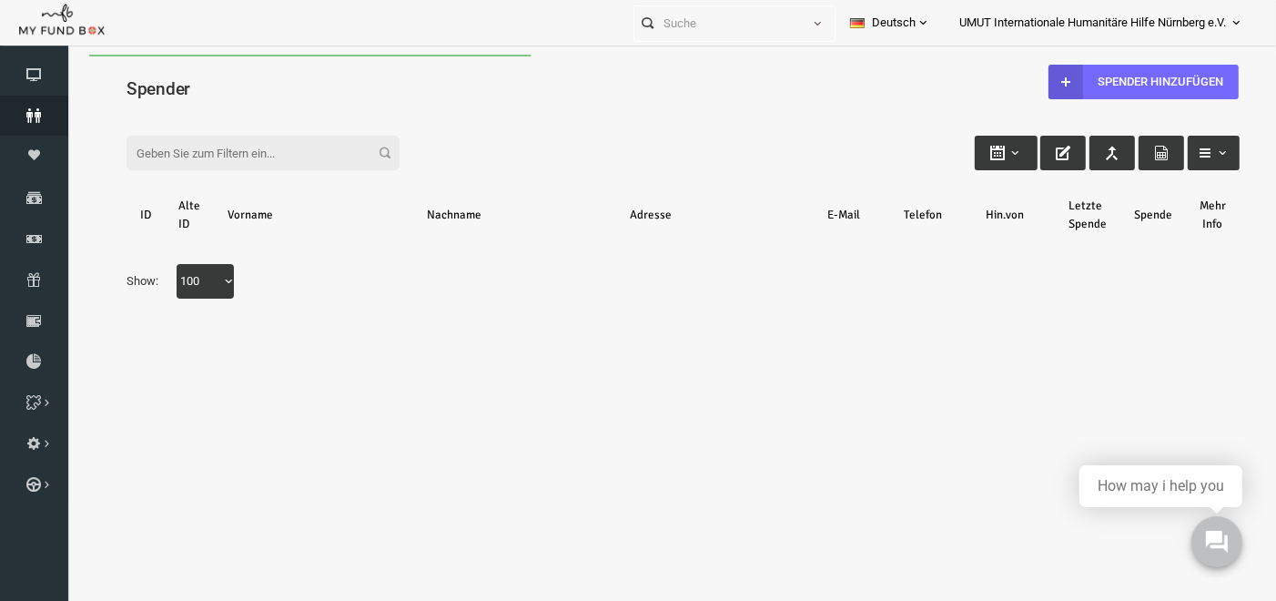
scroll to position [0, 0]
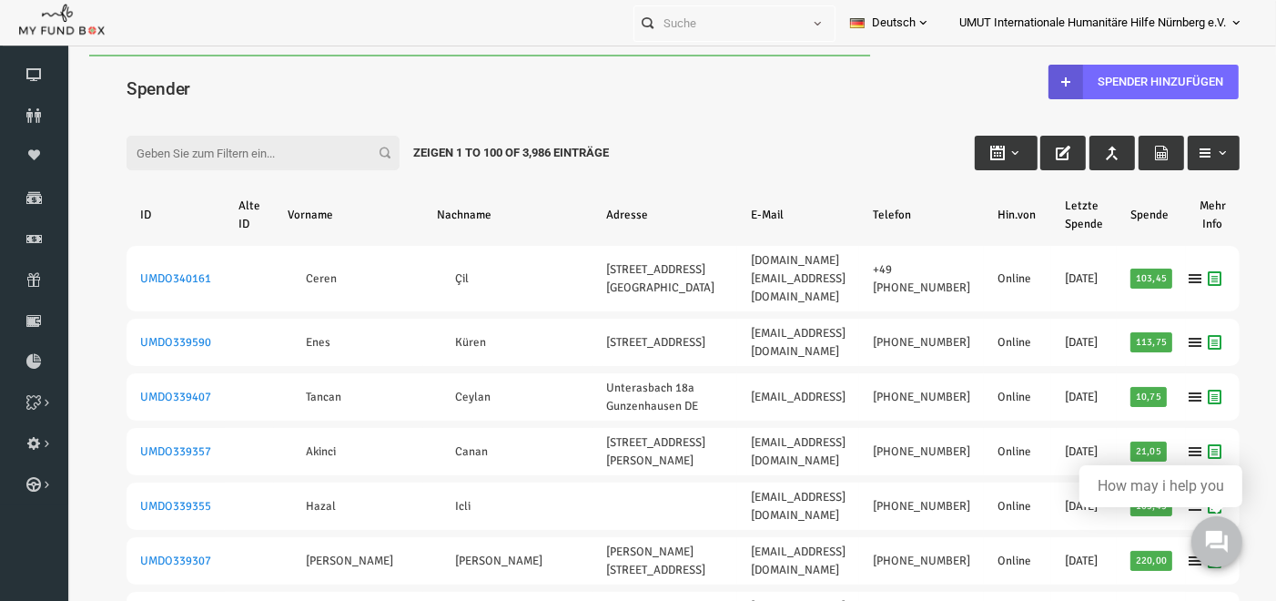
click at [285, 144] on input "Filter:" at bounding box center [238, 152] width 273 height 35
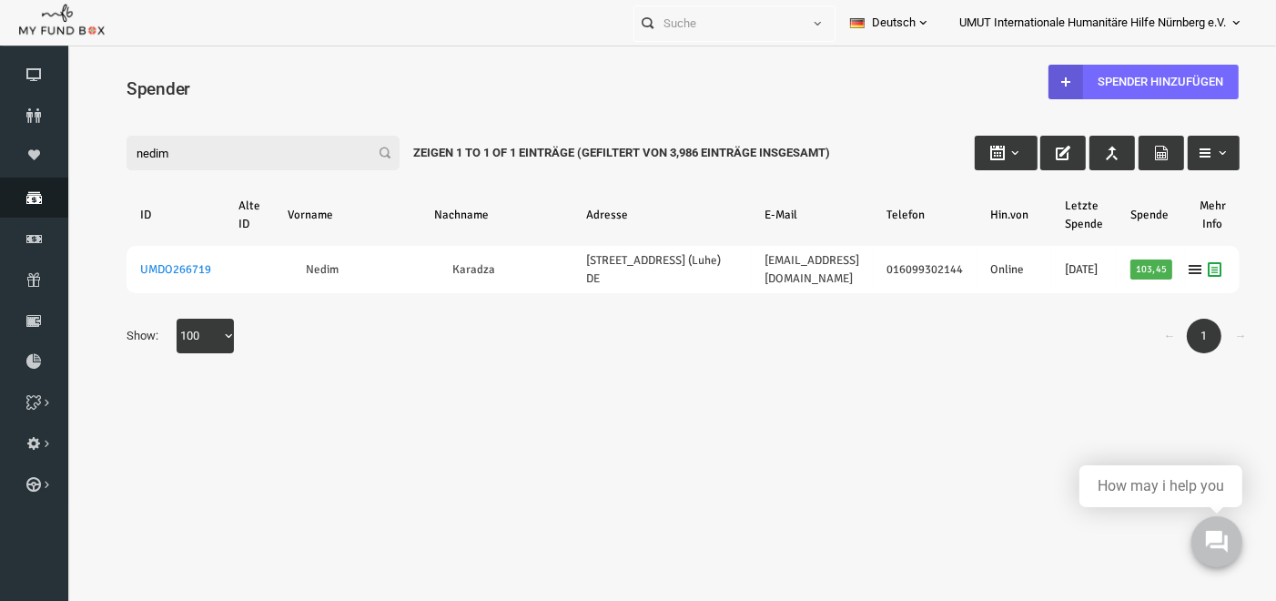
click at [38, 203] on icon at bounding box center [34, 197] width 68 height 15
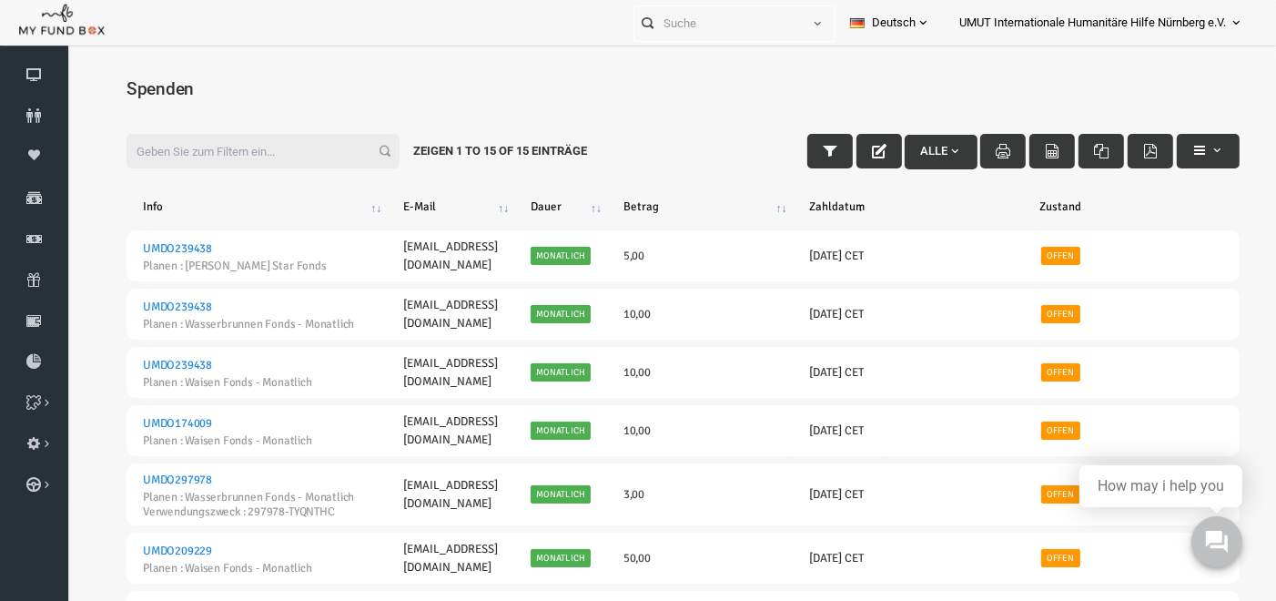
click at [180, 151] on input "Filter:" at bounding box center [238, 150] width 273 height 35
click at [46, 109] on icon at bounding box center [34, 115] width 68 height 15
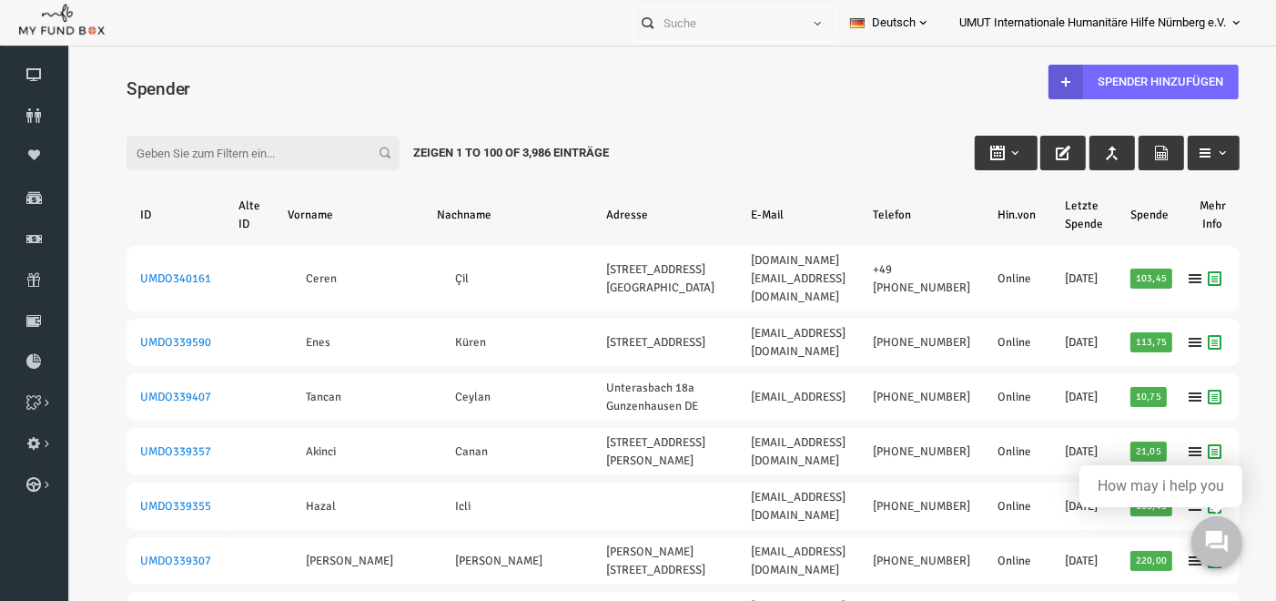
click at [260, 149] on input "Filter:" at bounding box center [238, 152] width 273 height 35
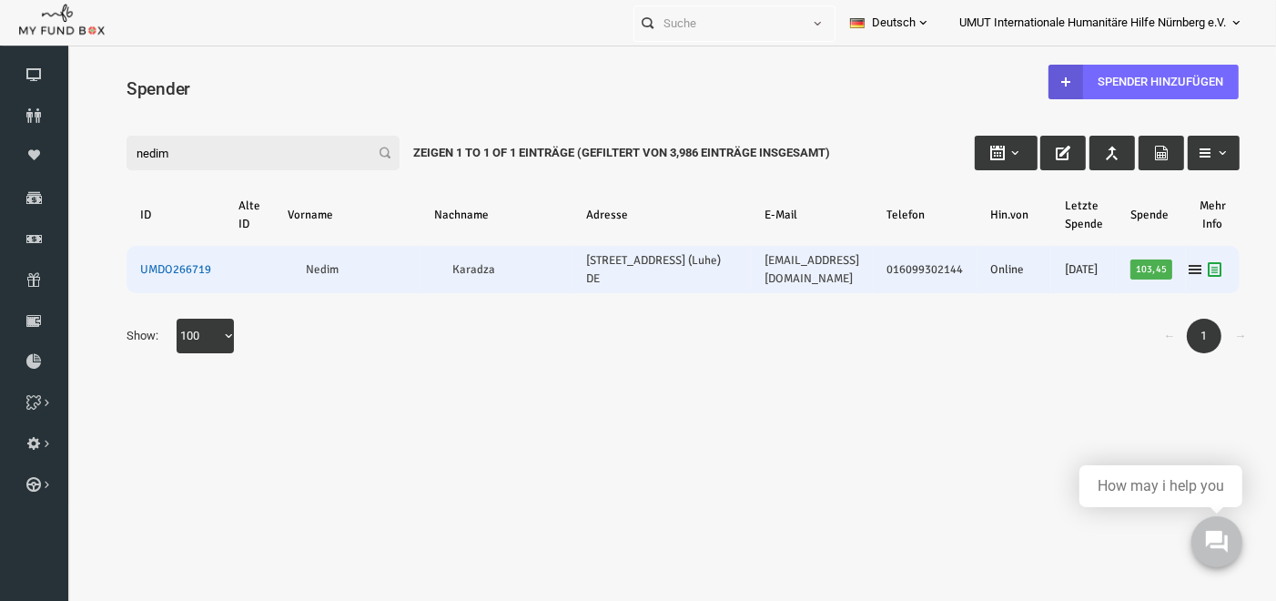
click at [129, 273] on link "UMDO266719" at bounding box center [151, 268] width 71 height 15
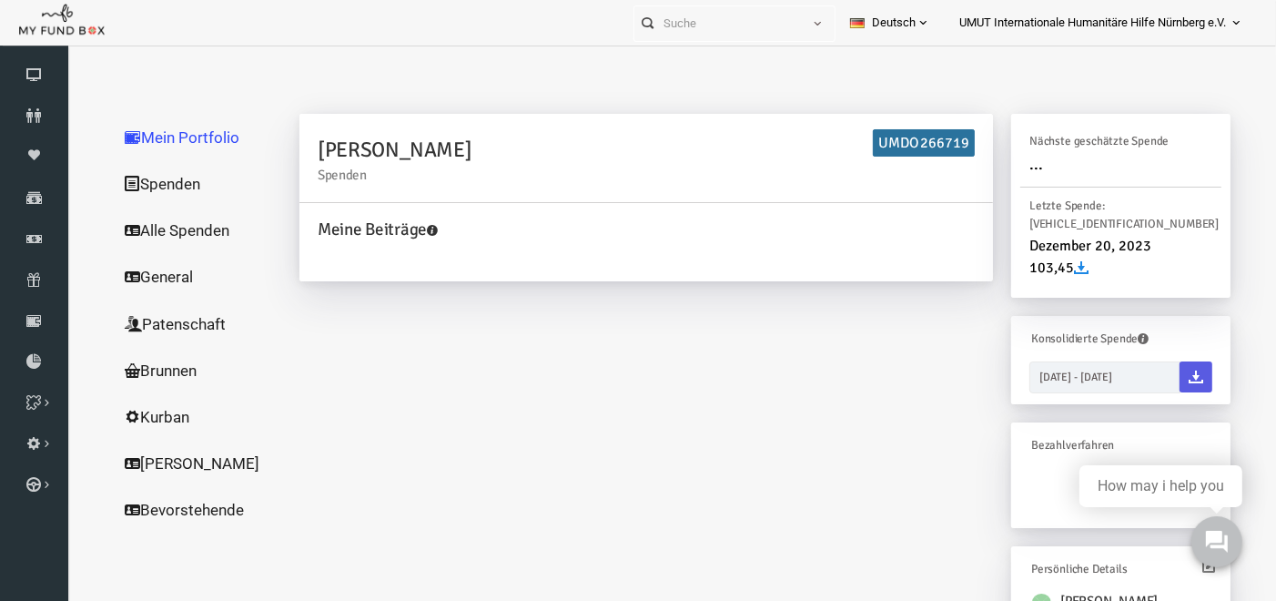
click at [161, 223] on link "Alle Spenden" at bounding box center [175, 229] width 182 height 47
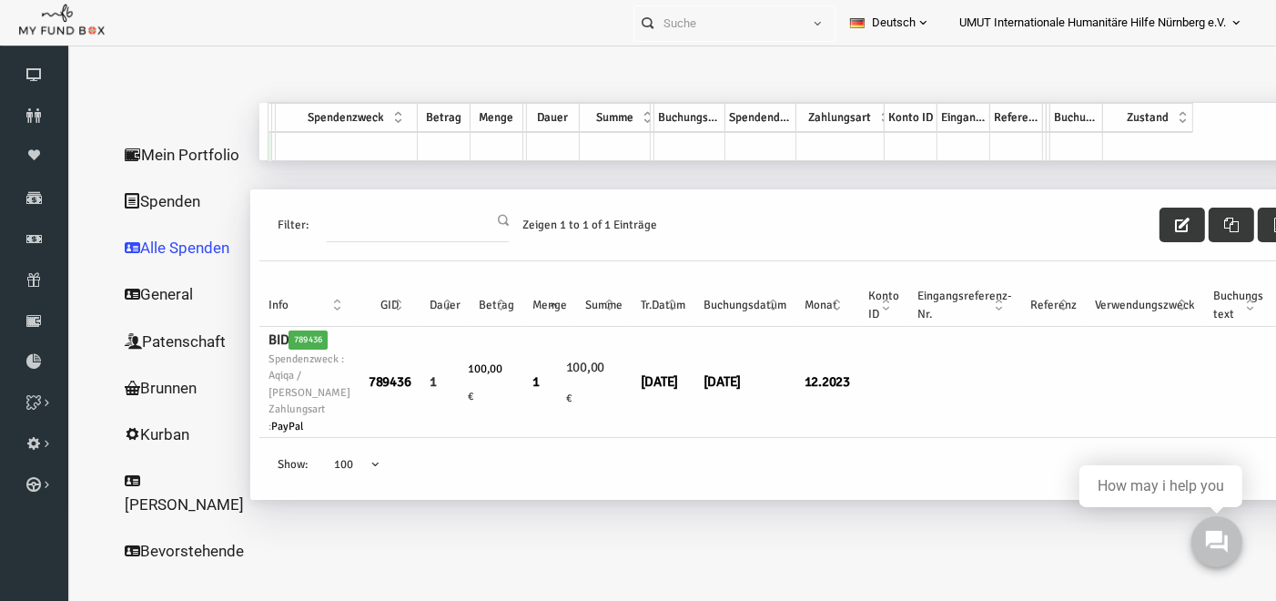
scroll to position [7, 0]
